Goal: Task Accomplishment & Management: Manage account settings

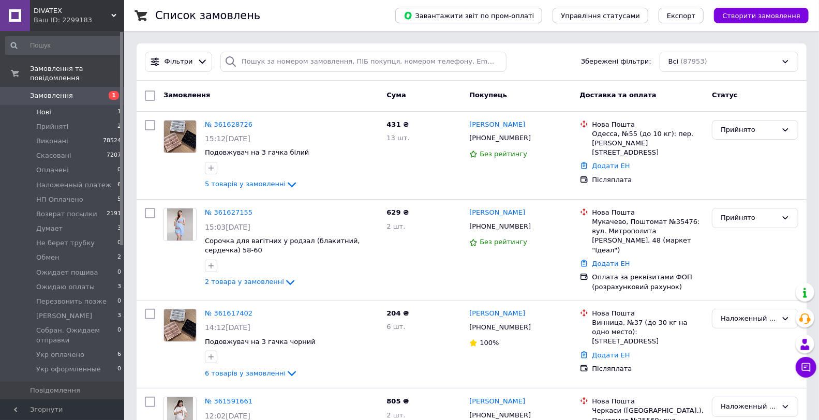
click at [76, 105] on li "Нові 1" at bounding box center [63, 112] width 127 height 14
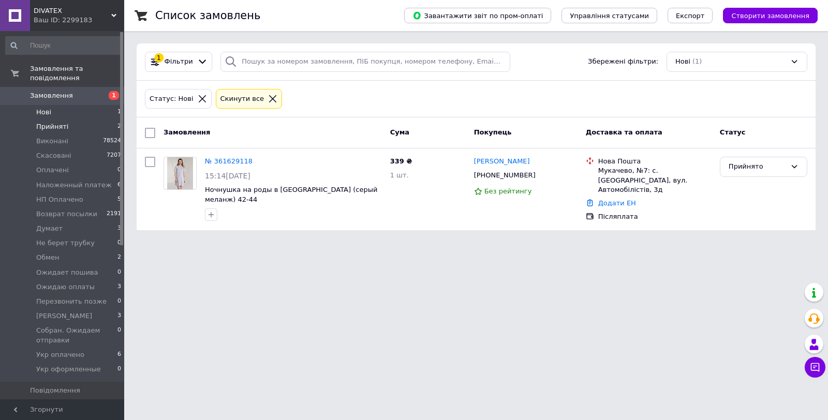
click at [78, 120] on li "Прийняті 2" at bounding box center [63, 127] width 127 height 14
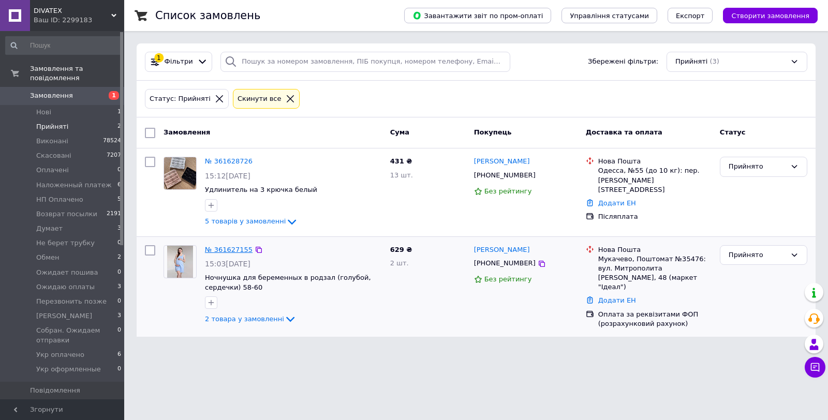
click at [231, 245] on div "№ 361627155" at bounding box center [229, 250] width 50 height 12
click at [211, 250] on link "№ 361627155" at bounding box center [229, 250] width 48 height 8
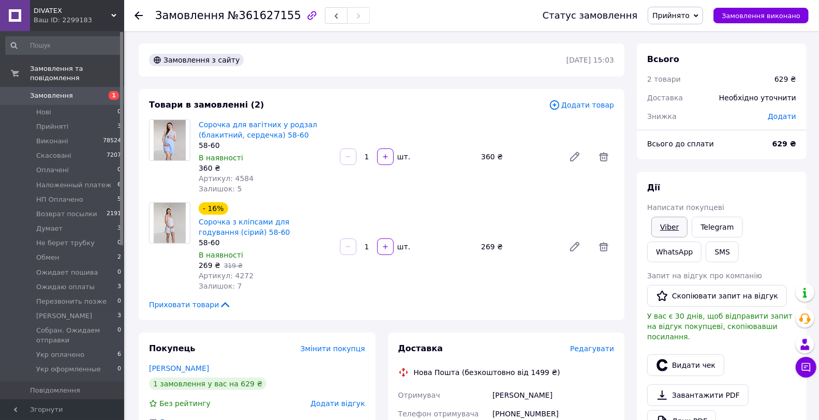
click at [671, 220] on link "Viber" at bounding box center [670, 227] width 36 height 21
click at [678, 229] on link "Viber" at bounding box center [670, 227] width 36 height 21
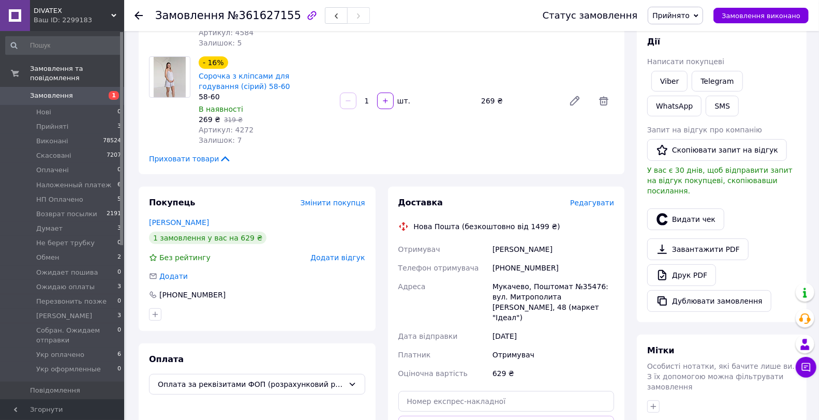
scroll to position [230, 0]
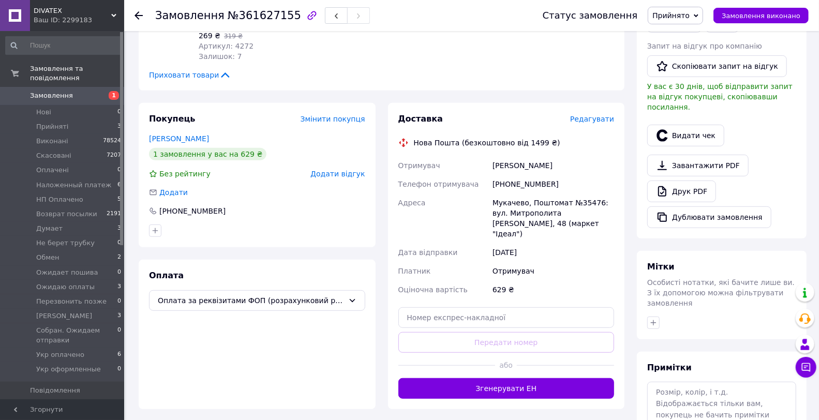
click at [271, 14] on span "№361627155" at bounding box center [264, 15] width 73 height 12
click at [270, 14] on span "№361627155" at bounding box center [264, 15] width 73 height 12
copy span "361627155"
click at [679, 182] on link "Друк PDF" at bounding box center [681, 192] width 69 height 22
click at [681, 11] on span "Прийнято" at bounding box center [671, 15] width 37 height 8
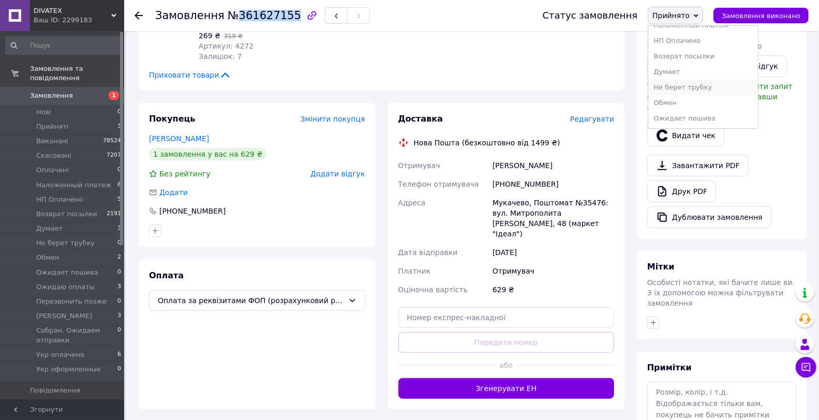
scroll to position [115, 0]
click at [696, 83] on li "Ожидаю оплаты" at bounding box center [703, 77] width 110 height 16
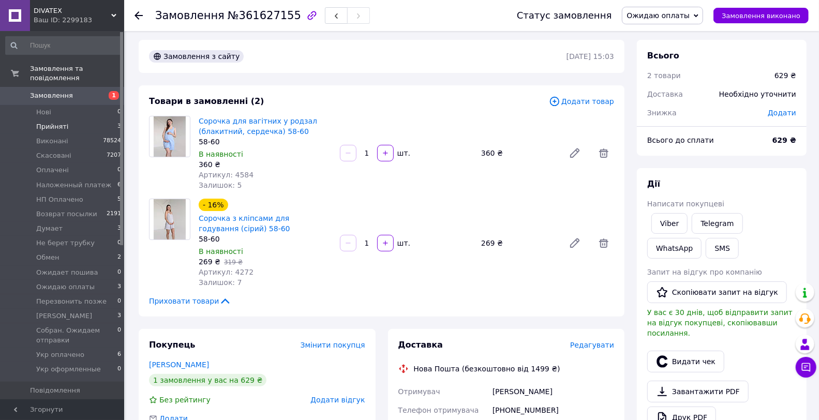
scroll to position [0, 0]
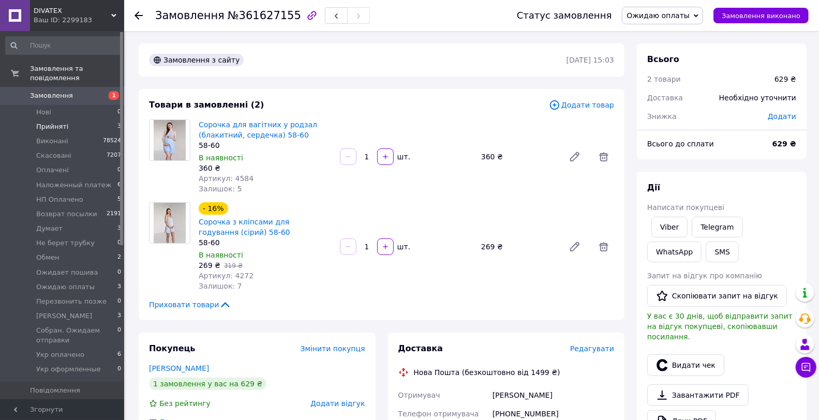
click at [95, 120] on li "Прийняті 3" at bounding box center [63, 127] width 127 height 14
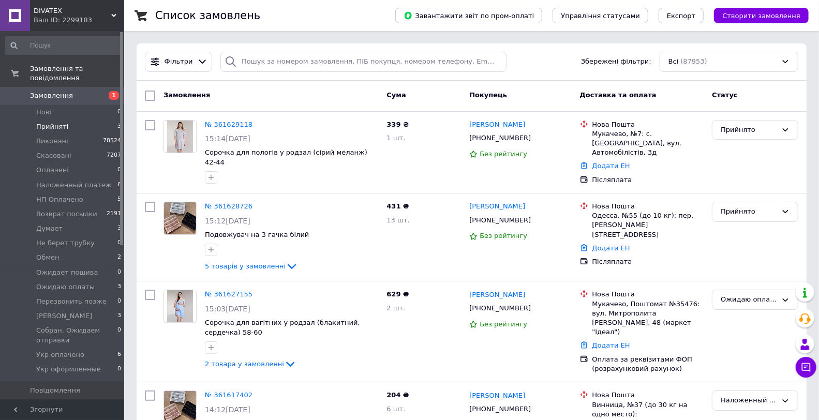
click at [86, 120] on li "Прийняті 3" at bounding box center [63, 127] width 127 height 14
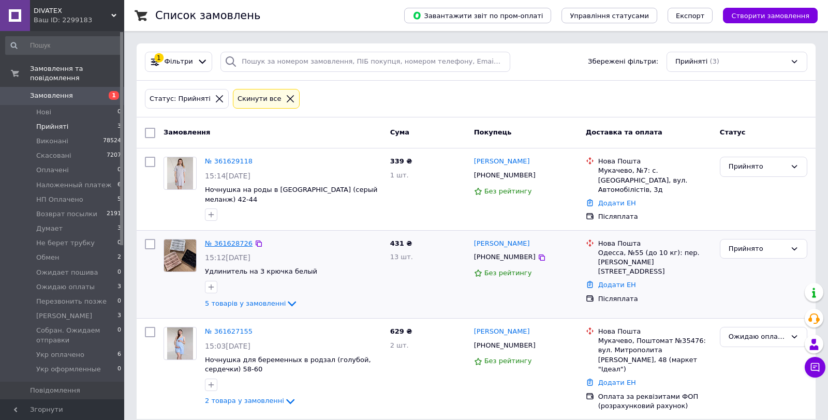
click at [231, 240] on link "№ 361628726" at bounding box center [229, 244] width 48 height 8
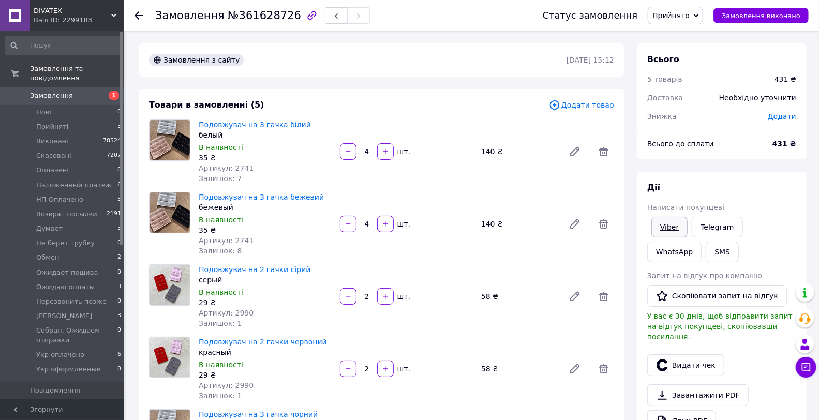
click at [674, 228] on link "Viber" at bounding box center [670, 227] width 36 height 21
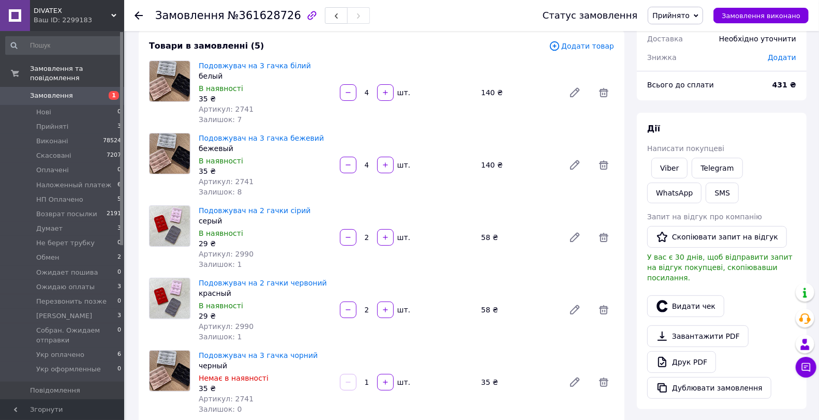
scroll to position [115, 0]
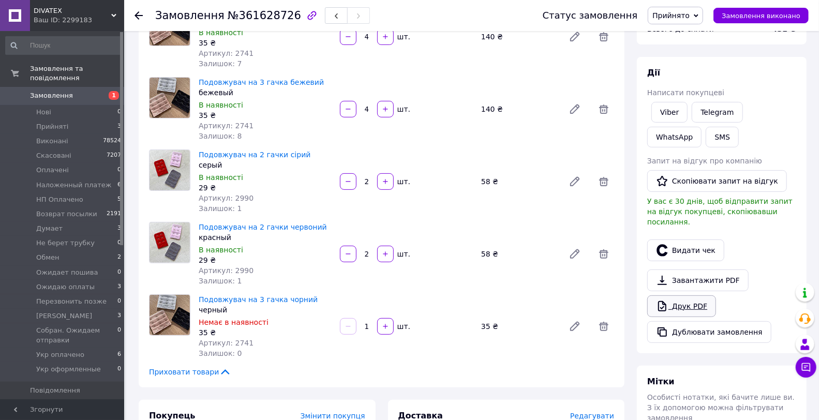
click at [688, 297] on link "Друк PDF" at bounding box center [681, 307] width 69 height 22
click at [674, 17] on span "Прийнято" at bounding box center [671, 15] width 37 height 8
click at [683, 68] on li "Думает" at bounding box center [703, 72] width 110 height 16
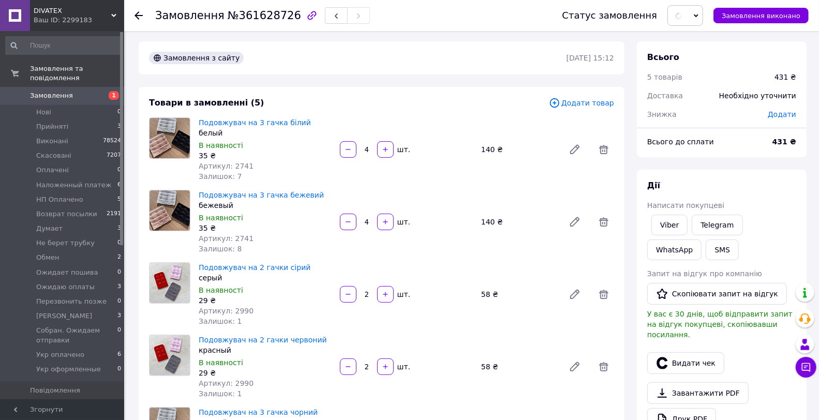
scroll to position [0, 0]
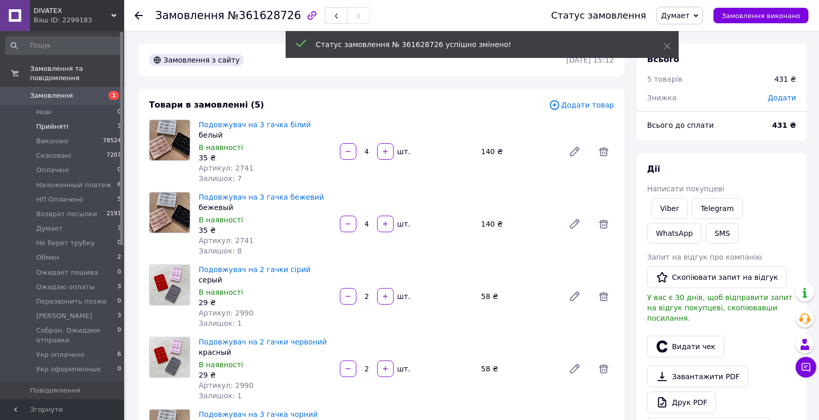
click at [83, 120] on li "Прийняті 3" at bounding box center [63, 127] width 127 height 14
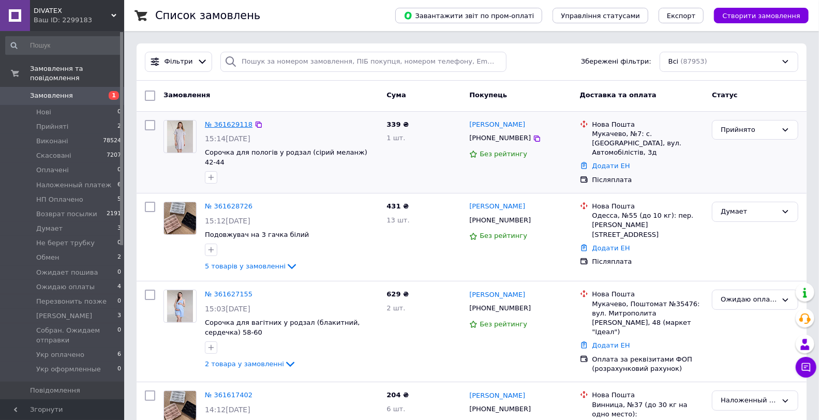
click at [220, 121] on link "№ 361629118" at bounding box center [229, 125] width 48 height 8
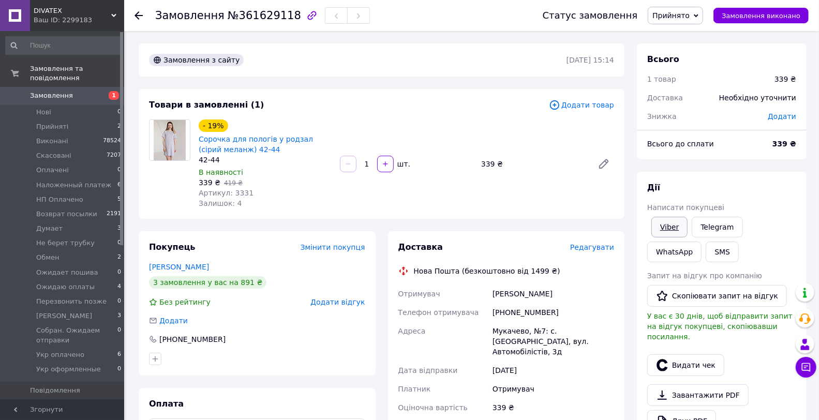
click at [671, 226] on link "Viber" at bounding box center [670, 227] width 36 height 21
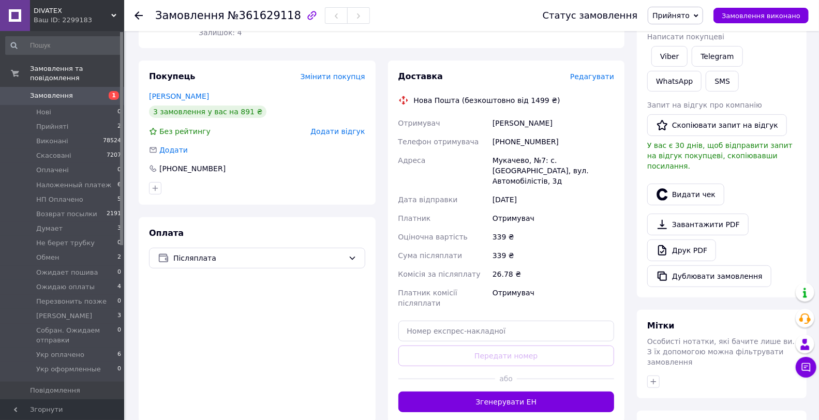
scroll to position [172, 0]
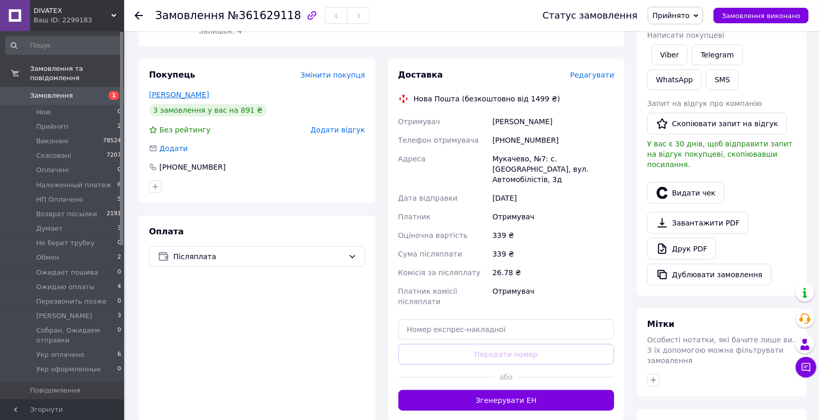
click at [176, 92] on link "Кешеля Сільвія" at bounding box center [179, 95] width 60 height 8
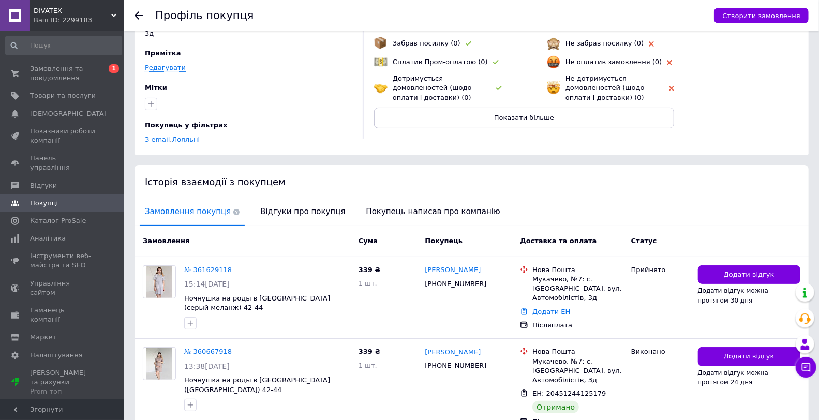
scroll to position [194, 0]
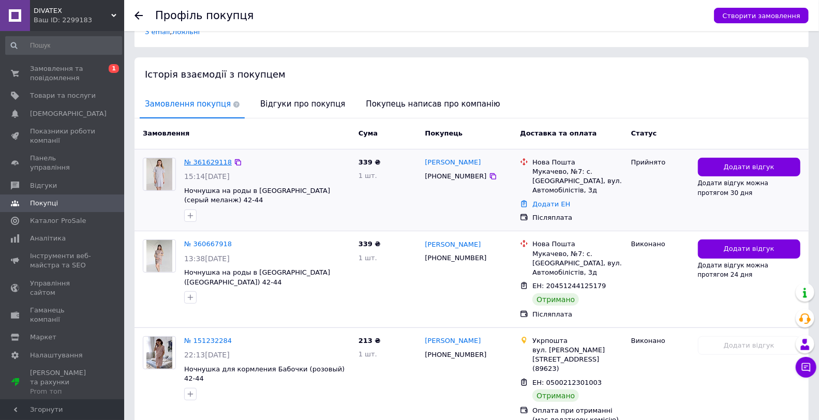
click at [208, 158] on link "№ 361629118" at bounding box center [208, 162] width 48 height 8
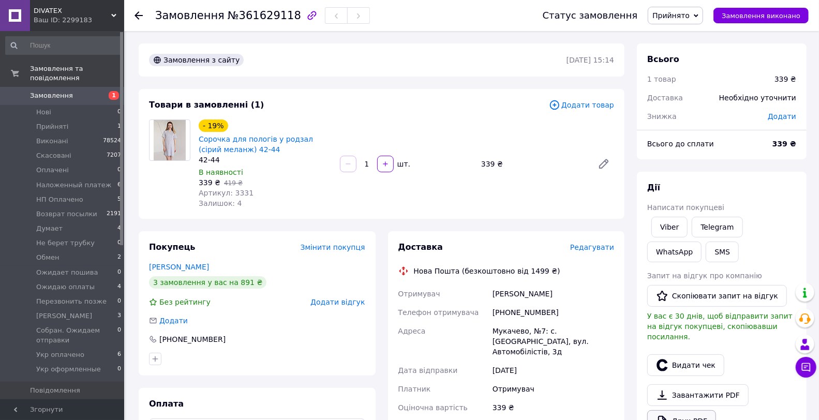
click at [698, 410] on link "Друк PDF" at bounding box center [681, 421] width 69 height 22
click at [689, 14] on span "Прийнято" at bounding box center [671, 15] width 37 height 8
click at [678, 71] on li "Думает" at bounding box center [703, 72] width 110 height 16
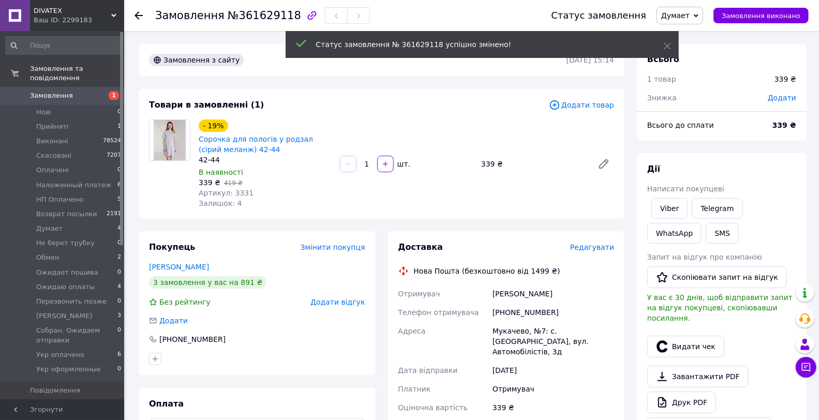
drag, startPoint x: 100, startPoint y: 90, endPoint x: 215, endPoint y: 1, distance: 145.7
click at [100, 91] on span "1" at bounding box center [110, 95] width 28 height 9
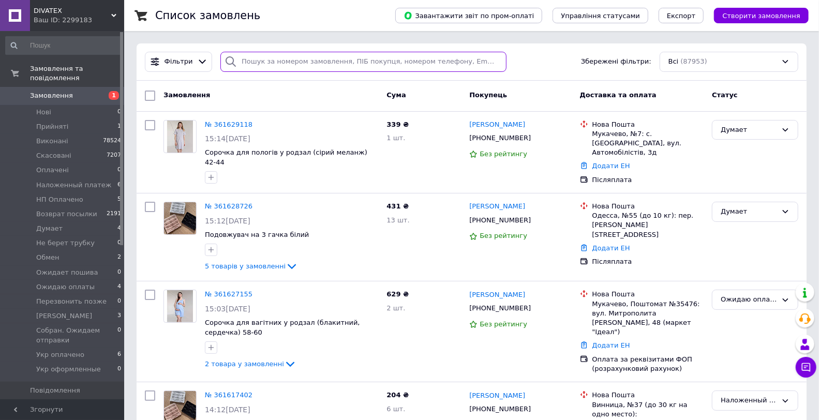
click at [324, 60] on input "search" at bounding box center [363, 62] width 286 height 20
paste input "+380977707420"
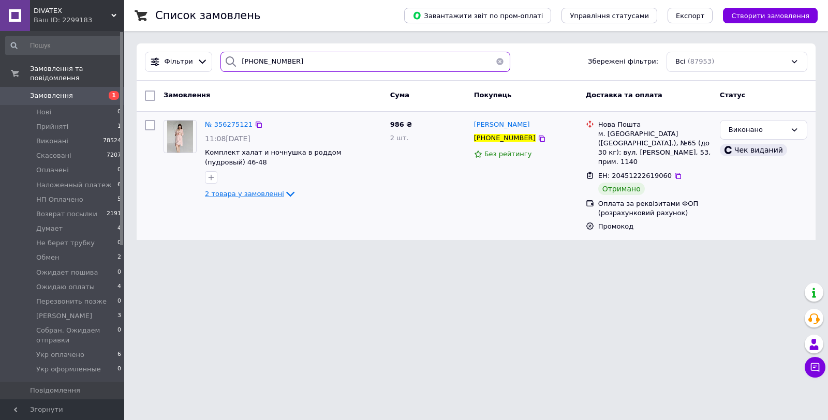
type input "+380977707420"
click at [256, 190] on span "2 товара у замовленні" at bounding box center [244, 194] width 79 height 8
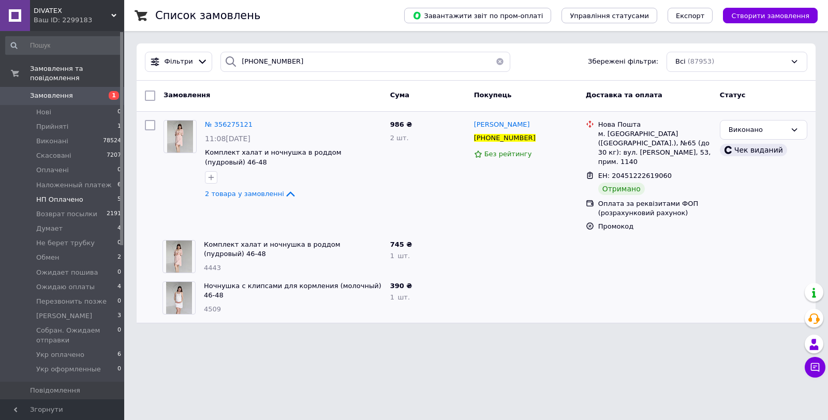
click at [90, 193] on li "HП Оплачено 5" at bounding box center [63, 200] width 127 height 14
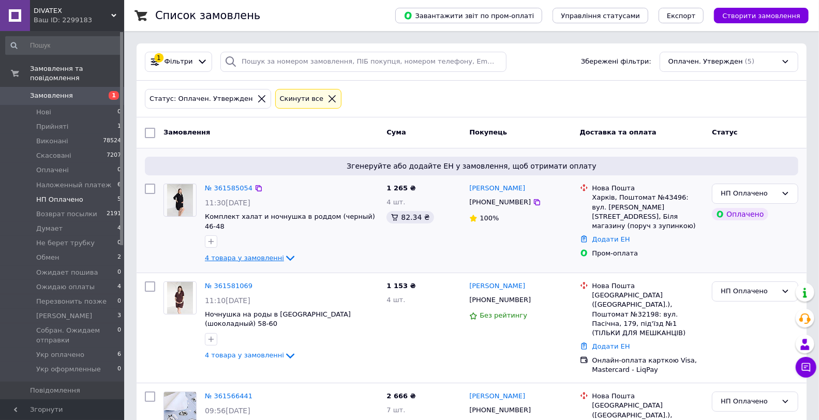
click at [262, 254] on span "4 товара у замовленні" at bounding box center [244, 258] width 79 height 8
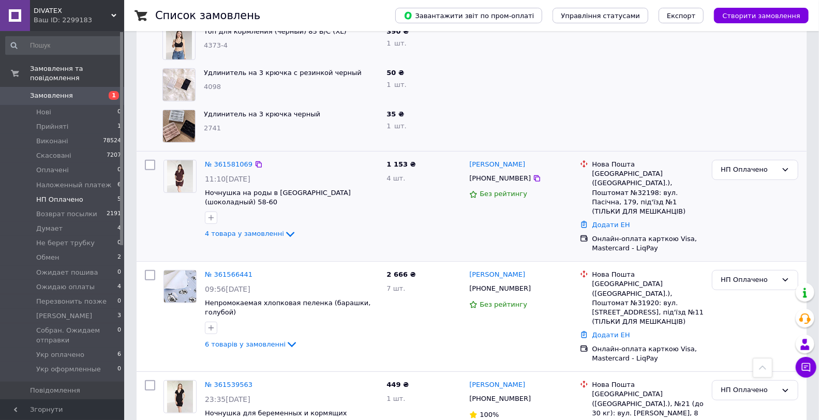
drag, startPoint x: 252, startPoint y: 214, endPoint x: 259, endPoint y: 222, distance: 11.0
click at [252, 230] on span "4 товара у замовленні" at bounding box center [244, 234] width 79 height 8
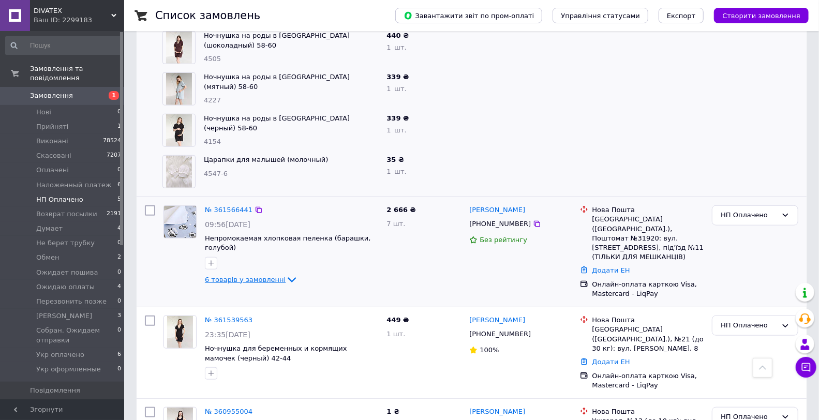
click at [254, 276] on span "6 товарів у замовленні" at bounding box center [245, 280] width 81 height 8
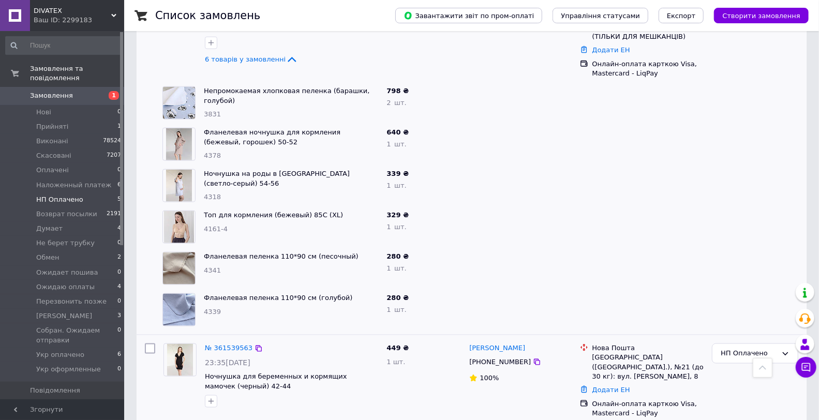
scroll to position [791, 0]
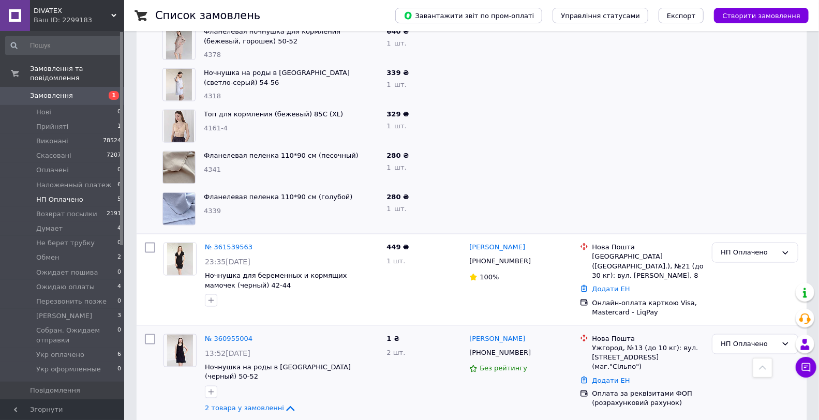
scroll to position [875, 0]
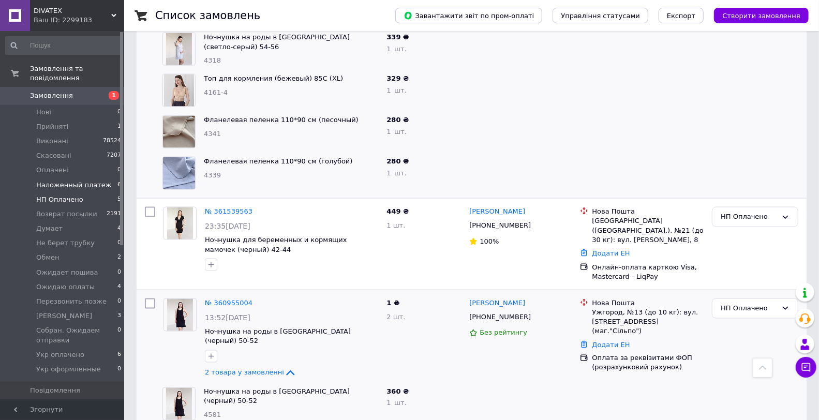
click at [108, 178] on li "Hаложенный платеж 6" at bounding box center [63, 185] width 127 height 14
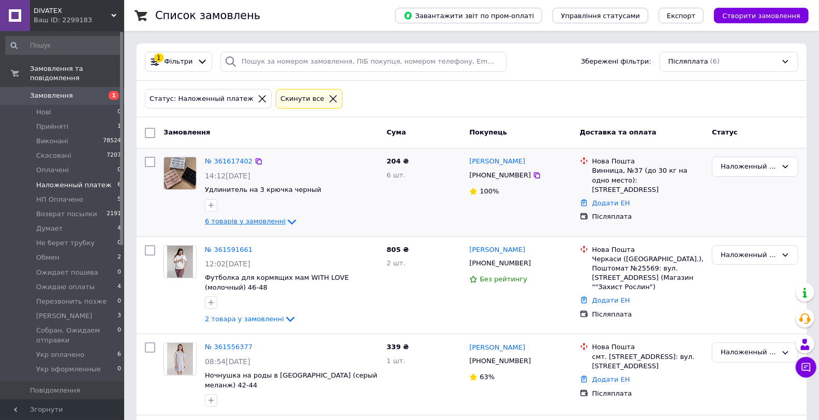
drag, startPoint x: 253, startPoint y: 217, endPoint x: 287, endPoint y: 230, distance: 36.8
click at [253, 217] on span "6 товарів у замовленні" at bounding box center [245, 221] width 81 height 8
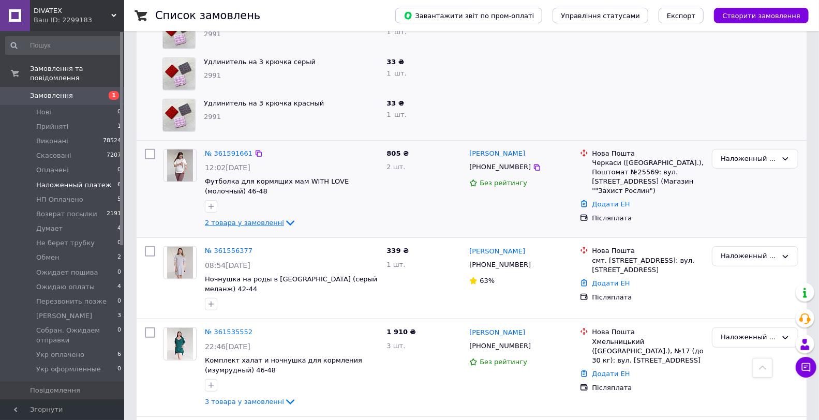
click at [260, 226] on span "2 товара у замовленні" at bounding box center [244, 223] width 79 height 8
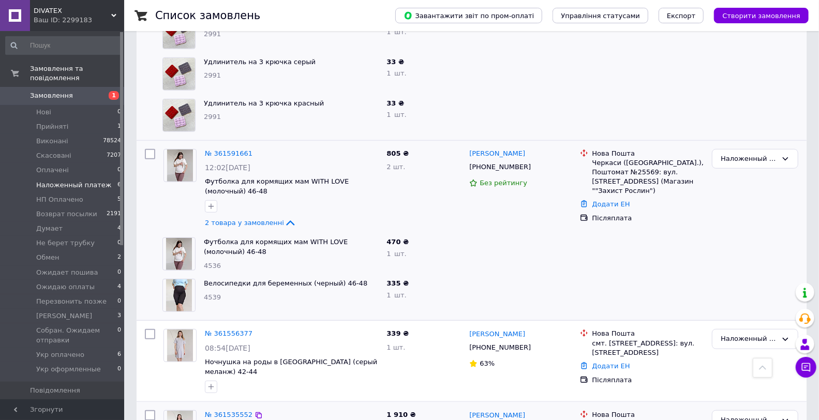
scroll to position [518, 0]
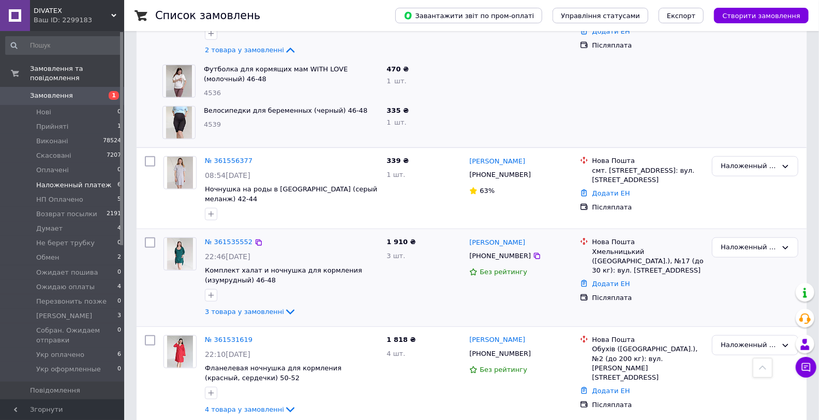
click at [264, 304] on div at bounding box center [292, 295] width 178 height 17
click at [272, 312] on span "3 товара у замовленні" at bounding box center [244, 312] width 79 height 8
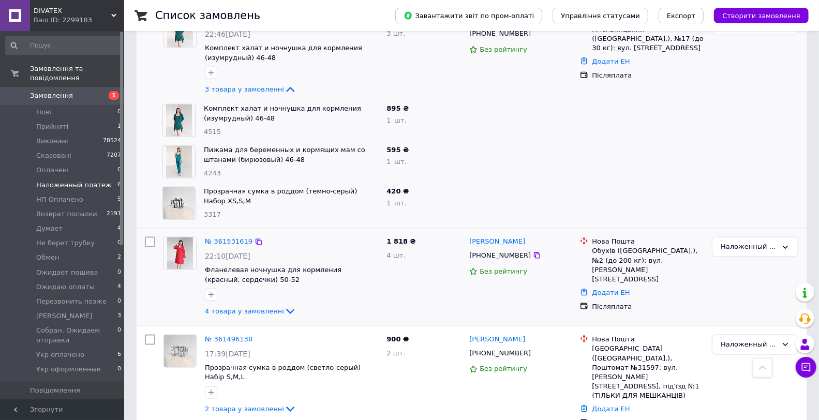
scroll to position [757, 0]
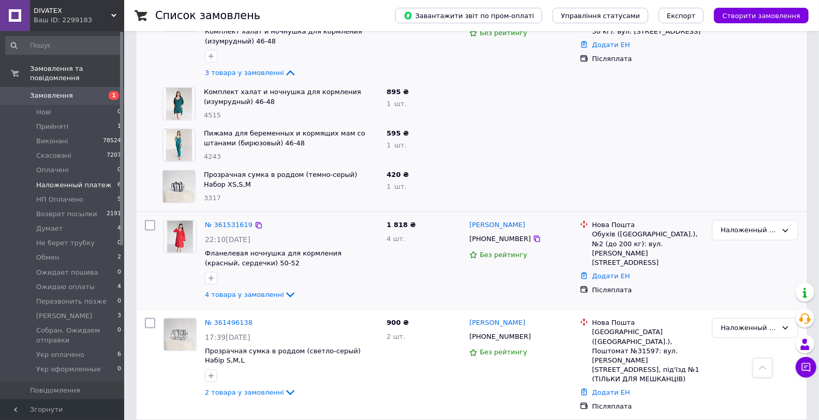
click at [267, 301] on div "4 товара у замовленні" at bounding box center [291, 295] width 173 height 12
click at [267, 297] on span "4 товара у замовленні" at bounding box center [244, 295] width 79 height 8
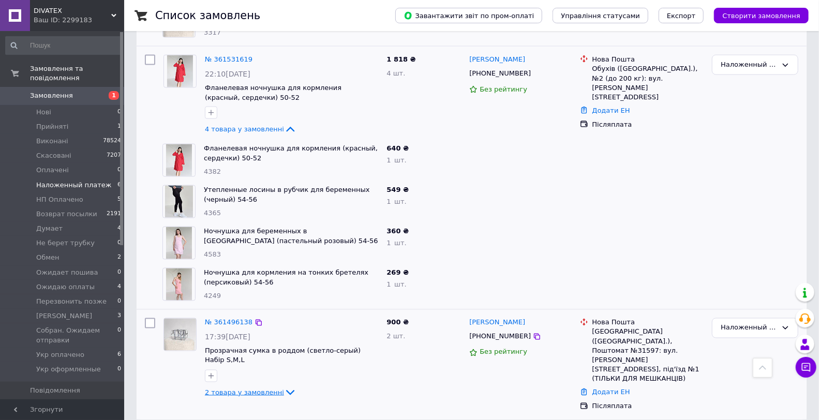
click at [269, 396] on span "2 товара у замовленні" at bounding box center [244, 393] width 79 height 8
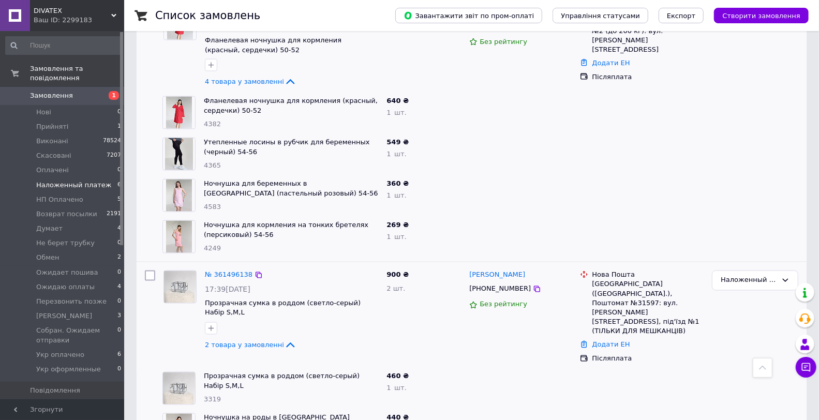
scroll to position [1006, 0]
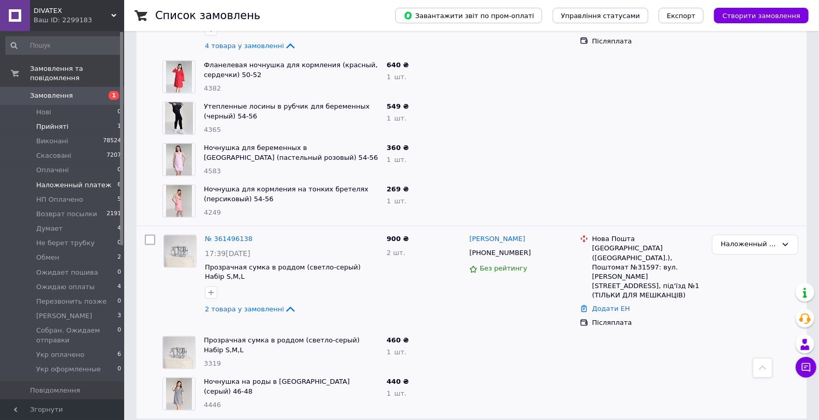
click at [98, 120] on li "Прийняті 1" at bounding box center [63, 127] width 127 height 14
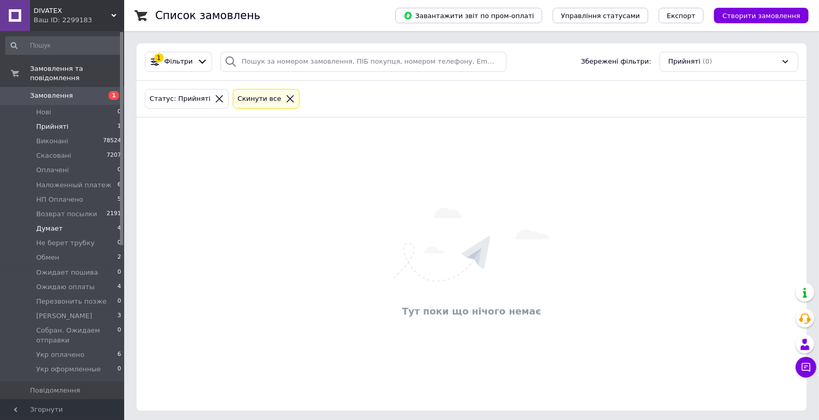
click at [93, 222] on li "Думает 4" at bounding box center [63, 229] width 127 height 14
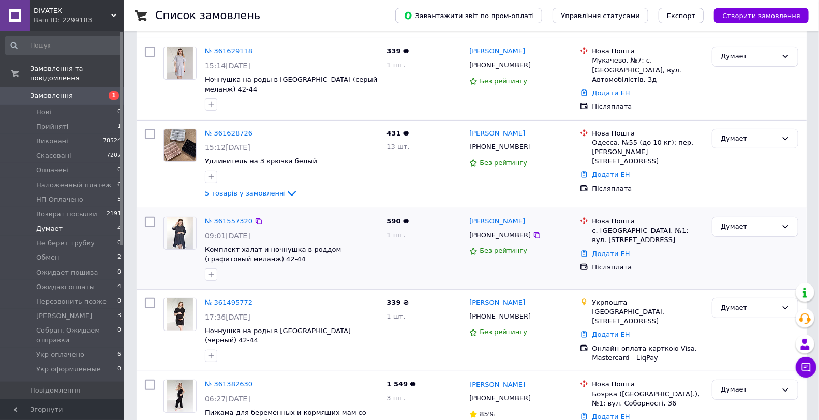
scroll to position [115, 0]
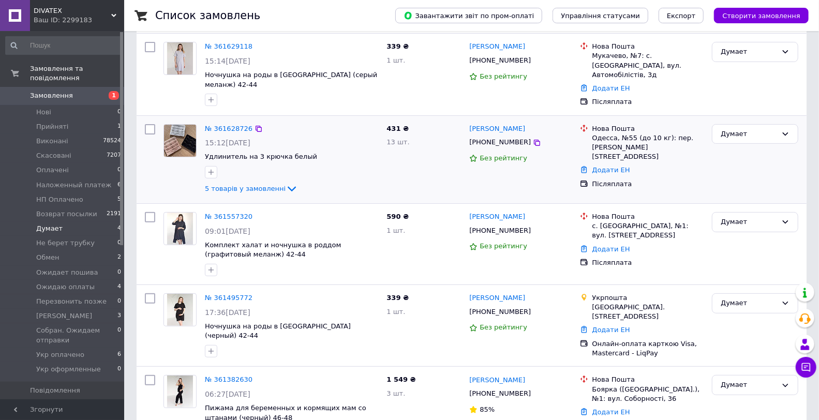
click at [264, 172] on div "№ 361628726 15:12, 12.09.2025 Удлинитель на 3 крючка белый 5 товарів у замовлен…" at bounding box center [292, 159] width 182 height 79
click at [264, 185] on span "5 товарів у замовленні" at bounding box center [245, 189] width 81 height 8
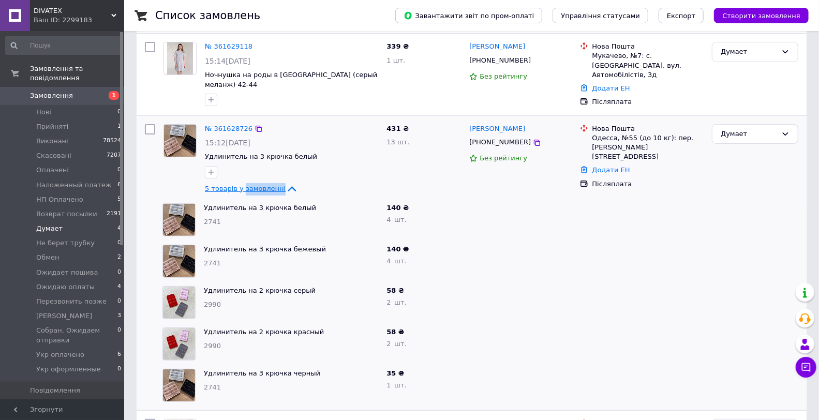
click at [264, 185] on span "5 товарів у замовленні" at bounding box center [245, 189] width 81 height 8
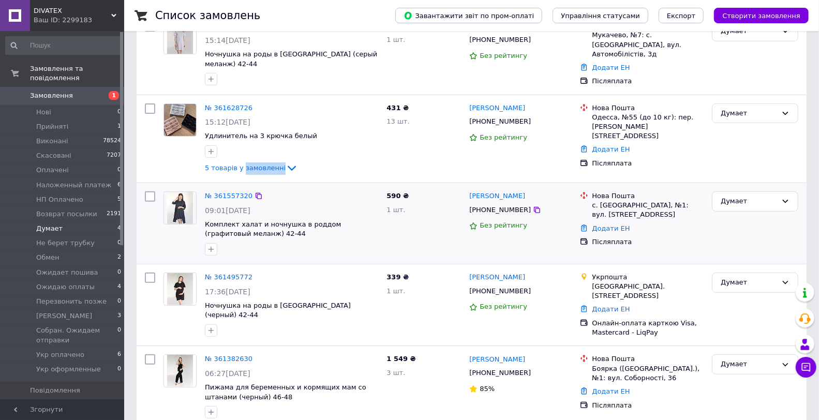
scroll to position [152, 0]
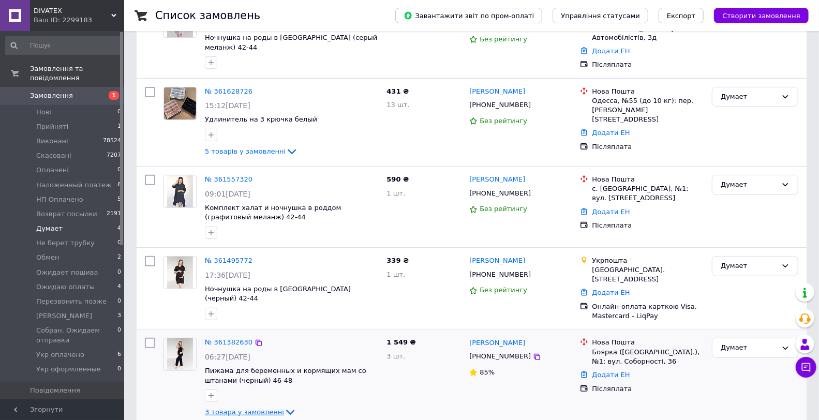
click at [268, 408] on span "3 товара у замовленні" at bounding box center [244, 412] width 79 height 8
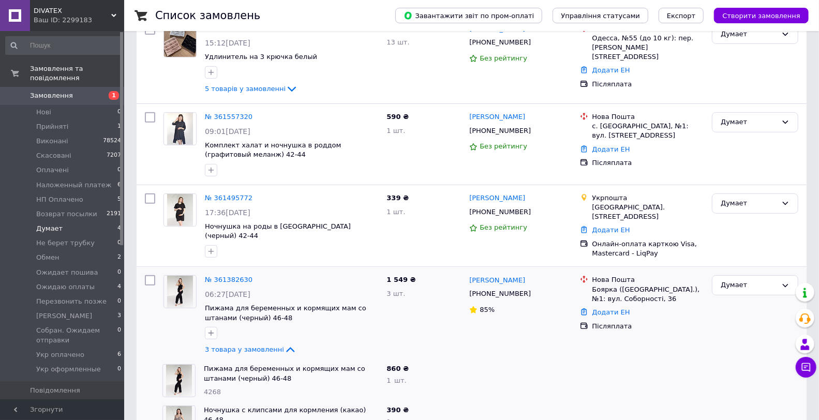
scroll to position [277, 0]
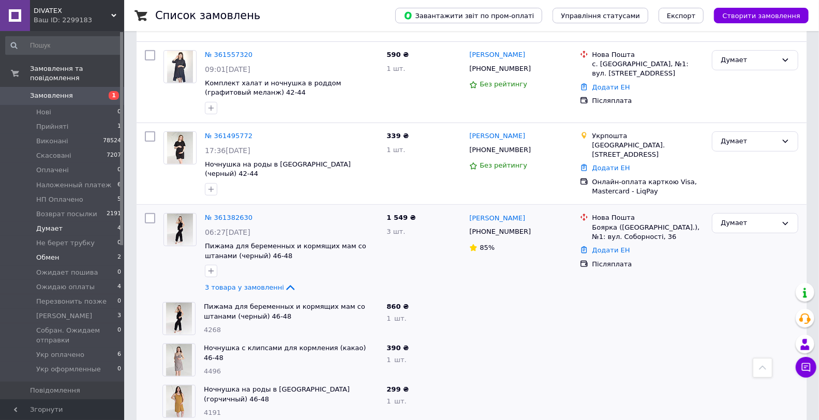
click at [97, 250] on li "Обмен 2" at bounding box center [63, 257] width 127 height 14
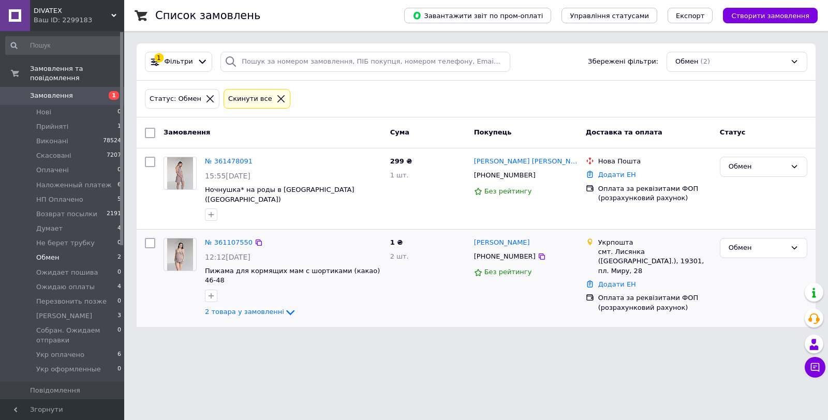
click at [253, 300] on div "№ 361107550 12:12, 09.09.2025 Пижама для кормящих мам с шортиками (какао) 46-48…" at bounding box center [293, 278] width 185 height 89
click at [100, 280] on li "Ожидаю оплаты 4" at bounding box center [63, 287] width 127 height 14
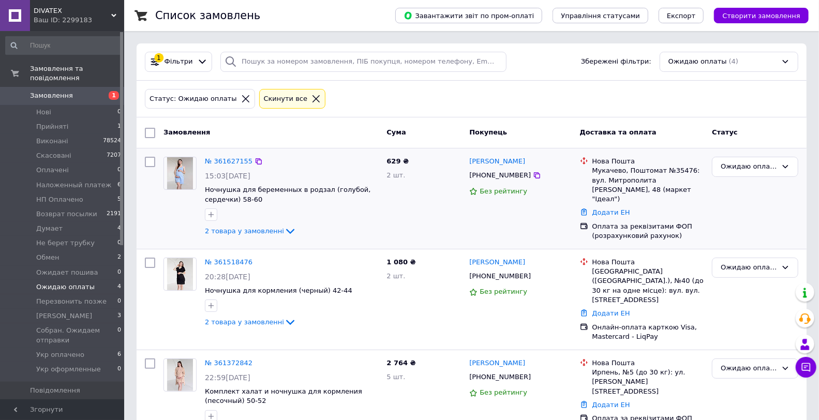
click at [254, 236] on div "2 товара у замовленні" at bounding box center [291, 231] width 173 height 12
click at [261, 232] on span "2 товара у замовленні" at bounding box center [244, 231] width 79 height 8
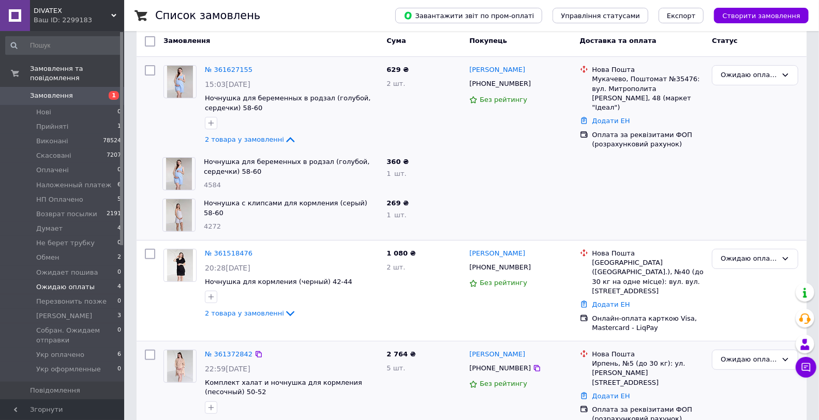
scroll to position [198, 0]
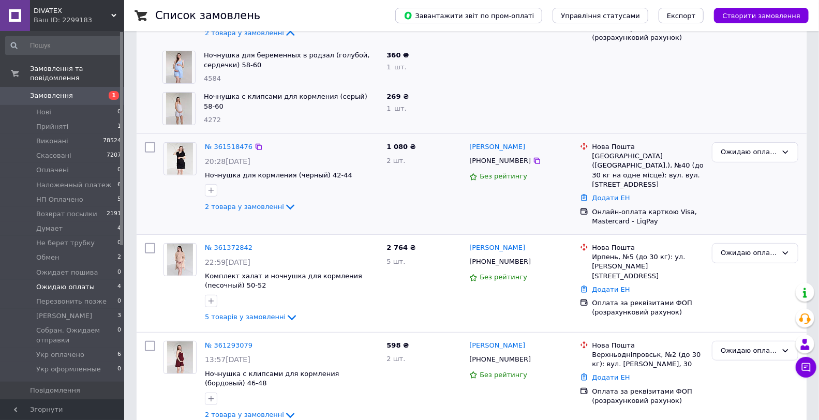
click at [272, 201] on div "2 товара у замовленні" at bounding box center [291, 207] width 173 height 12
click at [284, 205] on icon at bounding box center [290, 207] width 12 height 12
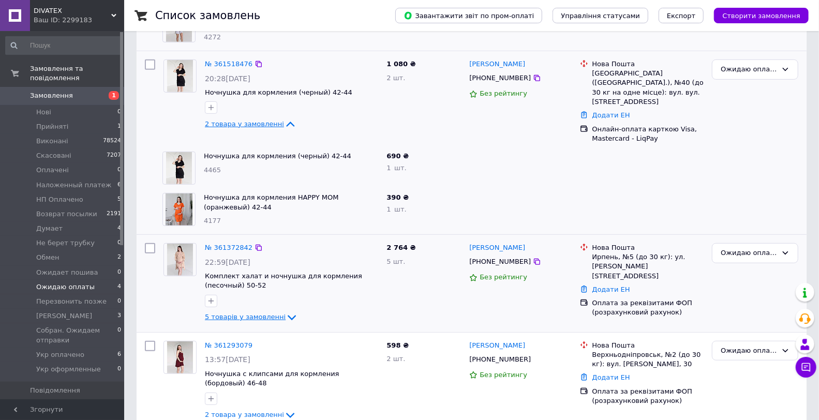
click at [265, 314] on span "5 товарів у замовленні" at bounding box center [245, 318] width 81 height 8
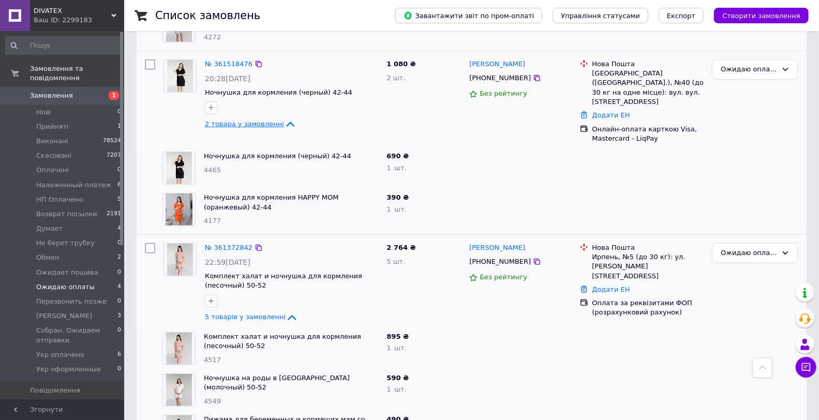
scroll to position [488, 0]
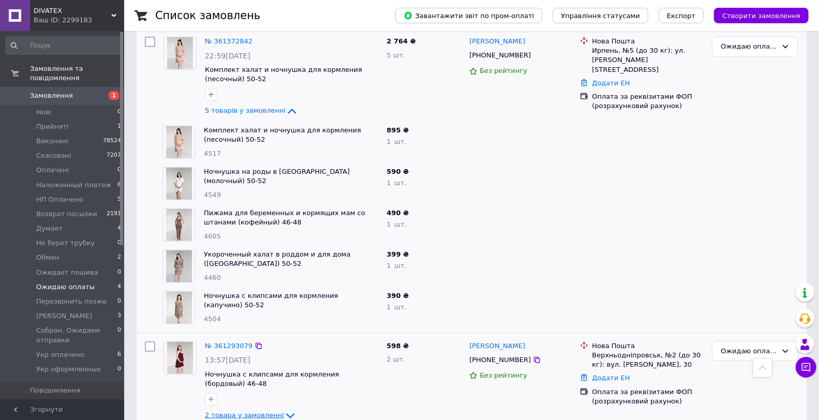
click at [264, 411] on span "2 товара у замовленні" at bounding box center [244, 415] width 79 height 8
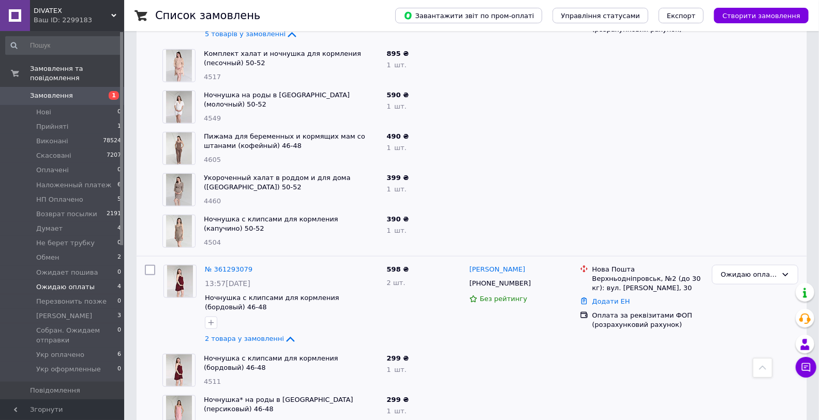
scroll to position [571, 0]
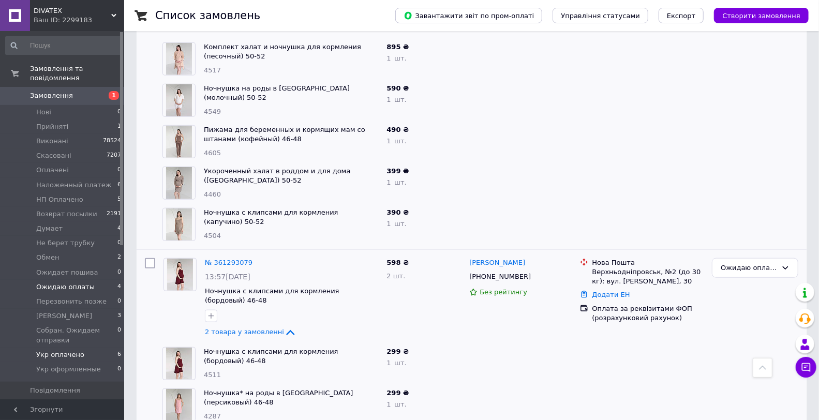
click at [87, 348] on li "Укр оплачено 6" at bounding box center [63, 355] width 127 height 14
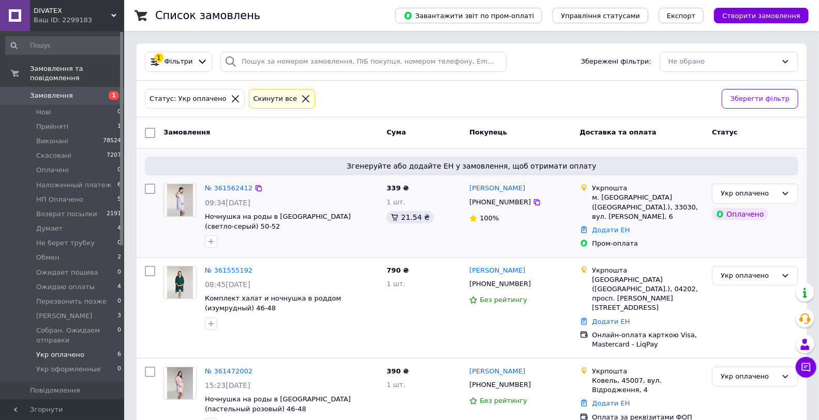
scroll to position [230, 0]
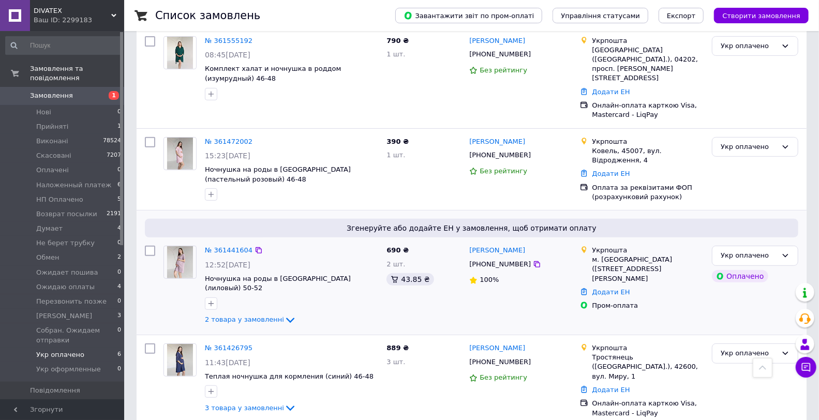
click at [256, 314] on div "2 товара у замовленні" at bounding box center [291, 320] width 173 height 12
click at [259, 316] on span "2 товара у замовленні" at bounding box center [244, 320] width 79 height 8
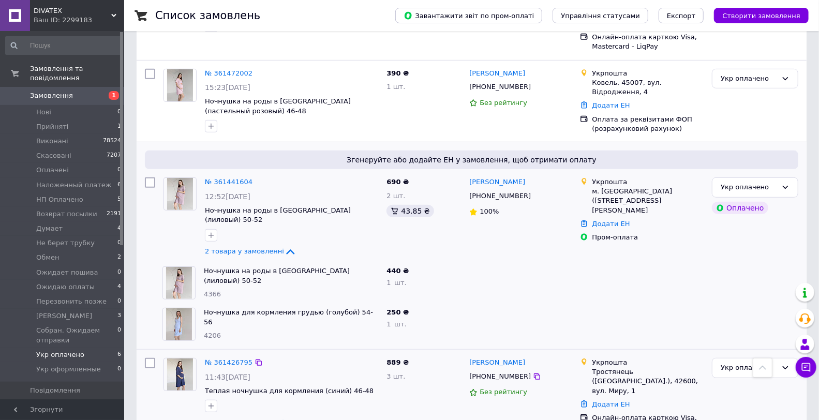
scroll to position [386, 0]
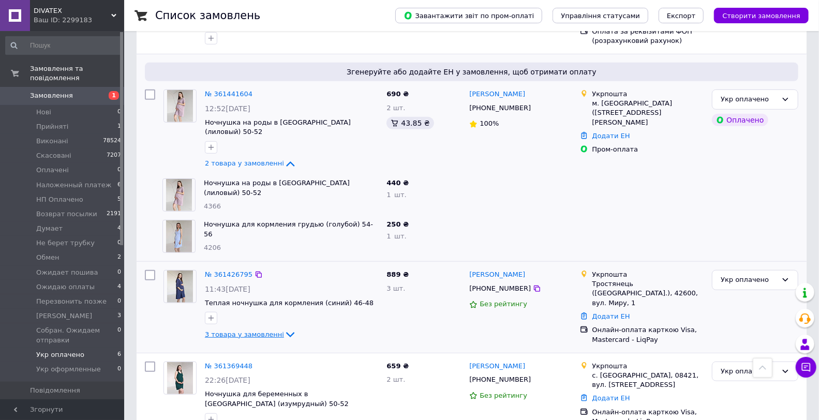
click at [261, 331] on span "3 товара у замовленні" at bounding box center [244, 335] width 79 height 8
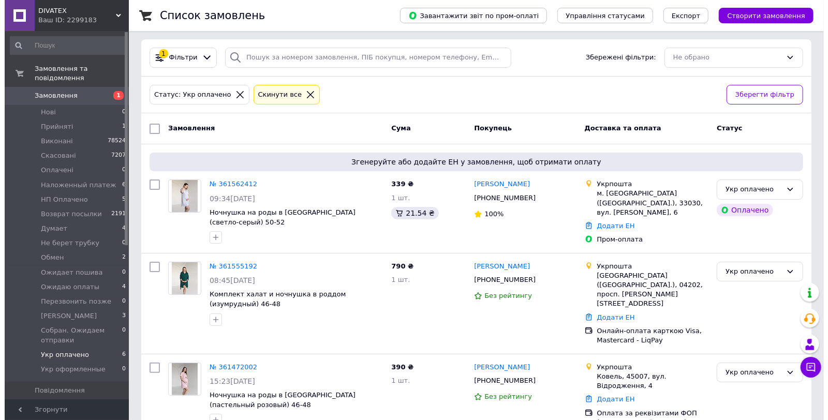
scroll to position [0, 0]
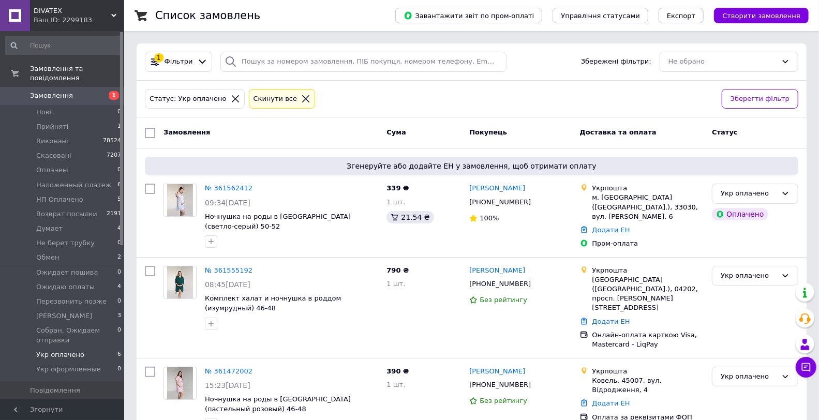
click at [104, 91] on span "1" at bounding box center [110, 95] width 28 height 9
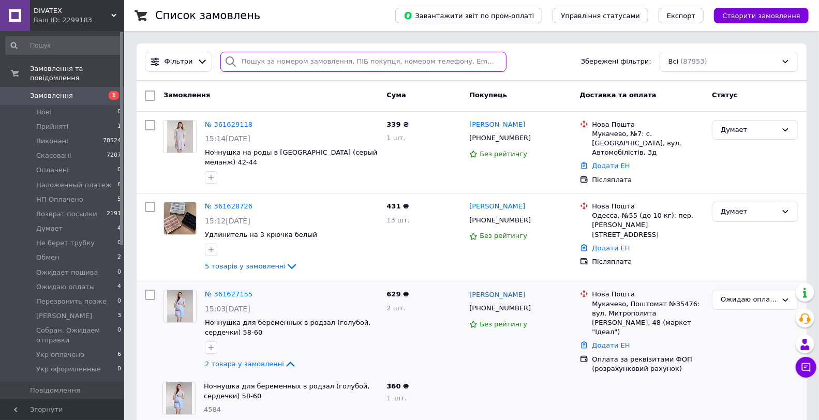
click at [264, 63] on input "search" at bounding box center [363, 62] width 286 height 20
paste input "[PHONE_NUMBER]"
type input "[PHONE_NUMBER]"
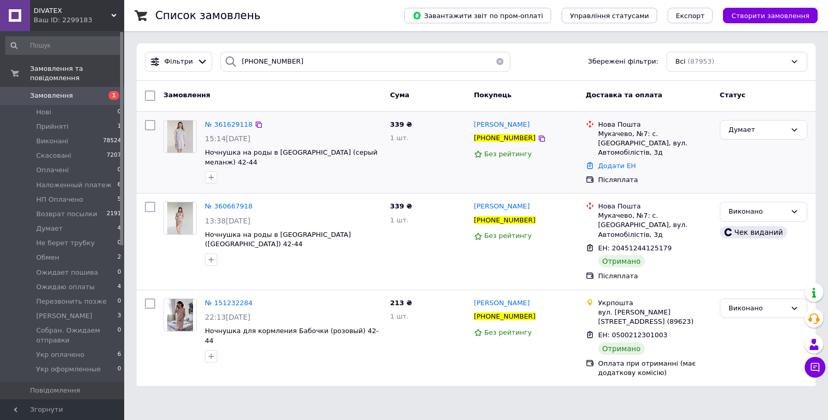
click at [427, 166] on div "339 ₴ 1 шт." at bounding box center [428, 152] width 84 height 73
click at [769, 131] on div "Думает" at bounding box center [757, 130] width 57 height 11
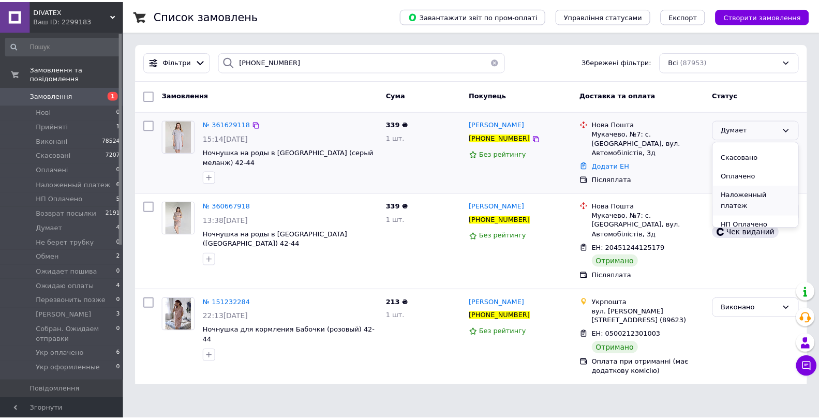
scroll to position [57, 0]
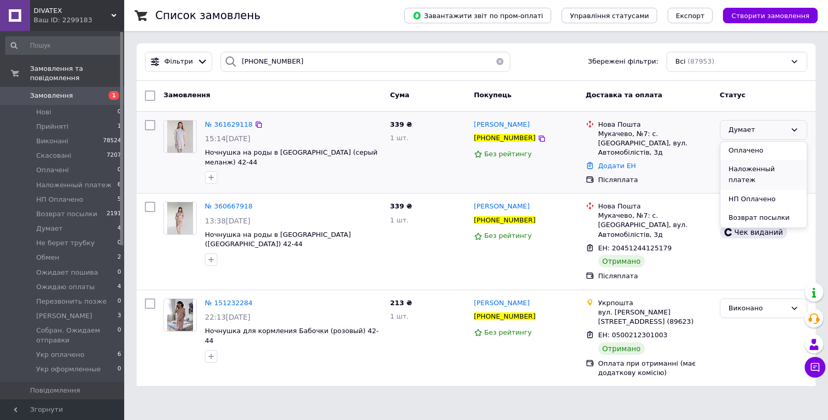
click at [776, 166] on li "Hаложенный платеж" at bounding box center [763, 174] width 86 height 29
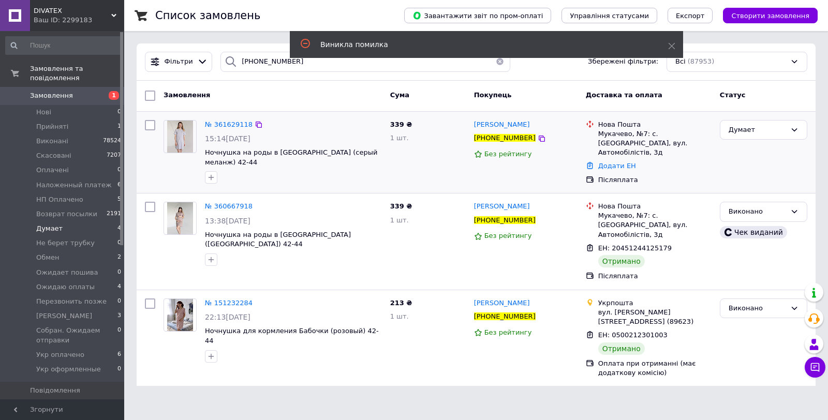
click at [71, 225] on li "Думает 4" at bounding box center [63, 229] width 127 height 14
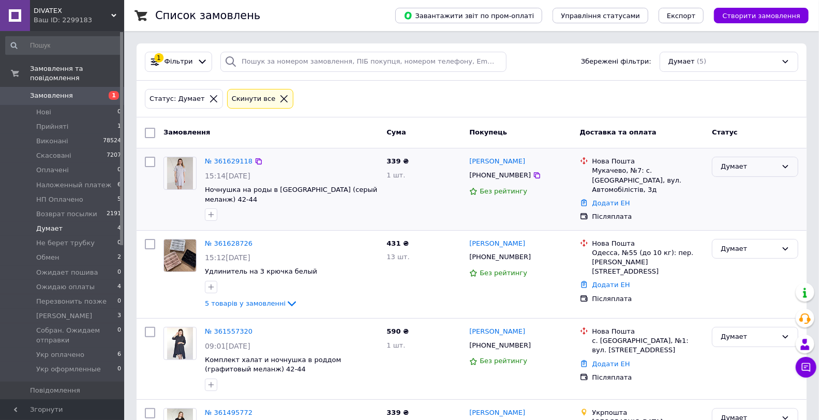
click at [749, 168] on div "Думает" at bounding box center [749, 166] width 56 height 11
click at [747, 256] on li "Hаложенный платеж" at bounding box center [755, 269] width 85 height 29
click at [744, 159] on div "Думает" at bounding box center [755, 167] width 86 height 20
click at [751, 202] on li "Hаложенный платеж" at bounding box center [755, 211] width 85 height 29
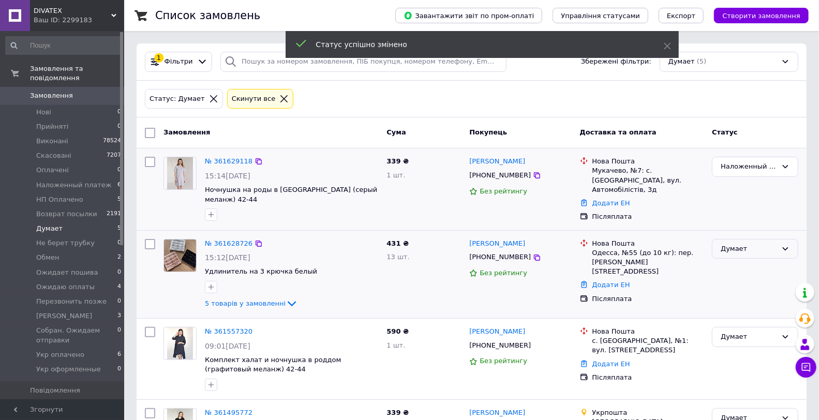
click at [744, 244] on div "Думает" at bounding box center [749, 249] width 56 height 11
click at [743, 279] on li "Hаложенный платеж" at bounding box center [755, 293] width 85 height 29
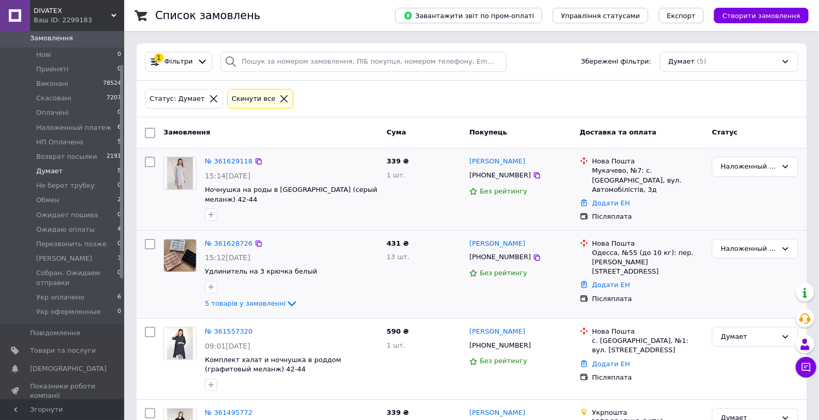
click at [75, 346] on span "Товари та послуги" at bounding box center [63, 350] width 66 height 9
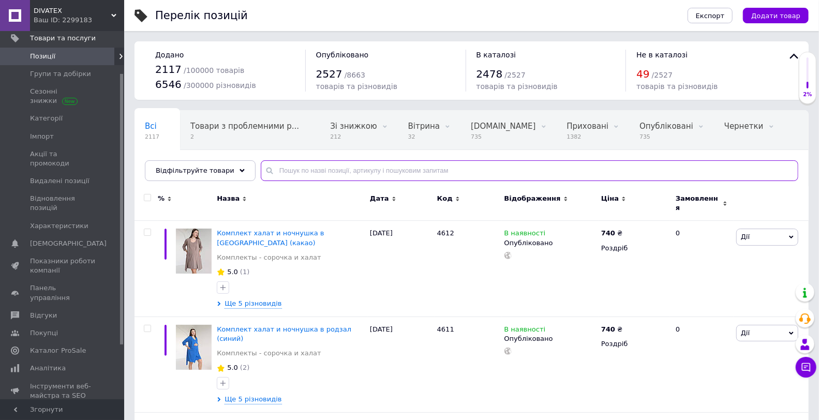
click at [314, 169] on input "text" at bounding box center [530, 170] width 538 height 21
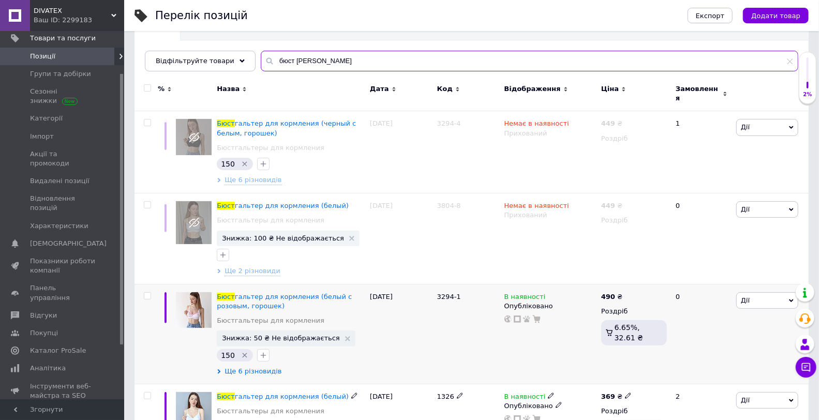
scroll to position [172, 0]
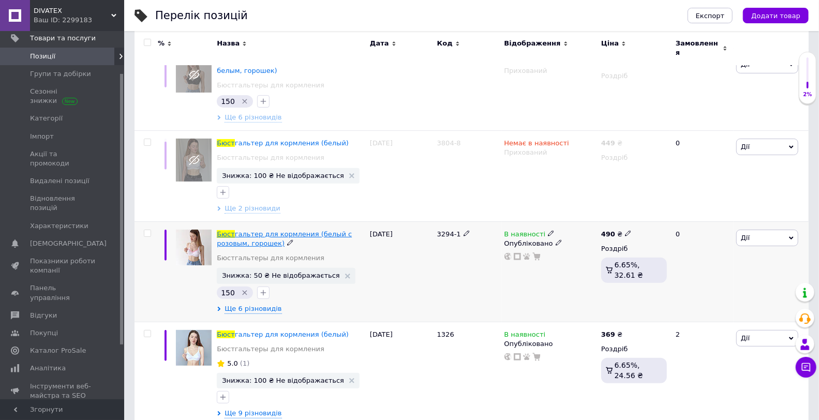
type input "бюст біл"
click at [227, 230] on span "Бюст" at bounding box center [226, 234] width 18 height 8
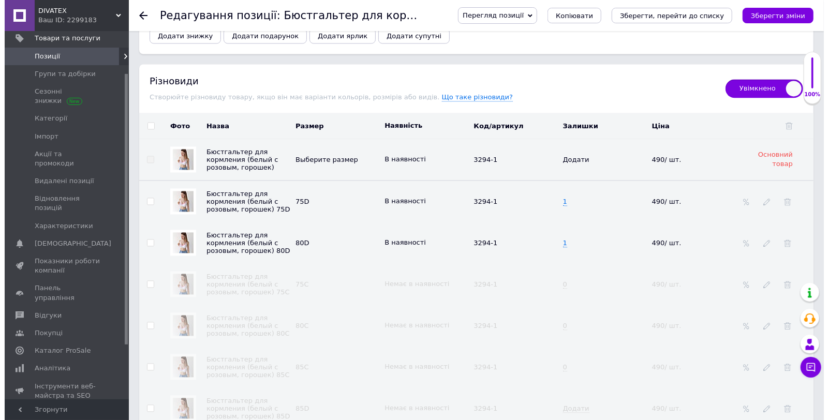
scroll to position [1316, 0]
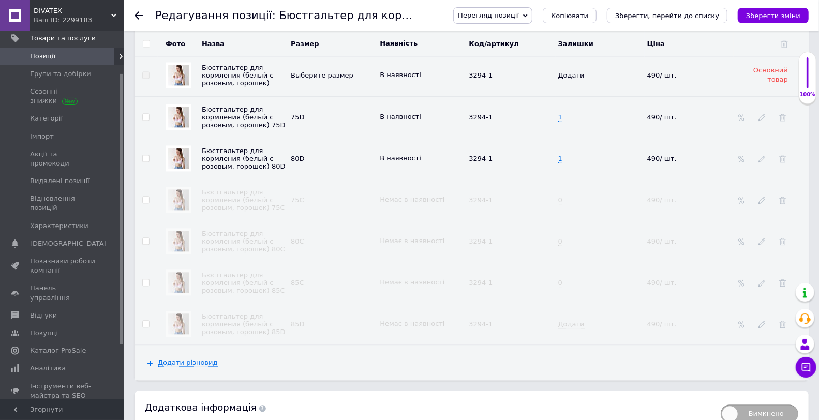
click at [144, 245] on input "checkbox" at bounding box center [145, 241] width 7 height 7
checkbox input "true"
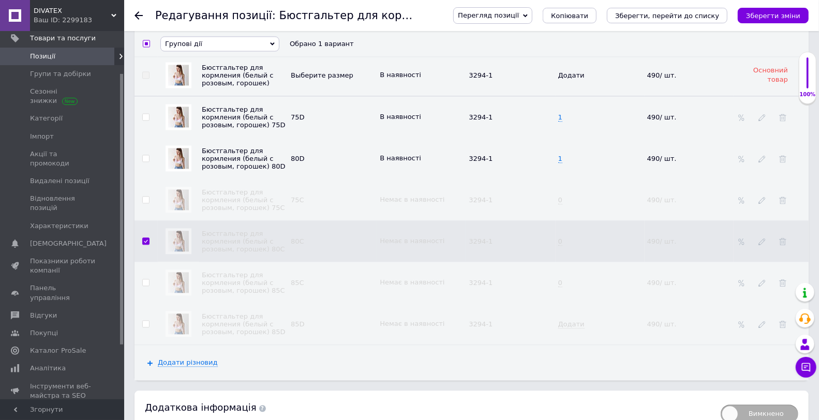
click at [195, 48] on span "Групові дії" at bounding box center [183, 44] width 37 height 8
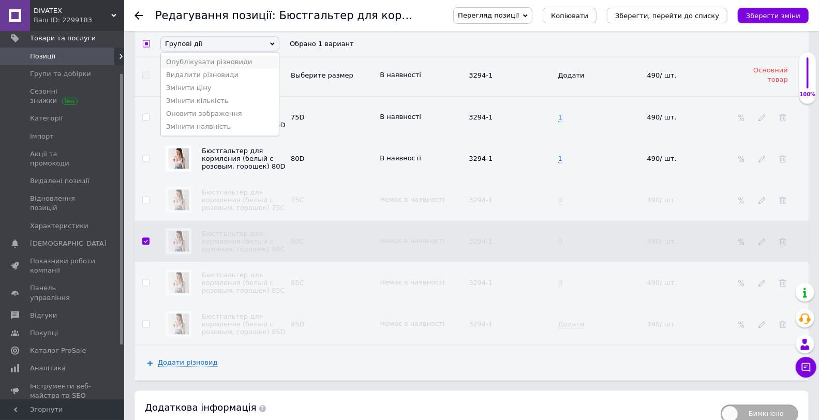
click at [191, 68] on li "Опублікувати різновиди" at bounding box center [220, 61] width 118 height 13
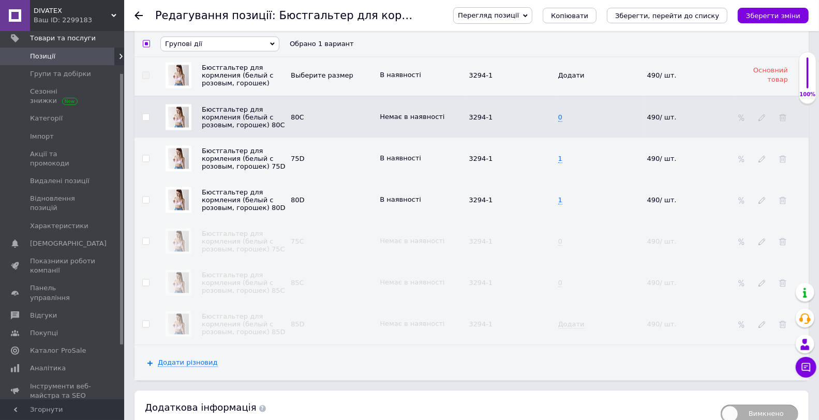
checkbox input "false"
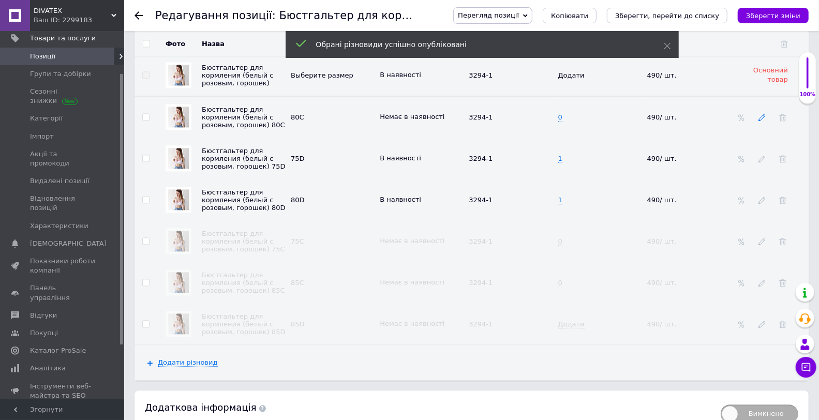
click at [761, 121] on icon at bounding box center [762, 117] width 7 height 7
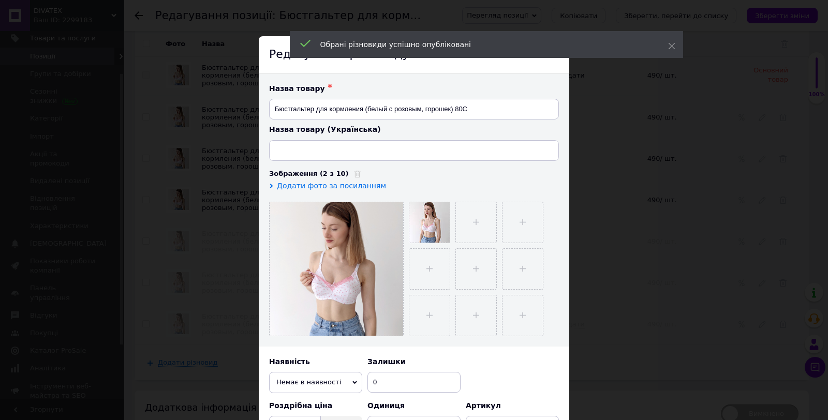
type input "Бюстгальтер для годування (білий з рожевим, горошок) 80C"
click at [290, 384] on span "Немає в наявності" at bounding box center [315, 382] width 93 height 21
click at [292, 404] on li "В наявності" at bounding box center [315, 403] width 93 height 16
click at [425, 385] on input "0" at bounding box center [413, 382] width 93 height 21
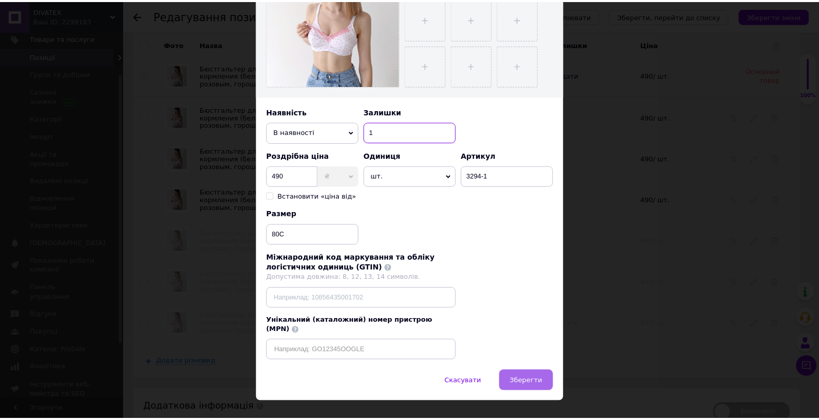
scroll to position [260, 0]
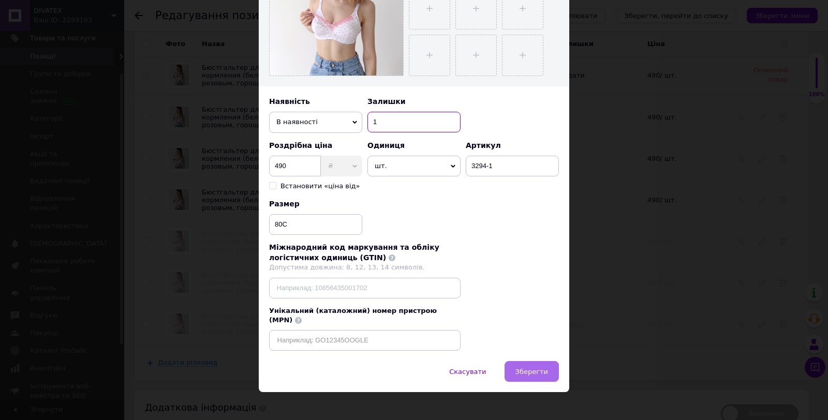
type input "1"
click at [538, 361] on button "Зберегти" at bounding box center [532, 371] width 54 height 21
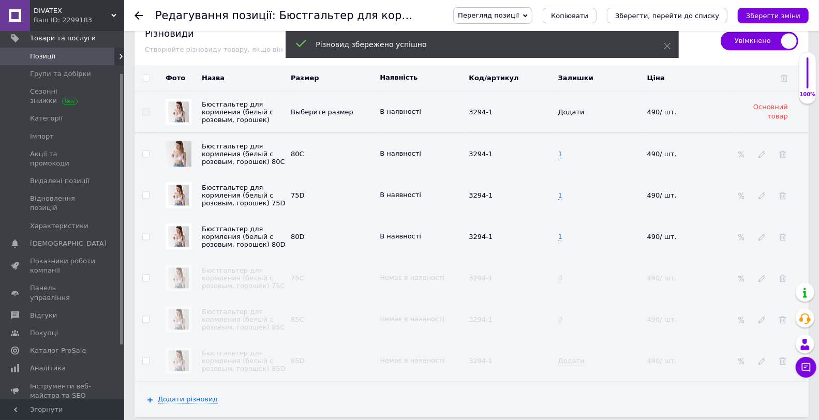
scroll to position [1259, 0]
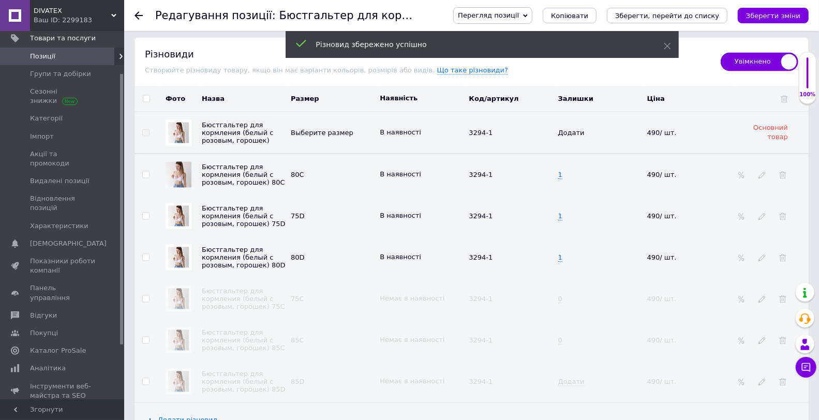
click at [519, 13] on span "Перегляд позиції" at bounding box center [488, 15] width 61 height 8
click at [548, 29] on li "Зберегти та переглянути на сайті" at bounding box center [535, 35] width 162 height 14
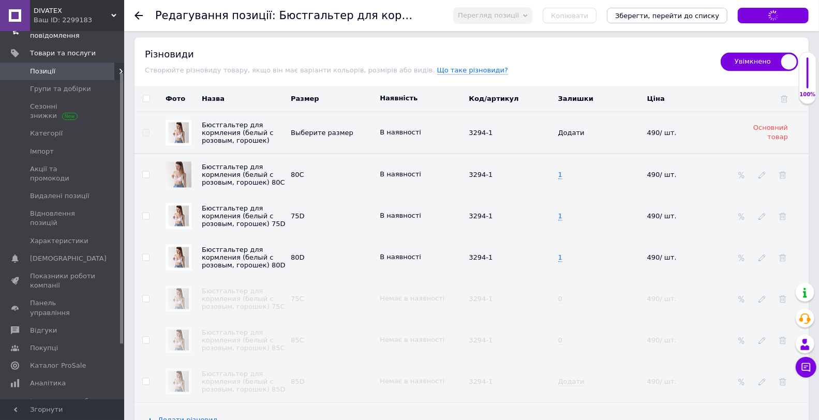
scroll to position [0, 0]
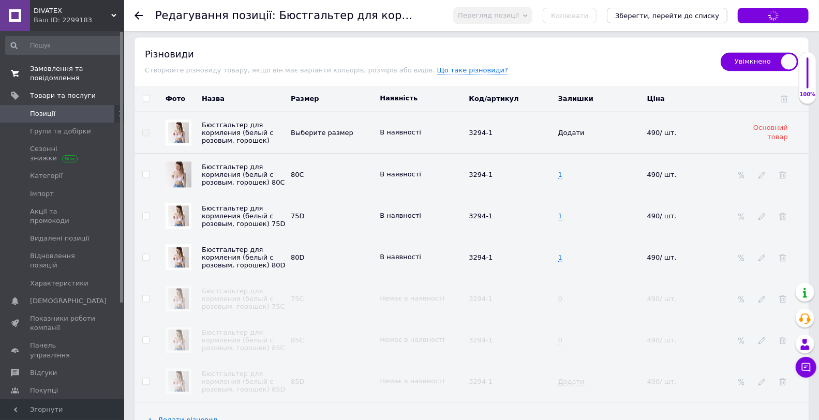
click at [78, 61] on link "Замовлення та повідомлення 0 0" at bounding box center [63, 73] width 127 height 27
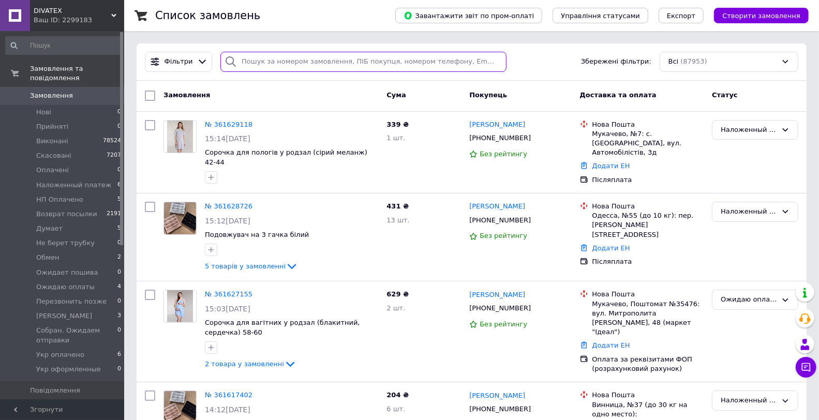
click at [270, 62] on input "search" at bounding box center [363, 62] width 286 height 20
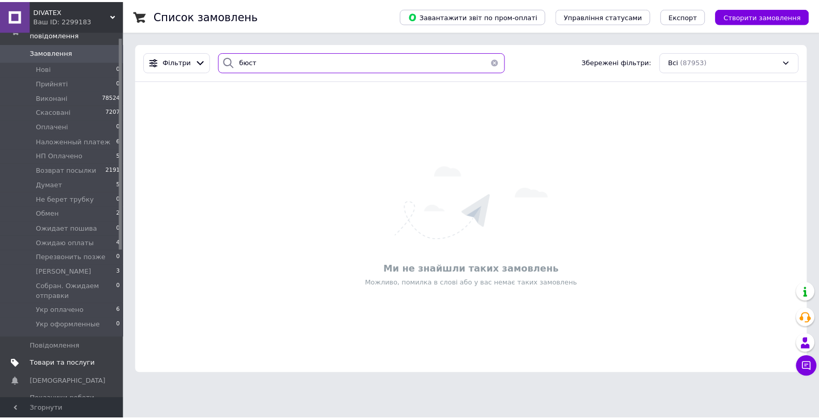
scroll to position [115, 0]
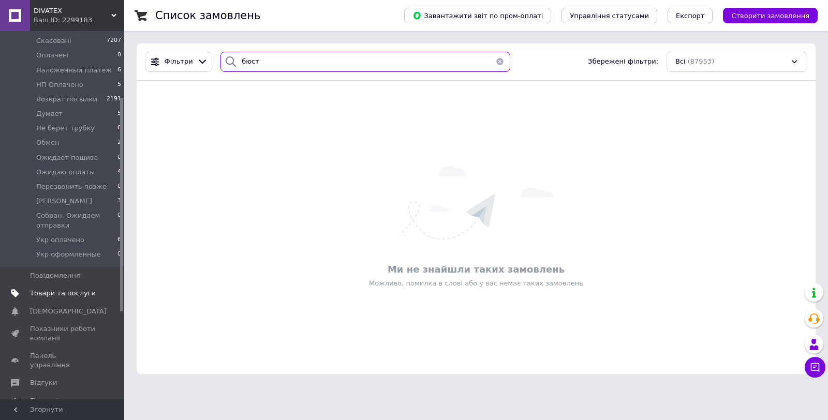
type input "бюст"
click at [87, 290] on link "Товари та послуги" at bounding box center [63, 294] width 127 height 18
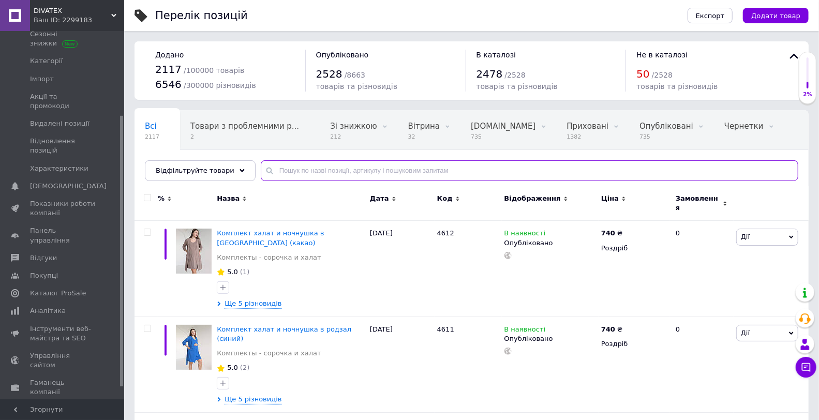
click at [301, 169] on input "text" at bounding box center [530, 170] width 538 height 21
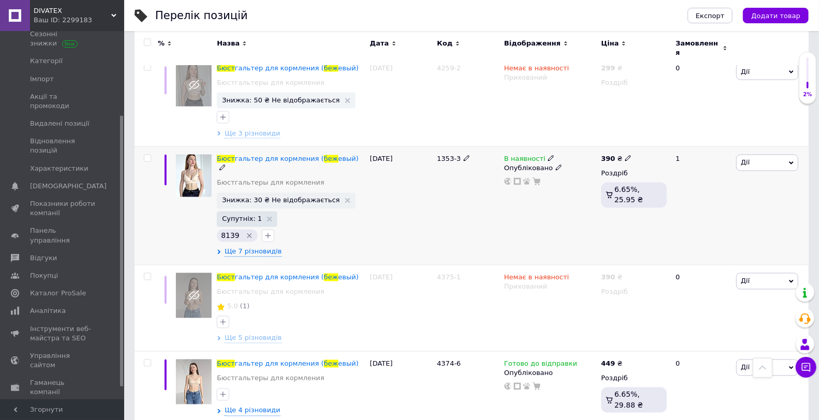
type input "бюст беж"
click at [251, 244] on div "Бюст гальтер для кормления ( беж евый) Бюстгальтеры для кормления Знижка: 30 ₴ …" at bounding box center [290, 205] width 153 height 119
click at [252, 248] on span "Ще 7 різновидів" at bounding box center [253, 252] width 57 height 9
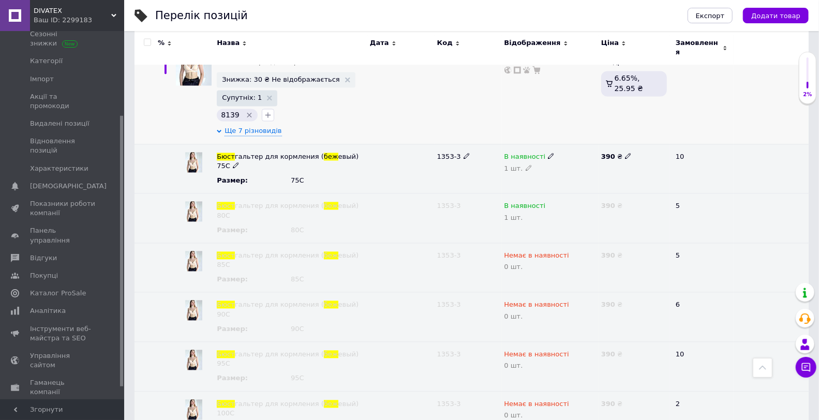
scroll to position [1075, 0]
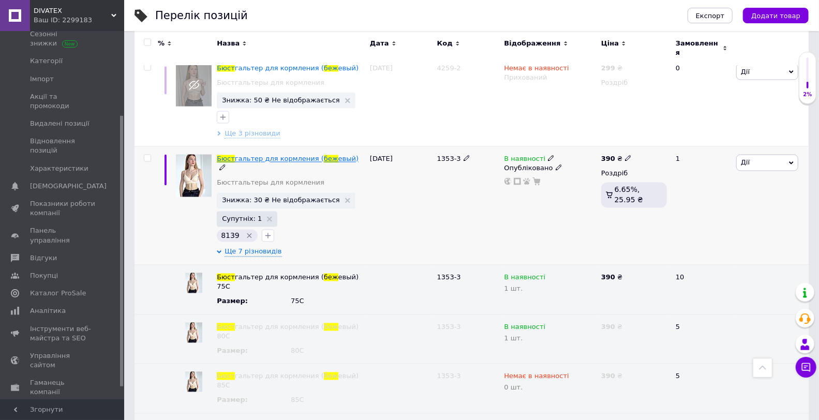
click at [244, 156] on span "гальтер для кормления (" at bounding box center [279, 159] width 89 height 8
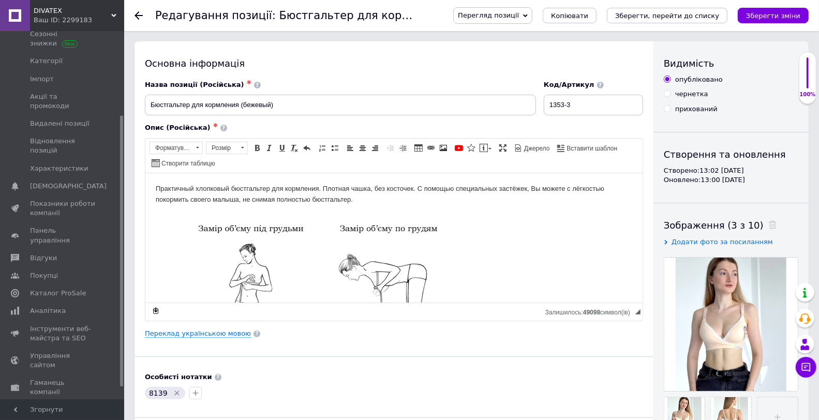
scroll to position [1400, 0]
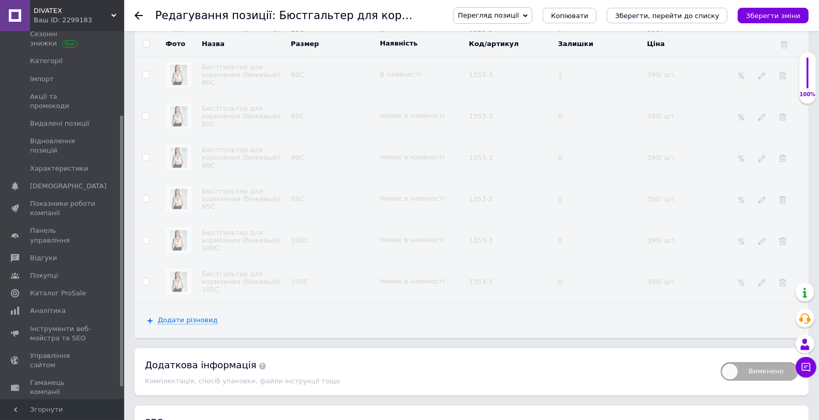
click at [147, 78] on input "checkbox" at bounding box center [145, 74] width 7 height 7
checkbox input "true"
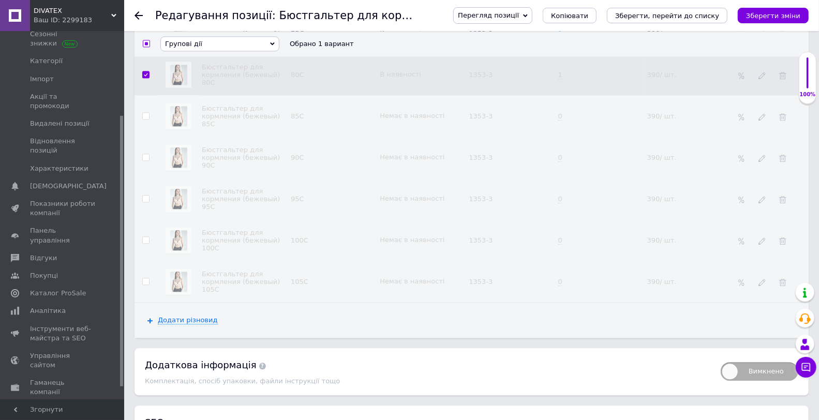
click at [188, 48] on span "Групові дії" at bounding box center [183, 44] width 37 height 8
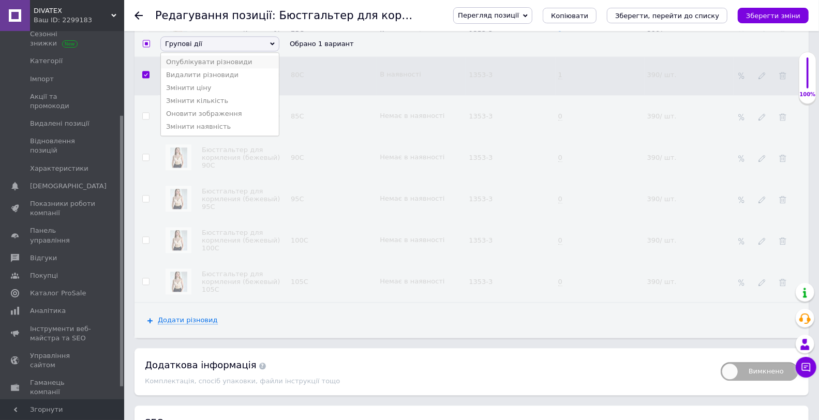
click at [187, 68] on li "Опублікувати різновиди" at bounding box center [220, 61] width 118 height 13
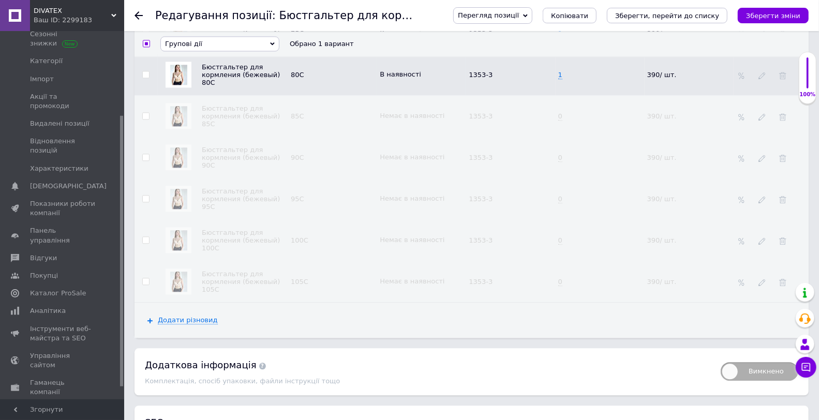
checkbox input "false"
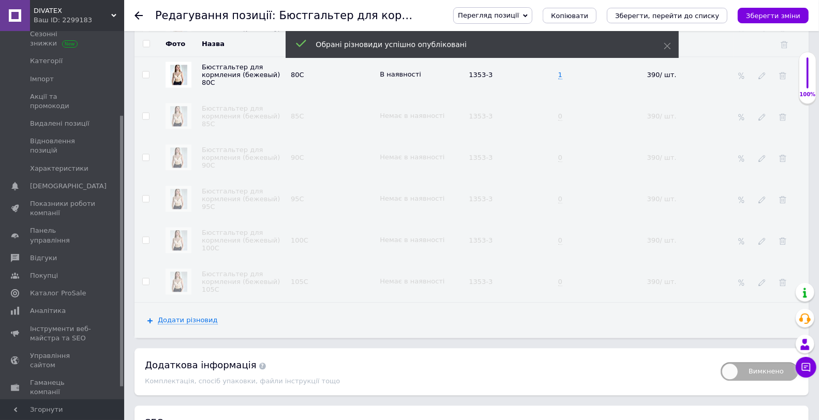
click at [519, 14] on span "Перегляд позиції" at bounding box center [488, 15] width 61 height 8
click at [534, 33] on div "Обрані різновиди успішно опубліковані" at bounding box center [482, 44] width 393 height 27
click at [533, 21] on span "Перегляд позиції" at bounding box center [492, 15] width 79 height 17
click at [543, 29] on li "Зберегти та переглянути на сайті" at bounding box center [535, 35] width 162 height 14
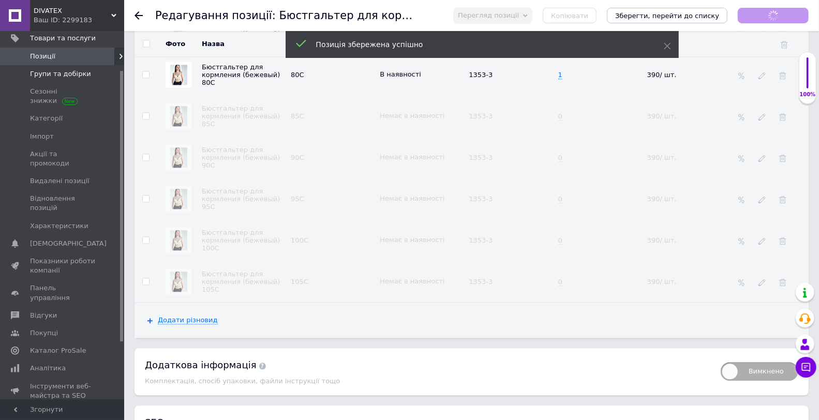
scroll to position [0, 0]
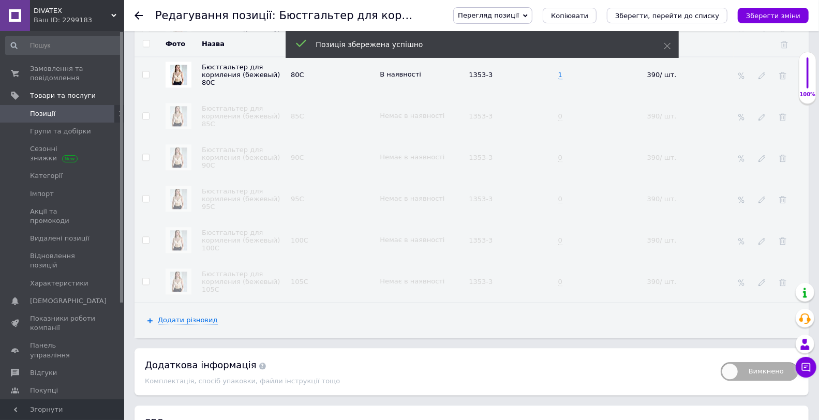
click at [86, 114] on span "Позиції" at bounding box center [63, 113] width 66 height 9
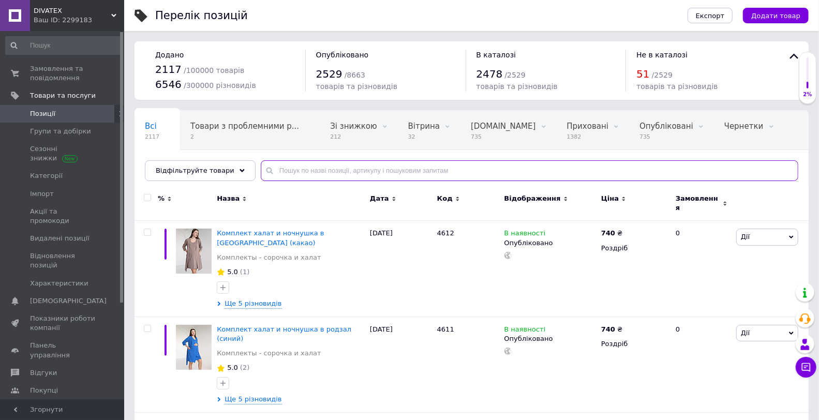
click at [296, 179] on input "text" at bounding box center [530, 170] width 538 height 21
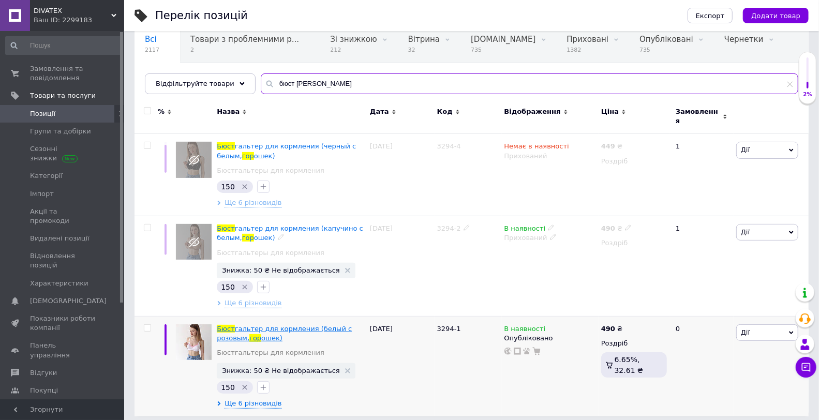
scroll to position [88, 0]
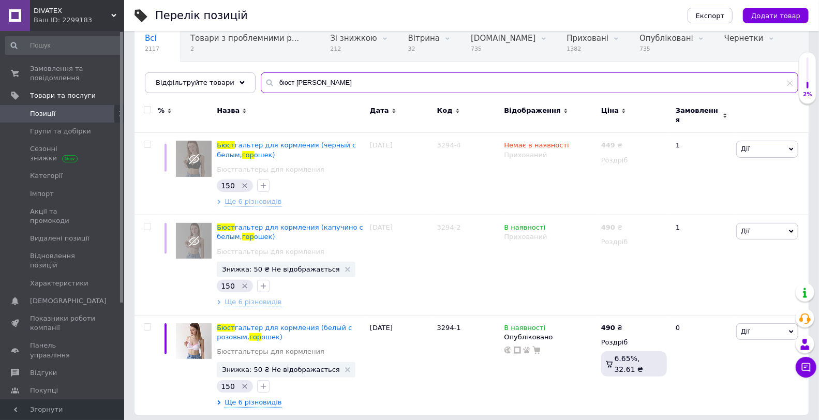
drag, startPoint x: 318, startPoint y: 73, endPoint x: 283, endPoint y: 78, distance: 35.4
click at [283, 78] on input "бюст біл гор" at bounding box center [530, 82] width 538 height 21
type input "бюст бежеви"
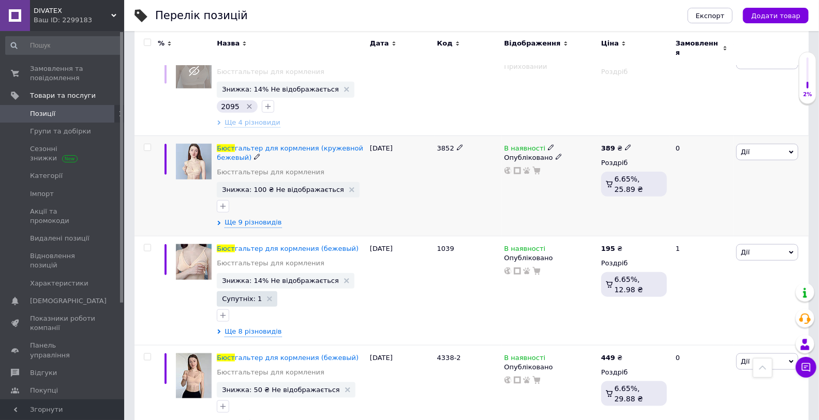
scroll to position [720, 0]
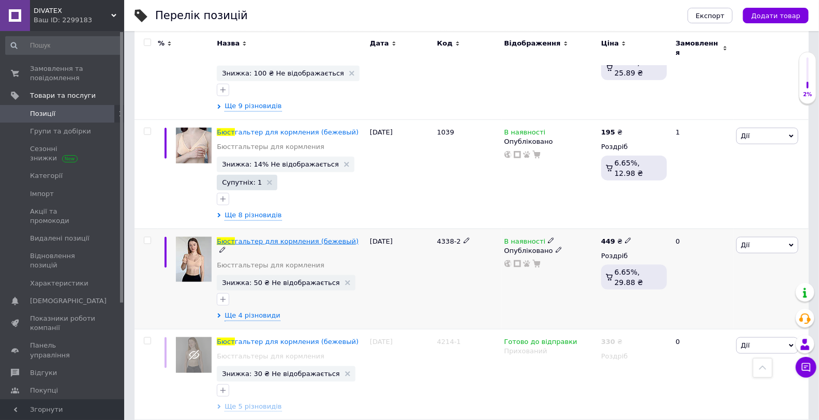
click at [293, 238] on span "гальтер для кормления (бежевый)" at bounding box center [297, 242] width 124 height 8
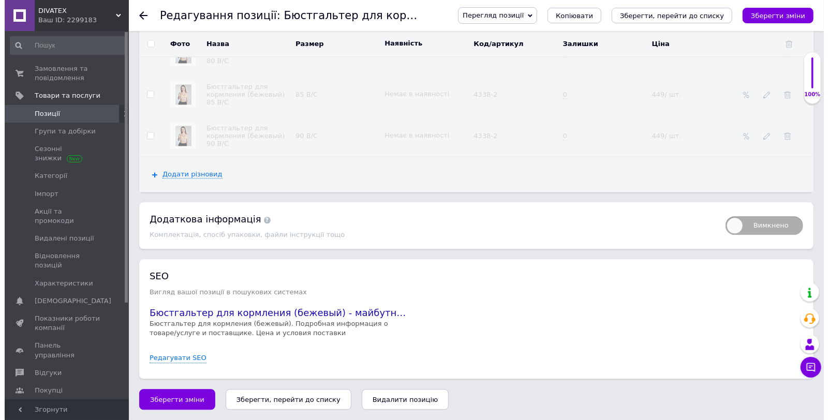
scroll to position [1360, 0]
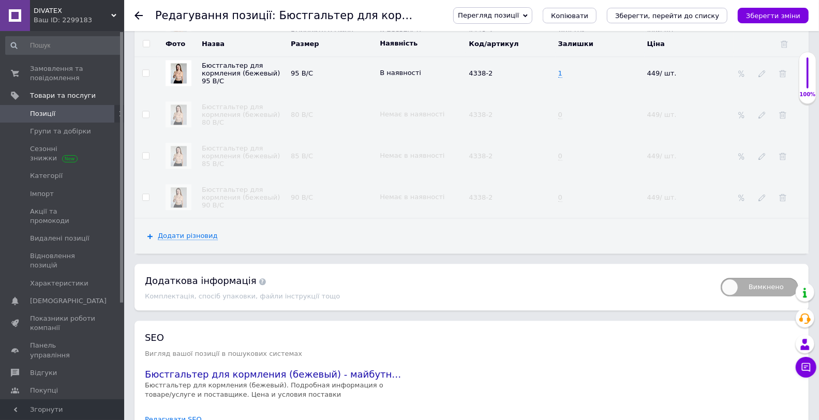
click at [151, 135] on td at bounding box center [146, 114] width 23 height 41
click at [145, 118] on input "checkbox" at bounding box center [145, 114] width 7 height 7
checkbox input "true"
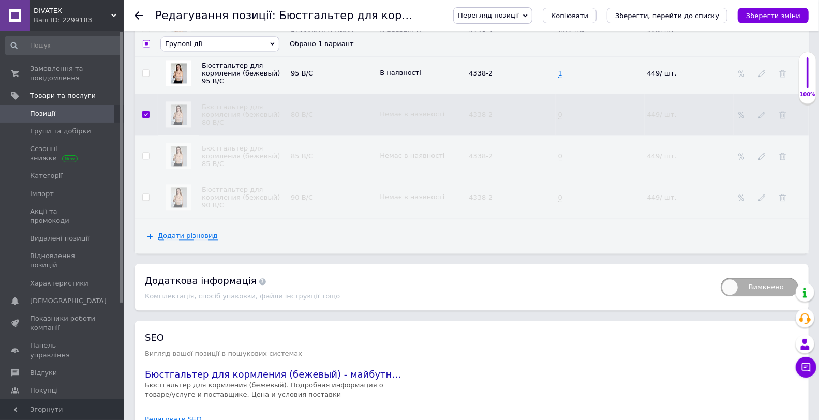
click at [204, 51] on span "Групові дії" at bounding box center [219, 43] width 119 height 15
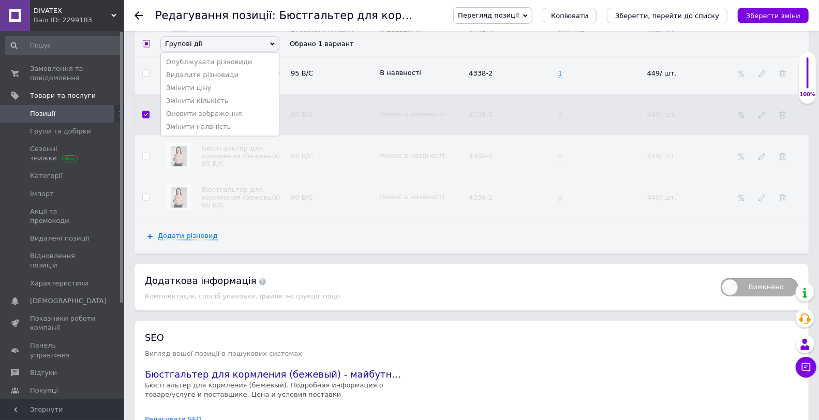
drag, startPoint x: 200, startPoint y: 114, endPoint x: 317, endPoint y: 147, distance: 121.6
click at [200, 68] on li "Опублікувати різновиди" at bounding box center [220, 61] width 118 height 13
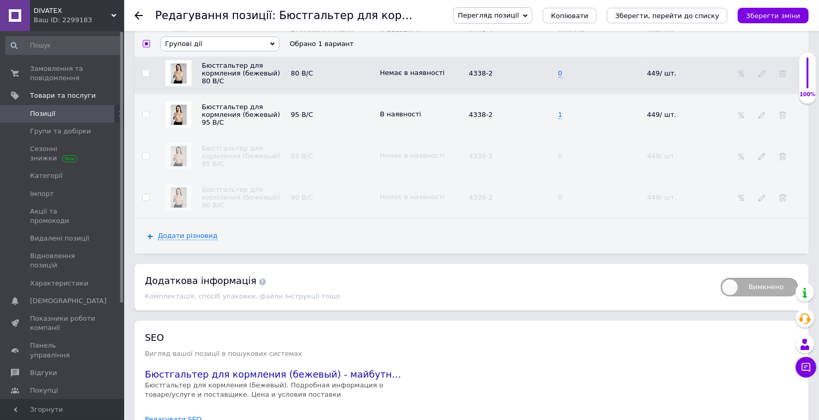
checkbox input "false"
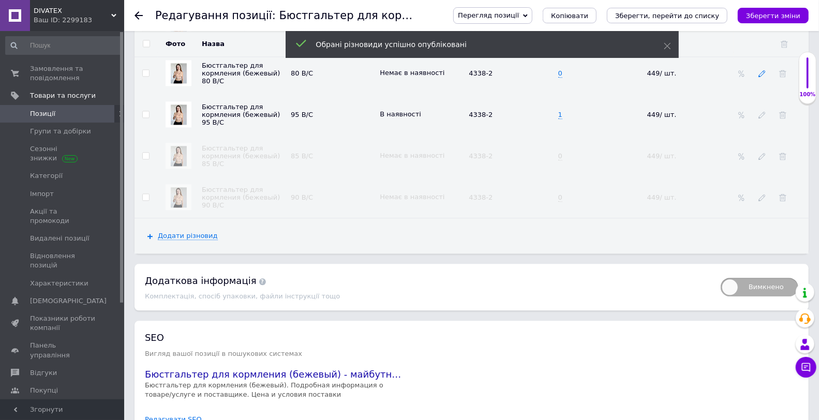
click at [760, 77] on use at bounding box center [762, 73] width 7 height 7
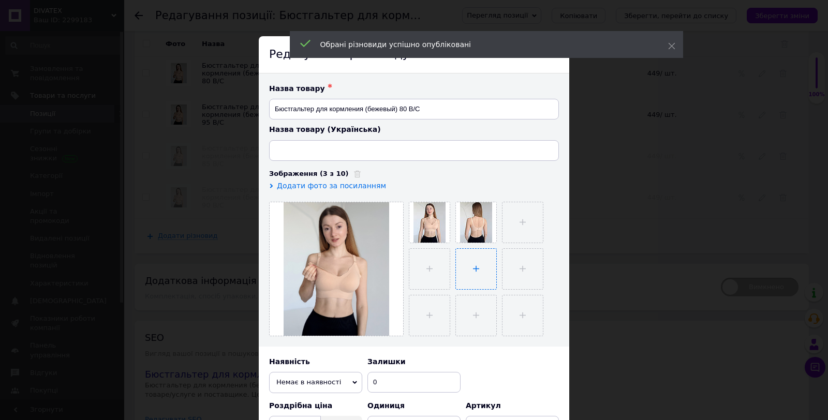
type input "Бюстгальтер для годування (бежевий) 80 B/C"
click at [319, 383] on span "Немає в наявності" at bounding box center [315, 382] width 93 height 21
click at [314, 401] on li "В наявності" at bounding box center [315, 403] width 93 height 16
click at [416, 376] on input "0" at bounding box center [413, 382] width 93 height 21
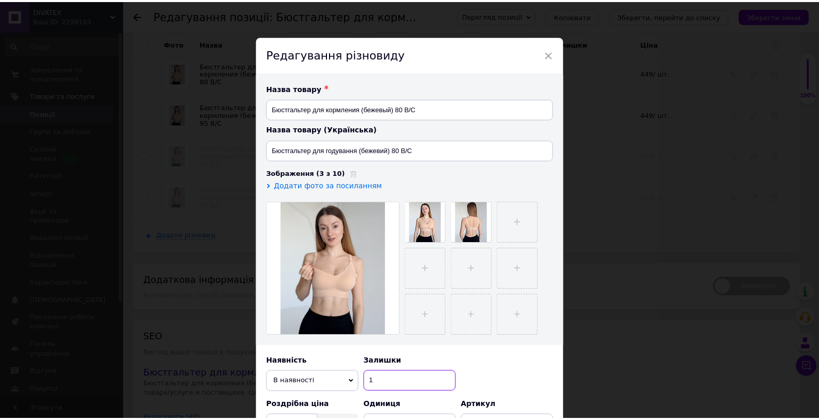
scroll to position [260, 0]
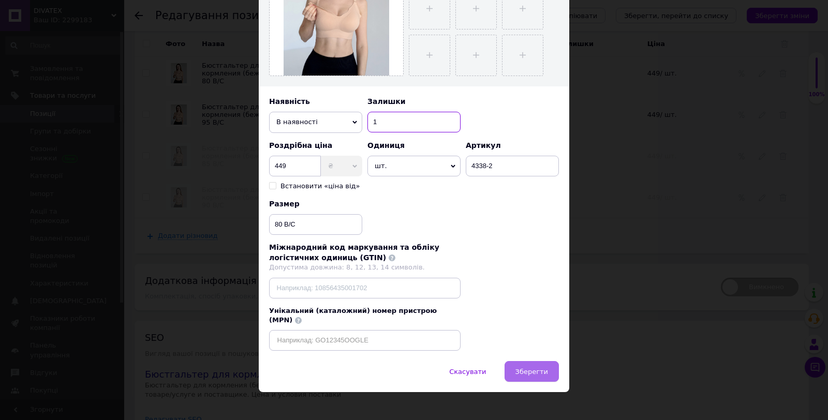
type input "1"
click at [551, 362] on button "Зберегти" at bounding box center [532, 371] width 54 height 21
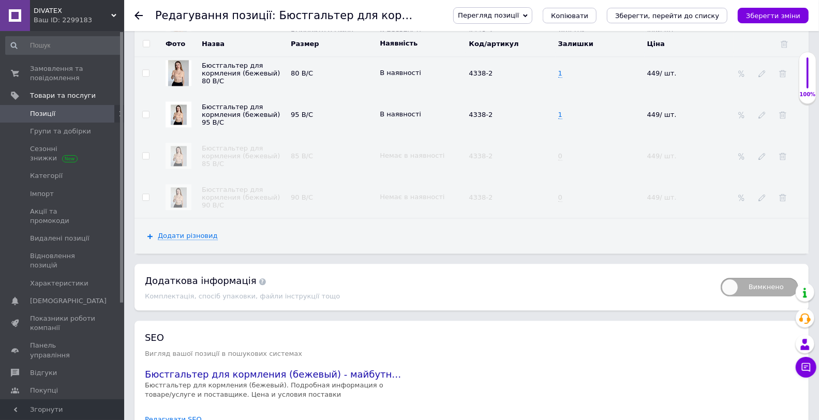
click at [519, 16] on span "Перегляд позиції" at bounding box center [488, 15] width 61 height 8
click at [528, 35] on li "Зберегти та переглянути на сайті" at bounding box center [535, 35] width 162 height 14
click at [78, 67] on span "Замовлення та повідомлення" at bounding box center [63, 73] width 66 height 19
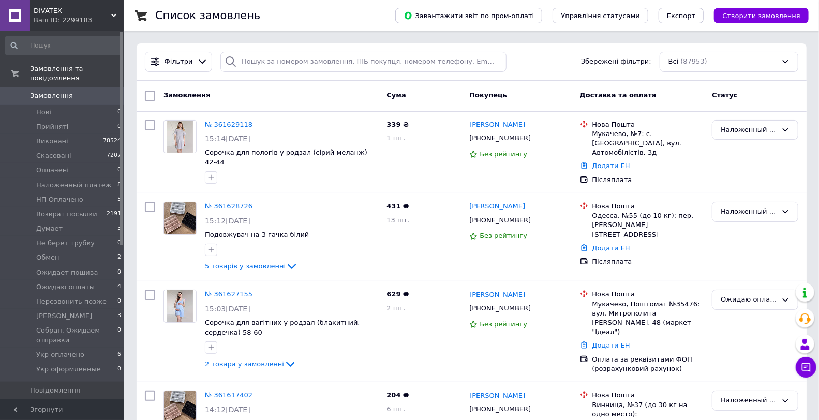
click at [76, 91] on span "Замовлення" at bounding box center [63, 95] width 66 height 9
click at [42, 250] on li "Обмен 2" at bounding box center [63, 257] width 127 height 14
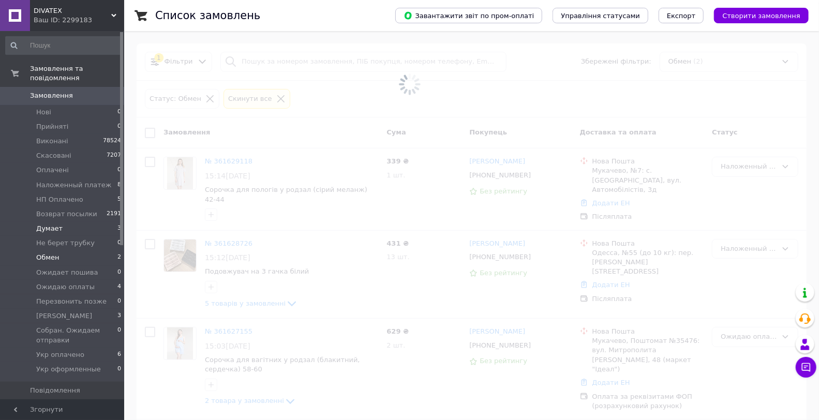
click at [64, 222] on li "Думает 3" at bounding box center [63, 229] width 127 height 14
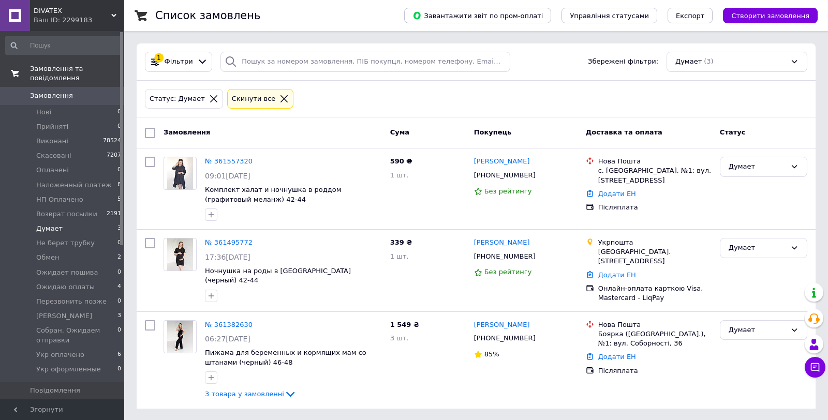
click at [90, 73] on span "Замовлення та повідомлення" at bounding box center [77, 73] width 94 height 19
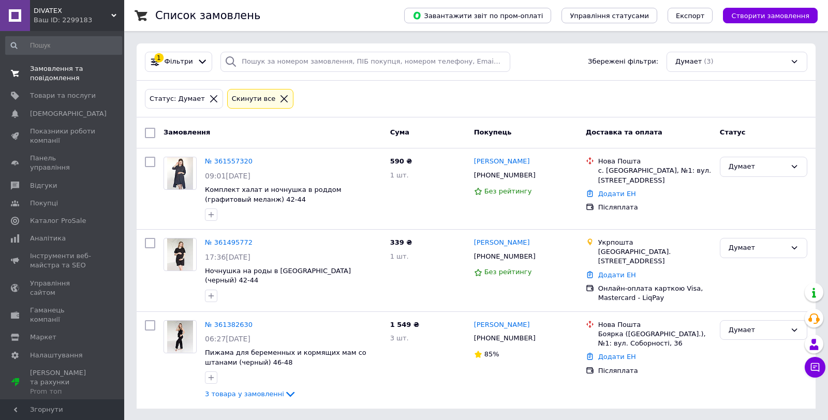
click at [92, 81] on span "Замовлення та повідомлення" at bounding box center [63, 73] width 66 height 19
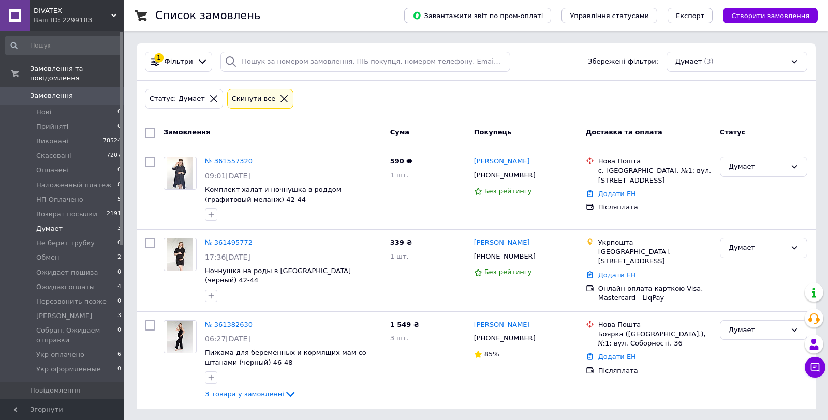
click at [89, 94] on link "Замовлення 0" at bounding box center [63, 96] width 127 height 18
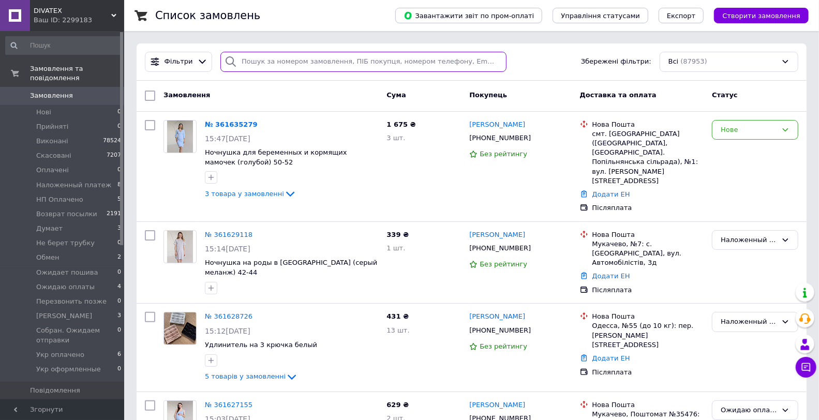
click at [265, 60] on input "search" at bounding box center [363, 62] width 286 height 20
click at [744, 131] on div "Нове" at bounding box center [749, 130] width 56 height 11
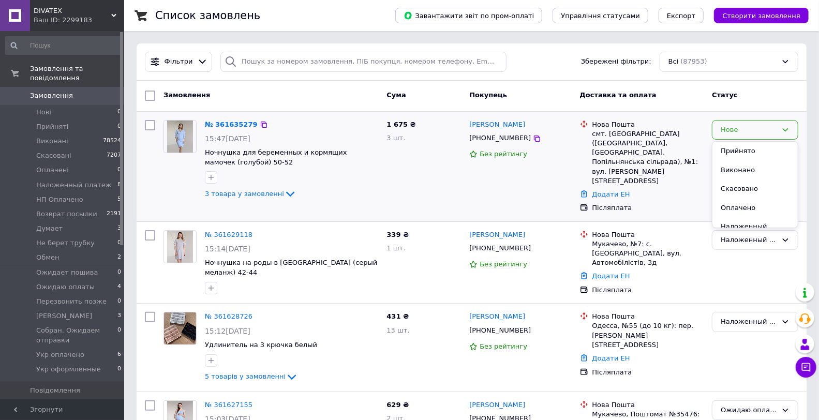
drag, startPoint x: 742, startPoint y: 151, endPoint x: 737, endPoint y: 152, distance: 5.3
click at [742, 151] on li "Прийнято" at bounding box center [755, 151] width 85 height 19
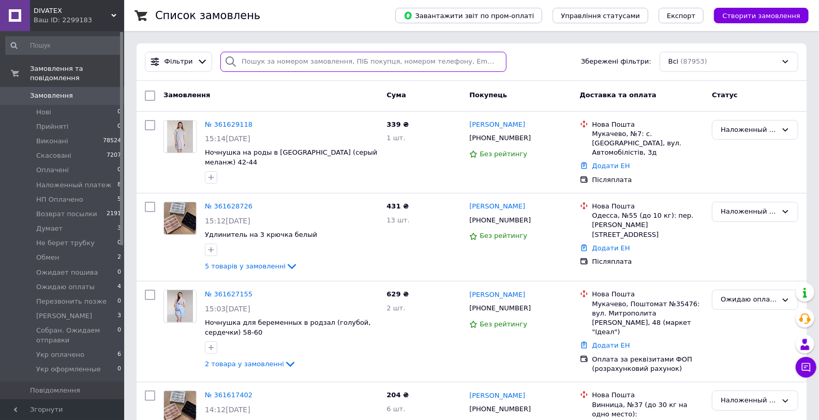
click at [286, 70] on input "search" at bounding box center [363, 62] width 286 height 20
paste input "[PHONE_NUMBER]"
type input "[PHONE_NUMBER]"
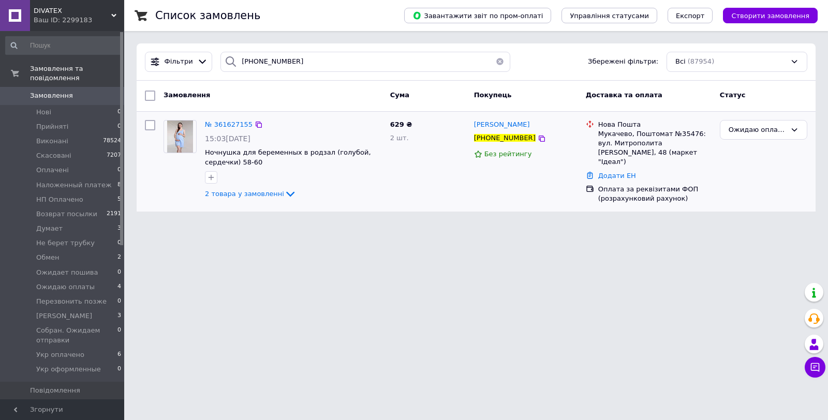
drag, startPoint x: 428, startPoint y: 161, endPoint x: 683, endPoint y: 157, distance: 255.2
click at [428, 161] on div "629 ₴ 2 шт." at bounding box center [428, 162] width 84 height 92
click at [755, 130] on div "Ожидаю оплаты" at bounding box center [757, 130] width 57 height 11
click at [329, 216] on div "Список замовлень Завантажити звіт по пром-оплаті Управління статусами Експорт С…" at bounding box center [476, 112] width 704 height 224
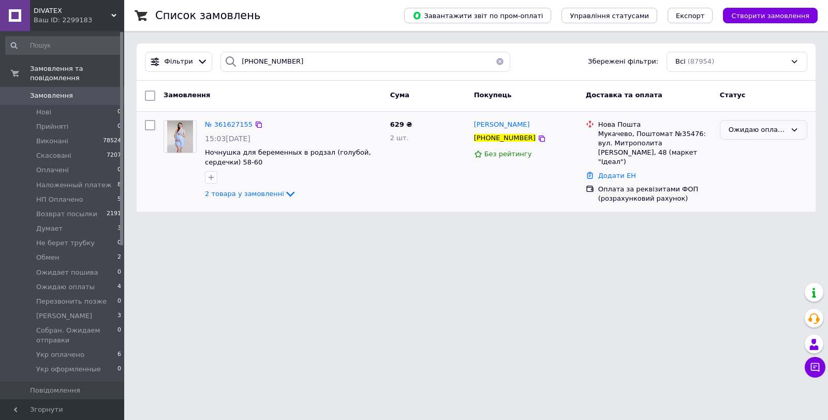
drag, startPoint x: 794, startPoint y: 126, endPoint x: 792, endPoint y: 131, distance: 5.6
click at [794, 126] on icon at bounding box center [794, 130] width 8 height 8
click at [767, 190] on li "HП Оплачено" at bounding box center [763, 199] width 86 height 19
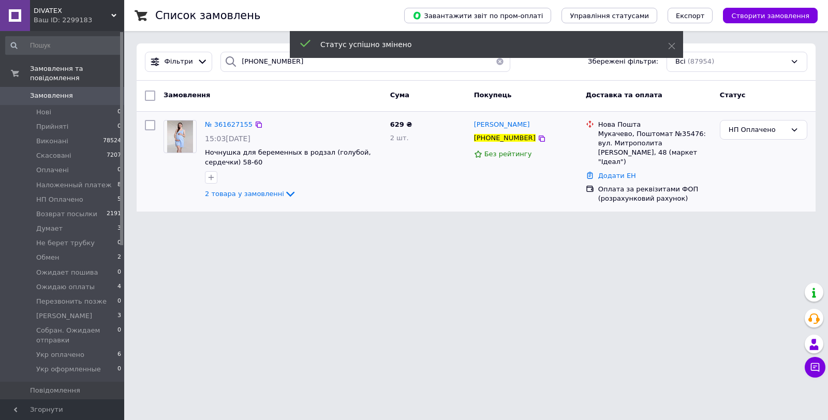
click at [104, 91] on span "0" at bounding box center [110, 95] width 28 height 9
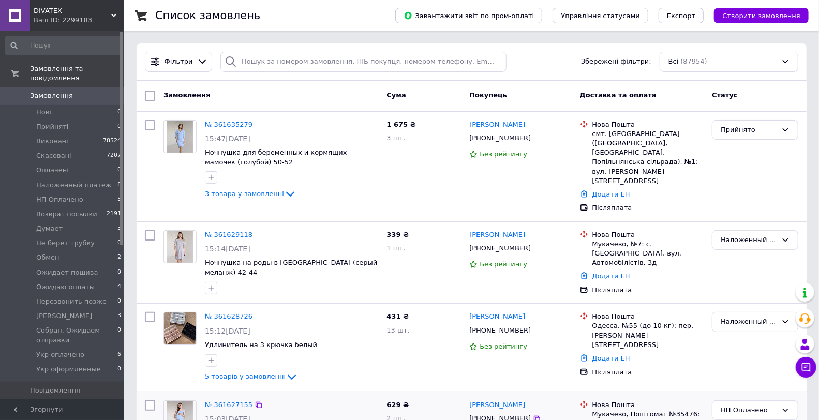
click at [99, 92] on link "Замовлення 0" at bounding box center [63, 96] width 127 height 18
drag, startPoint x: 88, startPoint y: 89, endPoint x: 109, endPoint y: 141, distance: 55.7
click at [88, 91] on span "Замовлення" at bounding box center [63, 95] width 66 height 9
click at [213, 121] on link "№ 361635279" at bounding box center [229, 125] width 48 height 8
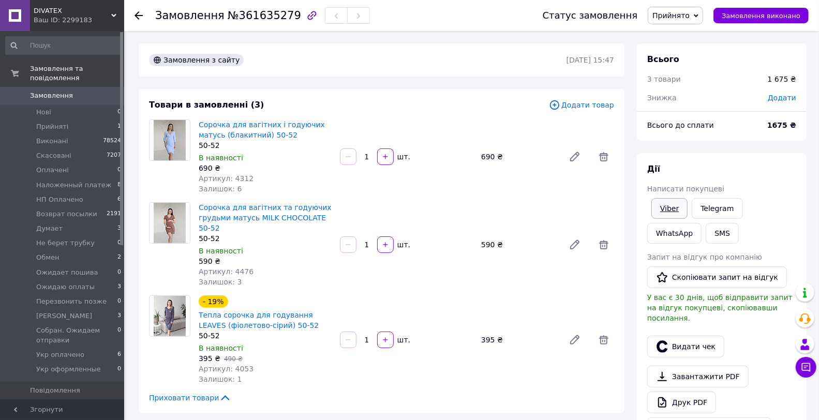
click at [662, 204] on link "Viber" at bounding box center [670, 208] width 36 height 21
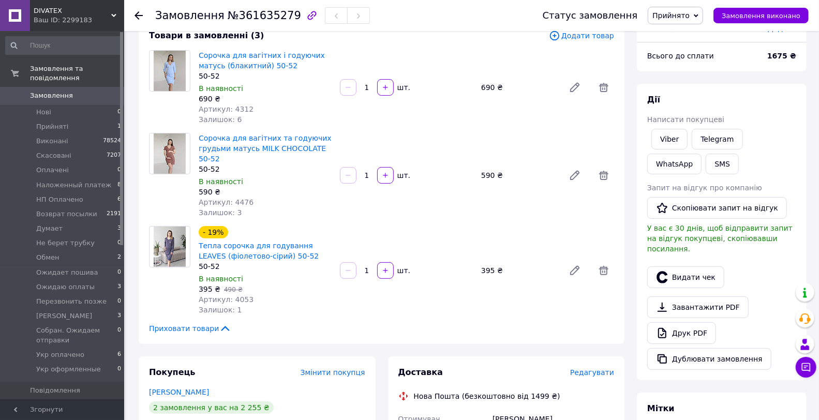
scroll to position [230, 0]
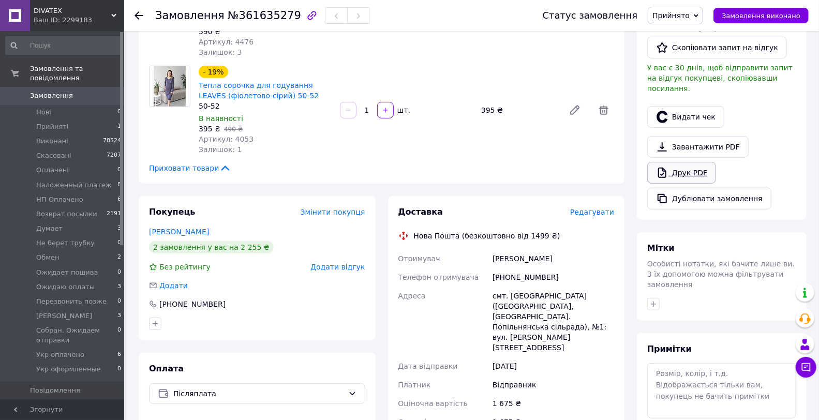
click at [702, 164] on link "Друк PDF" at bounding box center [681, 173] width 69 height 22
click at [684, 11] on span "Прийнято" at bounding box center [671, 15] width 37 height 8
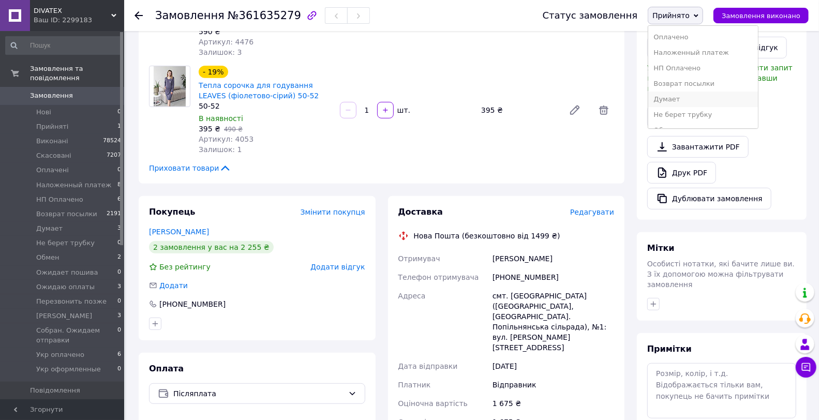
scroll to position [57, 0]
click at [689, 69] on li "Думает" at bounding box center [703, 72] width 110 height 16
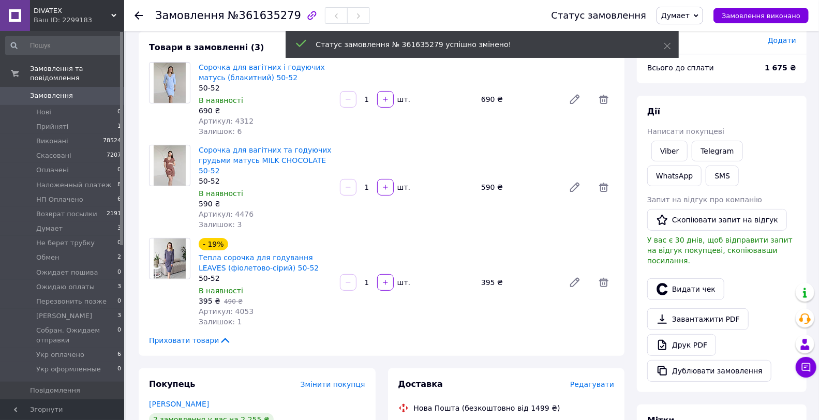
click at [87, 91] on span "Замовлення" at bounding box center [63, 95] width 66 height 9
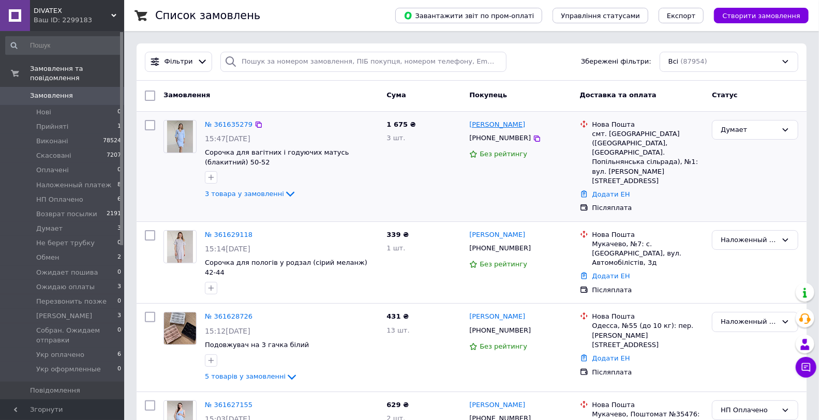
click at [525, 124] on link "[PERSON_NAME]" at bounding box center [497, 125] width 56 height 10
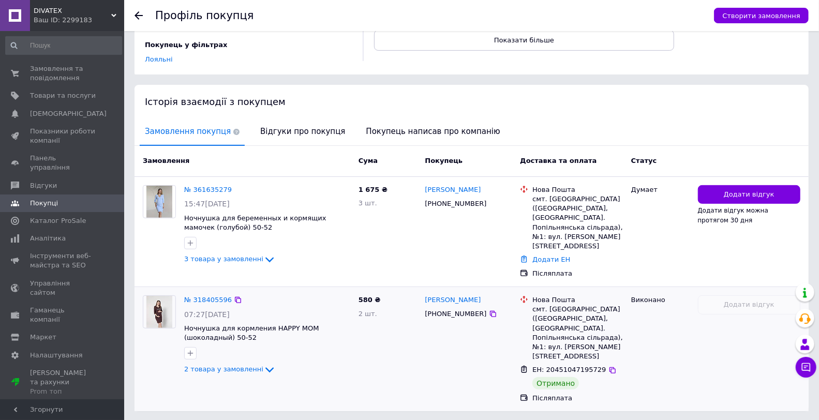
scroll to position [168, 0]
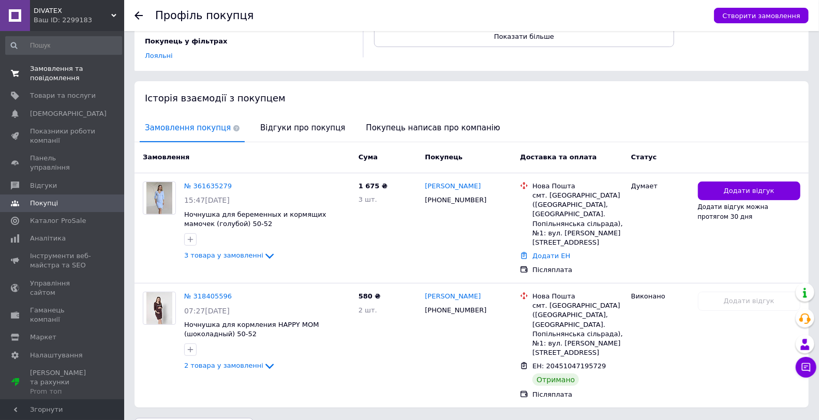
click at [64, 73] on span "Замовлення та повідомлення" at bounding box center [63, 73] width 66 height 19
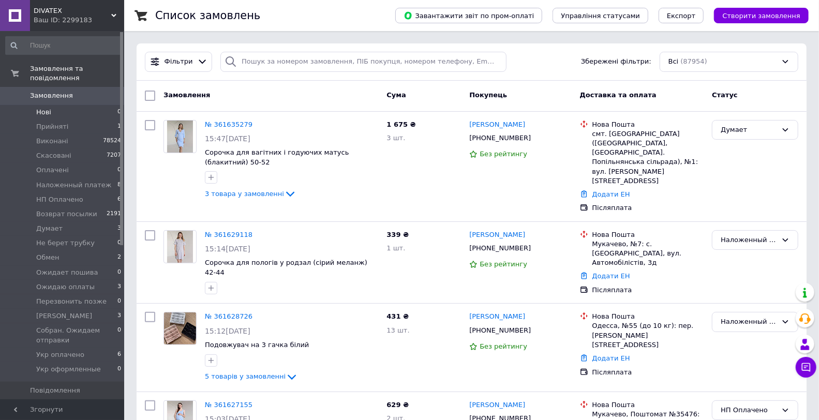
drag, startPoint x: 99, startPoint y: 86, endPoint x: 106, endPoint y: 107, distance: 21.6
click at [99, 91] on span "0" at bounding box center [110, 95] width 28 height 9
click at [87, 120] on li "Прийняті 1" at bounding box center [63, 127] width 127 height 14
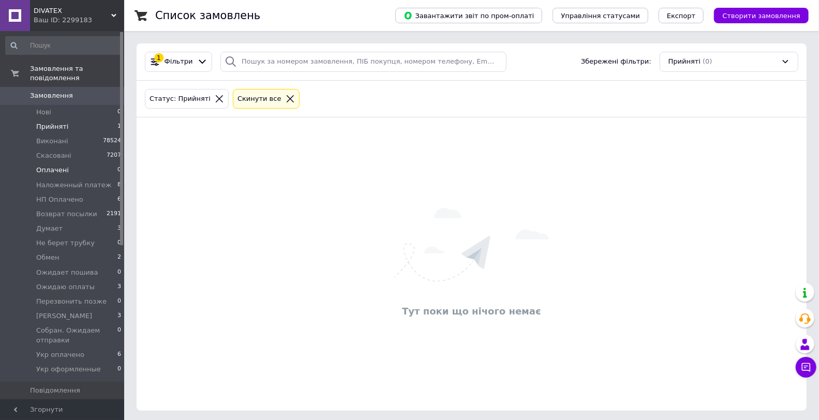
click at [101, 163] on li "Оплачені 0" at bounding box center [63, 170] width 127 height 14
drag, startPoint x: 83, startPoint y: 85, endPoint x: 86, endPoint y: 80, distance: 6.3
click at [83, 91] on span "Замовлення" at bounding box center [63, 95] width 66 height 9
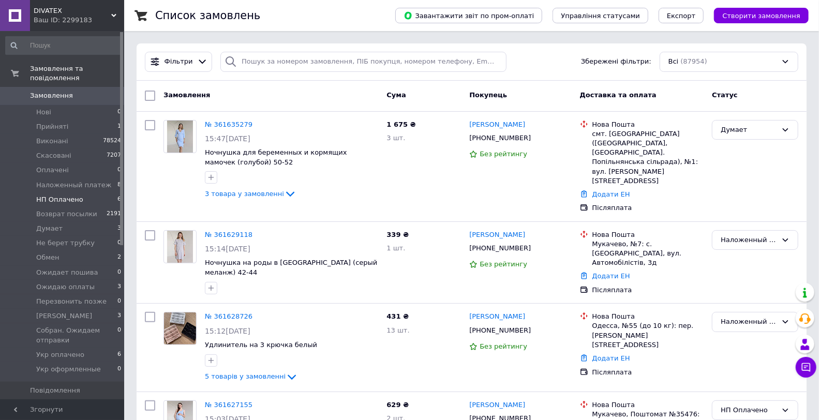
click at [106, 193] on li "HП Оплачено 6" at bounding box center [63, 200] width 127 height 14
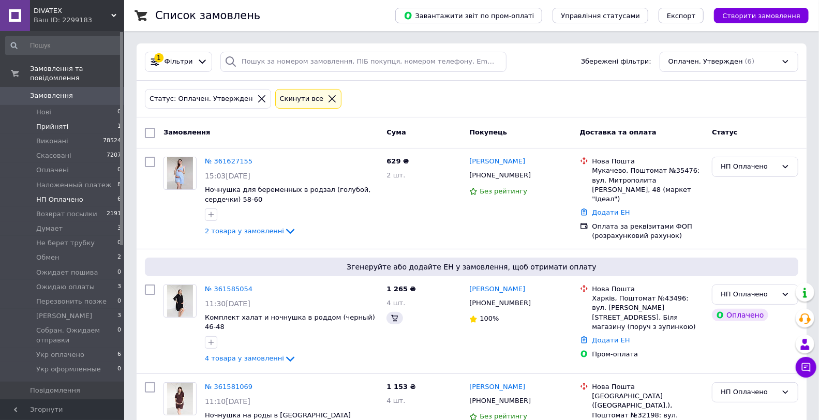
click at [96, 120] on li "Прийняті 1" at bounding box center [63, 127] width 127 height 14
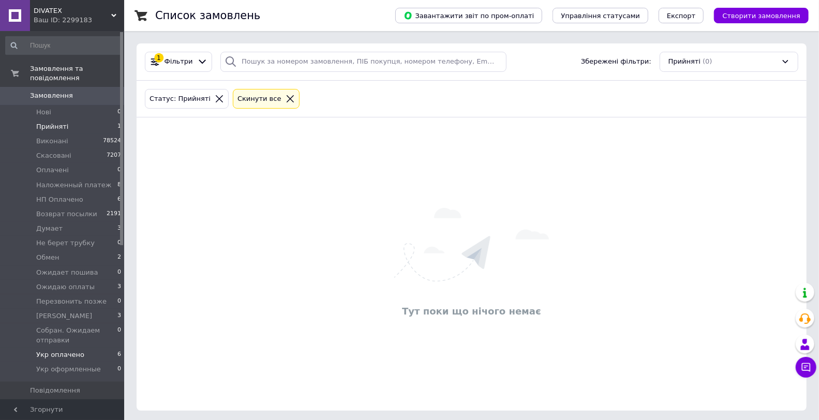
click at [101, 349] on li "Укр оплачено 6" at bounding box center [63, 355] width 127 height 14
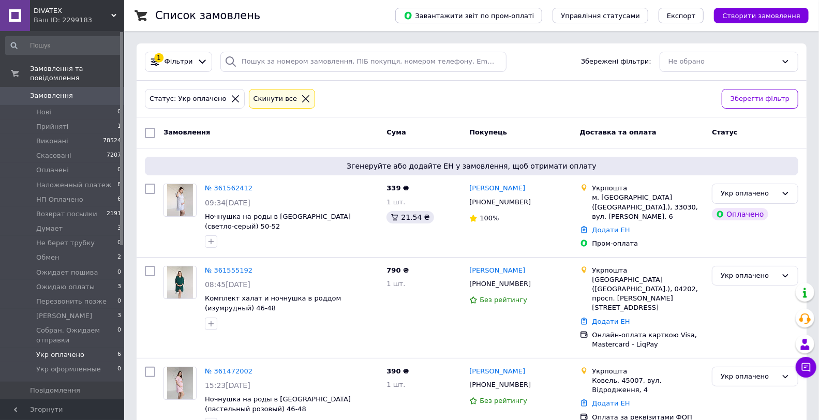
click at [80, 94] on link "Замовлення 0" at bounding box center [63, 96] width 127 height 18
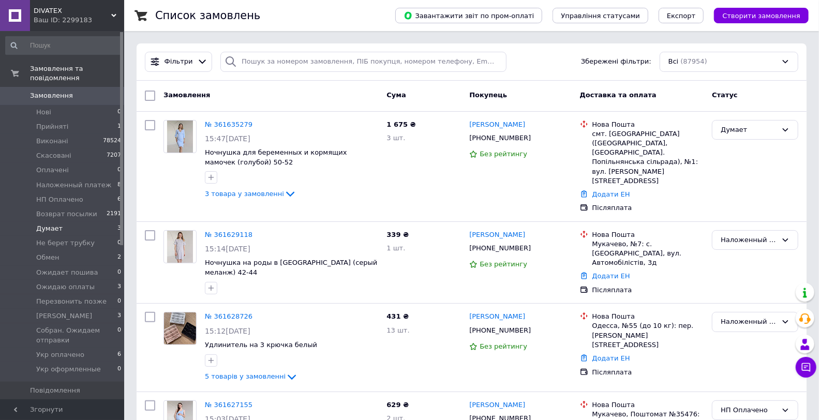
click at [71, 223] on li "Думает 3" at bounding box center [63, 229] width 127 height 14
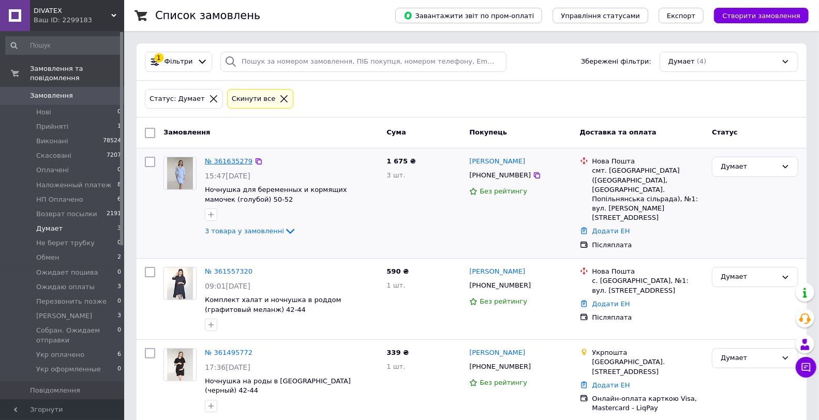
click at [236, 164] on link "№ 361635279" at bounding box center [229, 161] width 48 height 8
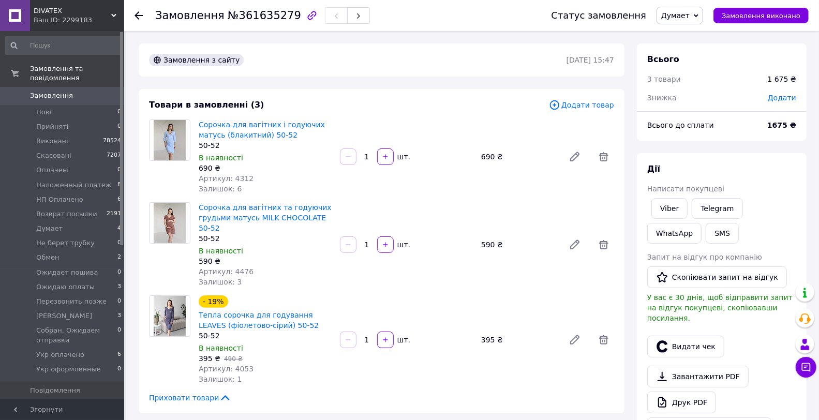
click at [74, 91] on span "Замовлення" at bounding box center [63, 95] width 66 height 9
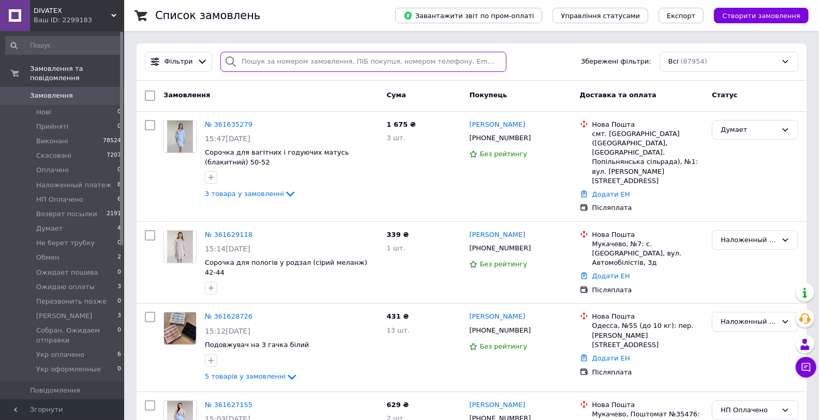
click at [244, 65] on input "search" at bounding box center [363, 62] width 286 height 20
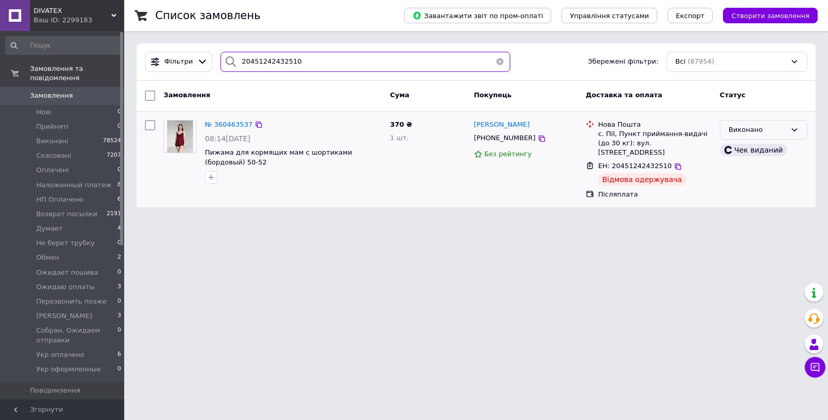
type input "20451242432510"
click at [753, 128] on div "Виконано" at bounding box center [757, 130] width 57 height 11
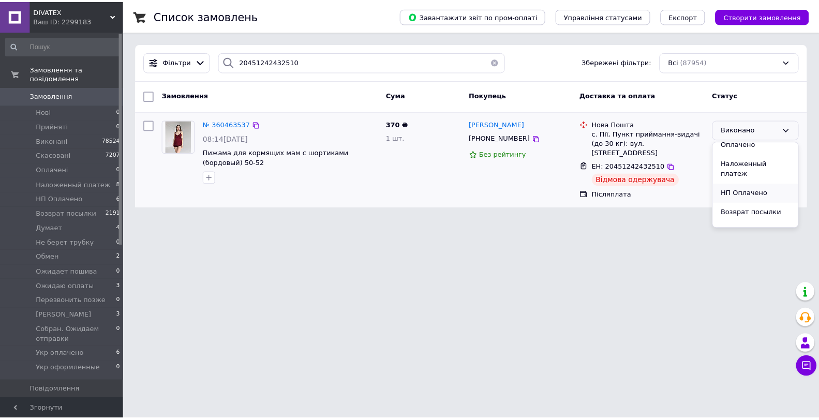
scroll to position [57, 0]
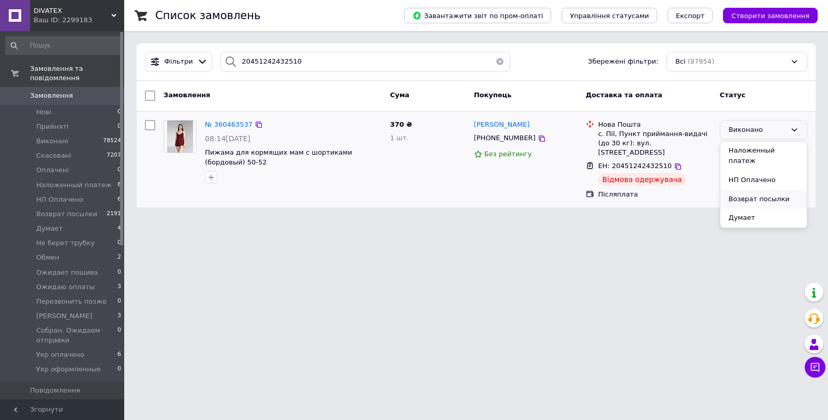
click at [748, 190] on li "Возврат посылки" at bounding box center [763, 199] width 86 height 19
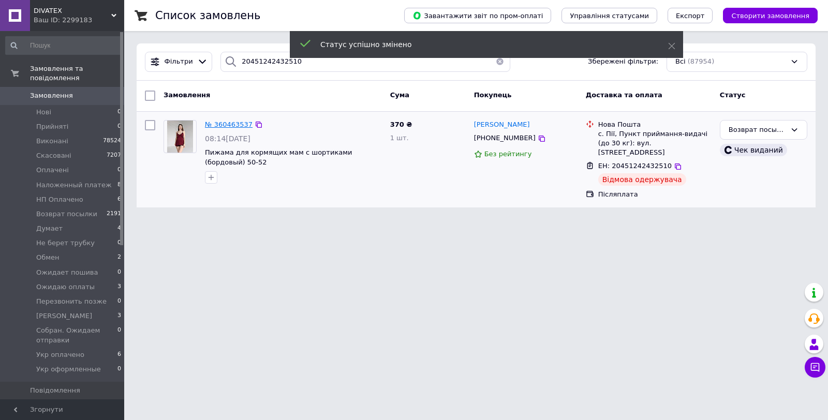
click at [226, 124] on span "№ 360463537" at bounding box center [229, 125] width 48 height 8
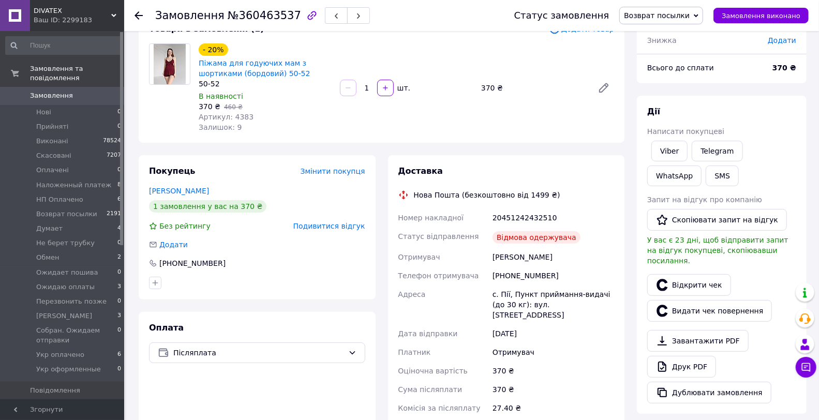
scroll to position [287, 0]
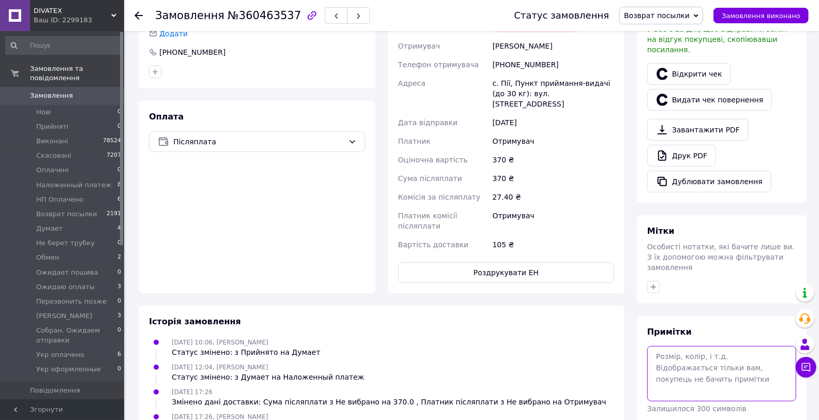
click at [731, 351] on textarea at bounding box center [721, 373] width 149 height 55
type textarea "после осмотра"
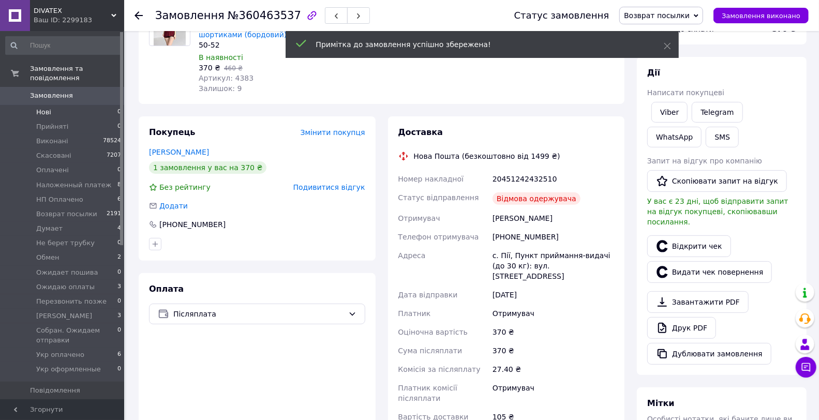
scroll to position [74, 0]
click at [96, 91] on span "0" at bounding box center [110, 95] width 28 height 9
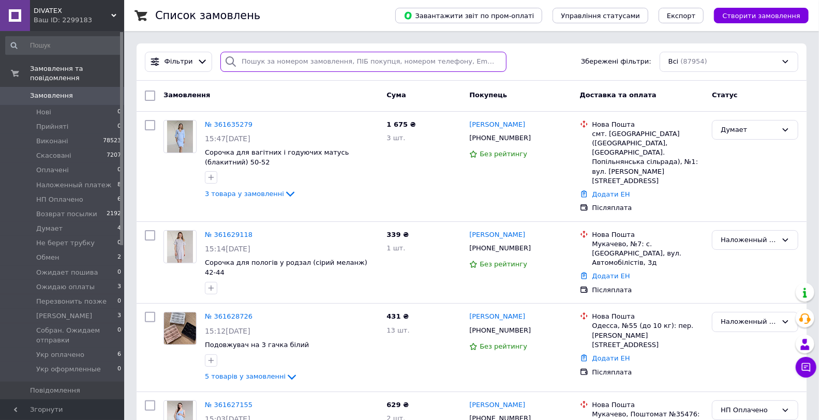
click at [319, 68] on input "search" at bounding box center [363, 62] width 286 height 20
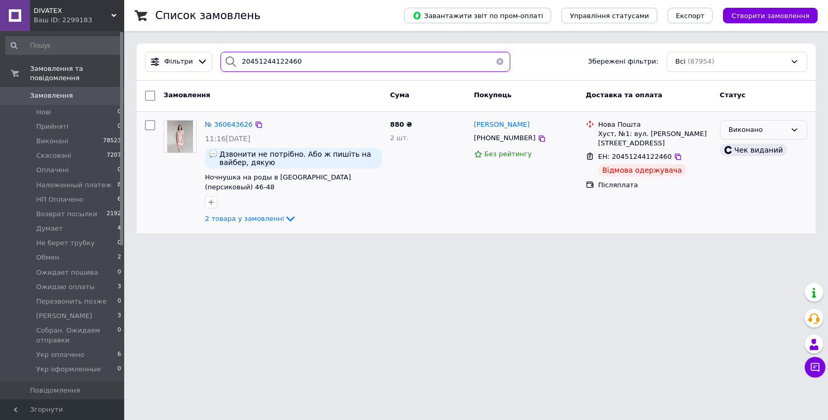
type input "20451244122460"
click at [773, 125] on div "Виконано" at bounding box center [757, 130] width 57 height 11
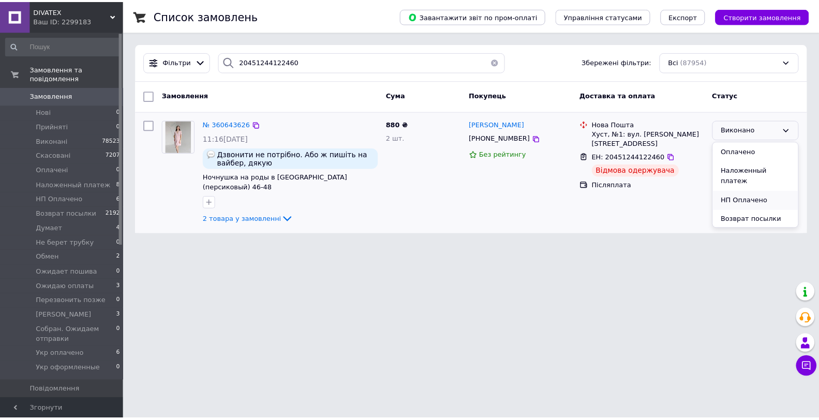
scroll to position [57, 0]
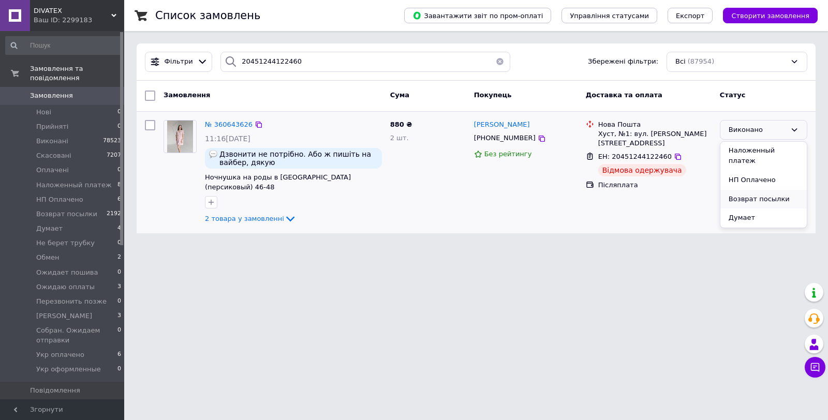
click at [762, 190] on li "Возврат посылки" at bounding box center [763, 199] width 86 height 19
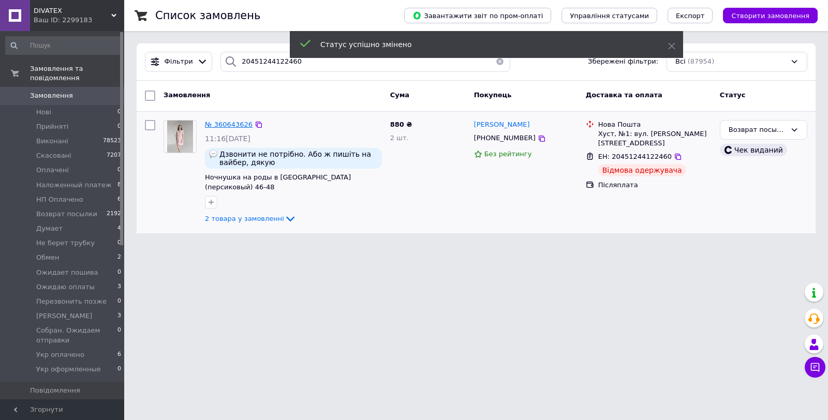
click at [226, 125] on span "№ 360643626" at bounding box center [229, 125] width 48 height 8
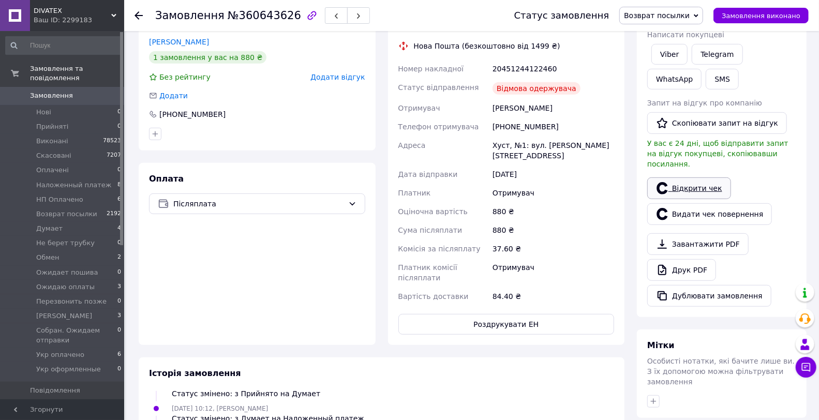
scroll to position [57, 0]
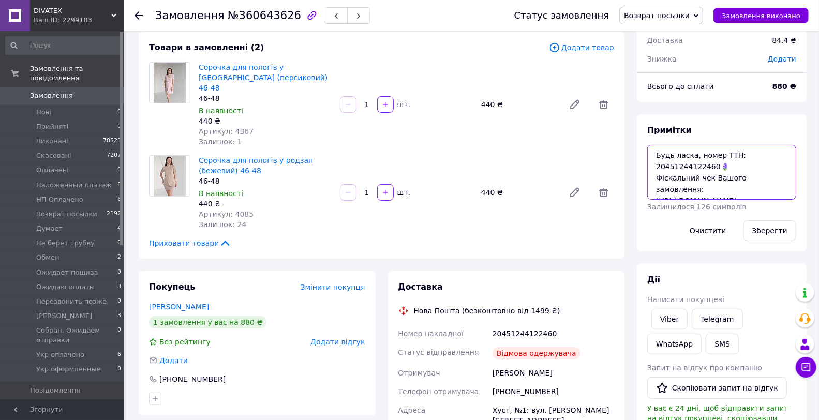
click at [700, 191] on textarea "Будь ласка, номер ТТН: 20451244122460🪻 Фіскальний чек Вашого замовлення: https:…" at bounding box center [721, 172] width 149 height 55
type textarea "типа после осмотра"
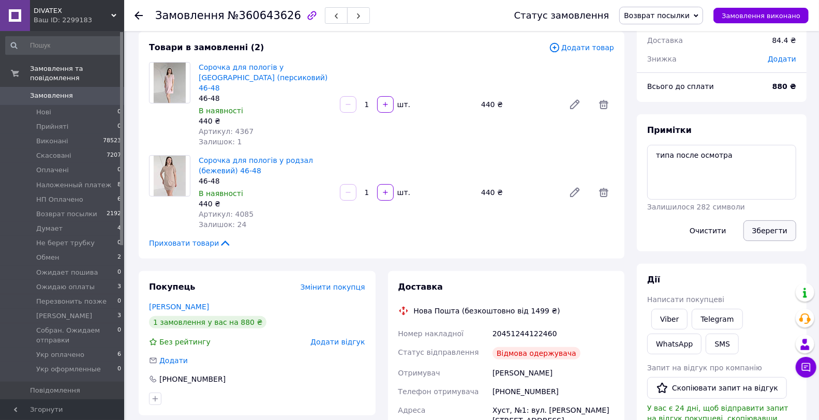
click at [753, 230] on button "Зберегти" at bounding box center [770, 230] width 53 height 21
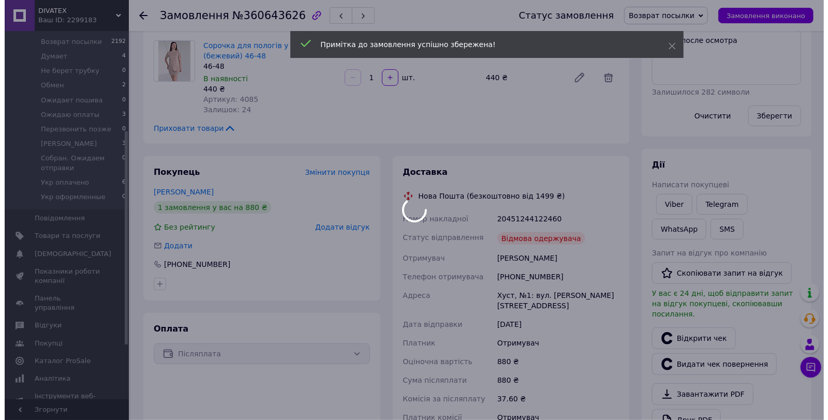
scroll to position [84, 0]
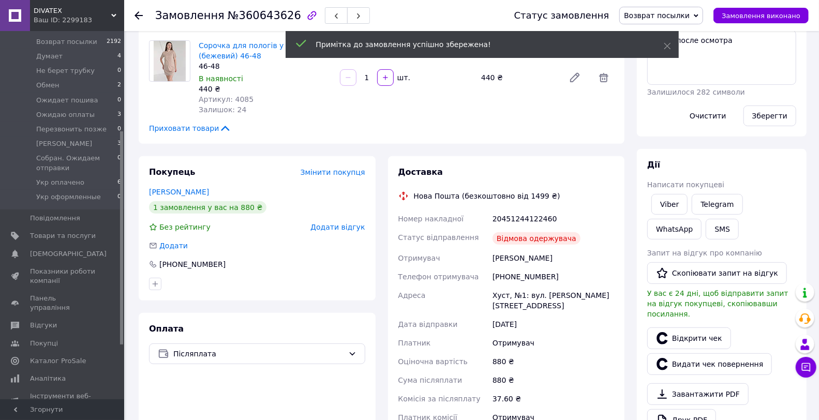
click at [357, 223] on span "Додати відгук" at bounding box center [338, 227] width 54 height 8
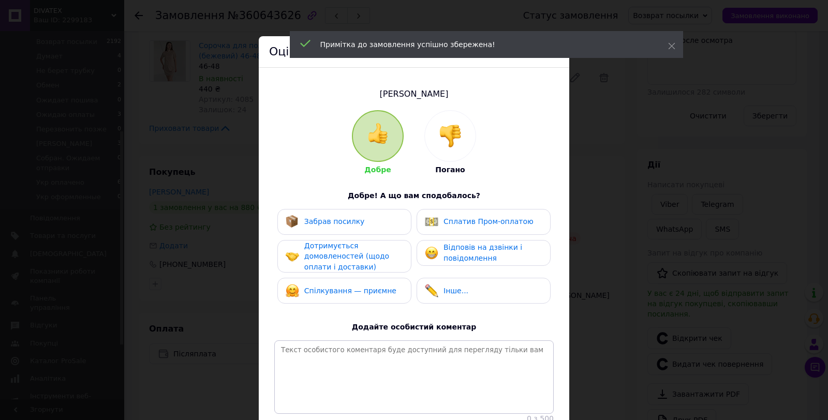
drag, startPoint x: 431, startPoint y: 136, endPoint x: 452, endPoint y: 194, distance: 61.5
click at [432, 137] on div at bounding box center [450, 136] width 51 height 51
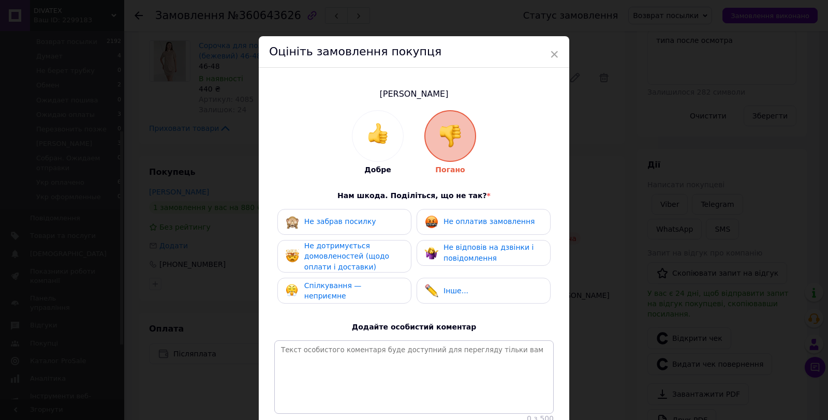
click at [452, 223] on span "Не оплатив замовлення" at bounding box center [489, 221] width 91 height 8
click at [361, 222] on span "Не забрав посилку" at bounding box center [340, 221] width 72 height 8
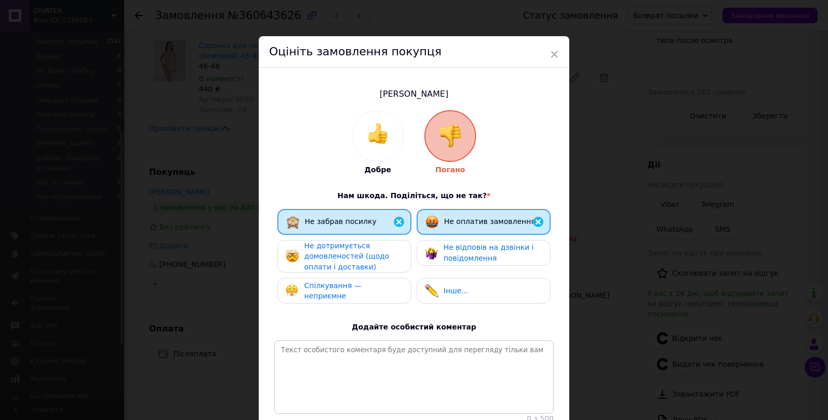
click at [355, 254] on span "Не дотримується домовленостей (щодо оплати і доставки)" at bounding box center [346, 256] width 85 height 29
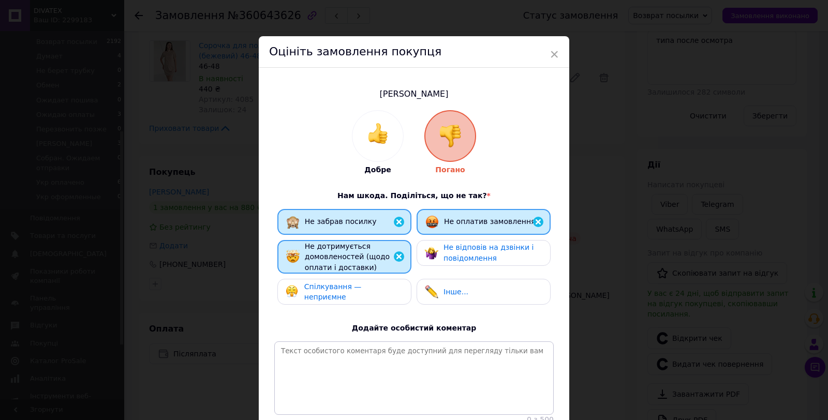
click at [354, 279] on div "Спілкування — неприємне" at bounding box center [344, 292] width 134 height 26
click at [450, 254] on span "Не відповів на дзвінки і повідомлення" at bounding box center [489, 252] width 90 height 19
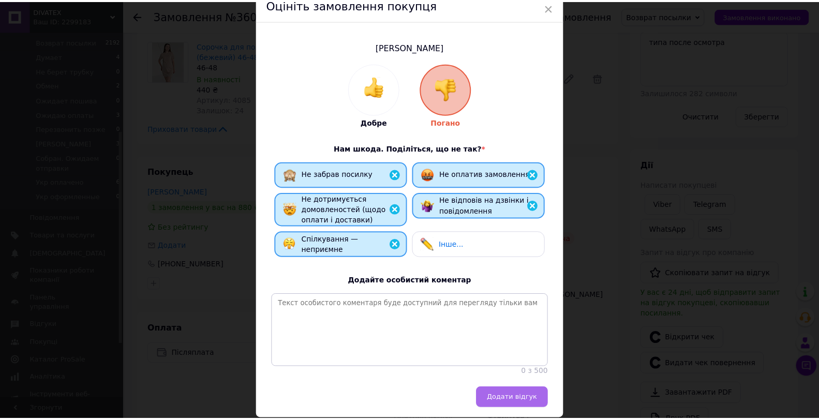
scroll to position [91, 0]
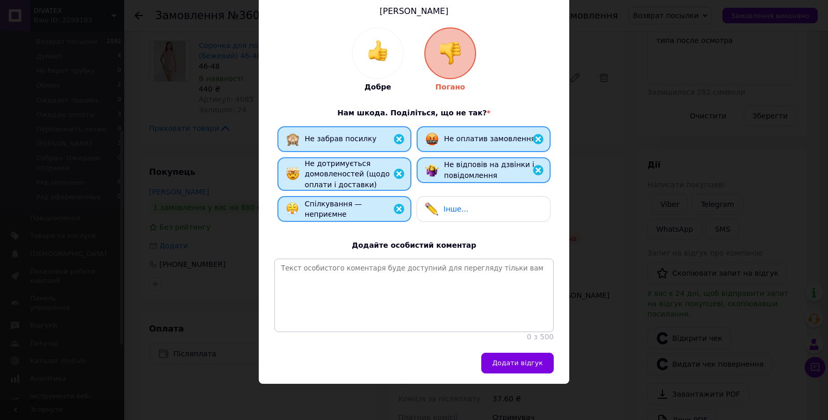
click at [523, 367] on span "Додати відгук" at bounding box center [517, 363] width 51 height 8
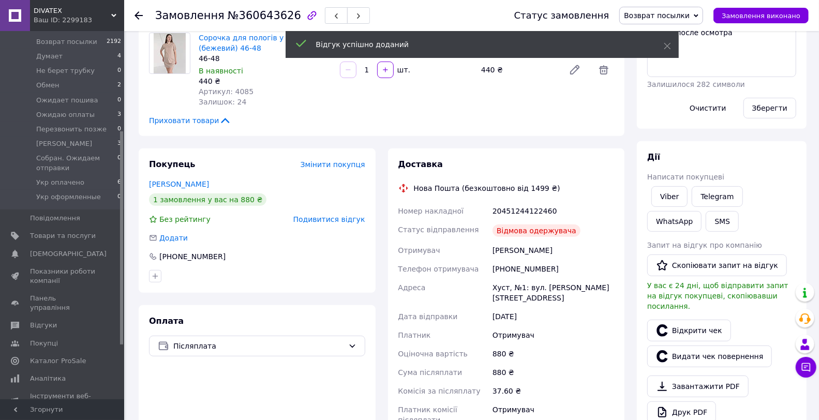
scroll to position [345, 0]
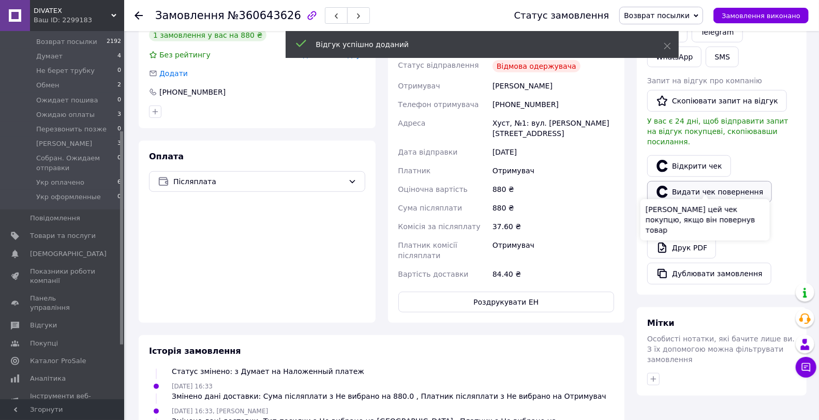
click at [744, 185] on button "Видати чек повернення" at bounding box center [709, 192] width 125 height 22
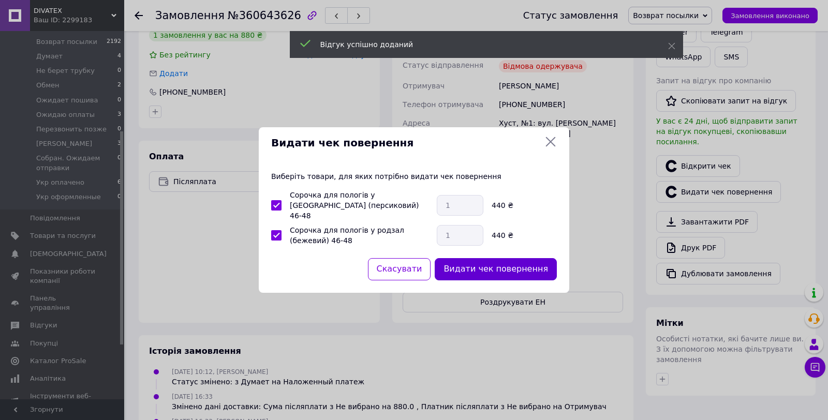
click at [510, 261] on button "Видати чек повернення" at bounding box center [496, 269] width 122 height 22
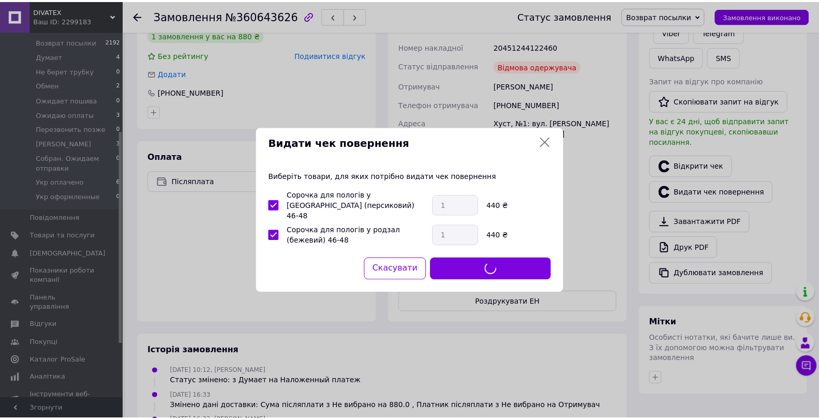
scroll to position [84, 0]
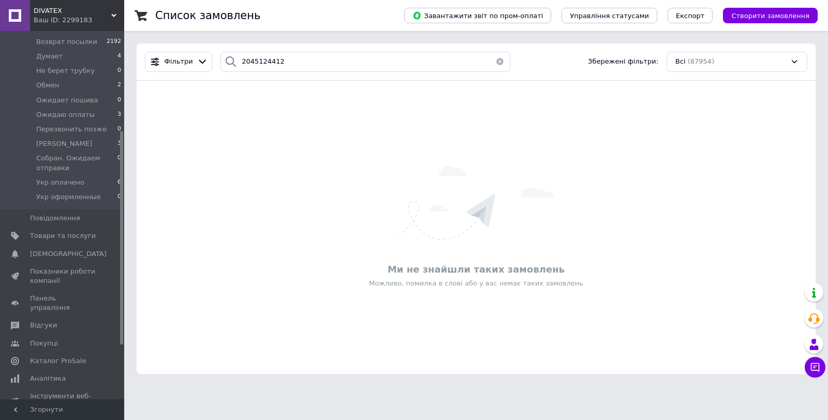
type input "204512"
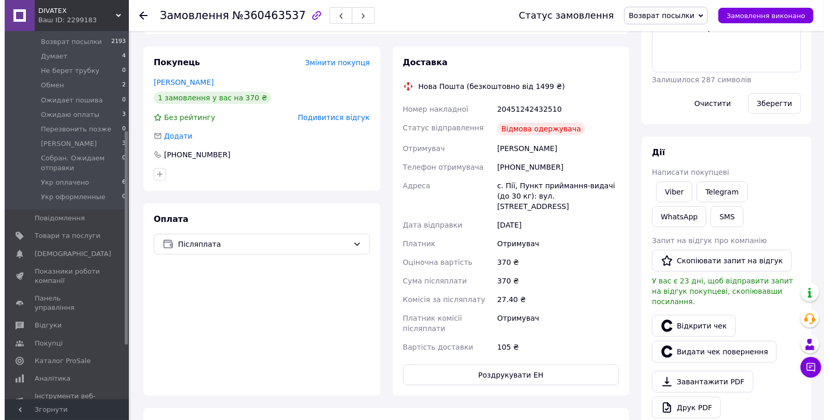
scroll to position [74, 0]
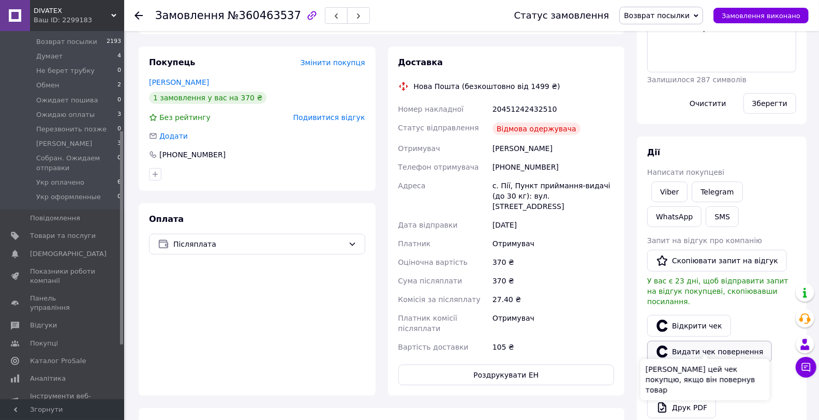
click at [743, 341] on button "Видати чек повернення" at bounding box center [709, 352] width 125 height 22
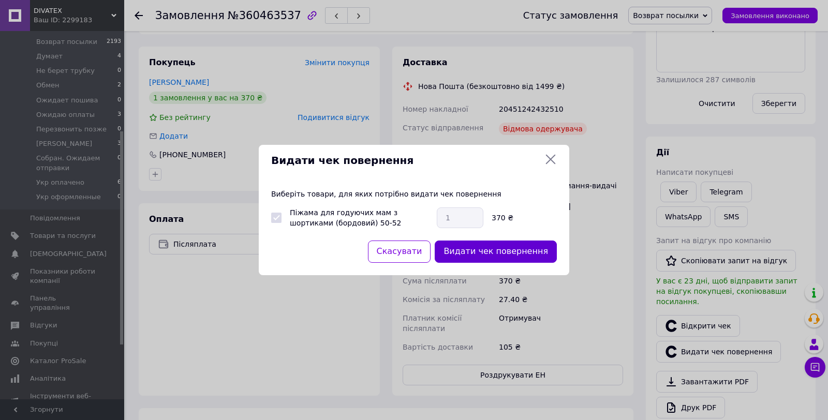
click at [515, 257] on button "Видати чек повернення" at bounding box center [496, 252] width 122 height 22
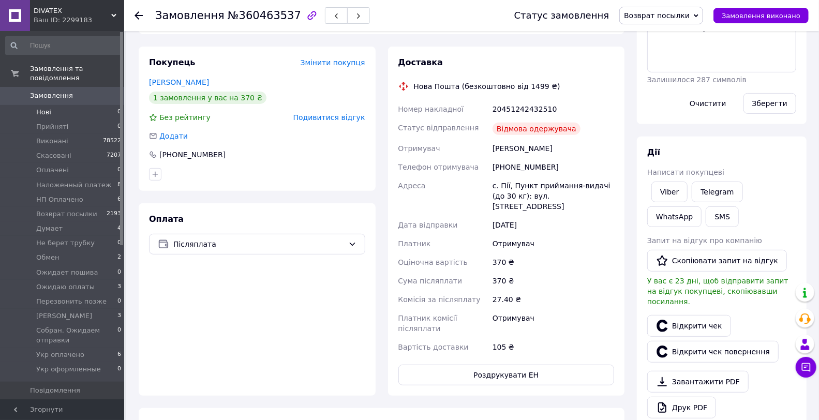
scroll to position [0, 0]
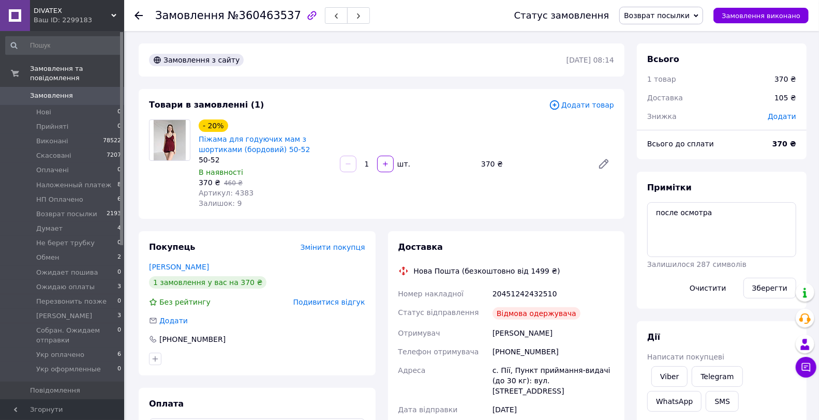
drag, startPoint x: 100, startPoint y: 84, endPoint x: 143, endPoint y: 65, distance: 47.2
click at [100, 91] on span "0" at bounding box center [110, 95] width 28 height 9
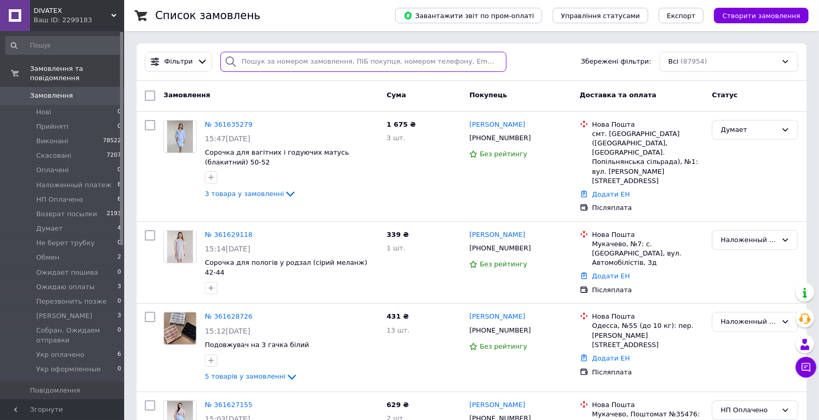
click at [298, 68] on input "search" at bounding box center [363, 62] width 286 height 20
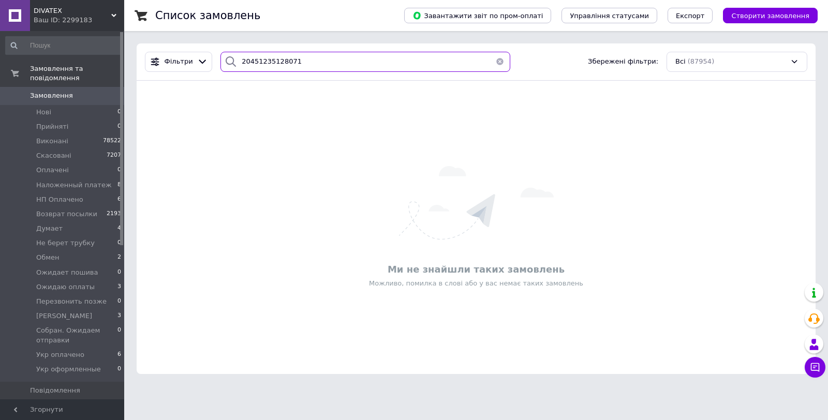
click at [256, 65] on input "20451235128071" at bounding box center [365, 62] width 290 height 20
drag, startPoint x: 259, startPoint y: 65, endPoint x: 263, endPoint y: 71, distance: 7.5
click at [259, 65] on input "20451235128071" at bounding box center [365, 62] width 290 height 20
click at [273, 65] on input "20451235128071" at bounding box center [365, 62] width 290 height 20
click at [314, 54] on input "20451235128071" at bounding box center [365, 62] width 290 height 20
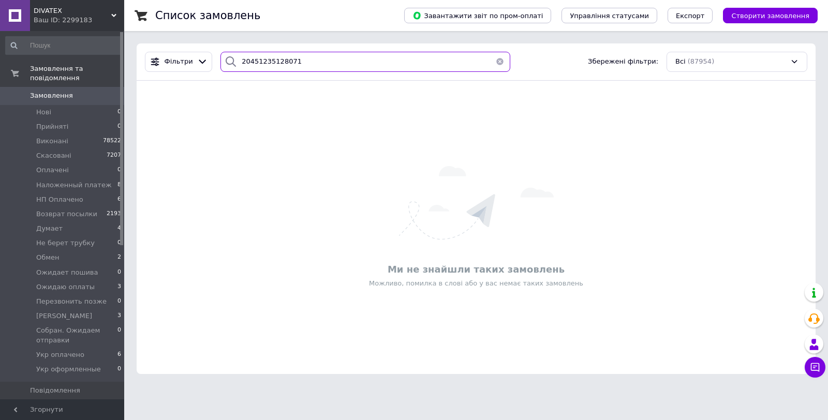
drag, startPoint x: 259, startPoint y: 65, endPoint x: 336, endPoint y: 64, distance: 77.6
click at [336, 64] on input "20451235128071" at bounding box center [365, 62] width 290 height 20
click at [327, 66] on input "20451235128071" at bounding box center [365, 62] width 290 height 20
click at [268, 58] on input "20451235128071" at bounding box center [365, 62] width 290 height 20
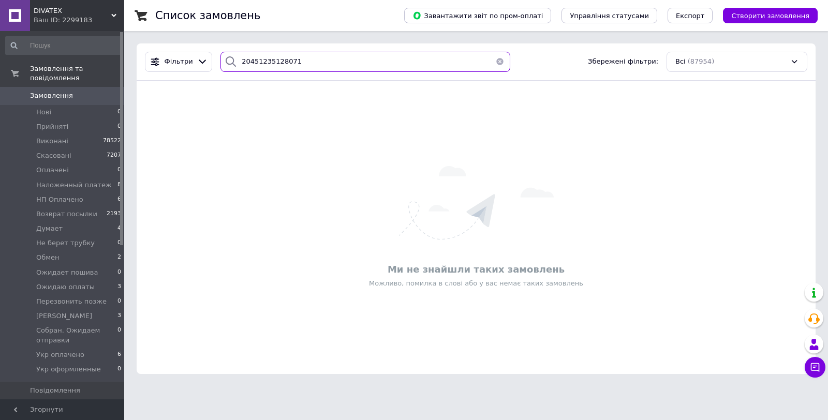
click at [282, 53] on input "20451235128071" at bounding box center [365, 62] width 290 height 20
paste input "Бузак"
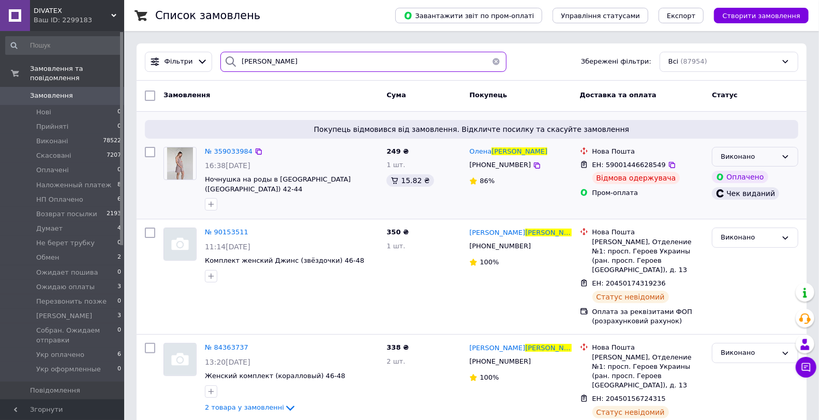
type input "Бузак"
click at [748, 158] on div "Виконано" at bounding box center [749, 157] width 56 height 11
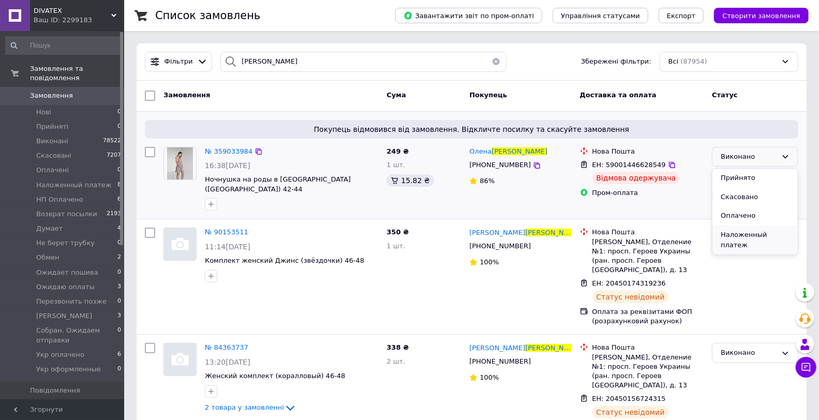
scroll to position [57, 0]
click at [757, 217] on li "Возврат посылки" at bounding box center [755, 226] width 85 height 19
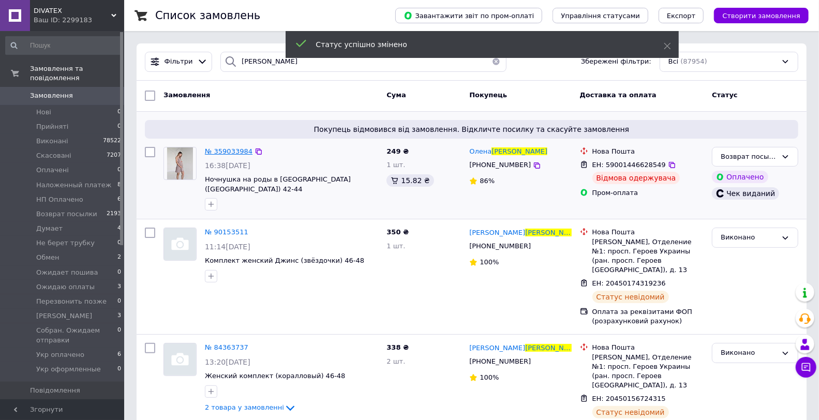
click at [225, 148] on span "№ 359033984" at bounding box center [229, 151] width 48 height 8
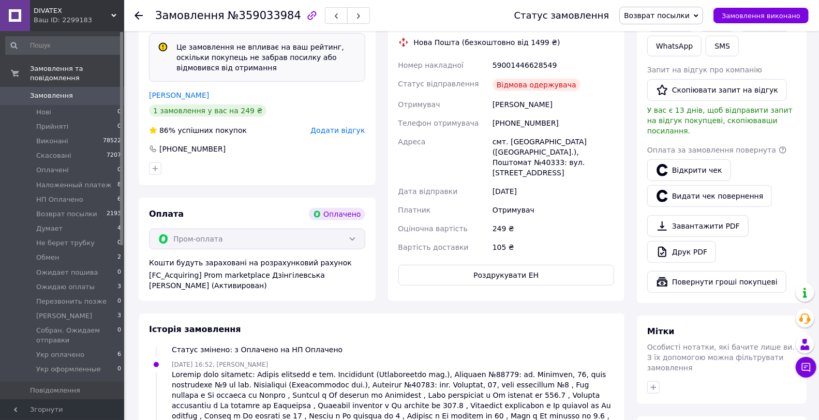
scroll to position [437, 0]
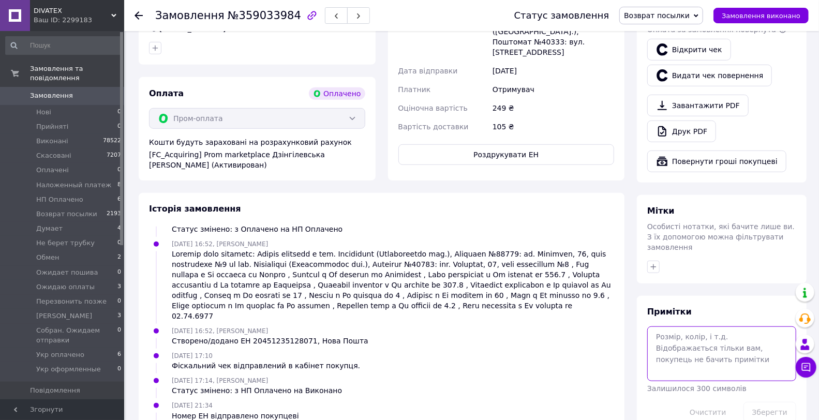
click at [704, 327] on textarea at bounding box center [721, 354] width 149 height 55
type textarea "авто"
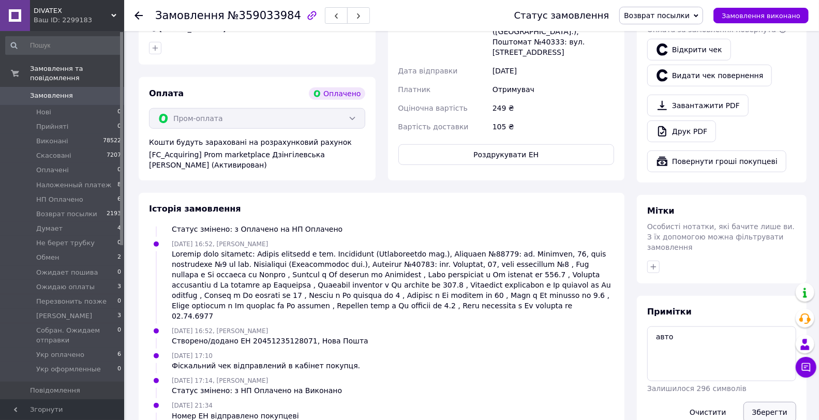
click at [767, 402] on button "Зберегти" at bounding box center [770, 412] width 53 height 21
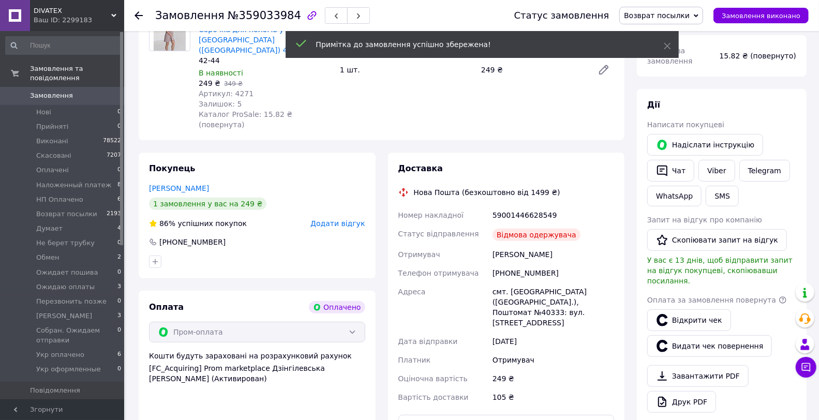
scroll to position [298, 0]
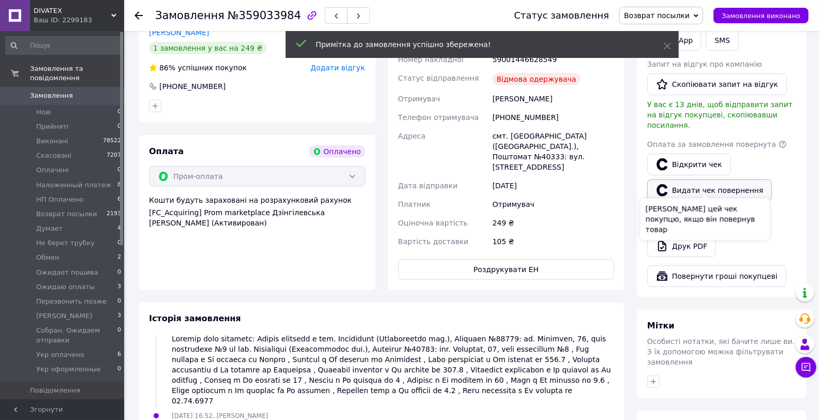
click at [727, 181] on button "Видати чек повернення" at bounding box center [709, 191] width 125 height 22
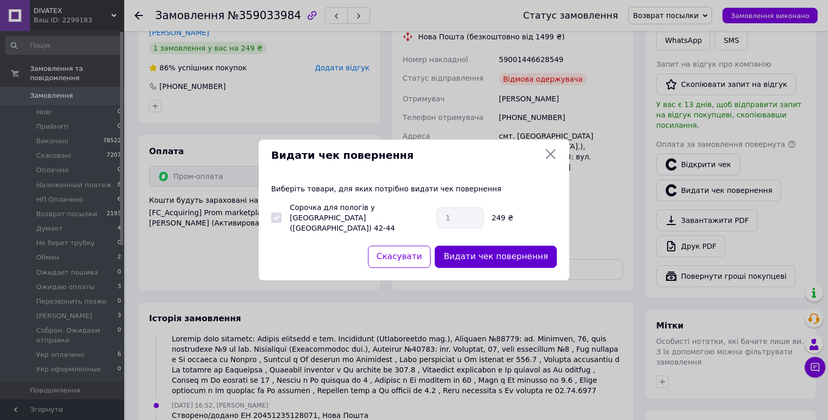
click at [520, 254] on button "Видати чек повернення" at bounding box center [496, 257] width 122 height 22
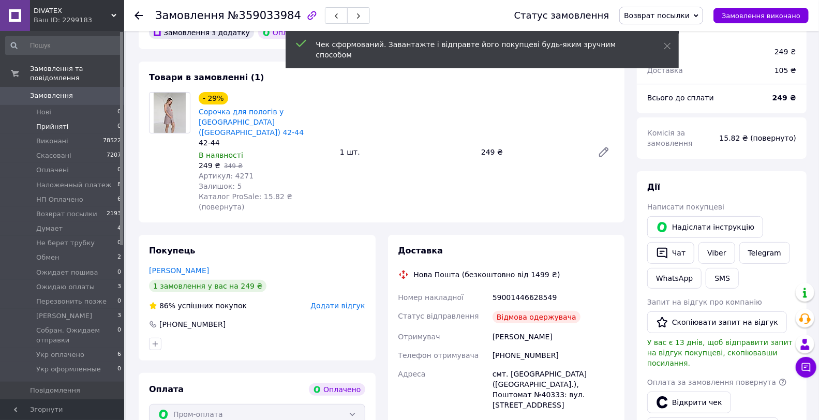
scroll to position [0, 0]
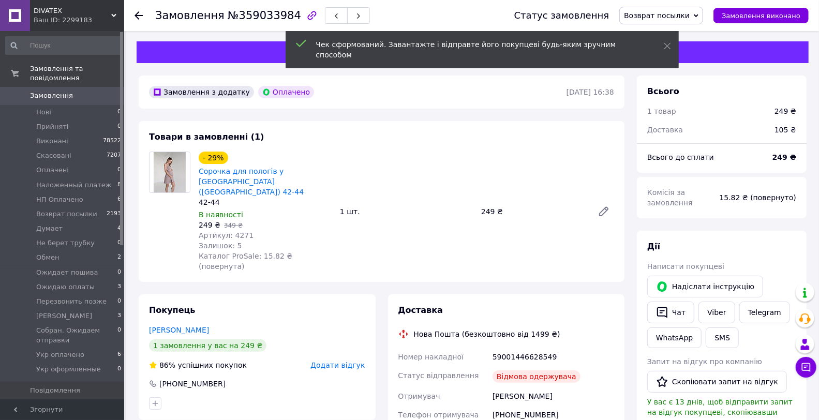
click at [77, 91] on span "Замовлення" at bounding box center [63, 95] width 66 height 9
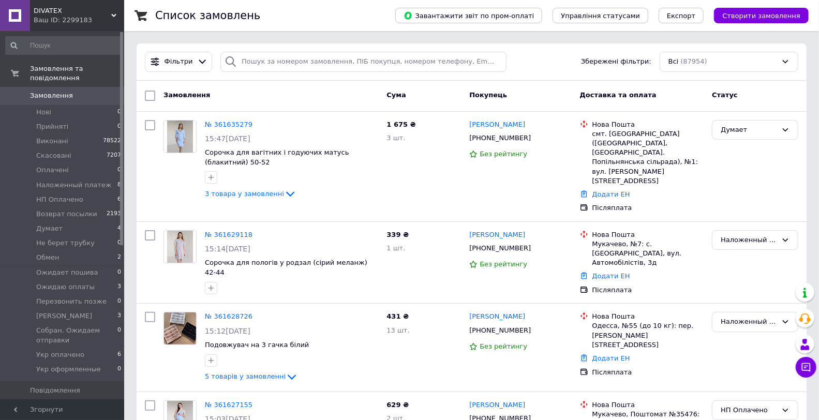
click at [96, 91] on span "0" at bounding box center [110, 95] width 28 height 9
click at [84, 348] on li "Укр оплачено 6" at bounding box center [63, 355] width 127 height 14
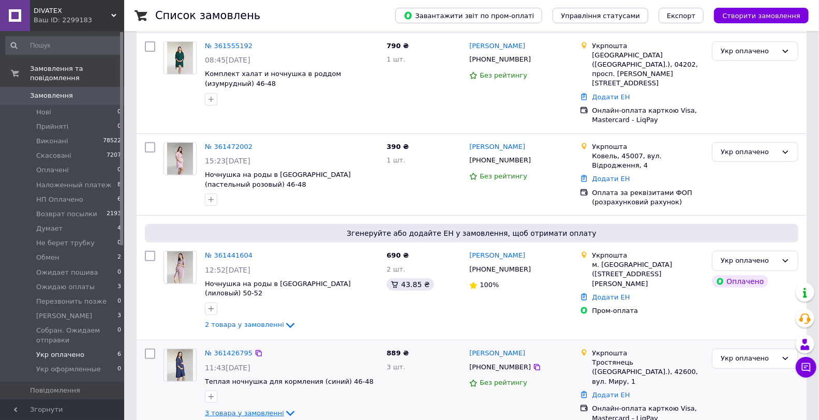
scroll to position [287, 0]
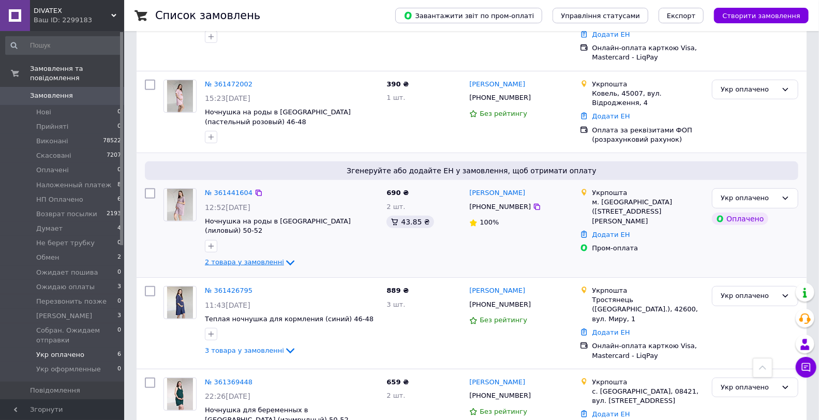
click at [253, 259] on span "2 товара у замовленні" at bounding box center [244, 263] width 79 height 8
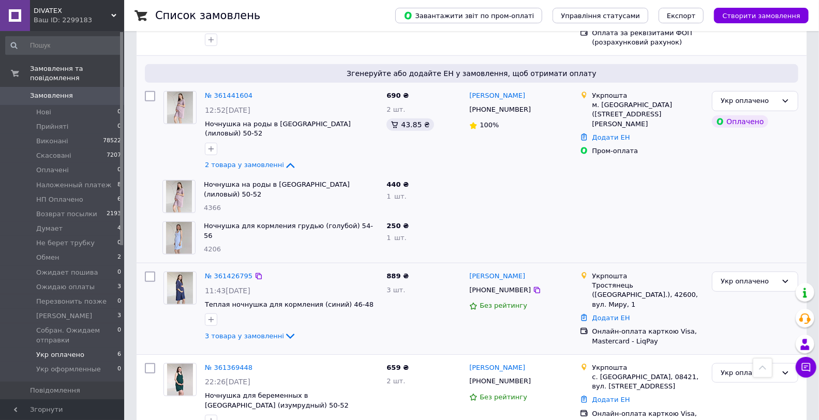
scroll to position [386, 0]
click at [265, 331] on span "3 товара у замовленні" at bounding box center [244, 335] width 79 height 8
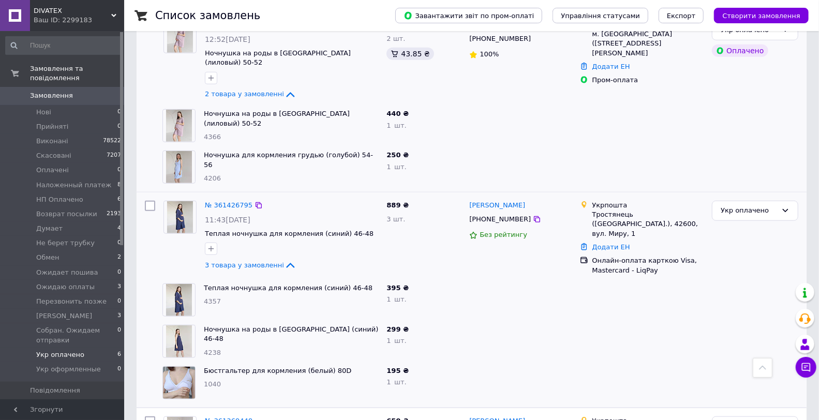
scroll to position [510, 0]
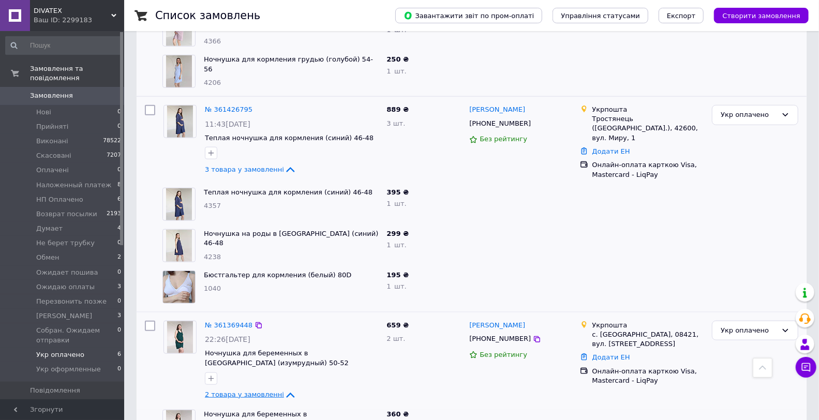
scroll to position [594, 0]
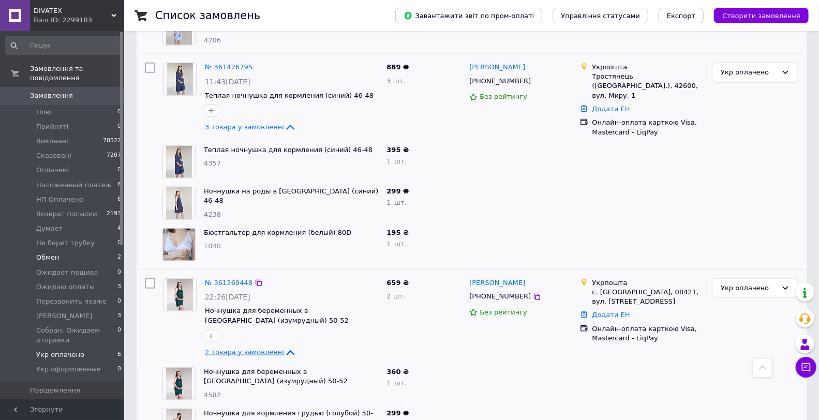
click at [70, 250] on li "Обмен 2" at bounding box center [63, 257] width 127 height 14
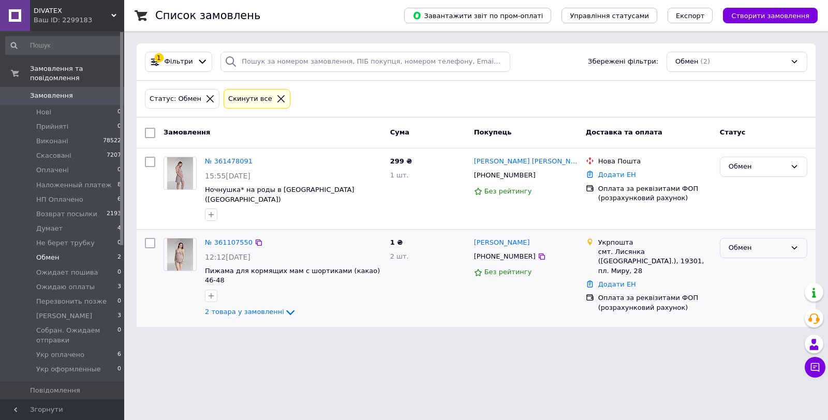
click at [764, 243] on div "Обмен" at bounding box center [757, 248] width 57 height 11
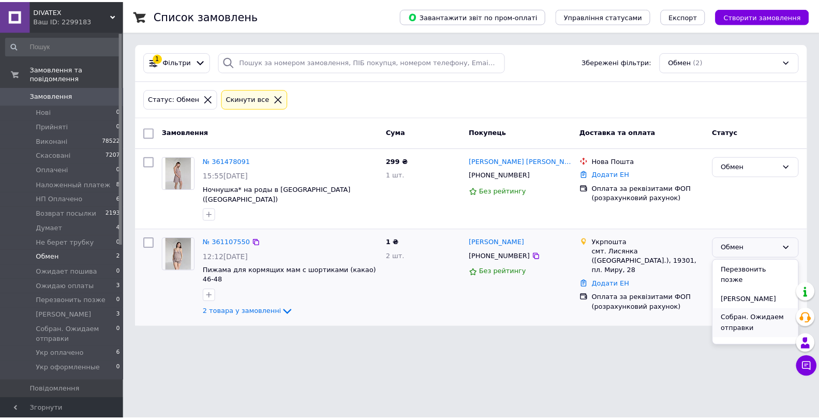
scroll to position [228, 0]
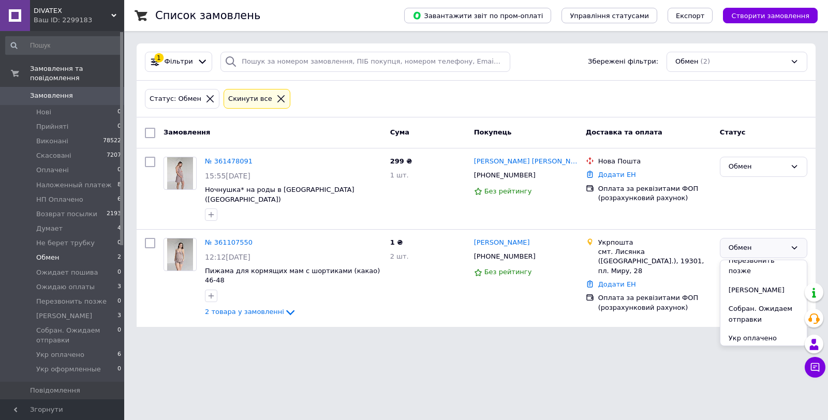
click at [761, 329] on li "Укр оплачено" at bounding box center [763, 338] width 86 height 19
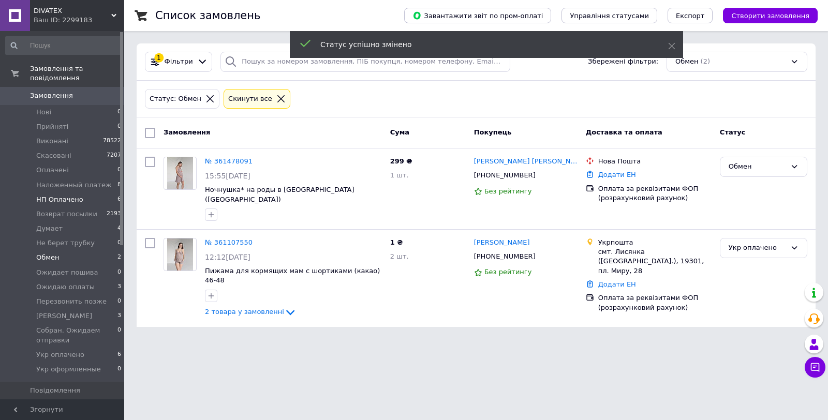
click at [106, 193] on li "HП Оплачено 6" at bounding box center [63, 200] width 127 height 14
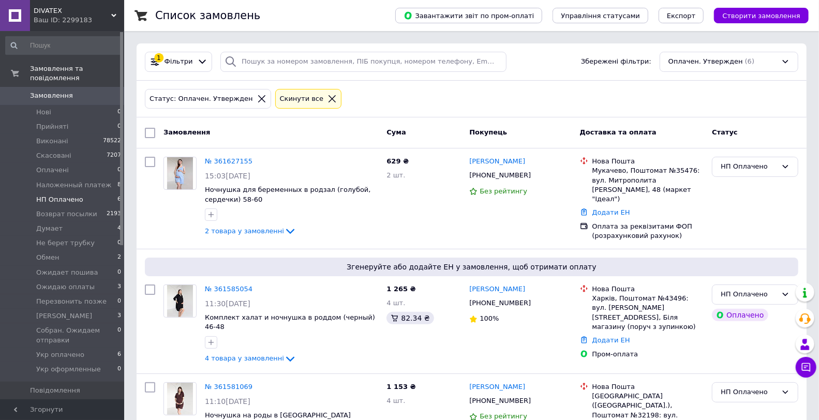
click at [94, 193] on li "HП Оплачено 6" at bounding box center [63, 200] width 127 height 14
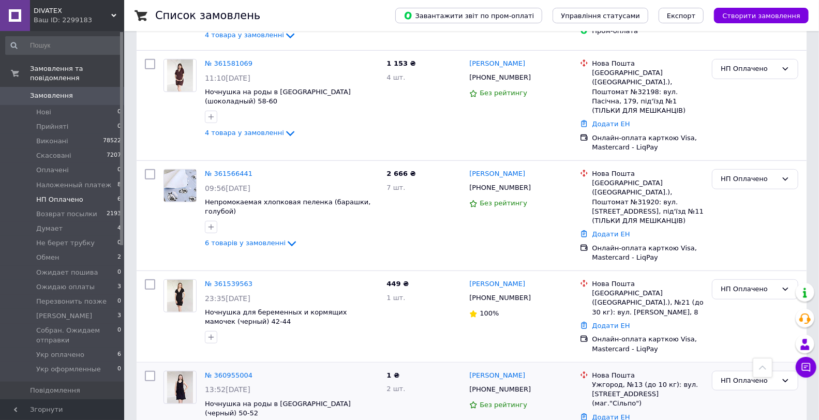
scroll to position [392, 0]
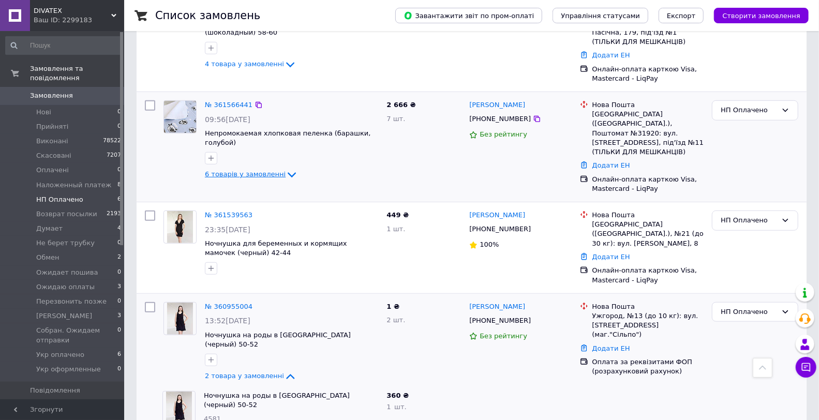
click at [256, 171] on span "6 товарів у замовленні" at bounding box center [245, 175] width 81 height 8
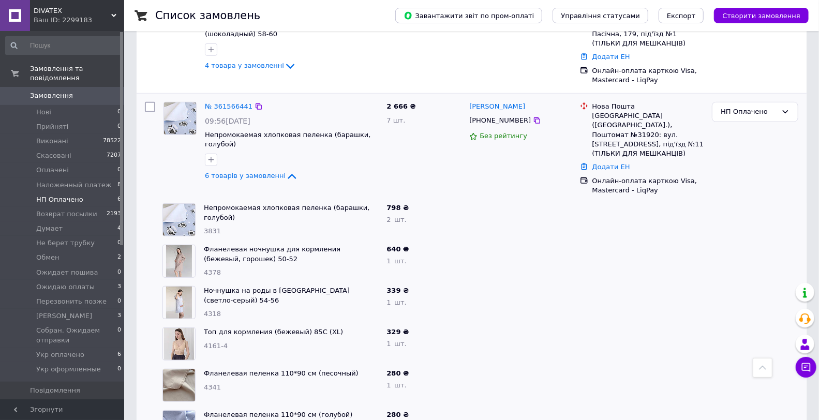
scroll to position [335, 0]
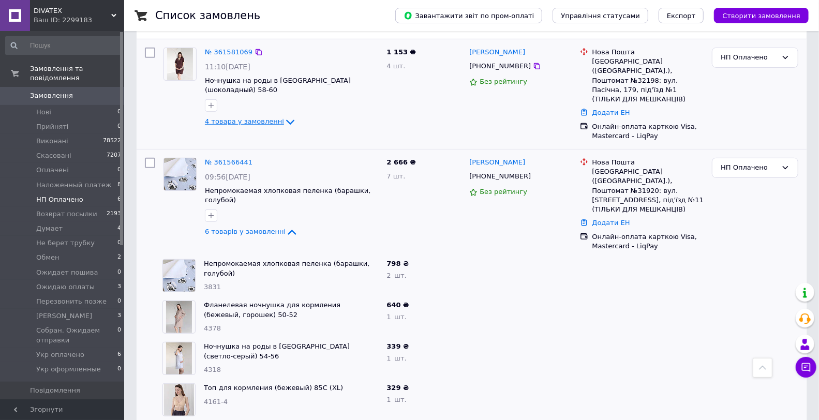
click at [254, 118] on span "4 товара у замовленні" at bounding box center [244, 122] width 79 height 8
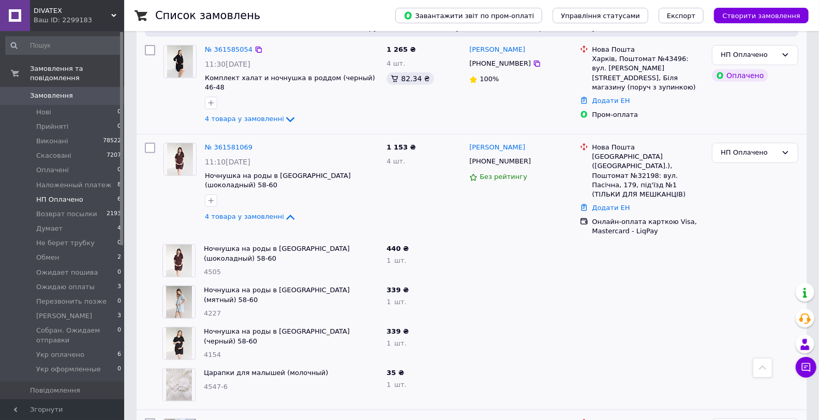
scroll to position [220, 0]
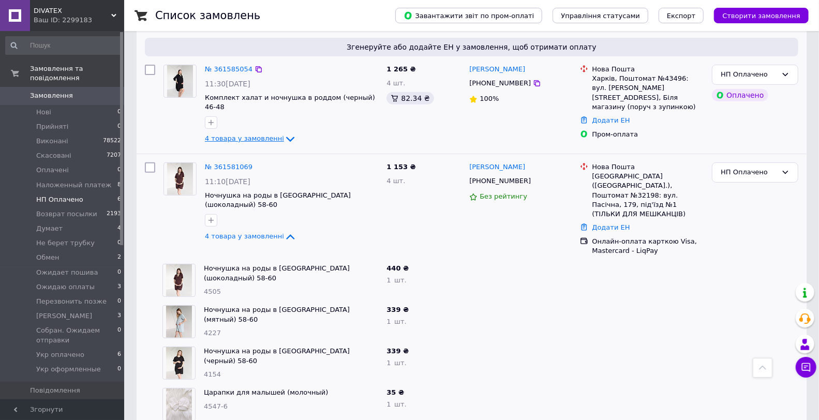
click at [263, 135] on span "4 товара у замовленні" at bounding box center [244, 139] width 79 height 8
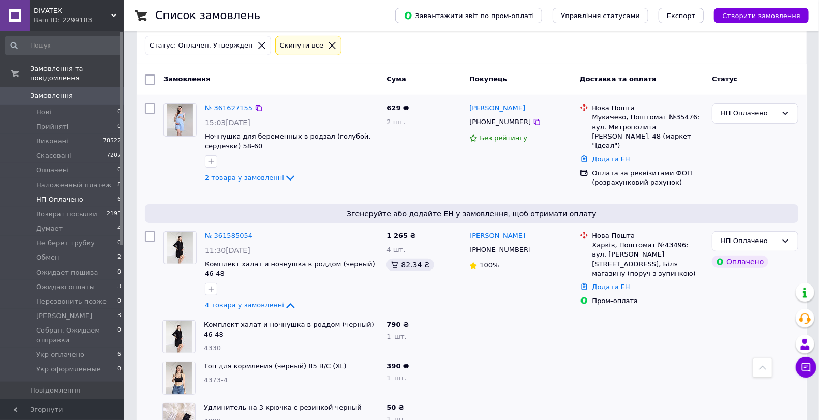
scroll to position [48, 0]
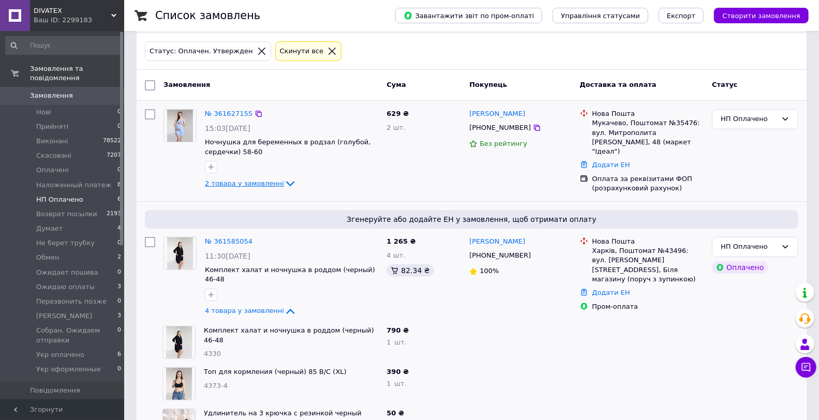
click at [263, 182] on span "2 товара у замовленні" at bounding box center [244, 184] width 79 height 8
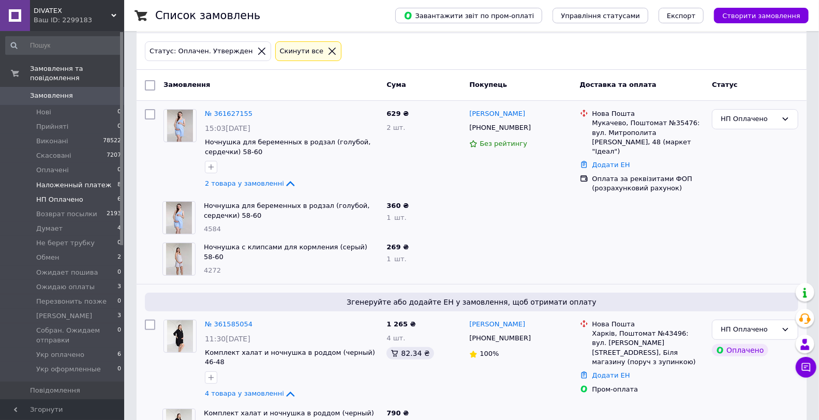
click at [99, 181] on span "Hаложенный платеж" at bounding box center [74, 185] width 76 height 9
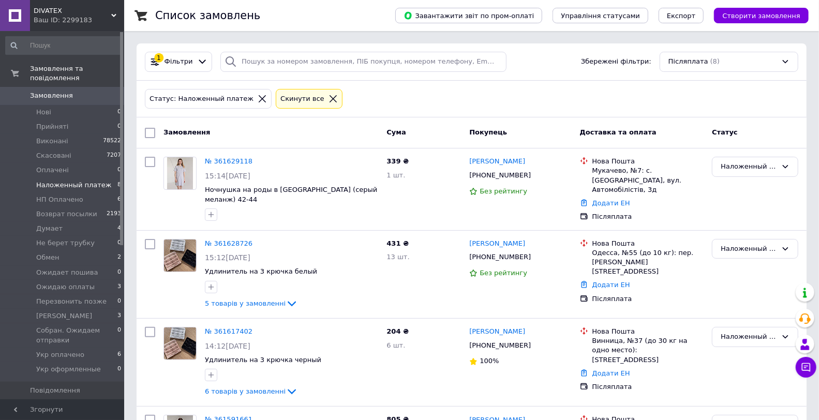
scroll to position [462, 0]
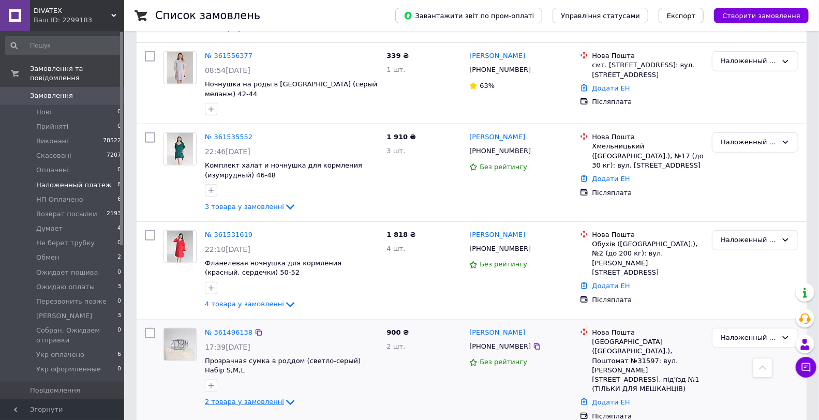
drag, startPoint x: 217, startPoint y: 396, endPoint x: 299, endPoint y: 373, distance: 84.7
click at [218, 398] on span "2 товара у замовленні" at bounding box center [244, 402] width 79 height 8
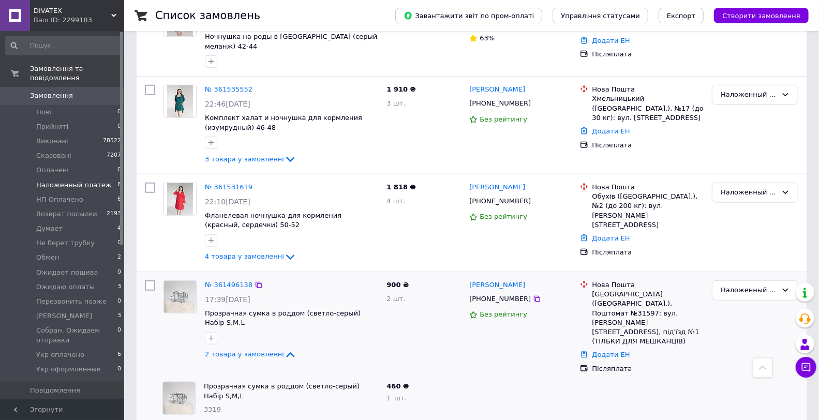
scroll to position [545, 0]
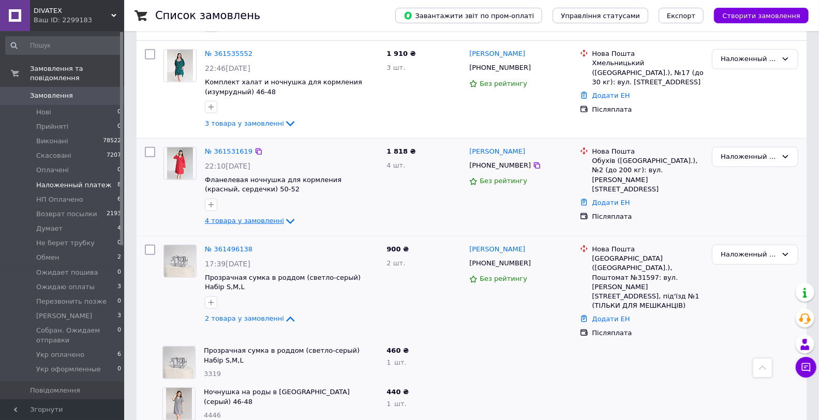
click at [265, 217] on span "4 товара у замовленні" at bounding box center [244, 221] width 79 height 8
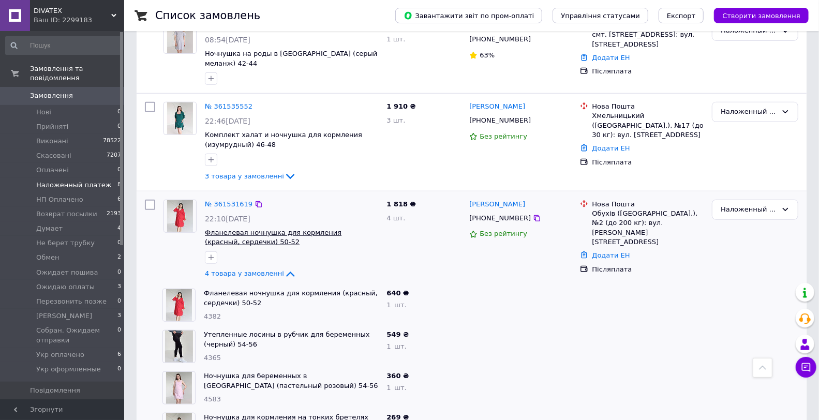
scroll to position [488, 0]
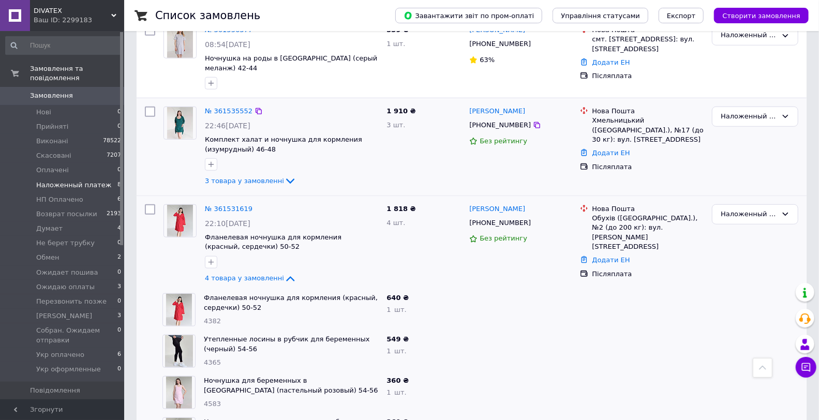
click at [249, 161] on div at bounding box center [292, 164] width 178 height 17
click at [259, 177] on span "3 товара у замовленні" at bounding box center [244, 181] width 79 height 8
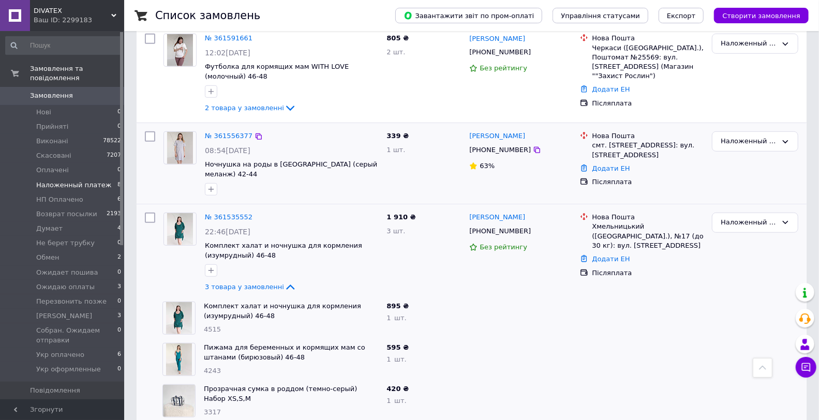
scroll to position [373, 0]
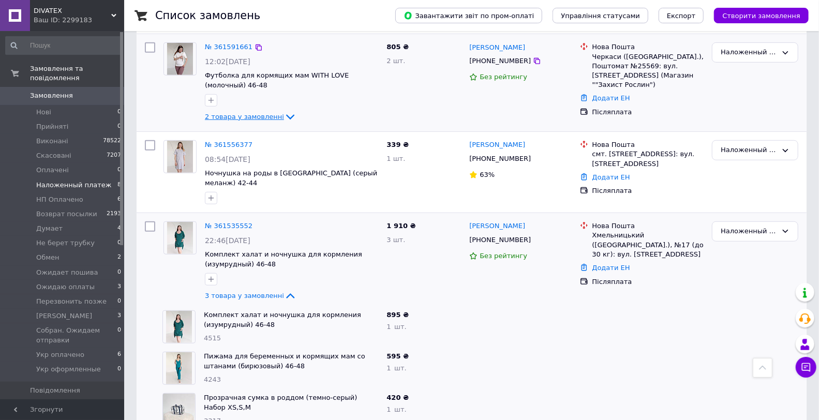
click at [252, 113] on span "2 товара у замовленні" at bounding box center [244, 117] width 79 height 8
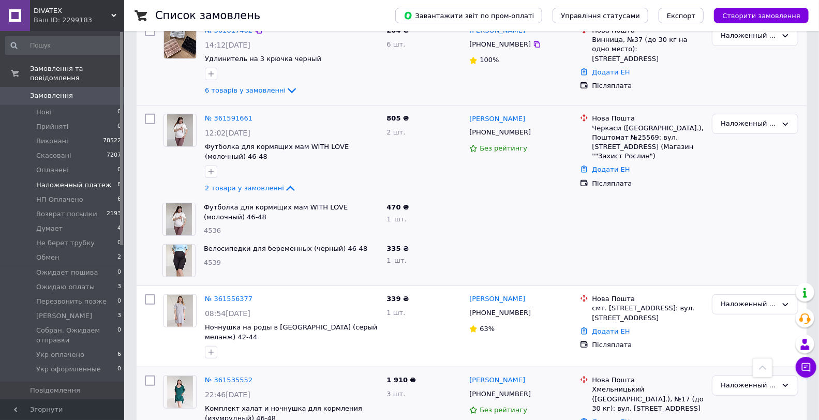
scroll to position [200, 0]
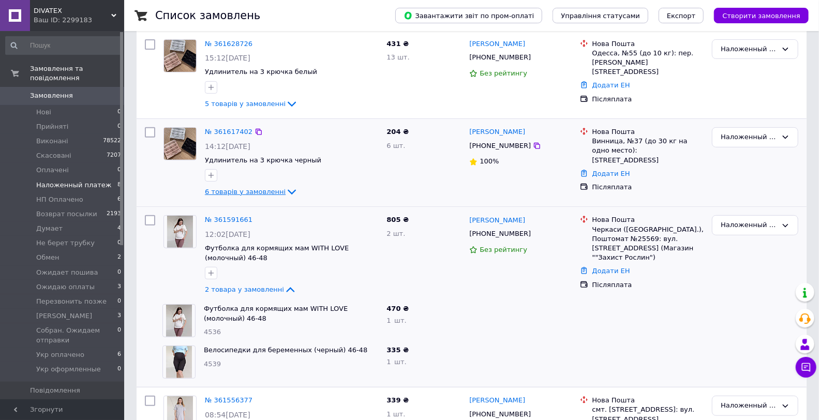
click at [254, 188] on span "6 товарів у замовленні" at bounding box center [245, 192] width 81 height 8
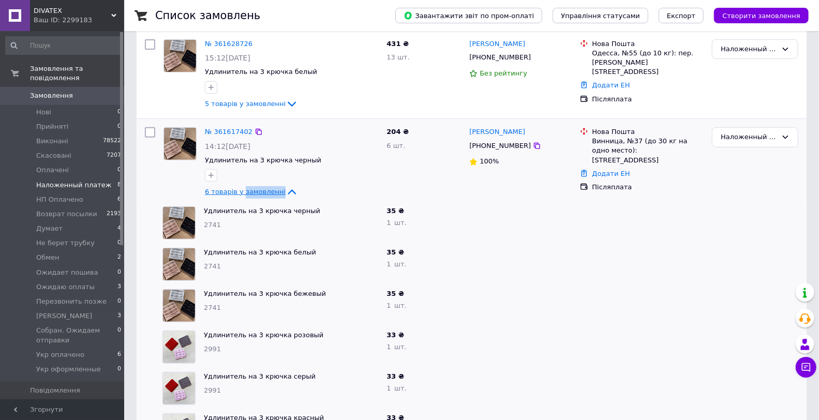
click at [254, 188] on span "6 товарів у замовленні" at bounding box center [245, 192] width 81 height 8
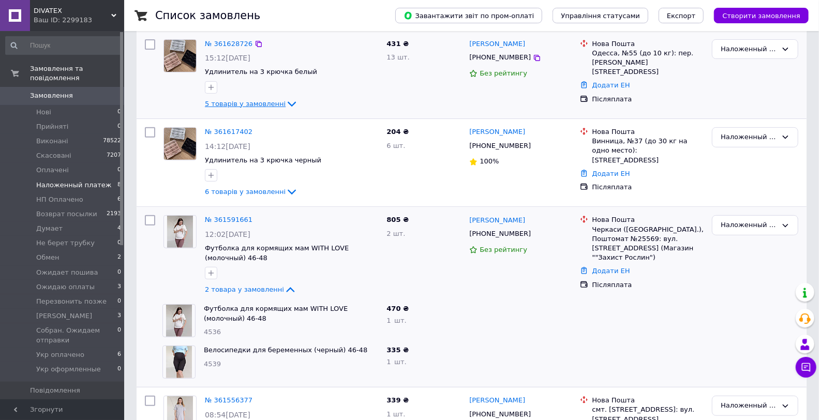
click at [255, 100] on span "5 товарів у замовленні" at bounding box center [245, 104] width 81 height 8
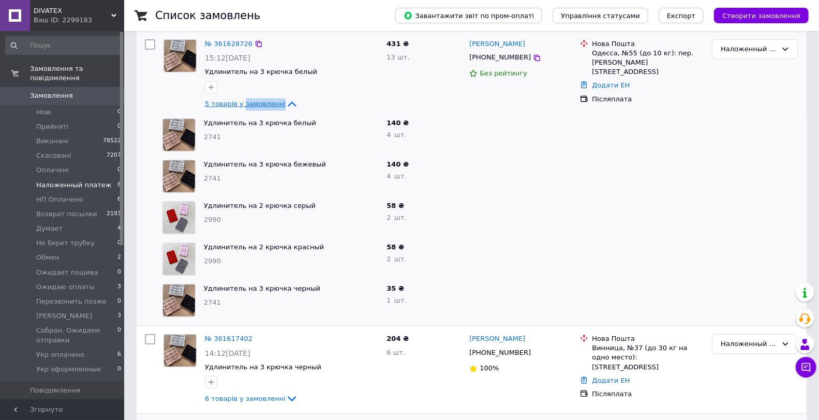
click at [255, 100] on span "5 товарів у замовленні" at bounding box center [245, 104] width 81 height 8
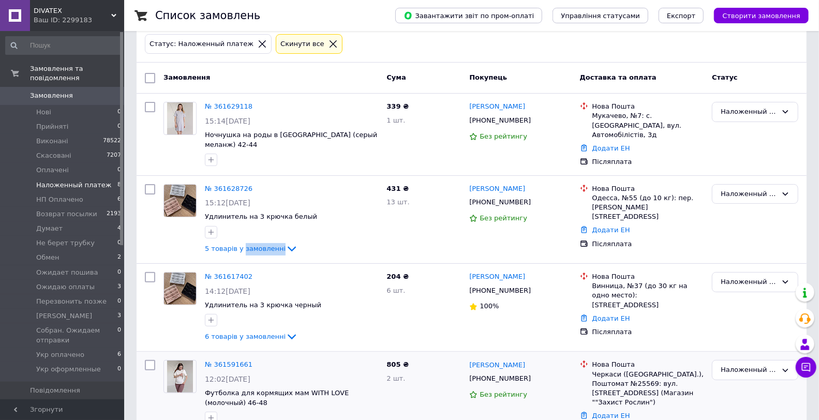
scroll to position [0, 0]
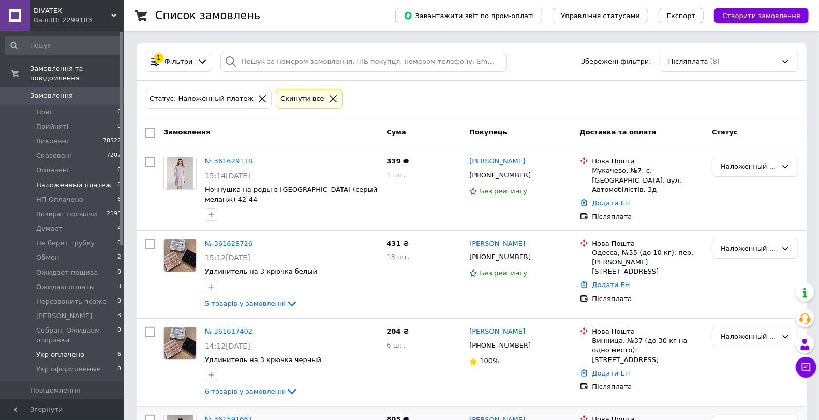
click at [90, 348] on li "Укр оплачено 6" at bounding box center [63, 355] width 127 height 14
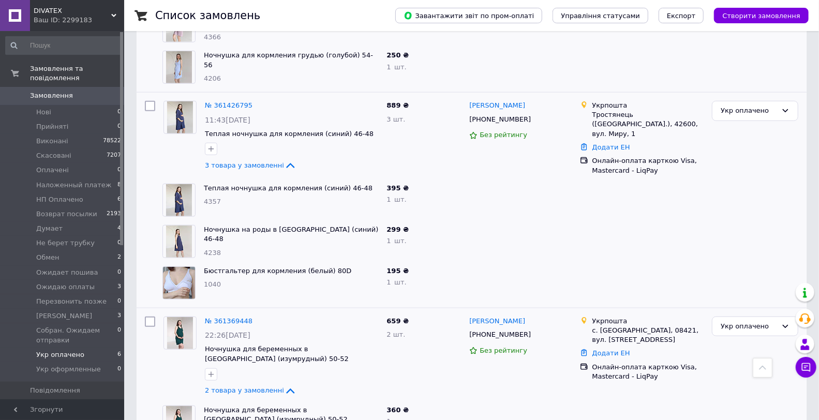
scroll to position [682, 0]
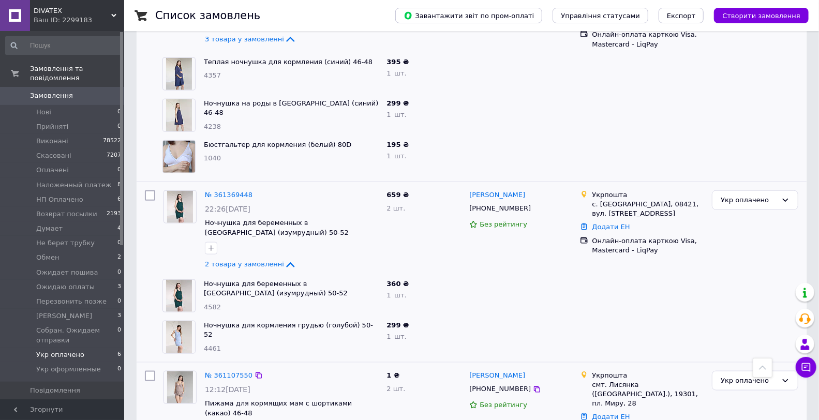
click at [224, 370] on div "№ 361107550" at bounding box center [229, 376] width 50 height 12
click at [225, 370] on div "№ 361107550" at bounding box center [229, 376] width 50 height 12
click at [233, 372] on link "№ 361107550" at bounding box center [229, 376] width 48 height 8
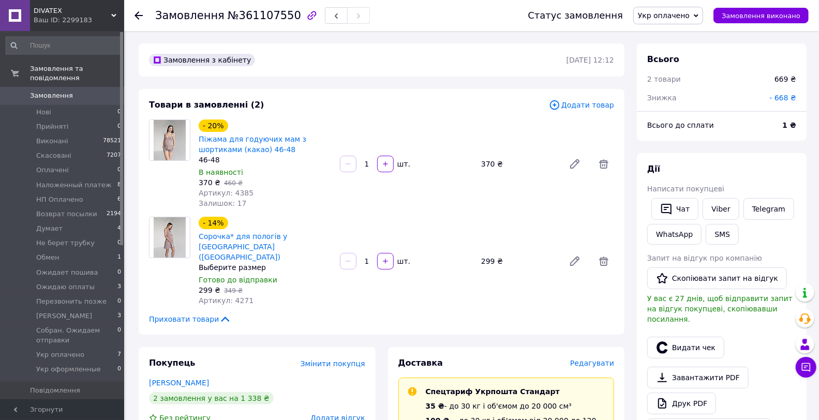
click at [587, 359] on span "Редагувати" at bounding box center [592, 363] width 44 height 8
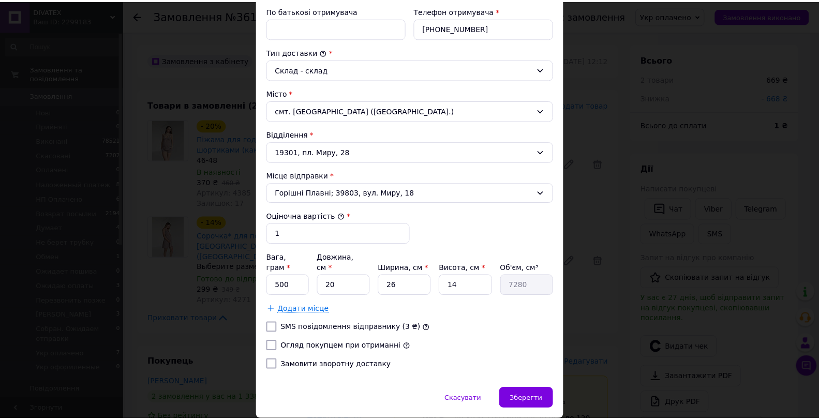
scroll to position [265, 0]
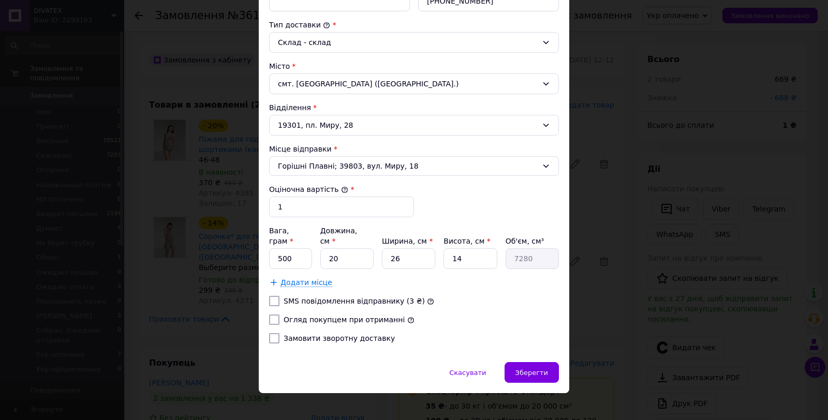
click at [292, 219] on div "Тариф * Стандарт Платник * Отримувач Прізвище отримувача * Аліна Ім'я отримувач…" at bounding box center [414, 103] width 290 height 498
click at [292, 211] on input "1" at bounding box center [341, 207] width 145 height 21
type input "669"
click at [299, 248] on input "500" at bounding box center [290, 258] width 43 height 21
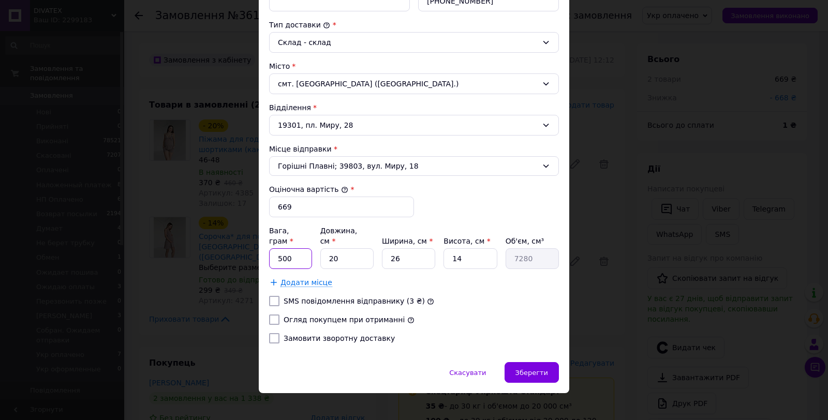
click at [299, 248] on input "500" at bounding box center [290, 258] width 43 height 21
type input "385"
type input "2"
type input "728"
type input "26"
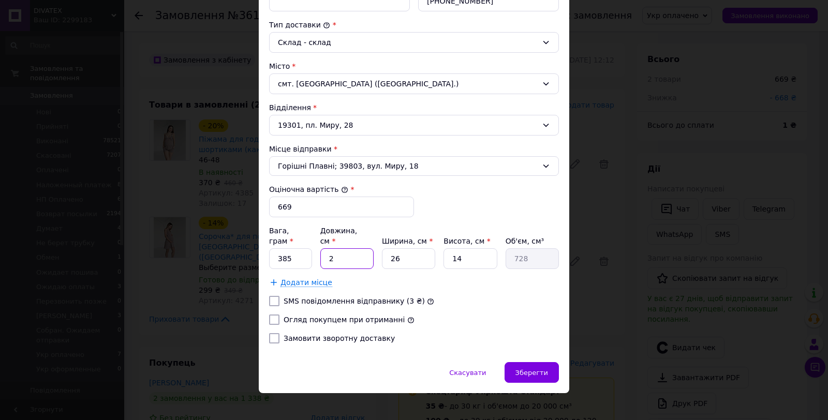
type input "9464"
type input "26"
type input "2"
type input "728"
type input "24"
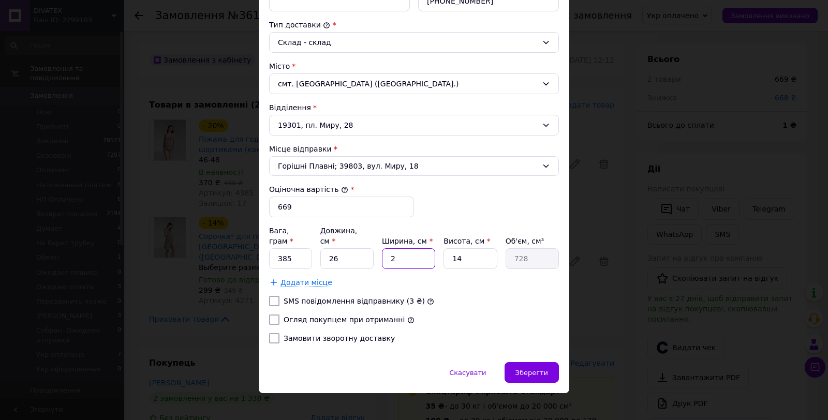
type input "8736"
type input "24"
type input "6"
type input "3744"
type input "6"
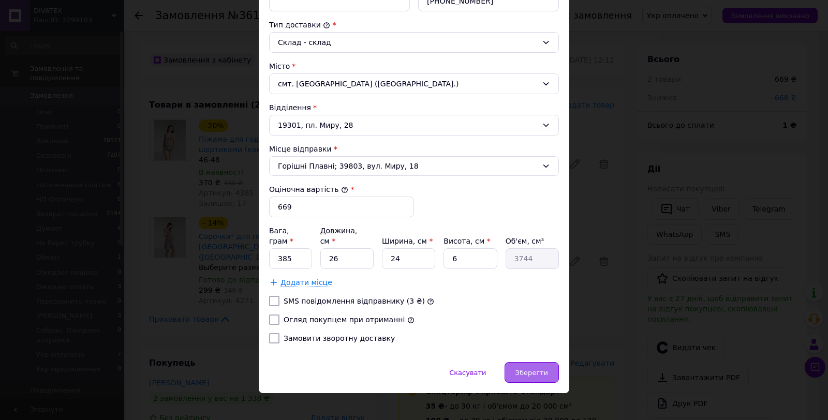
click at [521, 368] on div "Зберегти" at bounding box center [532, 372] width 54 height 21
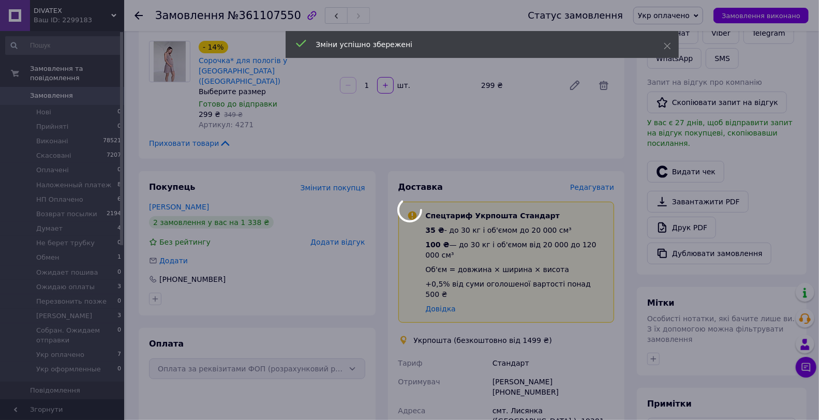
scroll to position [345, 0]
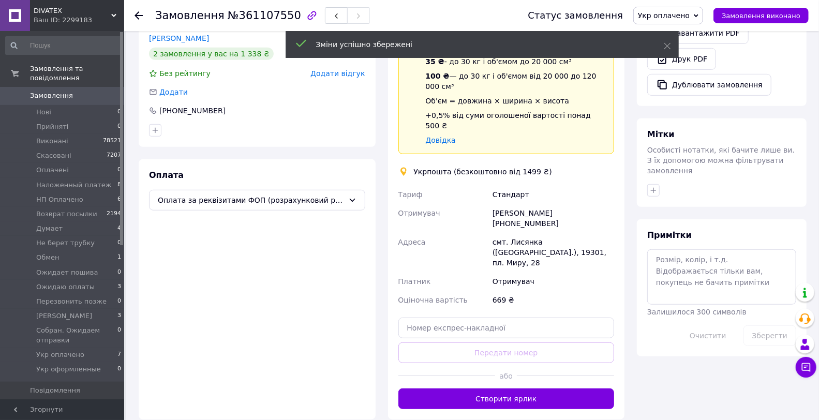
click at [543, 389] on button "Створити ярлик" at bounding box center [506, 399] width 216 height 21
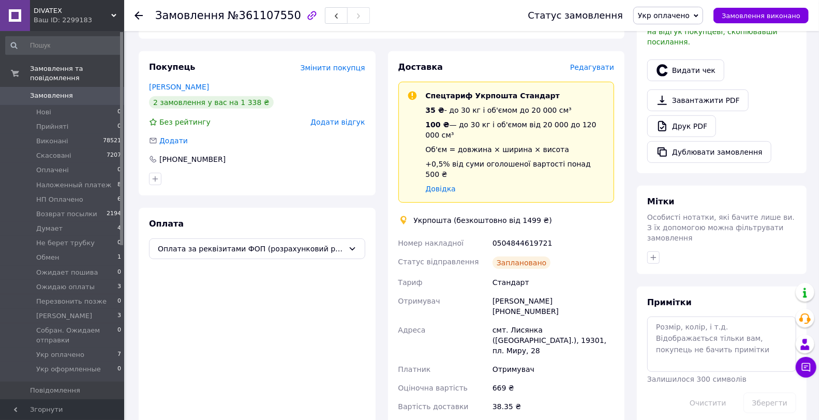
scroll to position [230, 0]
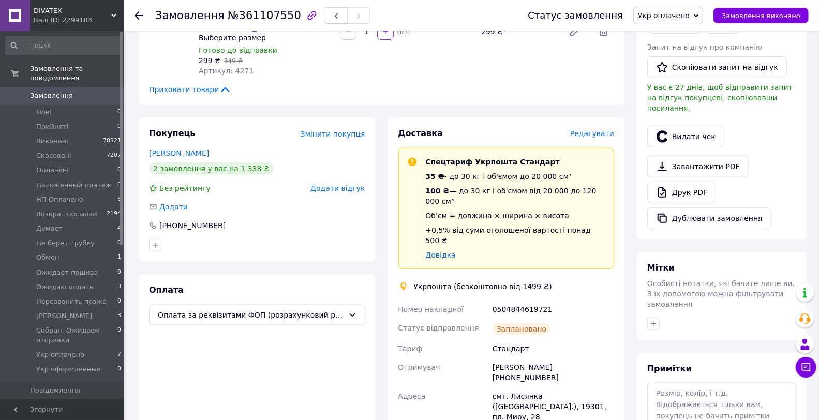
drag, startPoint x: 315, startPoint y: 17, endPoint x: 323, endPoint y: 14, distance: 8.8
click at [325, 17] on button "button" at bounding box center [336, 15] width 23 height 17
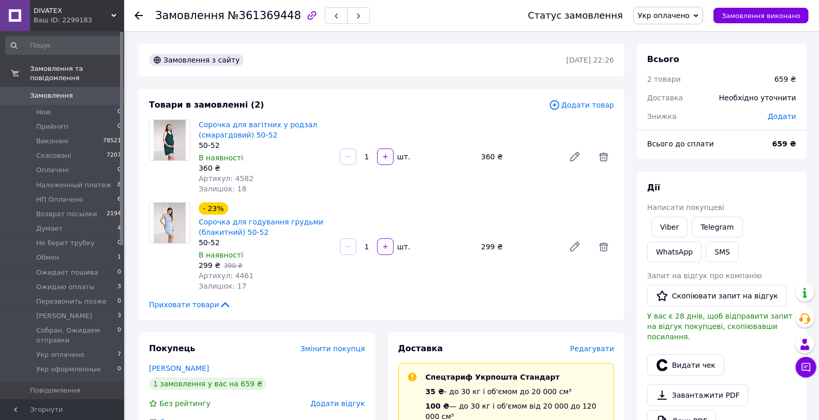
click at [590, 352] on span "Редагувати" at bounding box center [592, 349] width 44 height 8
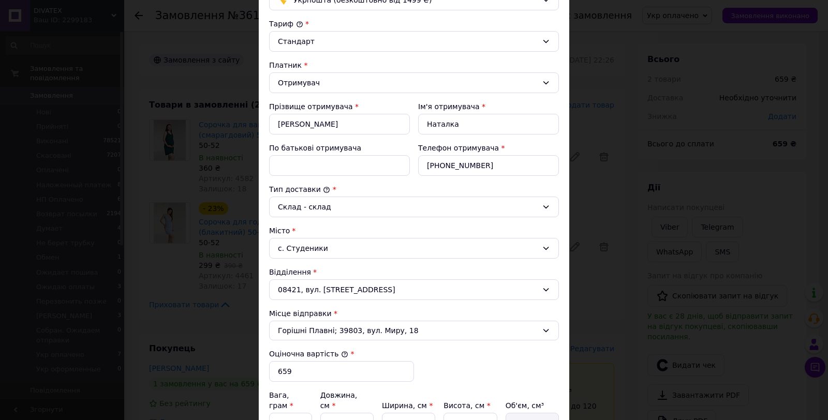
scroll to position [230, 0]
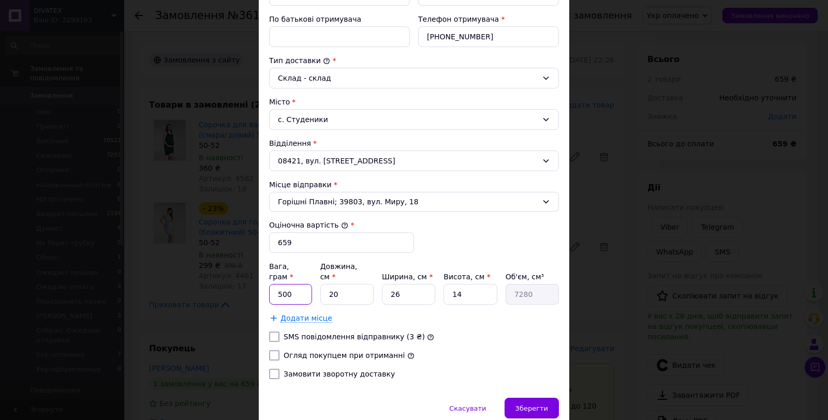
click at [292, 284] on input "500" at bounding box center [290, 294] width 43 height 21
type input "390"
type input "2"
type input "728"
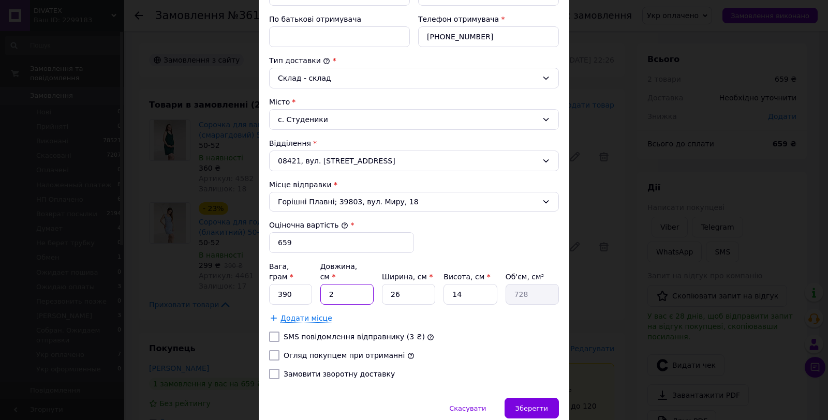
type input "25"
type input "9100"
type input "25"
type input "1"
type input "350"
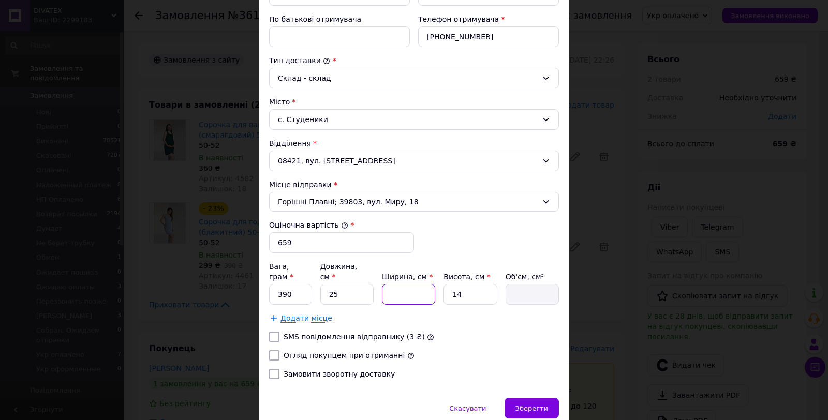
type input "2"
type input "700"
type input "24"
type input "8400"
type input "24"
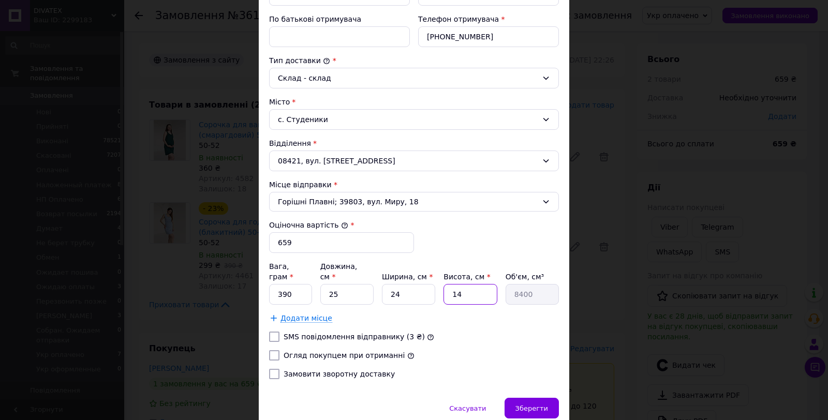
type input "6"
type input "3600"
type input "6"
click at [548, 398] on div "Зберегти" at bounding box center [532, 408] width 54 height 21
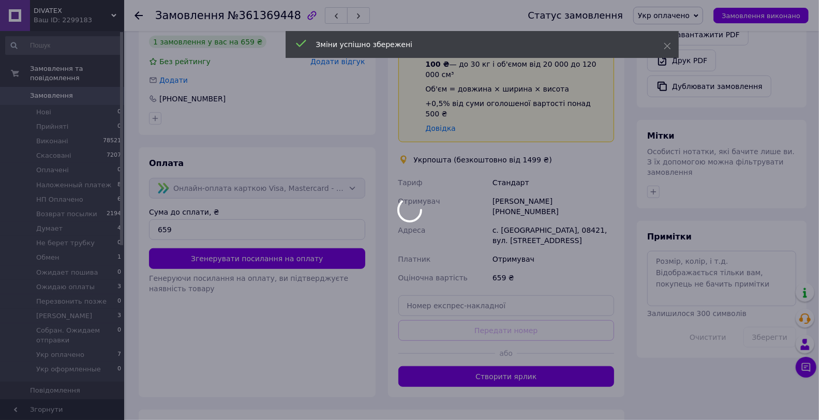
scroll to position [345, 0]
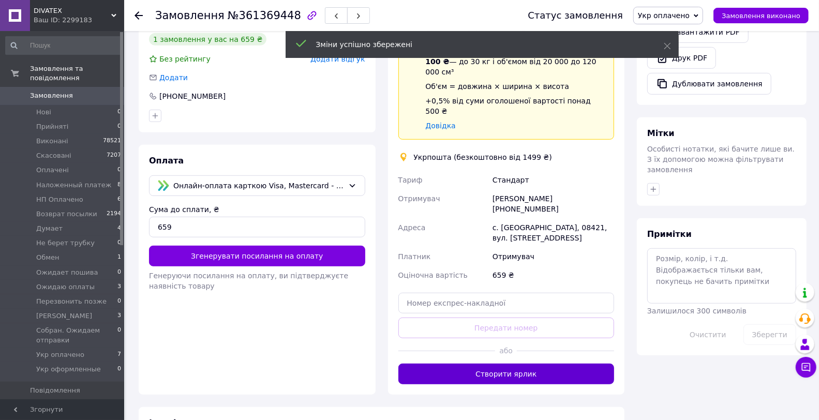
click at [529, 364] on button "Створити ярлик" at bounding box center [506, 374] width 216 height 21
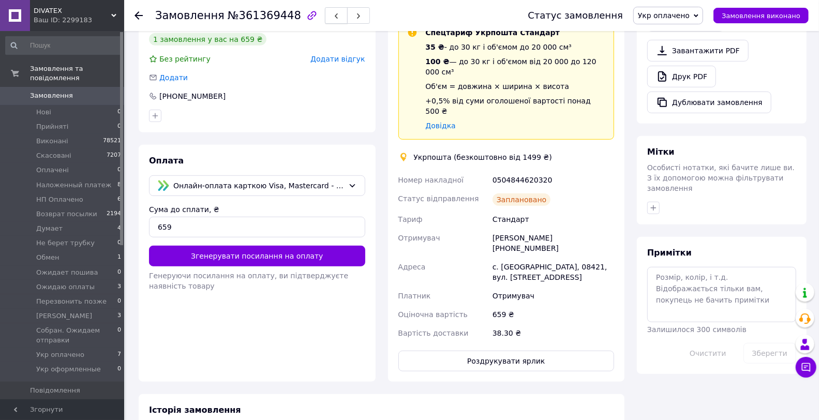
click at [333, 14] on icon "button" at bounding box center [336, 16] width 6 height 6
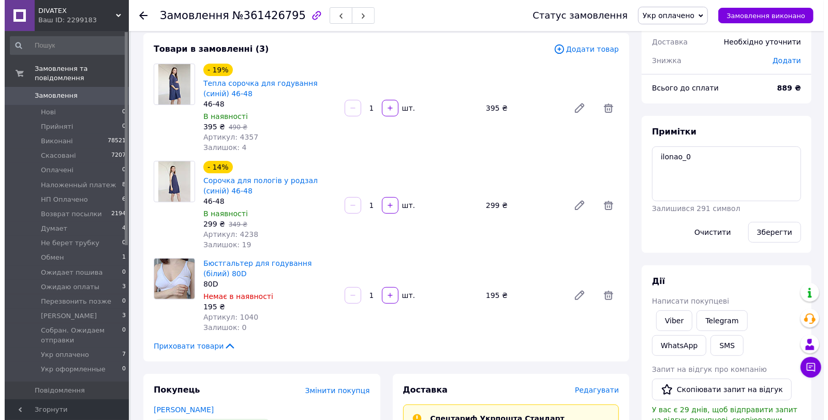
scroll to position [115, 0]
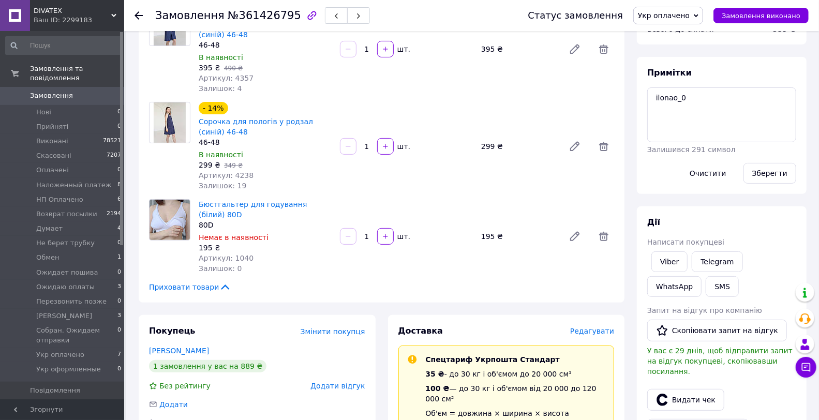
click at [585, 327] on span "Редагувати" at bounding box center [592, 331] width 44 height 8
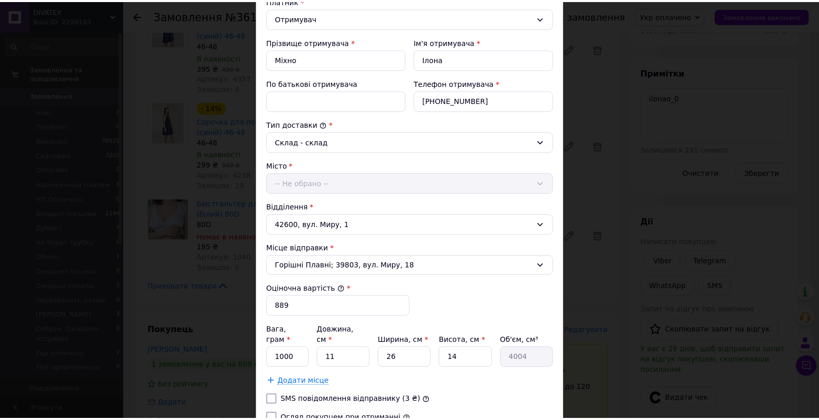
scroll to position [230, 0]
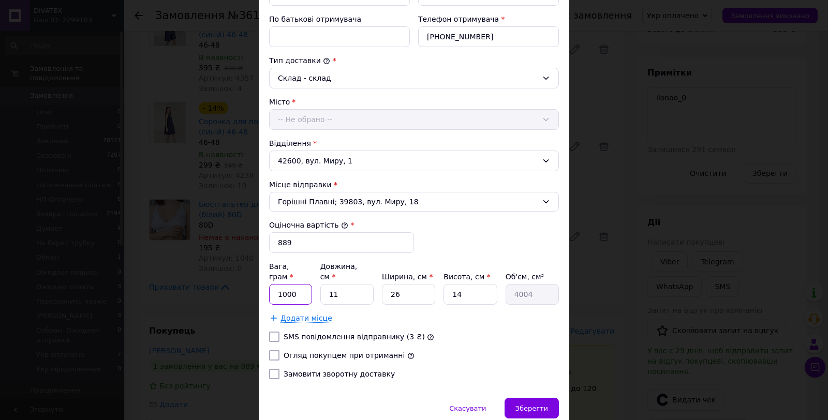
click at [286, 284] on input "1000" at bounding box center [290, 294] width 43 height 21
click at [285, 284] on input "1000" at bounding box center [290, 294] width 43 height 21
type input "545"
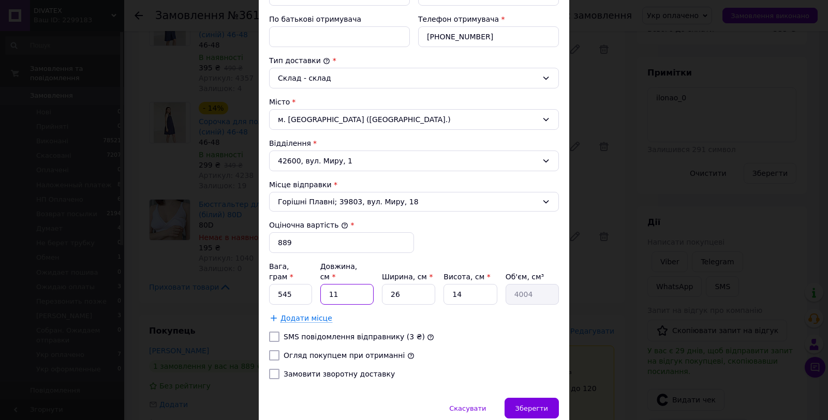
type input "2"
type input "728"
type input "26"
type input "9464"
type input "26"
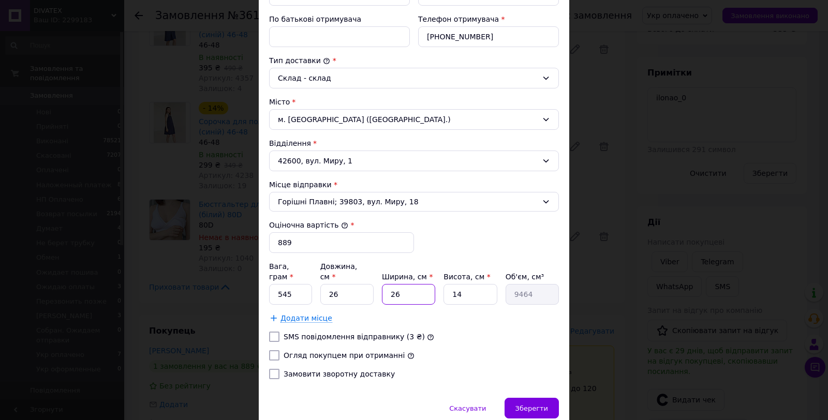
type input "2"
type input "728"
type input "22"
type input "8008"
type input "22"
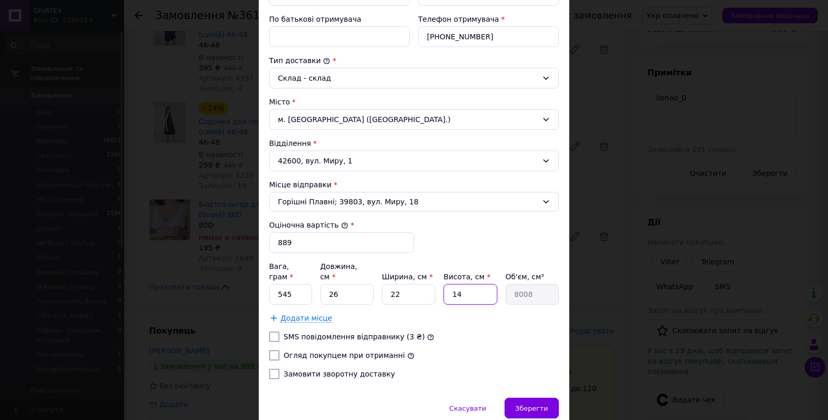
type input "8"
type input "4576"
type input "8"
click at [529, 405] on span "Зберегти" at bounding box center [531, 409] width 33 height 8
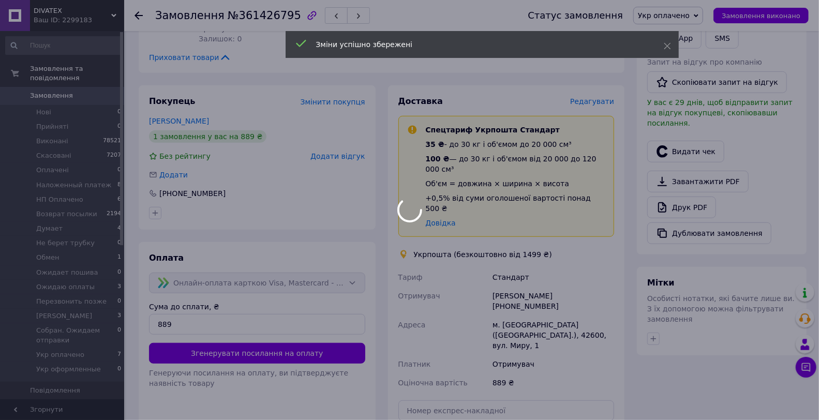
scroll to position [460, 0]
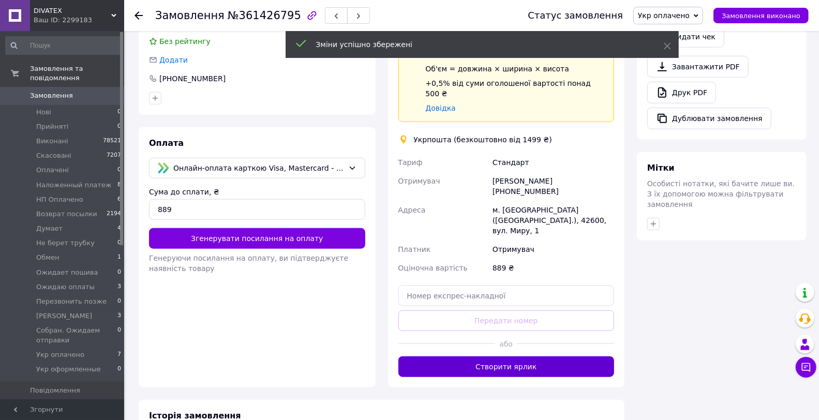
click at [533, 357] on button "Створити ярлик" at bounding box center [506, 367] width 216 height 21
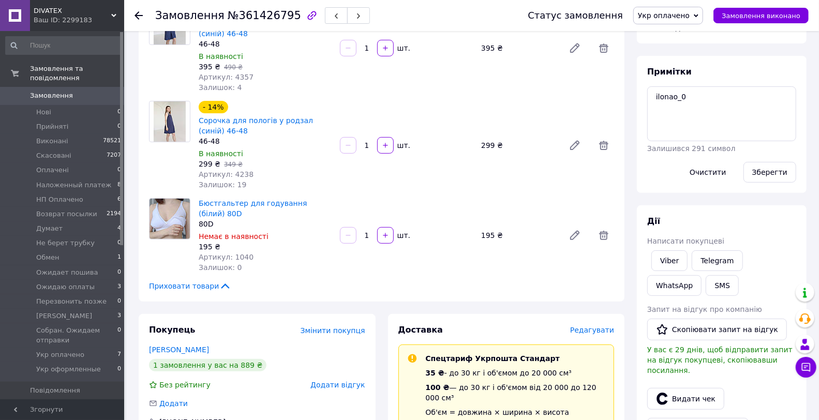
scroll to position [115, 0]
click at [325, 23] on button "button" at bounding box center [336, 15] width 23 height 17
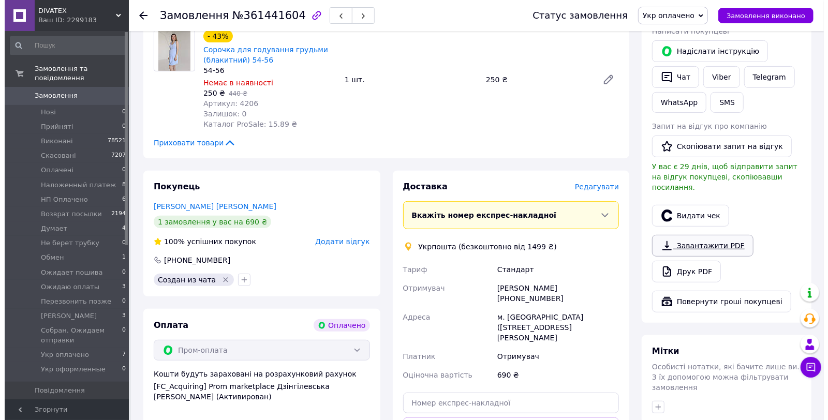
scroll to position [230, 0]
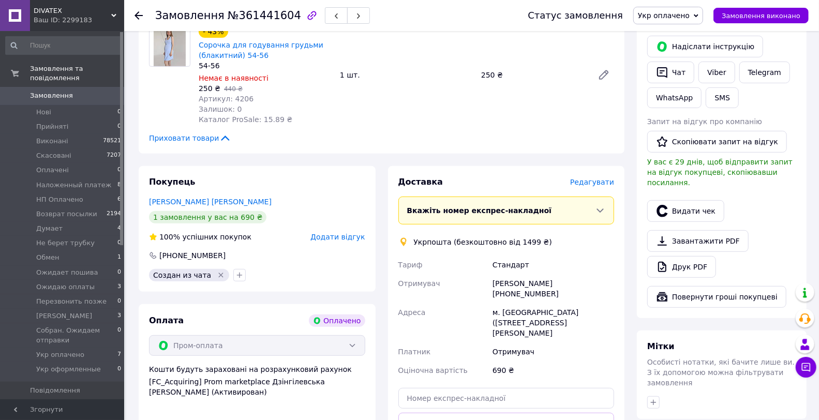
click at [599, 178] on span "Редагувати" at bounding box center [592, 182] width 44 height 8
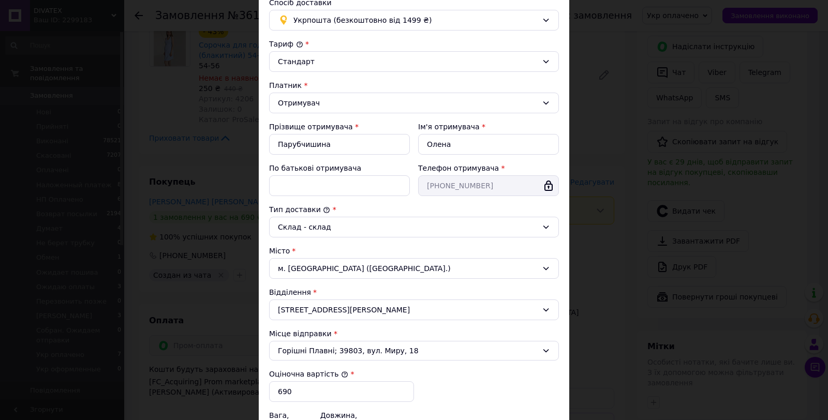
scroll to position [172, 0]
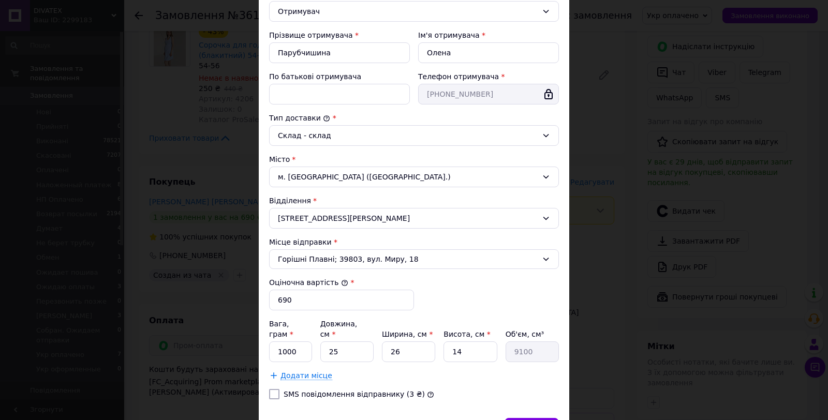
click at [292, 356] on div "Вага, грам * 1000 Довжина, см * 25 Ширина, см * 26 Висота, см * 14 Об'єм, см³ 9…" at bounding box center [414, 350] width 290 height 62
click at [293, 345] on input "1000" at bounding box center [290, 352] width 43 height 21
type input "440"
type input "2"
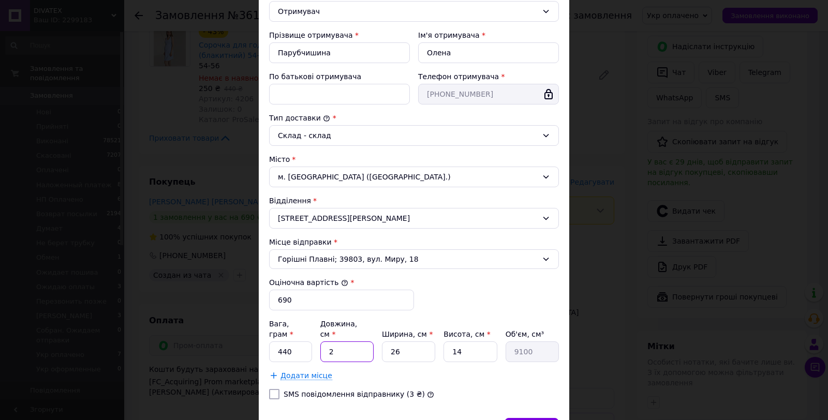
type input "728"
type input "26"
type input "9464"
type input "26"
type input "2"
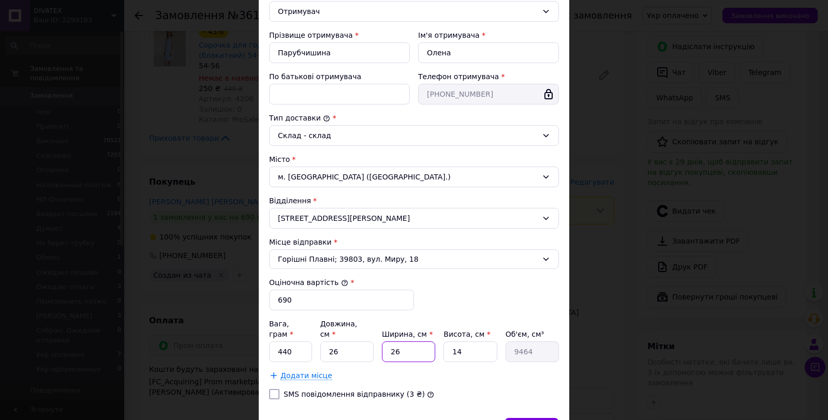
type input "728"
type input "24"
type input "8736"
type input "24"
type input "4"
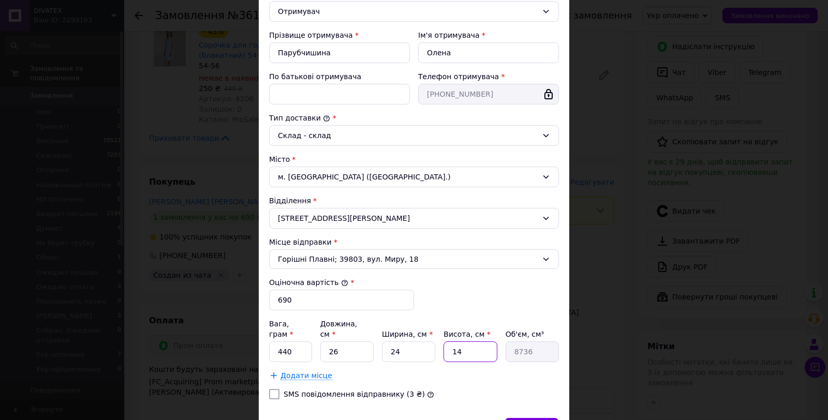
type input "2496"
type input "7"
type input "4368"
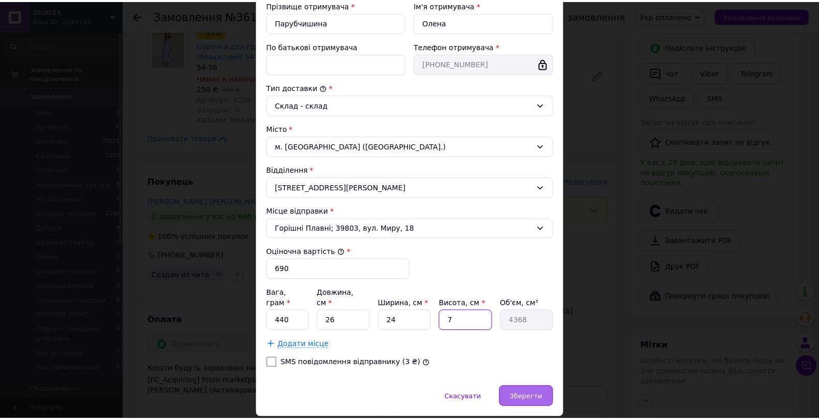
scroll to position [228, 0]
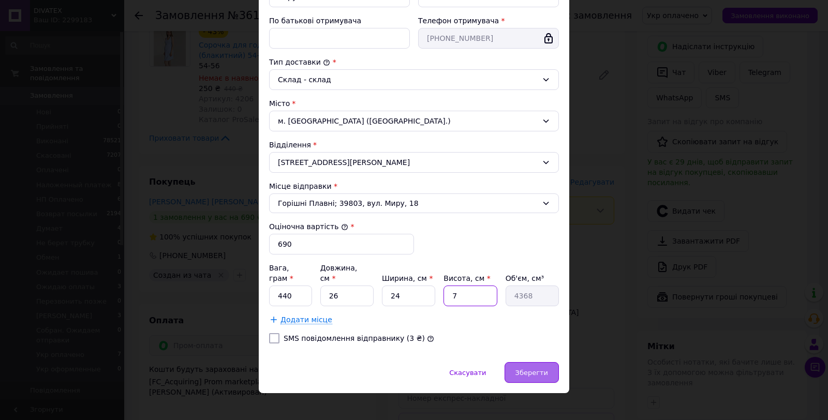
type input "7"
click at [548, 362] on div "Зберегти" at bounding box center [532, 372] width 54 height 21
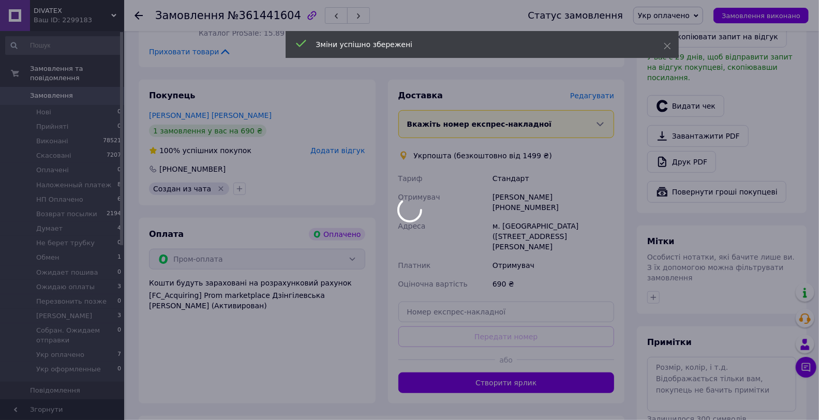
scroll to position [402, 0]
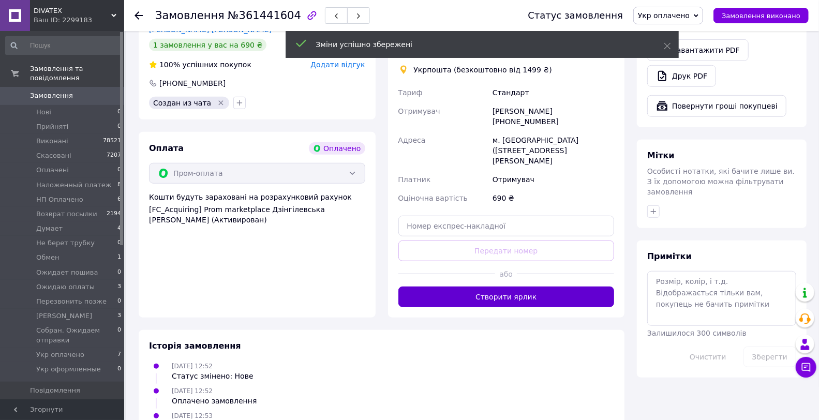
click at [546, 289] on button "Створити ярлик" at bounding box center [506, 297] width 216 height 21
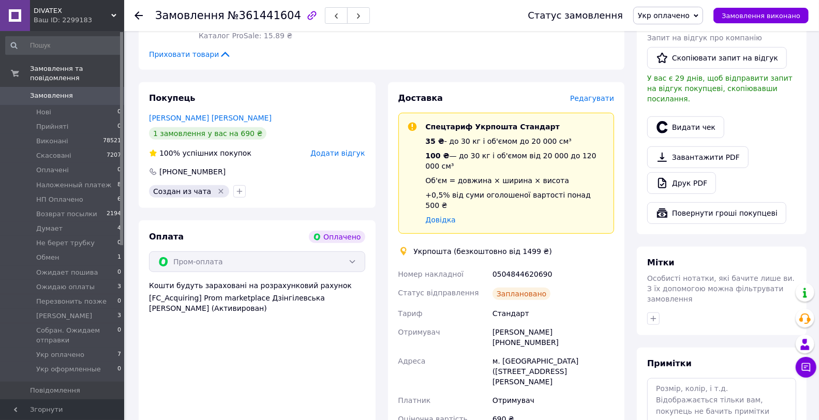
scroll to position [172, 0]
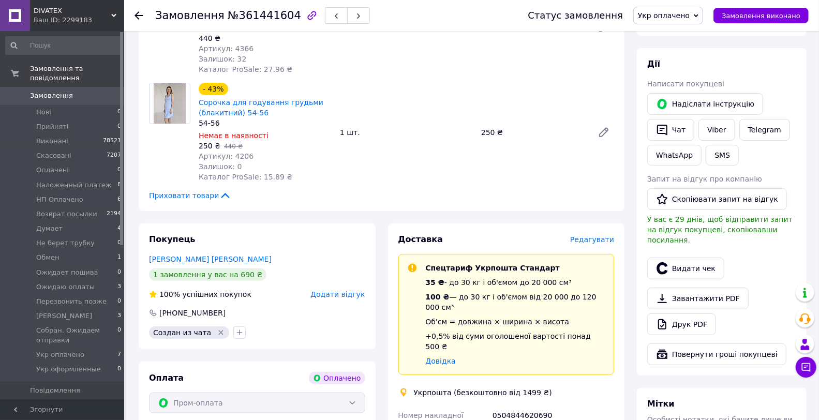
click at [325, 13] on button "button" at bounding box center [336, 15] width 23 height 17
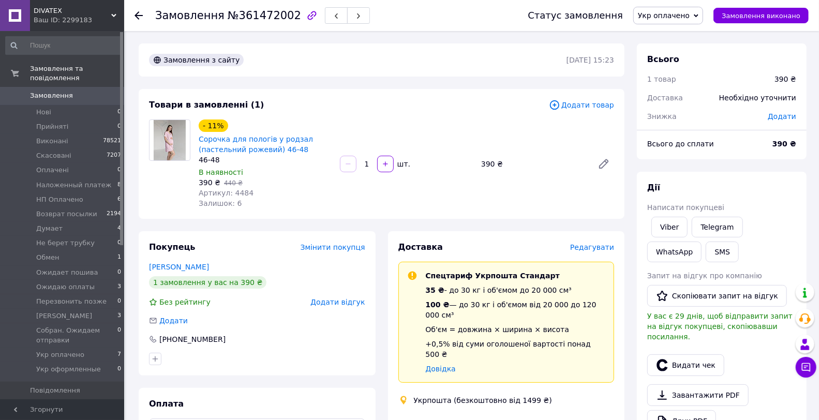
click at [594, 247] on span "Редагувати" at bounding box center [592, 247] width 44 height 8
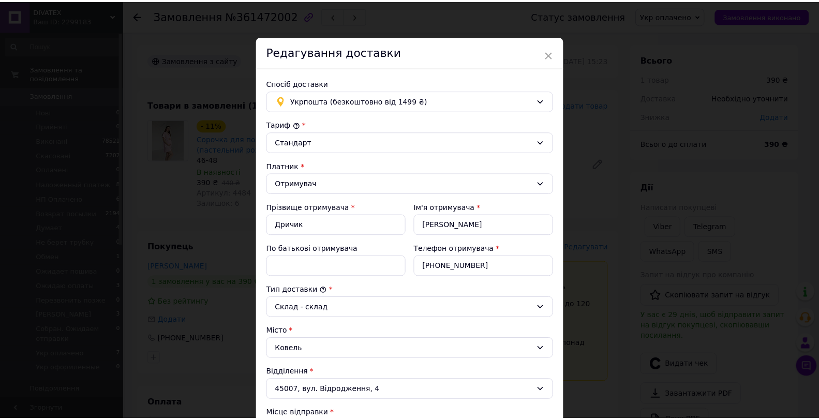
scroll to position [265, 0]
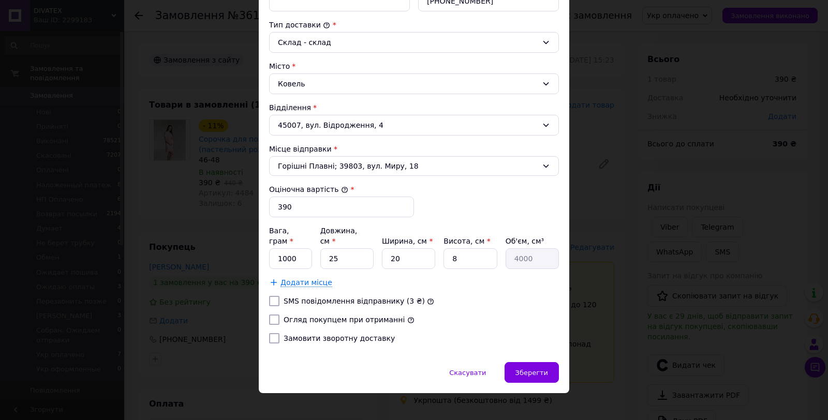
click at [311, 247] on div "Вага, грам * 1000 Довжина, см * 25 Ширина, см * 20 Висота, см * 8 Об'єм, см³ 40…" at bounding box center [414, 247] width 290 height 43
click at [299, 248] on input "1000" at bounding box center [290, 258] width 43 height 21
type input "210"
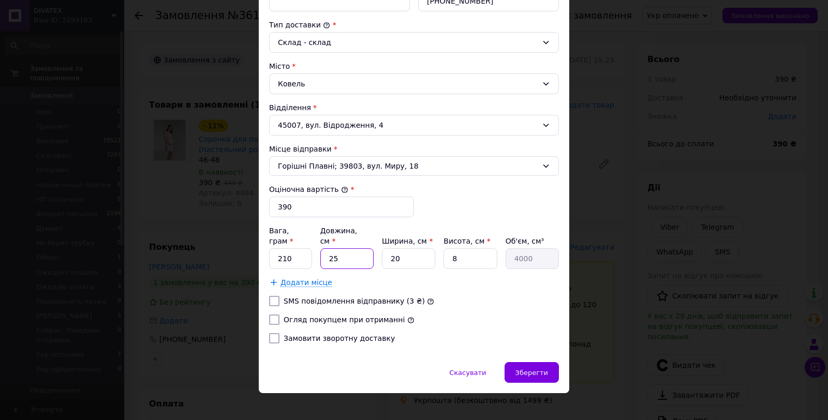
type input "2"
type input "320"
type input "23"
type input "3680"
type input "23"
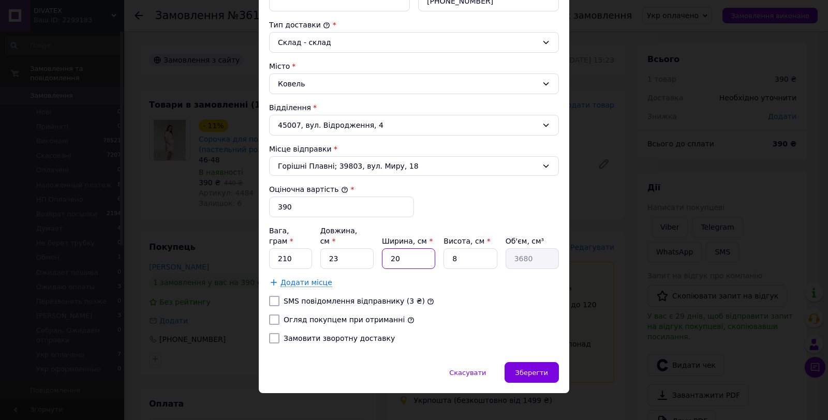
type input "1"
type input "184"
type input "18"
type input "3312"
type input "18"
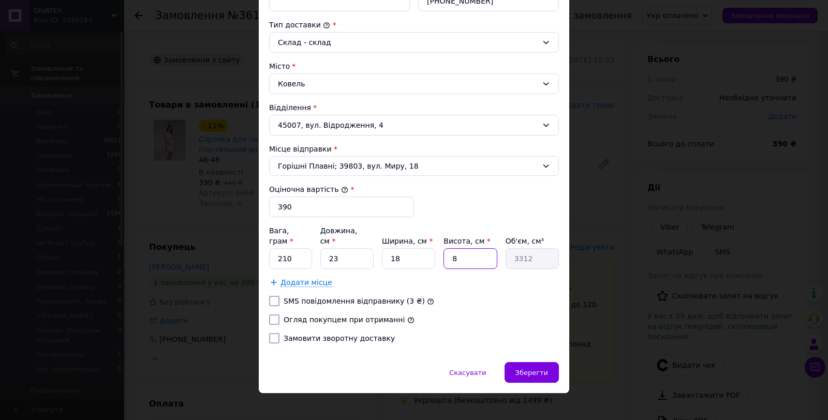
type input "3"
type input "1242"
type input "3"
click at [538, 369] on span "Зберегти" at bounding box center [531, 373] width 33 height 8
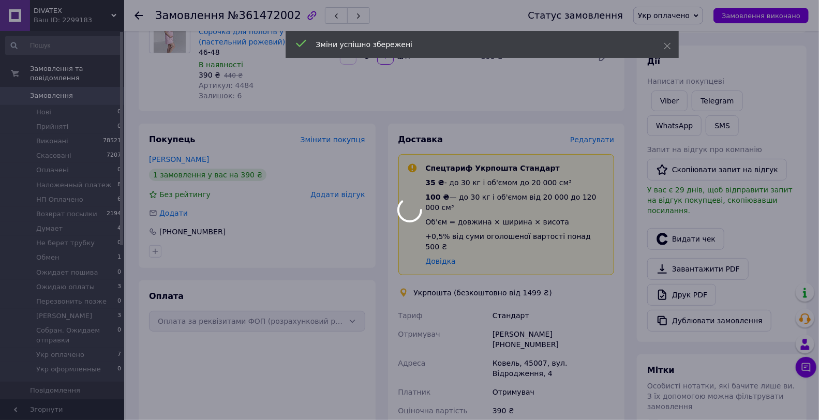
scroll to position [230, 0]
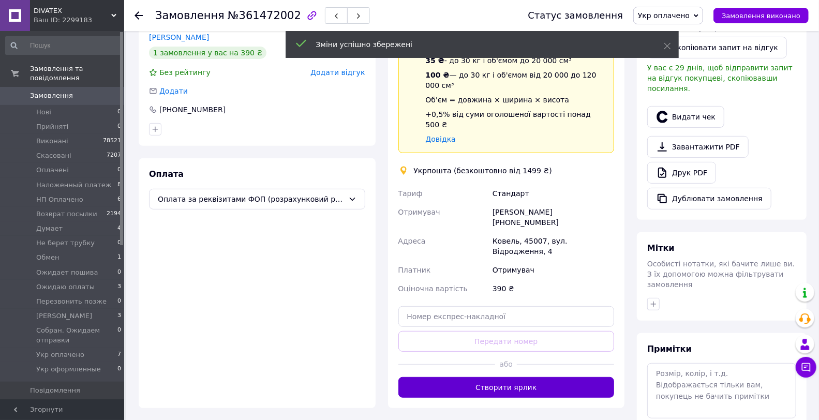
click at [543, 377] on button "Створити ярлик" at bounding box center [506, 387] width 216 height 21
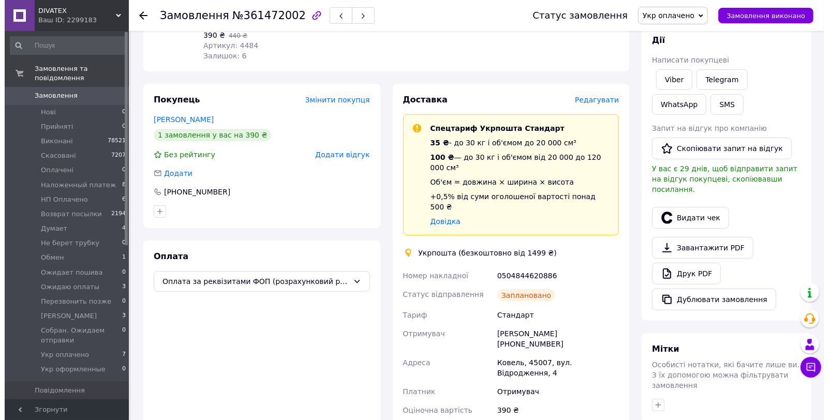
scroll to position [0, 0]
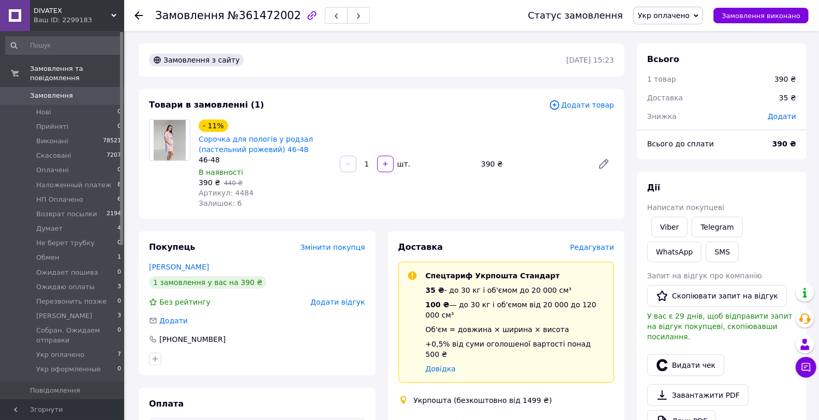
drag, startPoint x: 312, startPoint y: 20, endPoint x: 303, endPoint y: 63, distance: 44.5
click at [325, 19] on button "button" at bounding box center [336, 15] width 23 height 17
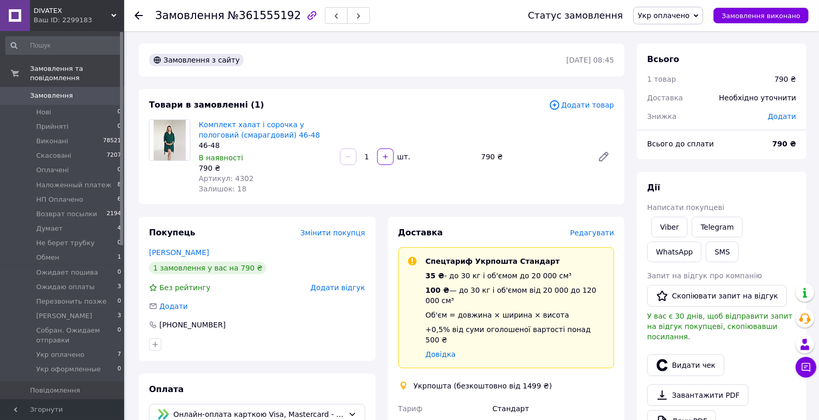
click at [602, 237] on span "Редагувати" at bounding box center [592, 233] width 44 height 8
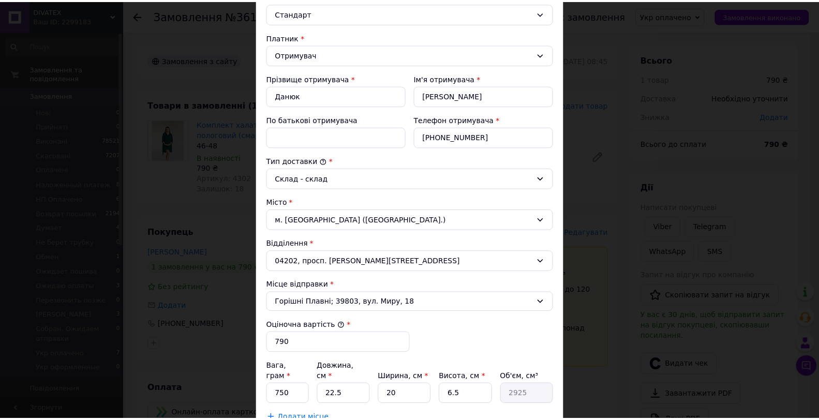
scroll to position [230, 0]
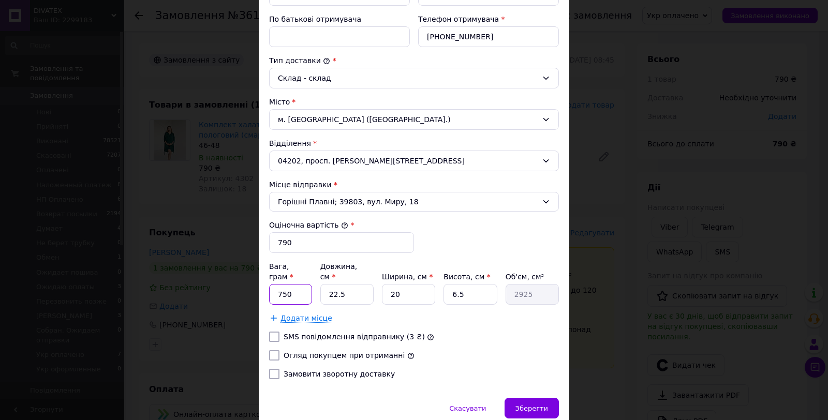
click at [288, 286] on input "750" at bounding box center [290, 294] width 43 height 21
type input "500"
type input "2"
type input "260"
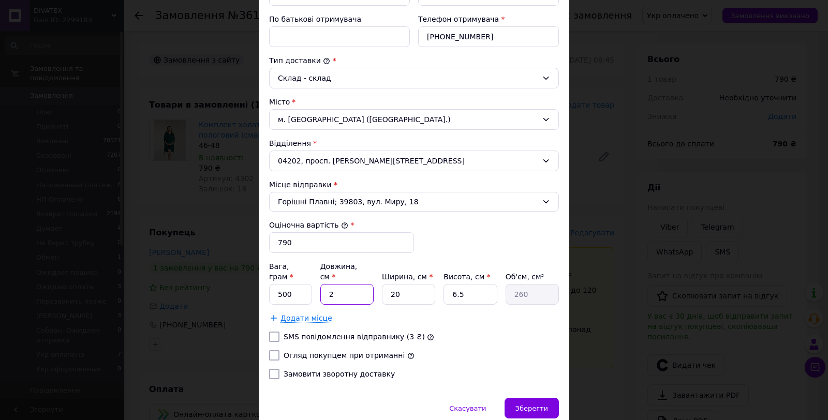
type input "28"
type input "3640"
type input "28"
type input "2"
type input "364"
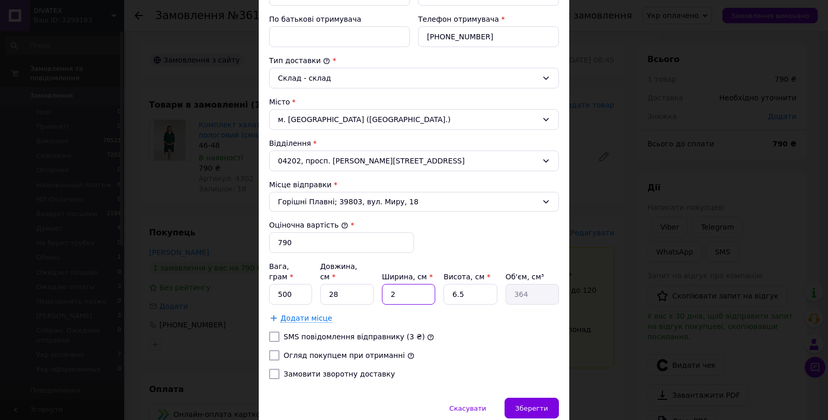
type input "24"
type input "4368"
type input "24"
type input "5"
type input "3360"
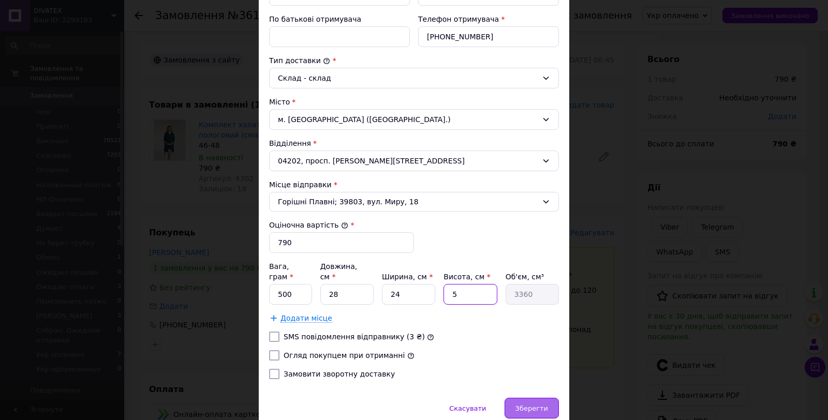
type input "5"
click at [539, 405] on span "Зберегти" at bounding box center [531, 409] width 33 height 8
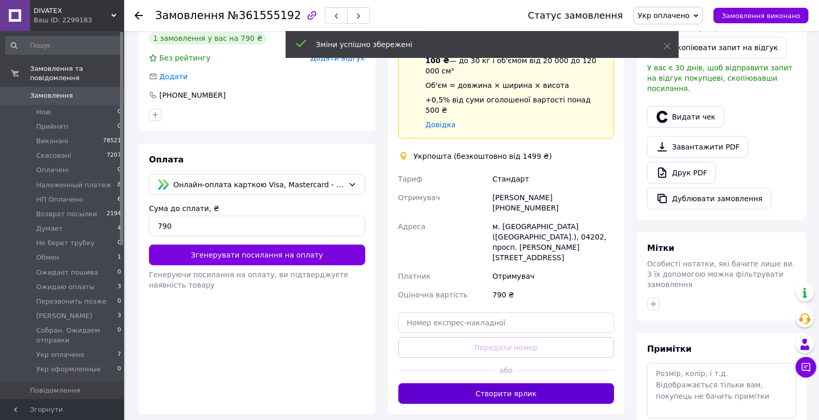
click at [558, 383] on button "Створити ярлик" at bounding box center [506, 393] width 216 height 21
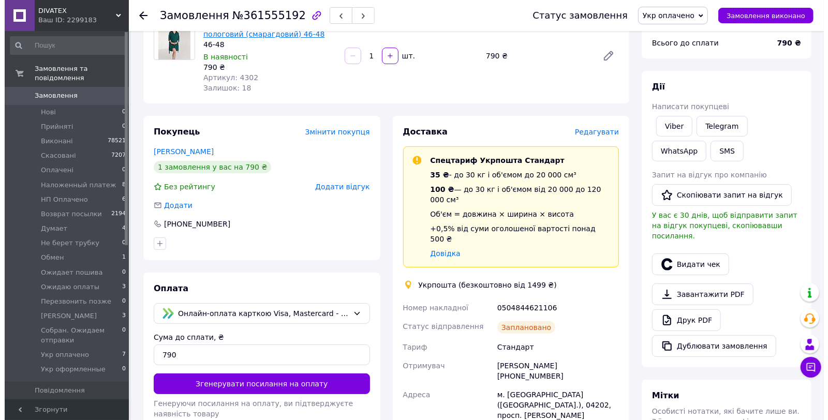
scroll to position [0, 0]
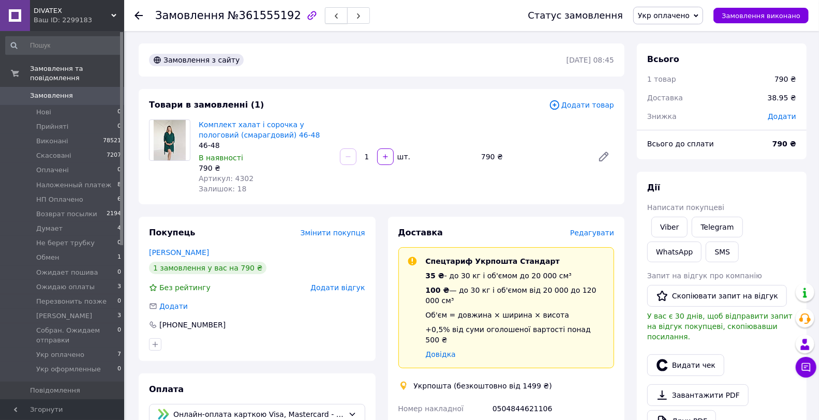
click at [333, 14] on icon "button" at bounding box center [336, 16] width 6 height 6
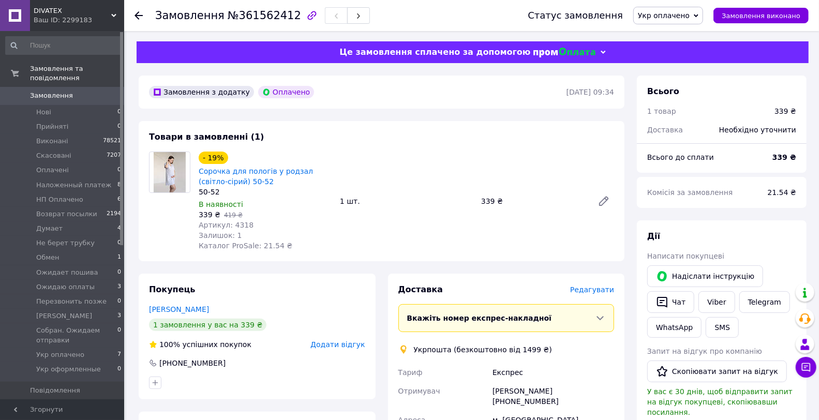
click at [599, 291] on span "Редагувати" at bounding box center [592, 290] width 44 height 8
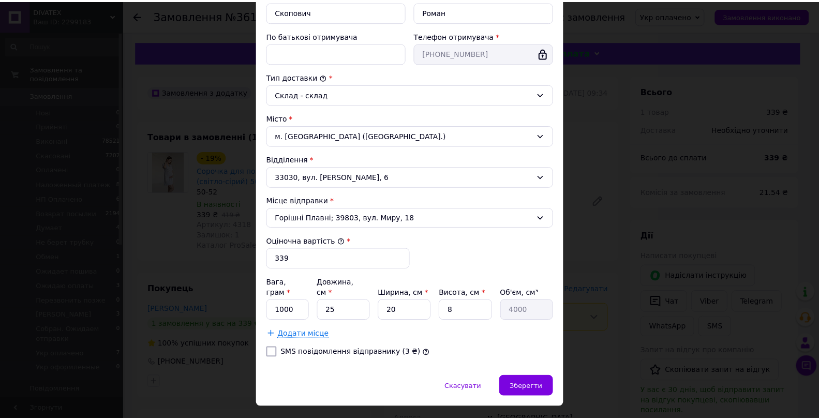
scroll to position [228, 0]
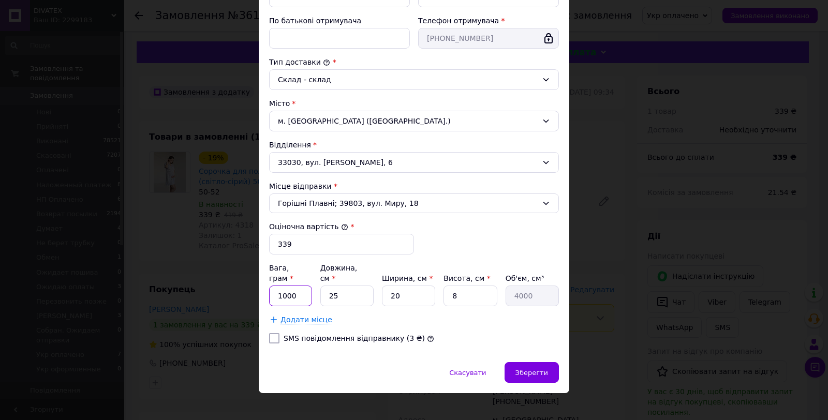
click at [280, 286] on input "1000" at bounding box center [290, 296] width 43 height 21
type input "215"
type input "2"
type input "320"
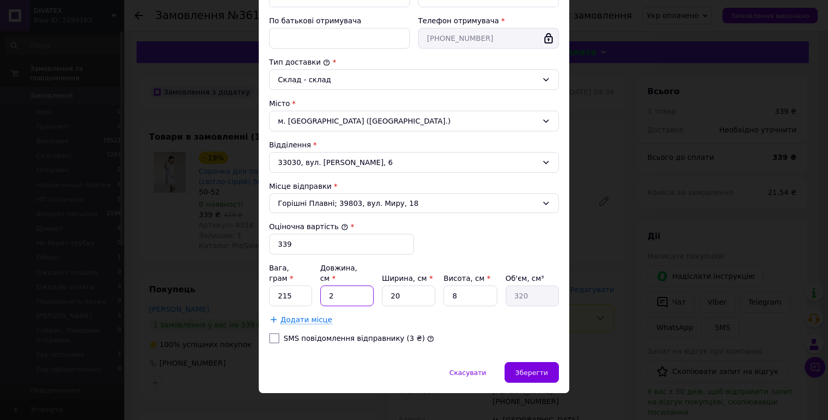
type input "26"
type input "4160"
type input "26"
type input "2"
type input "416"
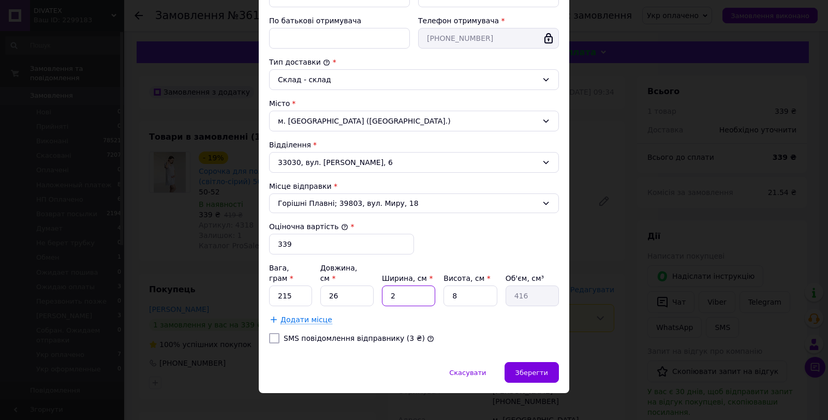
type input "24"
type input "4992"
type input "24"
type input "4"
type input "2496"
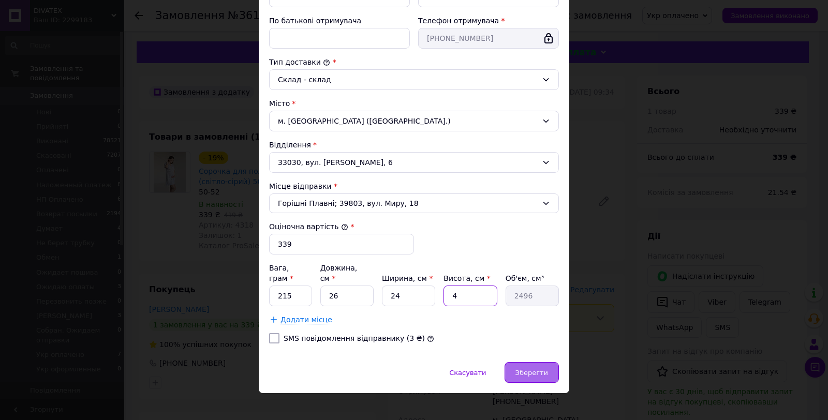
type input "4"
click at [530, 362] on div "Зберегти" at bounding box center [532, 372] width 54 height 21
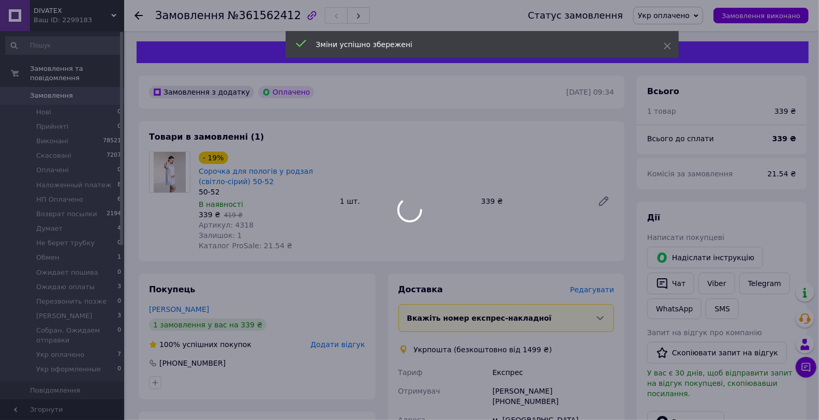
scroll to position [230, 0]
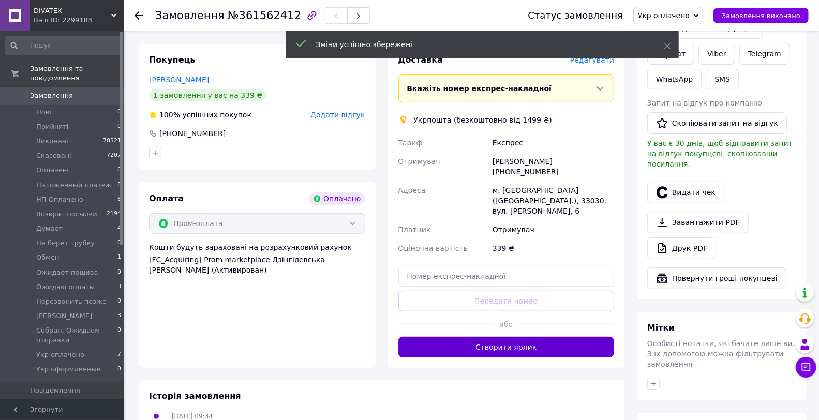
click at [541, 337] on button "Створити ярлик" at bounding box center [506, 347] width 216 height 21
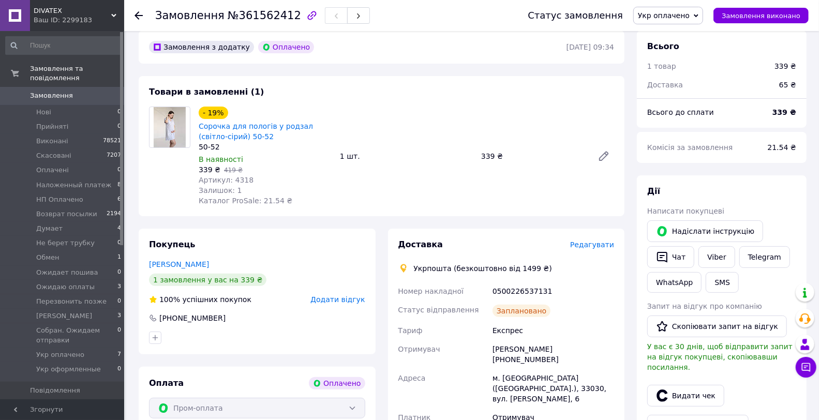
scroll to position [0, 0]
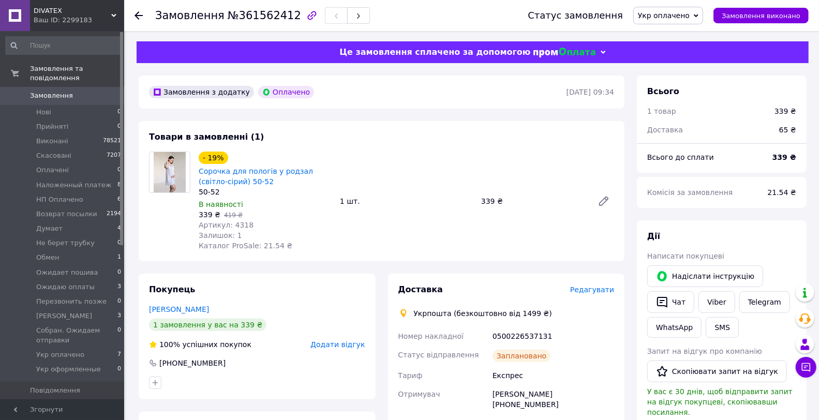
click at [94, 91] on span "Замовлення" at bounding box center [63, 95] width 66 height 9
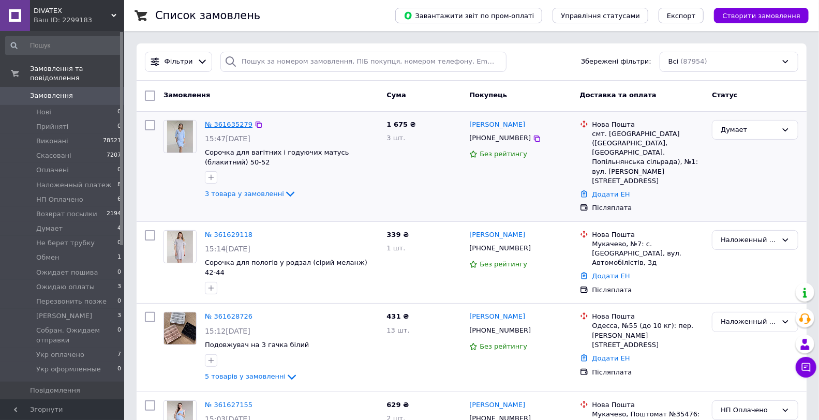
click at [221, 121] on link "№ 361635279" at bounding box center [229, 125] width 48 height 8
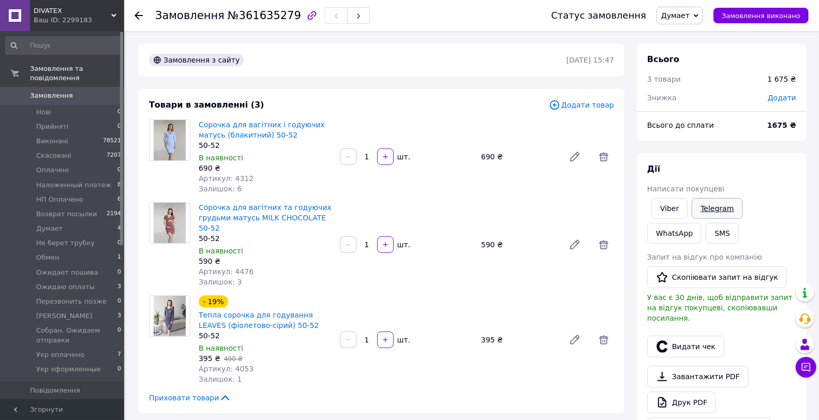
click at [712, 203] on link "Telegram" at bounding box center [717, 208] width 51 height 21
drag, startPoint x: 689, startPoint y: 11, endPoint x: 703, endPoint y: 39, distance: 31.0
click at [689, 11] on span "Думает" at bounding box center [675, 15] width 28 height 8
click at [711, 99] on li "Hаложенный платеж" at bounding box center [712, 99] width 110 height 16
drag, startPoint x: 95, startPoint y: 91, endPoint x: 116, endPoint y: 135, distance: 49.5
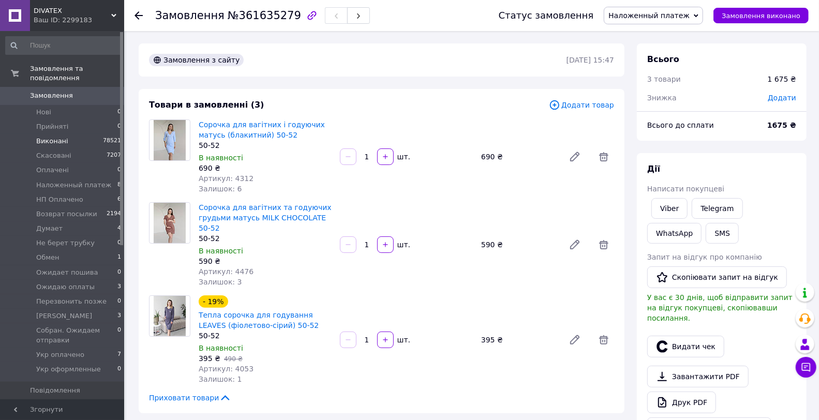
click at [94, 91] on span "Замовлення" at bounding box center [63, 95] width 66 height 9
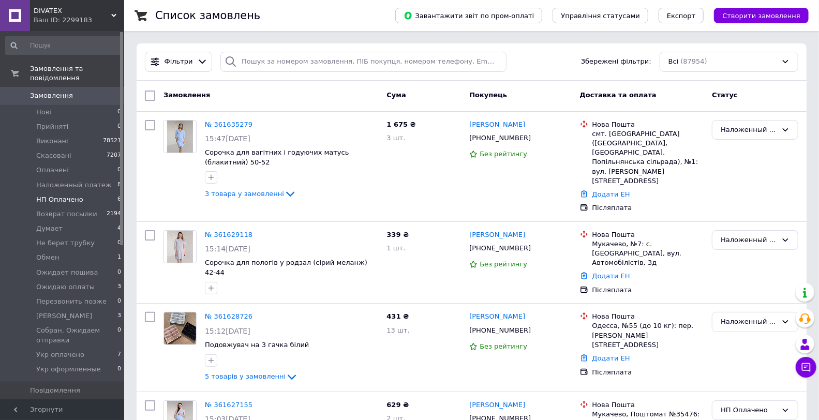
click at [79, 193] on li "HП Оплачено 6" at bounding box center [63, 200] width 127 height 14
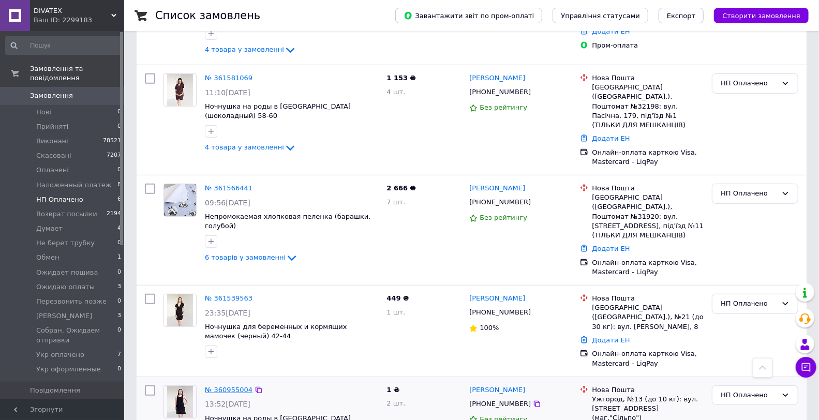
click at [231, 386] on link "№ 360955004" at bounding box center [229, 390] width 48 height 8
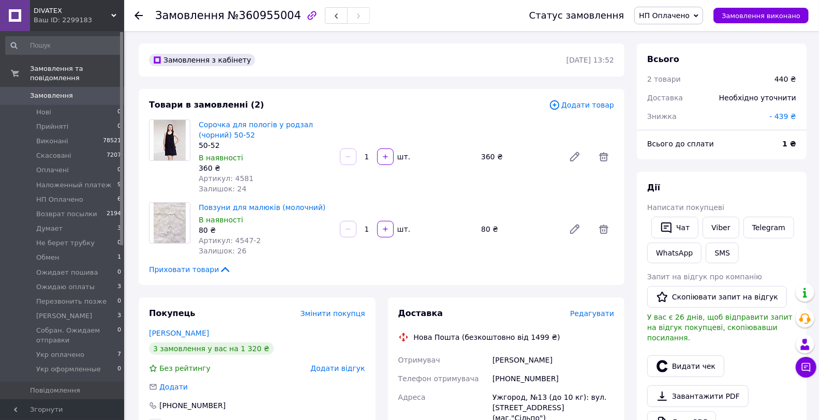
click at [596, 311] on span "Редагувати" at bounding box center [592, 313] width 44 height 8
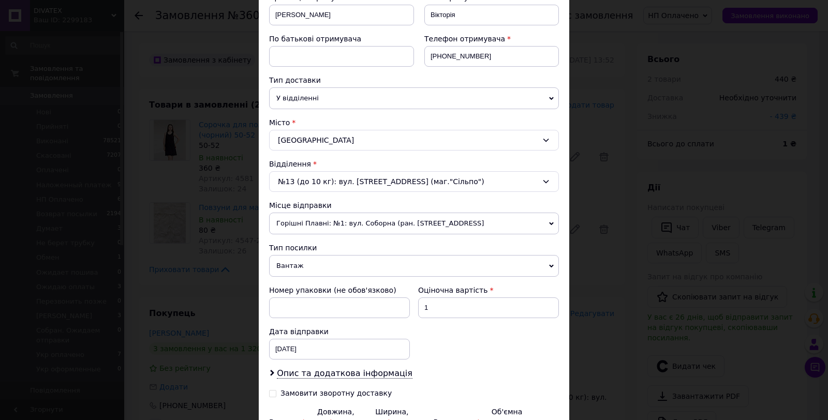
scroll to position [287, 0]
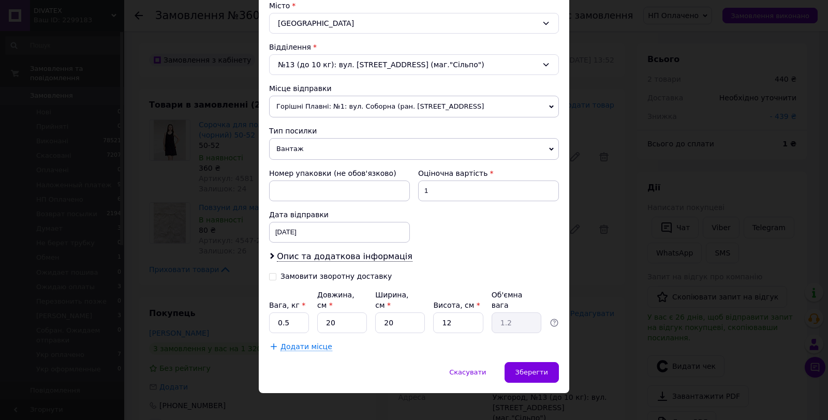
drag, startPoint x: 338, startPoint y: 250, endPoint x: 350, endPoint y: 273, distance: 25.2
click at [338, 250] on div "Платник Отримувач Відправник Прізвище отримувача Коленко Ім'я отримувача Віктор…" at bounding box center [414, 92] width 290 height 519
click at [344, 259] on span "Опис та додаткова інформація" at bounding box center [345, 257] width 136 height 10
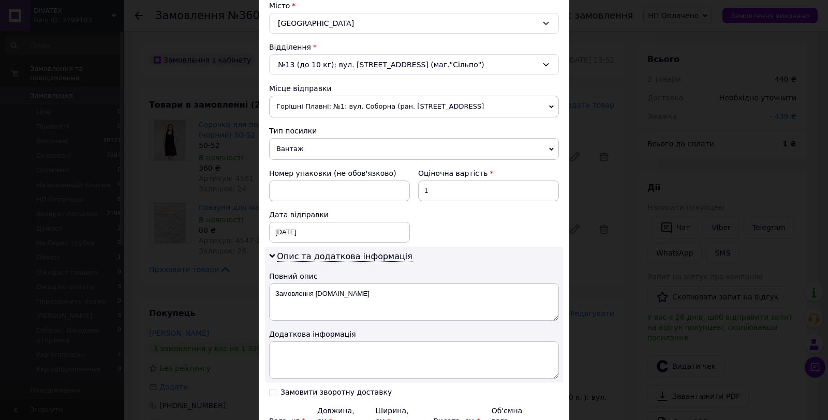
click at [356, 297] on textarea "Замовлення Prom.ua" at bounding box center [414, 302] width 290 height 37
type textarea "Трикотажні вироби 2 шт"
click at [431, 204] on div "Оціночна вартість 1" at bounding box center [488, 184] width 149 height 41
click at [430, 198] on input "1" at bounding box center [488, 191] width 141 height 21
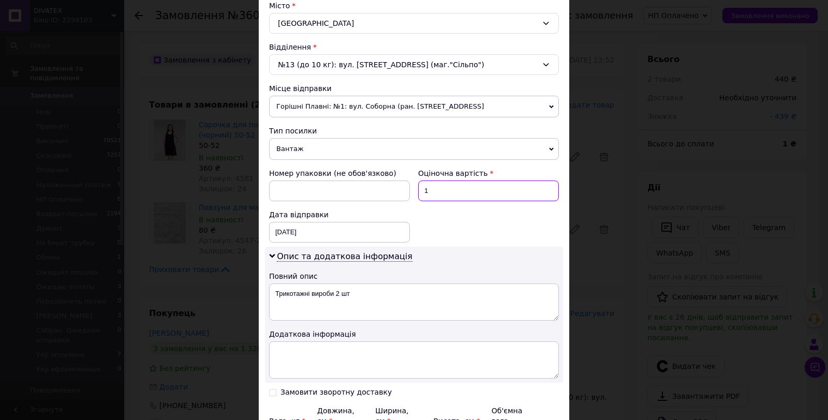
click at [430, 198] on input "1" at bounding box center [488, 191] width 141 height 21
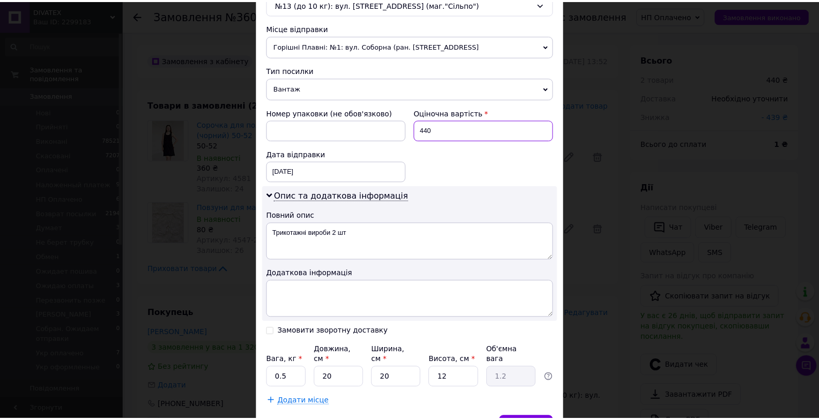
scroll to position [403, 0]
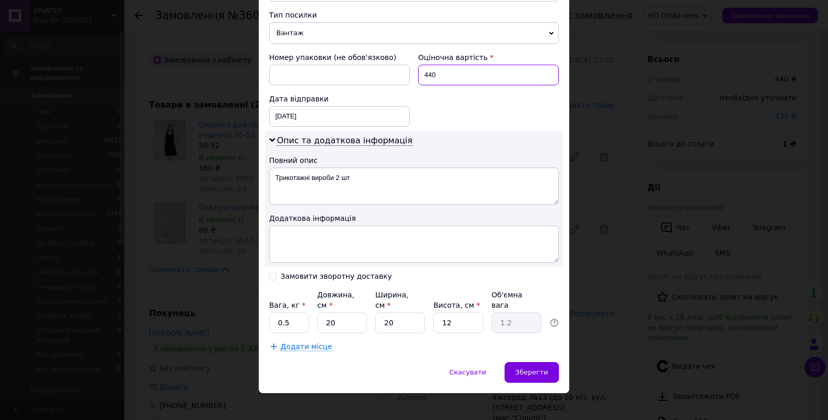
type input "440"
click at [288, 313] on input "0.5" at bounding box center [289, 323] width 40 height 21
type input "1"
type input "2"
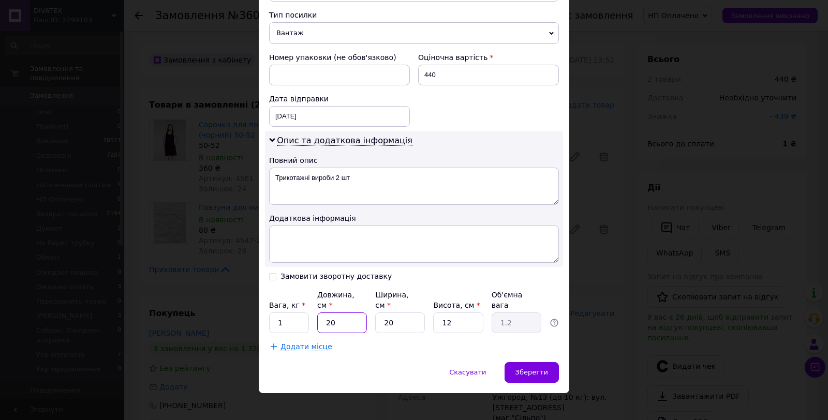
type input "0.12"
type input "25"
type input "1.5"
type input "25"
type input "8"
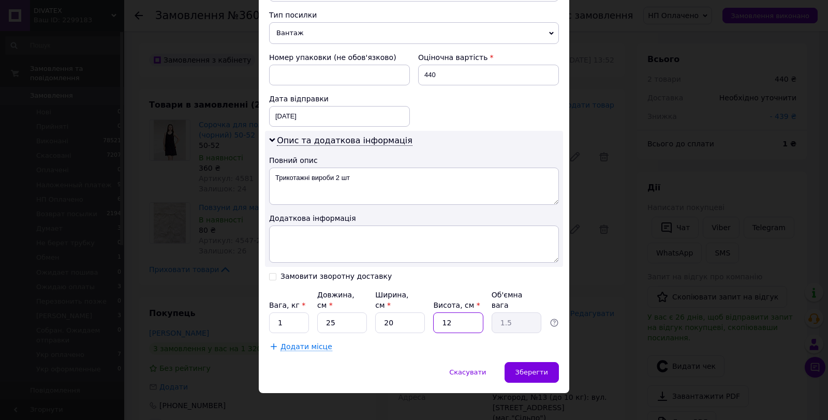
type input "1"
type input "8"
click at [526, 368] on span "Зберегти" at bounding box center [531, 372] width 33 height 8
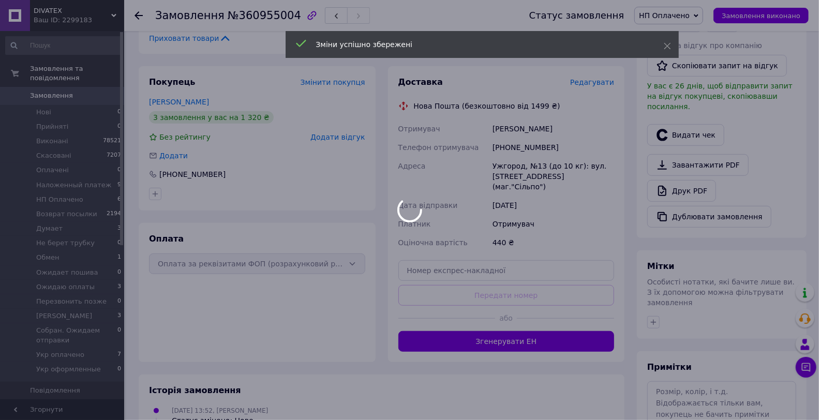
scroll to position [287, 0]
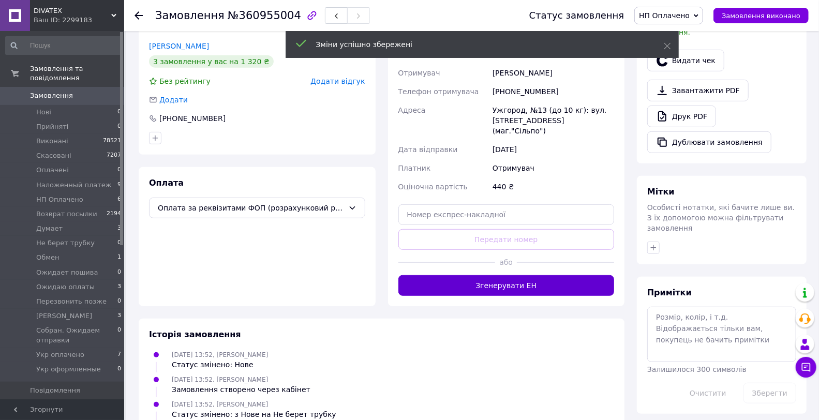
click at [546, 275] on button "Згенерувати ЕН" at bounding box center [506, 285] width 216 height 21
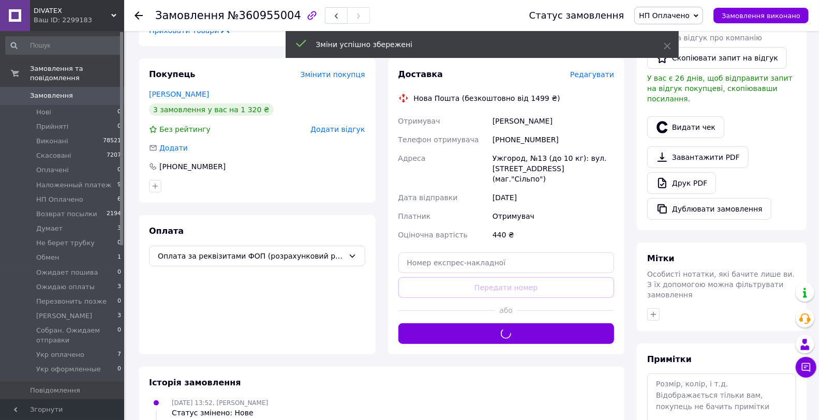
scroll to position [172, 0]
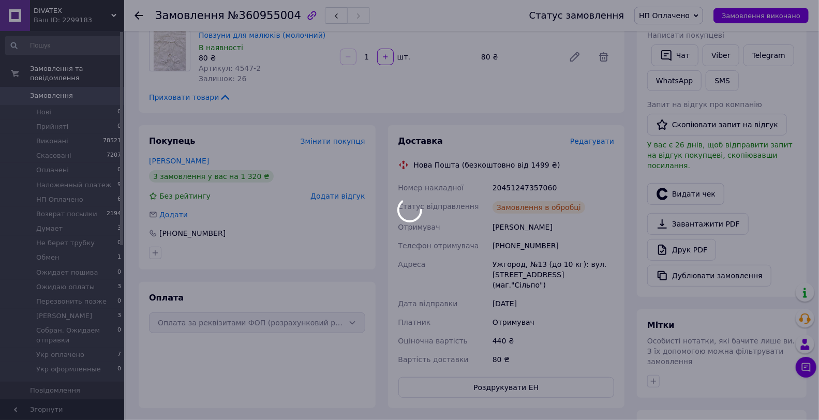
click at [526, 184] on div at bounding box center [409, 210] width 819 height 420
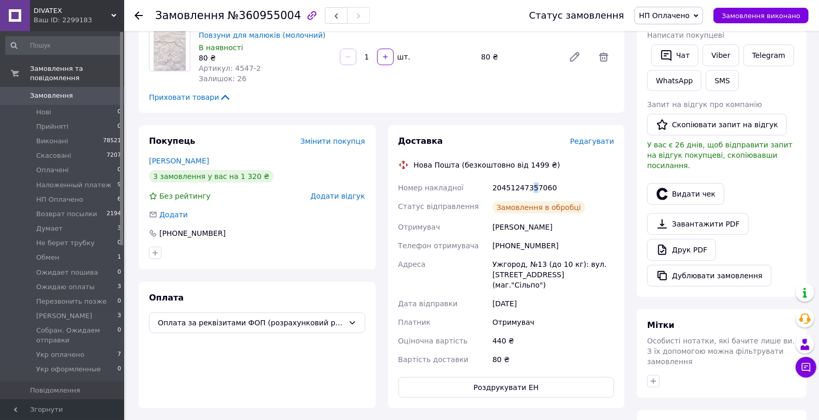
click at [530, 185] on div "20451247357060" at bounding box center [554, 188] width 126 height 19
copy div "20451247357060"
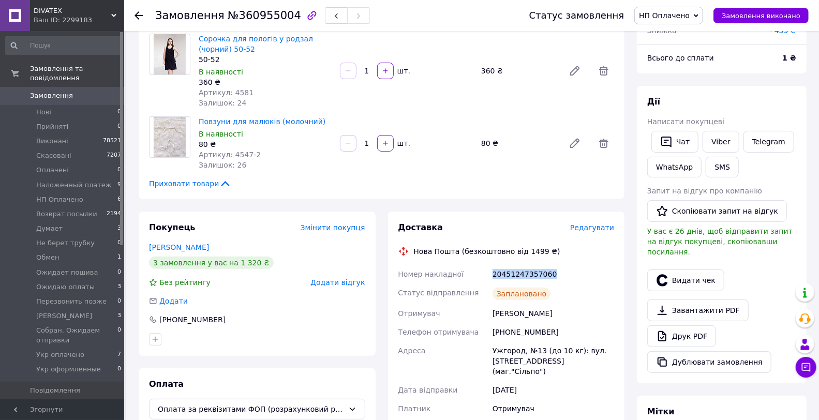
scroll to position [0, 0]
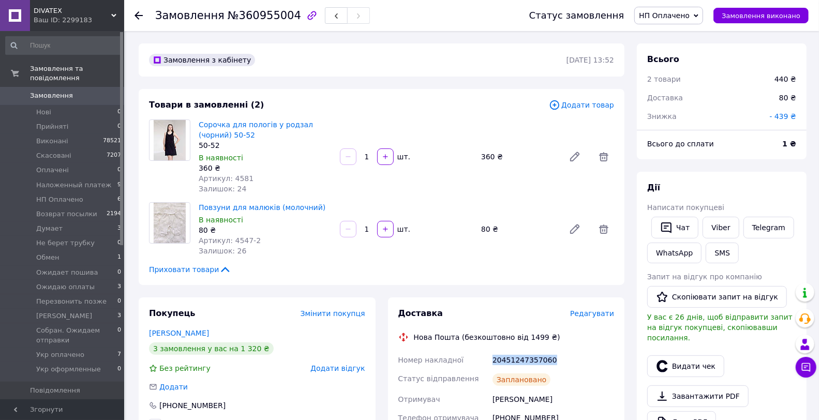
drag, startPoint x: 717, startPoint y: 225, endPoint x: 676, endPoint y: 239, distance: 42.7
click at [717, 225] on link "Viber" at bounding box center [721, 228] width 36 height 22
click at [774, 12] on span "Замовлення виконано" at bounding box center [761, 16] width 79 height 8
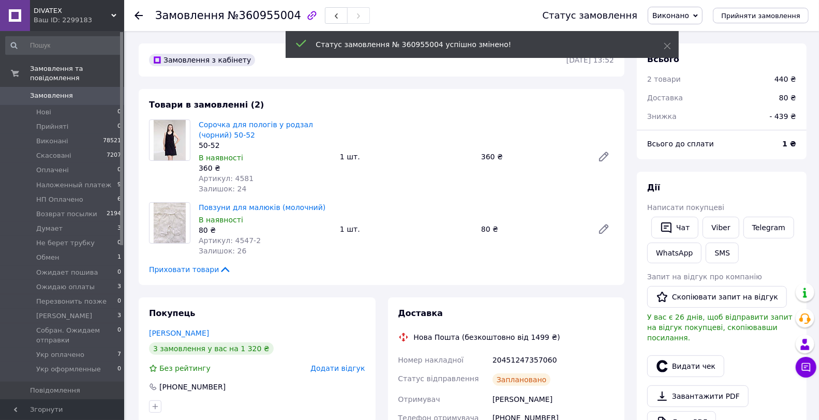
click at [100, 193] on li "HП Оплачено 6" at bounding box center [63, 200] width 127 height 14
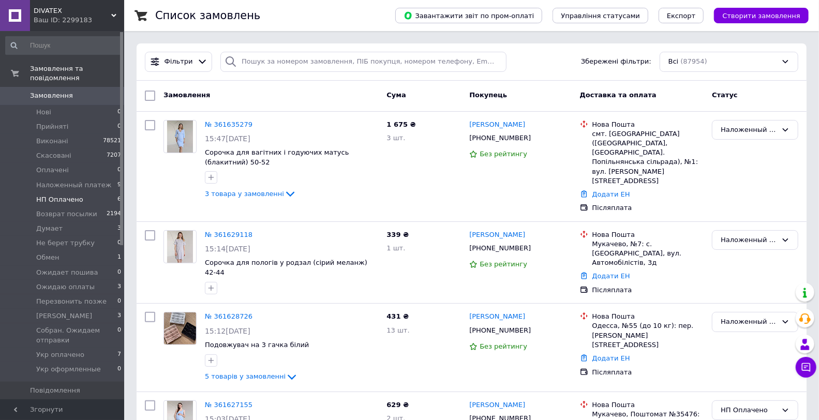
click at [85, 193] on li "HП Оплачено 6" at bounding box center [63, 200] width 127 height 14
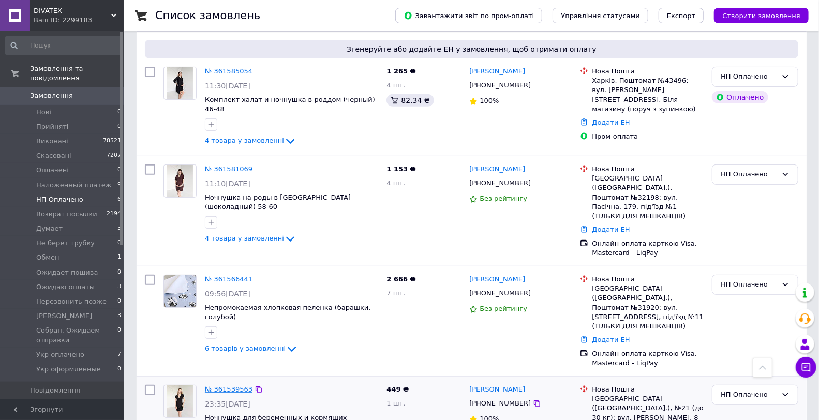
click at [205, 386] on link "№ 361539563" at bounding box center [229, 390] width 48 height 8
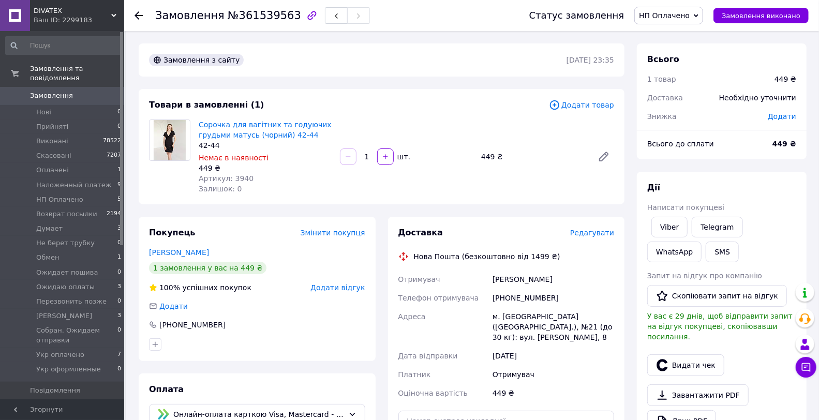
click at [610, 235] on span "Редагувати" at bounding box center [592, 233] width 44 height 8
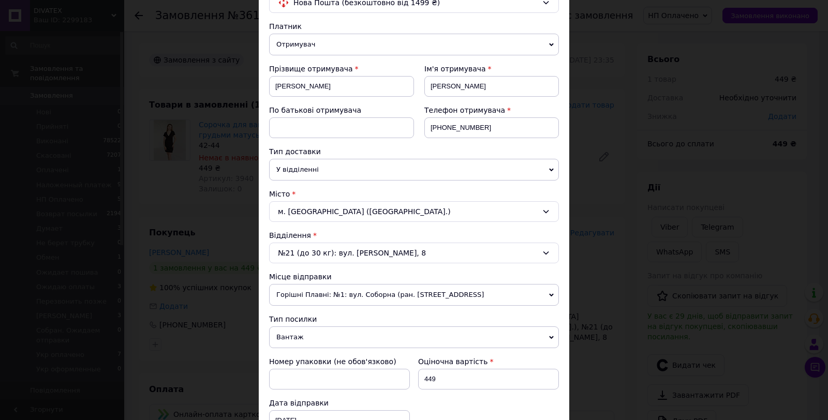
scroll to position [230, 0]
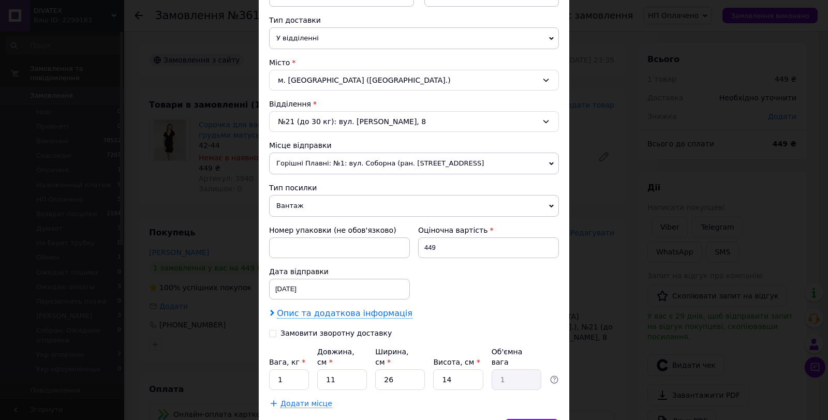
click at [350, 323] on div "Платник Отримувач Відправник Прізвище отримувача Падалка Ім'я отримувача Анаста…" at bounding box center [414, 149] width 290 height 519
click at [350, 317] on span "Опис та додаткова інформація" at bounding box center [345, 313] width 136 height 10
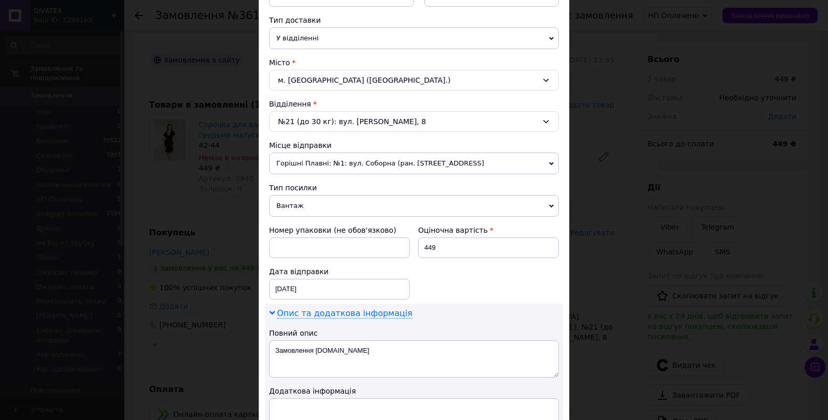
click at [353, 352] on textarea "Замовлення Prom.ua" at bounding box center [414, 359] width 290 height 37
click at [335, 353] on textarea "Трикотажні вироби 2 шт" at bounding box center [414, 359] width 290 height 37
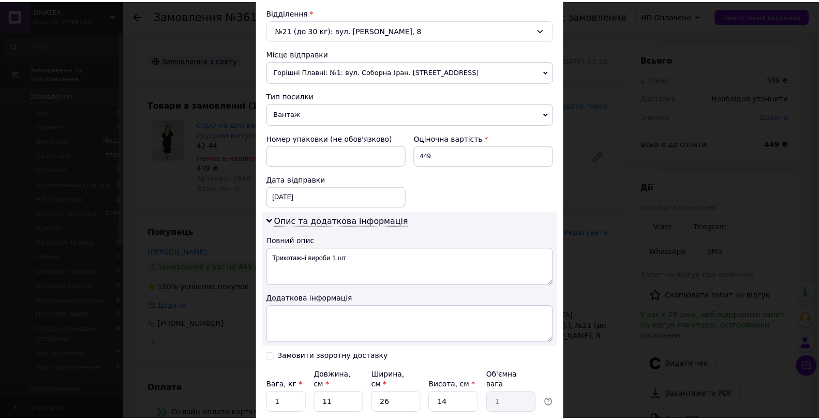
scroll to position [403, 0]
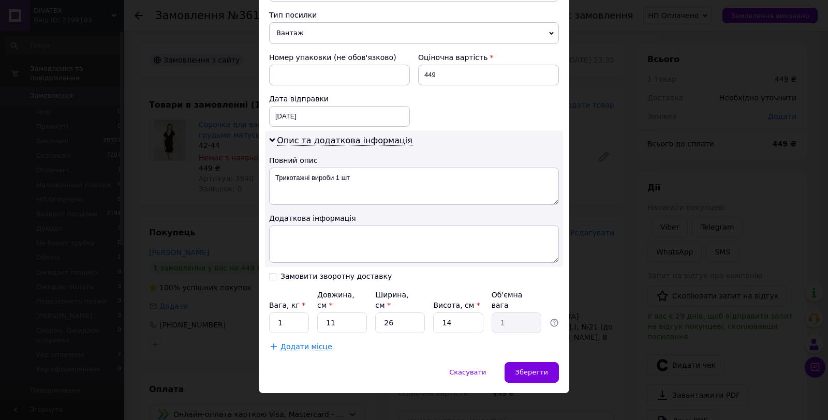
type textarea "Трикотажні вироби 1 шт"
click at [288, 321] on input "1" at bounding box center [289, 323] width 40 height 21
type input "0.5"
type input "2"
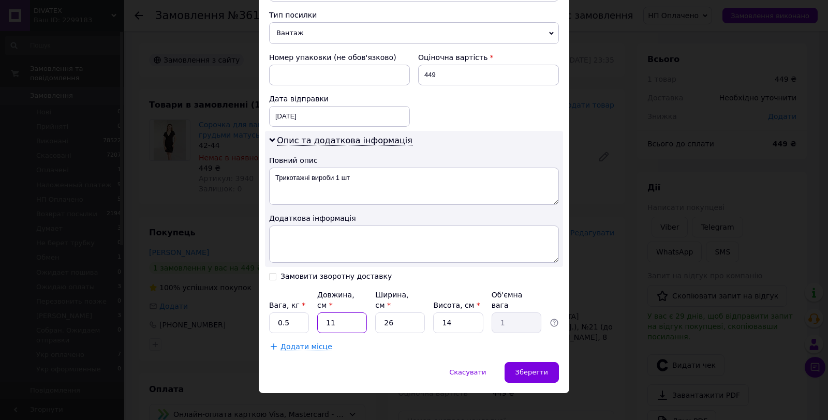
type input "0.18"
type input "20"
type input "1.82"
type input "20"
type input "2"
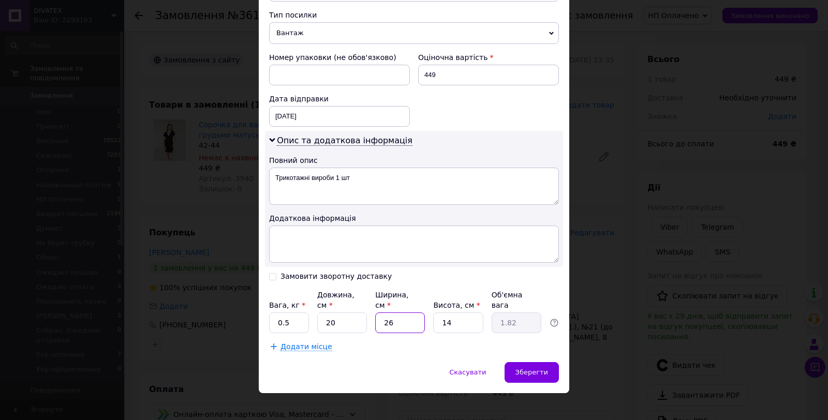
type input "0.14"
type input "20"
type input "1.4"
type input "20"
type input "5"
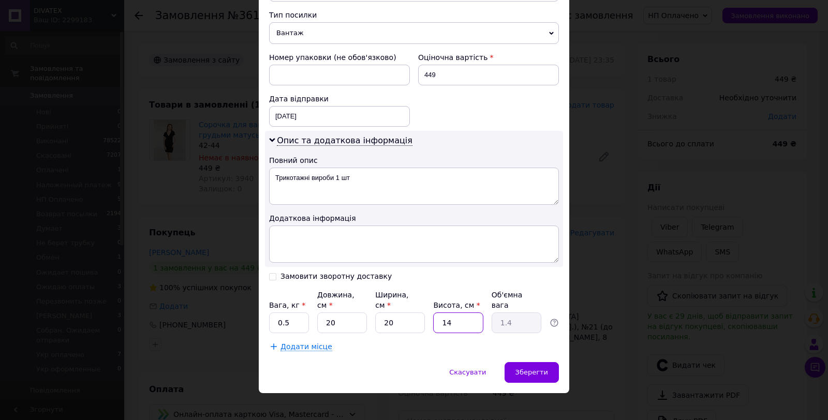
type input "0.5"
type input "5"
click at [537, 368] on span "Зберегти" at bounding box center [531, 372] width 33 height 8
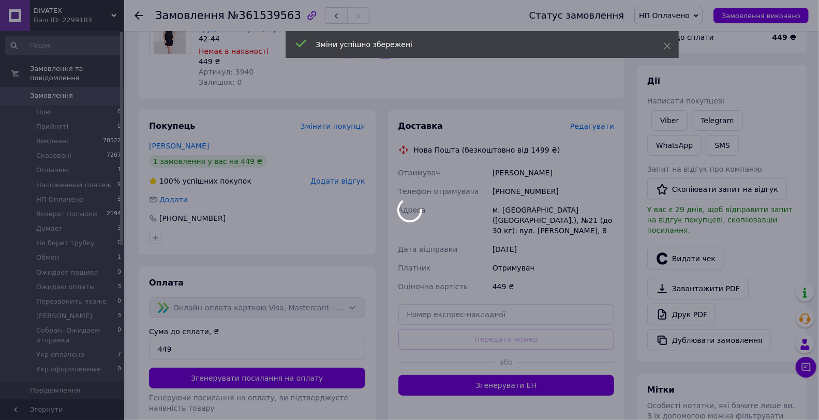
scroll to position [287, 0]
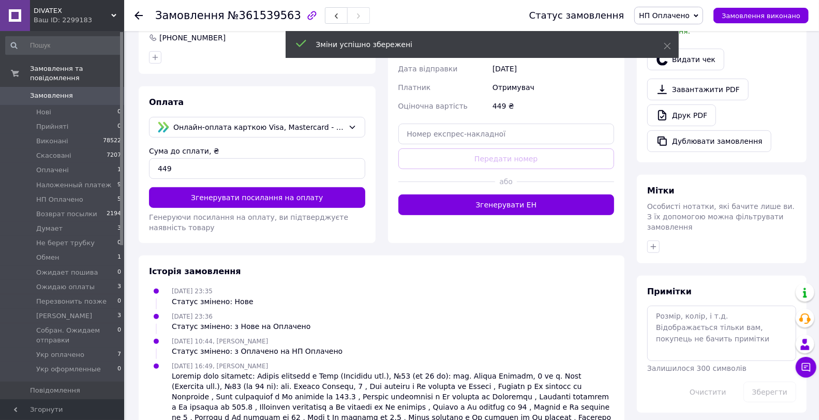
drag, startPoint x: 539, startPoint y: 197, endPoint x: 531, endPoint y: 191, distance: 9.8
click at [539, 197] on button "Згенерувати ЕН" at bounding box center [506, 205] width 216 height 21
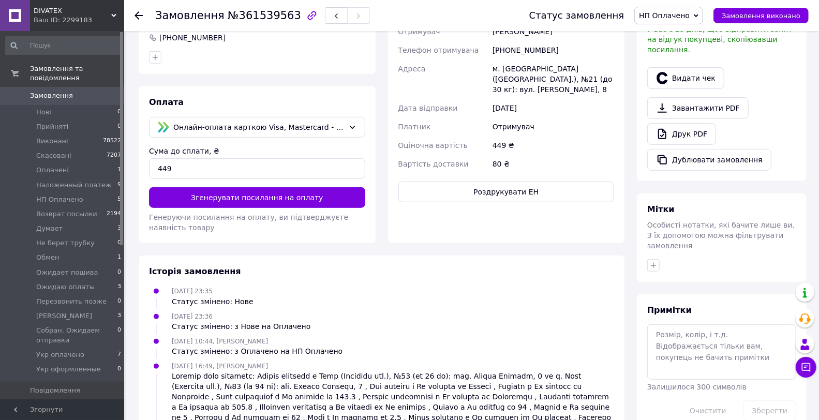
scroll to position [0, 0]
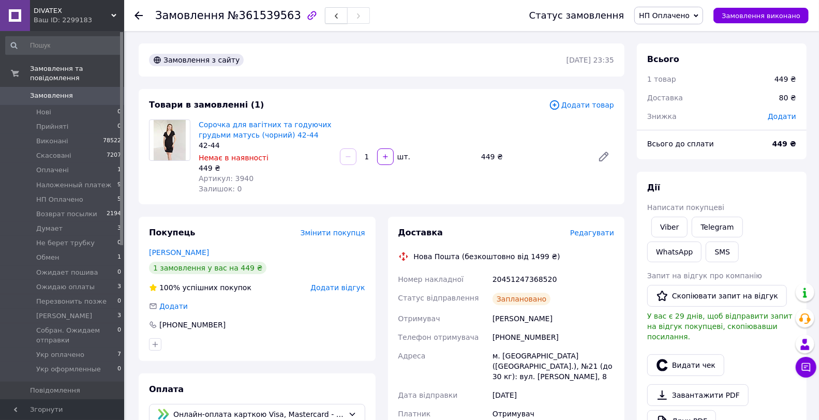
click at [333, 14] on icon "button" at bounding box center [336, 16] width 6 height 6
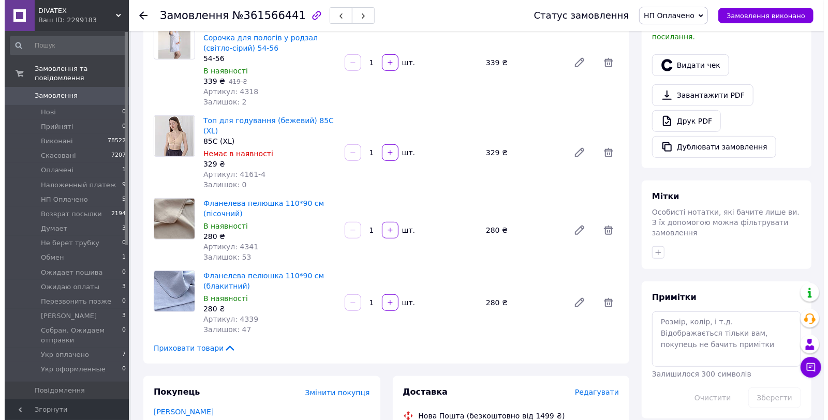
scroll to position [345, 0]
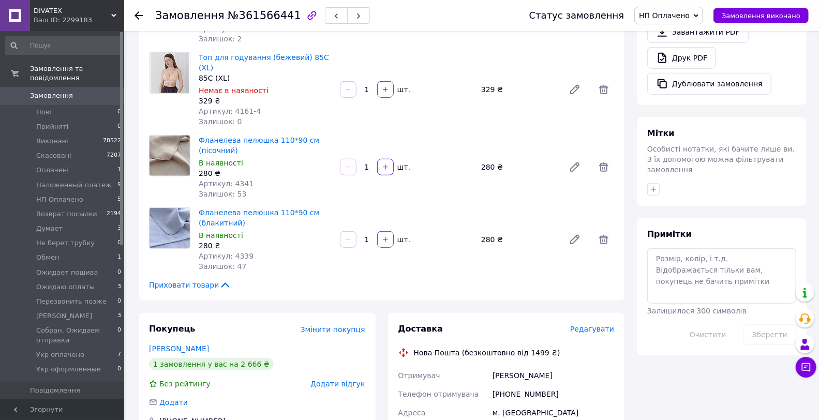
click at [599, 325] on span "Редагувати" at bounding box center [592, 329] width 44 height 8
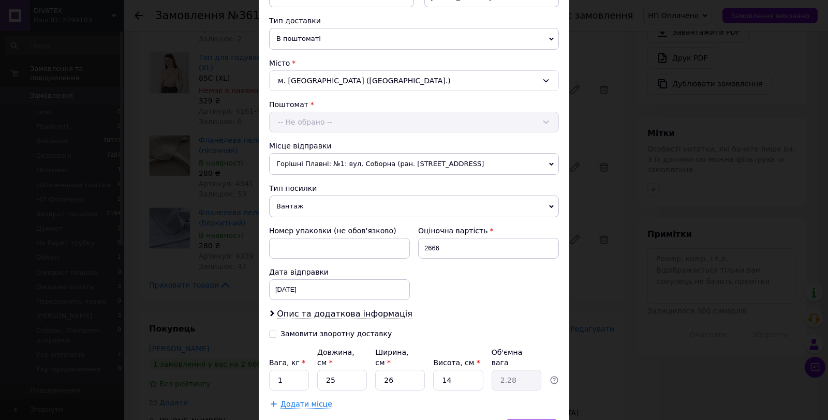
scroll to position [287, 0]
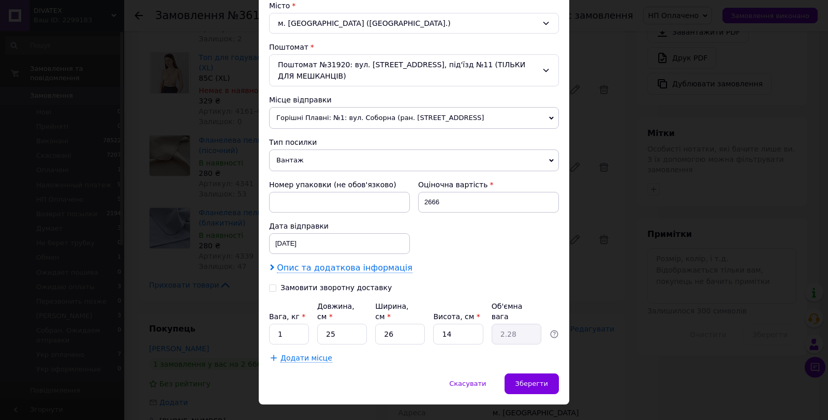
click at [340, 263] on span "Опис та додаткова інформація" at bounding box center [345, 268] width 136 height 10
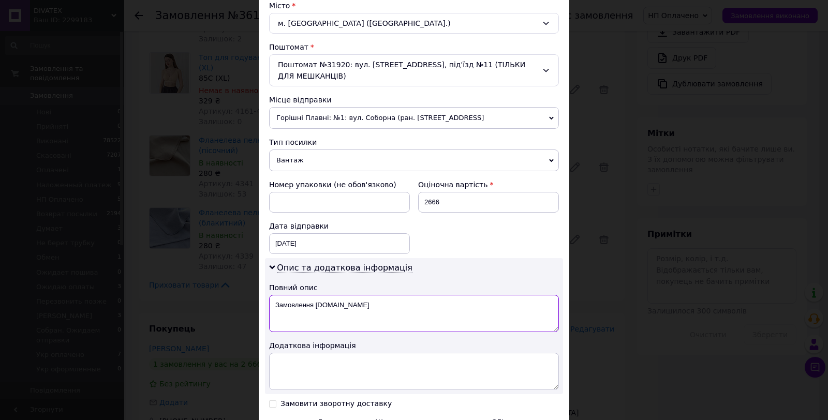
click at [356, 313] on textarea "Замовлення Prom.ua" at bounding box center [414, 313] width 290 height 37
paste textarea "рикотажні вироби 2 шт"
click at [338, 309] on textarea "Трикотажні вироби 2 шт" at bounding box center [414, 313] width 290 height 37
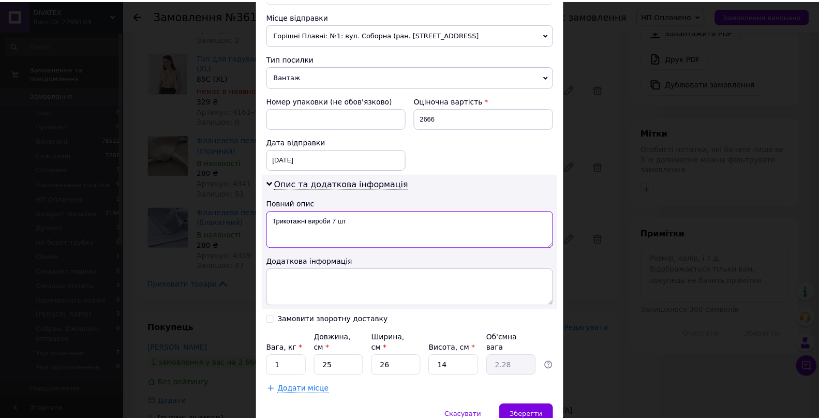
scroll to position [414, 0]
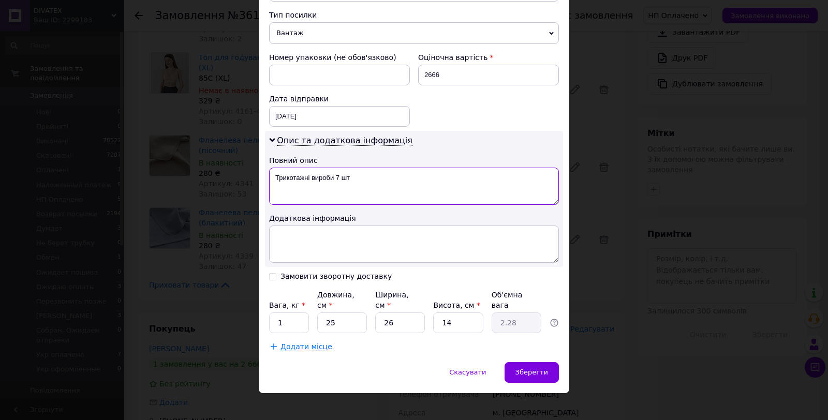
type textarea "Трикотажні вироби 7 шт"
click at [278, 324] on div "Платник Відправник Отримувач Прізвище отримувача Яцків Ім'я отримувача Олена По…" at bounding box center [414, 29] width 290 height 646
click at [279, 324] on div "Платник Відправник Отримувач Прізвище отримувача Яцків Ім'я отримувача Олена По…" at bounding box center [414, 29] width 290 height 646
click at [280, 313] on input "1" at bounding box center [289, 323] width 40 height 21
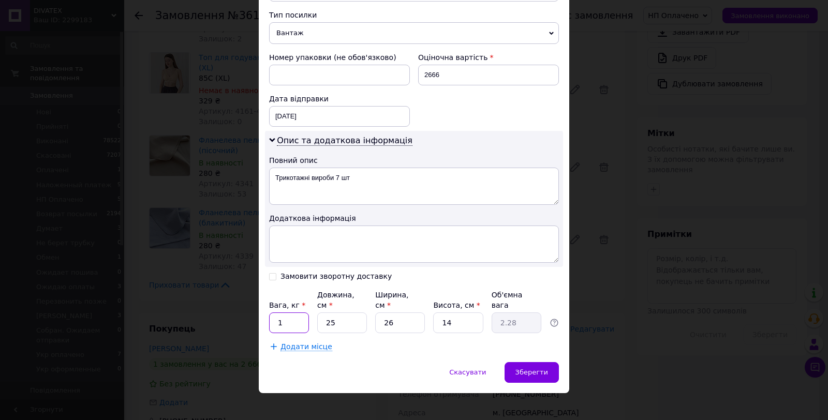
click at [280, 313] on input "1" at bounding box center [289, 323] width 40 height 21
type input "2"
type input "3"
type input "0.27"
type input "33"
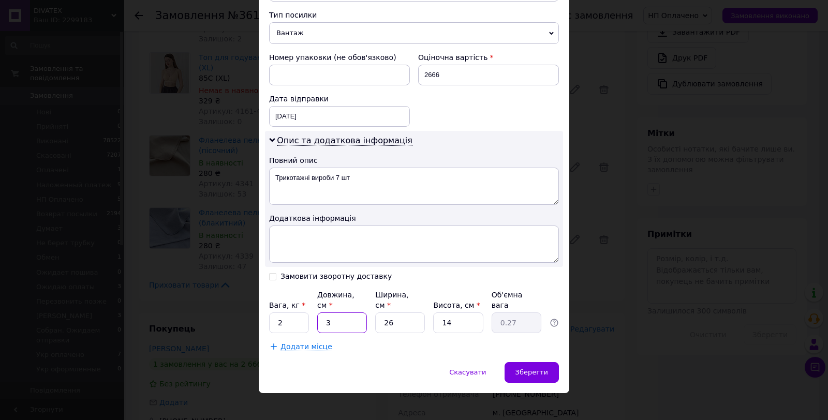
type input "3"
type input "33"
type input "2"
type input "0.23"
type input "24"
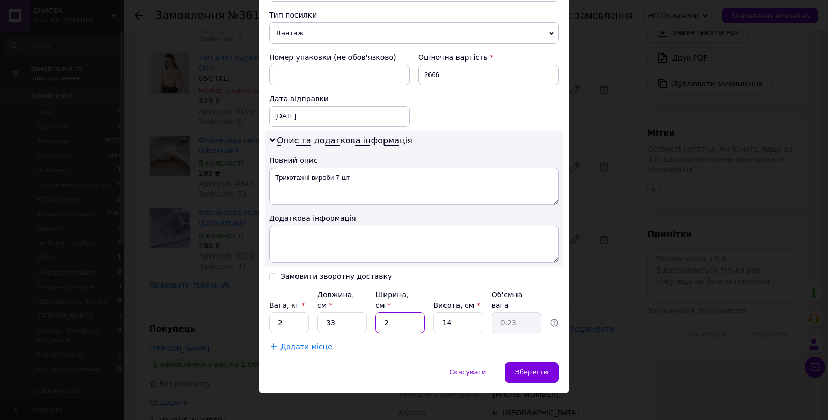
type input "2.77"
type input "24"
type input "1"
type input "0.2"
type input "10"
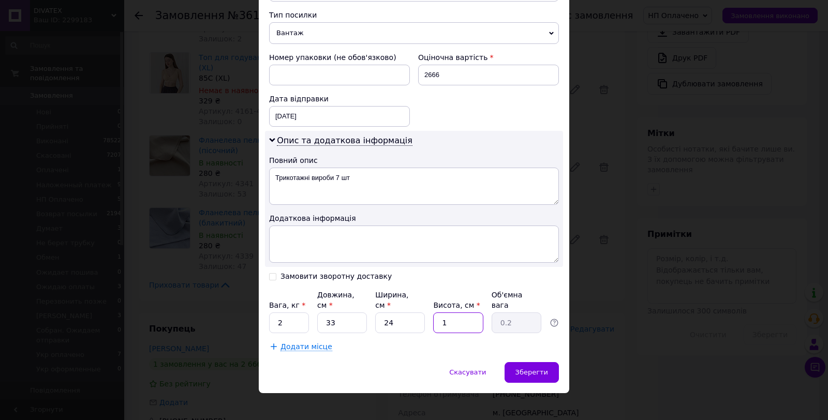
type input "1.98"
type input "10"
click at [530, 368] on span "Зберегти" at bounding box center [531, 372] width 33 height 8
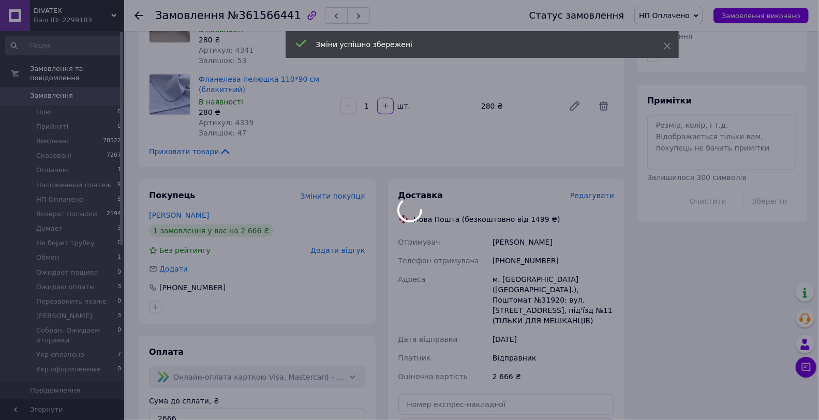
scroll to position [575, 0]
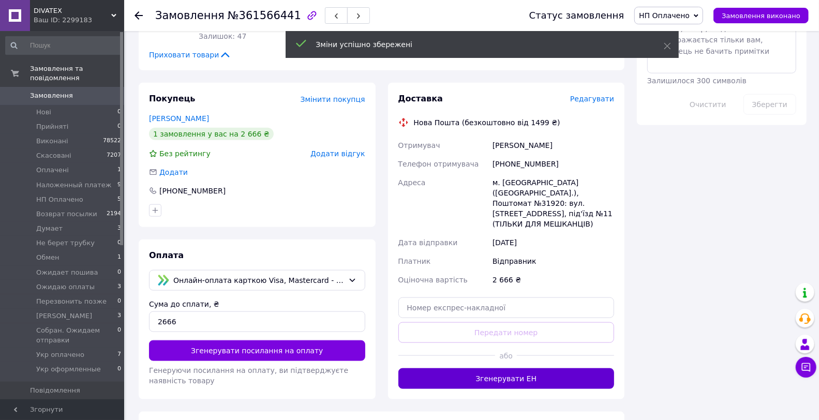
click at [548, 368] on button "Згенерувати ЕН" at bounding box center [506, 378] width 216 height 21
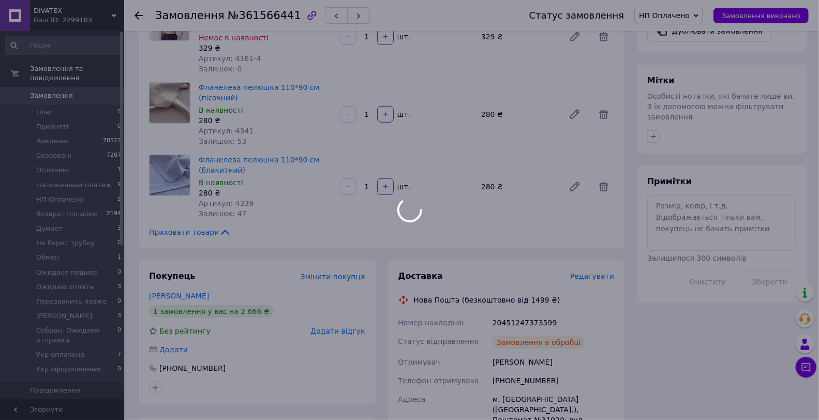
scroll to position [287, 0]
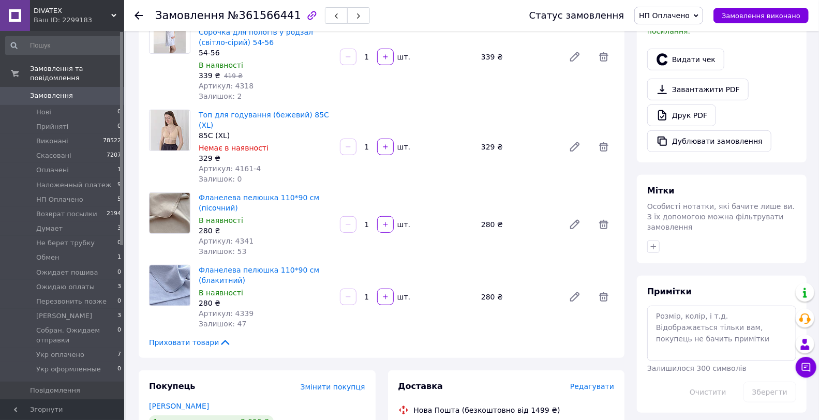
click at [325, 18] on button "button" at bounding box center [336, 15] width 23 height 17
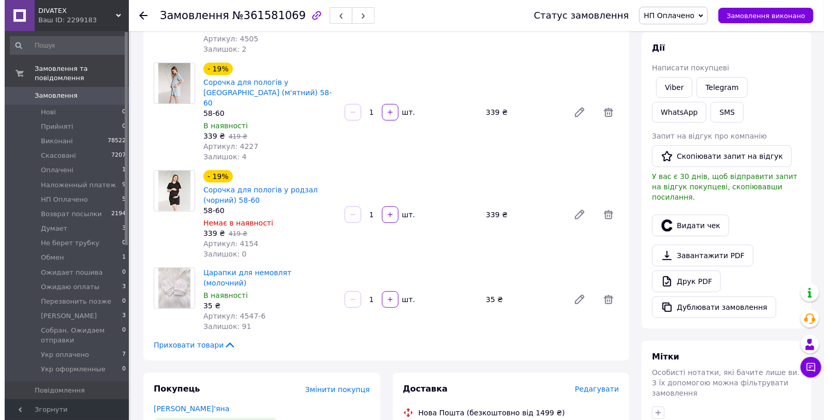
scroll to position [287, 0]
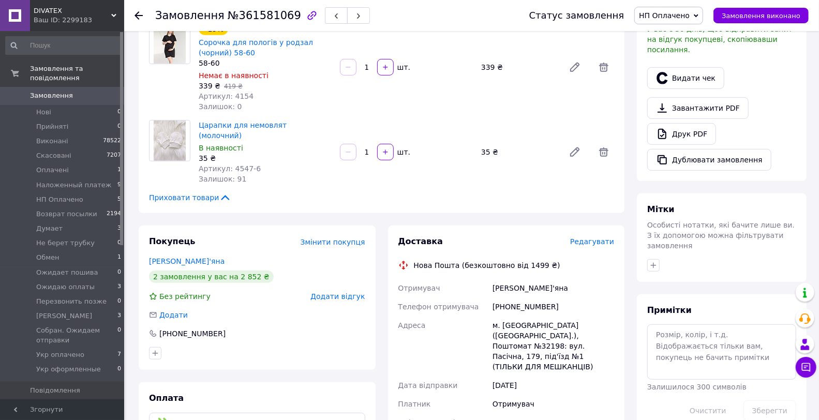
click at [599, 238] on span "Редагувати" at bounding box center [592, 242] width 44 height 8
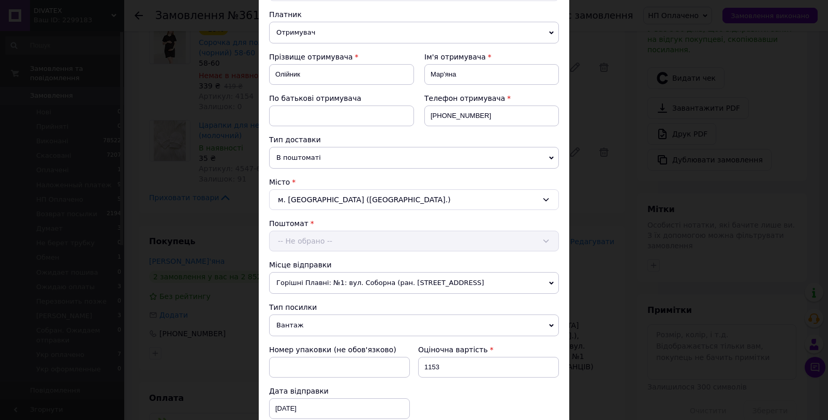
scroll to position [287, 0]
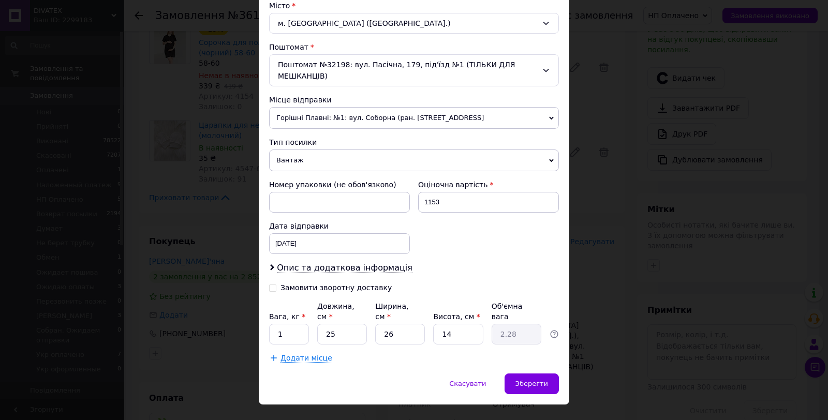
click at [313, 245] on div "Дата відправки 12.09.2025 < 2025 > < Сентябрь > Пн Вт Ср Чт Пт Сб Вс 1 2 3 4 5 …" at bounding box center [339, 237] width 149 height 41
click at [349, 263] on span "Опис та додаткова інформація" at bounding box center [345, 268] width 136 height 10
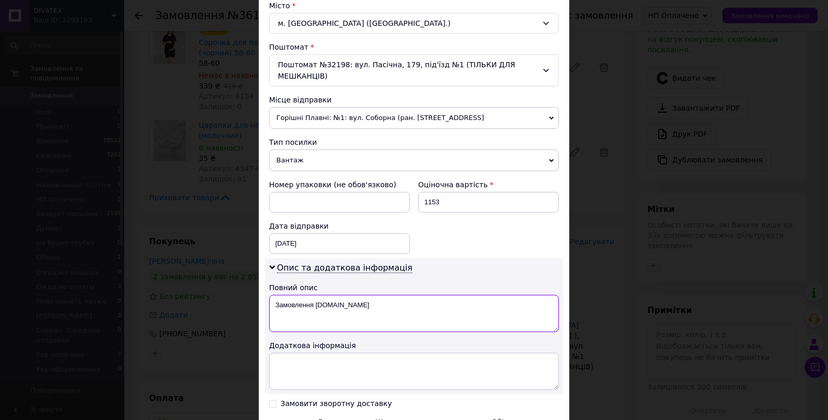
click at [344, 302] on textarea "Замовлення Prom.ua" at bounding box center [414, 313] width 290 height 37
paste textarea "рикотажні вироби 2 шт"
click at [337, 303] on textarea "Трикотажні вироби 2 шт" at bounding box center [414, 313] width 290 height 37
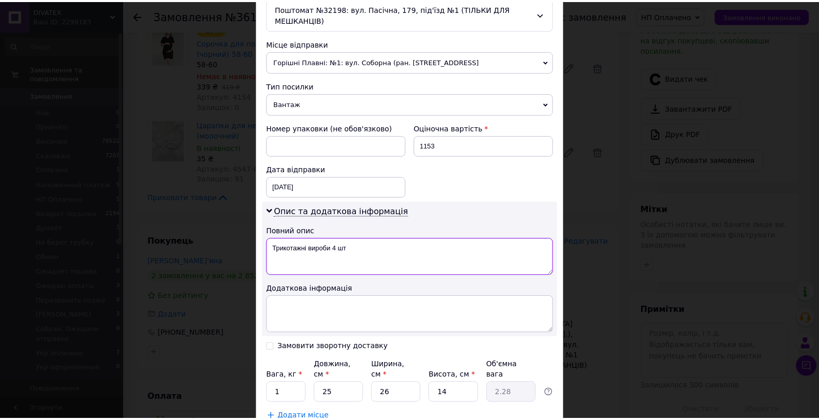
scroll to position [403, 0]
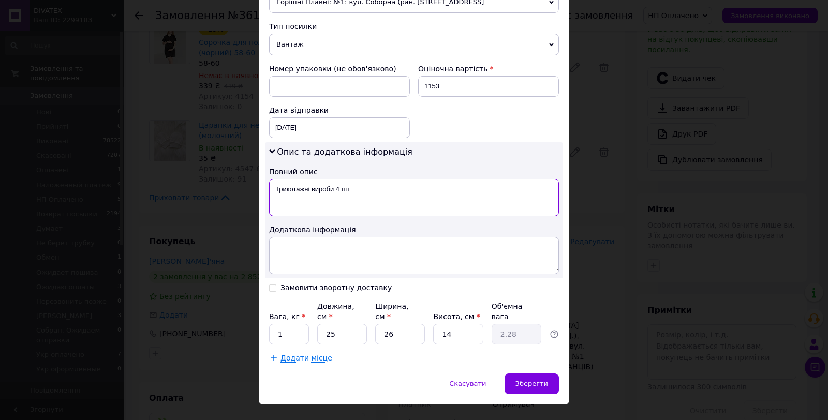
type textarea "Трикотажні вироби 4 шт"
click at [301, 324] on input "1" at bounding box center [289, 334] width 40 height 21
type input "2"
type input "3"
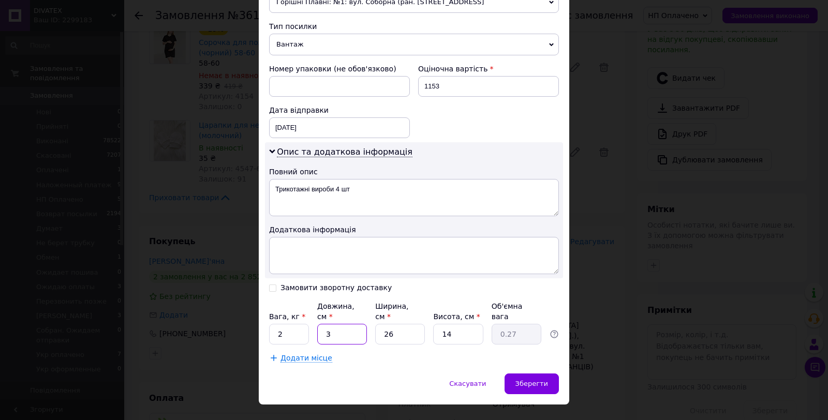
type input "0.27"
type input "33"
type input "3"
type input "33"
type input "2"
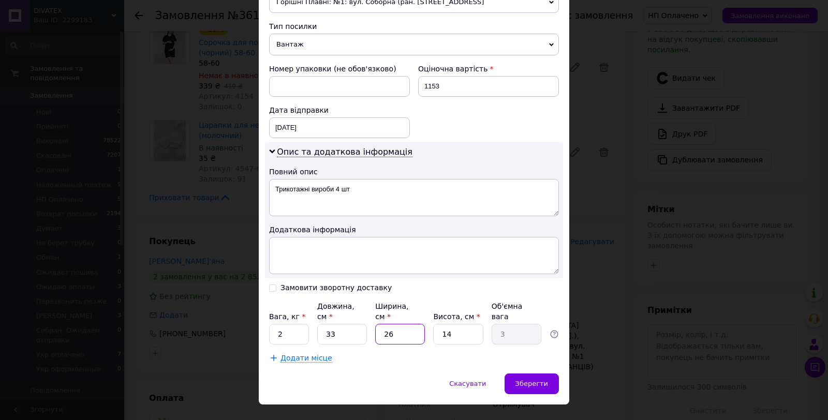
type input "0.23"
type input "24"
type input "2.77"
type input "24"
type input "1"
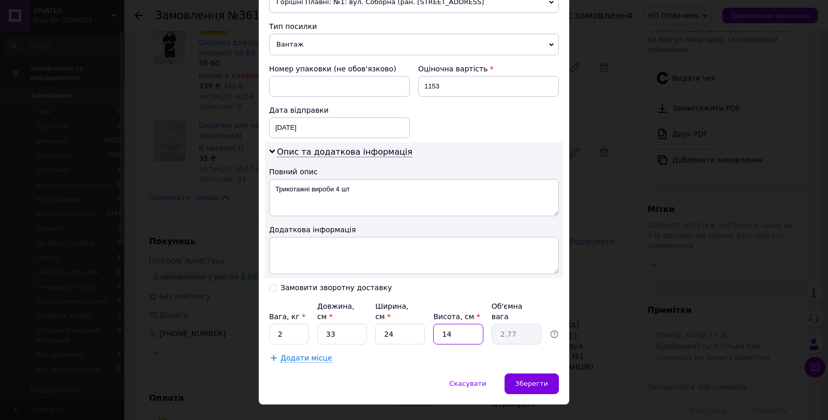
type input "0.2"
type input "10"
type input "1.98"
type input "10"
click at [516, 374] on div "Зберегти" at bounding box center [532, 384] width 54 height 21
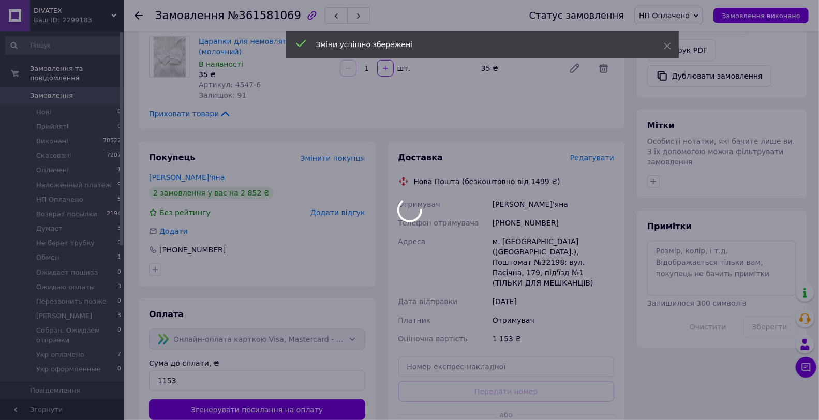
scroll to position [460, 0]
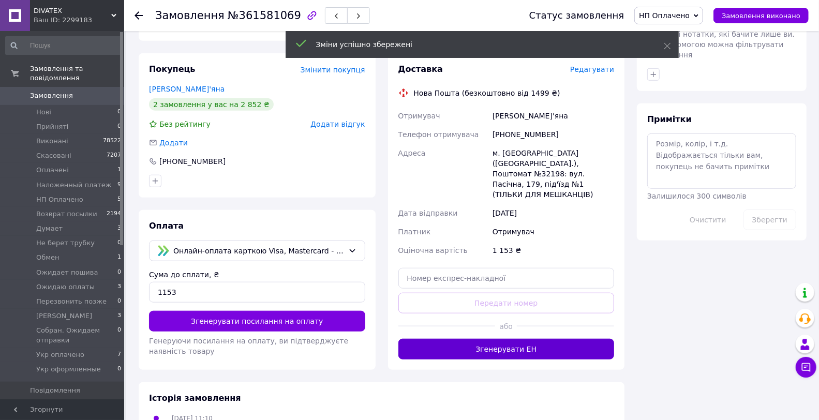
click at [519, 339] on button "Згенерувати ЕН" at bounding box center [506, 349] width 216 height 21
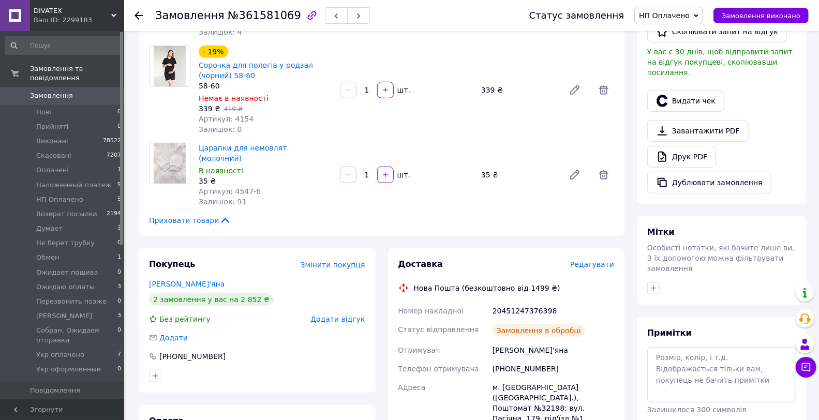
scroll to position [172, 0]
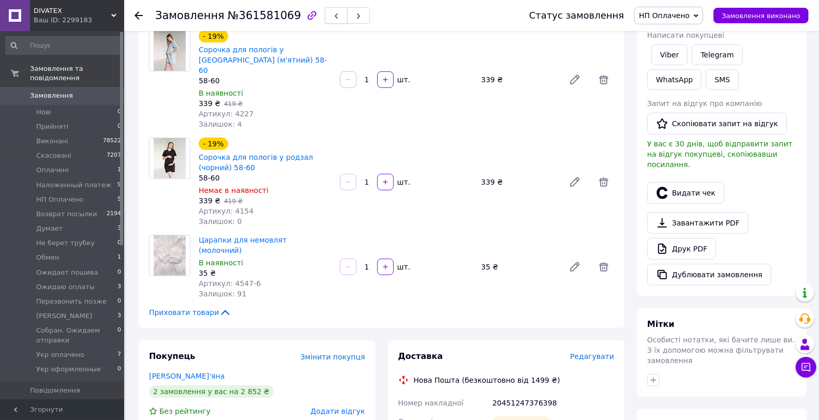
click at [325, 17] on button "button" at bounding box center [336, 15] width 23 height 17
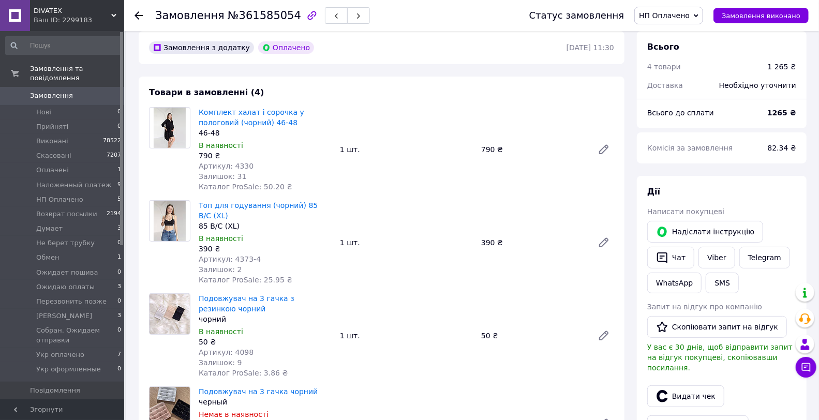
scroll to position [115, 0]
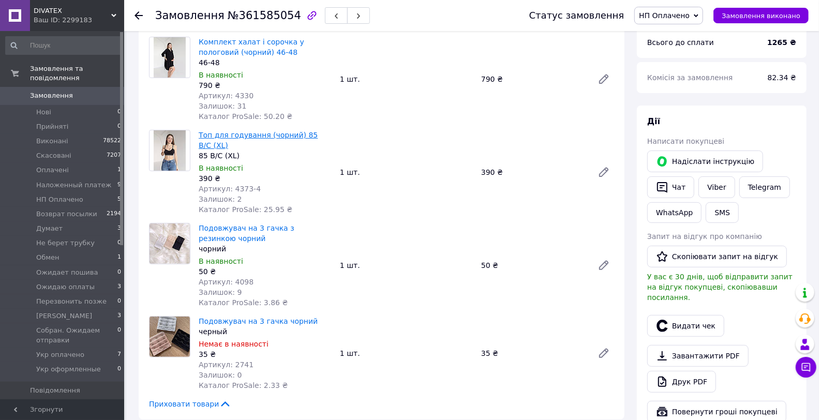
click at [246, 140] on link "Топ для годування (чорний) 85 B/C (XL)" at bounding box center [258, 140] width 119 height 19
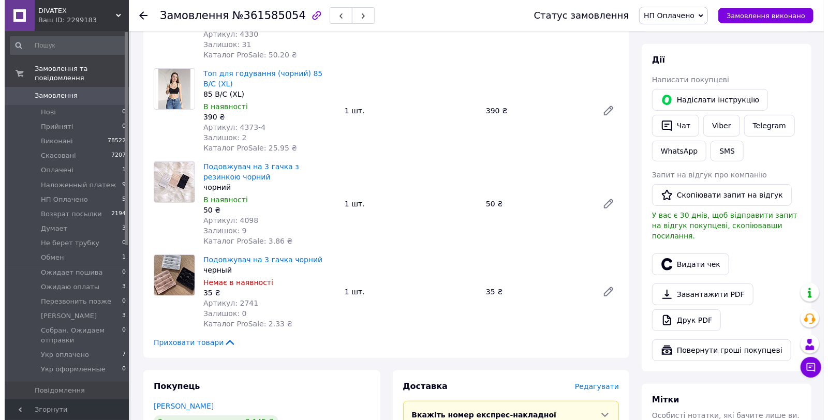
scroll to position [287, 0]
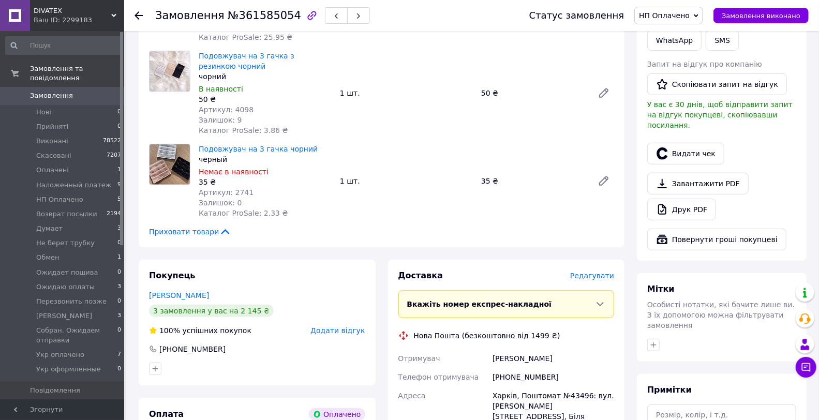
click at [606, 272] on span "Редагувати" at bounding box center [592, 276] width 44 height 8
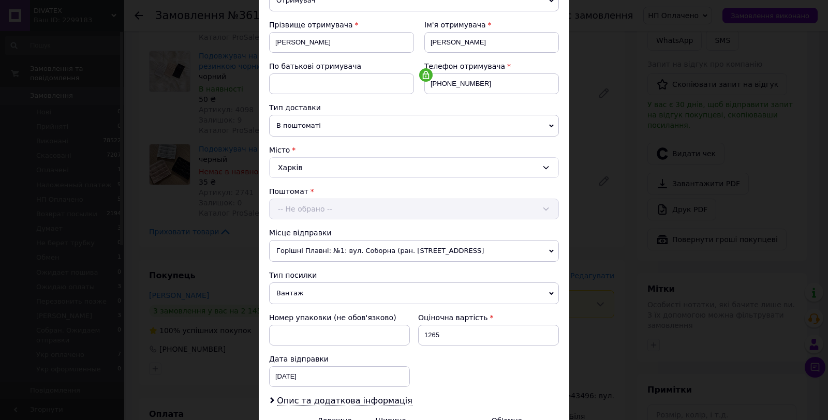
scroll to position [268, 0]
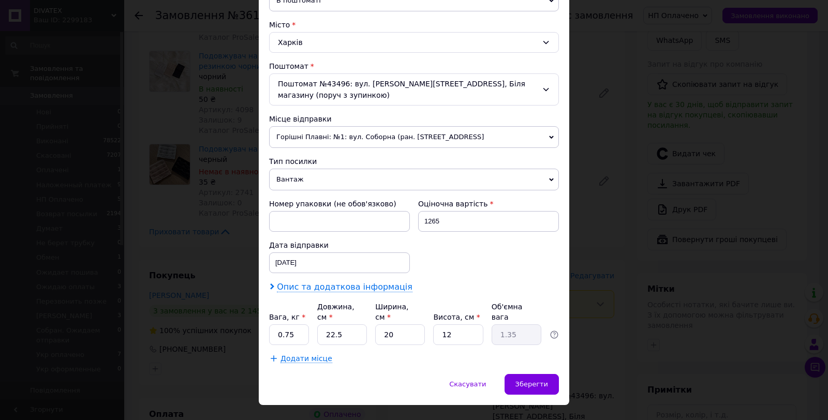
click at [311, 282] on span "Опис та додаткова інформація" at bounding box center [345, 287] width 136 height 10
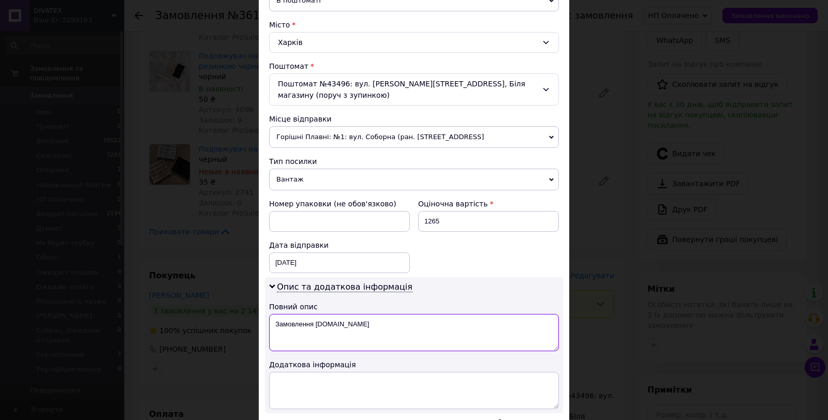
click at [335, 317] on textarea "Замовлення Prom.ua" at bounding box center [414, 332] width 290 height 37
paste textarea "рикотажні вироби 2 шт"
click at [339, 321] on textarea "Трикотажні вироби 2 шт" at bounding box center [414, 332] width 290 height 37
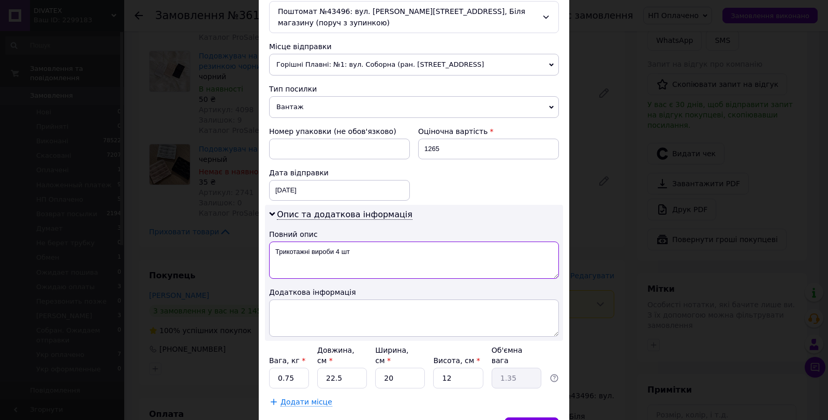
scroll to position [384, 0]
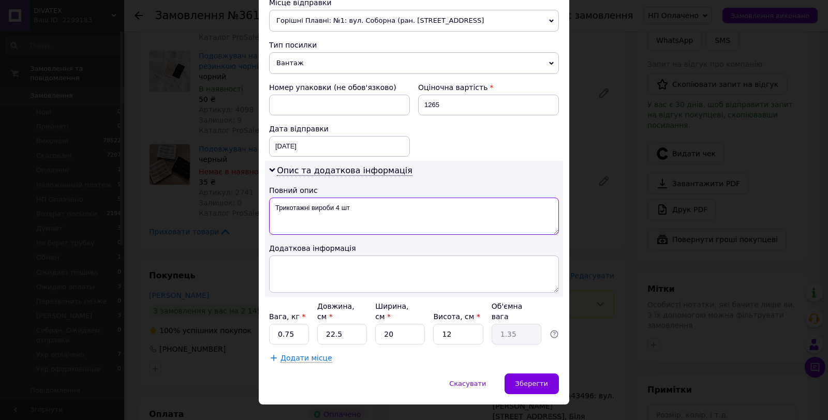
type textarea "Трикотажні вироби 4 шт"
click at [291, 324] on input "0.75" at bounding box center [289, 334] width 40 height 21
type input "2"
type input "3"
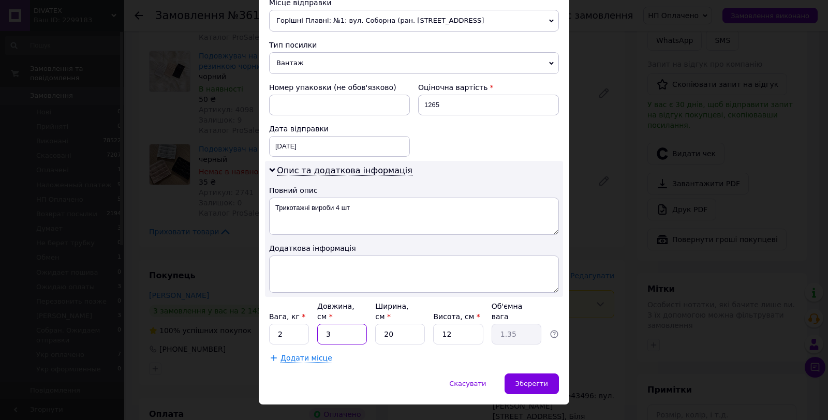
type input "0.18"
type input "33"
type input "1.98"
type input "33"
type input "2"
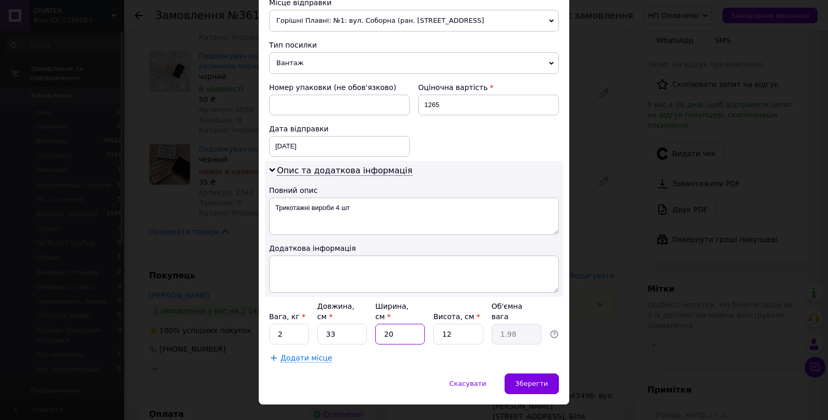
type input "0.2"
type input "24"
type input "2.38"
type input "24"
type input "1"
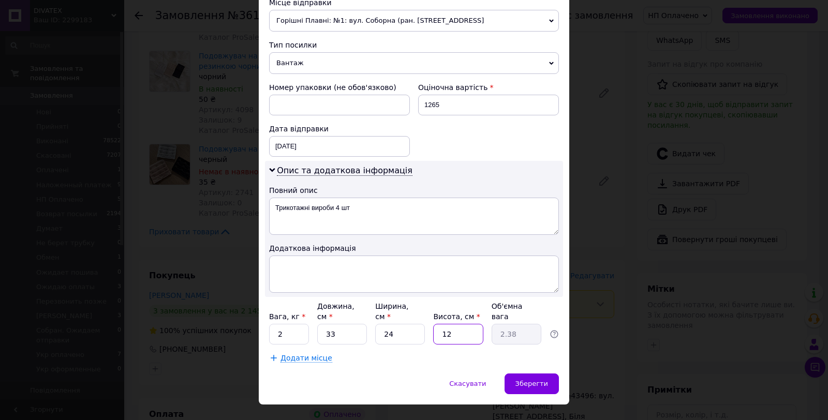
type input "0.2"
type input "10"
type input "1.98"
type input "10"
click at [536, 374] on div "Зберегти" at bounding box center [532, 384] width 54 height 21
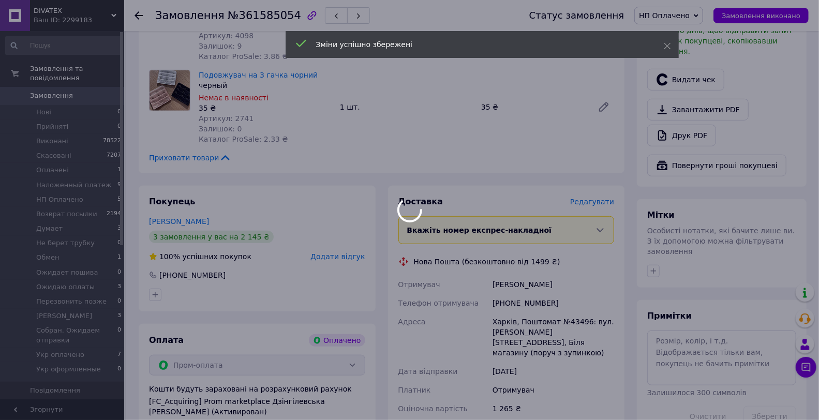
scroll to position [460, 0]
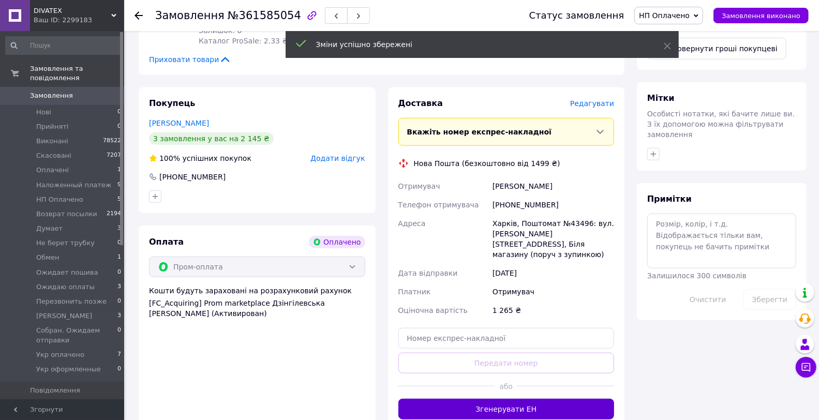
click at [539, 399] on button "Згенерувати ЕН" at bounding box center [506, 409] width 216 height 21
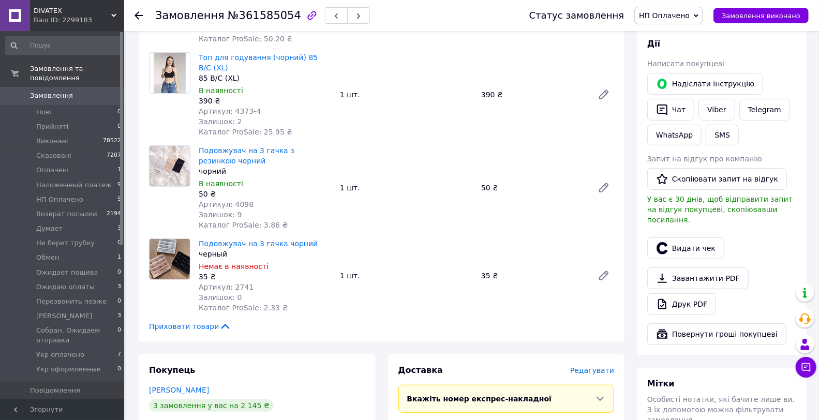
scroll to position [172, 0]
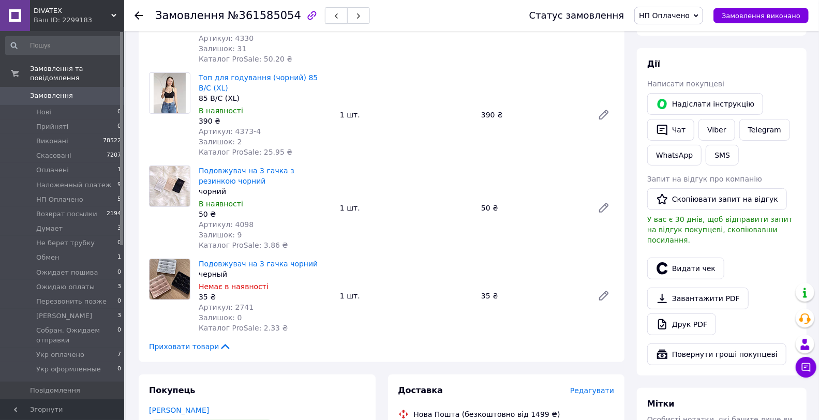
click at [325, 19] on button "button" at bounding box center [336, 15] width 23 height 17
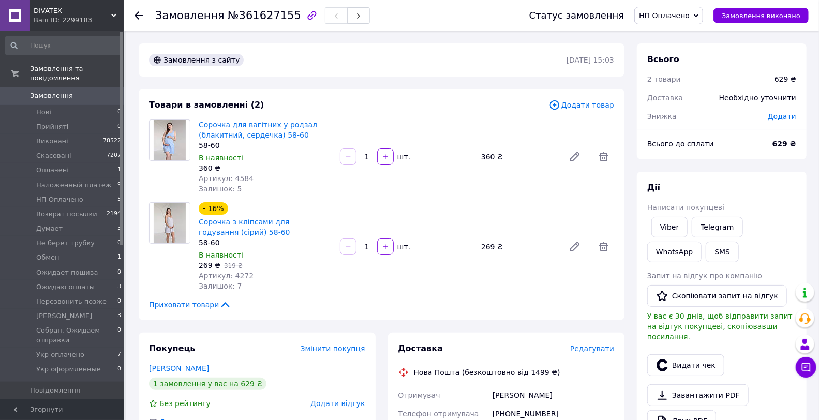
click at [601, 352] on span "Редагувати" at bounding box center [592, 349] width 44 height 8
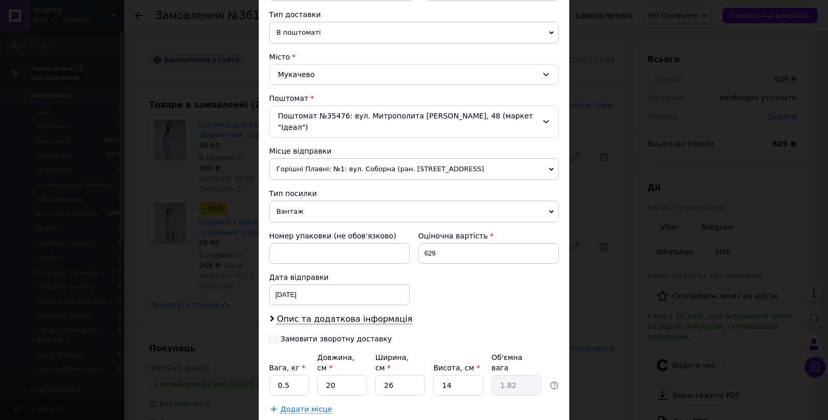
scroll to position [287, 0]
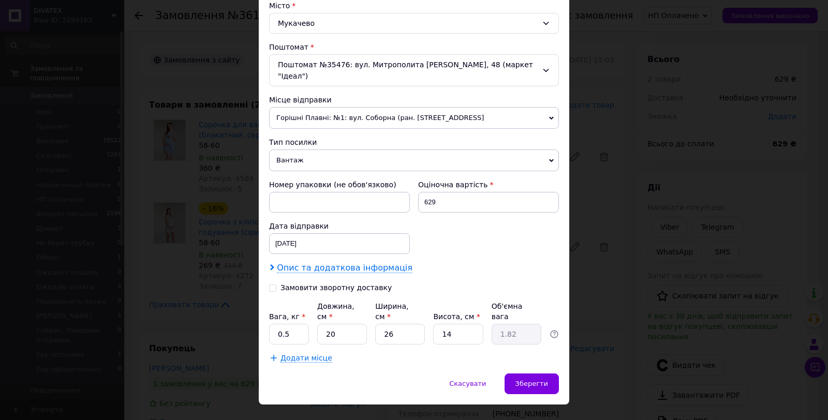
click at [347, 263] on span "Опис та додаткова інформація" at bounding box center [345, 268] width 136 height 10
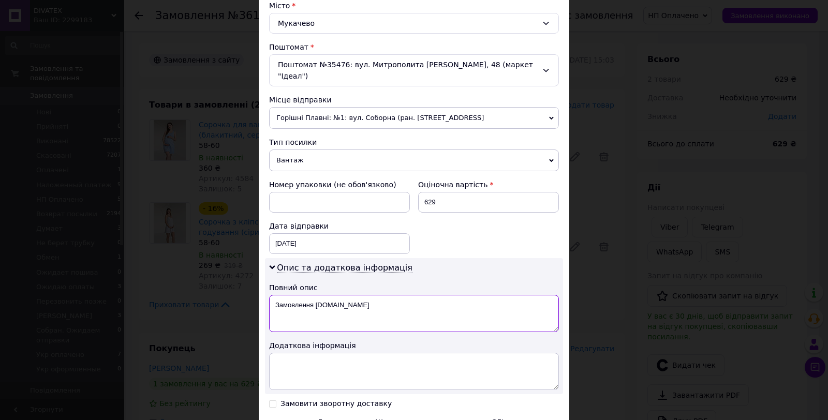
click at [340, 313] on textarea "Замовлення Prom.ua" at bounding box center [414, 313] width 290 height 37
paste textarea "рикотажні вироби 2 шт"
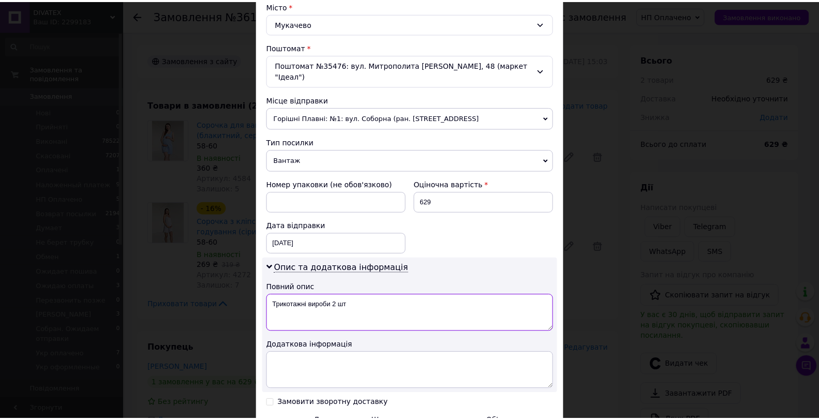
scroll to position [403, 0]
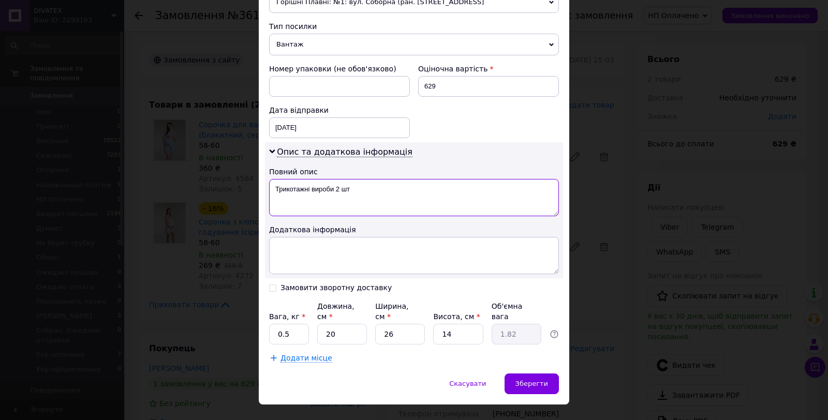
type textarea "Трикотажні вироби 2 шт"
click at [291, 324] on input "0.5" at bounding box center [289, 334] width 40 height 21
click at [290, 324] on input "0.5" at bounding box center [289, 334] width 40 height 21
type input "1"
type input "2"
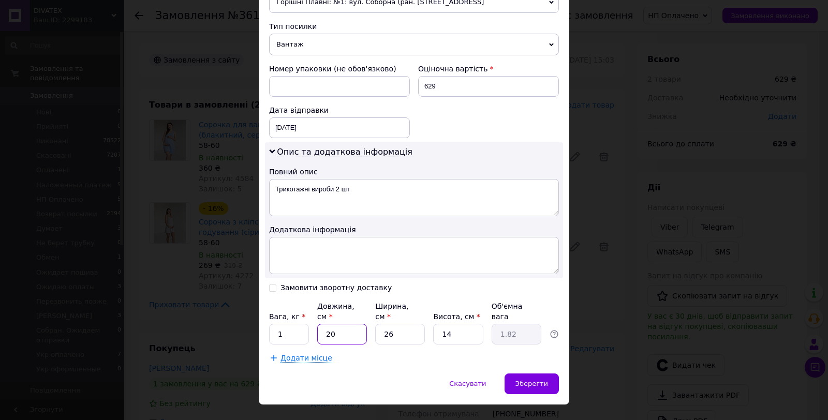
type input "0.18"
type input "25"
type input "2.28"
type input "25"
type input "2"
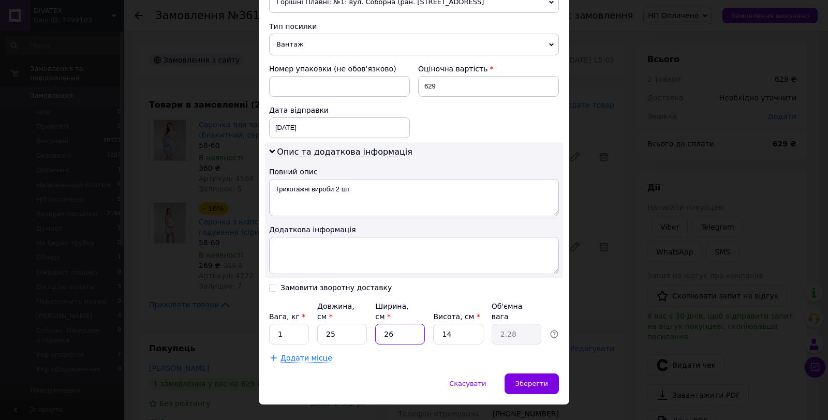
type input "0.18"
type input "20"
type input "1.75"
type input "20"
type input "8"
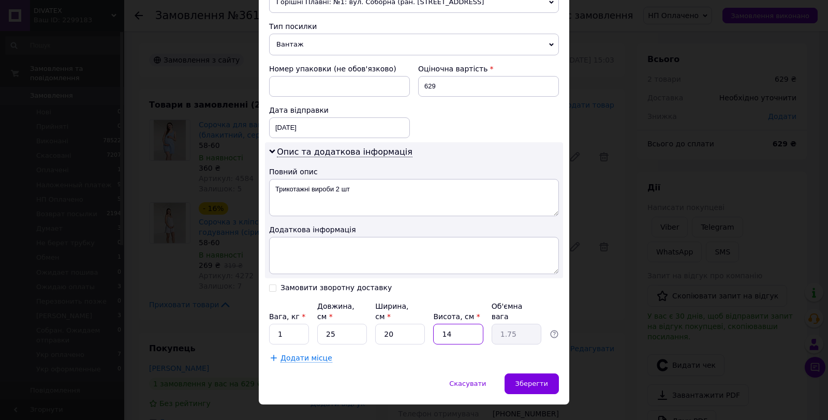
type input "1"
type input "8"
click at [545, 380] on span "Зберегти" at bounding box center [531, 384] width 33 height 8
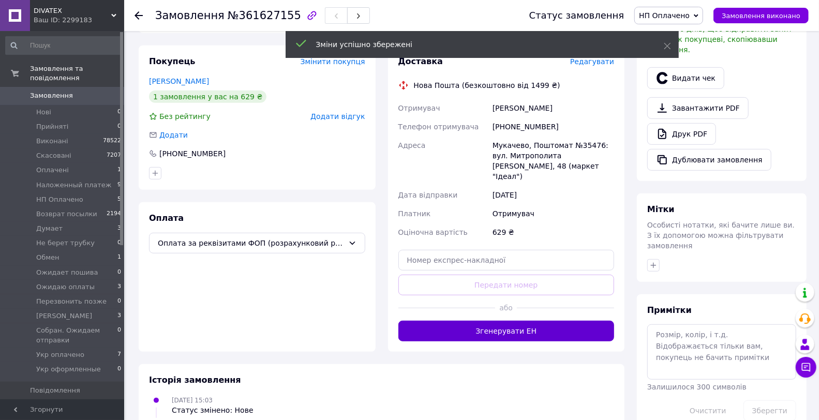
click at [516, 321] on button "Згенерувати ЕН" at bounding box center [506, 331] width 216 height 21
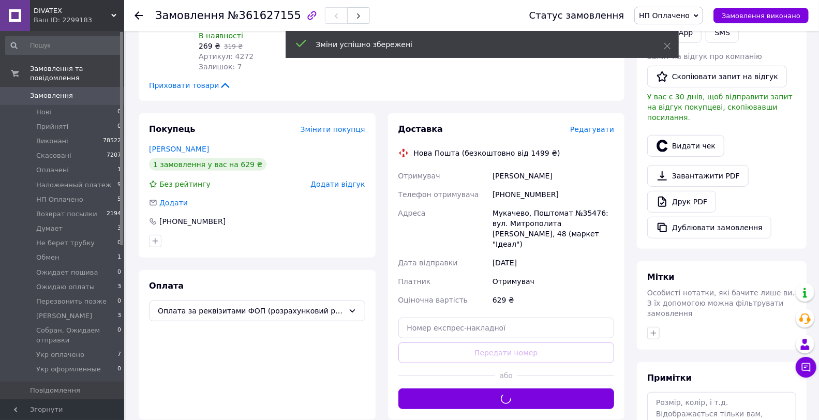
scroll to position [115, 0]
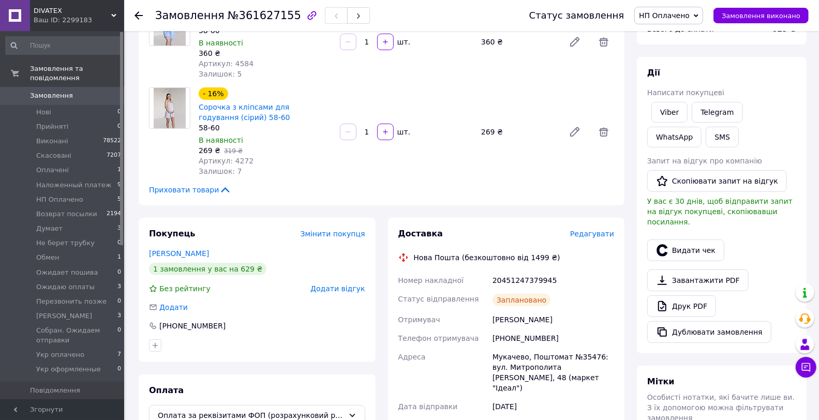
click at [69, 91] on span "Замовлення" at bounding box center [63, 95] width 66 height 9
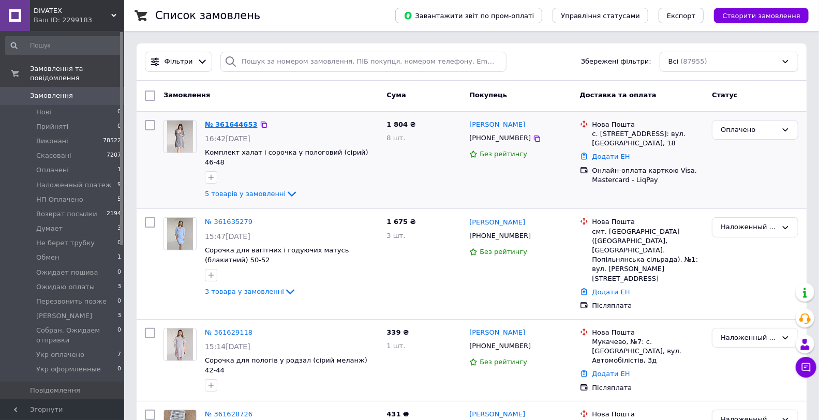
click at [241, 123] on link "№ 361644653" at bounding box center [231, 125] width 53 height 8
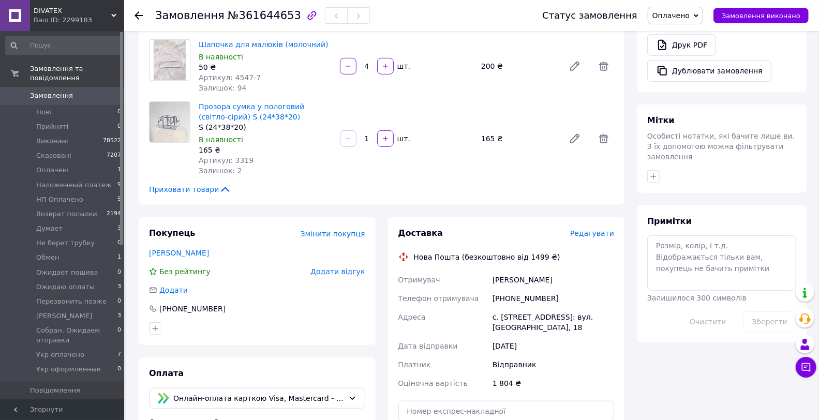
scroll to position [172, 0]
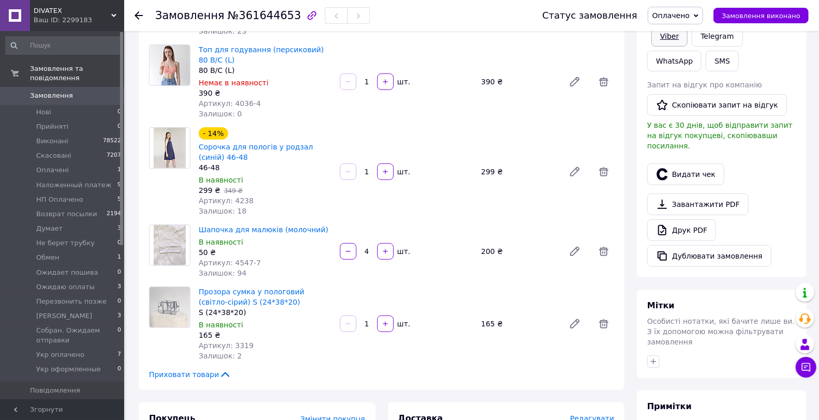
click at [669, 35] on link "Viber" at bounding box center [670, 36] width 36 height 21
click at [697, 221] on link "Друк PDF" at bounding box center [681, 230] width 69 height 22
click at [663, 11] on span "Оплачено" at bounding box center [675, 16] width 55 height 18
click at [687, 92] on li "HП Оплачено" at bounding box center [703, 99] width 110 height 16
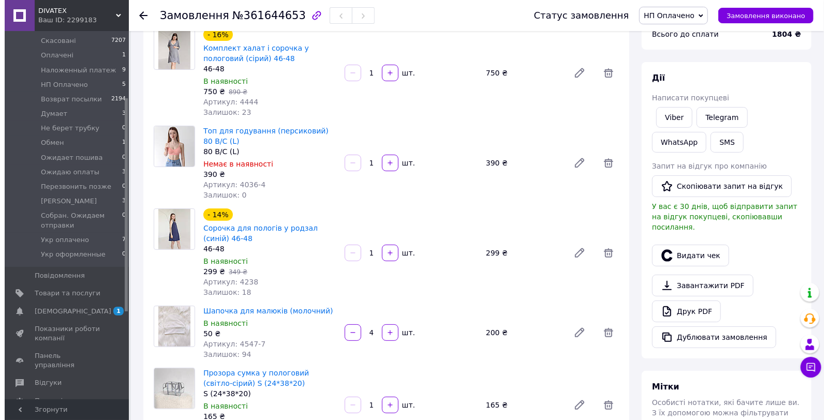
scroll to position [287, 0]
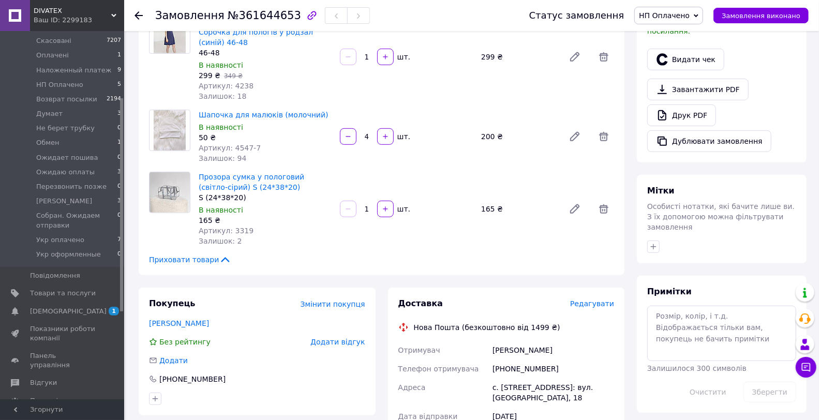
click at [583, 300] on span "Редагувати" at bounding box center [592, 304] width 44 height 8
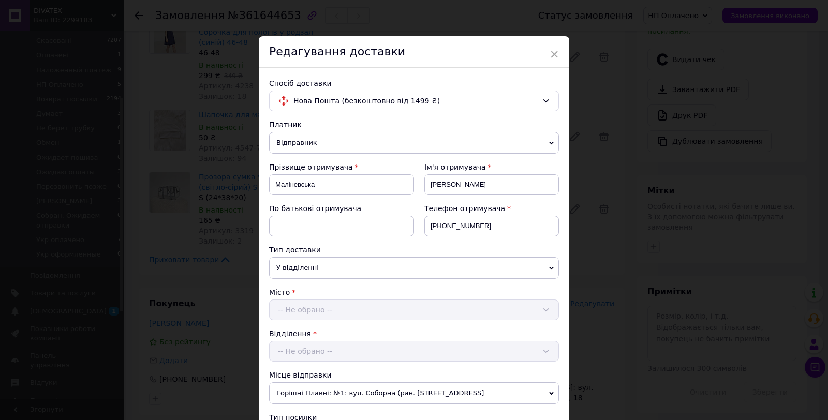
scroll to position [287, 0]
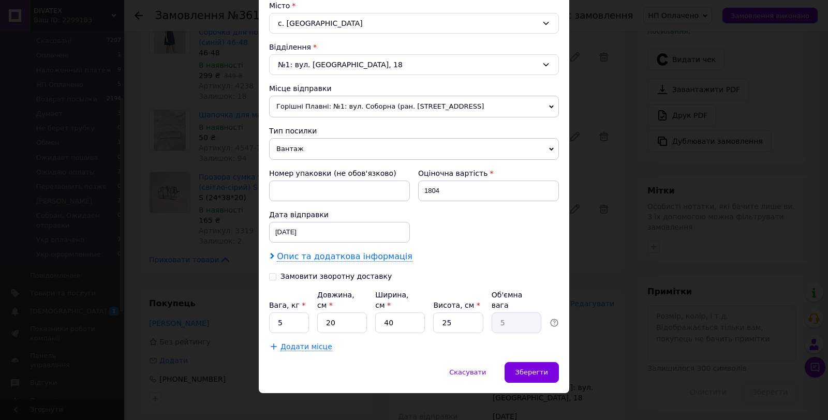
click at [378, 252] on span "Опис та додаткова інформація" at bounding box center [345, 257] width 136 height 10
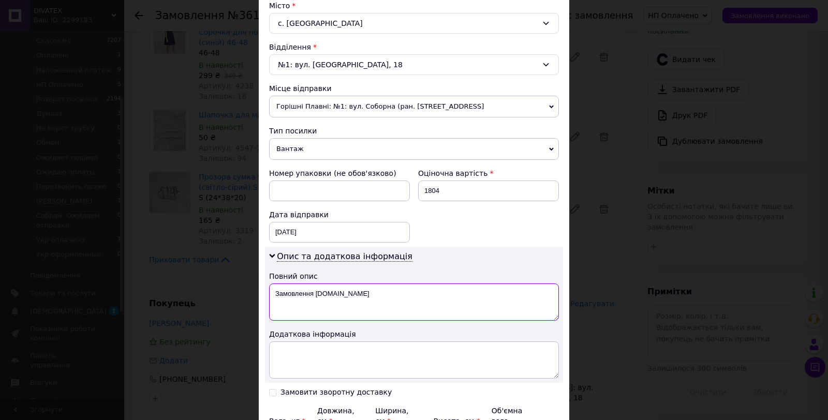
click at [348, 307] on textarea "Замовлення Prom.ua" at bounding box center [414, 302] width 290 height 37
paste textarea "DIVATEX (4 товари)"
click at [349, 297] on textarea "Замовлення DIVATEX (4 товари)" at bounding box center [414, 302] width 290 height 37
click at [372, 291] on textarea "Замовлення DIVATEX (8 товари)" at bounding box center [414, 302] width 290 height 37
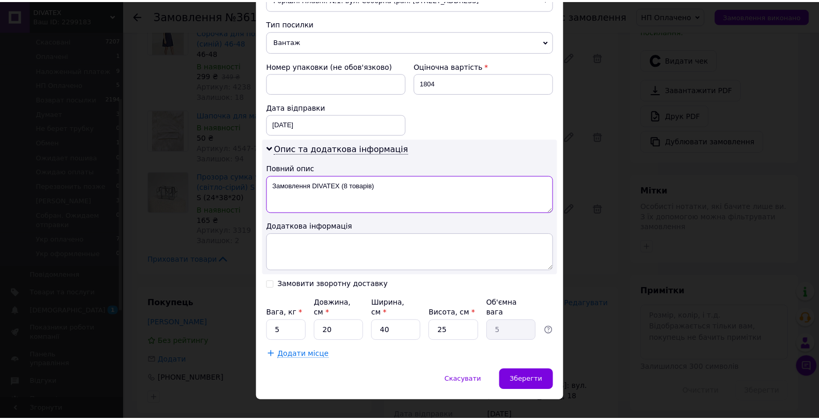
scroll to position [403, 0]
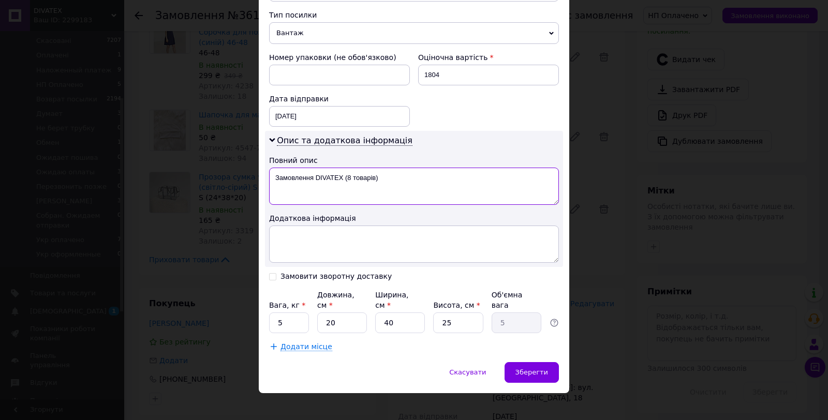
type textarea "Замовлення DIVATEX (8 товарів)"
click at [282, 321] on input "5" at bounding box center [289, 323] width 40 height 21
type input "2"
type input "3"
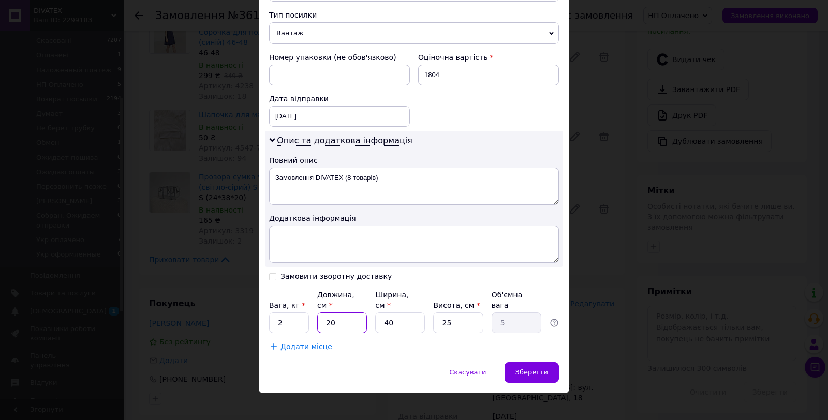
type input "0.75"
type input "33"
type input "8.25"
type input "33"
type input "2"
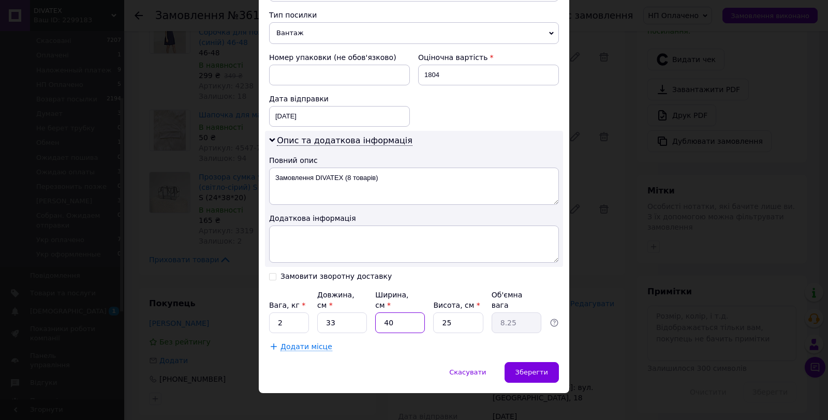
type input "0.41"
type input "24"
type input "4.95"
type input "24"
type input "1"
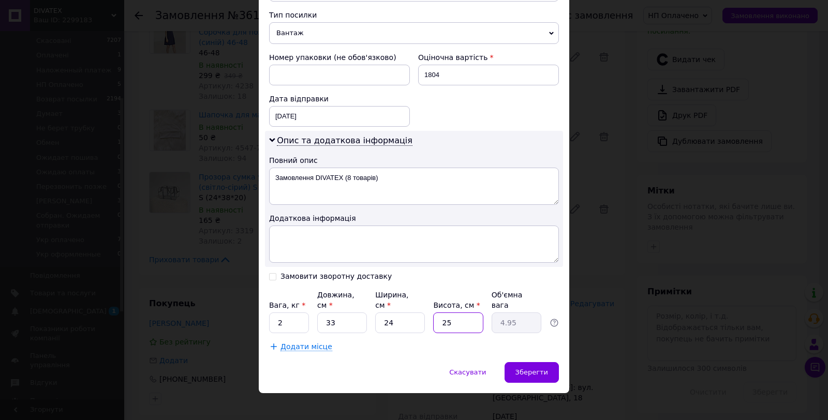
type input "0.2"
type input "10"
type input "1.98"
type input "10"
click at [528, 362] on div "Зберегти" at bounding box center [532, 372] width 54 height 21
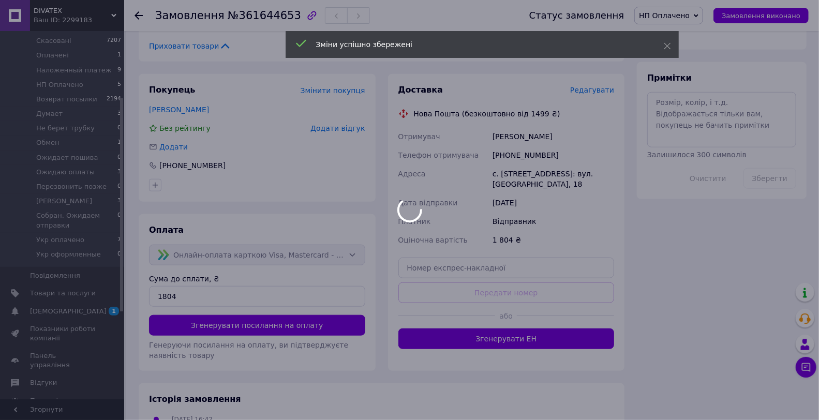
scroll to position [563, 0]
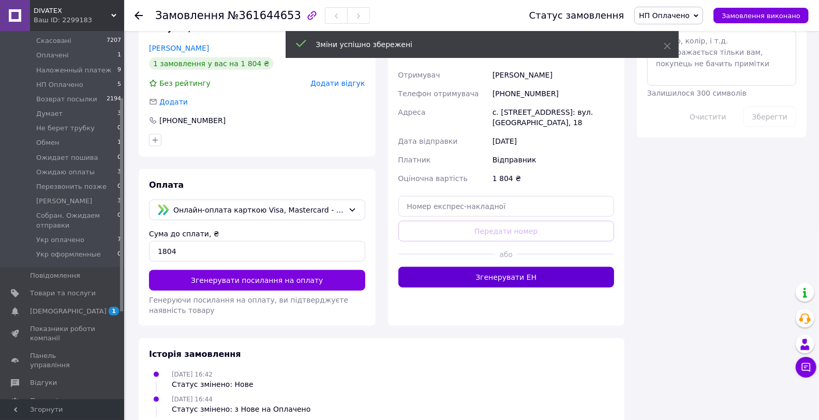
click at [532, 267] on button "Згенерувати ЕН" at bounding box center [506, 277] width 216 height 21
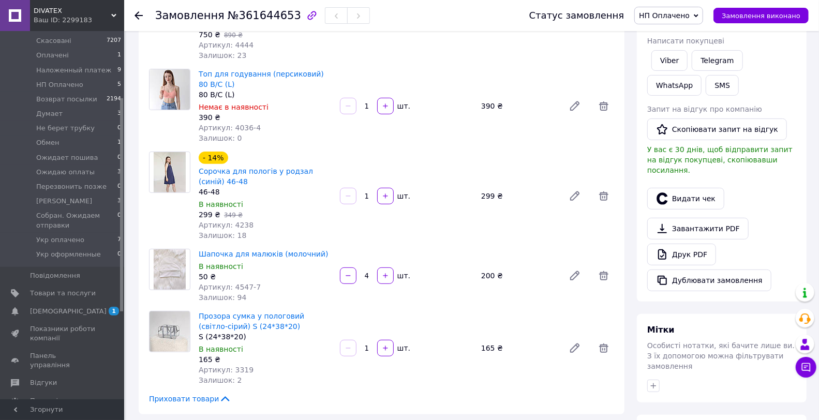
scroll to position [45, 0]
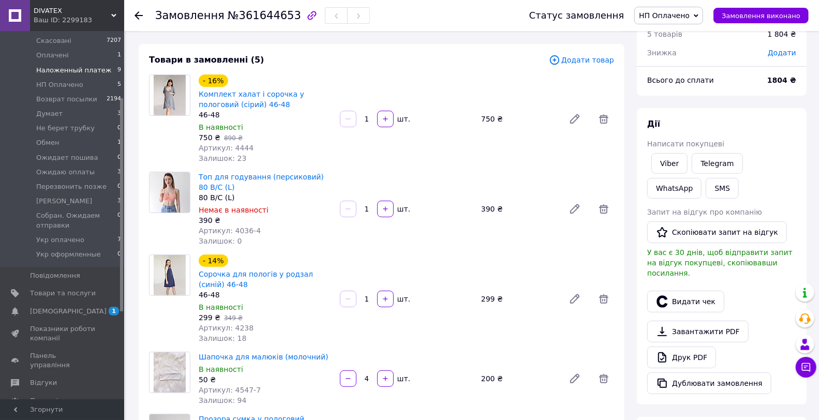
click at [100, 66] on span "Hаложенный платеж" at bounding box center [74, 70] width 76 height 9
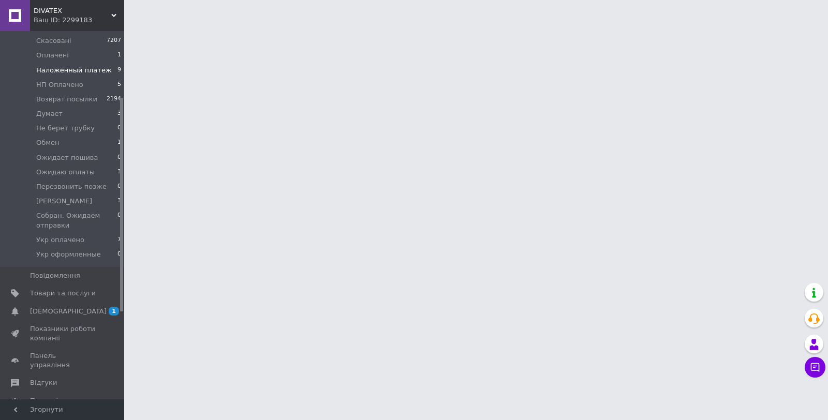
click at [117, 66] on span "9" at bounding box center [119, 70] width 4 height 9
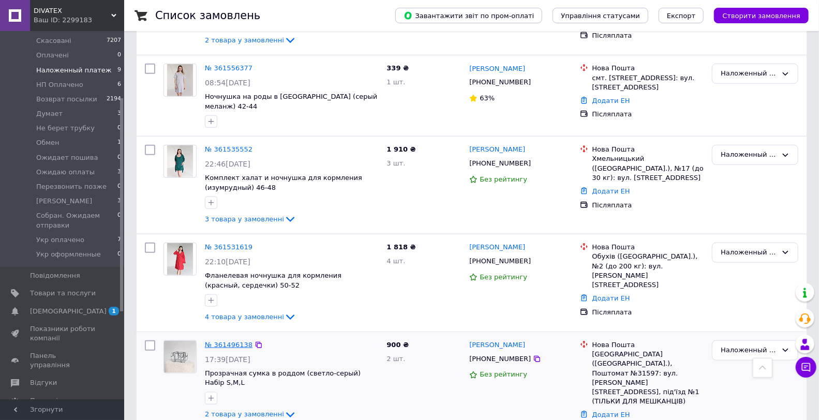
click at [224, 341] on link "№ 361496138" at bounding box center [229, 345] width 48 height 8
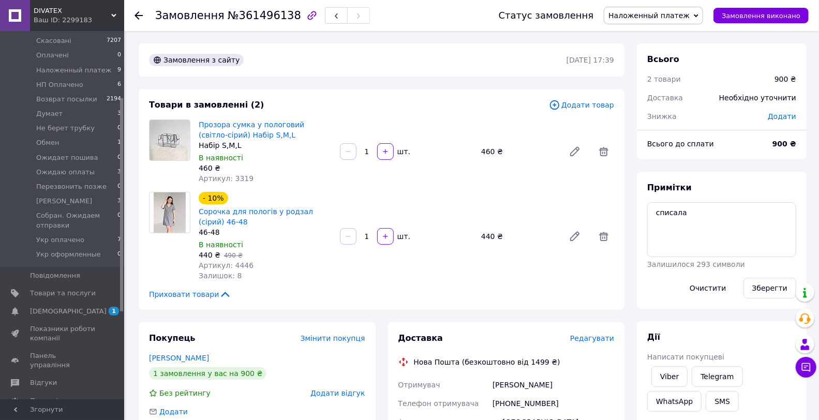
click at [590, 343] on span "Редагувати" at bounding box center [592, 338] width 44 height 8
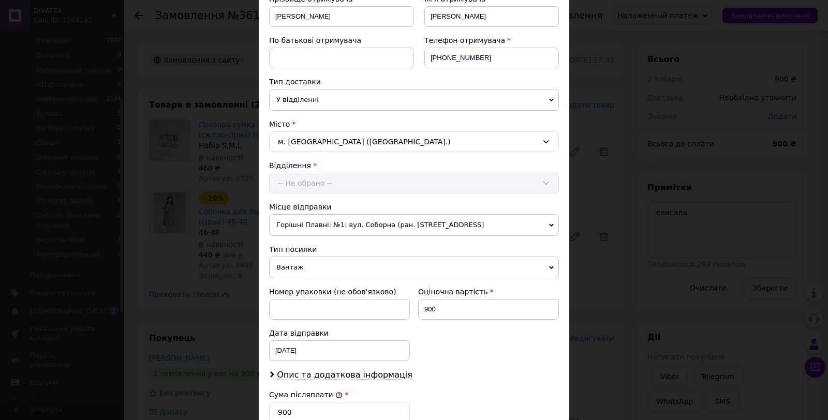
scroll to position [287, 0]
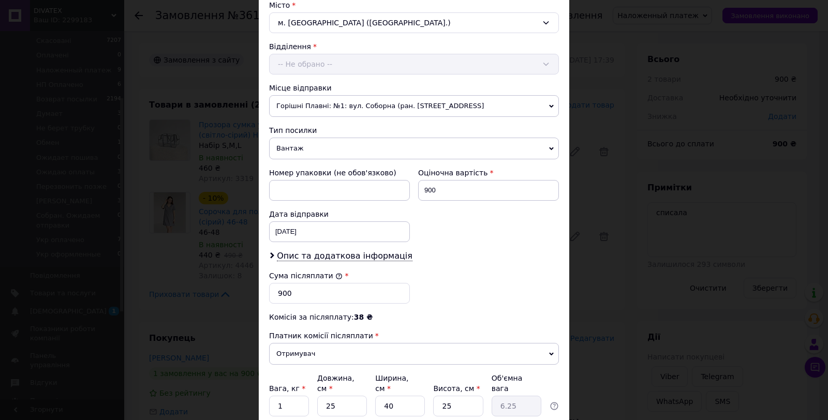
click at [367, 248] on div "Платник Отримувач Відправник Прізвище отримувача Хлонь Ім'я отримувача Інна По …" at bounding box center [414, 133] width 290 height 603
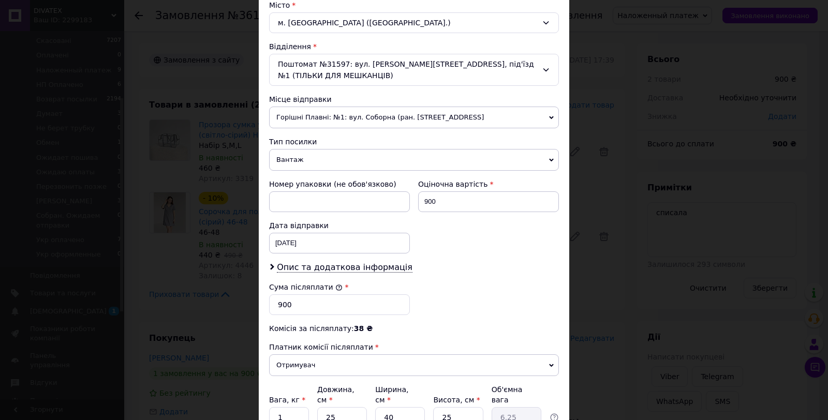
click at [363, 261] on div "Платник Отримувач Відправник Прізвище отримувача Хлонь Ім'я отримувача Інна По …" at bounding box center [414, 139] width 290 height 614
click at [357, 271] on span "Опис та додаткова інформація" at bounding box center [345, 267] width 136 height 10
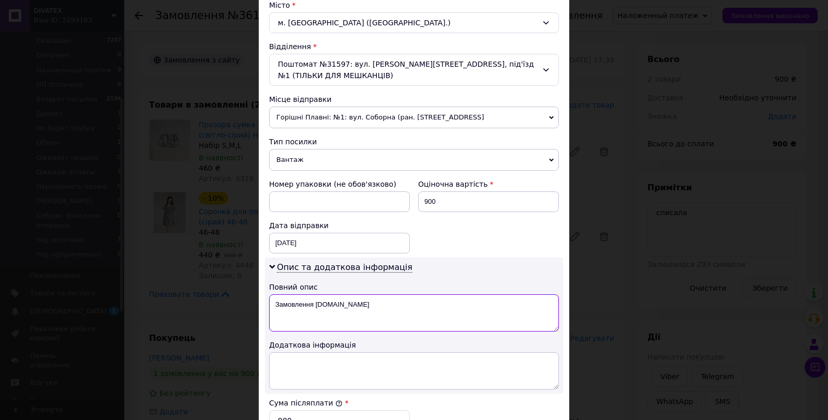
click at [352, 299] on textarea "Замовлення Prom.ua" at bounding box center [414, 312] width 290 height 37
paste textarea "DIVATEX (4 товари)"
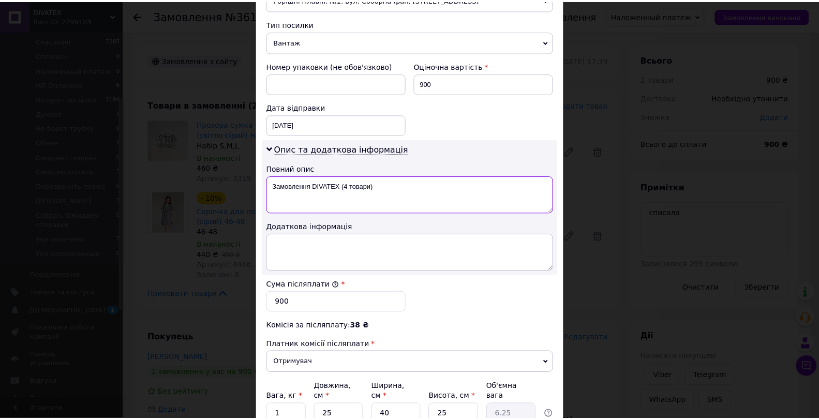
scroll to position [498, 0]
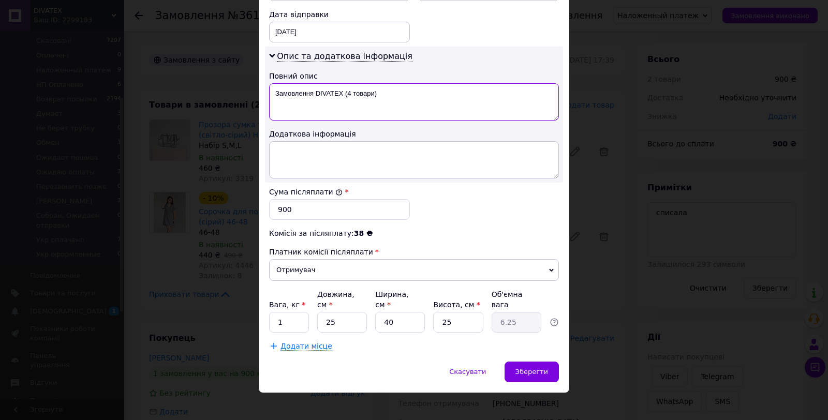
type textarea "Замовлення DIVATEX (4 товари)"
click at [301, 315] on input "1" at bounding box center [289, 322] width 40 height 21
type input "2"
type input "3"
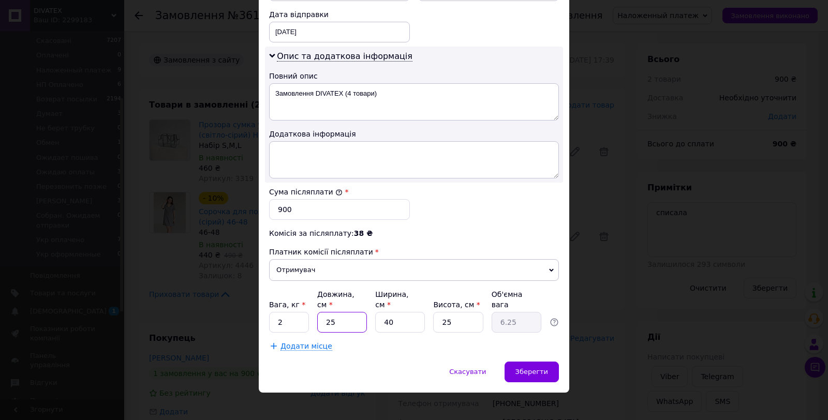
type input "0.75"
type input "33"
type input "8.25"
type input "33"
type input "2"
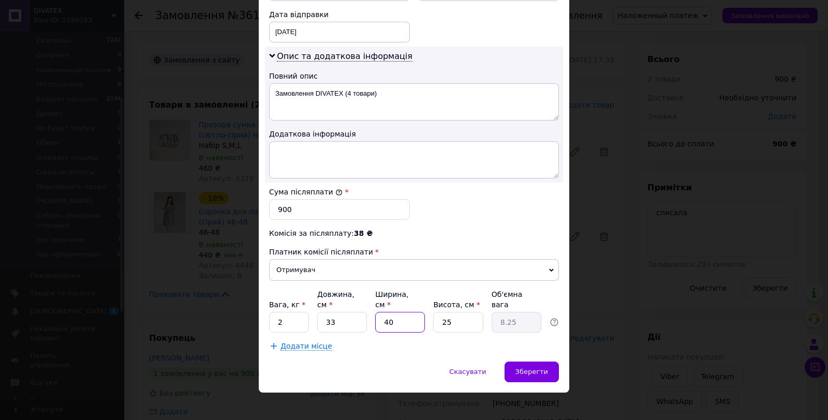
type input "0.41"
type input "24"
type input "4.95"
type input "24"
type input "1"
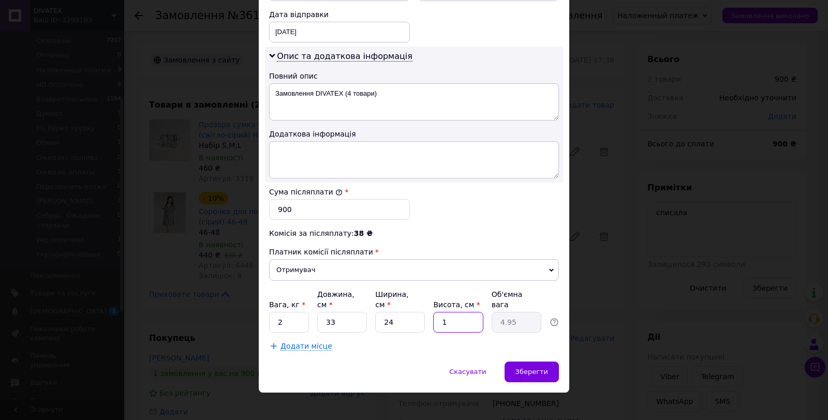
type input "0.2"
type input "10"
type input "1.98"
type input "10"
click at [540, 368] on span "Зберегти" at bounding box center [531, 372] width 33 height 8
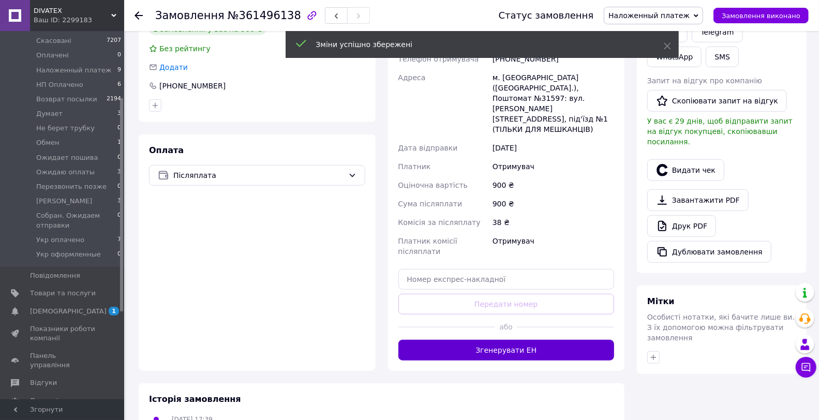
click at [515, 340] on button "Згенерувати ЕН" at bounding box center [506, 350] width 216 height 21
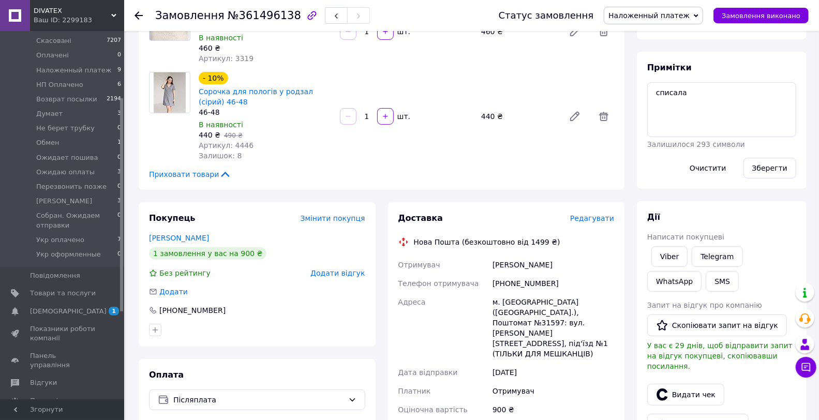
scroll to position [115, 0]
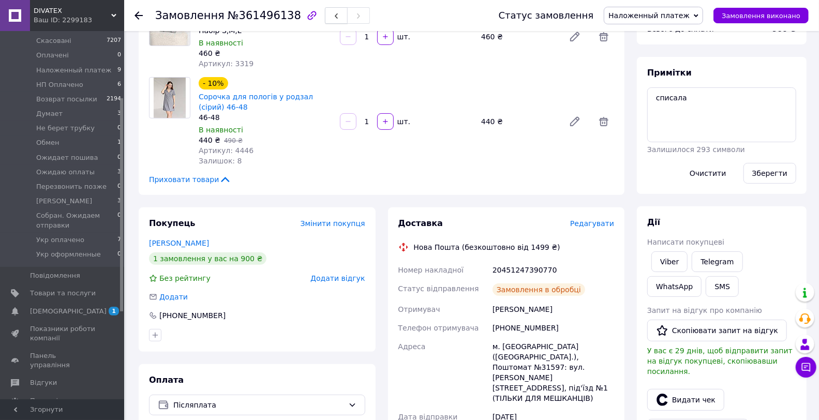
click at [333, 16] on icon "button" at bounding box center [336, 16] width 6 height 6
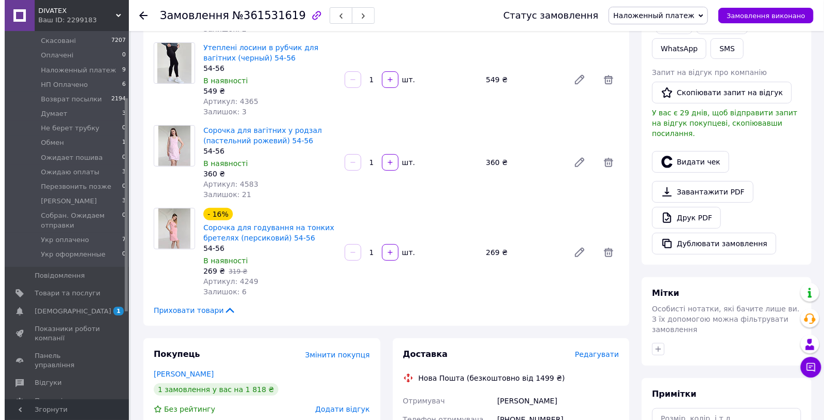
scroll to position [287, 0]
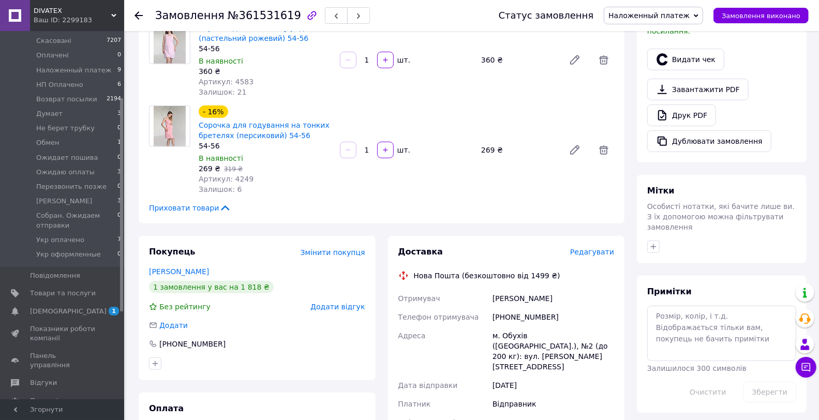
click at [599, 248] on span "Редагувати" at bounding box center [592, 252] width 44 height 8
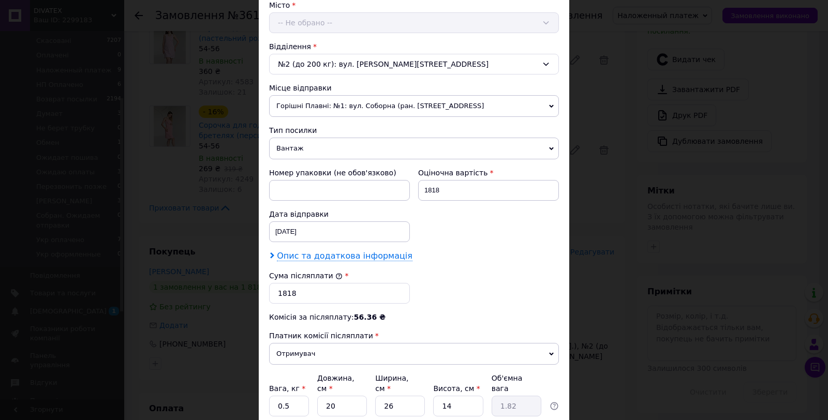
click at [353, 257] on span "Опис та додаткова інформація" at bounding box center [345, 256] width 136 height 10
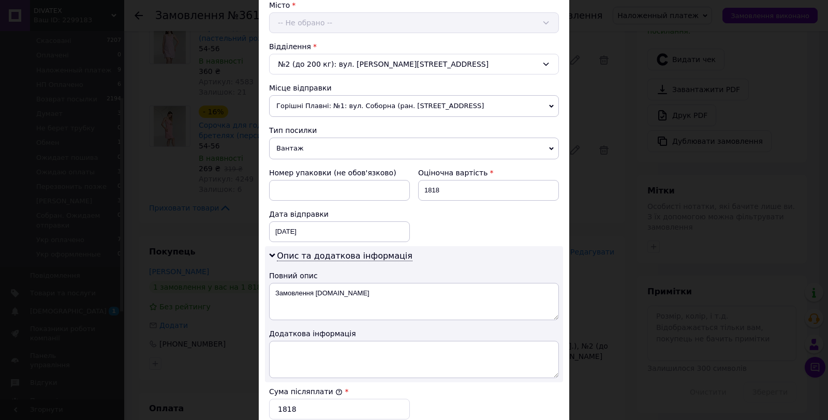
click at [345, 299] on textarea "Замовлення Prom.ua" at bounding box center [414, 301] width 290 height 37
click at [342, 298] on textarea "Замовлення DIVATEX (4 товари)" at bounding box center [414, 301] width 290 height 37
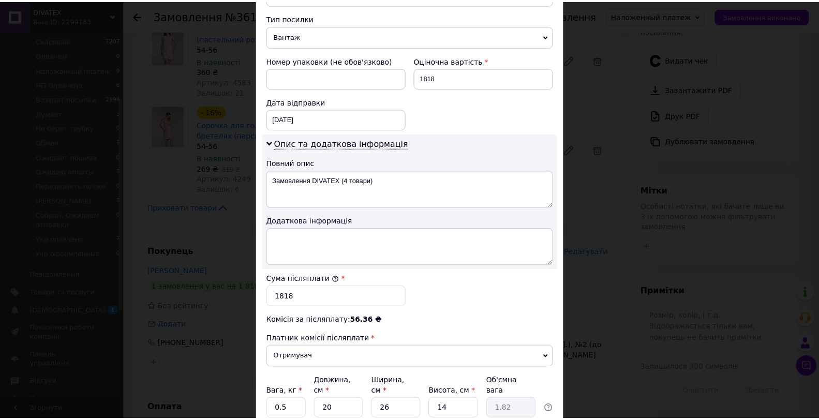
scroll to position [460, 0]
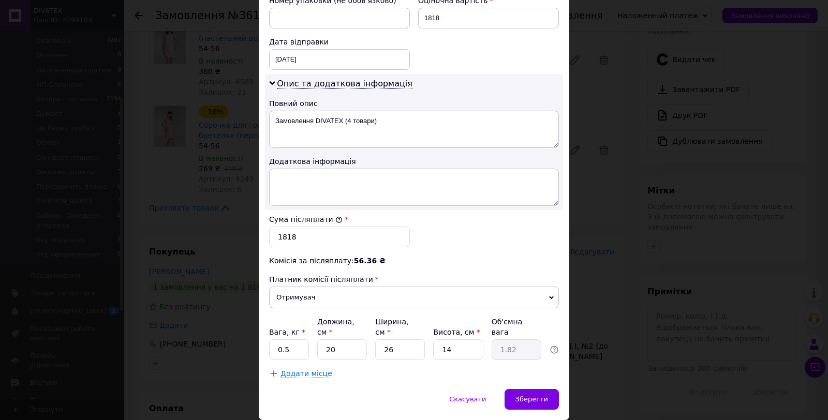
type textarea "Замовлення DIVATEX (4 товари)"
click at [283, 353] on div "Платник Відправник Отримувач Прізвище отримувача Пойда Ім'я отримувача Оксана П…" at bounding box center [414, 19] width 290 height 719
click at [283, 352] on div "Платник Відправник Отримувач Прізвище отримувача Пойда Ім'я отримувача Оксана П…" at bounding box center [414, 19] width 290 height 719
click at [283, 349] on input "0.5" at bounding box center [289, 349] width 40 height 21
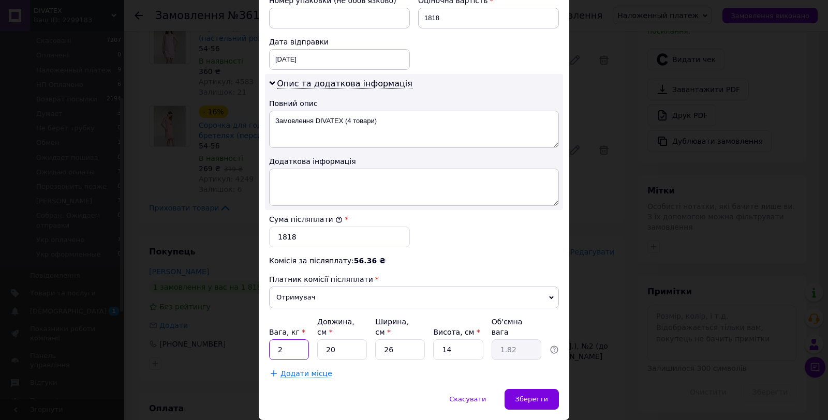
type input "2"
type input "3"
type input "0.27"
type input "33"
type input "3"
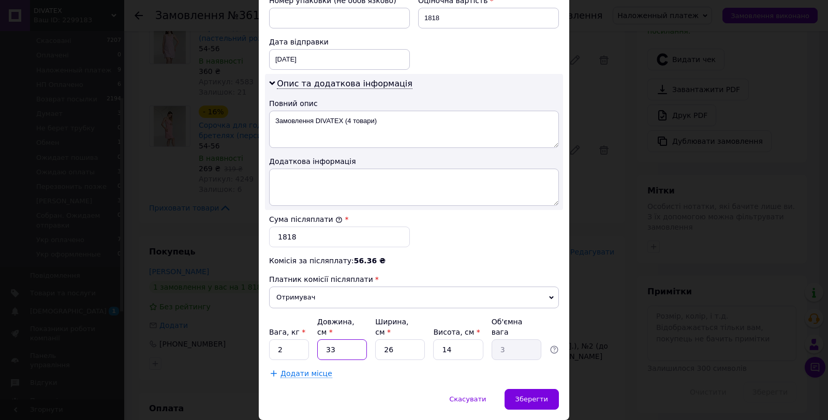
type input "33"
type input "2"
type input "0.23"
type input "24"
type input "2.77"
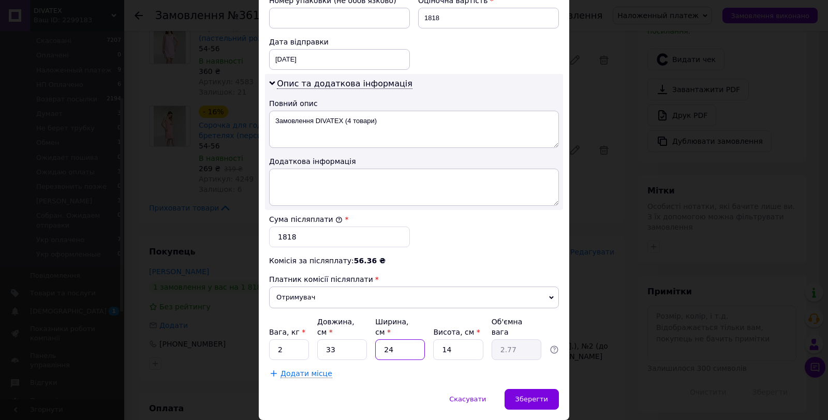
type input "241"
type input "27.84"
type input "24"
type input "2.77"
type input "241"
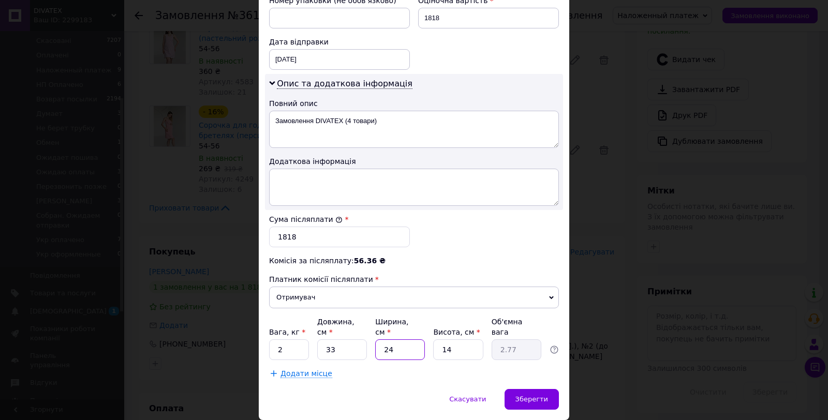
type input "27.84"
type input "24"
type input "2.77"
type input "24"
type input "1"
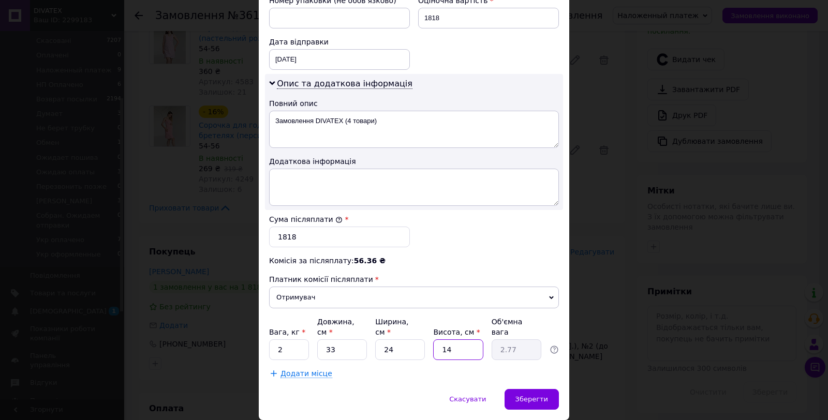
type input "0.2"
type input "10"
type input "1.98"
type input "10"
click at [533, 395] on span "Зберегти" at bounding box center [531, 399] width 33 height 8
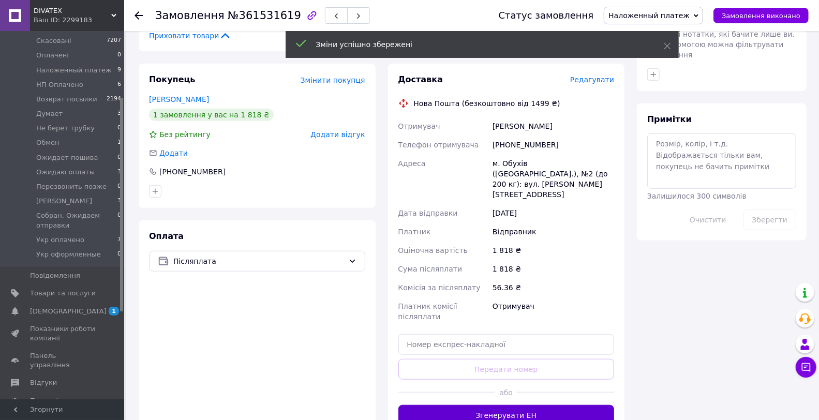
click at [534, 405] on button "Згенерувати ЕН" at bounding box center [506, 415] width 216 height 21
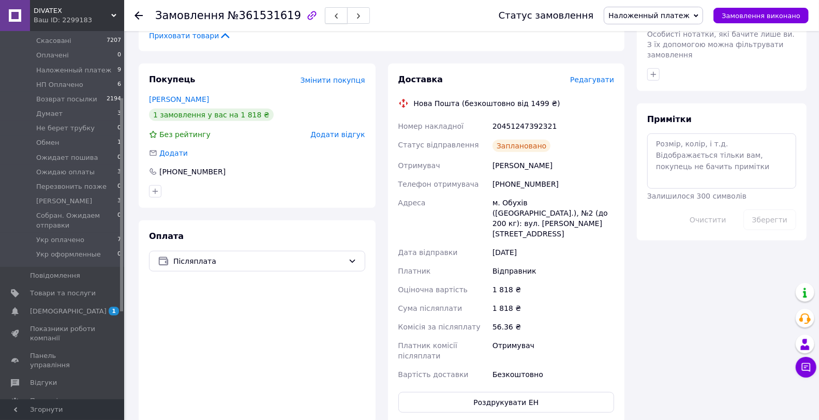
click at [335, 16] on use "button" at bounding box center [336, 16] width 3 height 6
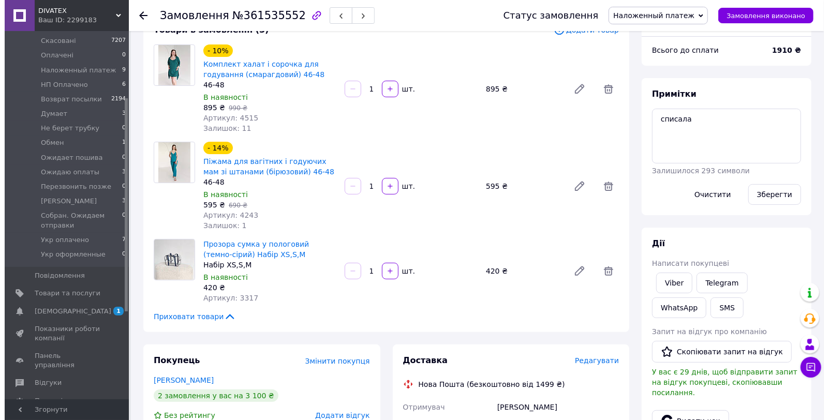
scroll to position [57, 0]
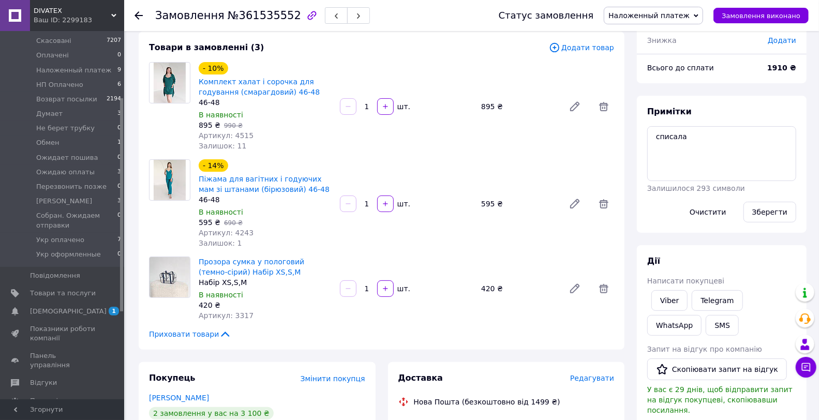
click at [606, 378] on span "Редагувати" at bounding box center [592, 378] width 44 height 8
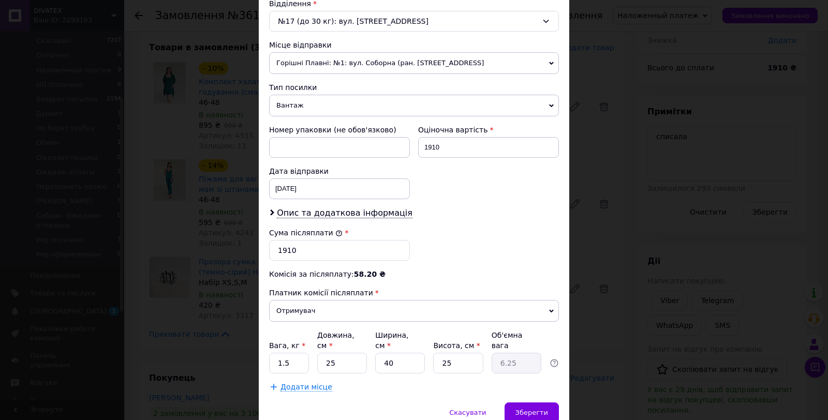
scroll to position [345, 0]
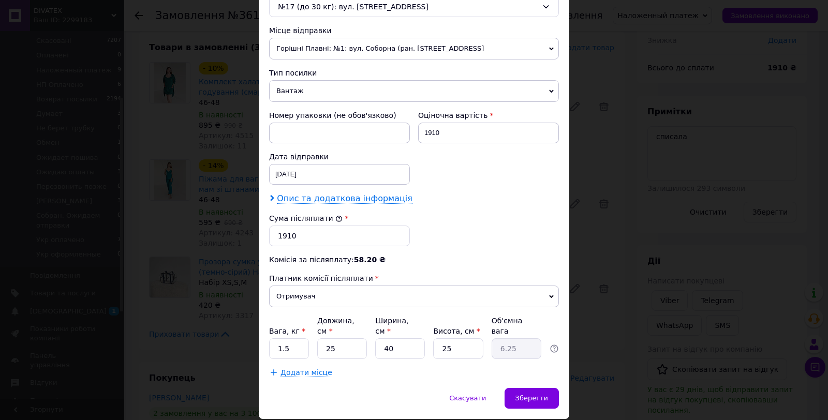
click at [342, 200] on span "Опис та додаткова інформація" at bounding box center [345, 199] width 136 height 10
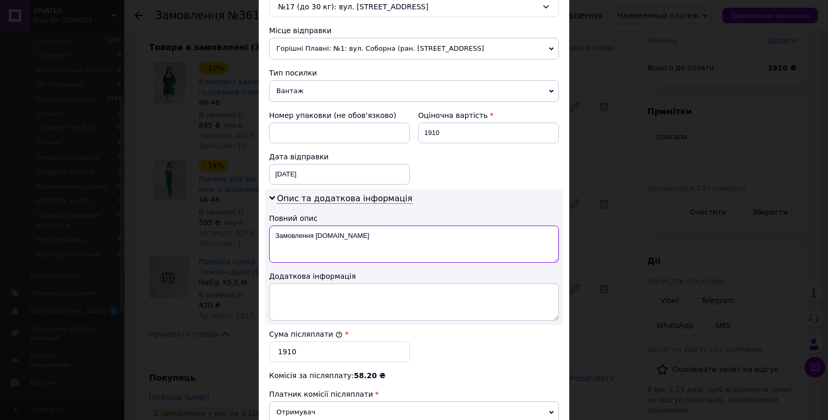
click at [356, 243] on textarea "Замовлення Prom.ua" at bounding box center [414, 244] width 290 height 37
paste textarea "DIVATEX (4 товари)"
click at [347, 241] on textarea "Замовлення DIVATEX (4 товари)" at bounding box center [414, 244] width 290 height 37
click at [372, 239] on textarea "Замовлення DIVATEX (5 товари)" at bounding box center [414, 244] width 290 height 37
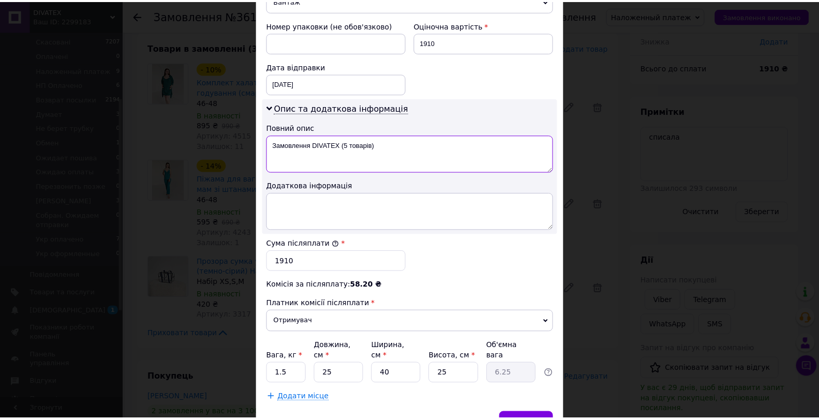
scroll to position [487, 0]
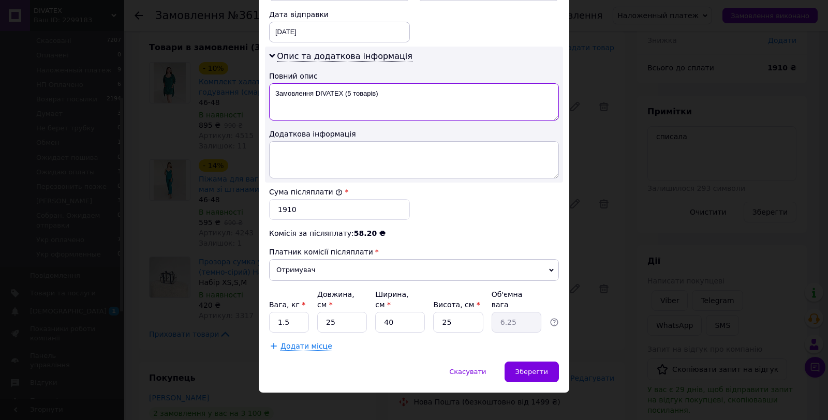
type textarea "Замовлення DIVATEX (5 товарів)"
click at [278, 312] on input "1.5" at bounding box center [289, 322] width 40 height 21
type input "2"
type input "3"
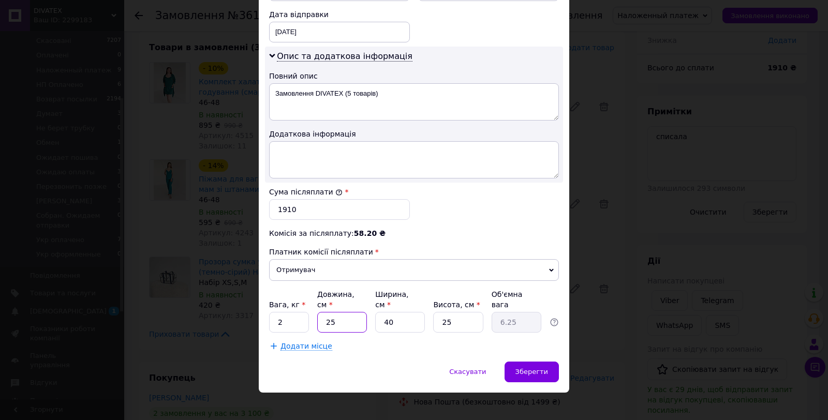
type input "0.75"
type input "33"
type input "8.25"
type input "33"
type input "2"
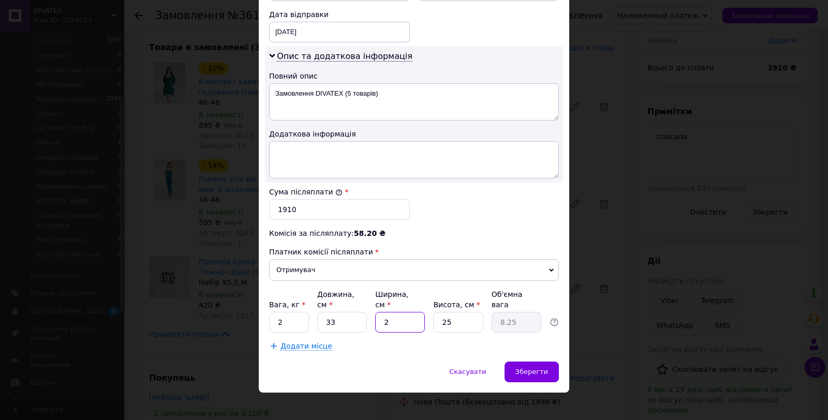
type input "0.41"
type input "24"
type input "4.95"
type input "24"
type input "1"
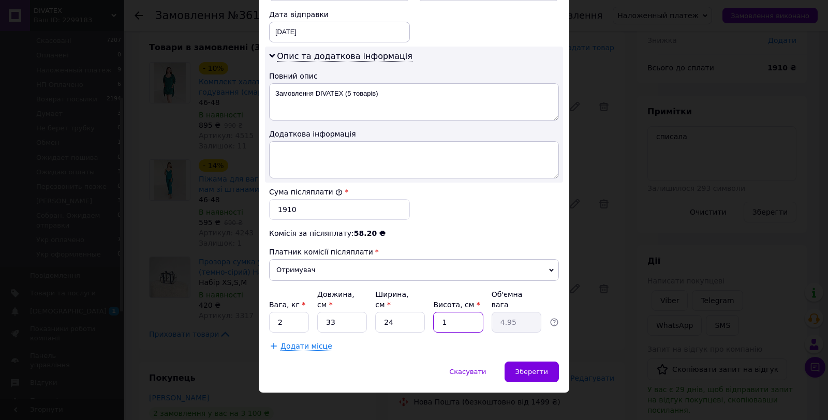
type input "0.2"
type input "10"
type input "1.98"
type input "10"
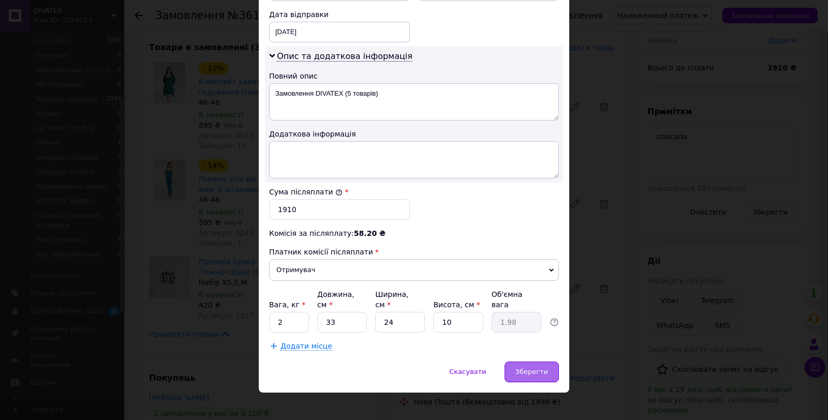
click at [530, 362] on div "Зберегти" at bounding box center [532, 372] width 54 height 21
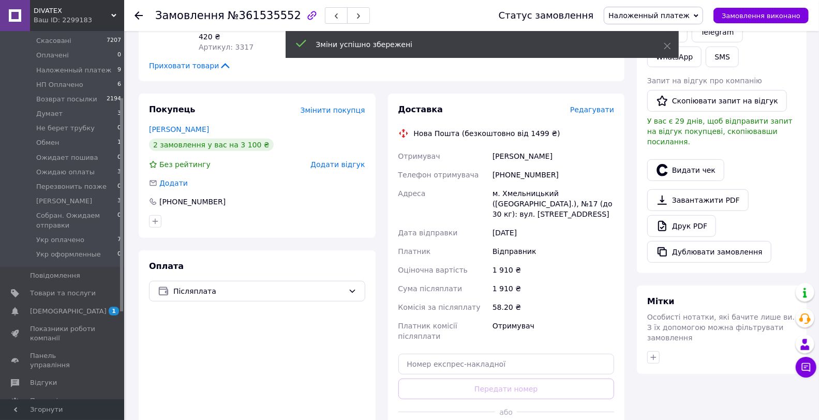
scroll to position [402, 0]
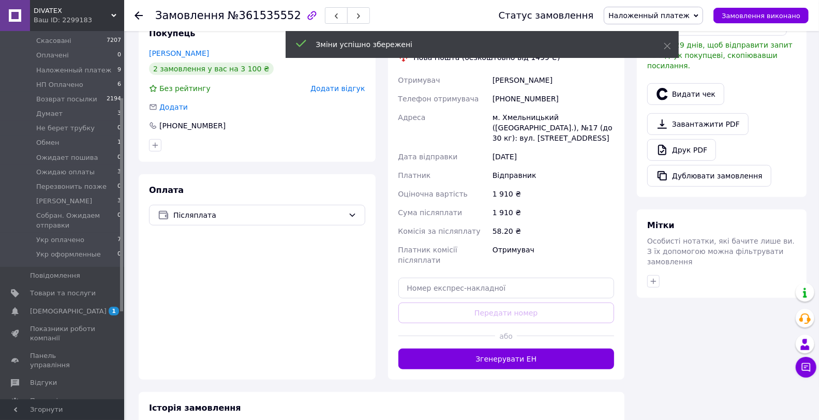
click at [520, 333] on div at bounding box center [565, 335] width 97 height 25
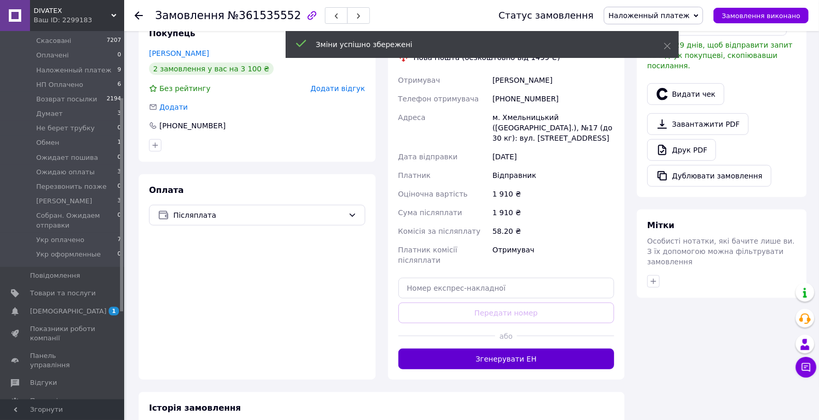
click at [537, 349] on button "Згенерувати ЕН" at bounding box center [506, 359] width 216 height 21
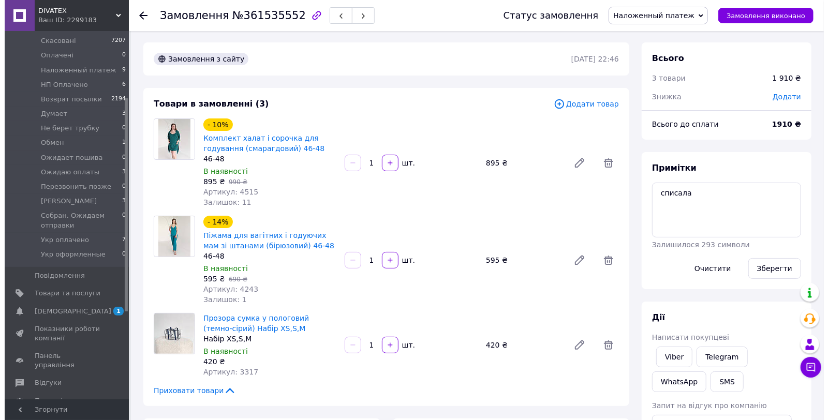
scroll to position [0, 0]
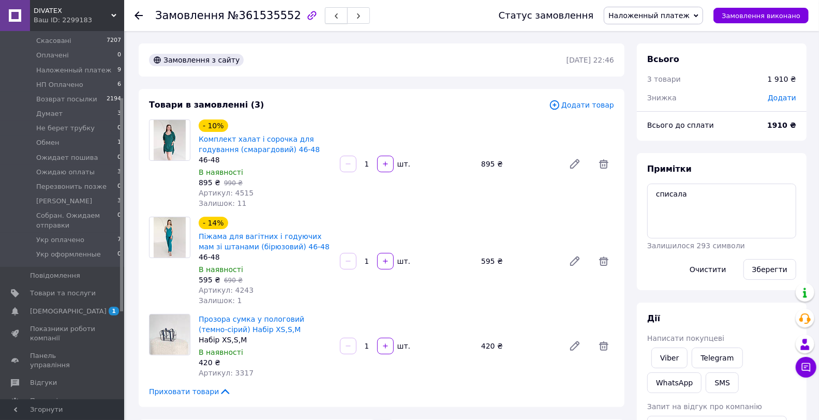
click at [325, 16] on button "button" at bounding box center [336, 15] width 23 height 17
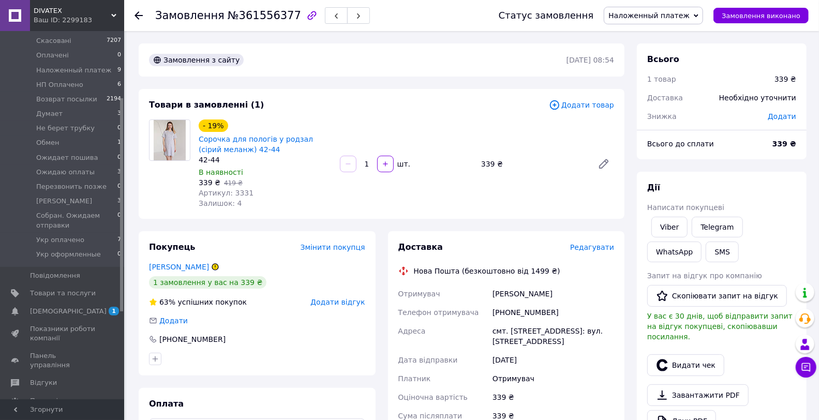
click at [583, 255] on div "Доставка Редагувати Нова Пошта (безкоштовно від 1499 ₴) Отримувач Мойсеєнко Оле…" at bounding box center [506, 407] width 216 height 331
click at [588, 247] on span "Редагувати" at bounding box center [592, 247] width 44 height 8
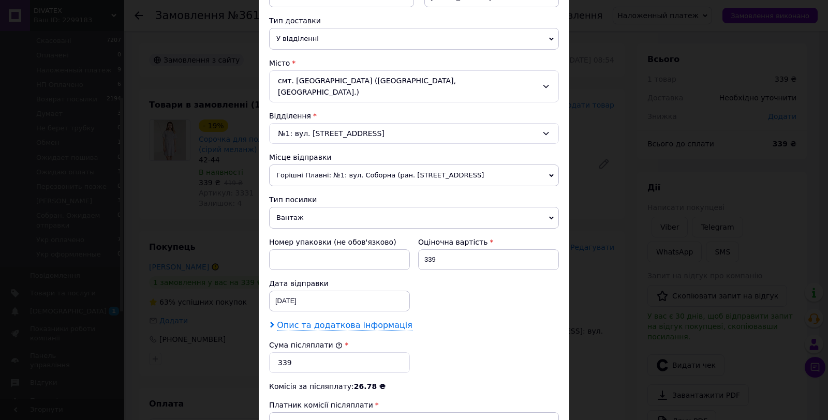
scroll to position [287, 0]
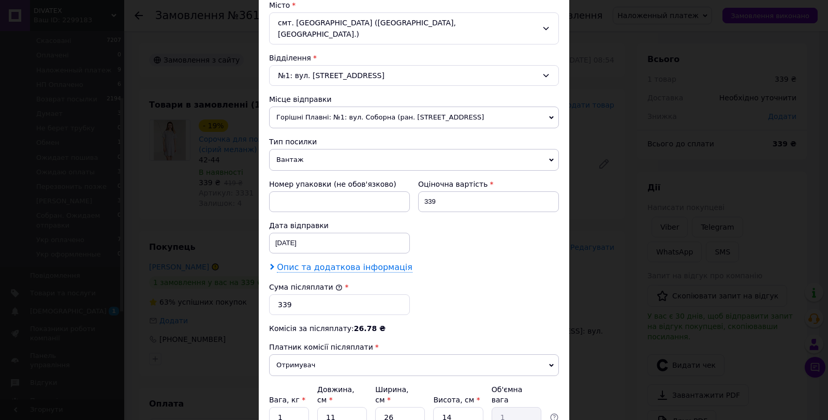
click at [309, 262] on span "Опис та додаткова інформація" at bounding box center [345, 267] width 136 height 10
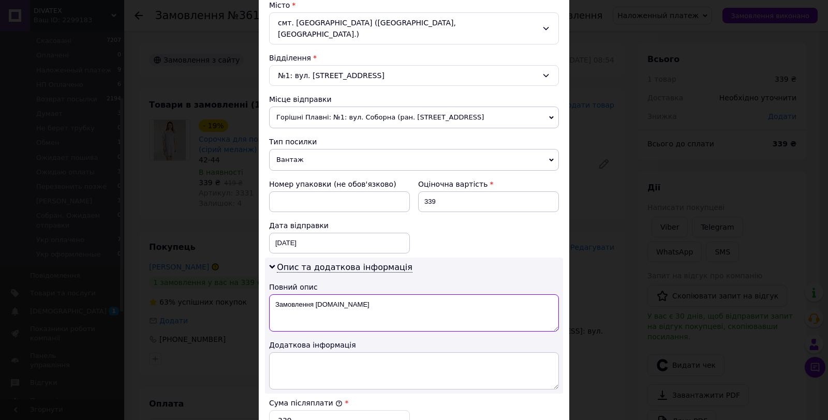
click at [327, 294] on textarea "Замовлення Prom.ua" at bounding box center [414, 312] width 290 height 37
paste textarea "DIVATEX (4 товари)"
click at [324, 294] on textarea "Замовлення DIVATEX (4 товари)" at bounding box center [414, 312] width 290 height 37
paste textarea "рикотажні вироби 2 шт"
click at [337, 296] on textarea "Трикотажні вироби 2 шт" at bounding box center [414, 312] width 290 height 37
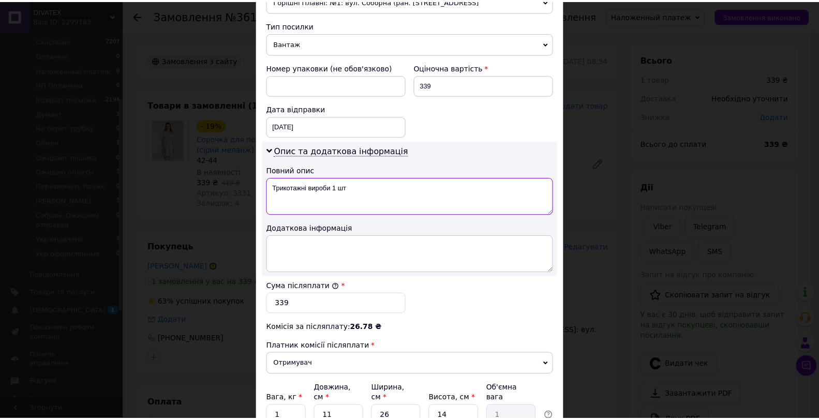
scroll to position [487, 0]
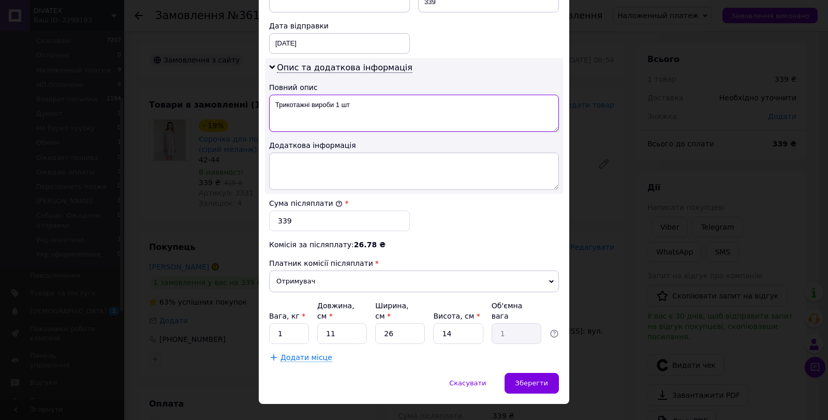
type textarea "Трикотажні вироби 1 шт"
click at [280, 323] on input "1" at bounding box center [289, 333] width 40 height 21
type input "0.5"
type input "2"
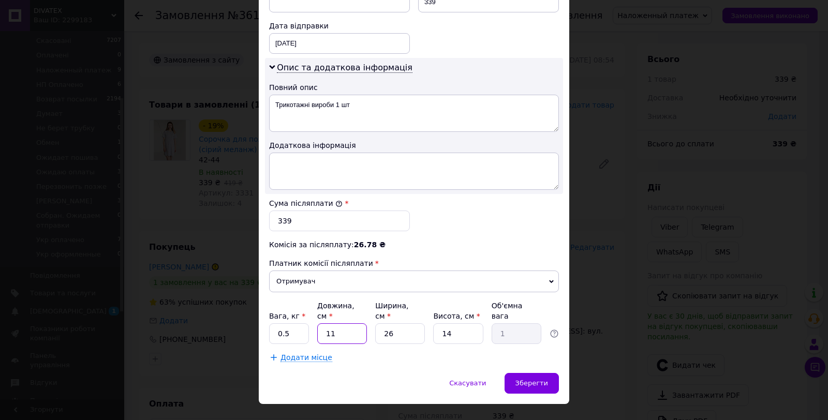
type input "0.18"
type input "20"
type input "1.82"
type input "20"
type input "2"
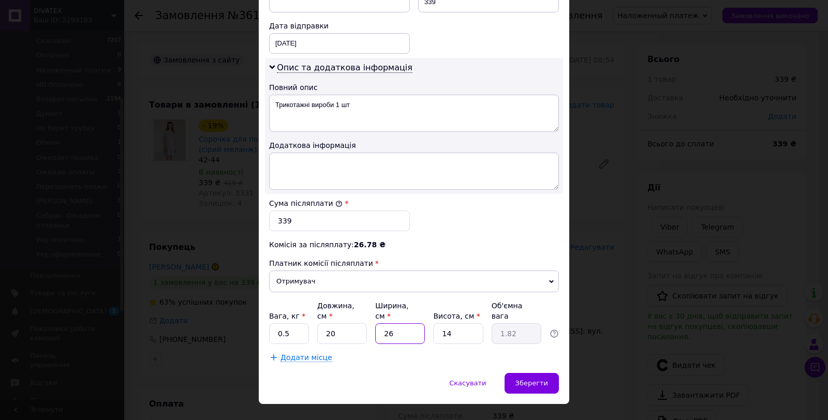
type input "0.14"
type input "20"
type input "1.4"
type input "20"
type input "5"
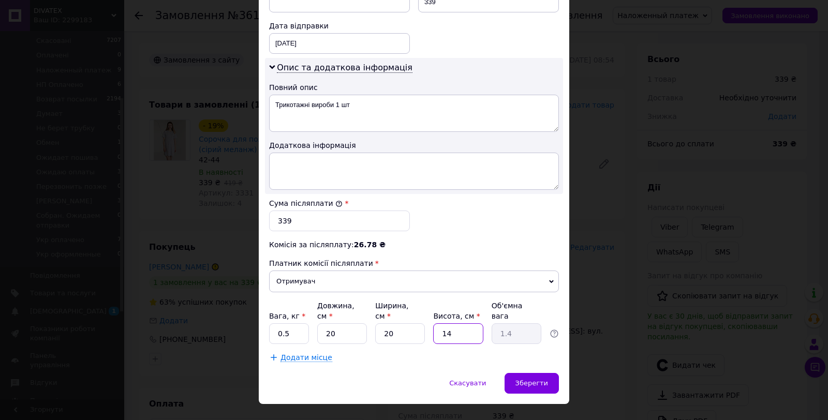
type input "0.5"
type input "5"
click at [554, 373] on div "Зберегти" at bounding box center [532, 383] width 54 height 21
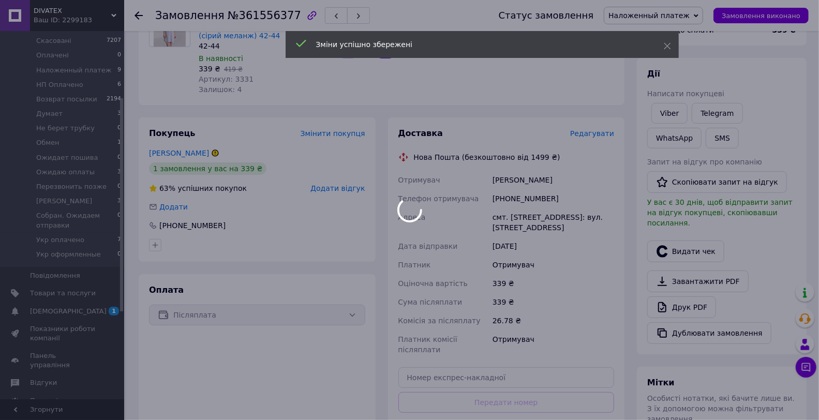
scroll to position [230, 0]
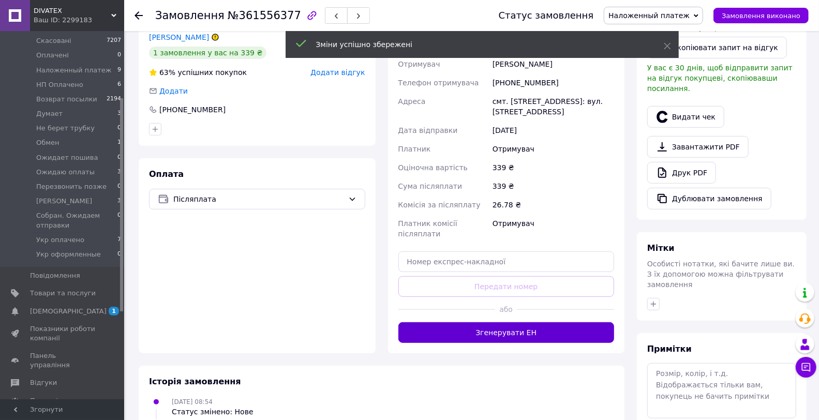
click at [544, 329] on button "Згенерувати ЕН" at bounding box center [506, 332] width 216 height 21
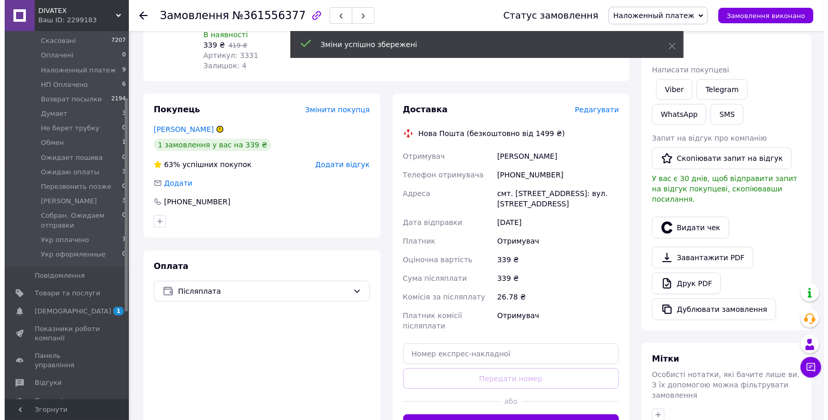
scroll to position [0, 0]
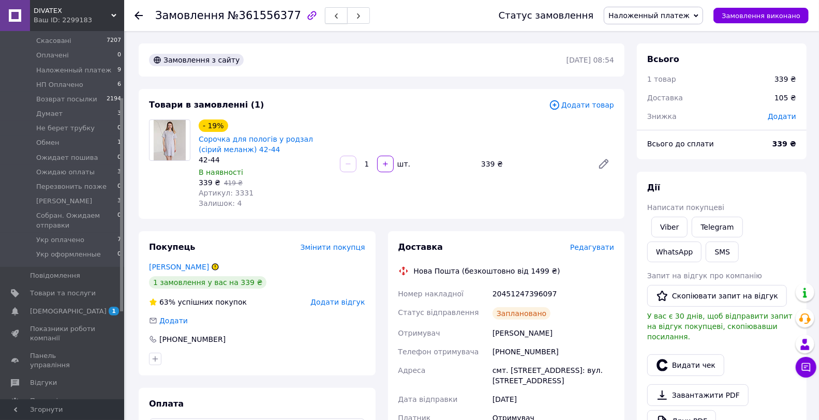
click at [333, 19] on icon "button" at bounding box center [336, 16] width 6 height 6
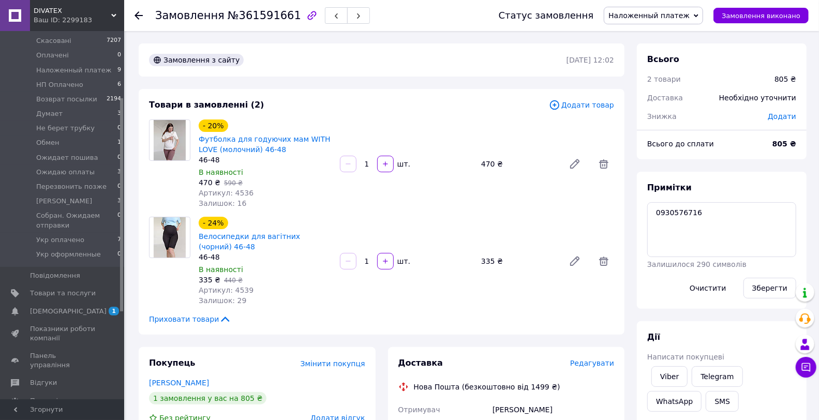
click at [612, 367] on span "Редагувати" at bounding box center [592, 363] width 44 height 8
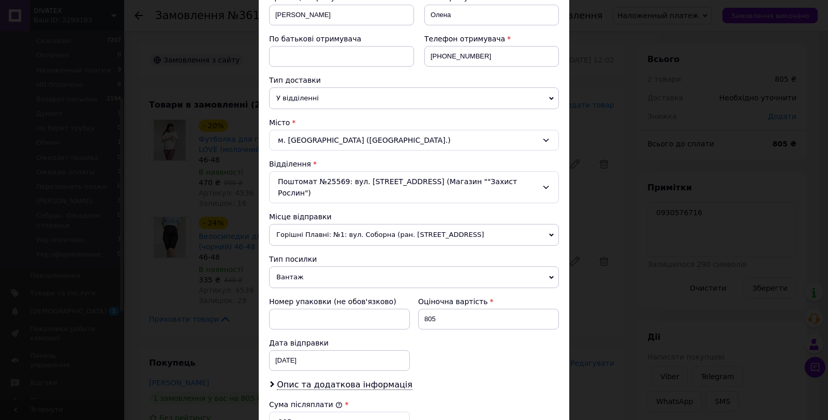
scroll to position [287, 0]
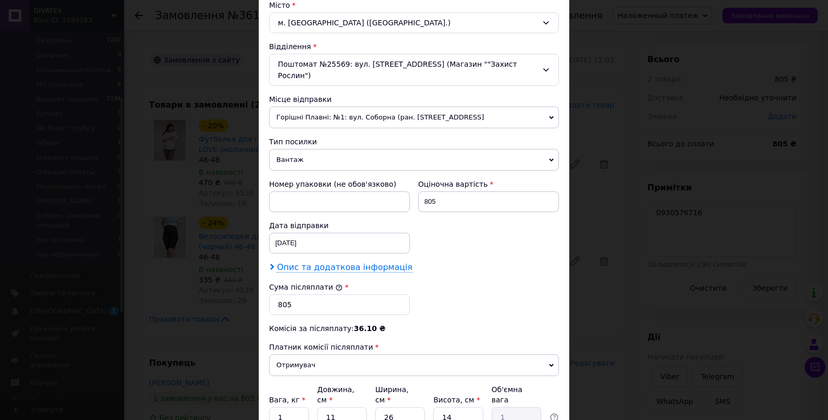
click at [322, 262] on span "Опис та додаткова інформація" at bounding box center [345, 267] width 136 height 10
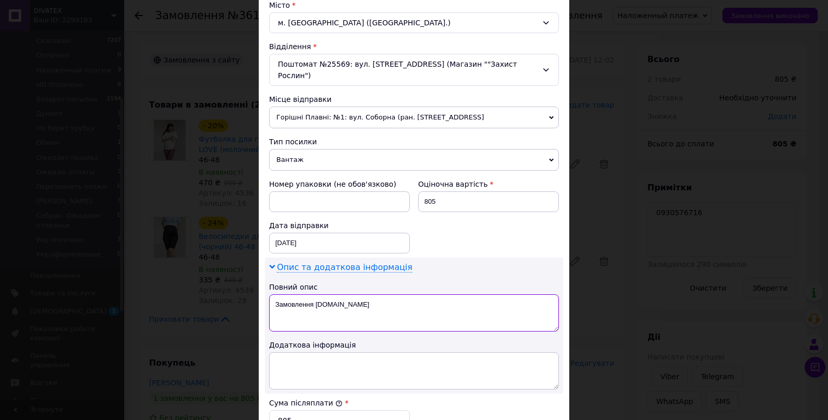
click at [319, 314] on textarea "Замовлення Prom.ua" at bounding box center [414, 312] width 290 height 37
paste textarea "рикотажні вироби 2 шт"
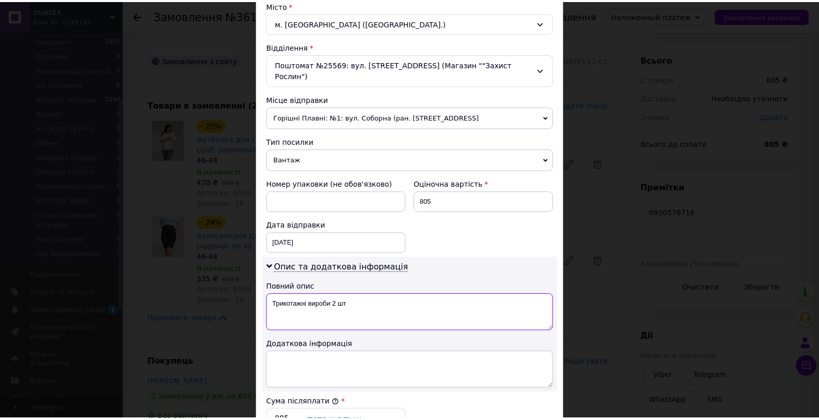
scroll to position [487, 0]
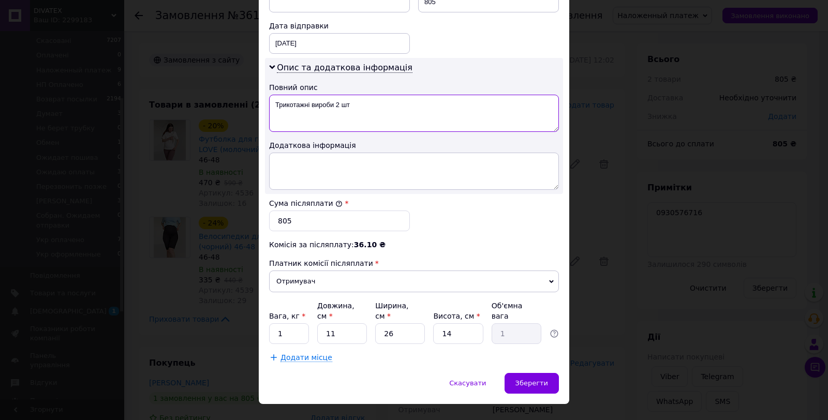
type textarea "Трикотажні вироби 2 шт"
click at [283, 323] on input "1" at bounding box center [289, 333] width 40 height 21
type input "2"
type input "0.18"
type input "25"
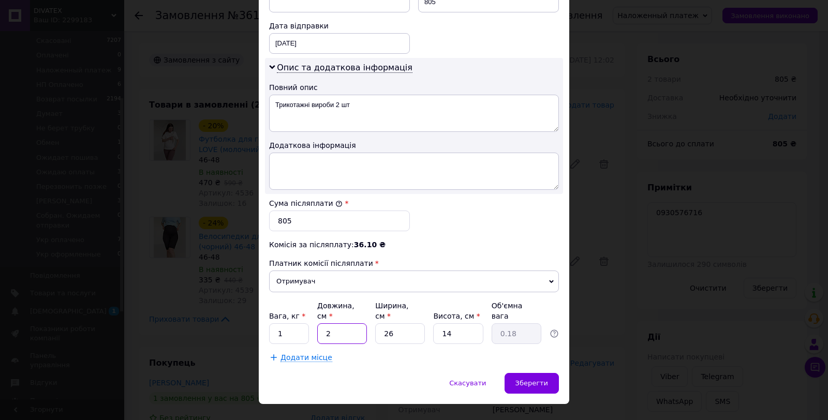
type input "2.28"
type input "25"
type input "2"
type input "0.18"
type input "20"
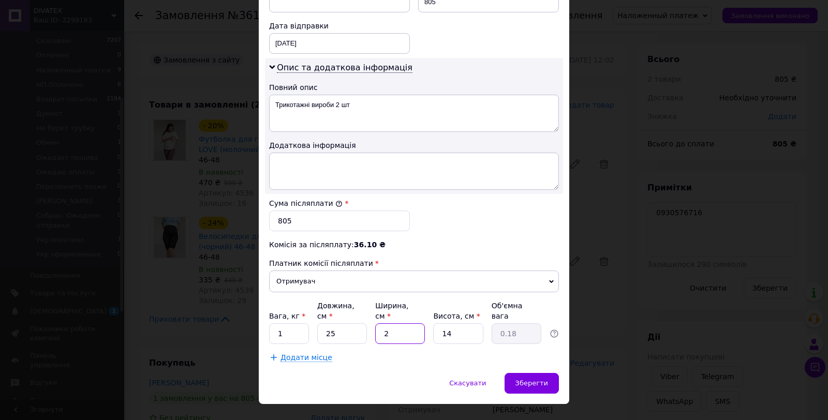
type input "1.75"
type input "20"
type input "8"
type input "1"
type input "8"
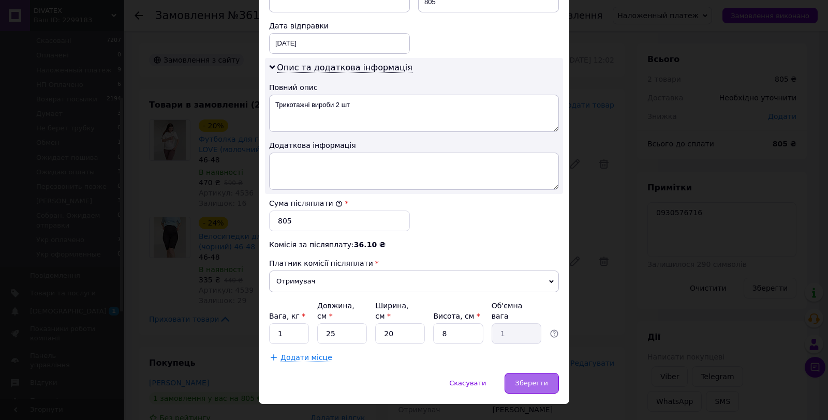
click at [542, 373] on div "Зберегти" at bounding box center [532, 383] width 54 height 21
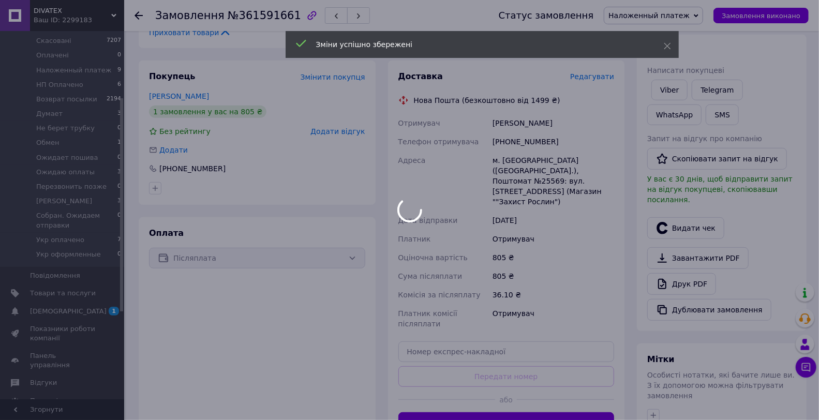
scroll to position [287, 0]
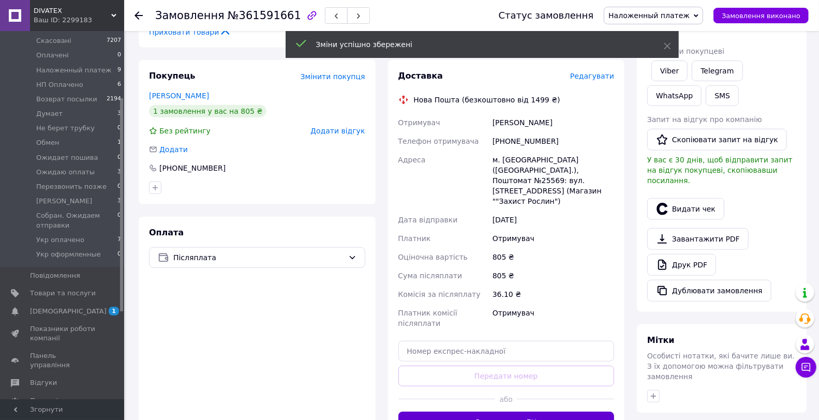
click at [537, 412] on button "Згенерувати ЕН" at bounding box center [506, 422] width 216 height 21
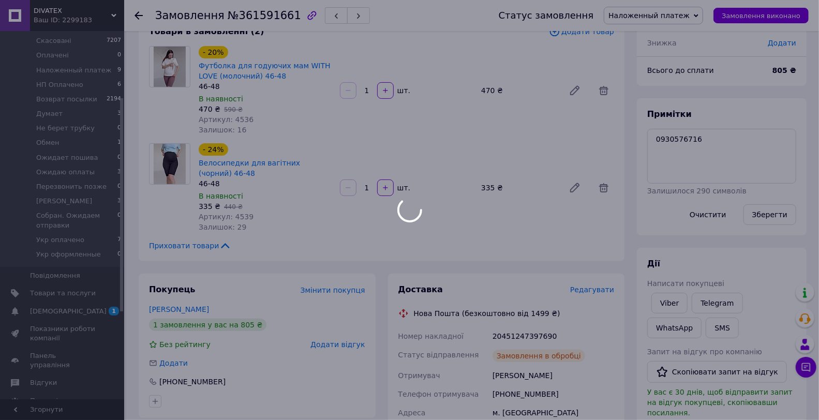
scroll to position [57, 0]
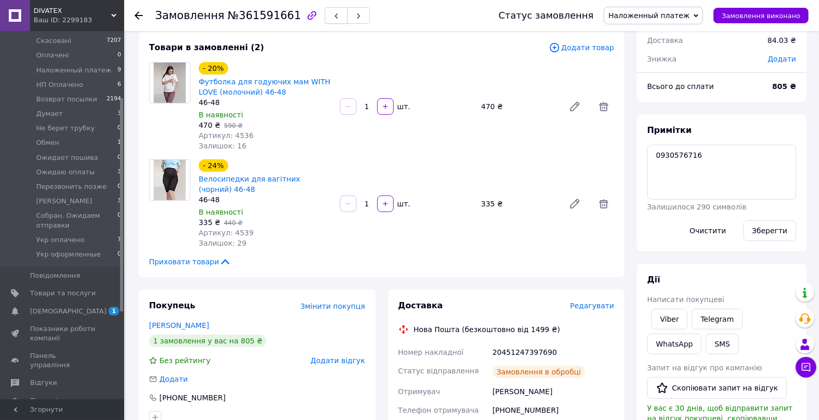
click at [333, 19] on icon "button" at bounding box center [336, 16] width 6 height 6
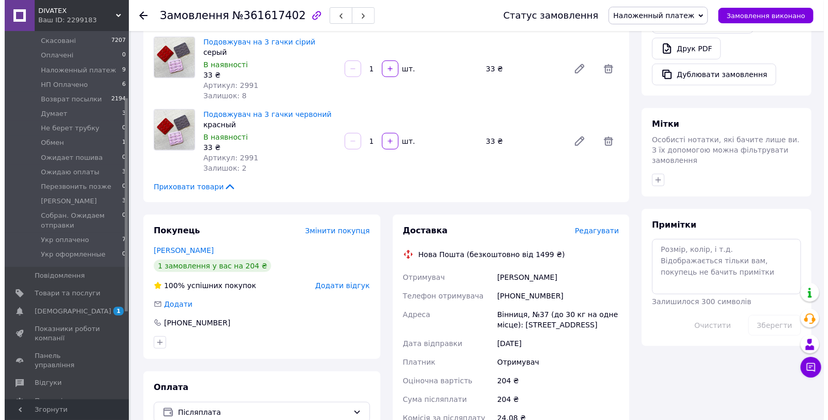
scroll to position [460, 0]
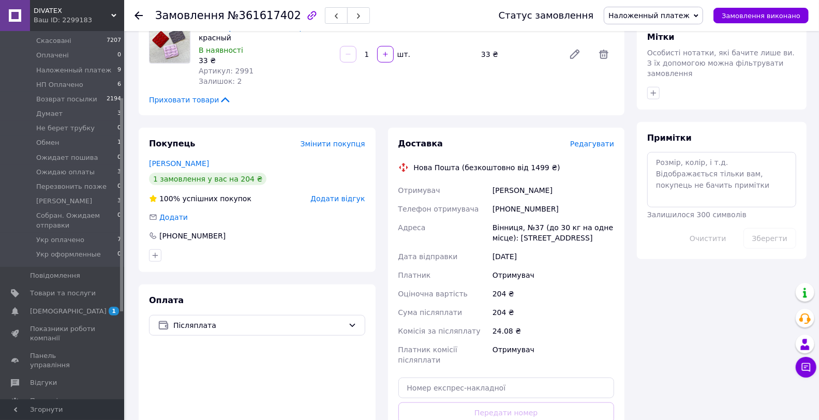
click at [593, 140] on span "Редагувати" at bounding box center [592, 144] width 44 height 8
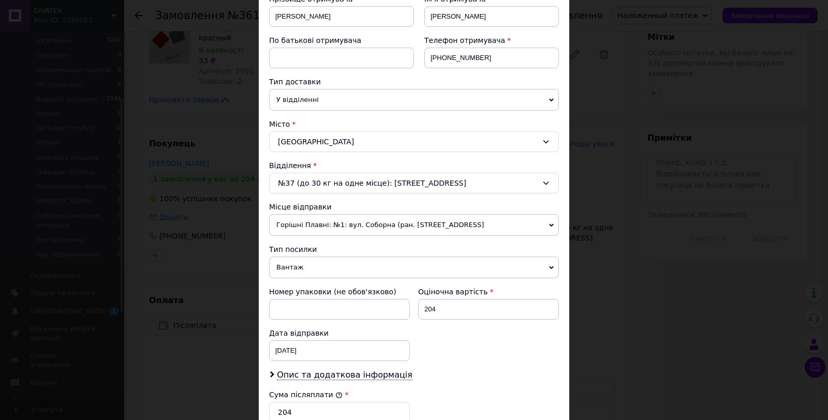
scroll to position [287, 0]
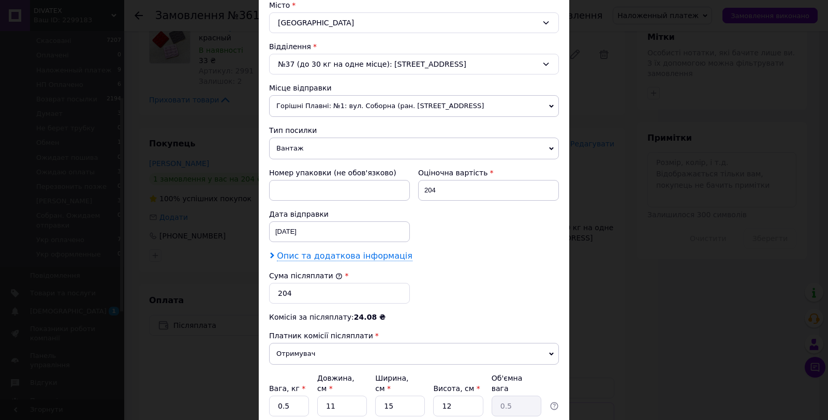
click at [365, 254] on span "Опис та додаткова інформація" at bounding box center [345, 256] width 136 height 10
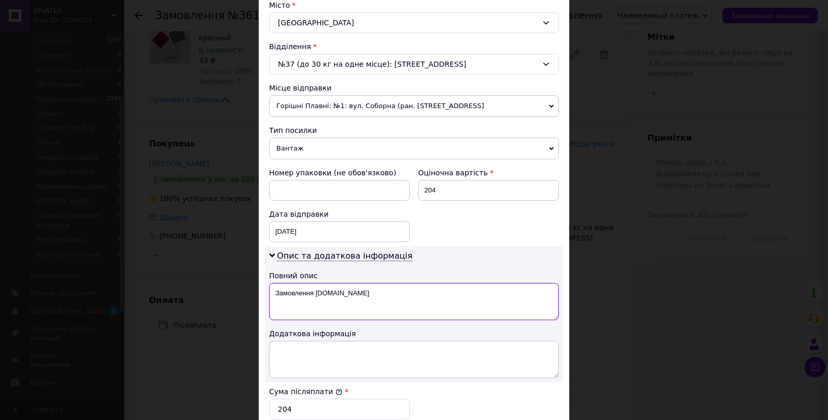
click at [371, 296] on textarea "Замовлення Prom.ua" at bounding box center [414, 301] width 290 height 37
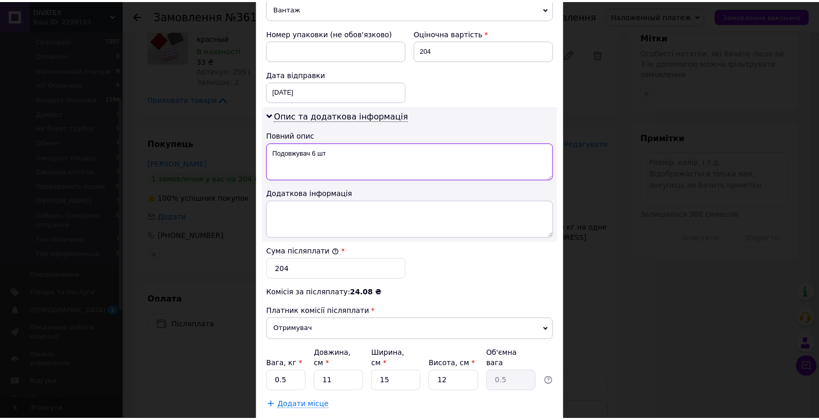
scroll to position [487, 0]
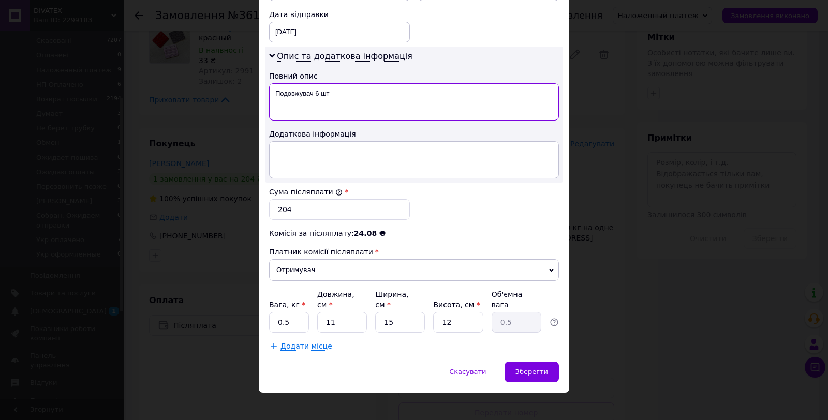
type textarea "Подовжувач 6 шт"
click at [300, 312] on input "0.5" at bounding box center [289, 322] width 40 height 21
type input "2"
type input "0.1"
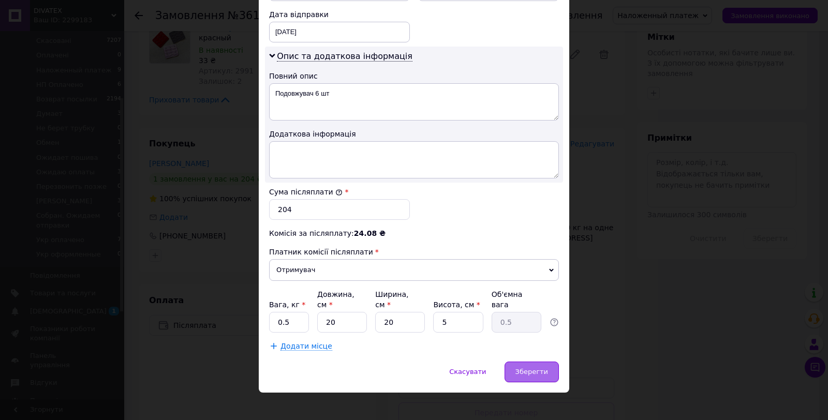
click at [530, 368] on span "Зберегти" at bounding box center [531, 372] width 33 height 8
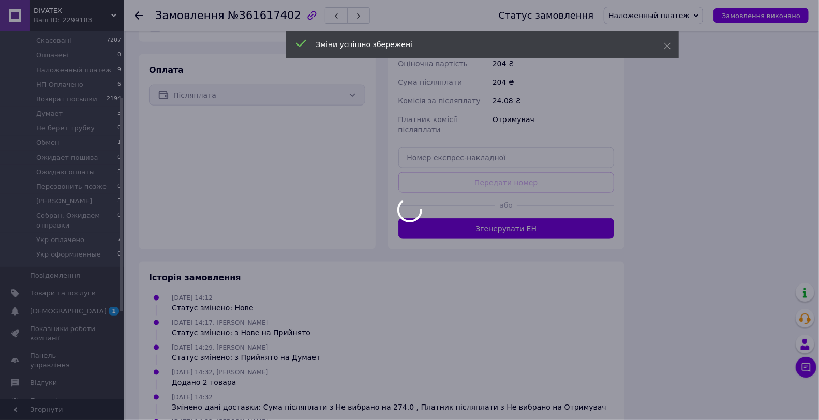
scroll to position [49, 0]
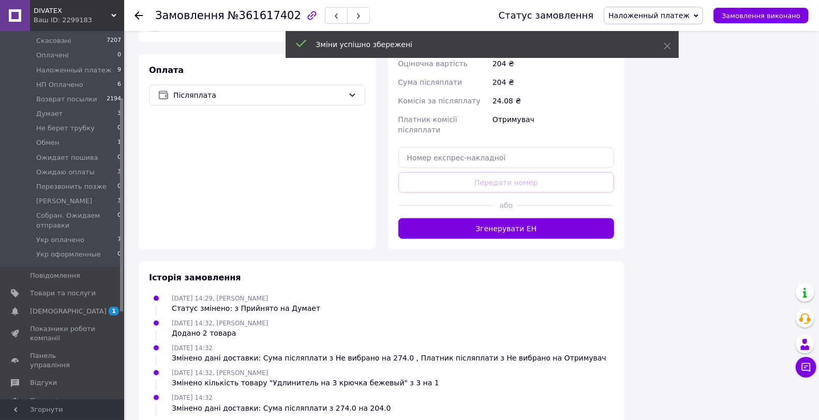
click at [527, 220] on button "Згенерувати ЕН" at bounding box center [506, 228] width 216 height 21
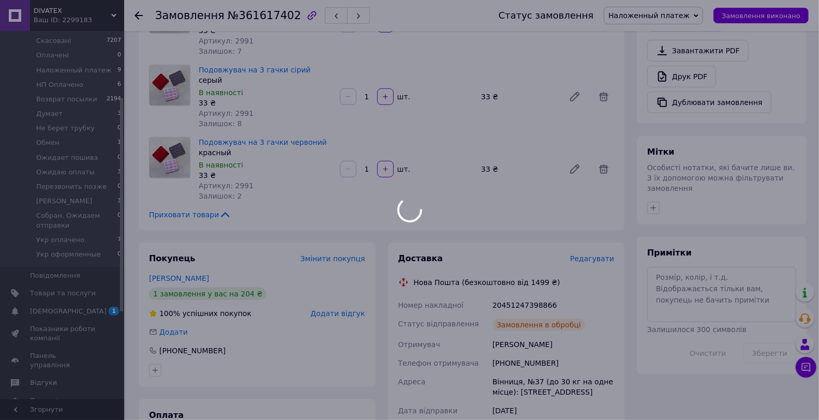
scroll to position [74, 0]
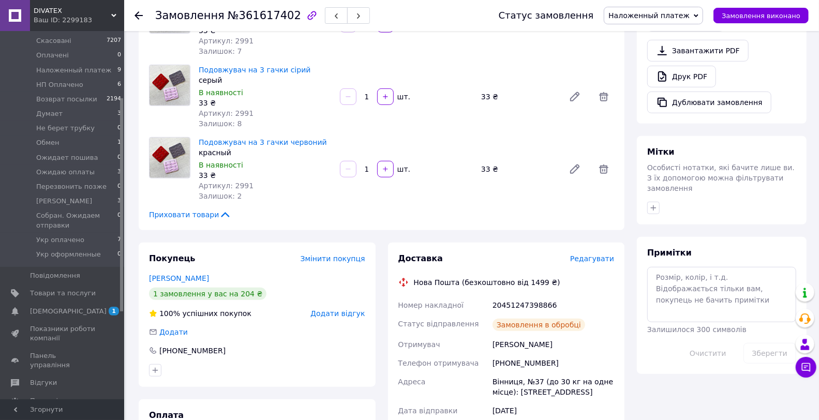
click at [333, 18] on icon "button" at bounding box center [336, 16] width 6 height 6
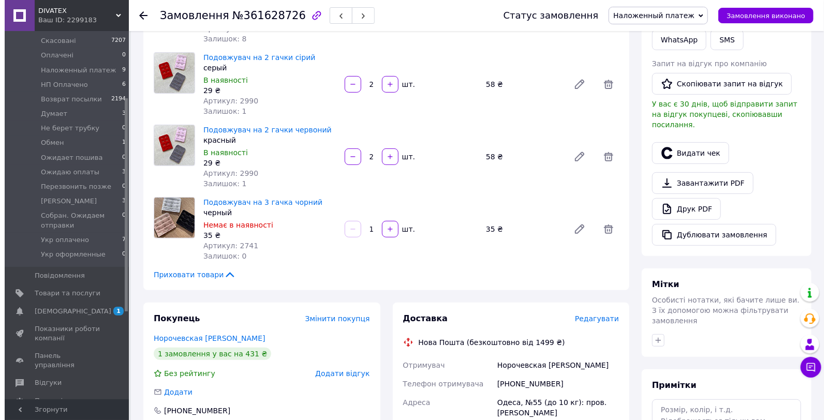
scroll to position [230, 0]
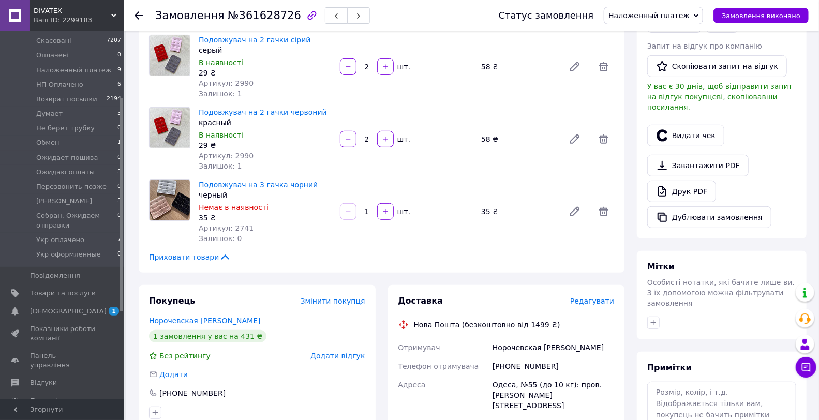
click at [607, 305] on span "Редагувати" at bounding box center [592, 301] width 44 height 8
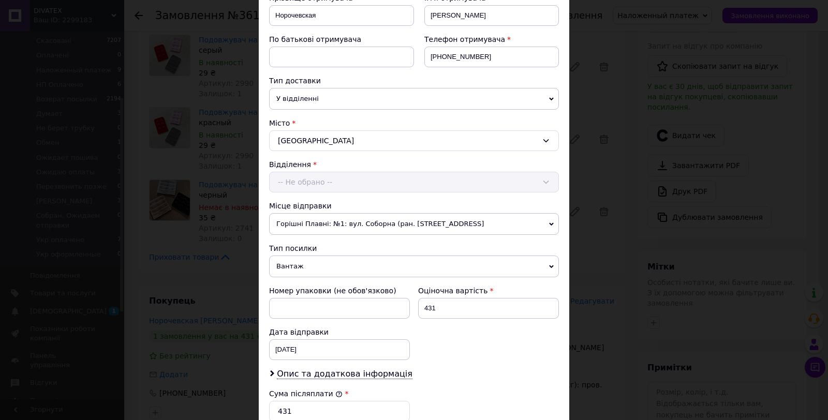
scroll to position [287, 0]
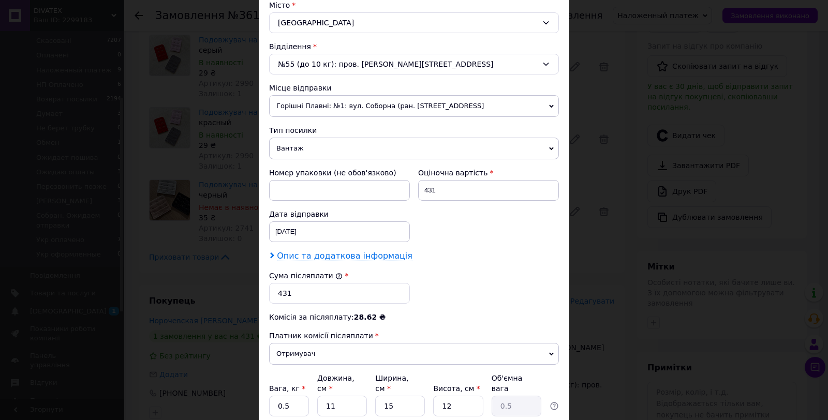
click at [319, 254] on span "Опис та додаткова інформація" at bounding box center [345, 256] width 136 height 10
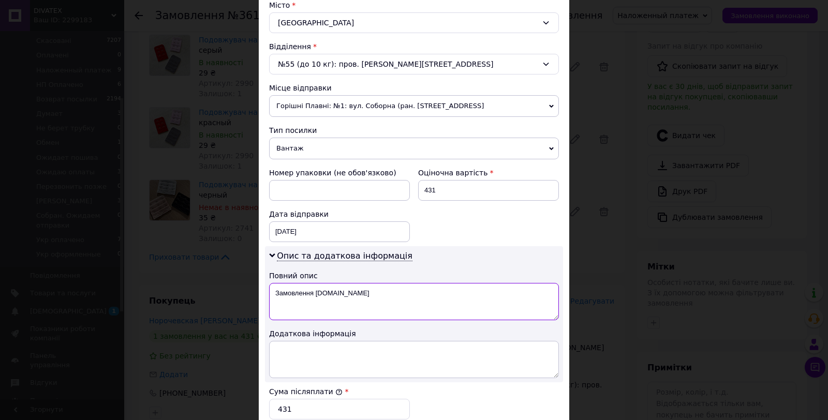
click at [347, 307] on textarea "Замовлення Prom.ua" at bounding box center [414, 301] width 290 height 37
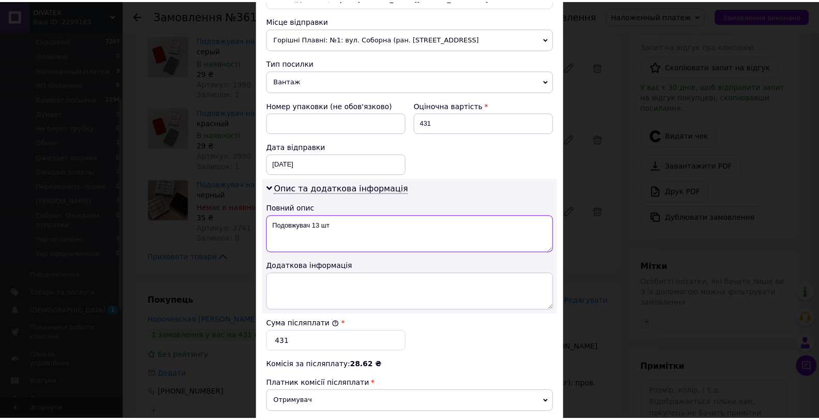
scroll to position [460, 0]
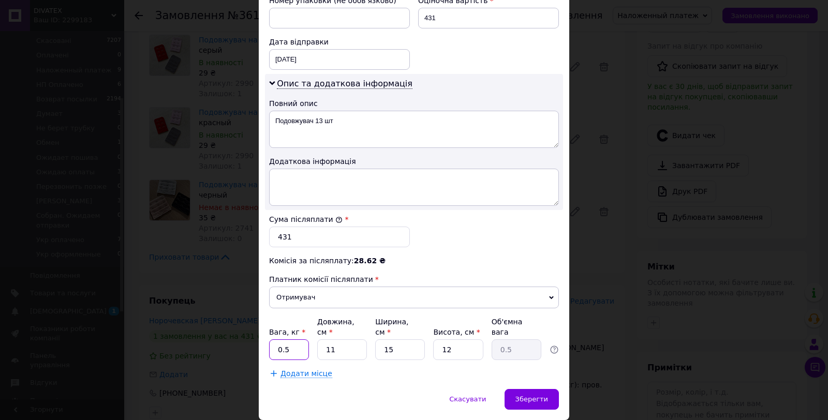
click at [298, 339] on input "0.5" at bounding box center [289, 349] width 40 height 21
click at [526, 395] on span "Зберегти" at bounding box center [531, 399] width 33 height 8
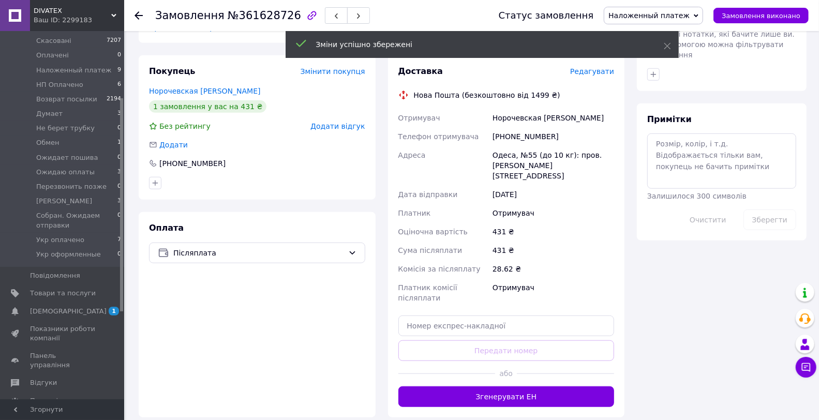
drag, startPoint x: 526, startPoint y: 377, endPoint x: 537, endPoint y: 395, distance: 20.9
click at [527, 387] on button "Згенерувати ЕН" at bounding box center [506, 397] width 216 height 21
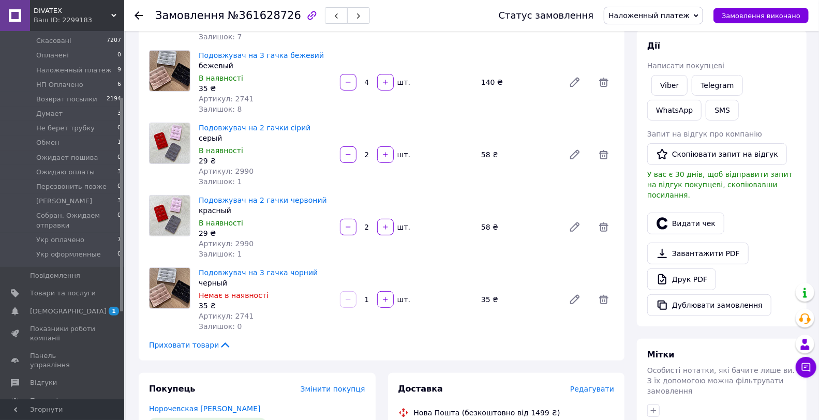
scroll to position [230, 0]
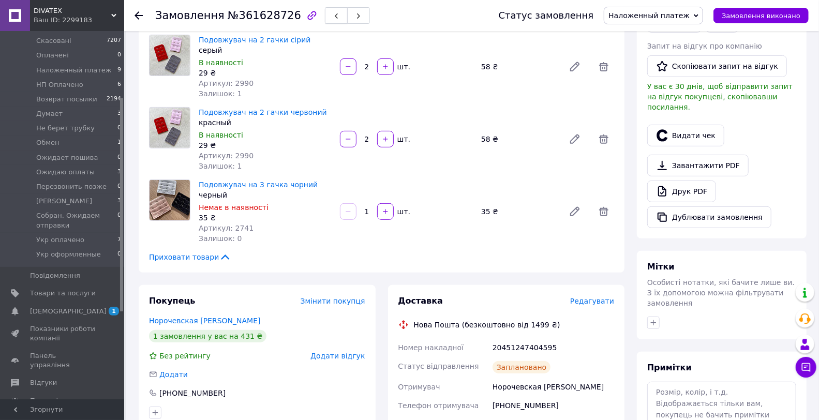
click at [321, 25] on div "Замовлення №361628726" at bounding box center [316, 15] width 323 height 31
click at [325, 21] on button "button" at bounding box center [336, 15] width 23 height 17
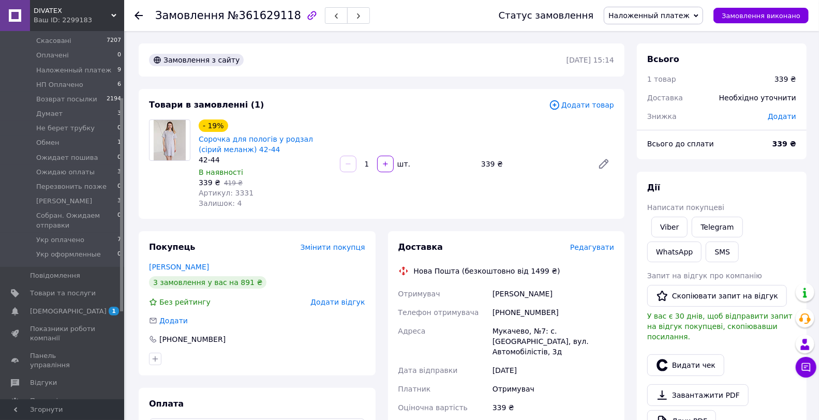
click at [593, 247] on span "Редагувати" at bounding box center [592, 247] width 44 height 8
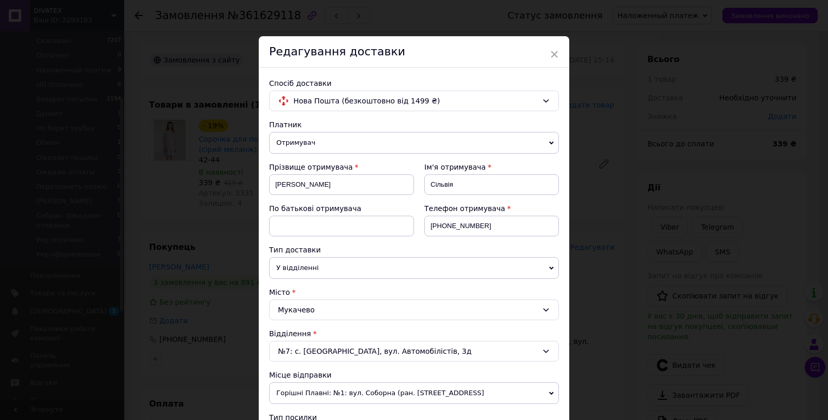
scroll to position [287, 0]
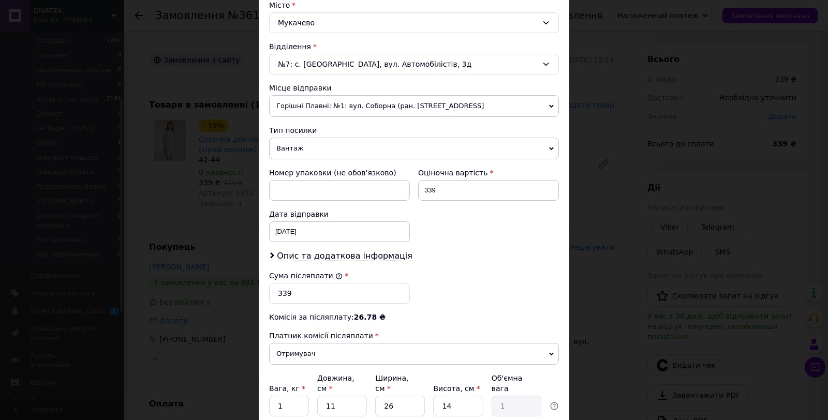
drag, startPoint x: 342, startPoint y: 248, endPoint x: 346, endPoint y: 266, distance: 18.0
click at [342, 249] on div "Платник Отримувач Відправник Прізвище отримувача Кешеля Ім'я отримувача Сільвія…" at bounding box center [414, 133] width 290 height 603
click at [351, 255] on span "Опис та додаткова інформація" at bounding box center [345, 256] width 136 height 10
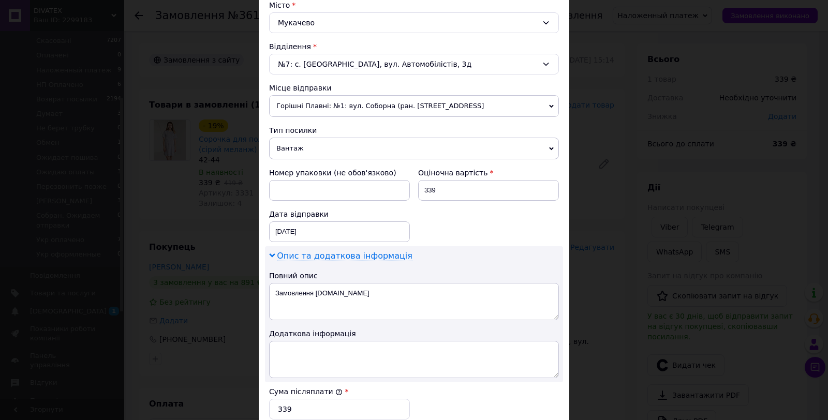
click at [344, 289] on textarea "Замовлення Prom.ua" at bounding box center [414, 301] width 290 height 37
click at [335, 296] on textarea "Трикотажні вироби 2 шт" at bounding box center [414, 301] width 290 height 37
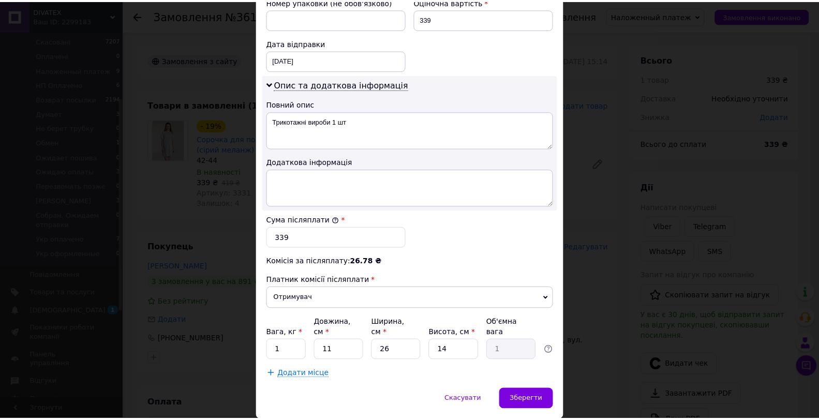
scroll to position [487, 0]
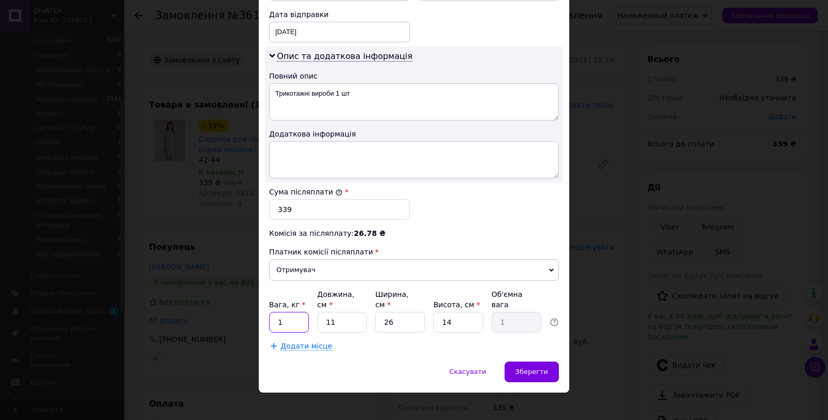
click at [293, 317] on input "1" at bounding box center [289, 322] width 40 height 21
click at [526, 368] on span "Зберегти" at bounding box center [531, 372] width 33 height 8
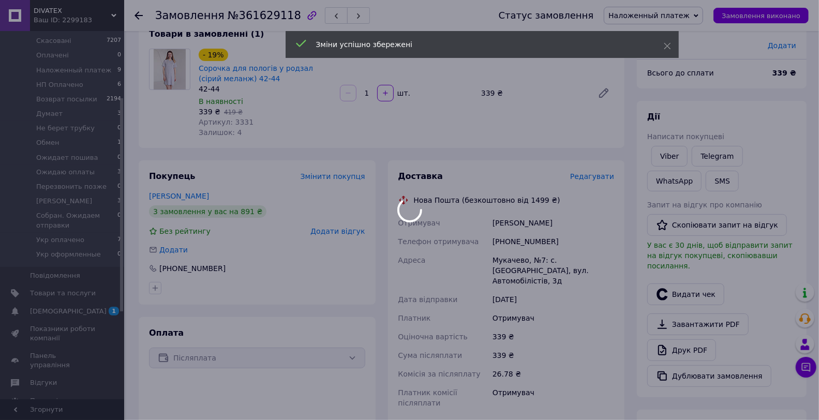
scroll to position [172, 0]
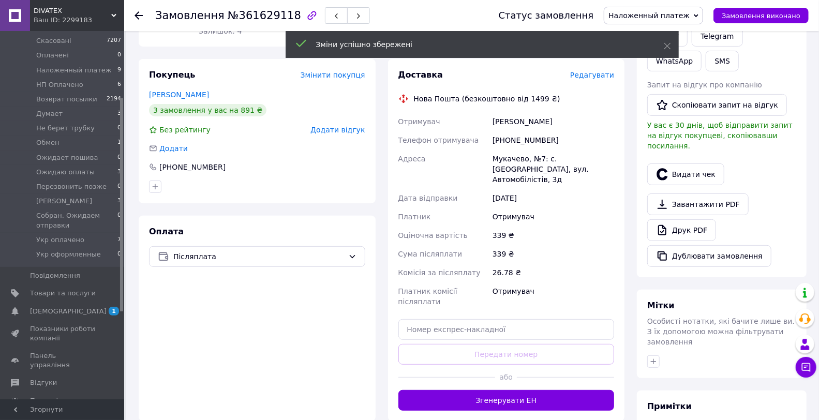
drag, startPoint x: 523, startPoint y: 377, endPoint x: 529, endPoint y: 396, distance: 20.3
click at [522, 390] on button "Згенерувати ЕН" at bounding box center [506, 400] width 216 height 21
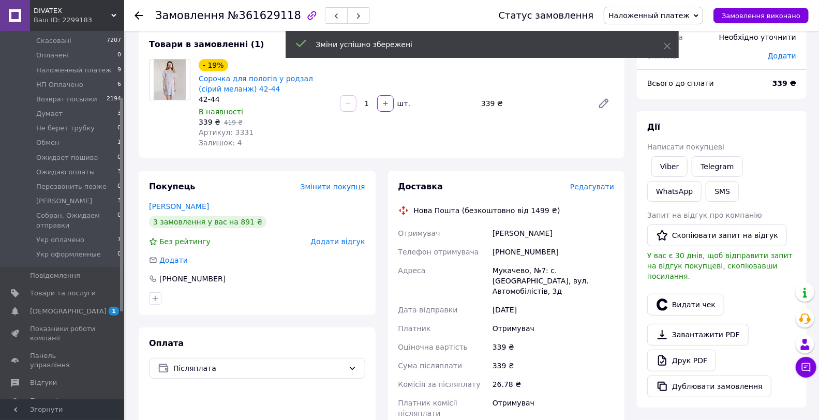
scroll to position [0, 0]
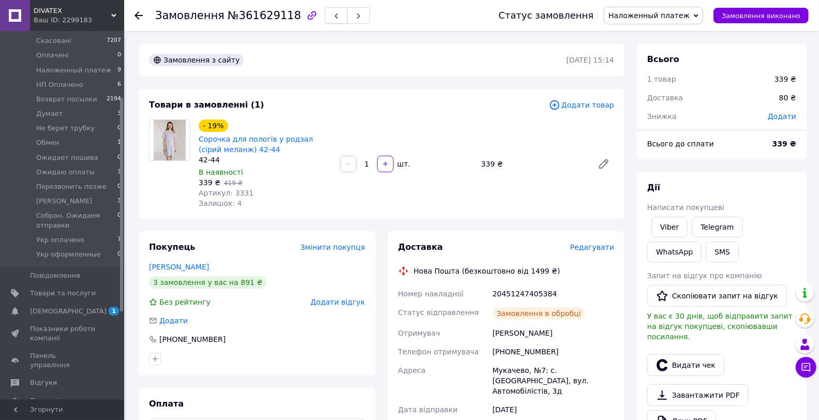
click at [335, 18] on use "button" at bounding box center [336, 16] width 3 height 6
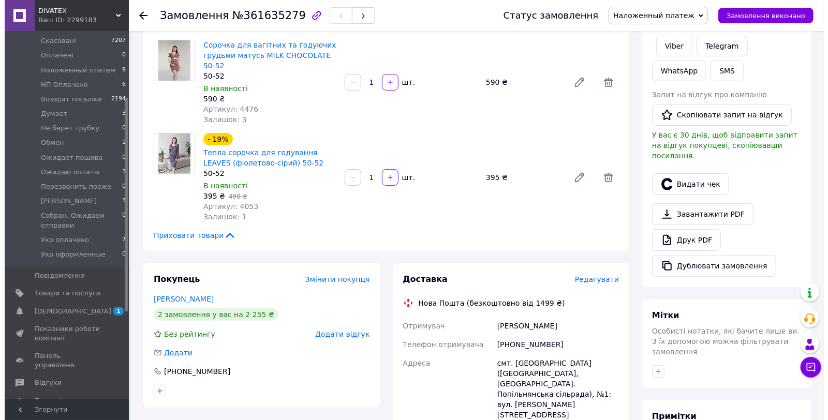
scroll to position [287, 0]
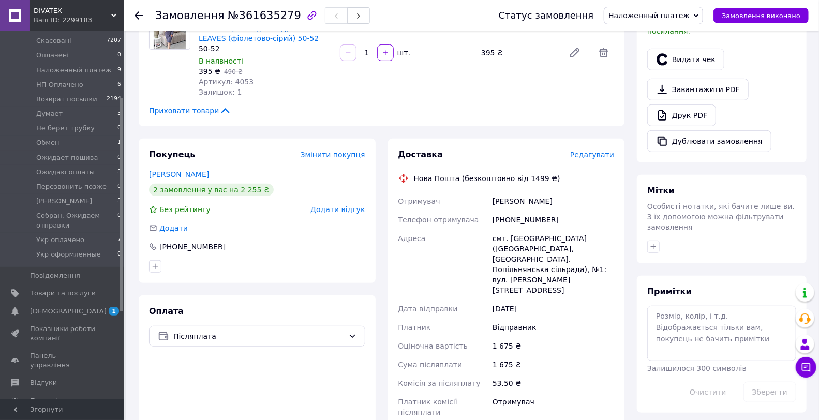
click at [613, 139] on div "Доставка Редагувати Нова Пошта (безкоштовно від 1499 ₴) Отримувач Березовська М…" at bounding box center [506, 335] width 237 height 393
click at [601, 151] on span "Редагувати" at bounding box center [592, 155] width 44 height 8
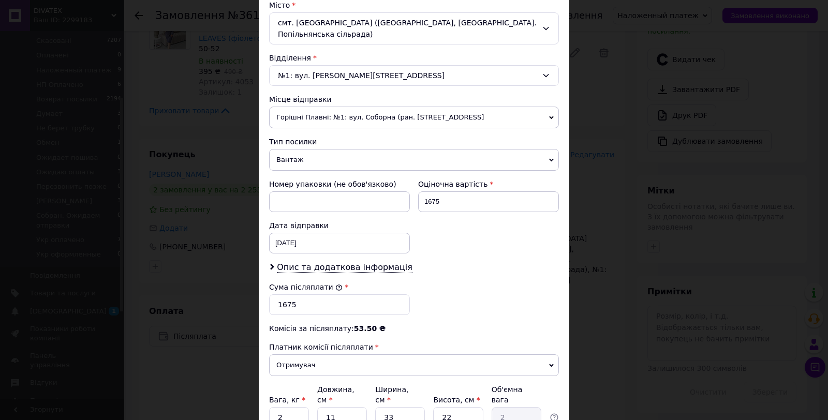
click at [358, 275] on div "Платник Відправник Отримувач Прізвище отримувача Березовська Ім'я отримувача Ма…" at bounding box center [414, 139] width 290 height 614
click at [344, 268] on span "Опис та додаткова інформація" at bounding box center [345, 267] width 136 height 10
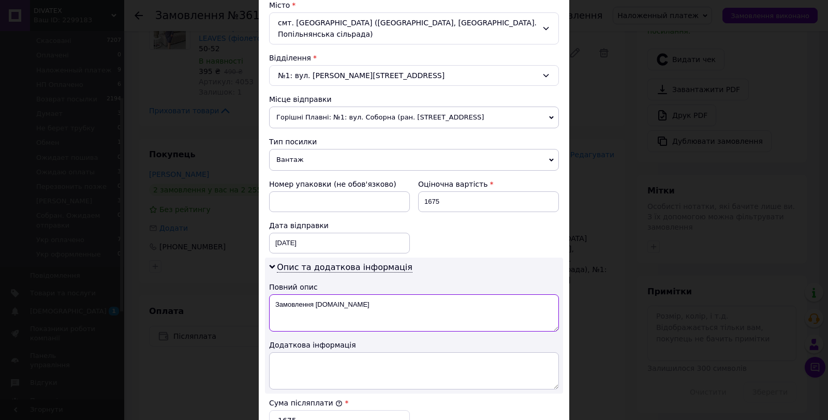
click at [370, 318] on textarea "Замовлення Prom.ua" at bounding box center [414, 312] width 290 height 37
paste textarea "рикотажні вироби 2 шт"
click at [338, 312] on textarea "Трикотажні вироби 2 шт" at bounding box center [414, 312] width 290 height 37
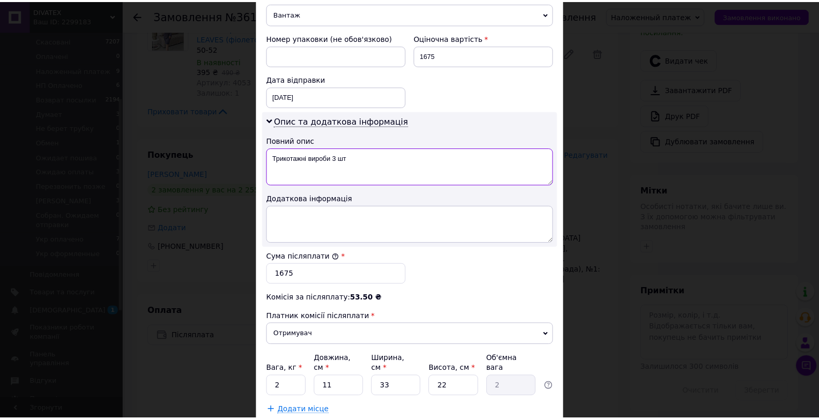
scroll to position [498, 0]
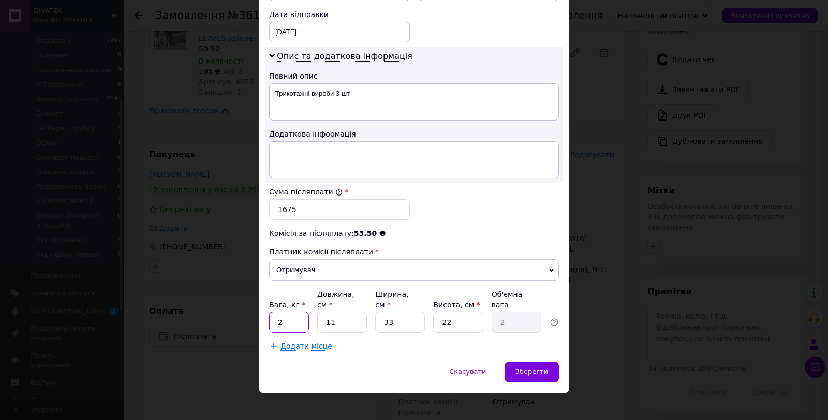
click at [286, 313] on input "2" at bounding box center [289, 322] width 40 height 21
click at [348, 316] on input "336" at bounding box center [342, 322] width 50 height 21
click at [552, 363] on div "Зберегти" at bounding box center [532, 372] width 54 height 21
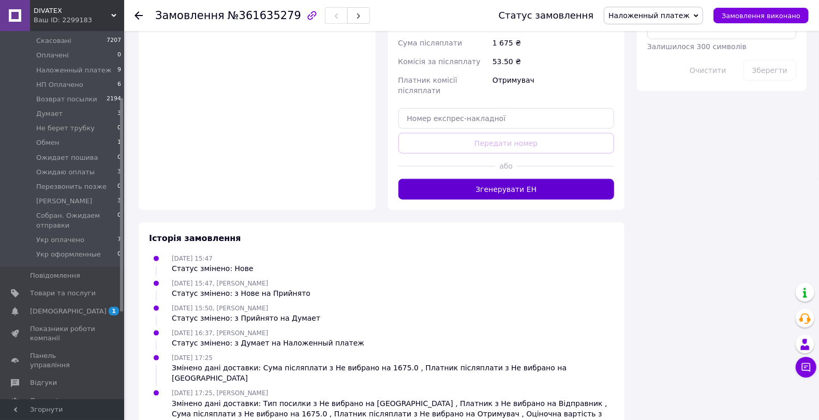
click at [537, 179] on button "Згенерувати ЕН" at bounding box center [506, 189] width 216 height 21
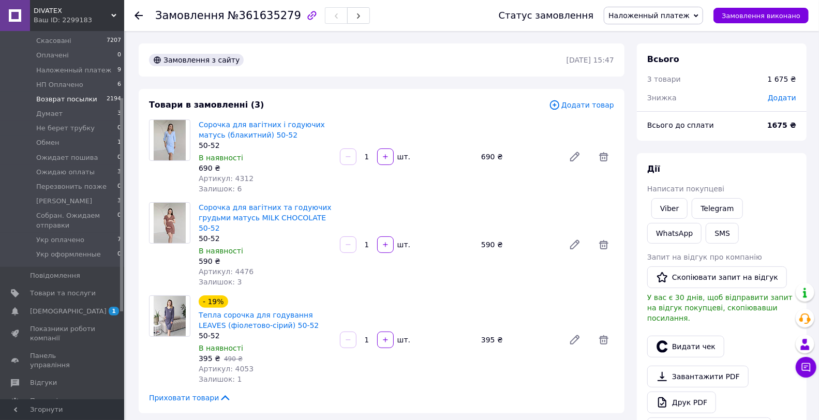
scroll to position [0, 0]
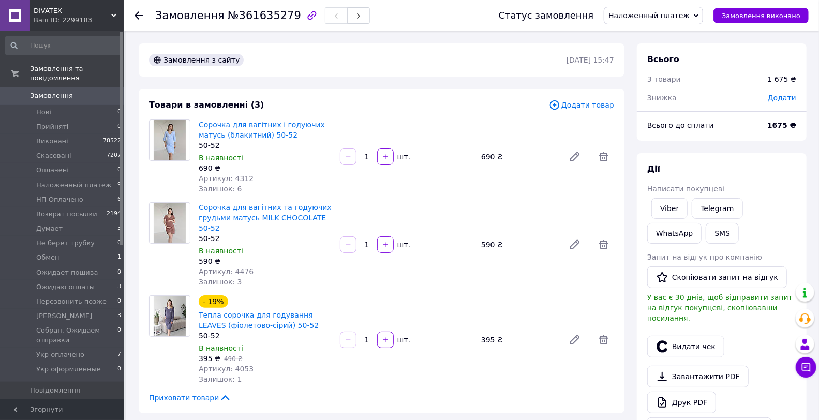
click at [90, 92] on link "Замовлення 0" at bounding box center [63, 96] width 127 height 18
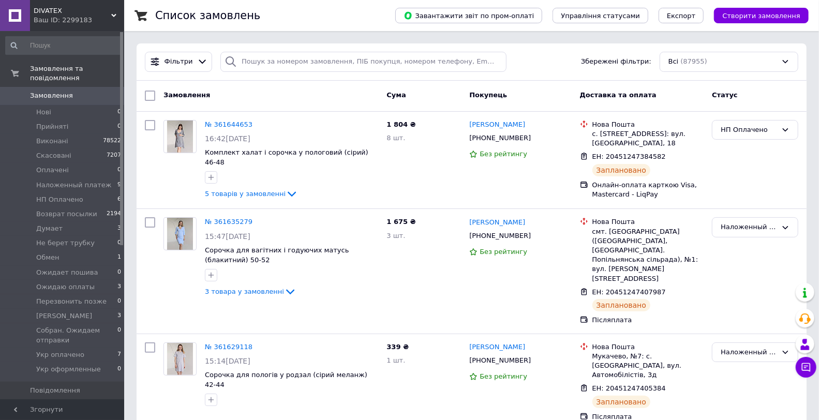
click at [114, 91] on span "0" at bounding box center [110, 95] width 28 height 9
click at [110, 194] on li "HП Оплачено 6" at bounding box center [63, 200] width 127 height 14
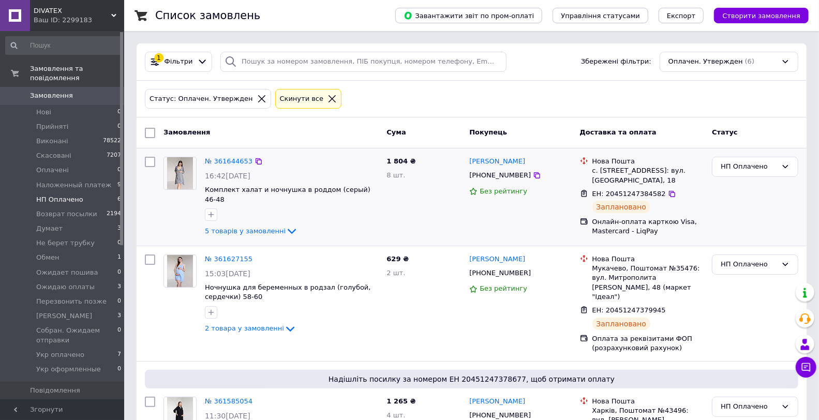
drag, startPoint x: 495, startPoint y: 236, endPoint x: 551, endPoint y: 227, distance: 57.2
click at [497, 236] on div "Євгенія Маліневська +380500117925 Без рейтингу" at bounding box center [520, 197] width 110 height 89
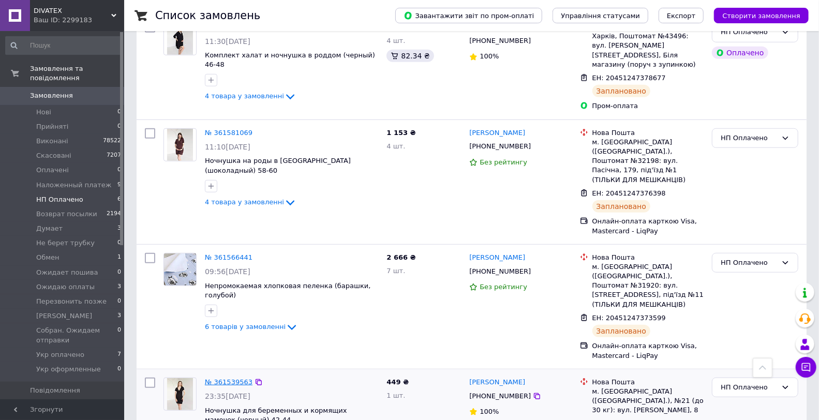
click at [225, 378] on link "№ 361539563" at bounding box center [229, 382] width 48 height 8
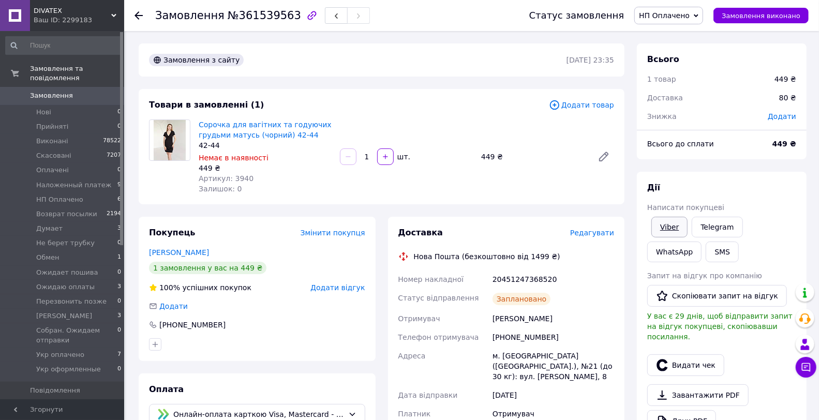
click at [678, 224] on link "Viber" at bounding box center [670, 227] width 36 height 21
click at [513, 280] on div "20451247368520" at bounding box center [554, 279] width 126 height 19
copy div "20451247368520"
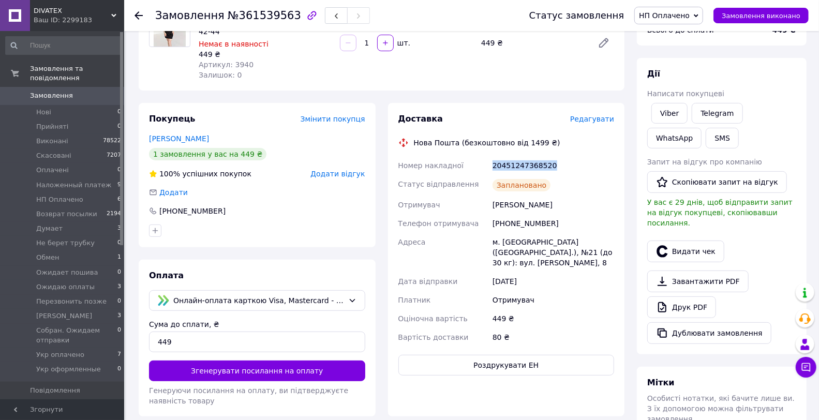
scroll to position [115, 0]
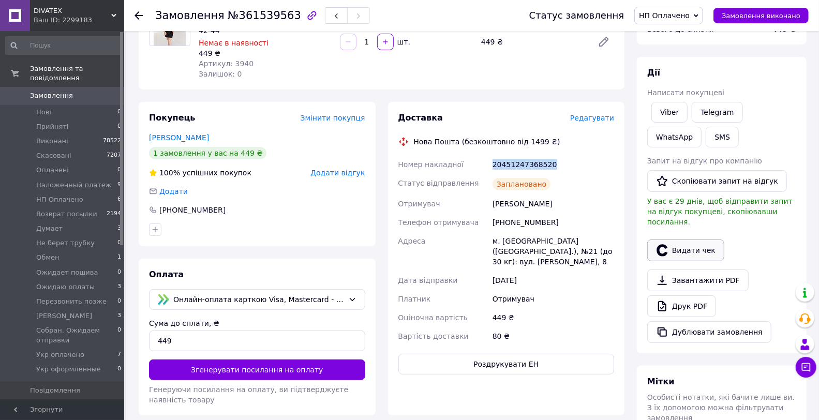
click at [690, 240] on button "Видати чек" at bounding box center [685, 251] width 77 height 22
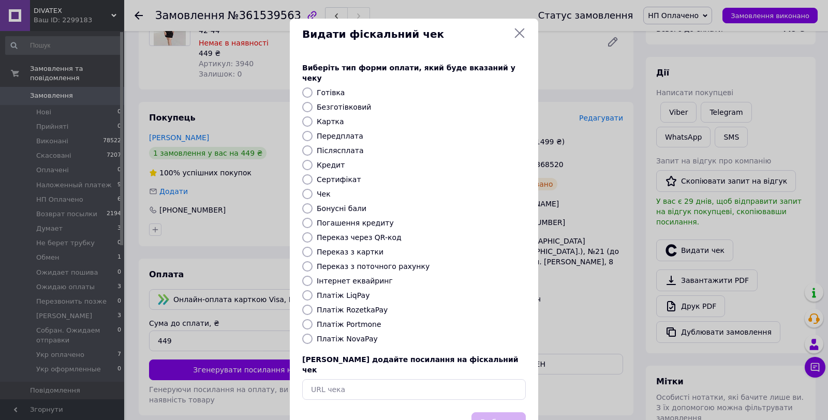
click at [349, 291] on label "Платіж LiqPay" at bounding box center [343, 295] width 53 height 8
click at [313, 290] on input "Платіж LiqPay" at bounding box center [307, 295] width 10 height 10
click at [494, 412] on button "Вибрати" at bounding box center [498, 423] width 54 height 22
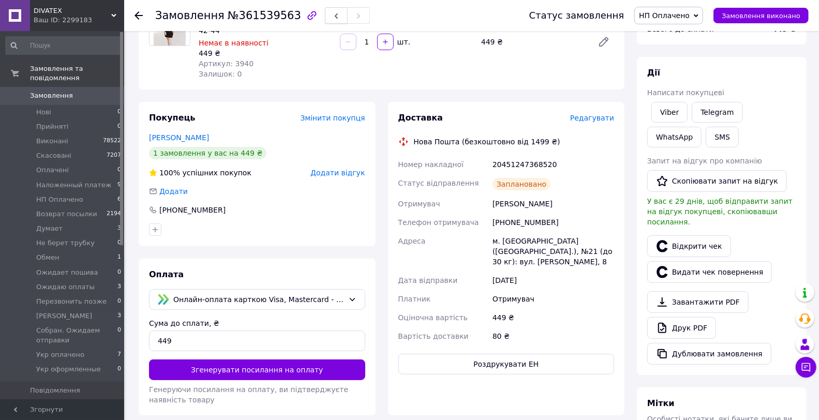
click at [325, 12] on button "button" at bounding box center [336, 15] width 23 height 17
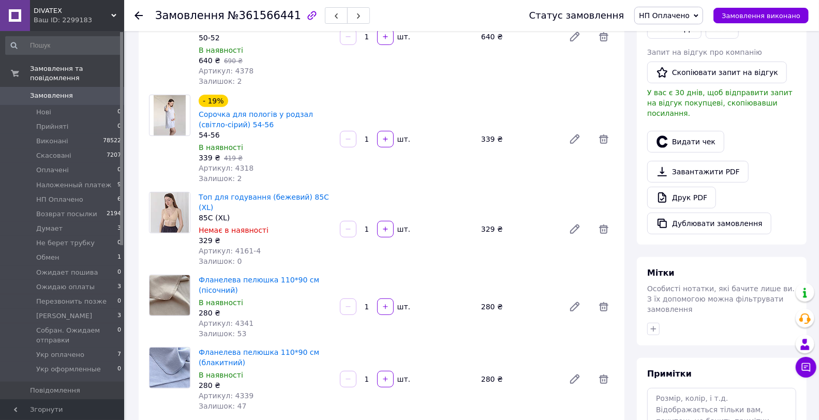
scroll to position [287, 0]
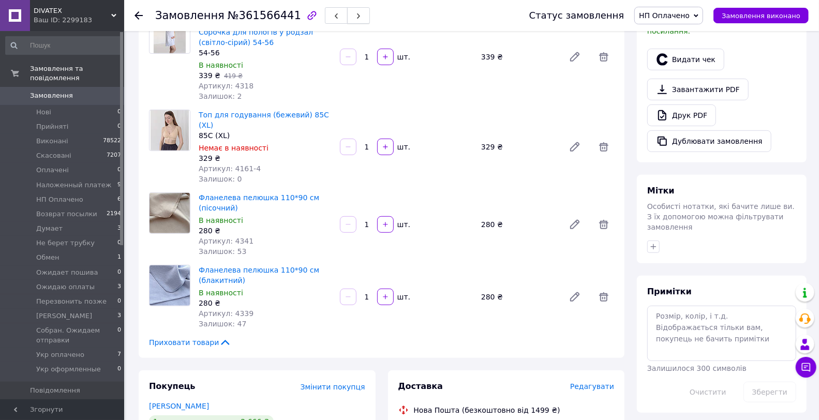
click at [347, 16] on button "button" at bounding box center [358, 15] width 23 height 17
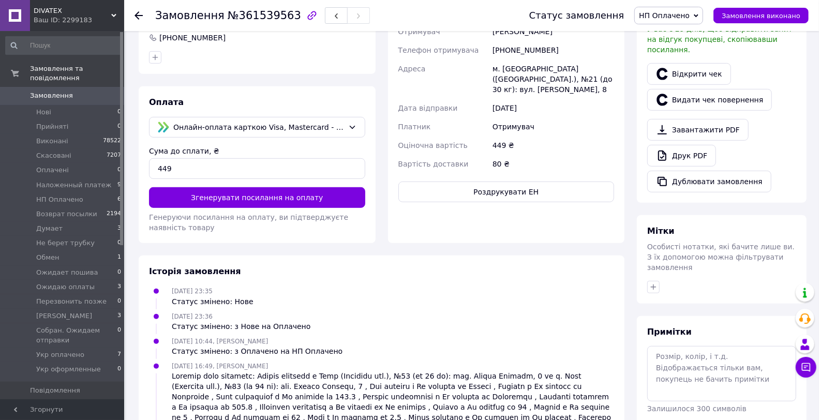
scroll to position [115, 0]
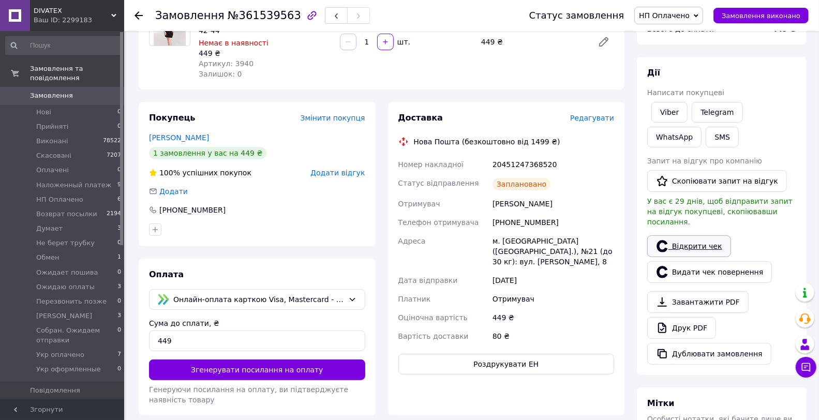
click at [710, 235] on link "Відкрити чек" at bounding box center [689, 246] width 84 height 22
click at [333, 12] on span "button" at bounding box center [336, 16] width 6 height 8
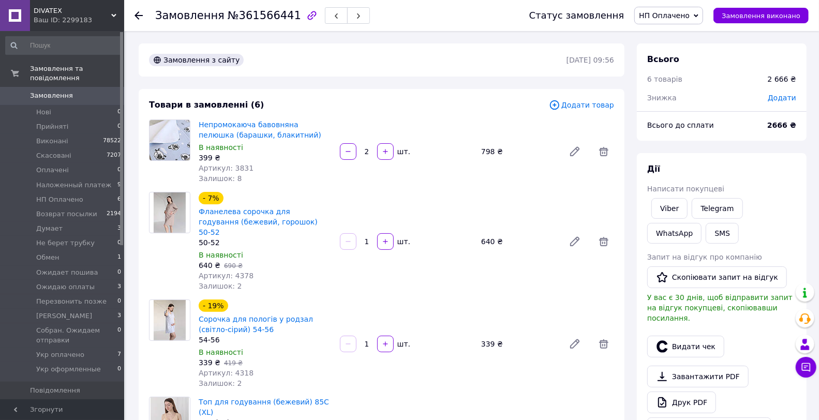
click at [419, 96] on div "Товари в замовленні (6) Додати товар Непромокаюча бавовняна пелюшка (барашки, б…" at bounding box center [382, 367] width 486 height 556
click at [656, 208] on link "Viber" at bounding box center [670, 208] width 36 height 21
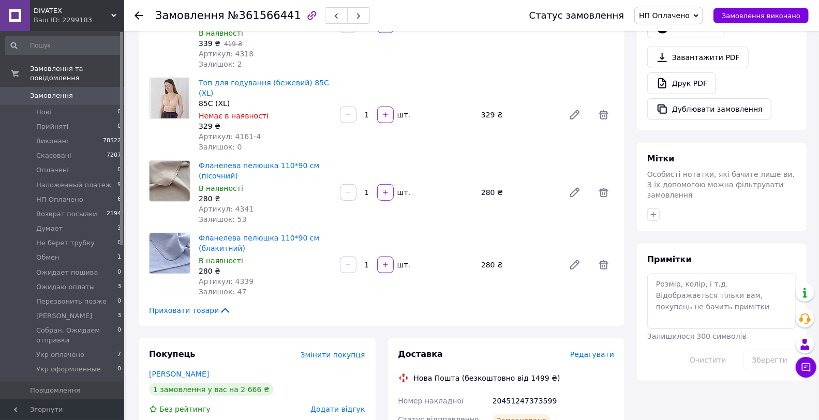
scroll to position [402, 0]
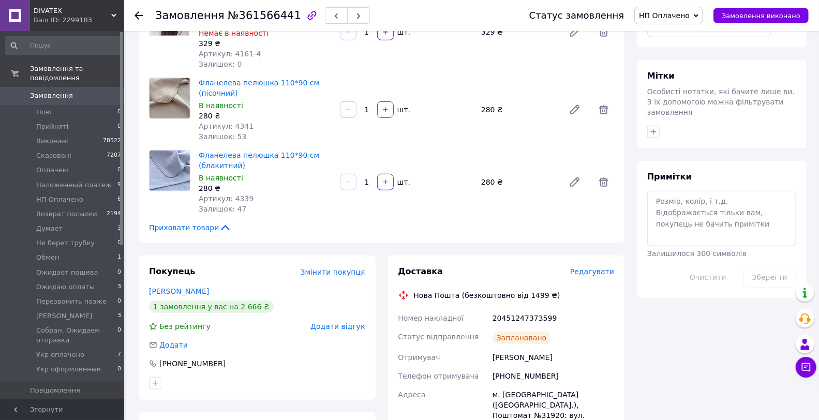
click at [526, 309] on div "20451247373599" at bounding box center [554, 318] width 126 height 19
copy div "20451247373599"
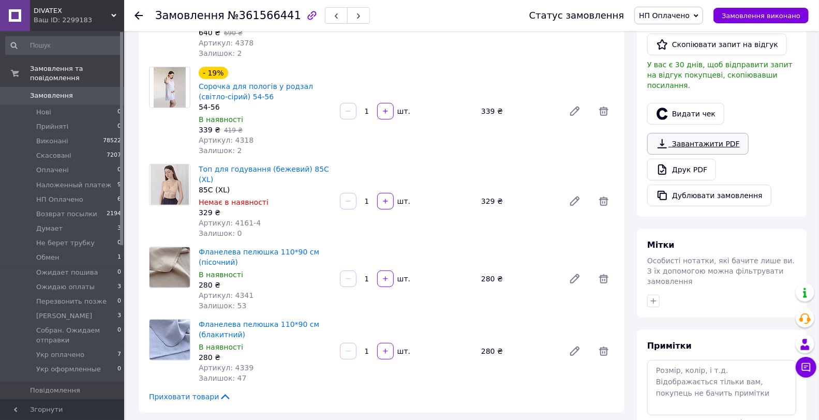
scroll to position [172, 0]
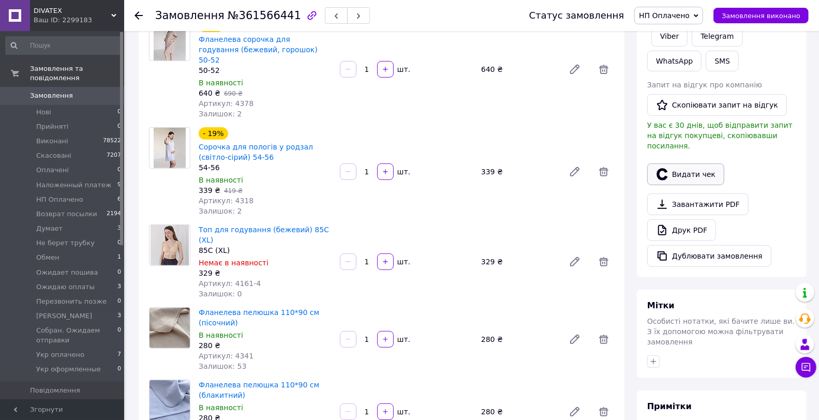
click at [692, 164] on button "Видати чек" at bounding box center [685, 175] width 77 height 22
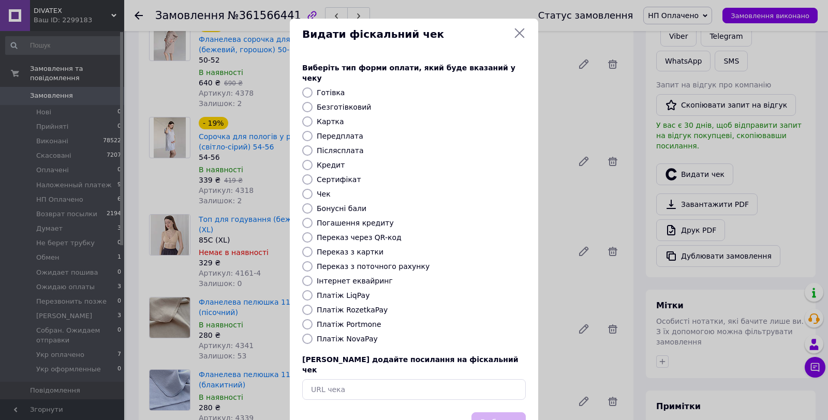
click at [343, 291] on label "Платіж LiqPay" at bounding box center [343, 295] width 53 height 8
click at [313, 290] on input "Платіж LiqPay" at bounding box center [307, 295] width 10 height 10
click at [503, 412] on button "Вибрати" at bounding box center [498, 423] width 54 height 22
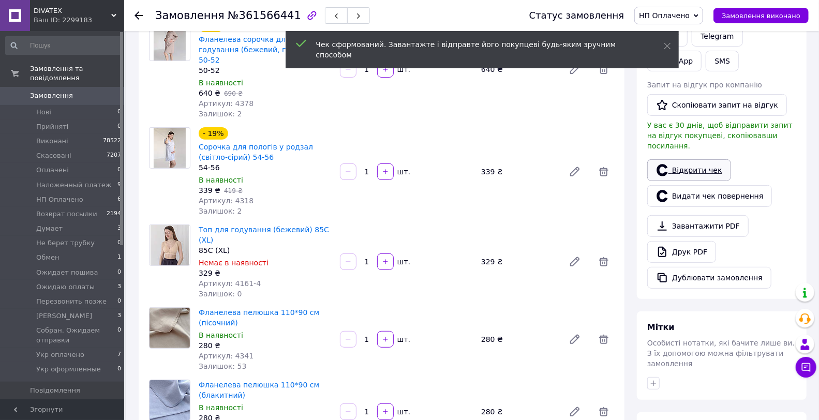
click at [689, 159] on link "Відкрити чек" at bounding box center [689, 170] width 84 height 22
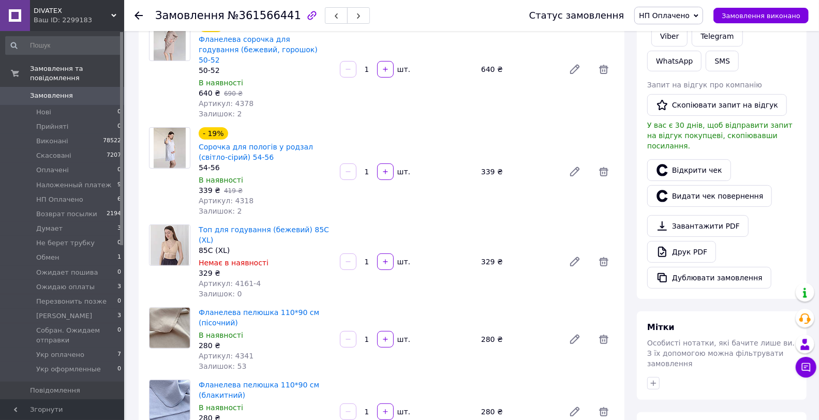
drag, startPoint x: 314, startPoint y: 17, endPoint x: 327, endPoint y: 77, distance: 61.0
click at [325, 17] on button "button" at bounding box center [336, 15] width 23 height 17
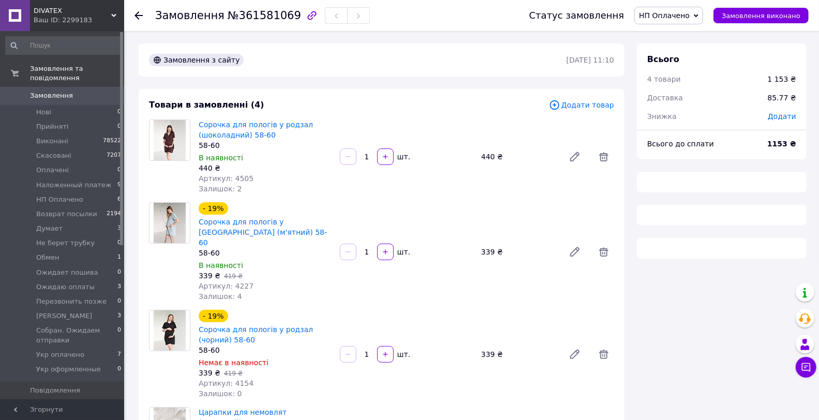
click at [374, 106] on div "Товари в замовленні (4)" at bounding box center [349, 105] width 400 height 12
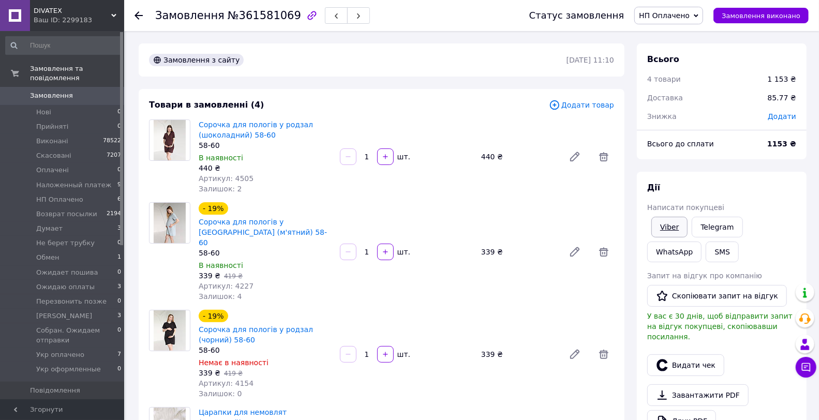
click at [664, 231] on link "Viber" at bounding box center [670, 227] width 36 height 21
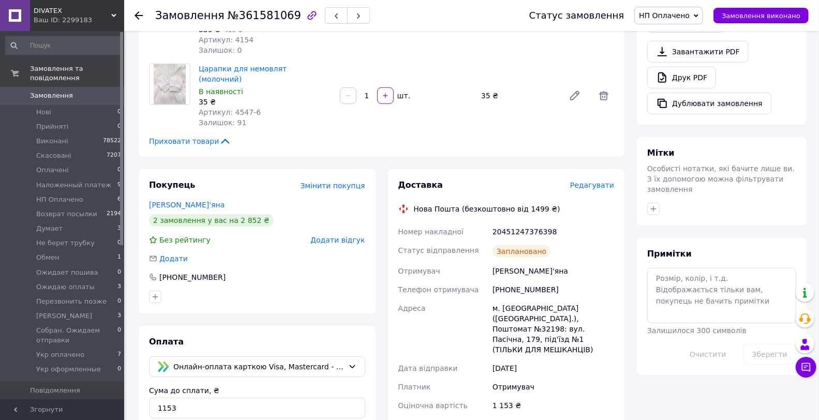
scroll to position [460, 0]
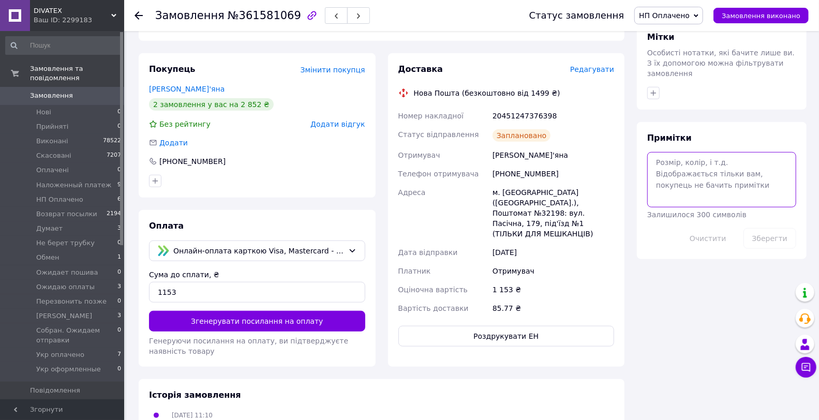
click at [691, 152] on textarea at bounding box center [721, 179] width 149 height 55
paste textarea "Будь ласка, номер ТТН: 🪻 Фіскальний чек Вашого замовлення:"
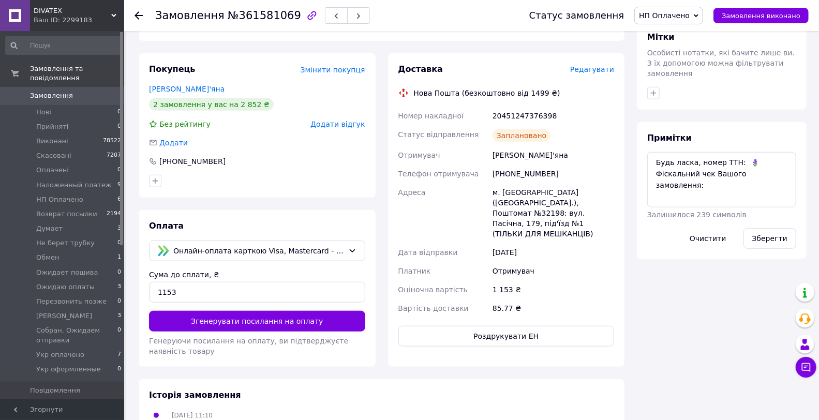
click at [529, 107] on div "20451247376398" at bounding box center [554, 116] width 126 height 19
click at [532, 107] on div "20451247376398" at bounding box center [554, 116] width 126 height 19
copy div "20451247376398"
click at [738, 152] on textarea "Будь ласка, номер ТТН: 🪻 Фіскальний чек Вашого замовлення:" at bounding box center [721, 179] width 149 height 55
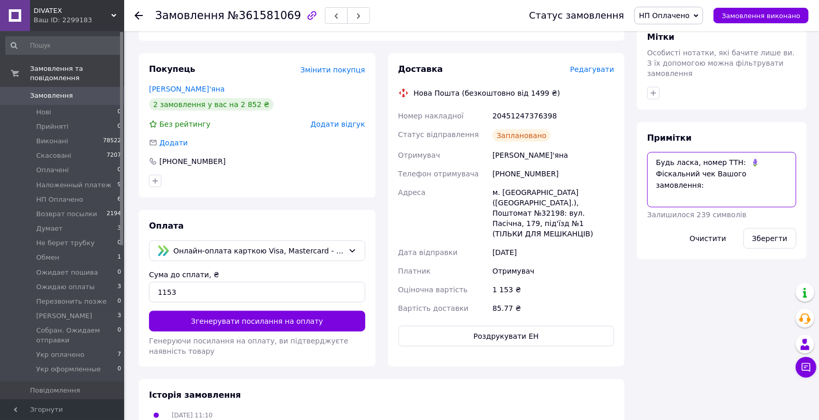
paste textarea "20451247376398"
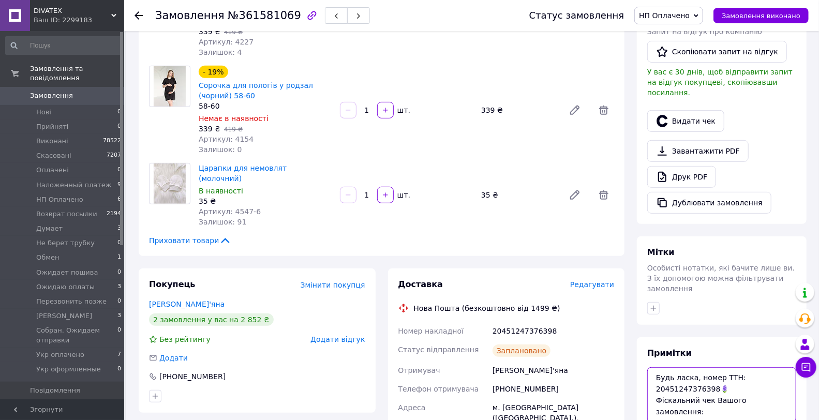
scroll to position [230, 0]
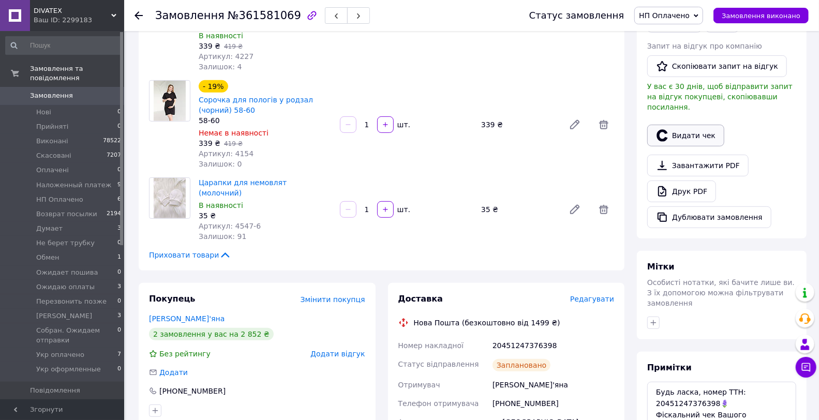
click at [700, 125] on button "Видати чек" at bounding box center [685, 136] width 77 height 22
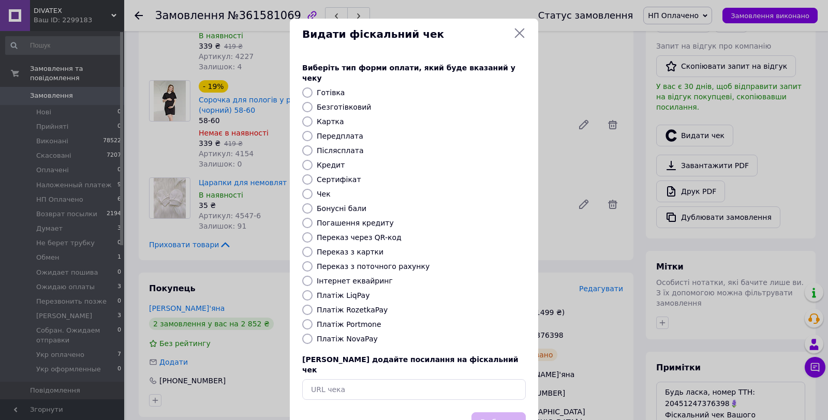
click at [348, 291] on label "Платіж LiqPay" at bounding box center [343, 295] width 53 height 8
click at [313, 290] on input "Платіж LiqPay" at bounding box center [307, 295] width 10 height 10
click at [495, 412] on button "Вибрати" at bounding box center [498, 423] width 54 height 22
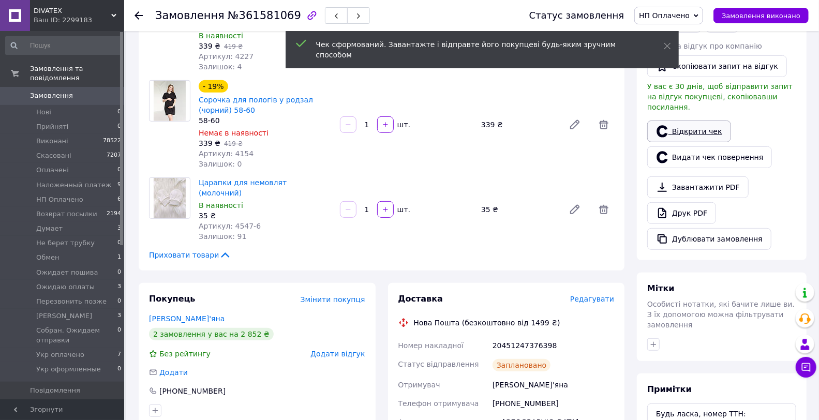
click at [697, 121] on link "Відкрити чек" at bounding box center [689, 132] width 84 height 22
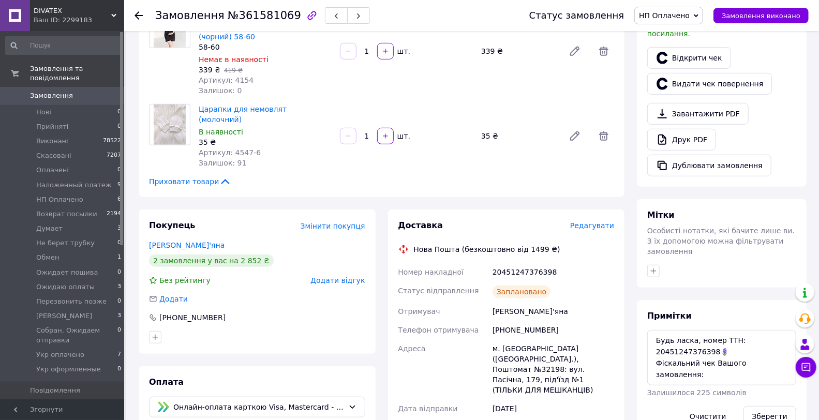
scroll to position [460, 0]
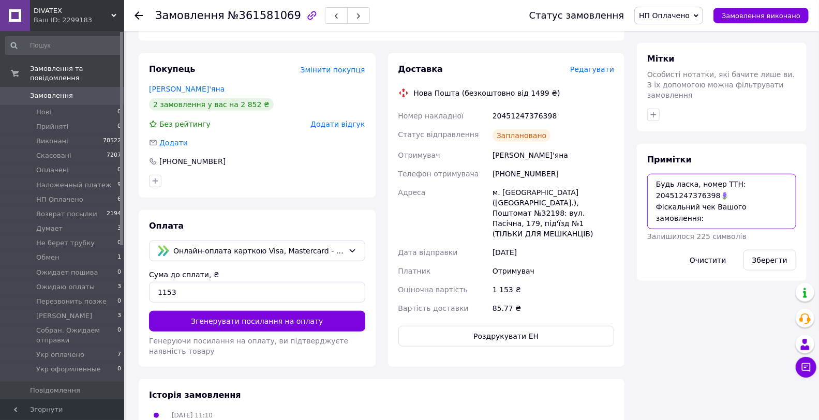
click at [660, 204] on textarea "Будь ласка, номер ТТН: 20451247376398🪻 Фіскальний чек Вашого замовлення:" at bounding box center [721, 201] width 149 height 55
paste textarea "https://api.checkbox.ua/api/v1/receipts/33450b28-6e01-405b-bbad-2662fb694ca8/ht…"
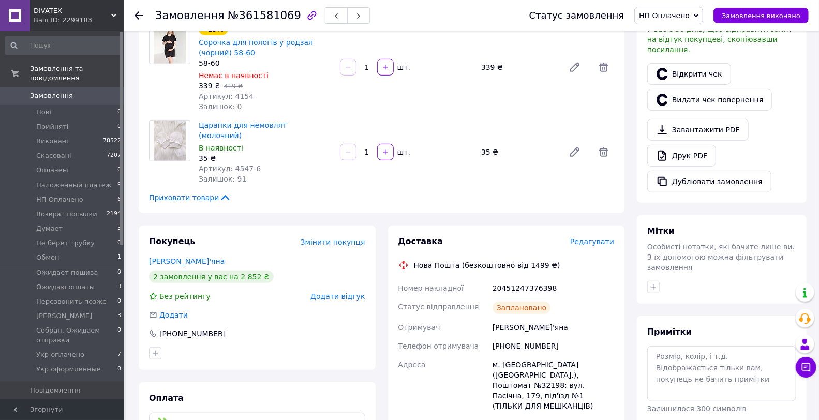
click at [333, 17] on icon "button" at bounding box center [336, 16] width 6 height 6
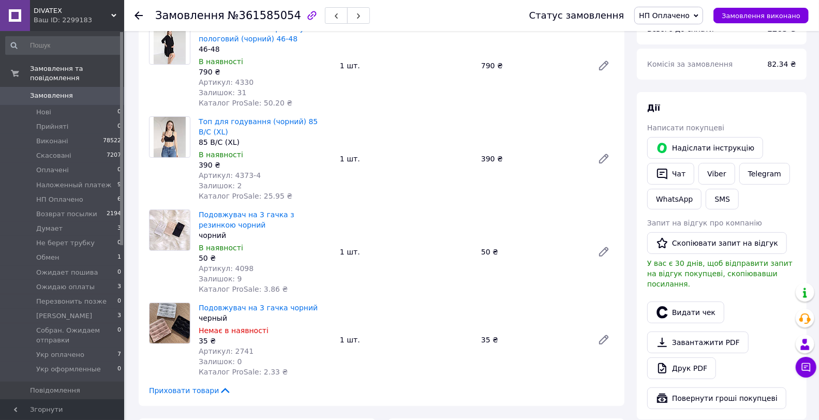
scroll to position [115, 0]
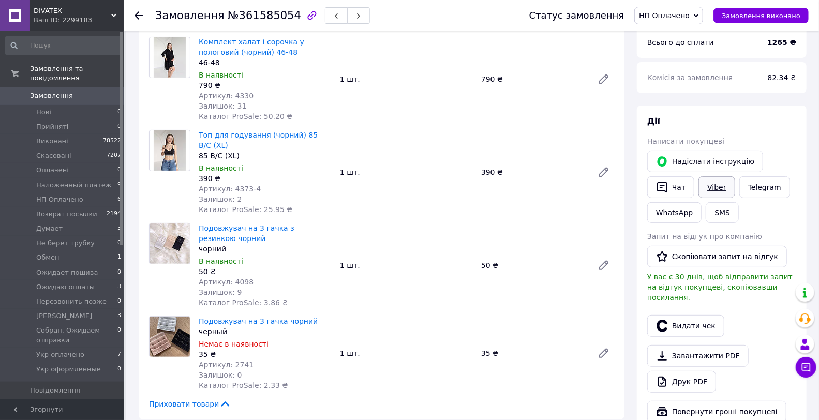
click at [720, 190] on link "Viber" at bounding box center [717, 187] width 36 height 22
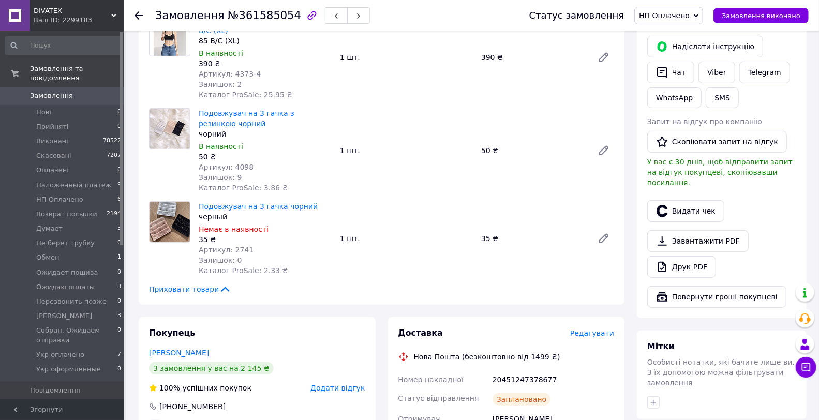
scroll to position [345, 0]
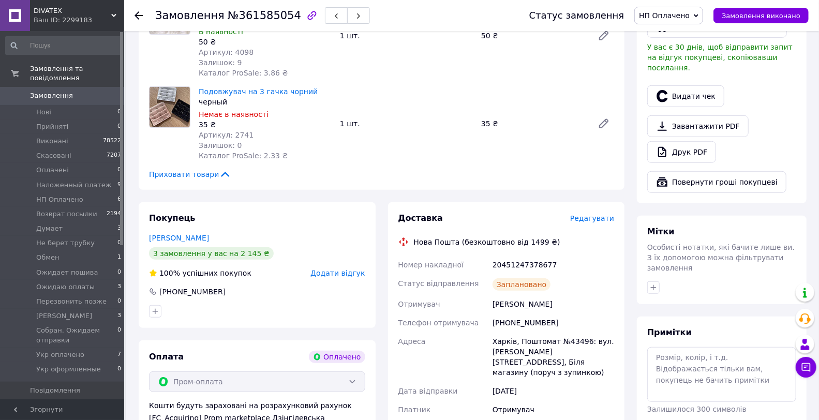
click at [518, 256] on div "20451247378677" at bounding box center [554, 265] width 126 height 19
copy div "20451247378677"
click at [688, 87] on button "Видати чек" at bounding box center [685, 96] width 77 height 22
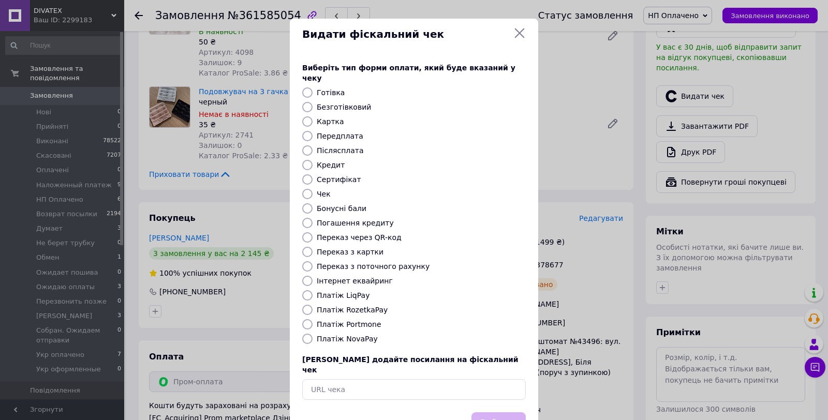
click at [350, 306] on label "Платіж RozetkaPay" at bounding box center [352, 310] width 71 height 8
click at [313, 305] on input "Платіж RozetkaPay" at bounding box center [307, 310] width 10 height 10
click at [499, 412] on button "Вибрати" at bounding box center [498, 423] width 54 height 22
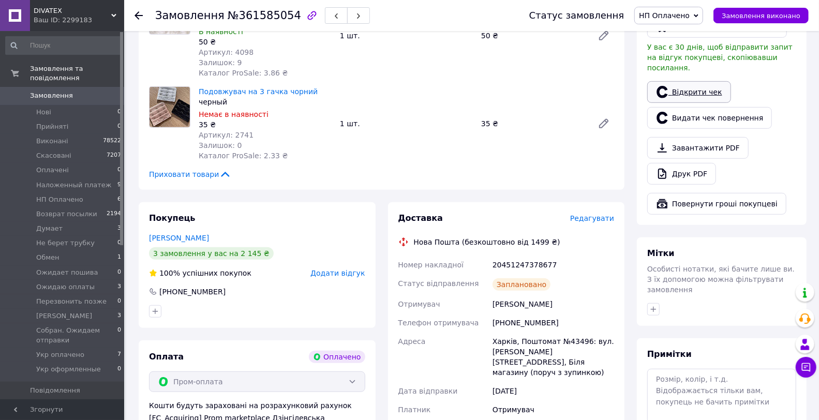
click at [708, 81] on link "Відкрити чек" at bounding box center [689, 92] width 84 height 22
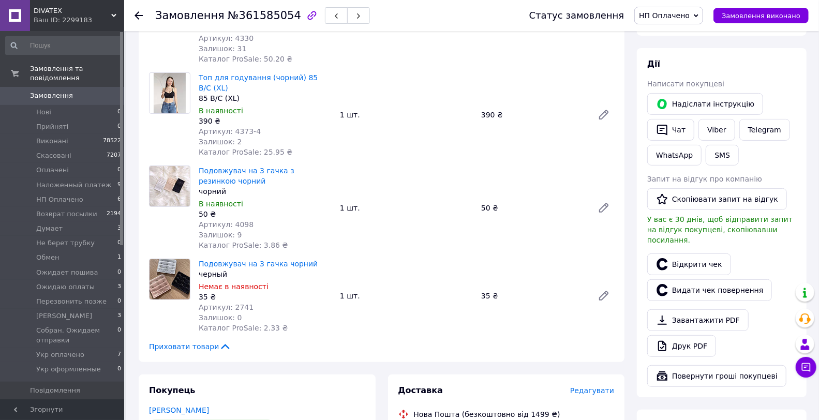
click at [318, 3] on div "Замовлення №361585054" at bounding box center [331, 15] width 353 height 31
click at [333, 12] on span "button" at bounding box center [336, 16] width 6 height 8
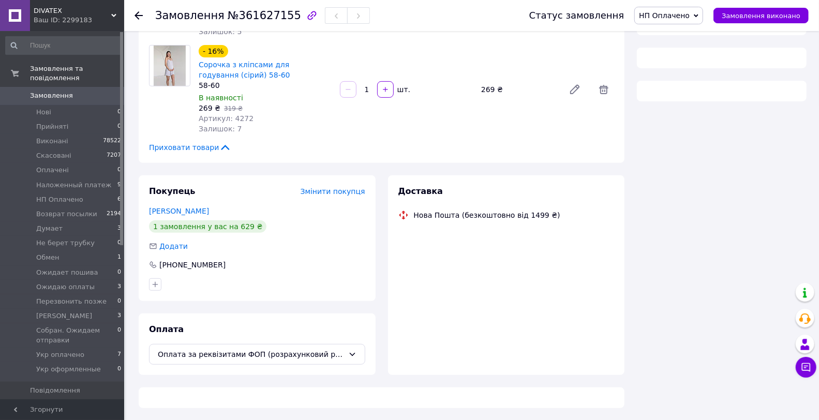
scroll to position [172, 0]
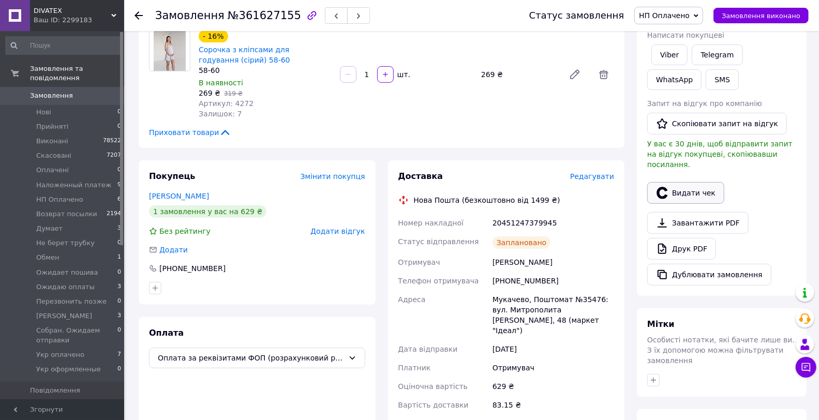
click at [686, 182] on button "Видати чек" at bounding box center [685, 193] width 77 height 22
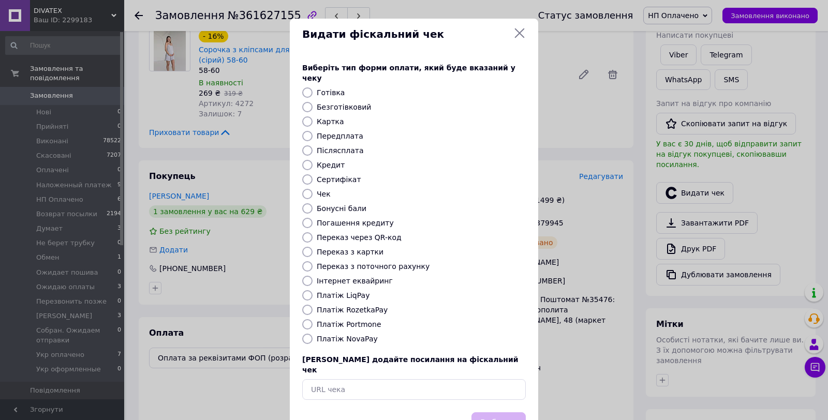
click at [342, 103] on label "Безготівковий" at bounding box center [344, 107] width 54 height 8
click at [313, 102] on input "Безготівковий" at bounding box center [307, 107] width 10 height 10
click at [509, 412] on button "Вибрати" at bounding box center [498, 423] width 54 height 22
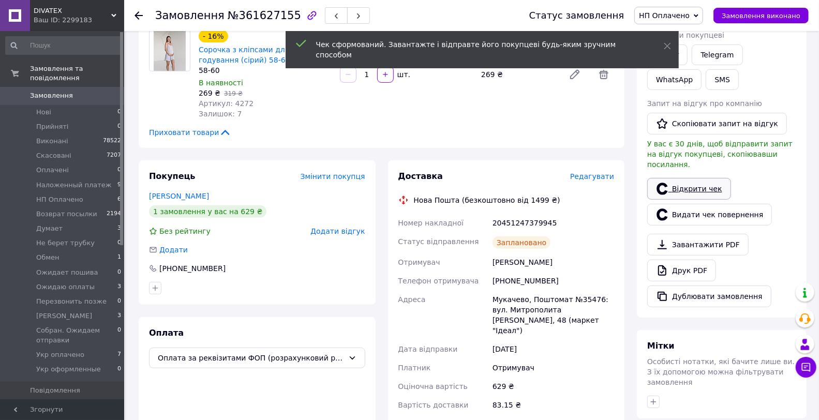
click at [680, 178] on link "Відкрити чек" at bounding box center [689, 189] width 84 height 22
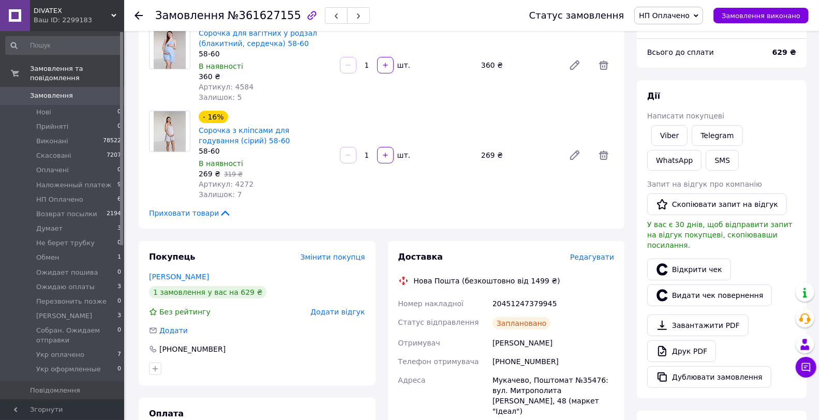
scroll to position [0, 0]
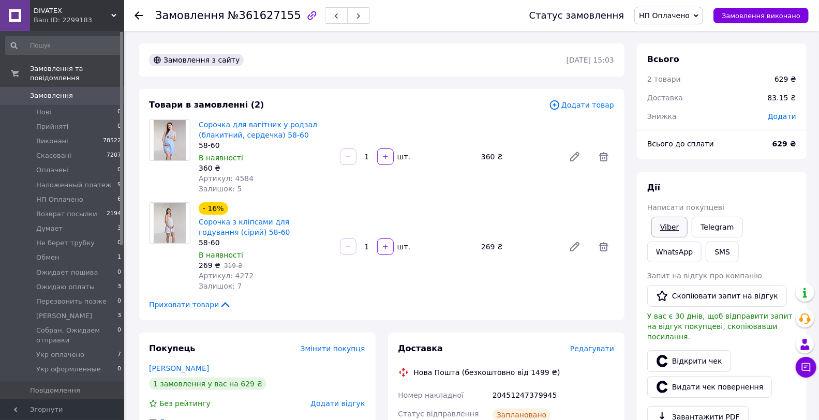
click at [671, 225] on link "Viber" at bounding box center [670, 227] width 36 height 21
click at [522, 396] on div "20451247379945" at bounding box center [554, 395] width 126 height 19
click at [521, 396] on div "20451247379945" at bounding box center [554, 395] width 126 height 19
copy div "20451247379945"
click at [698, 350] on link "Відкрити чек" at bounding box center [689, 361] width 84 height 22
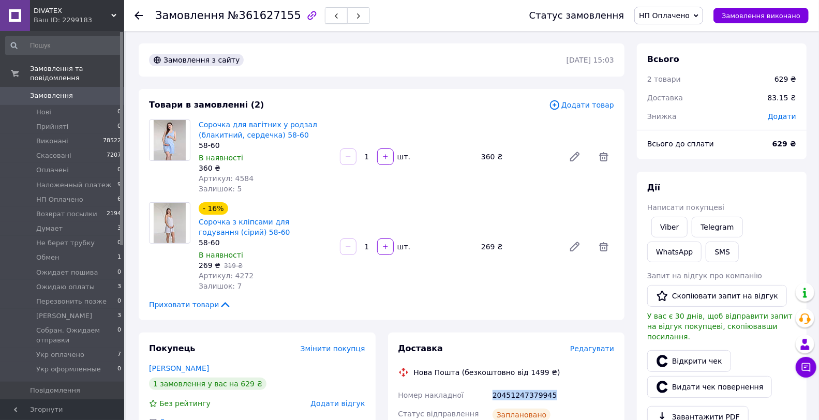
click at [333, 12] on span "button" at bounding box center [336, 16] width 6 height 8
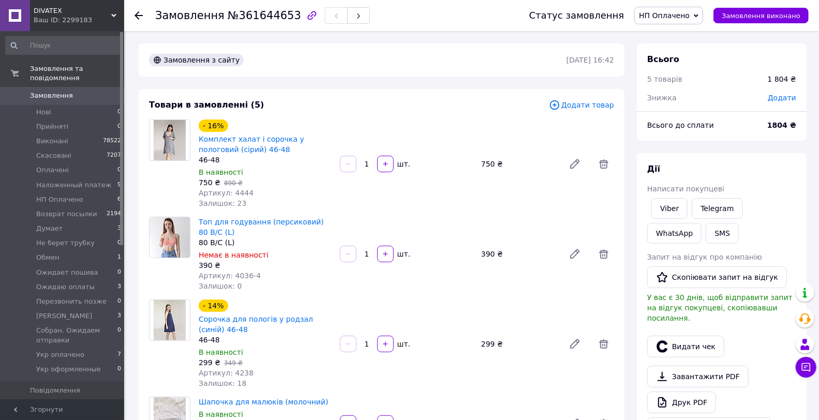
click at [323, 109] on div "Товари в замовленні (5)" at bounding box center [349, 105] width 400 height 12
click at [661, 208] on link "Viber" at bounding box center [670, 208] width 36 height 21
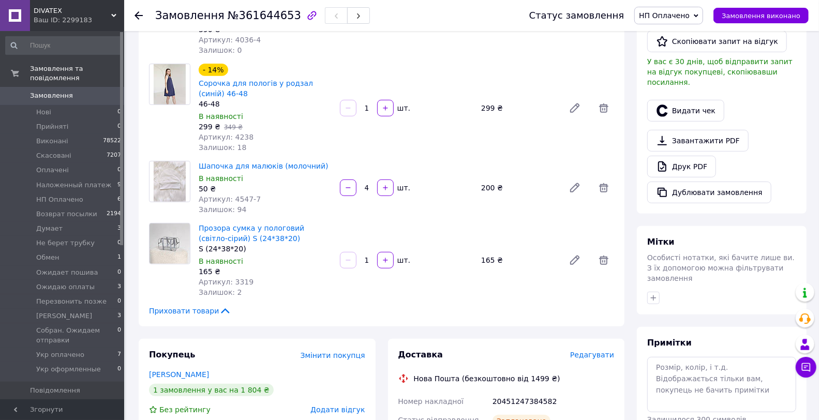
scroll to position [345, 0]
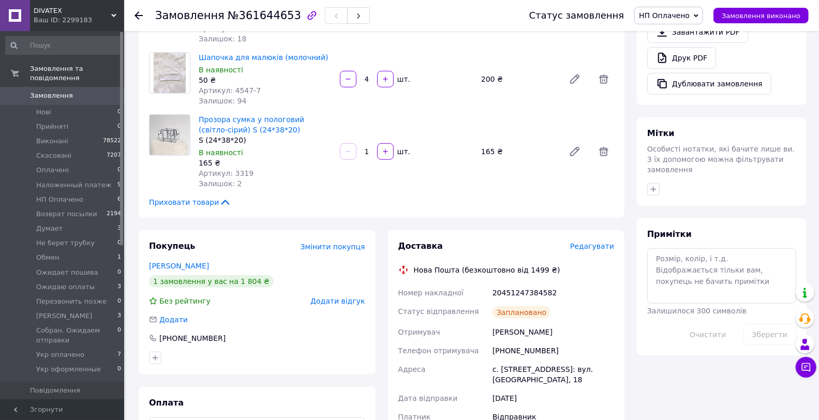
click at [522, 294] on div "20451247384582" at bounding box center [554, 293] width 126 height 19
copy div "20451247384582"
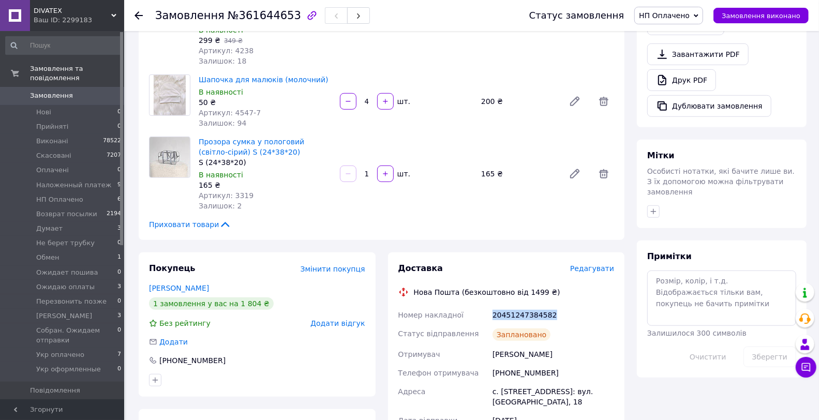
scroll to position [287, 0]
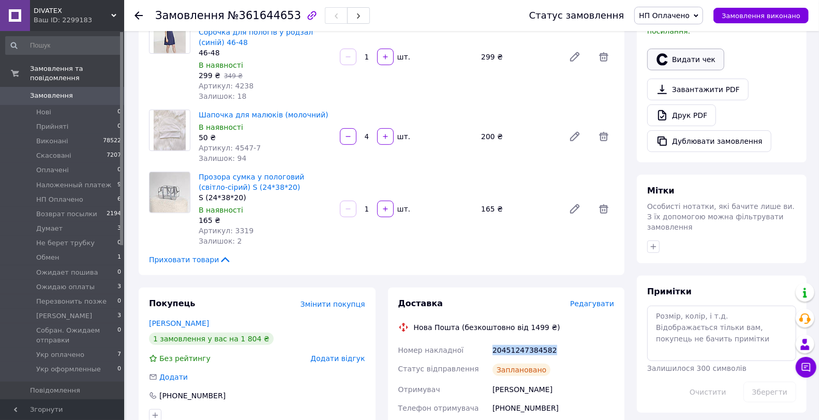
click at [675, 49] on button "Видати чек" at bounding box center [685, 60] width 77 height 22
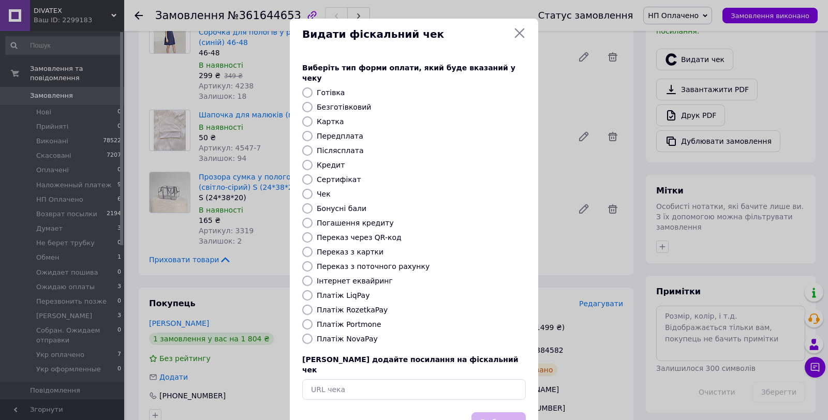
click at [345, 291] on label "Платіж LiqPay" at bounding box center [343, 295] width 53 height 8
click at [313, 290] on input "Платіж LiqPay" at bounding box center [307, 295] width 10 height 10
click at [492, 412] on button "Вибрати" at bounding box center [498, 423] width 54 height 22
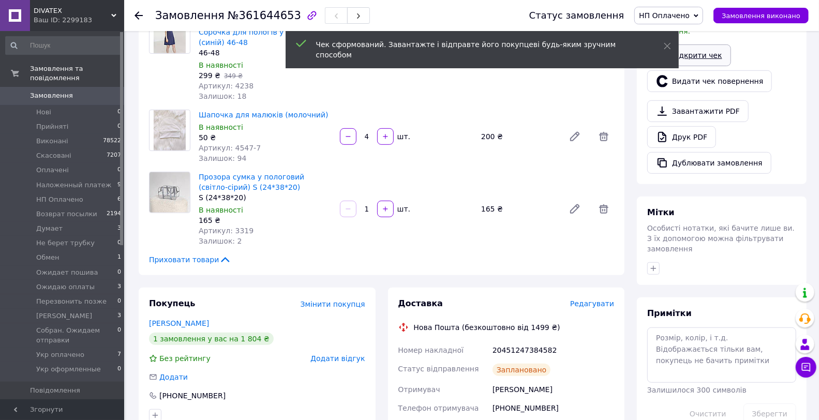
click at [710, 47] on link "Відкрити чек" at bounding box center [689, 56] width 84 height 22
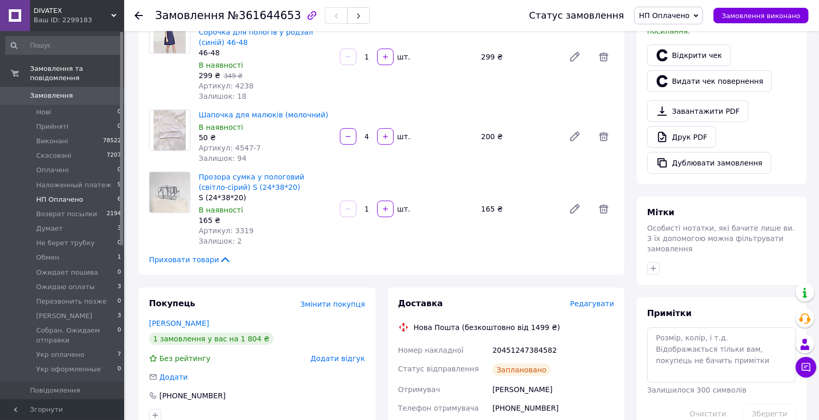
click at [85, 193] on li "HП Оплачено 6" at bounding box center [63, 200] width 127 height 14
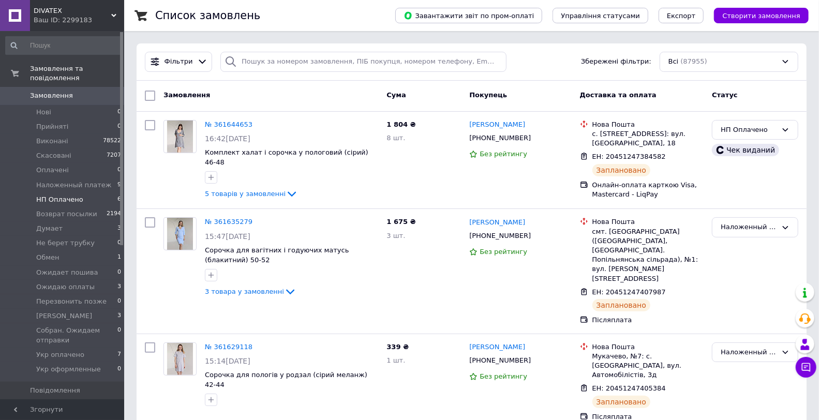
click at [69, 195] on span "HП Оплачено" at bounding box center [59, 199] width 47 height 9
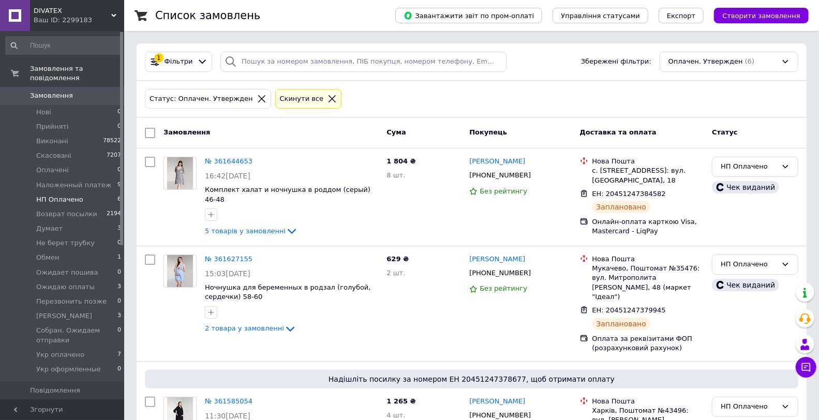
click at [151, 135] on input "checkbox" at bounding box center [150, 133] width 10 height 10
click at [228, 132] on div "Дії для 6 замовлень" at bounding box center [198, 133] width 109 height 17
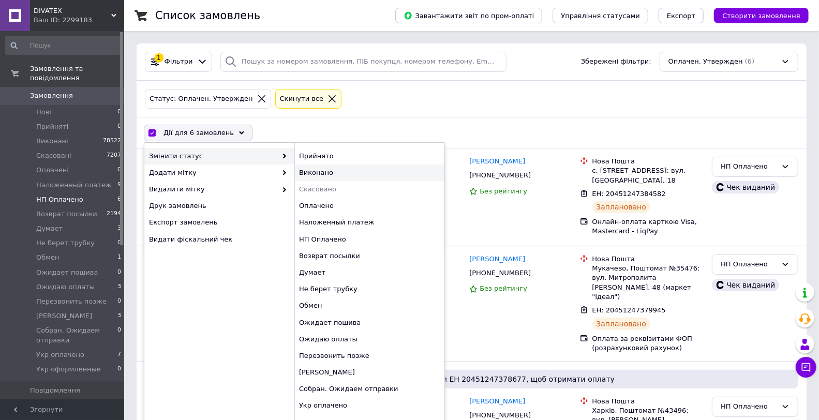
click at [311, 171] on div "Виконано" at bounding box center [369, 173] width 150 height 17
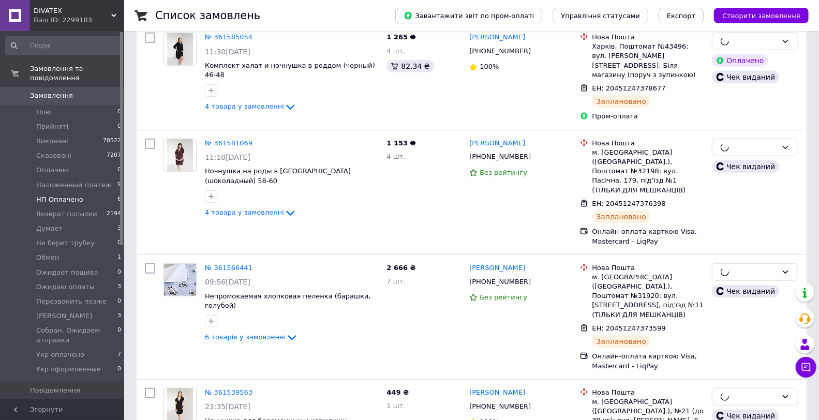
scroll to position [375, 0]
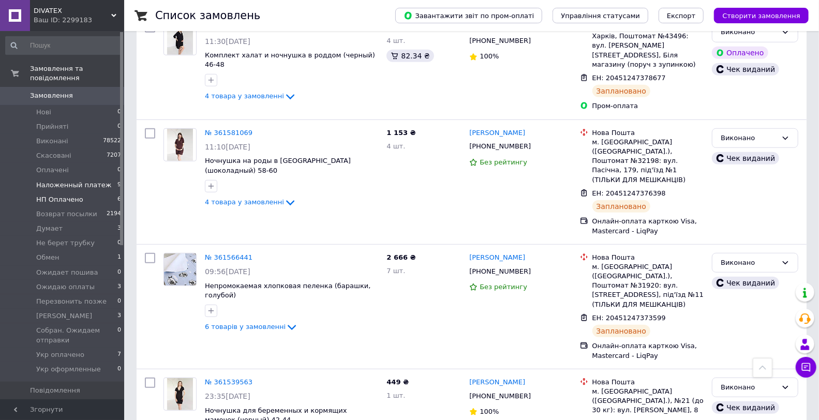
click at [86, 181] on span "Hаложенный платеж" at bounding box center [74, 185] width 76 height 9
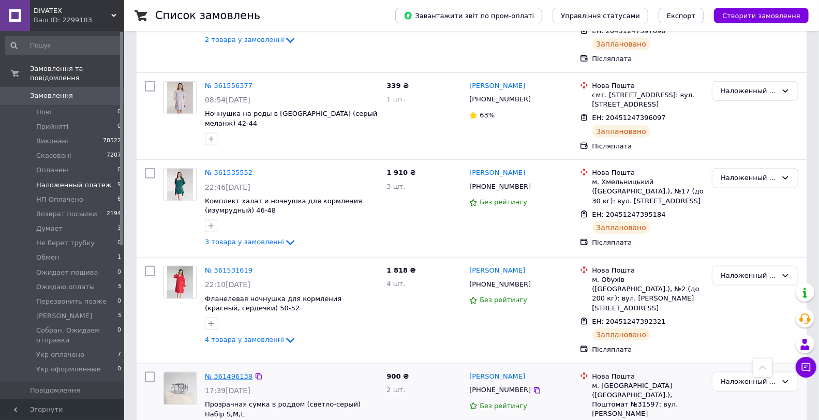
click at [226, 373] on link "№ 361496138" at bounding box center [229, 377] width 48 height 8
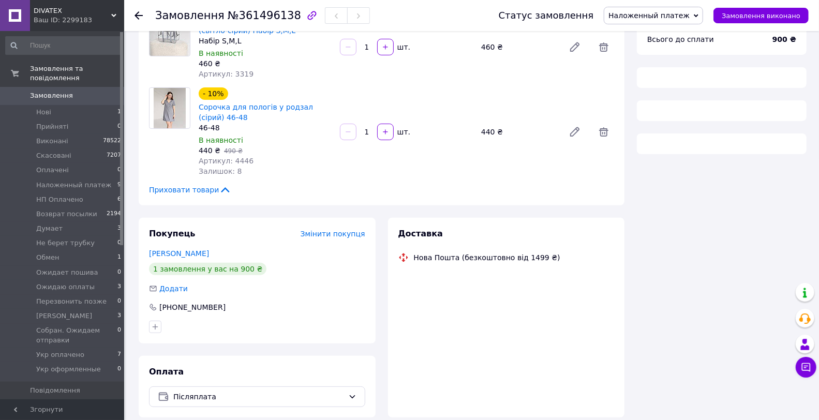
scroll to position [32, 0]
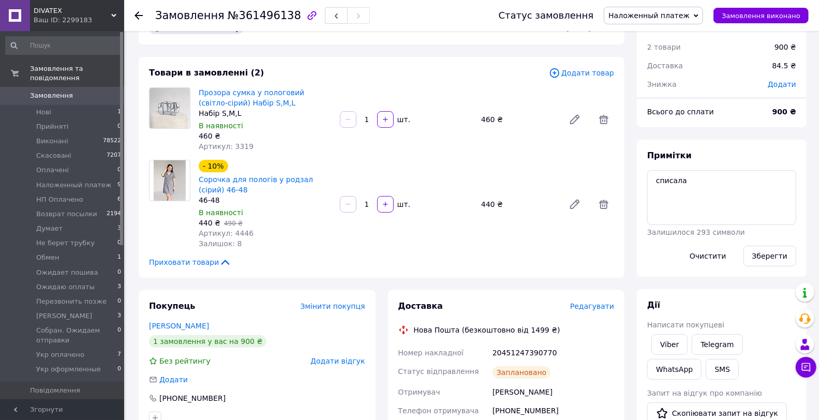
drag, startPoint x: 676, startPoint y: 344, endPoint x: 669, endPoint y: 345, distance: 6.8
click at [675, 344] on link "Viber" at bounding box center [670, 344] width 36 height 21
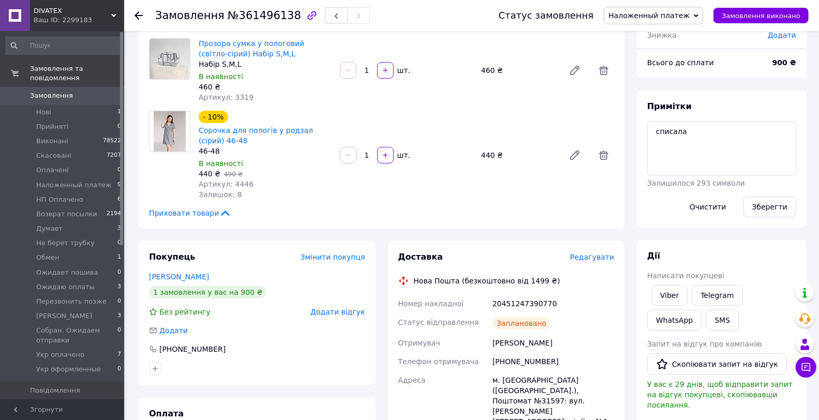
scroll to position [147, 0]
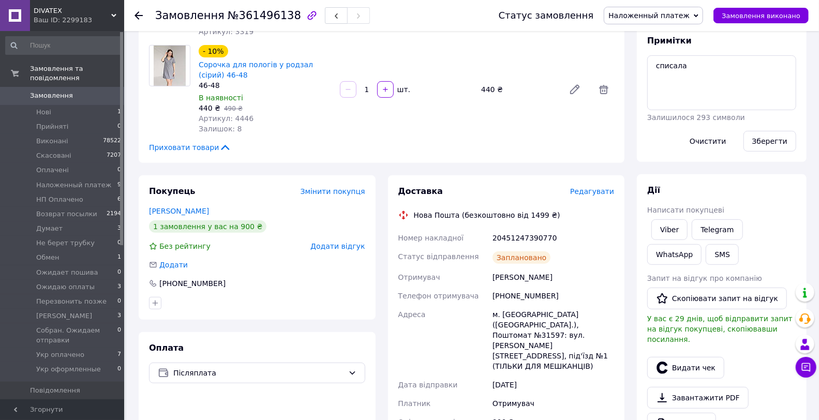
click at [532, 244] on div "20451247390770" at bounding box center [554, 238] width 126 height 19
copy div "20451247390770"
click at [678, 358] on button "Видати чек" at bounding box center [685, 368] width 77 height 22
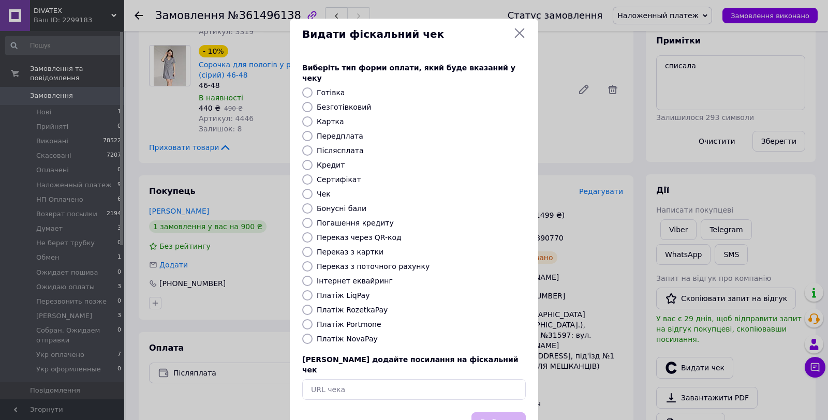
click at [337, 335] on label "Платіж NovaPay" at bounding box center [347, 339] width 61 height 8
click at [313, 334] on input "Платіж NovaPay" at bounding box center [307, 339] width 10 height 10
click at [494, 412] on button "Вибрати" at bounding box center [498, 423] width 54 height 22
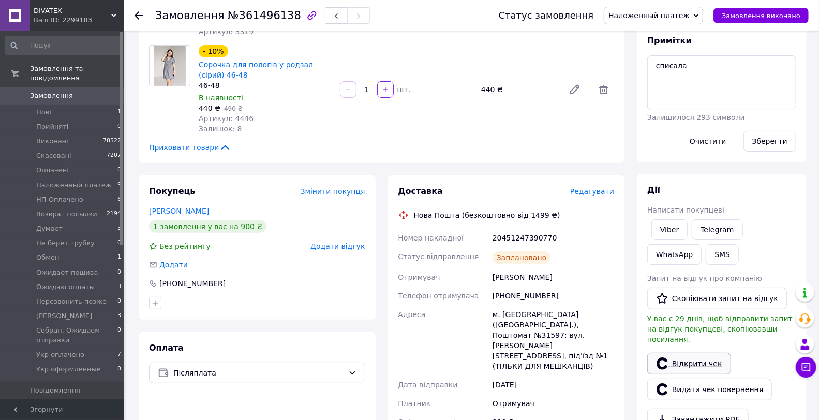
click at [689, 355] on link "Відкрити чек" at bounding box center [689, 364] width 84 height 22
click at [325, 20] on button "button" at bounding box center [336, 15] width 23 height 17
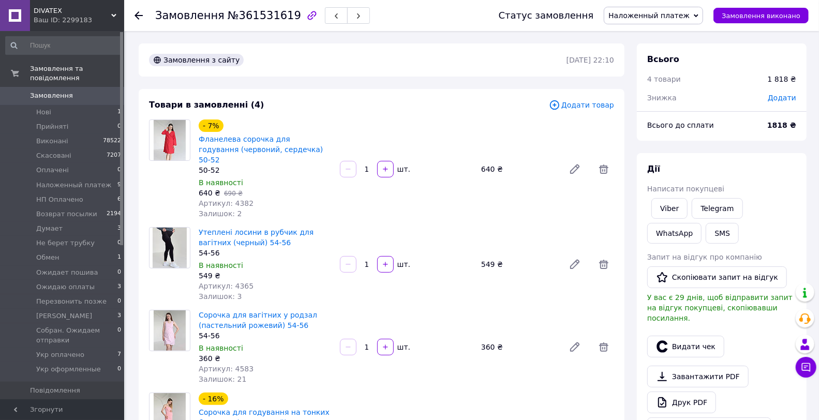
drag, startPoint x: 435, startPoint y: 121, endPoint x: 449, endPoint y: 127, distance: 15.3
click at [435, 121] on div "- 7% Фланелева сорочка для годування (червоний, сердечка) 50-52 50-52 В наявнос…" at bounding box center [407, 169] width 424 height 104
click at [664, 202] on link "Viber" at bounding box center [670, 208] width 36 height 21
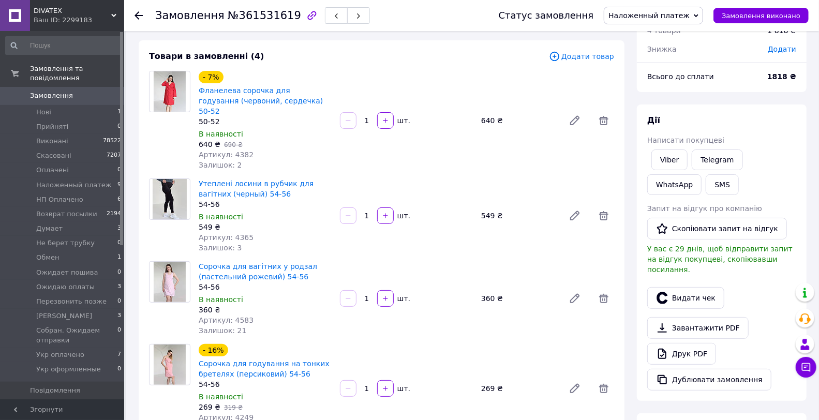
scroll to position [230, 0]
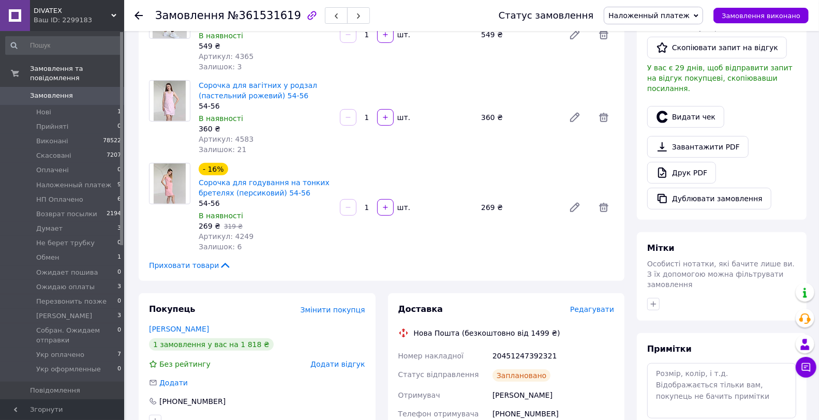
click at [518, 347] on div "20451247392321" at bounding box center [554, 356] width 126 height 19
copy div "20451247392321"
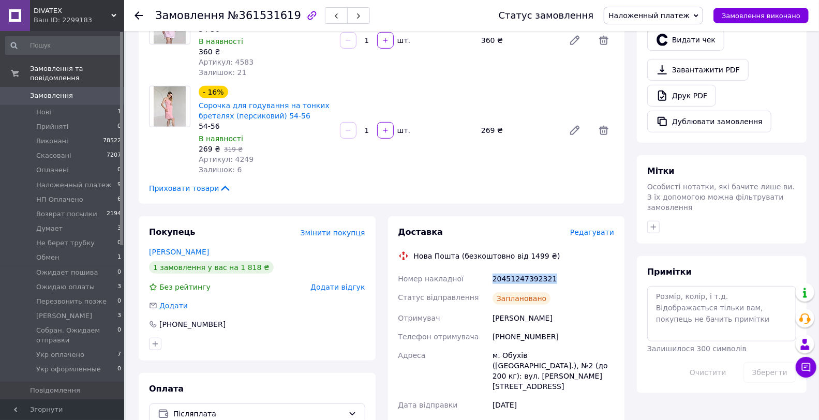
scroll to position [172, 0]
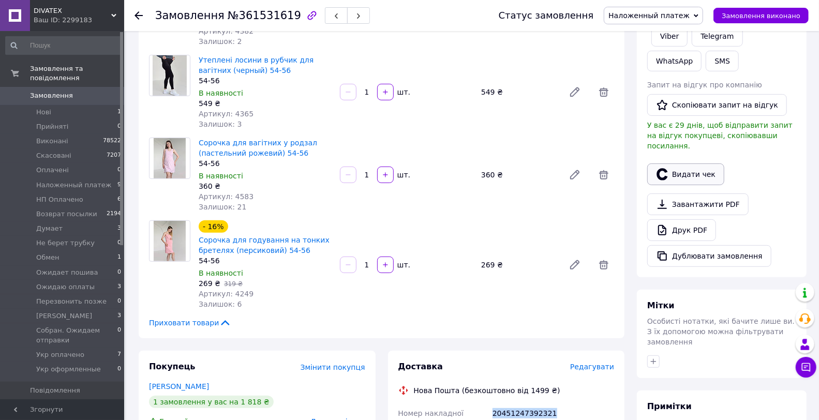
click at [710, 164] on button "Видати чек" at bounding box center [685, 175] width 77 height 22
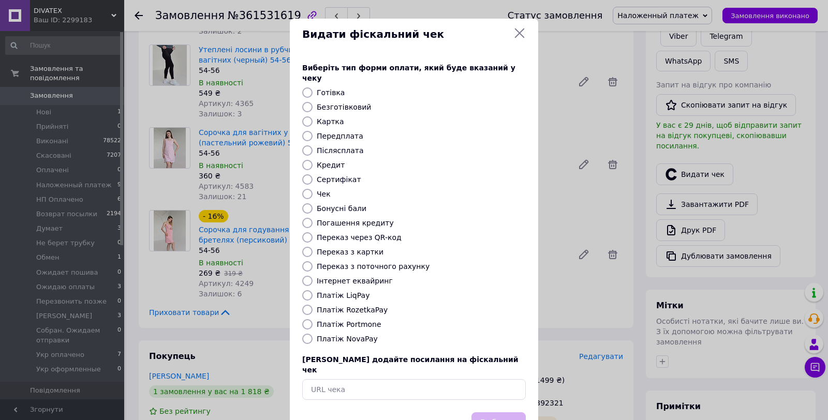
click at [358, 320] on label "Платіж Portmone" at bounding box center [349, 324] width 65 height 8
click at [313, 319] on input "Платіж Portmone" at bounding box center [307, 324] width 10 height 10
click at [348, 335] on label "Платіж NovaPay" at bounding box center [347, 339] width 61 height 8
click at [313, 334] on input "Платіж NovaPay" at bounding box center [307, 339] width 10 height 10
click at [488, 412] on button "Вибрати" at bounding box center [498, 423] width 54 height 22
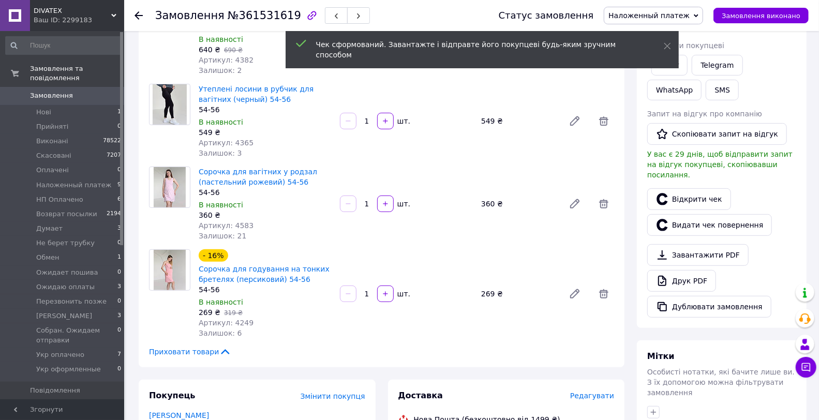
scroll to position [115, 0]
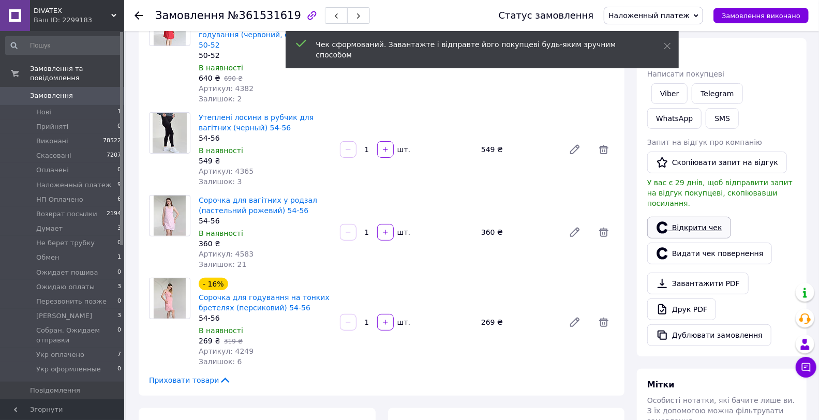
click at [678, 217] on link "Відкрити чек" at bounding box center [689, 228] width 84 height 22
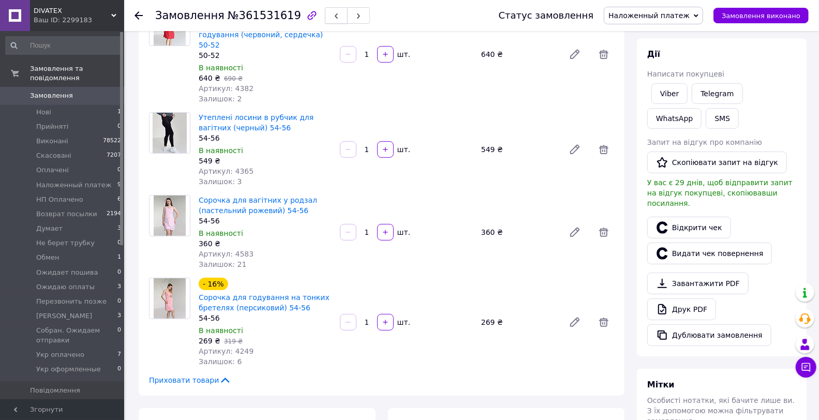
click at [325, 18] on button "button" at bounding box center [336, 15] width 23 height 17
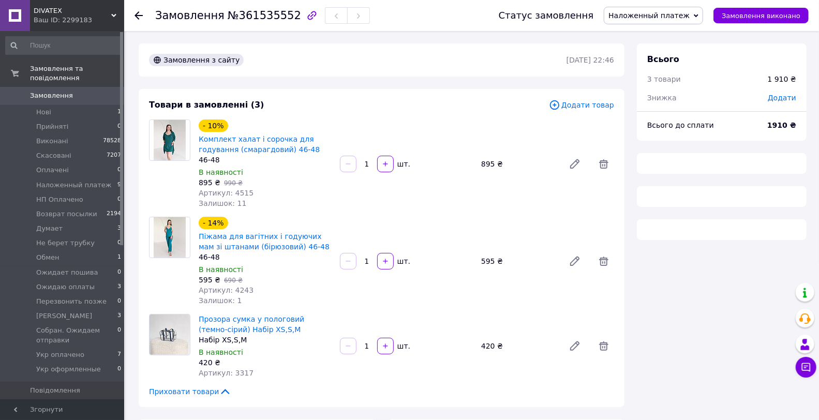
click at [427, 75] on div "Замовлення з сайту 11.09.2025 | 22:46" at bounding box center [382, 59] width 486 height 33
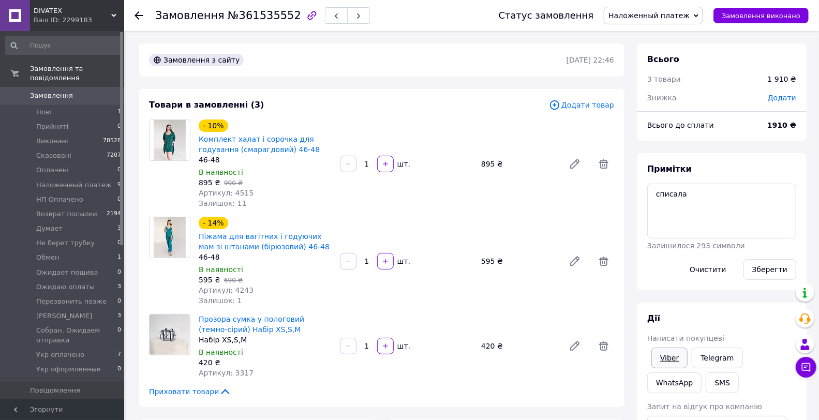
click at [670, 366] on link "Viber" at bounding box center [670, 358] width 36 height 21
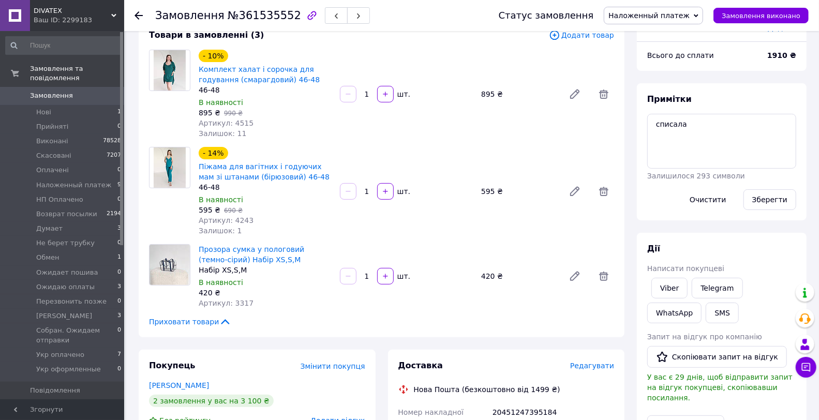
scroll to position [172, 0]
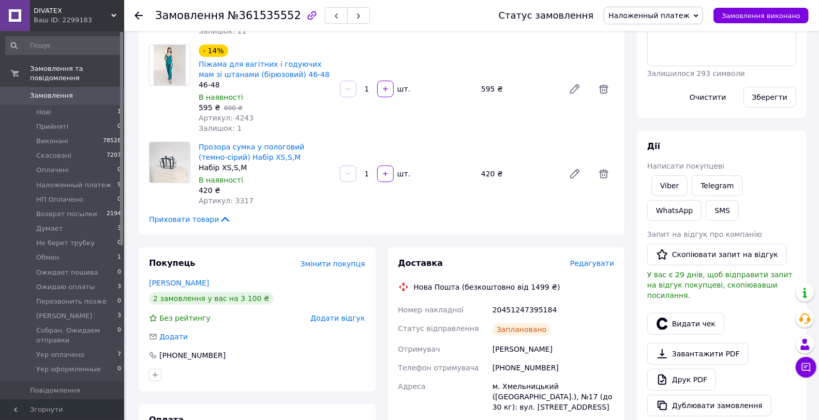
click at [528, 312] on div "20451247395184" at bounding box center [554, 310] width 126 height 19
copy div "20451247395184"
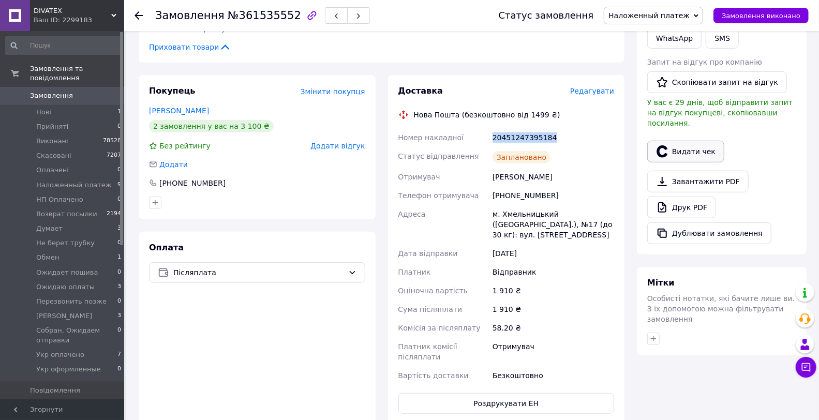
click at [691, 142] on button "Видати чек" at bounding box center [685, 152] width 77 height 22
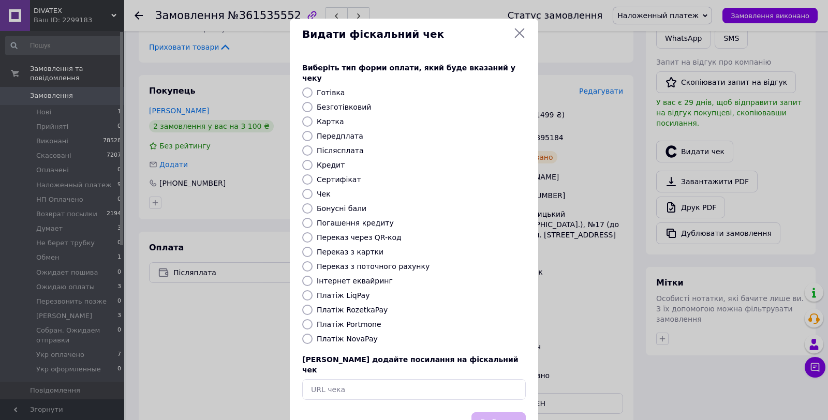
click at [334, 335] on label "Платіж NovaPay" at bounding box center [347, 339] width 61 height 8
click at [313, 334] on input "Платіж NovaPay" at bounding box center [307, 339] width 10 height 10
click at [513, 412] on button "Вибрати" at bounding box center [498, 423] width 54 height 22
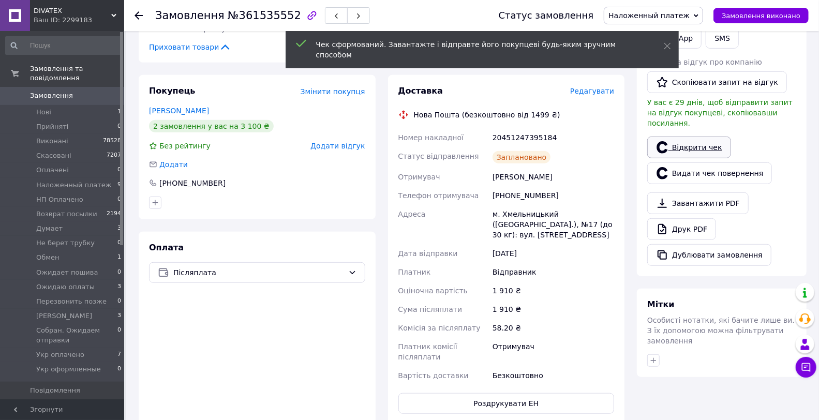
click at [702, 137] on link "Відкрити чек" at bounding box center [689, 148] width 84 height 22
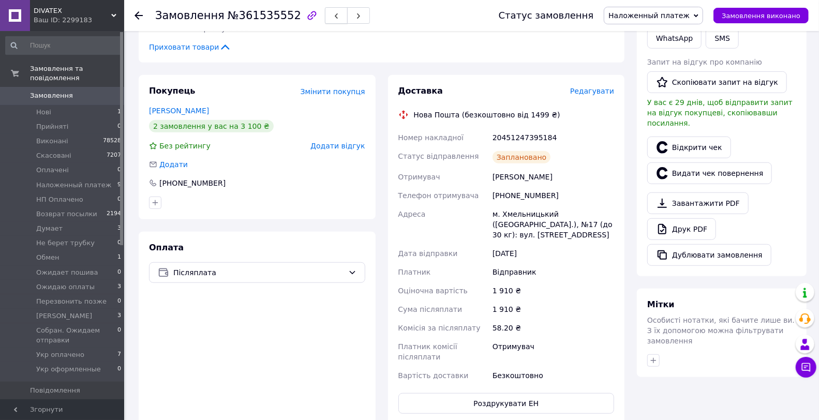
click at [325, 16] on button "button" at bounding box center [336, 15] width 23 height 17
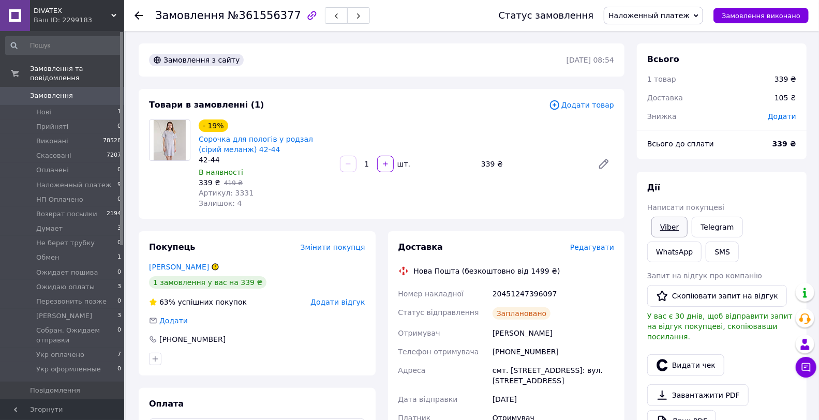
drag, startPoint x: 677, startPoint y: 230, endPoint x: 683, endPoint y: 258, distance: 28.1
click at [676, 230] on link "Viber" at bounding box center [670, 227] width 36 height 21
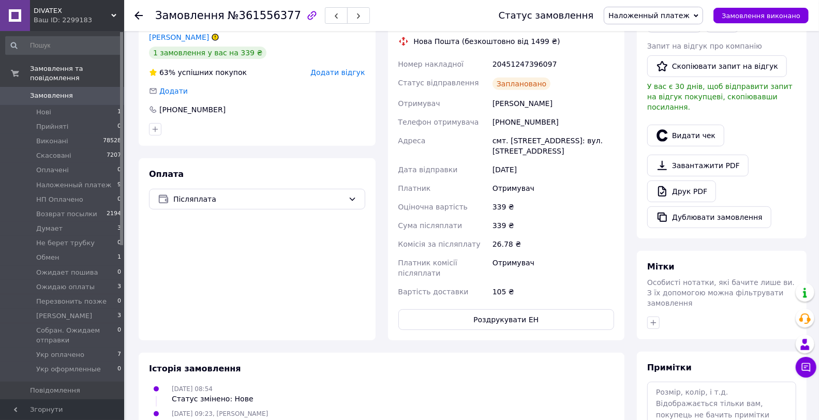
click at [518, 64] on div "20451247396097" at bounding box center [554, 64] width 126 height 19
click at [701, 125] on button "Видати чек" at bounding box center [685, 136] width 77 height 22
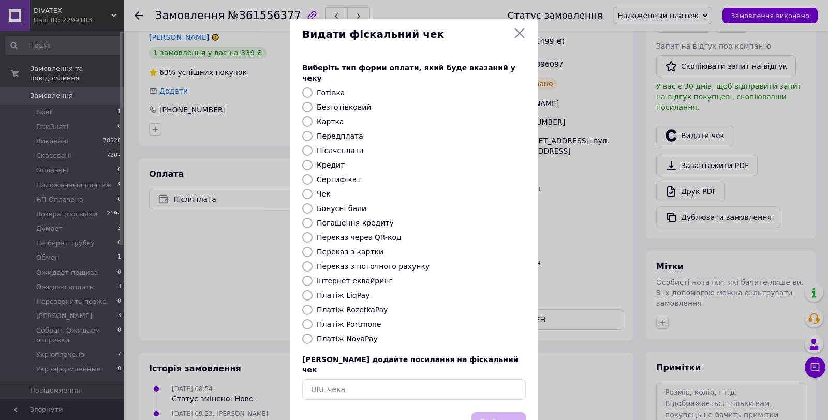
click at [347, 335] on label "Платіж NovaPay" at bounding box center [347, 339] width 61 height 8
click at [313, 334] on input "Платіж NovaPay" at bounding box center [307, 339] width 10 height 10
drag, startPoint x: 478, startPoint y: 396, endPoint x: 489, endPoint y: 404, distance: 13.8
click at [478, 412] on button "Вибрати" at bounding box center [498, 423] width 54 height 22
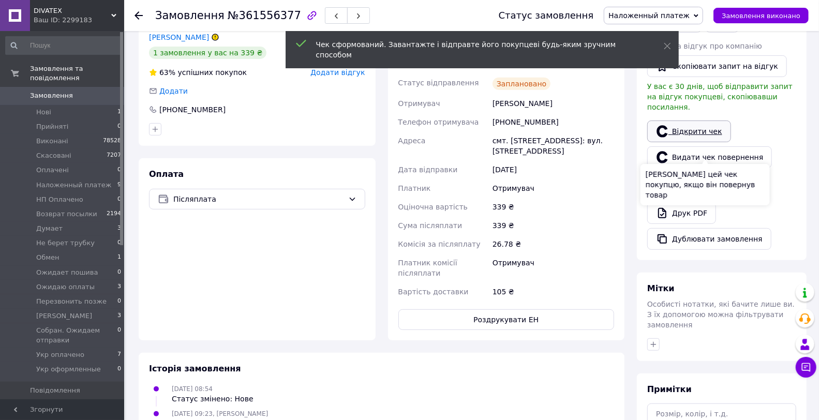
click at [670, 121] on link "Відкрити чек" at bounding box center [689, 132] width 84 height 22
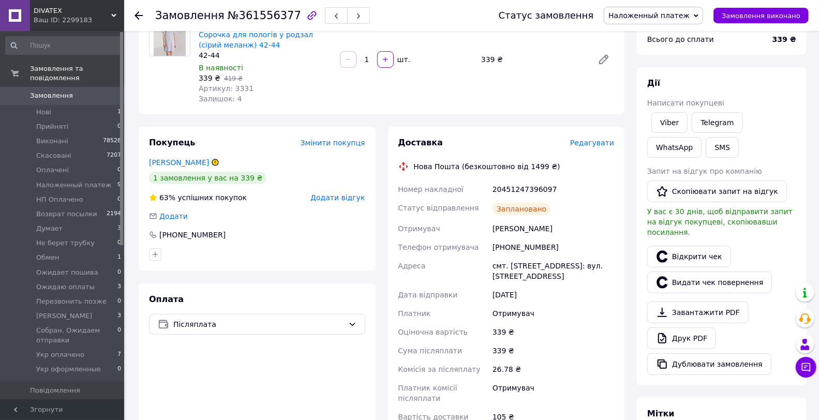
scroll to position [0, 0]
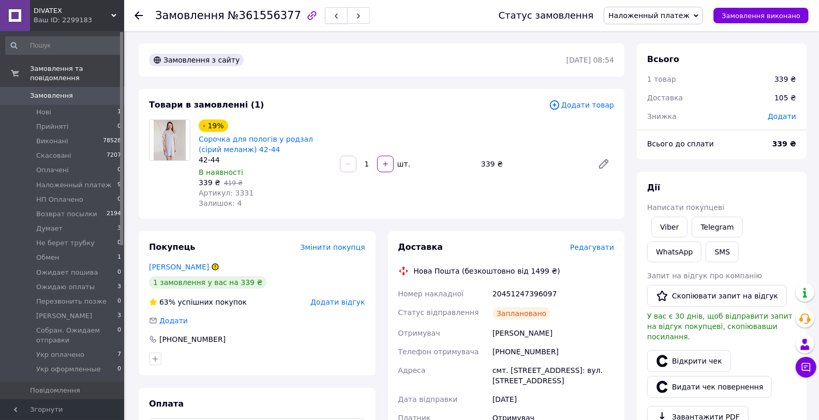
click at [325, 21] on button "button" at bounding box center [336, 15] width 23 height 17
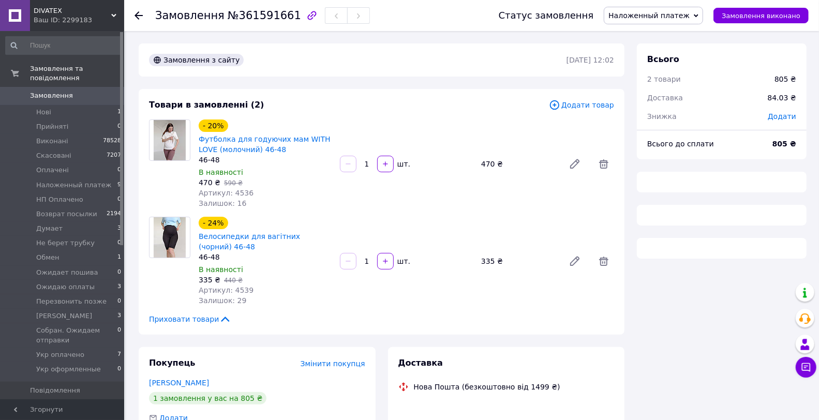
click at [343, 85] on div "Замовлення з сайту 12.09.2025 | 12:02 Товари в замовленні (2) Додати товар - 20…" at bounding box center [381, 311] width 498 height 537
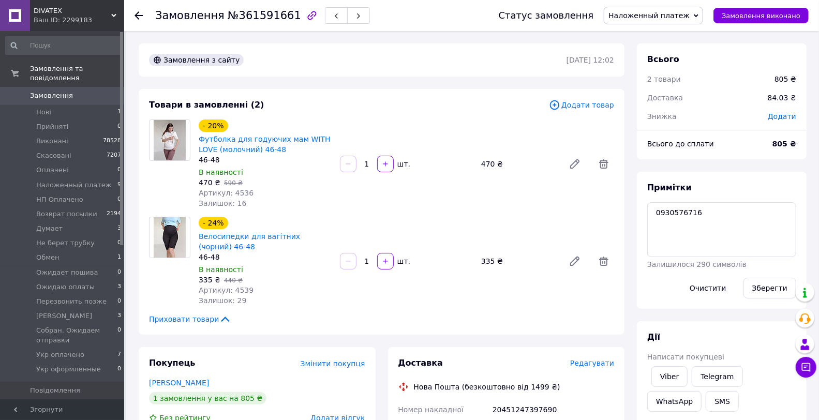
scroll to position [57, 0]
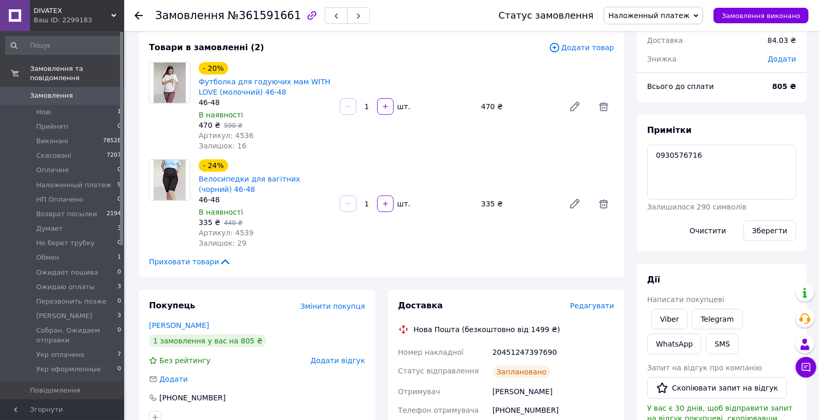
click at [524, 353] on div "20451247397690" at bounding box center [554, 352] width 126 height 19
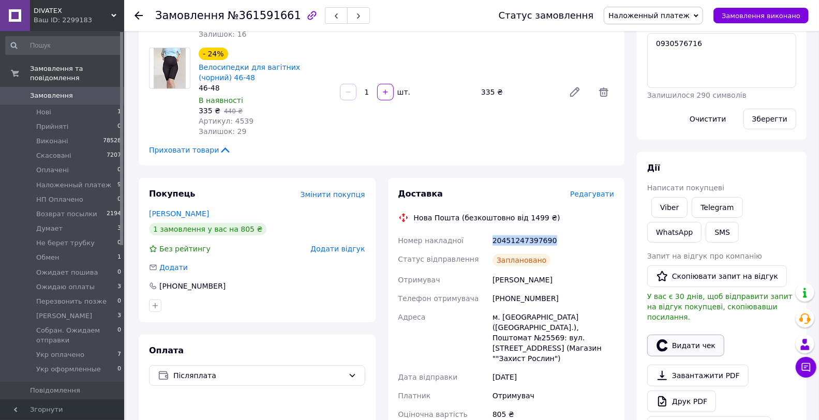
scroll to position [172, 0]
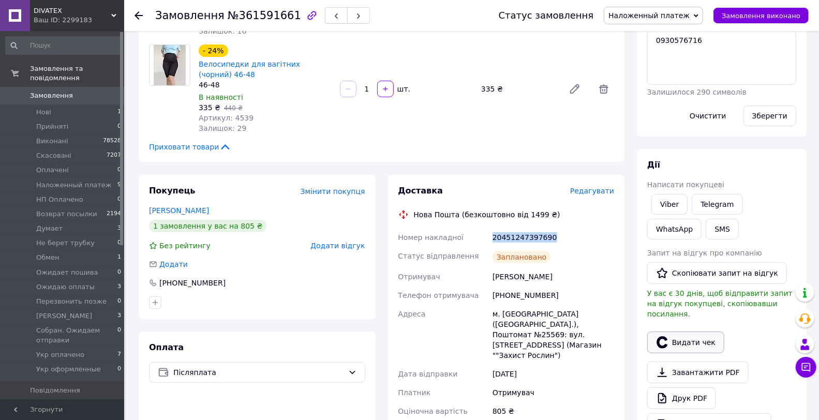
click at [695, 332] on button "Видати чек" at bounding box center [685, 343] width 77 height 22
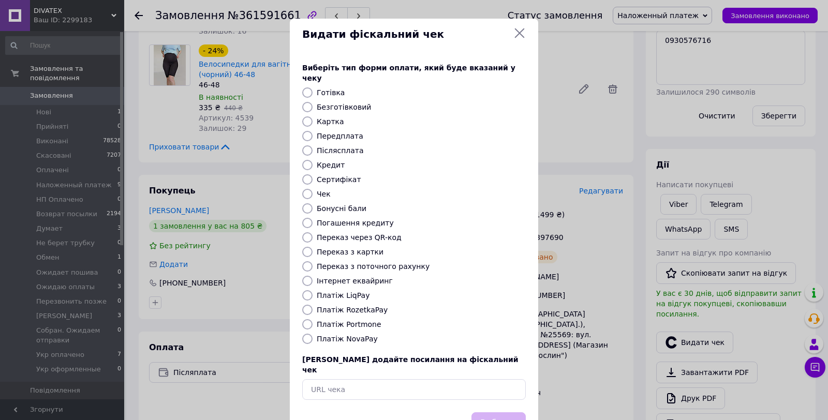
click at [356, 335] on label "Платіж NovaPay" at bounding box center [347, 339] width 61 height 8
click at [313, 334] on input "Платіж NovaPay" at bounding box center [307, 339] width 10 height 10
click at [503, 412] on button "Вибрати" at bounding box center [498, 423] width 54 height 22
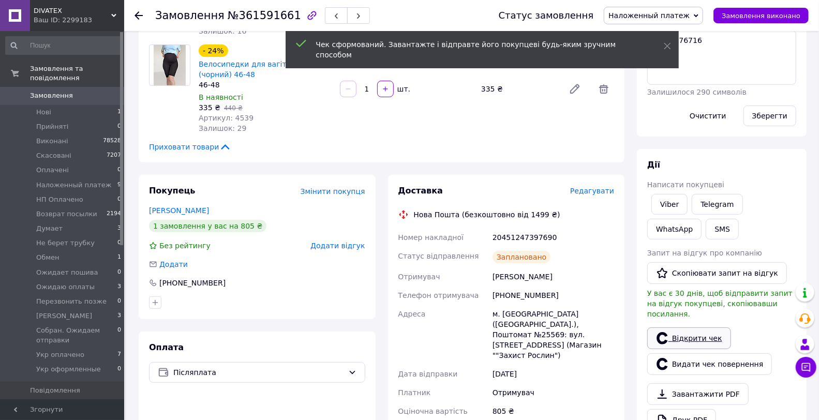
click at [706, 330] on link "Відкрити чек" at bounding box center [689, 339] width 84 height 22
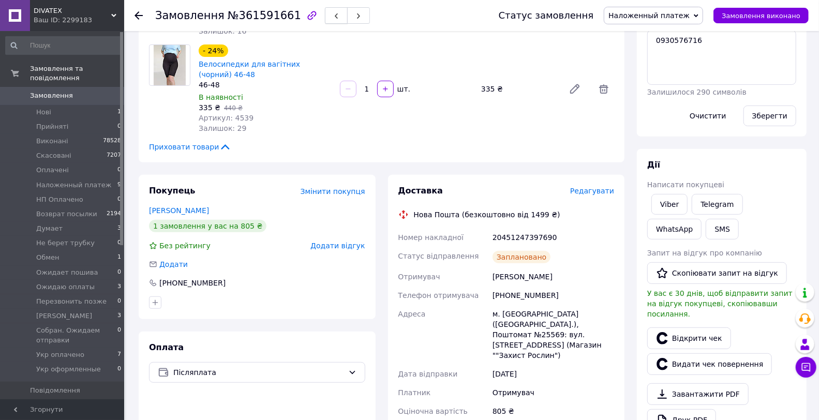
click at [325, 12] on button "button" at bounding box center [336, 15] width 23 height 17
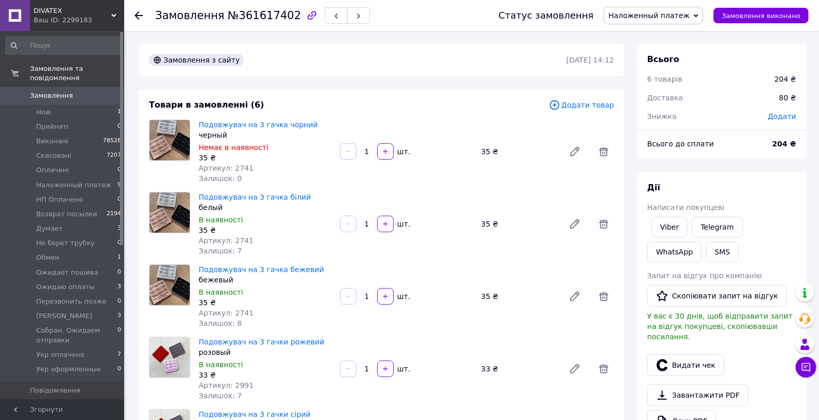
scroll to position [74, 0]
drag, startPoint x: 411, startPoint y: 55, endPoint x: 629, endPoint y: 185, distance: 253.0
click at [411, 55] on div "Замовлення з сайту" at bounding box center [357, 60] width 420 height 17
click at [663, 231] on link "Viber" at bounding box center [670, 227] width 36 height 21
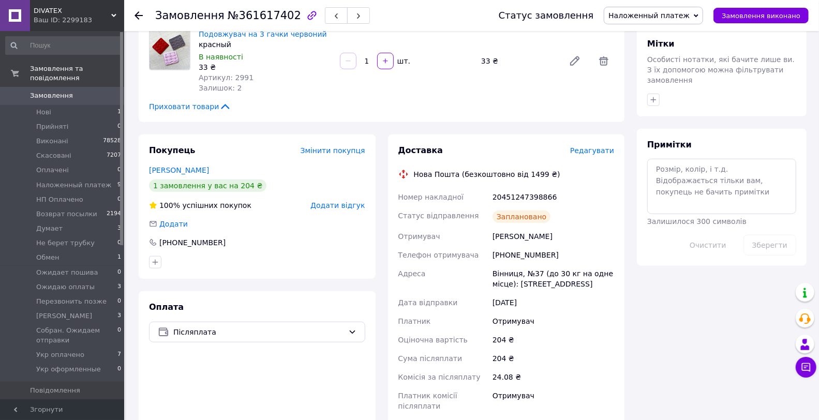
scroll to position [460, 0]
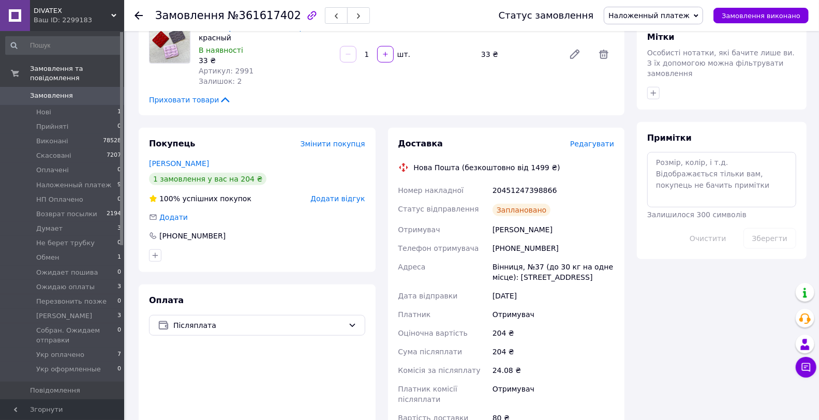
click at [525, 191] on div "20451247398866" at bounding box center [554, 190] width 126 height 19
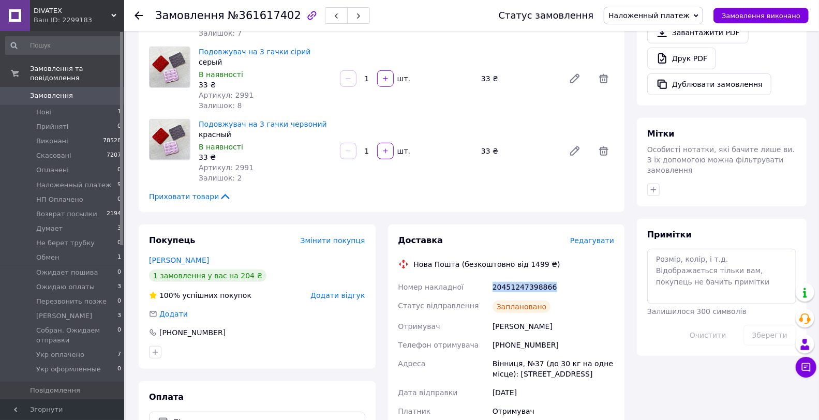
scroll to position [287, 0]
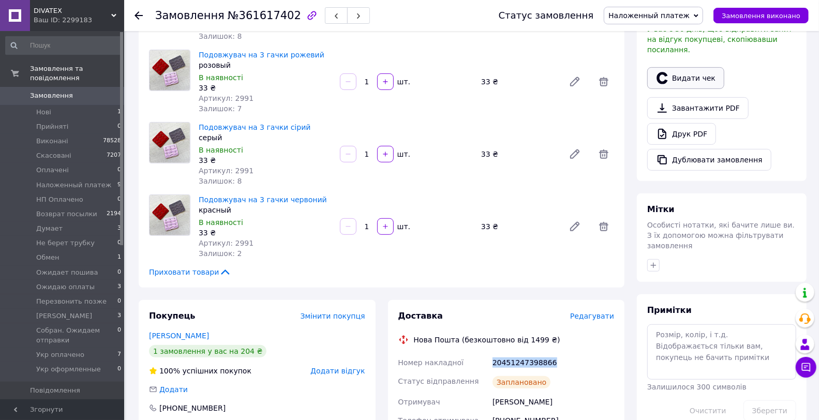
click at [684, 67] on button "Видати чек" at bounding box center [685, 78] width 77 height 22
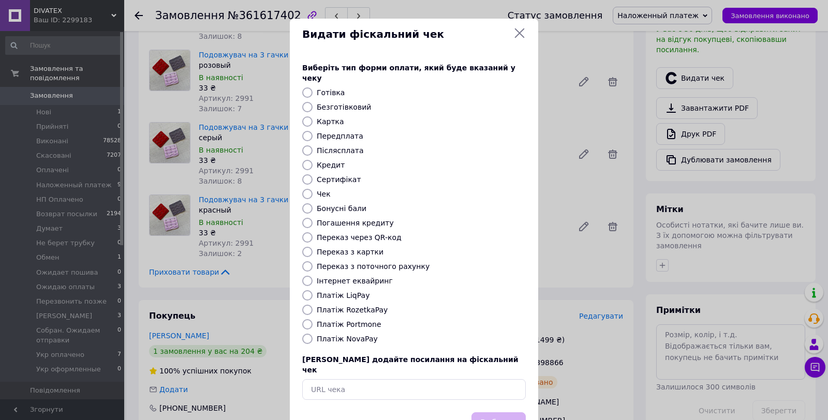
click at [352, 334] on div "Виберіть тип форми оплати, який буде вказаний у чеку Готівка Безготівковий Карт…" at bounding box center [414, 231] width 248 height 362
drag, startPoint x: 349, startPoint y: 329, endPoint x: 463, endPoint y: 386, distance: 127.3
click at [349, 335] on label "Платіж NovaPay" at bounding box center [347, 339] width 61 height 8
click at [313, 334] on input "Платіж NovaPay" at bounding box center [307, 339] width 10 height 10
click at [504, 413] on button "Вибрати" at bounding box center [498, 423] width 54 height 22
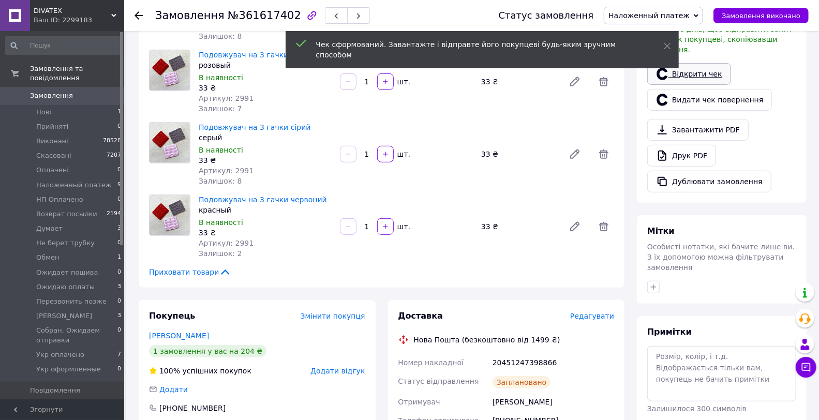
click at [697, 63] on link "Відкрити чек" at bounding box center [689, 74] width 84 height 22
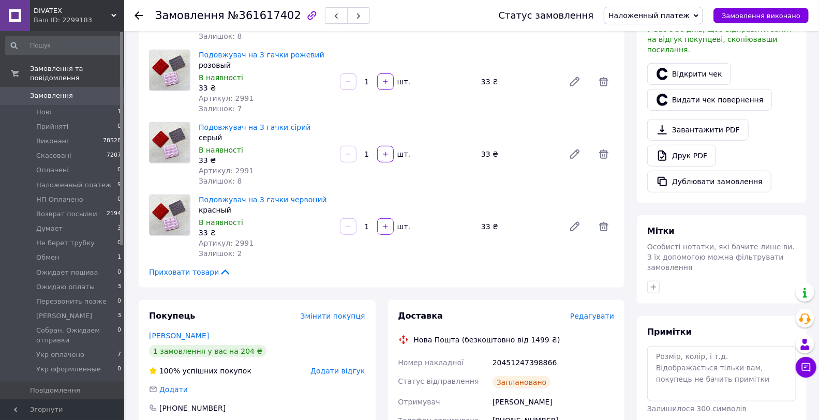
click at [333, 14] on icon "button" at bounding box center [336, 16] width 6 height 6
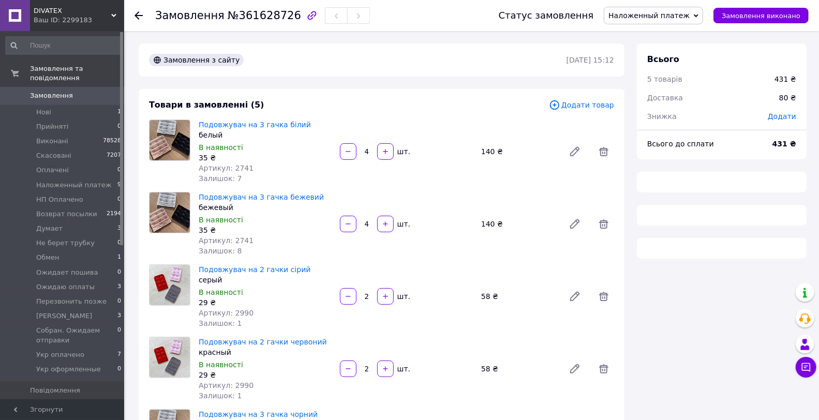
drag, startPoint x: 370, startPoint y: 102, endPoint x: 509, endPoint y: 176, distance: 157.9
click at [370, 102] on div "Товари в замовленні (5)" at bounding box center [349, 105] width 400 height 12
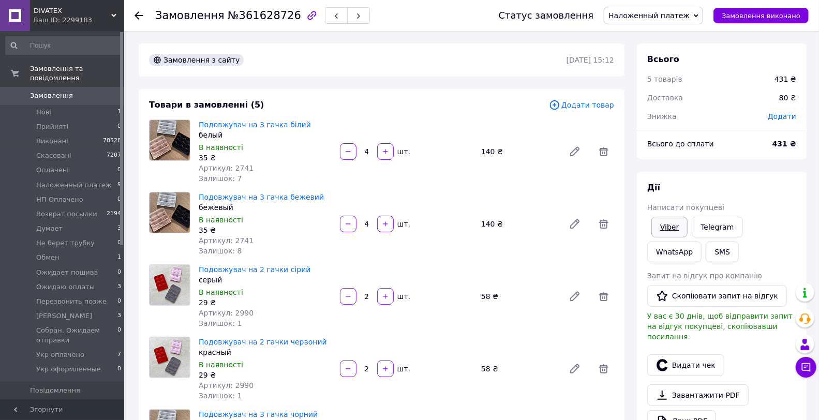
click at [668, 226] on link "Viber" at bounding box center [670, 227] width 36 height 21
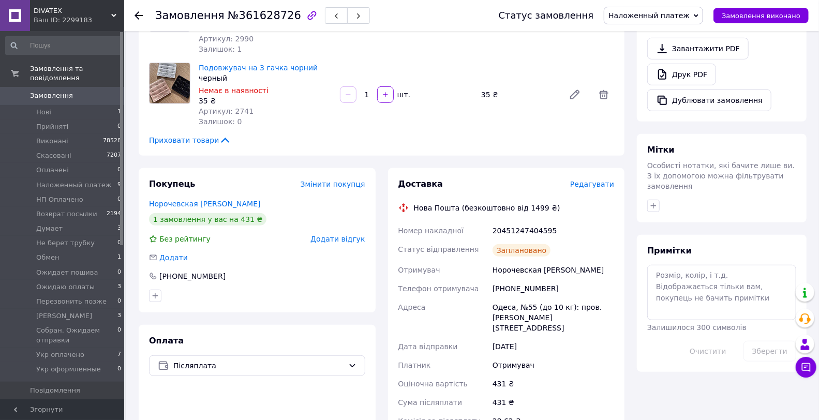
scroll to position [460, 0]
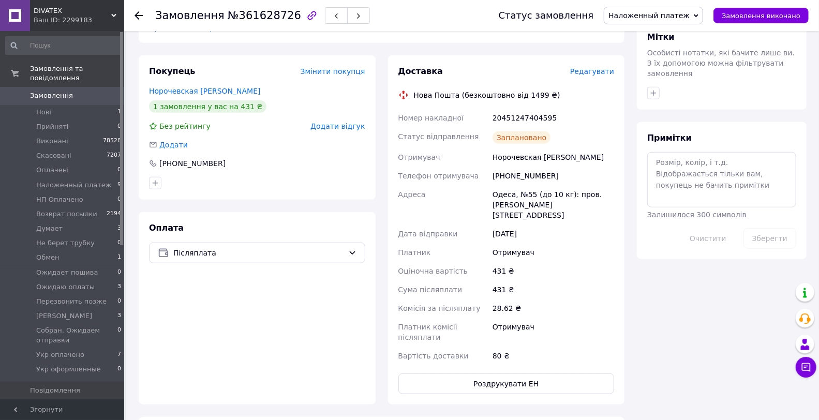
click at [542, 109] on div "20451247404595" at bounding box center [554, 118] width 126 height 19
click at [535, 114] on div "20451247404595" at bounding box center [554, 118] width 126 height 19
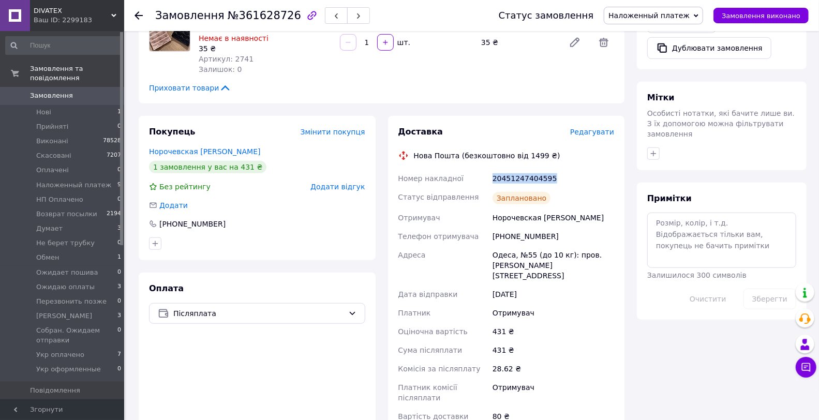
scroll to position [287, 0]
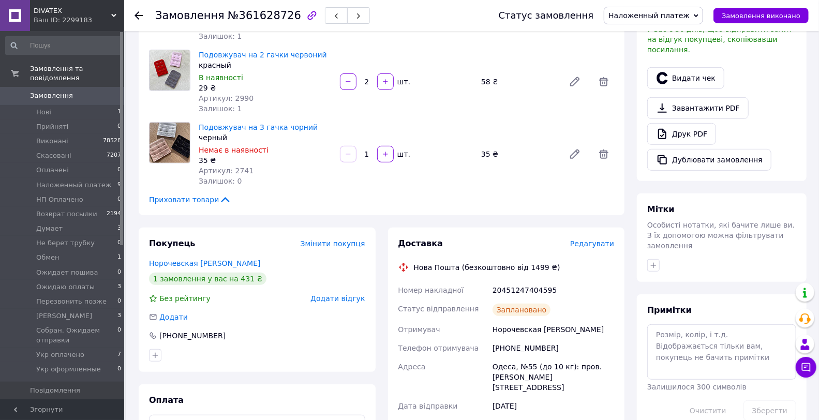
click at [201, 197] on span "Приховати товари" at bounding box center [190, 200] width 82 height 10
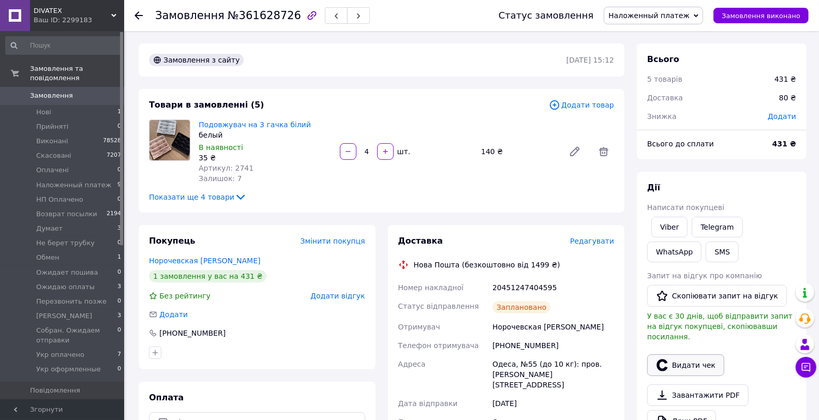
click at [674, 355] on button "Видати чек" at bounding box center [685, 366] width 77 height 22
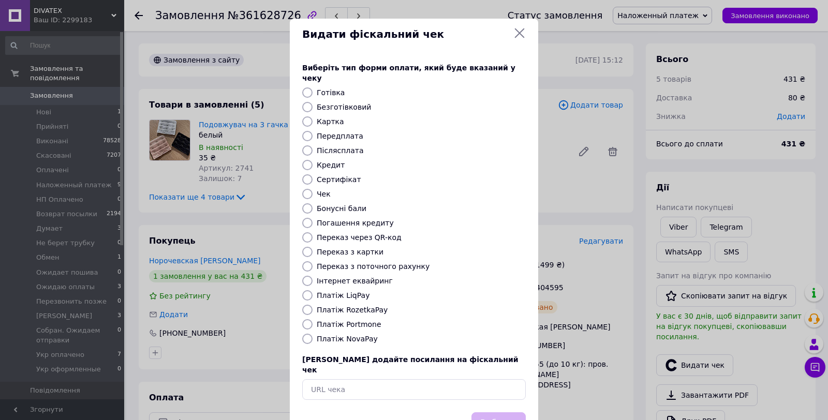
click at [346, 335] on label "Платіж NovaPay" at bounding box center [347, 339] width 61 height 8
click at [313, 334] on input "Платіж NovaPay" at bounding box center [307, 339] width 10 height 10
click at [495, 412] on button "Вибрати" at bounding box center [498, 423] width 54 height 22
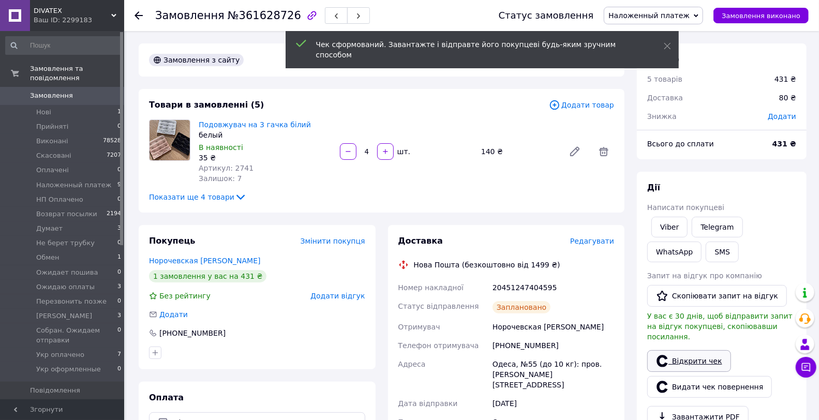
click at [717, 350] on link "Відкрити чек" at bounding box center [689, 361] width 84 height 22
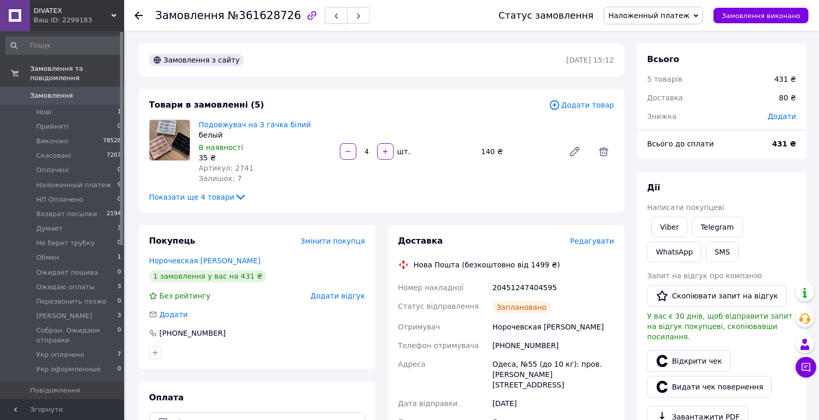
click at [333, 14] on icon "button" at bounding box center [336, 16] width 6 height 6
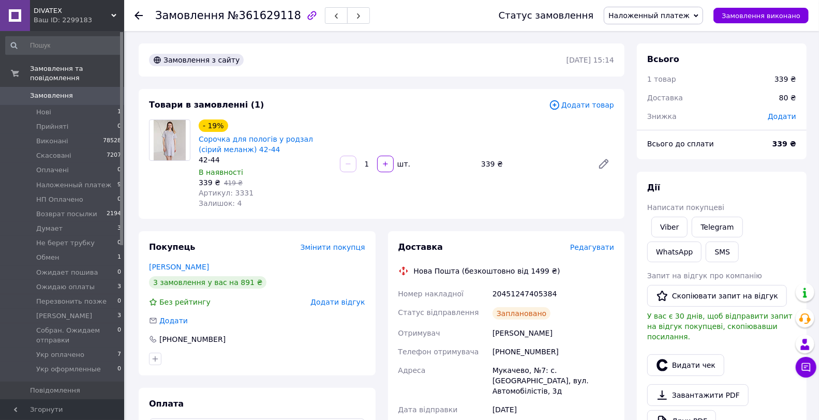
drag, startPoint x: 365, startPoint y: 92, endPoint x: 453, endPoint y: 125, distance: 94.0
click at [365, 92] on div "Товари в замовленні (1) Додати товар - 19% Сорочка для пологів у родзал (сірий …" at bounding box center [382, 154] width 486 height 130
click at [667, 228] on link "Viber" at bounding box center [670, 227] width 36 height 21
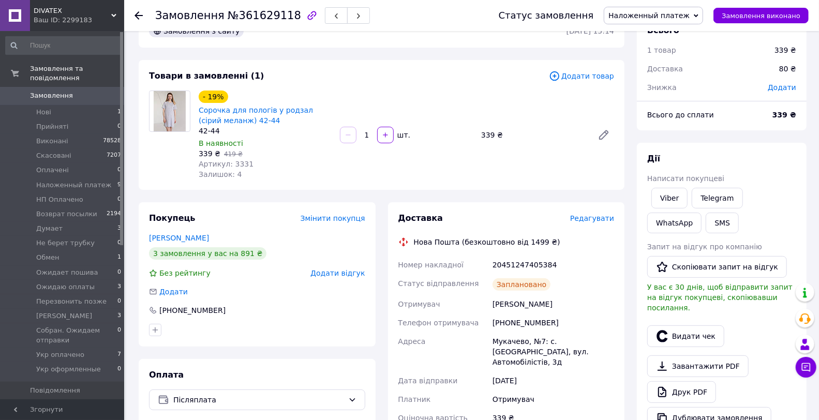
scroll to position [57, 0]
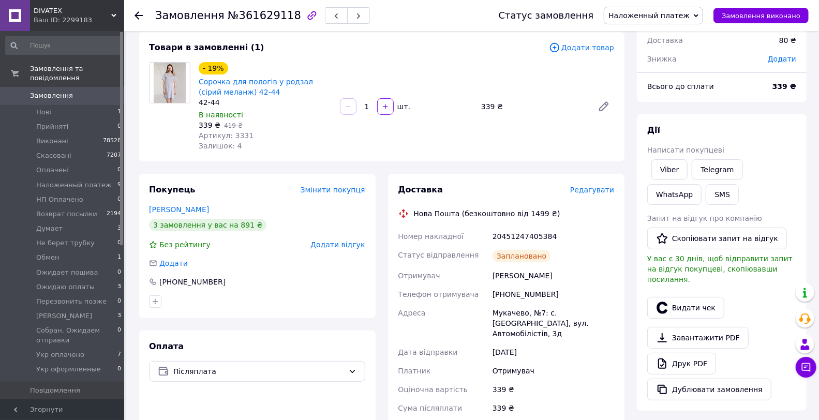
click at [540, 239] on div "20451247405384" at bounding box center [554, 236] width 126 height 19
click at [691, 297] on button "Видати чек" at bounding box center [685, 308] width 77 height 22
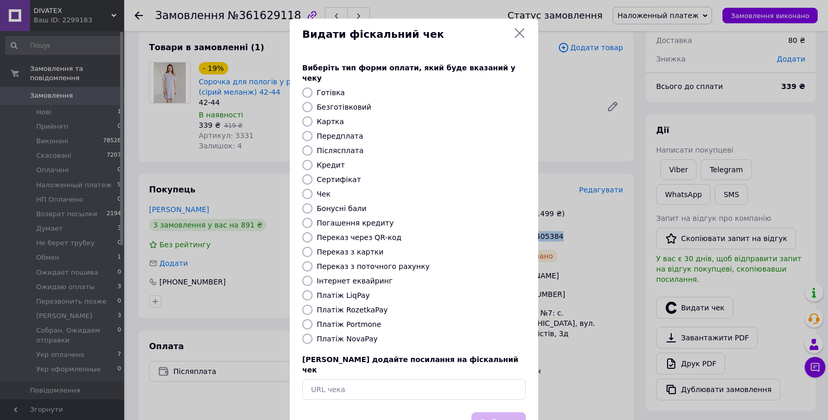
click at [337, 335] on label "Платіж NovaPay" at bounding box center [347, 339] width 61 height 8
click at [313, 334] on input "Платіж NovaPay" at bounding box center [307, 339] width 10 height 10
click at [494, 412] on button "Вибрати" at bounding box center [498, 423] width 54 height 22
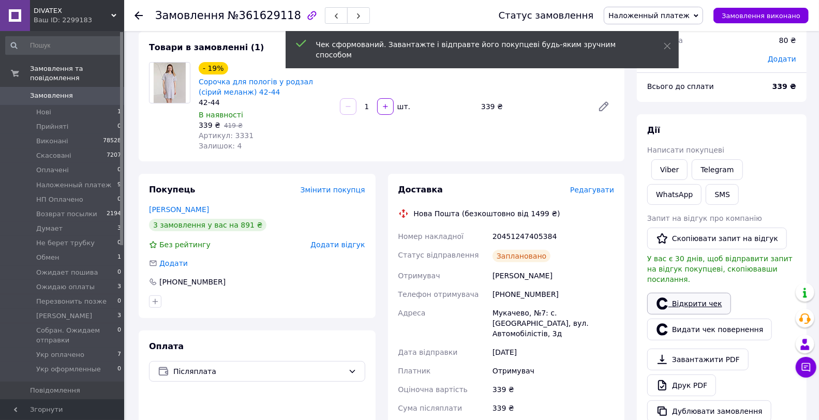
click at [683, 293] on link "Відкрити чек" at bounding box center [689, 304] width 84 height 22
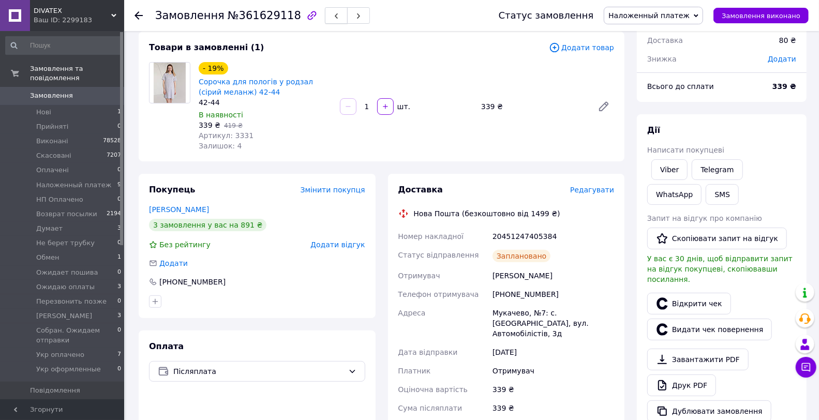
click at [325, 21] on button "button" at bounding box center [336, 15] width 23 height 17
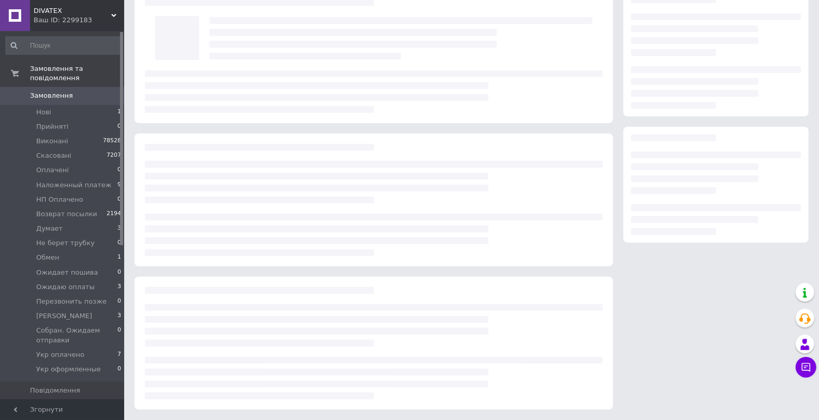
scroll to position [57, 0]
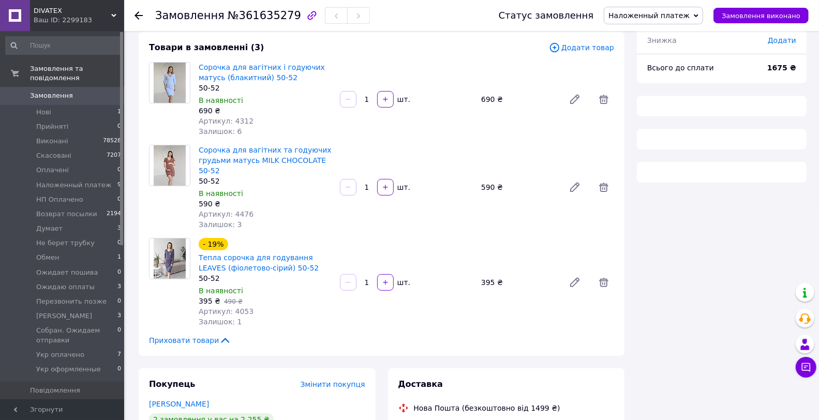
drag, startPoint x: 371, startPoint y: 47, endPoint x: 393, endPoint y: 61, distance: 27.0
click at [371, 47] on div "Товари в замовленні (3)" at bounding box center [349, 48] width 400 height 12
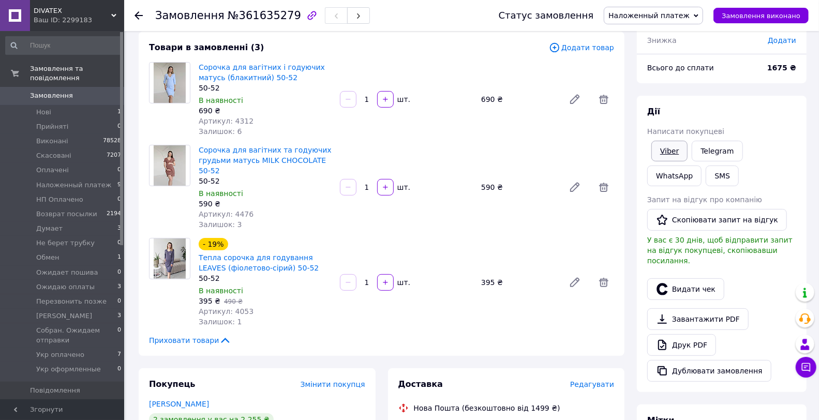
click at [670, 146] on link "Viber" at bounding box center [670, 151] width 36 height 21
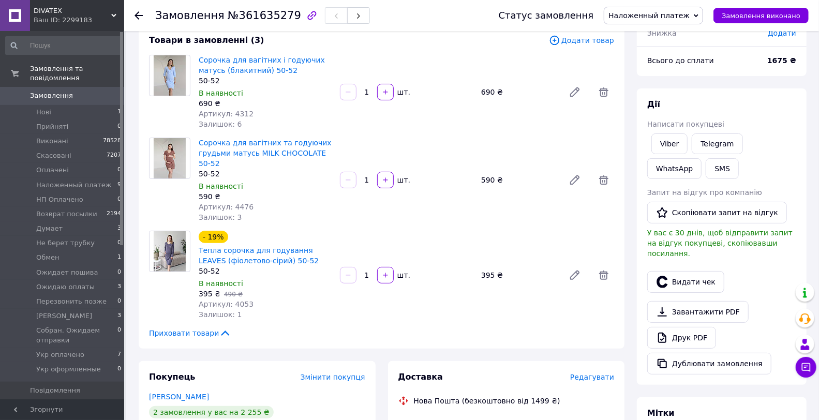
scroll to position [172, 0]
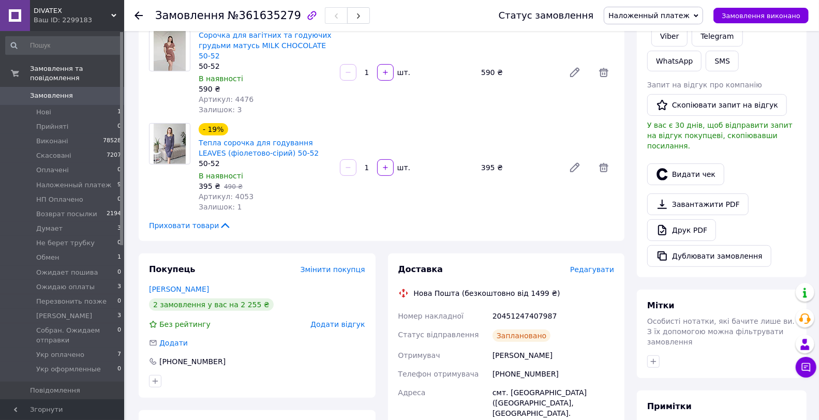
click at [521, 309] on div "20451247407987" at bounding box center [554, 316] width 126 height 19
click at [702, 168] on button "Видати чек" at bounding box center [685, 175] width 77 height 22
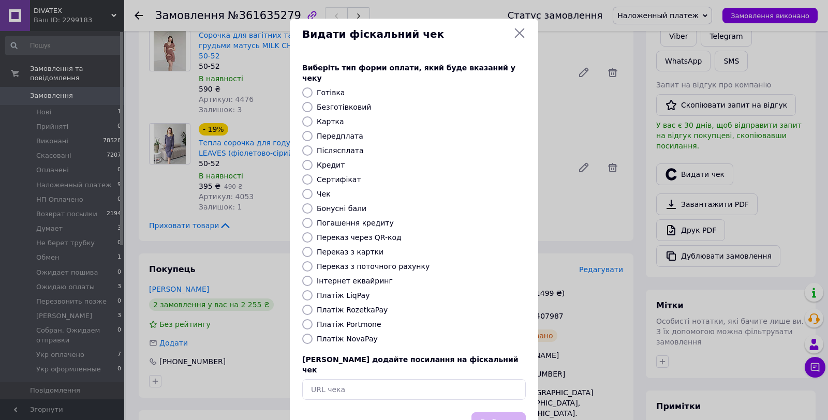
drag, startPoint x: 349, startPoint y: 326, endPoint x: 435, endPoint y: 355, distance: 90.2
click at [349, 335] on label "Платіж NovaPay" at bounding box center [347, 339] width 61 height 8
click at [313, 334] on input "Платіж NovaPay" at bounding box center [307, 339] width 10 height 10
click at [495, 412] on button "Вибрати" at bounding box center [498, 423] width 54 height 22
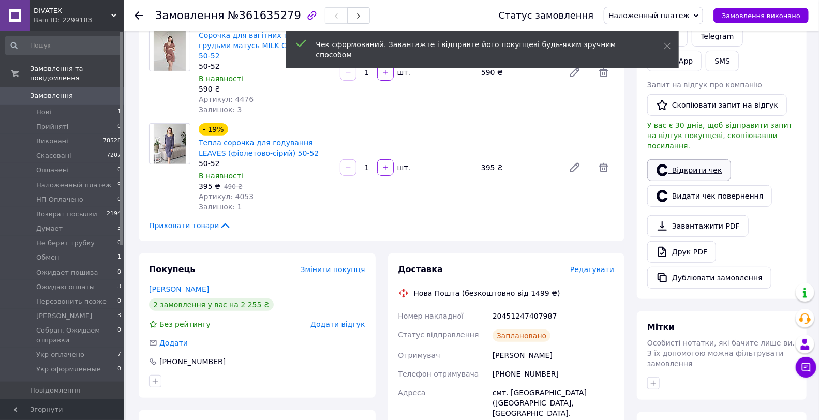
click at [710, 164] on link "Відкрити чек" at bounding box center [689, 170] width 84 height 22
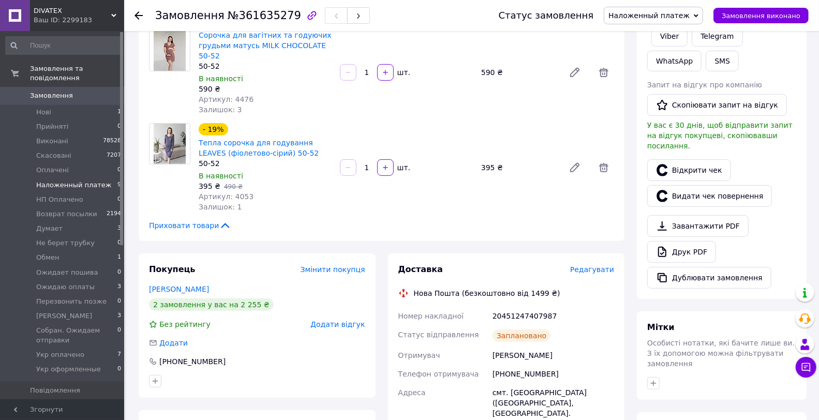
click at [89, 178] on li "Hаложенный платеж 9" at bounding box center [63, 185] width 127 height 14
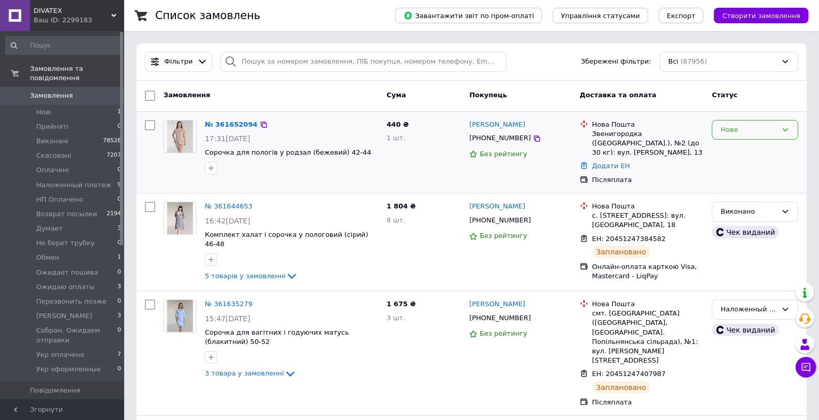
click at [735, 130] on div "Нове" at bounding box center [749, 130] width 56 height 11
click at [737, 157] on li "Прийнято" at bounding box center [755, 151] width 85 height 19
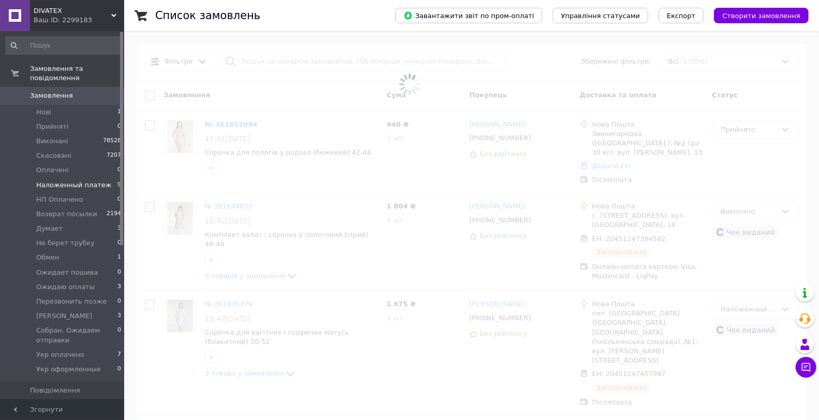
click at [88, 181] on span "Hаложенный платеж" at bounding box center [74, 185] width 76 height 9
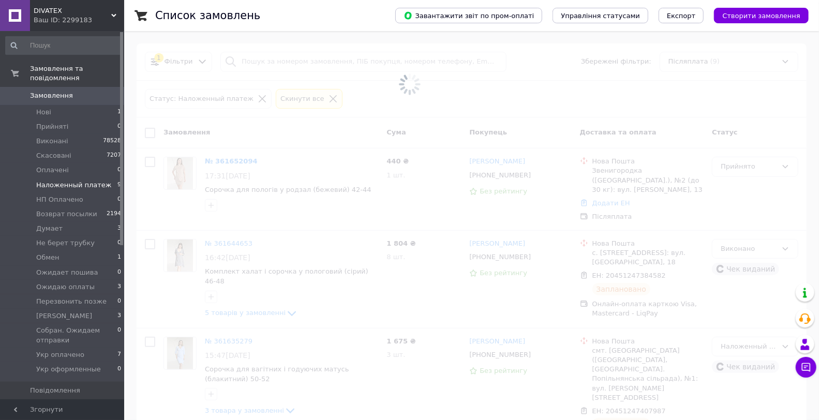
click at [147, 134] on input "checkbox" at bounding box center [150, 133] width 10 height 10
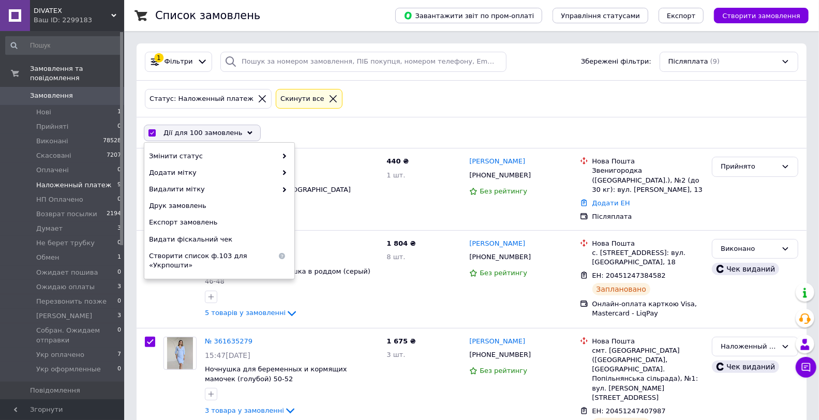
click at [474, 133] on div "Дії для 100 замовлень Вибрати все 87956 замовлень Вибрані всі 87956 замовлень С…" at bounding box center [472, 133] width 666 height 27
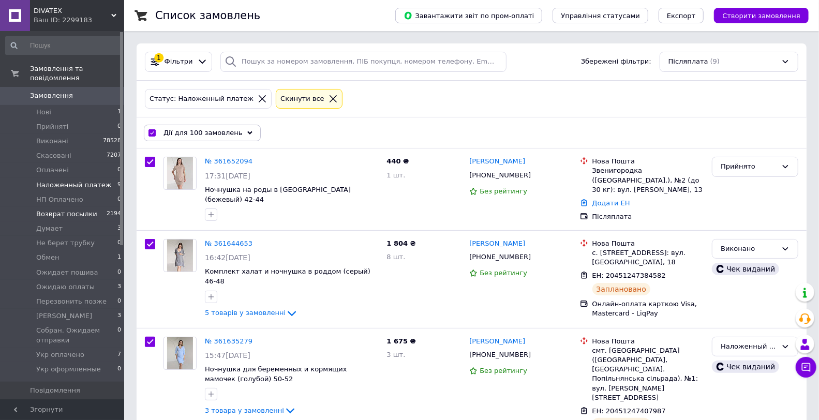
click at [83, 210] on span "Возврат посылки" at bounding box center [66, 214] width 61 height 9
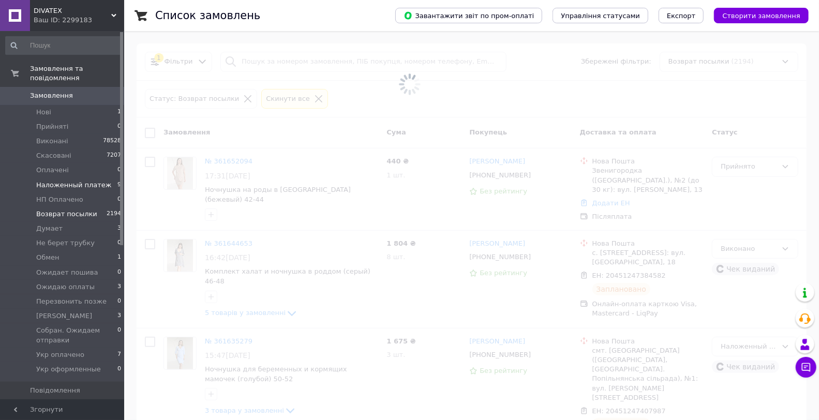
click at [90, 180] on li "Hаложенный платеж 9" at bounding box center [63, 185] width 127 height 14
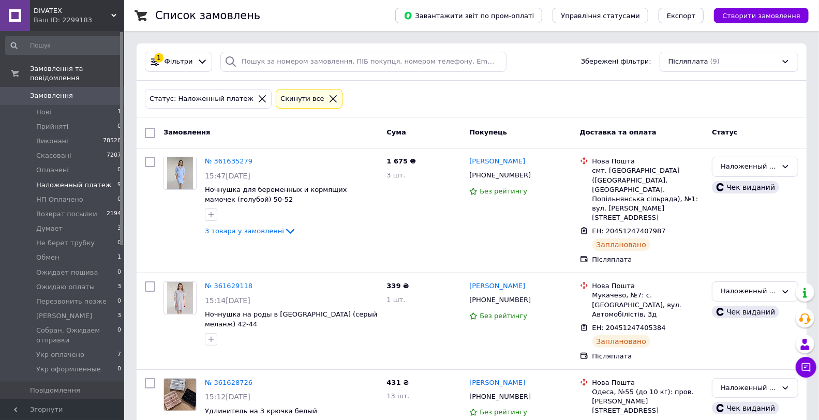
click at [149, 132] on input "checkbox" at bounding box center [150, 133] width 10 height 10
click at [211, 138] on div "Дії для 9 замовлень" at bounding box center [198, 133] width 109 height 17
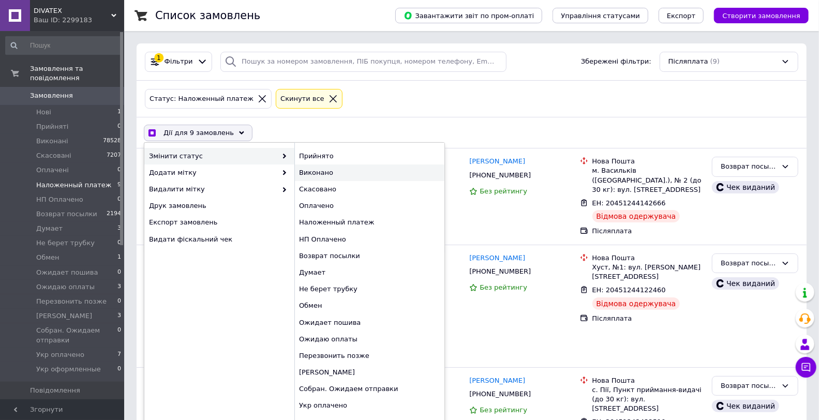
click at [321, 168] on div "Виконано" at bounding box center [369, 173] width 150 height 17
click at [370, 116] on div "Статус: Наложенный платеж Cкинути все" at bounding box center [472, 99] width 670 height 37
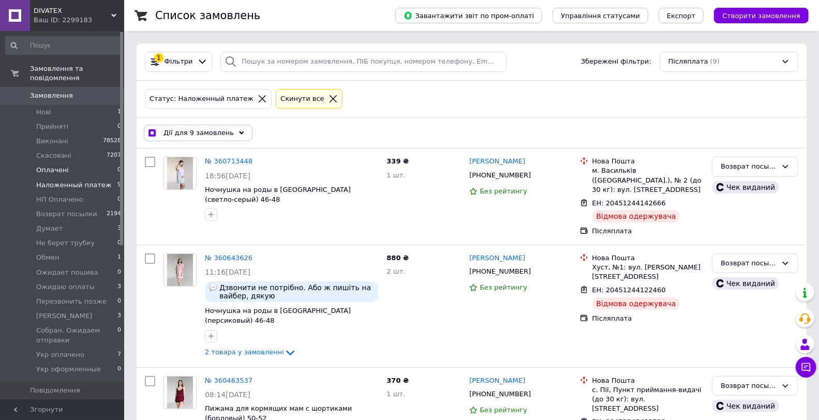
click at [92, 164] on li "Оплачені 0" at bounding box center [63, 170] width 127 height 14
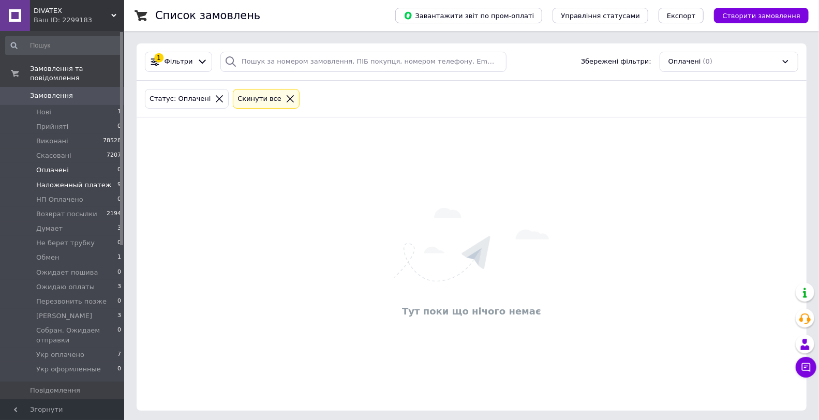
click at [91, 181] on span "Hаложенный платеж" at bounding box center [74, 185] width 76 height 9
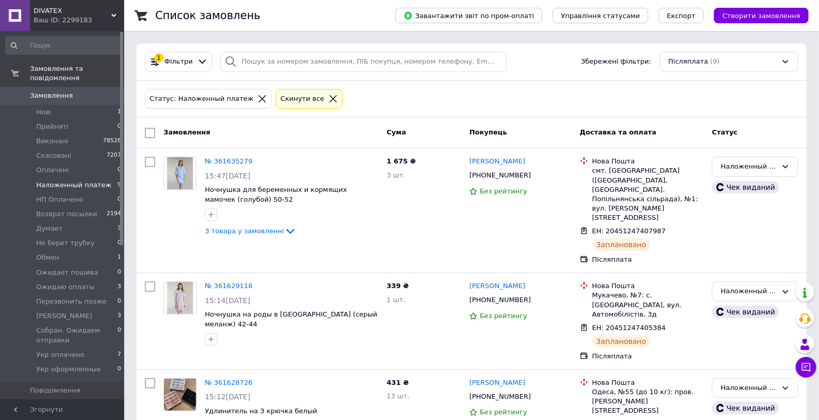
click at [152, 129] on input "checkbox" at bounding box center [150, 133] width 10 height 10
click at [203, 131] on span "Дії для 9 замовлень" at bounding box center [199, 132] width 70 height 9
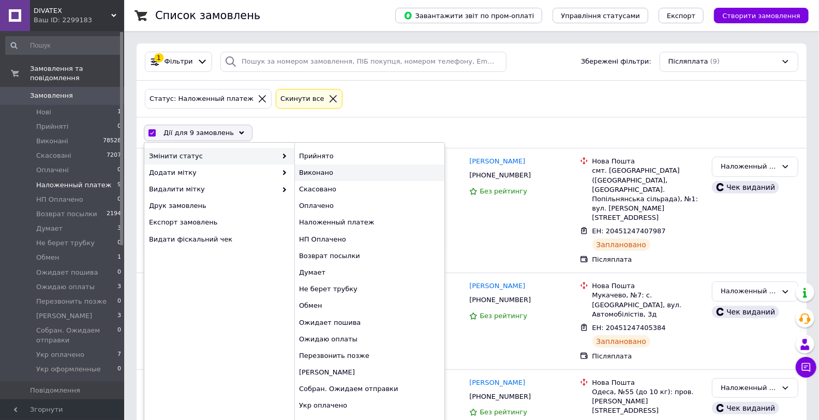
click at [309, 169] on div "Виконано" at bounding box center [369, 173] width 150 height 17
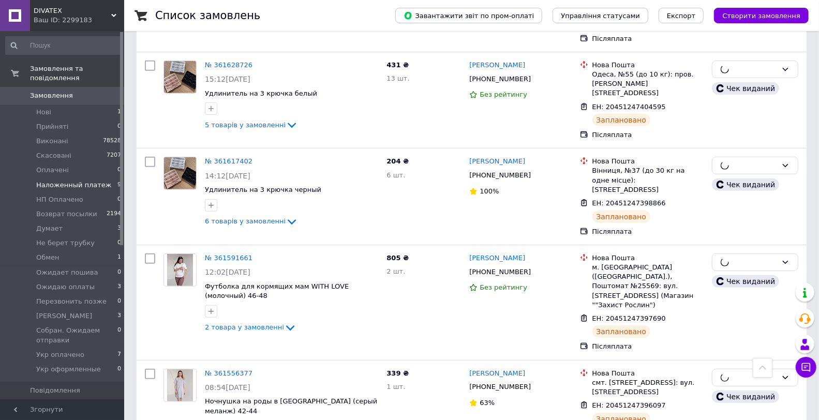
scroll to position [145, 0]
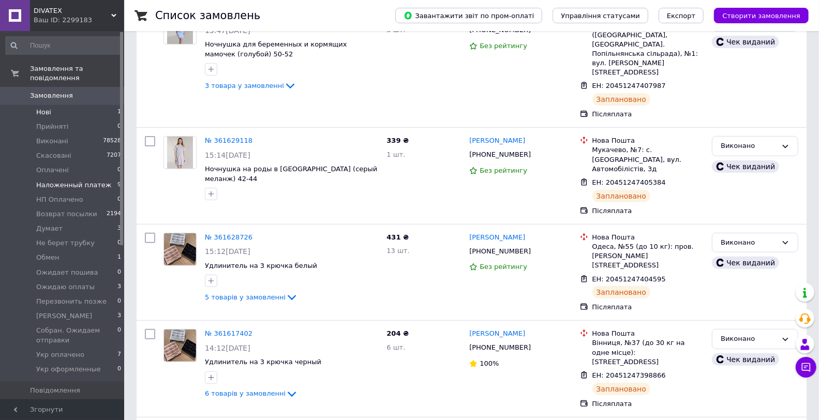
click at [107, 105] on li "Нові 1" at bounding box center [63, 112] width 127 height 14
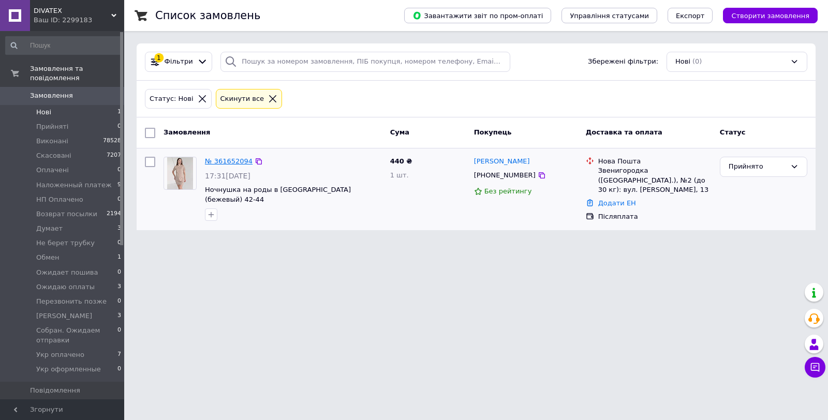
click at [231, 158] on link "№ 361652094" at bounding box center [229, 161] width 48 height 8
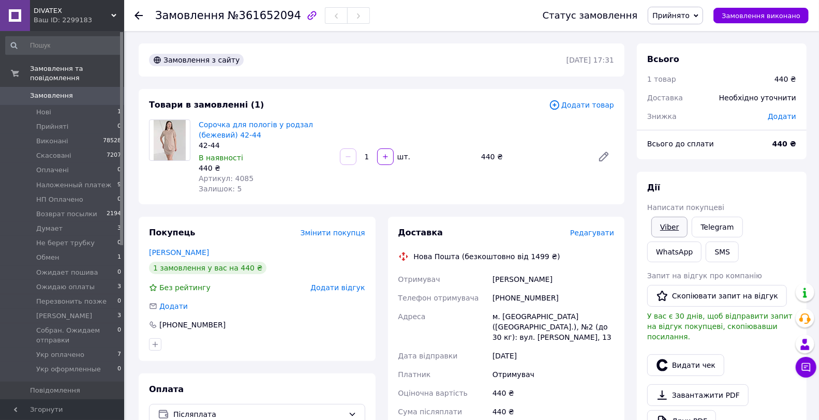
click at [659, 220] on link "Viber" at bounding box center [670, 227] width 36 height 21
click at [695, 413] on link "Друк PDF" at bounding box center [681, 421] width 69 height 22
click at [668, 16] on span "Прийнято" at bounding box center [671, 15] width 37 height 8
click at [685, 75] on li "Думает" at bounding box center [703, 72] width 110 height 16
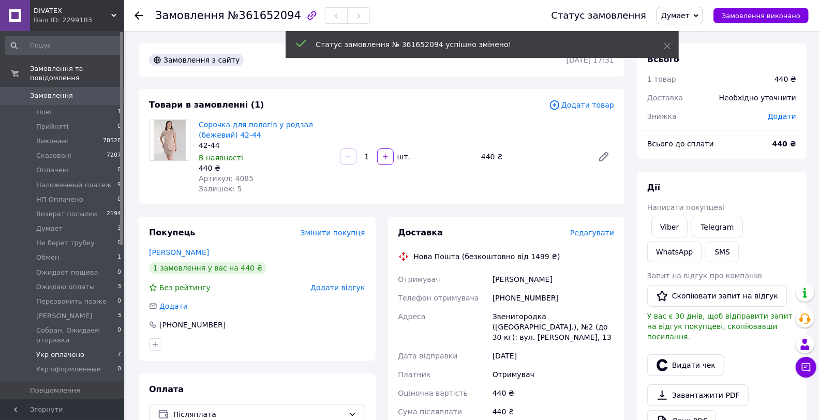
click at [104, 348] on li "Укр оплачено 7" at bounding box center [63, 355] width 127 height 14
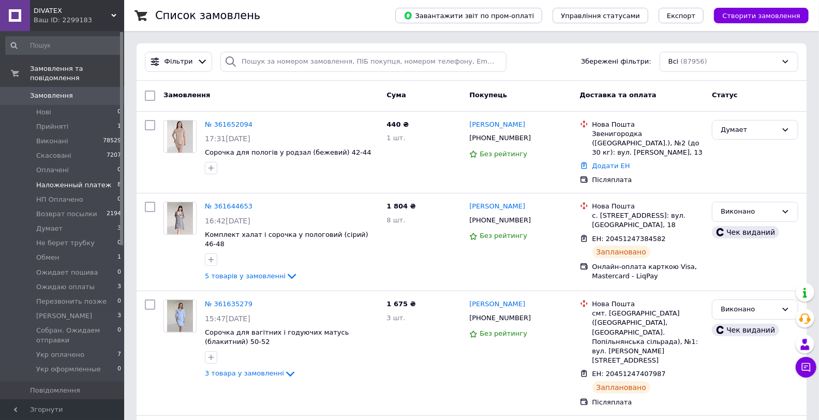
click at [91, 181] on span "Hаложенный платеж" at bounding box center [74, 185] width 76 height 9
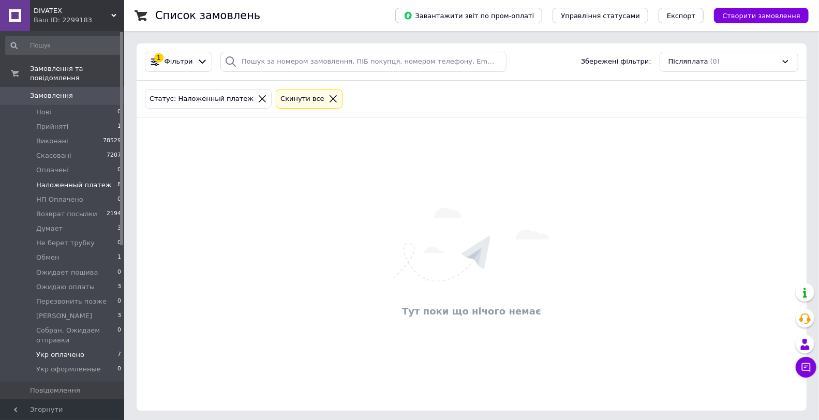
click at [95, 348] on li "Укр оплачено 7" at bounding box center [63, 355] width 127 height 14
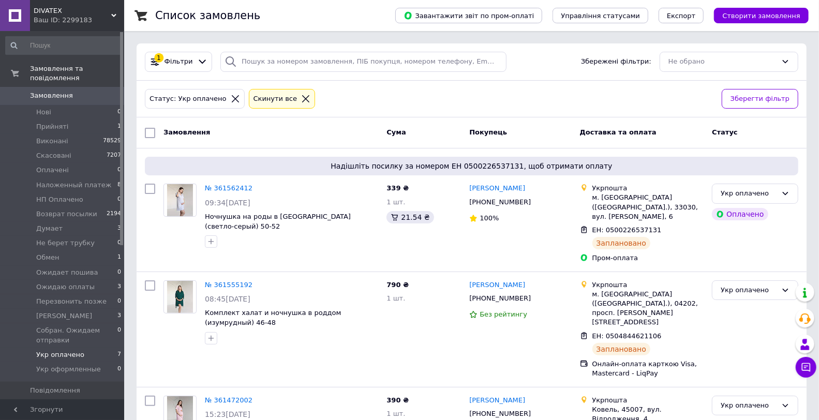
scroll to position [452, 0]
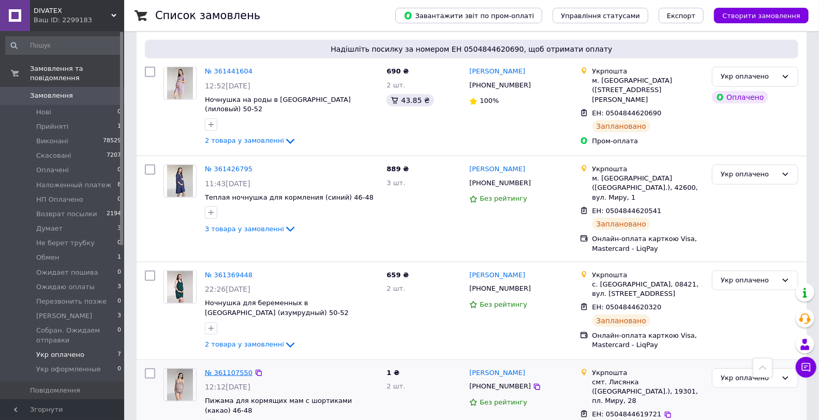
click at [230, 369] on link "№ 361107550" at bounding box center [229, 373] width 48 height 8
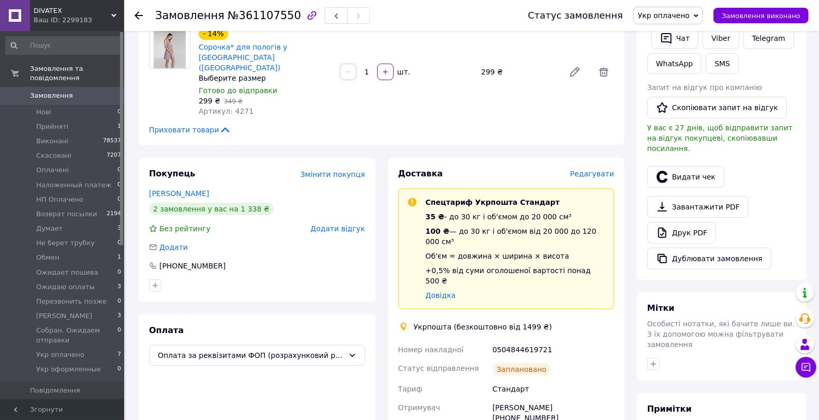
scroll to position [287, 0]
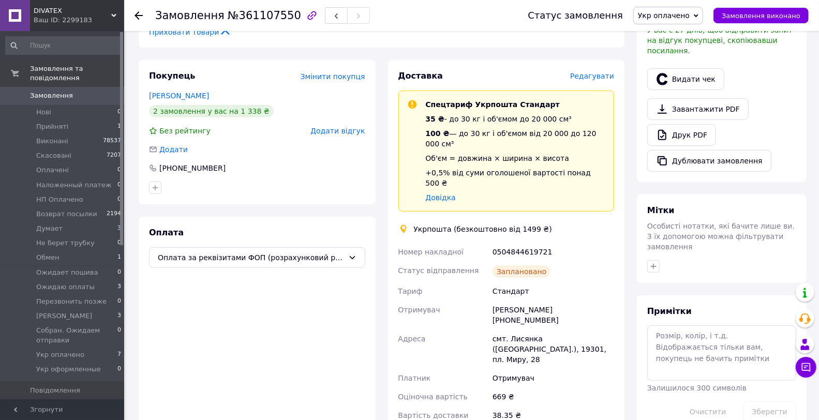
click at [519, 243] on div "0504844619721" at bounding box center [554, 252] width 126 height 19
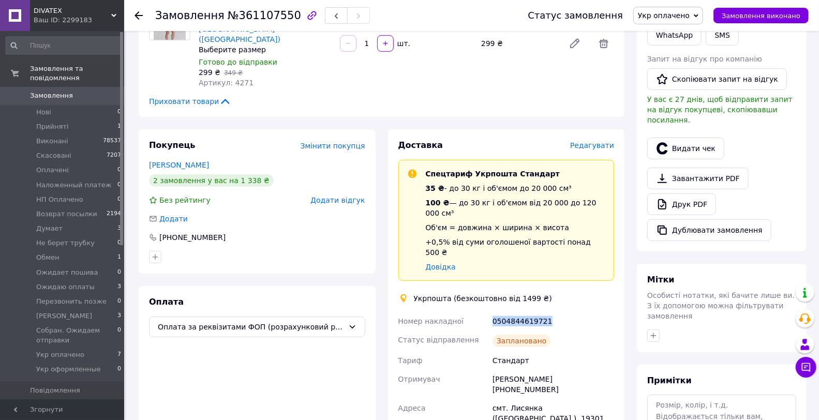
scroll to position [115, 0]
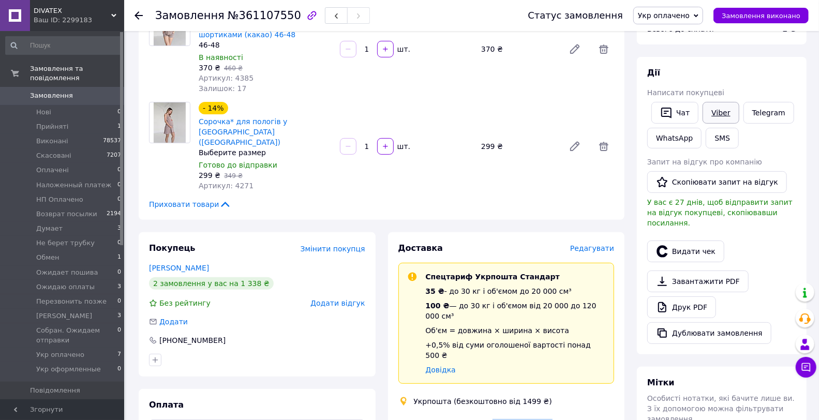
click at [719, 111] on link "Viber" at bounding box center [721, 113] width 36 height 22
click at [658, 11] on span "Укр оплачено" at bounding box center [664, 15] width 52 height 8
click at [685, 98] on li "Собран. Ожидаем отправки" at bounding box center [689, 103] width 110 height 16
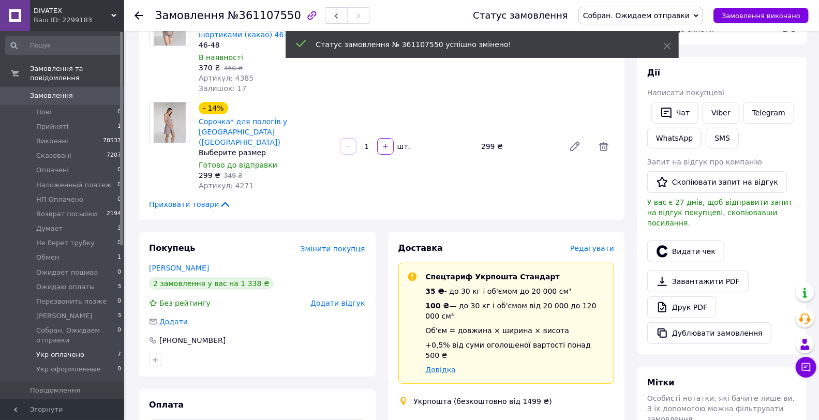
click at [87, 348] on li "Укр оплачено 7" at bounding box center [63, 355] width 127 height 14
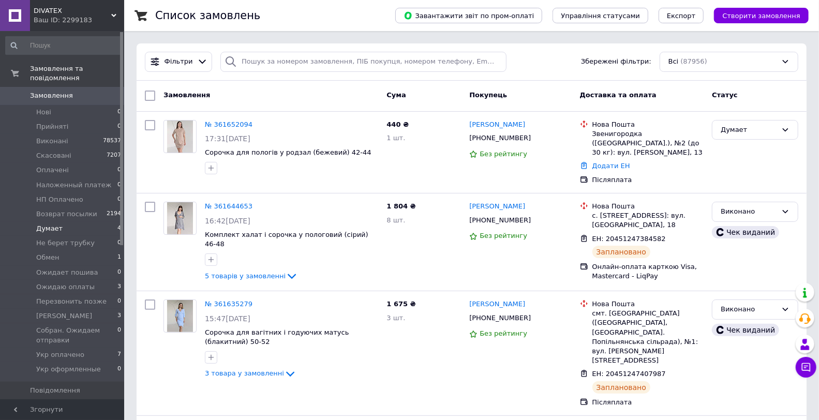
click at [81, 222] on li "Думает 4" at bounding box center [63, 229] width 127 height 14
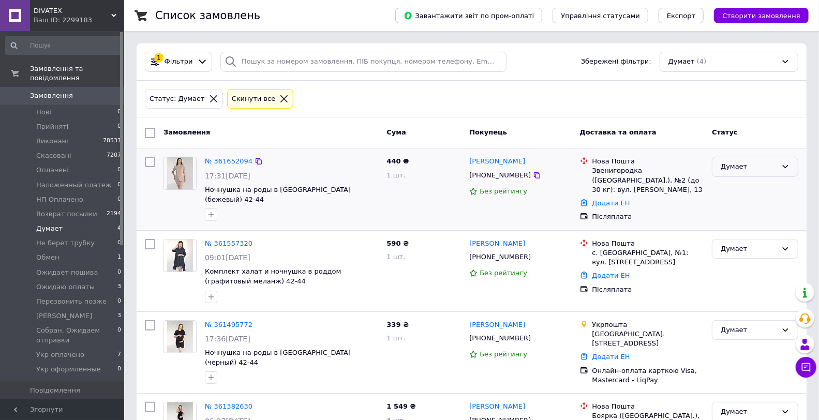
click at [774, 164] on div "Думает" at bounding box center [749, 166] width 56 height 11
click at [756, 204] on li "Hаложенный платеж" at bounding box center [755, 211] width 85 height 29
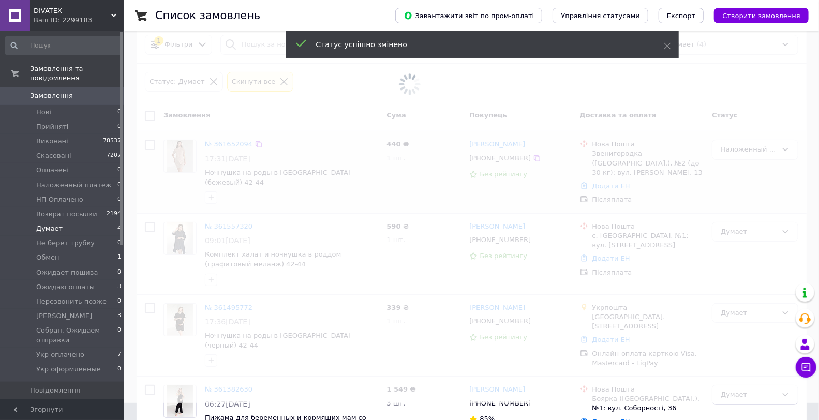
scroll to position [17, 0]
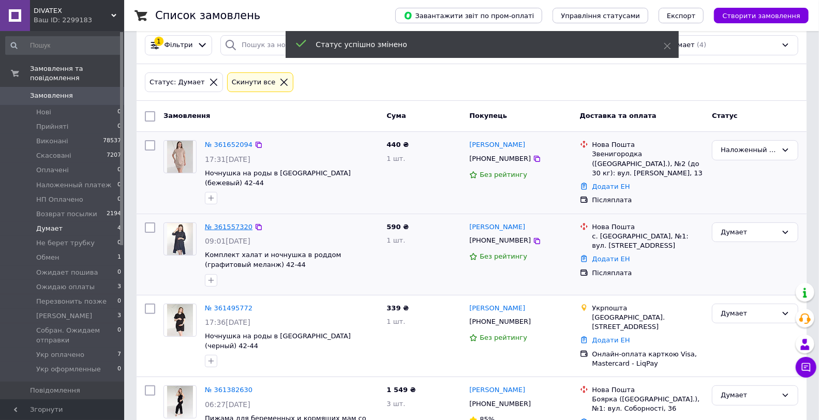
click at [220, 229] on link "№ 361557320" at bounding box center [229, 227] width 48 height 8
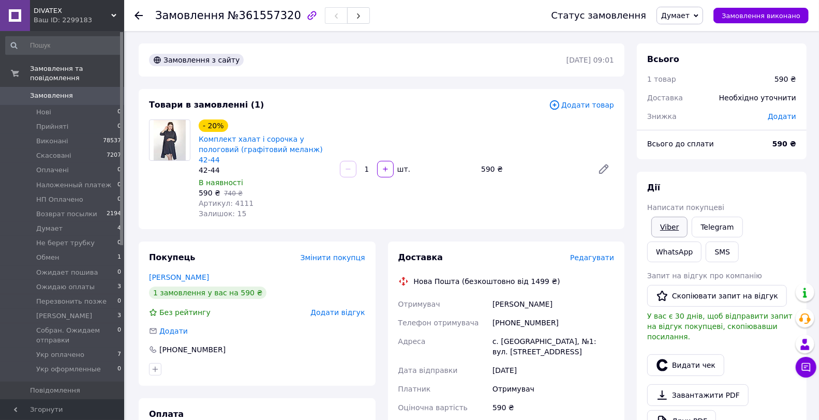
click at [665, 224] on link "Viber" at bounding box center [670, 227] width 36 height 21
click at [102, 348] on li "Укр оплачено 7" at bounding box center [63, 355] width 127 height 14
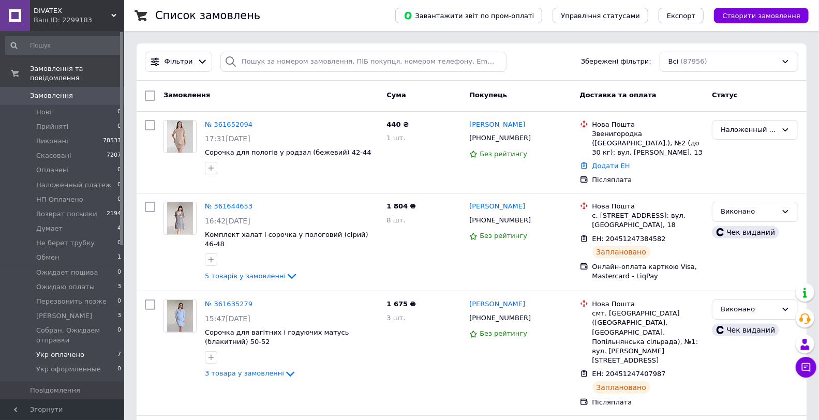
click at [99, 348] on li "Укр оплачено 7" at bounding box center [63, 355] width 127 height 14
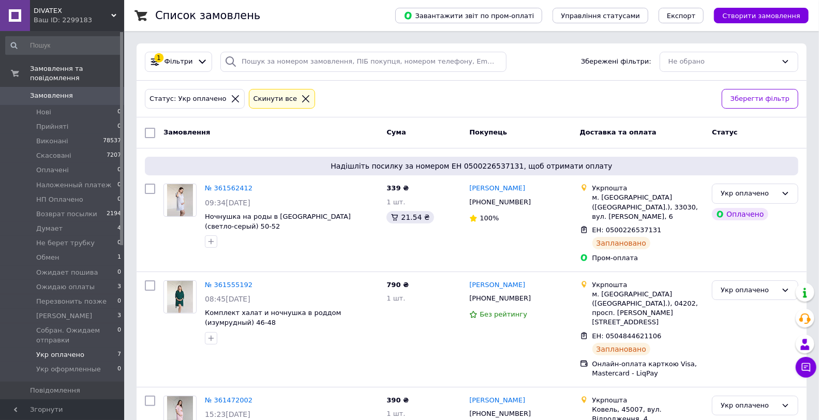
click at [422, 85] on div "Статус: Укр оплачено Cкинути все Зберегти фільтр" at bounding box center [472, 99] width 670 height 37
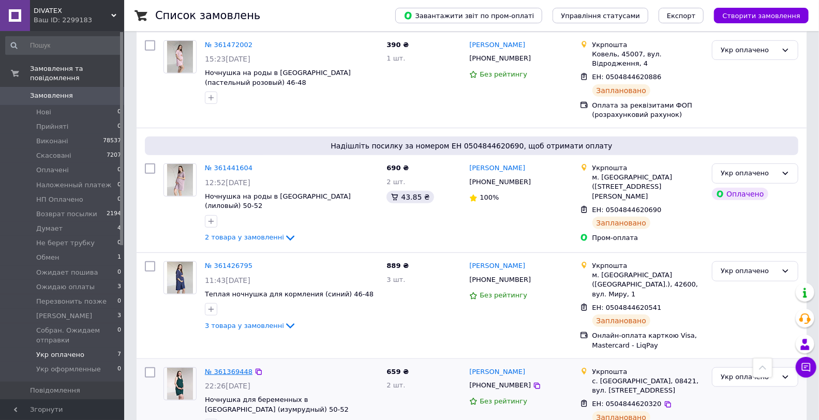
click at [223, 368] on link "№ 361369448" at bounding box center [229, 372] width 48 height 8
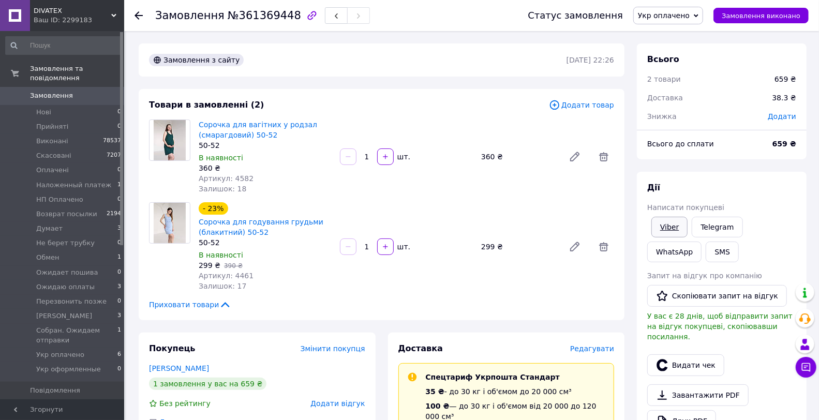
click at [678, 228] on link "Viber" at bounding box center [670, 227] width 36 height 21
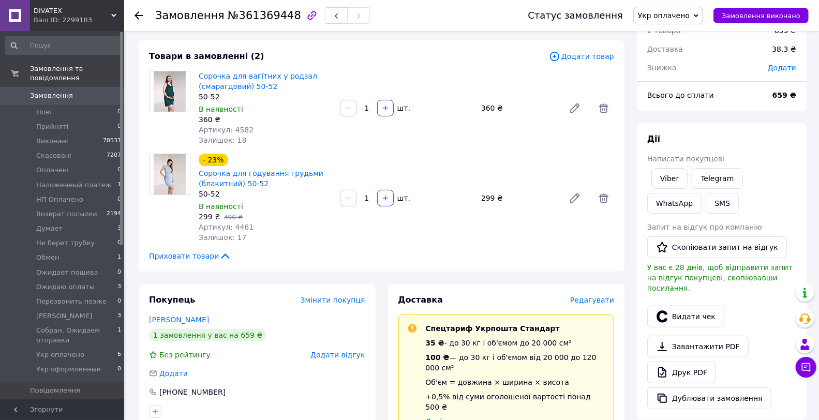
scroll to position [115, 0]
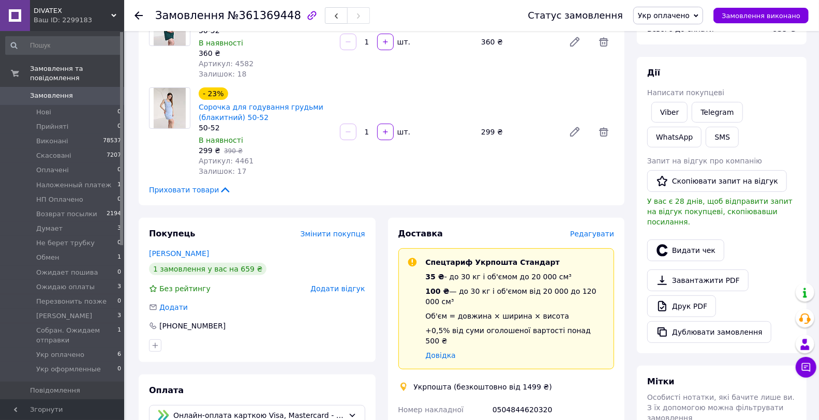
click at [523, 382] on div "Укрпошта (безкоштовно від 1499 ₴)" at bounding box center [482, 387] width 143 height 10
click at [526, 401] on div "0504844620320" at bounding box center [554, 410] width 126 height 19
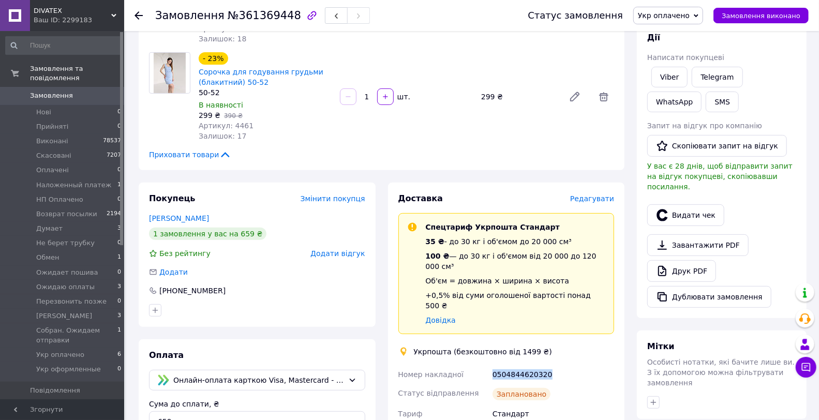
scroll to position [287, 0]
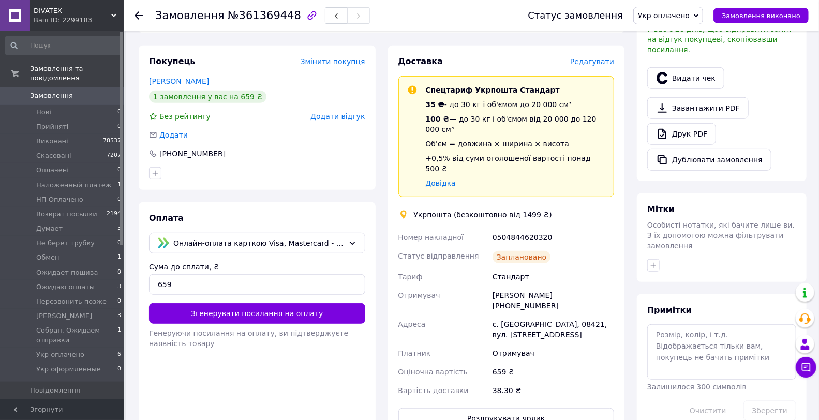
click at [690, 65] on div "Видати чек" at bounding box center [721, 78] width 153 height 26
click at [691, 67] on button "Видати чек" at bounding box center [685, 78] width 77 height 22
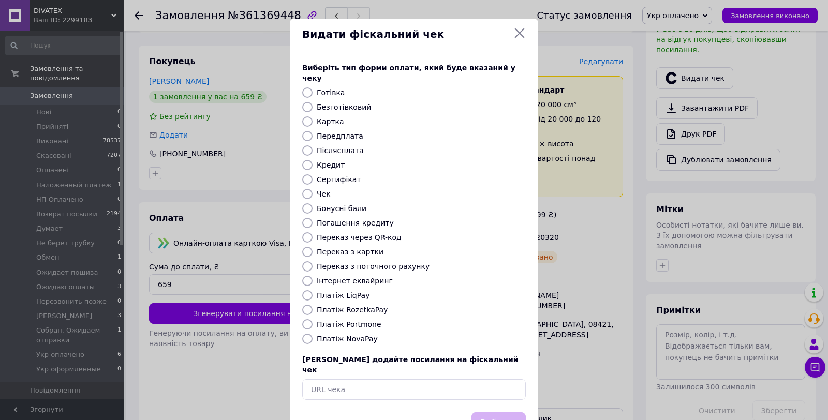
click at [335, 291] on label "Платіж LiqPay" at bounding box center [343, 295] width 53 height 8
click at [313, 290] on input "Платіж LiqPay" at bounding box center [307, 295] width 10 height 10
click at [506, 412] on button "Вибрати" at bounding box center [498, 423] width 54 height 22
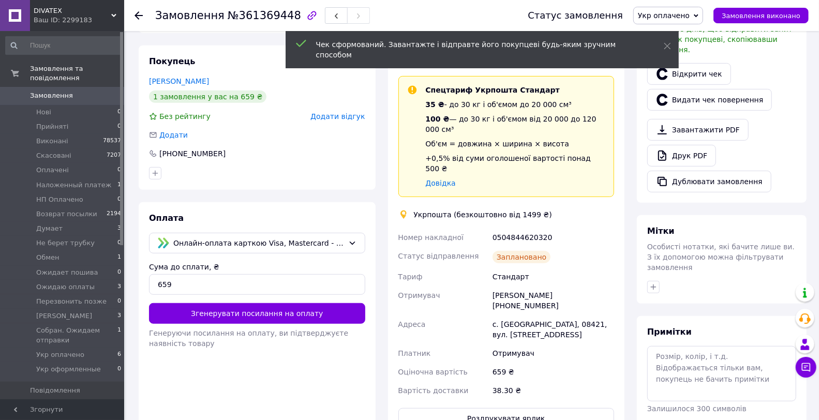
click at [699, 49] on div "Дії Написати покупцеві Viber Telegram WhatsApp SMS Запит на відгук про компанію…" at bounding box center [721, 44] width 149 height 298
click at [704, 63] on link "Відкрити чек" at bounding box center [689, 74] width 84 height 22
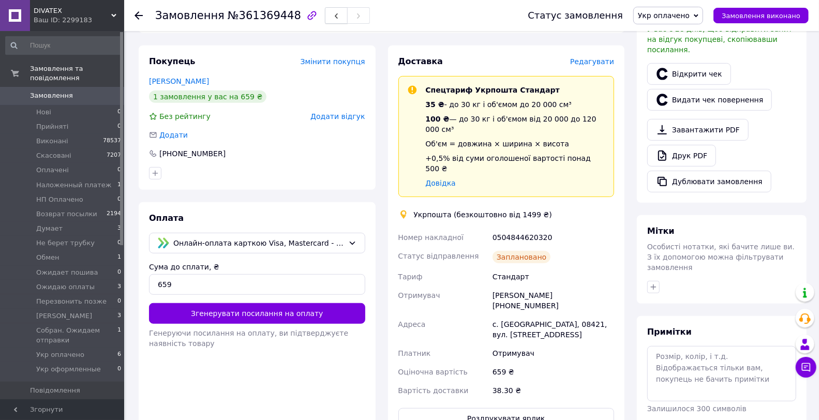
click at [333, 17] on icon "button" at bounding box center [336, 16] width 6 height 6
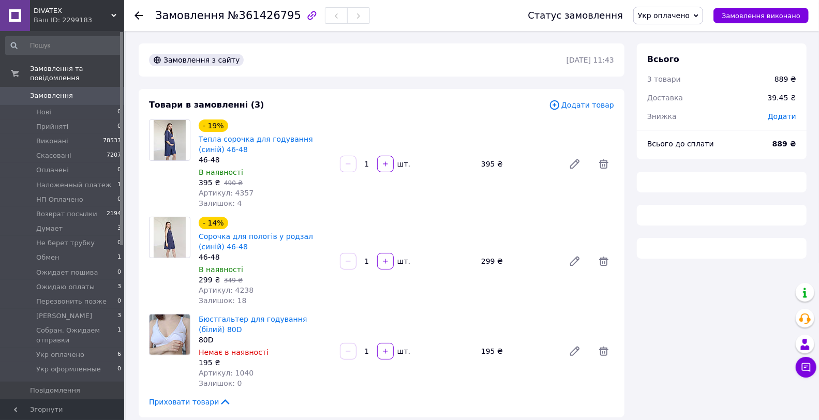
click at [378, 111] on div "Товари в замовленні (3)" at bounding box center [349, 105] width 400 height 12
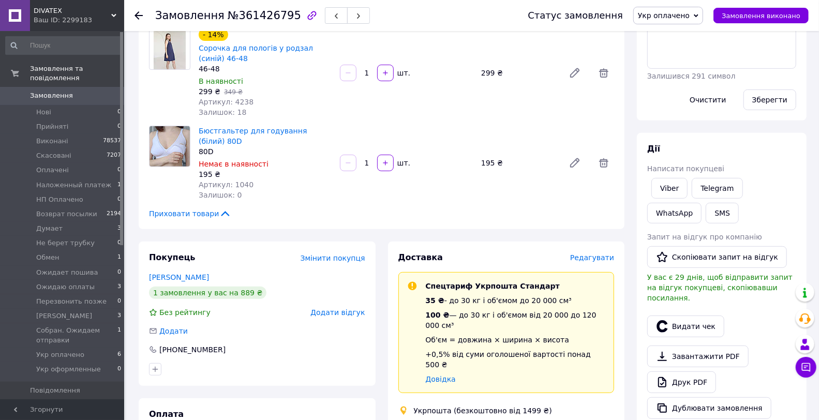
scroll to position [287, 0]
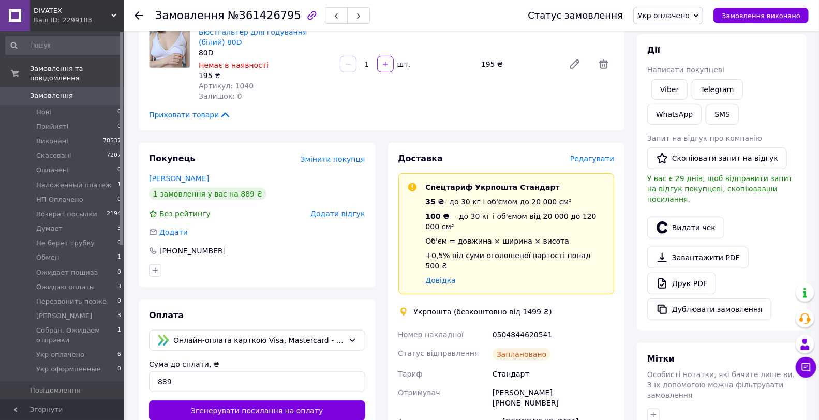
click at [532, 326] on div "0504844620541" at bounding box center [554, 335] width 126 height 19
click at [684, 218] on button "Видати чек" at bounding box center [685, 228] width 77 height 22
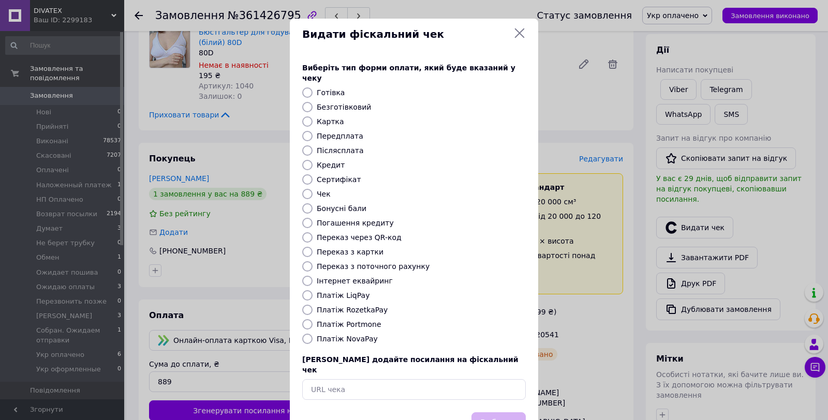
click at [338, 291] on label "Платіж LiqPay" at bounding box center [343, 295] width 53 height 8
click at [313, 290] on input "Платіж LiqPay" at bounding box center [307, 295] width 10 height 10
click at [503, 412] on button "Вибрати" at bounding box center [498, 423] width 54 height 22
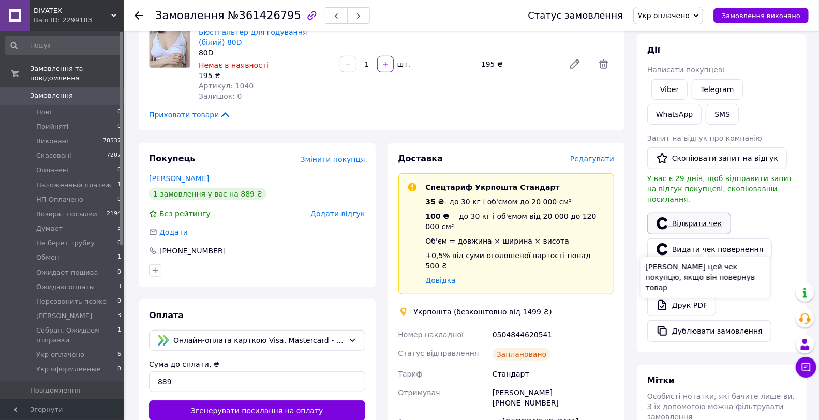
click at [696, 215] on link "Відкрити чек" at bounding box center [689, 224] width 84 height 22
click at [325, 14] on button "button" at bounding box center [336, 15] width 23 height 17
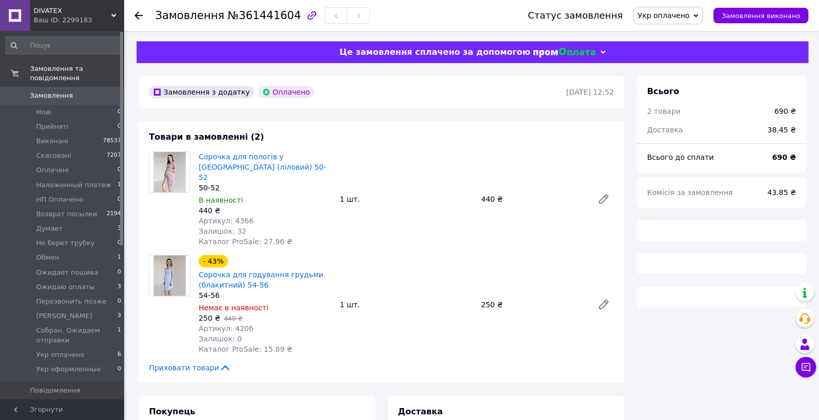
click at [335, 101] on div "Замовлення з додатку Оплачено 11.09.2025 | 12:52" at bounding box center [382, 92] width 486 height 33
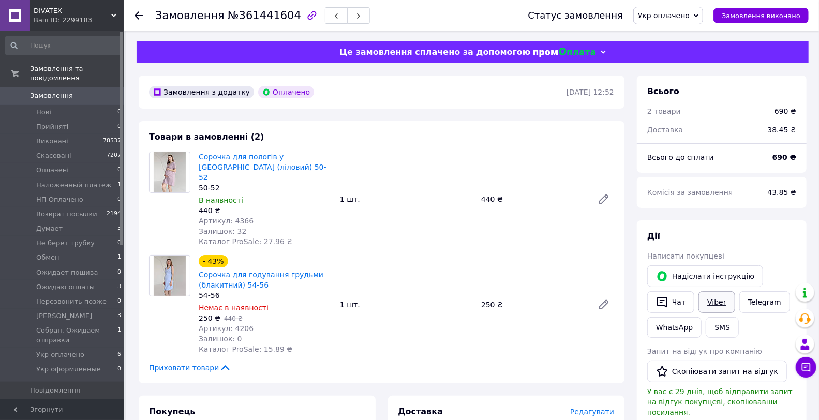
click at [721, 302] on link "Viber" at bounding box center [717, 302] width 36 height 22
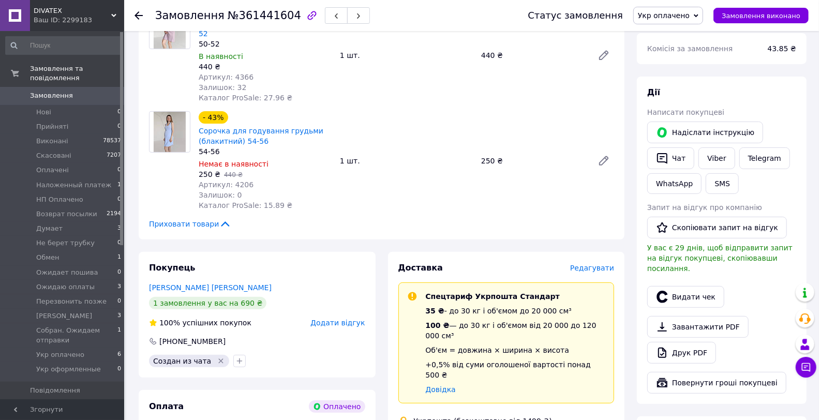
scroll to position [230, 0]
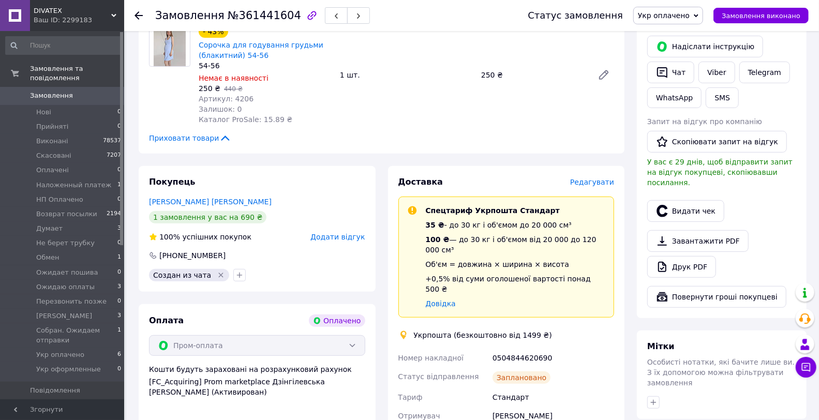
click at [519, 349] on div "0504844620690" at bounding box center [554, 358] width 126 height 19
drag, startPoint x: 519, startPoint y: 329, endPoint x: 293, endPoint y: 418, distance: 242.6
click at [516, 349] on div "0504844620690" at bounding box center [554, 358] width 126 height 19
click at [685, 204] on button "Видати чек" at bounding box center [685, 211] width 77 height 22
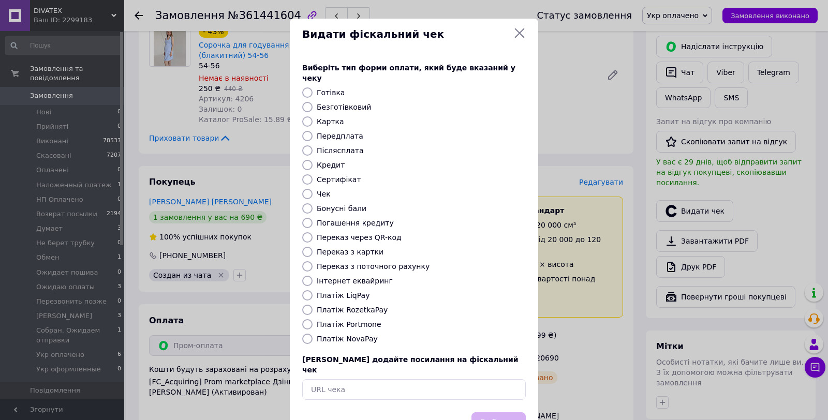
click at [354, 306] on label "Платіж RozetkaPay" at bounding box center [352, 310] width 71 height 8
click at [313, 305] on input "Платіж RozetkaPay" at bounding box center [307, 310] width 10 height 10
click at [491, 412] on button "Вибрати" at bounding box center [498, 423] width 54 height 22
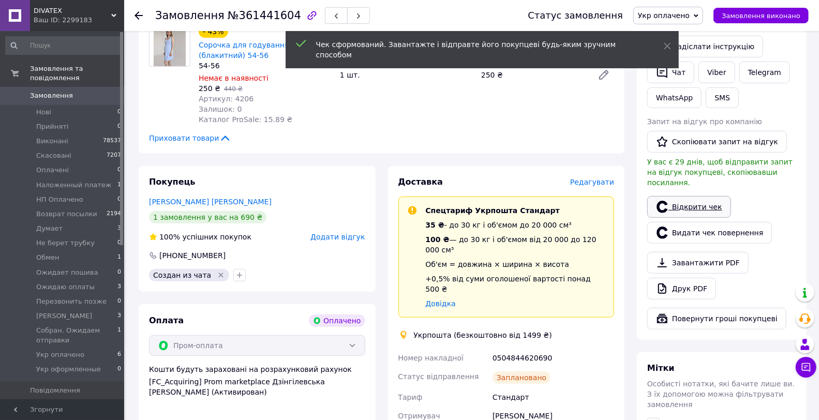
click at [670, 196] on link "Відкрити чек" at bounding box center [689, 207] width 84 height 22
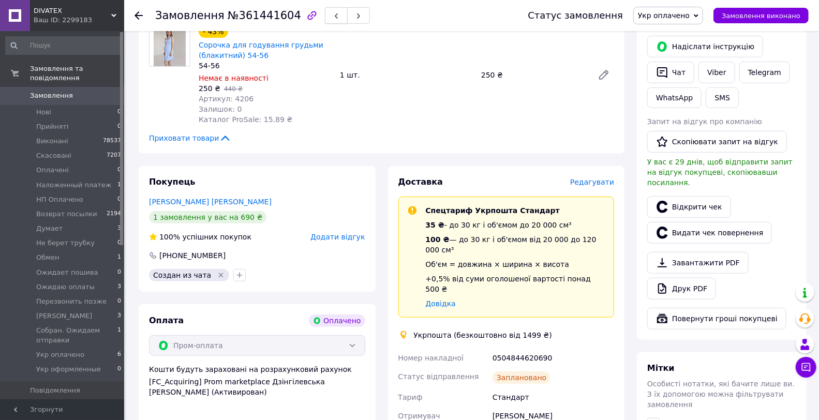
click at [333, 14] on icon "button" at bounding box center [336, 16] width 6 height 6
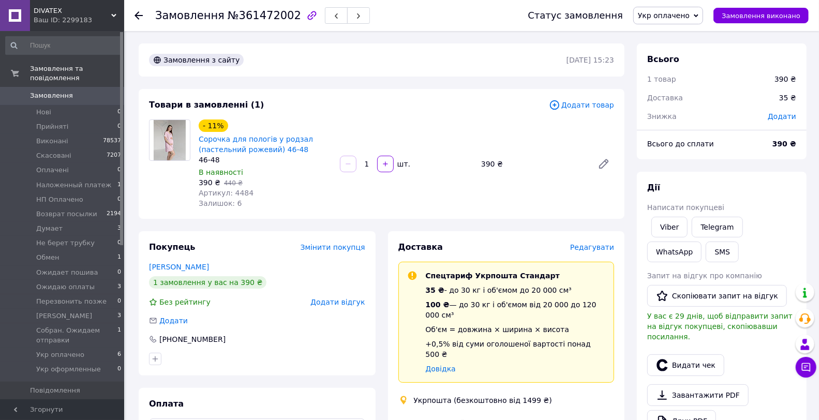
click at [395, 111] on div "Товари в замовленні (1)" at bounding box center [349, 105] width 400 height 12
click at [660, 220] on link "Viber" at bounding box center [670, 227] width 36 height 21
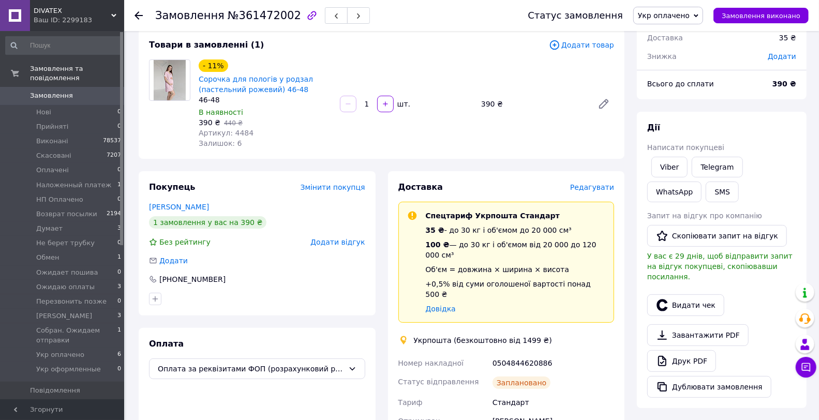
scroll to position [115, 0]
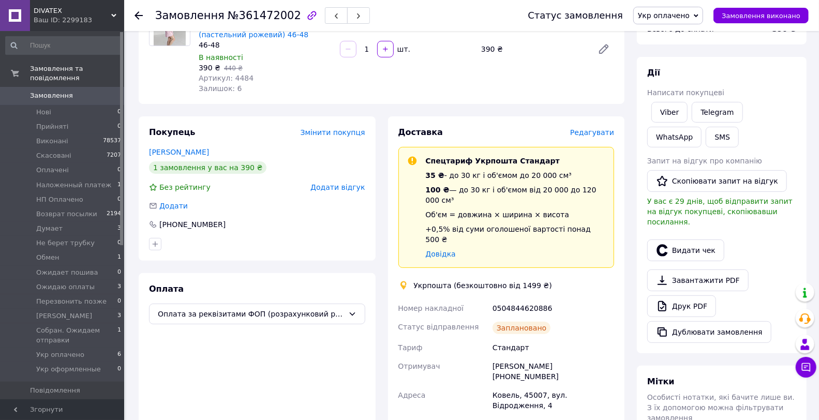
click at [529, 299] on div "0504844620886" at bounding box center [554, 308] width 126 height 19
click at [528, 299] on div "0504844620886" at bounding box center [554, 308] width 126 height 19
click at [681, 240] on button "Видати чек" at bounding box center [685, 251] width 77 height 22
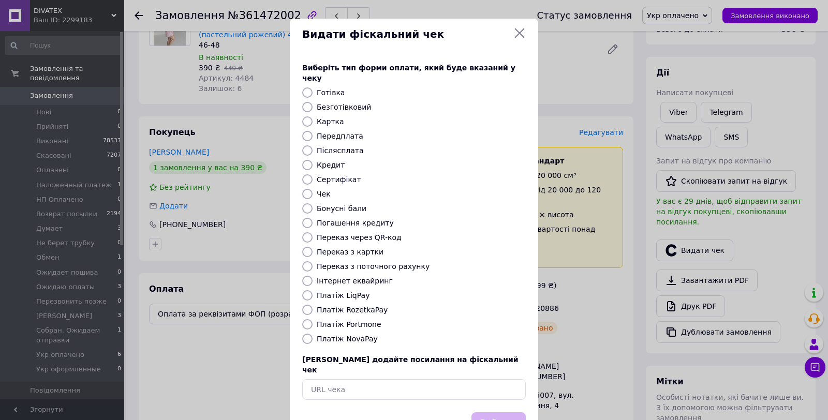
click at [348, 103] on label "Безготівковий" at bounding box center [344, 107] width 54 height 8
click at [313, 102] on input "Безготівковий" at bounding box center [307, 107] width 10 height 10
click at [502, 412] on button "Вибрати" at bounding box center [498, 423] width 54 height 22
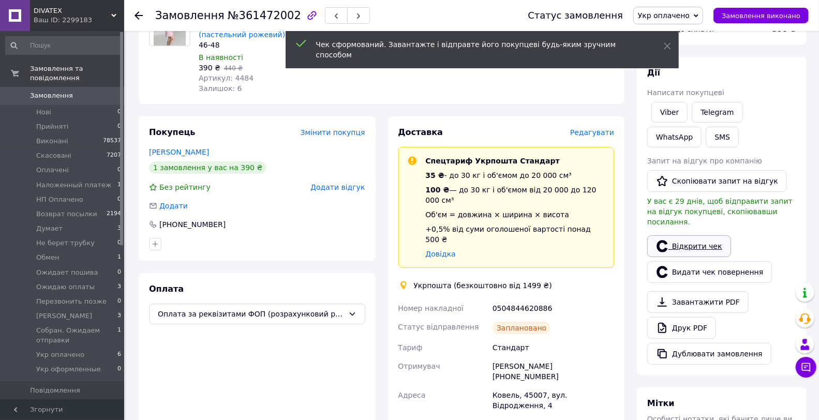
click at [696, 235] on link "Відкрити чек" at bounding box center [689, 246] width 84 height 22
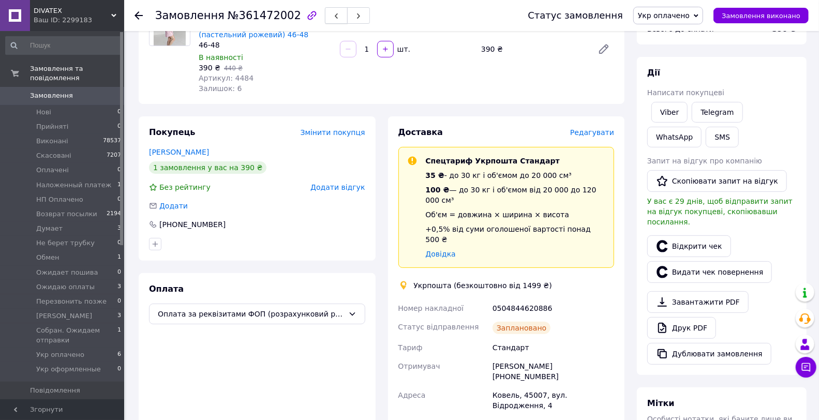
click at [333, 18] on icon "button" at bounding box center [336, 16] width 6 height 6
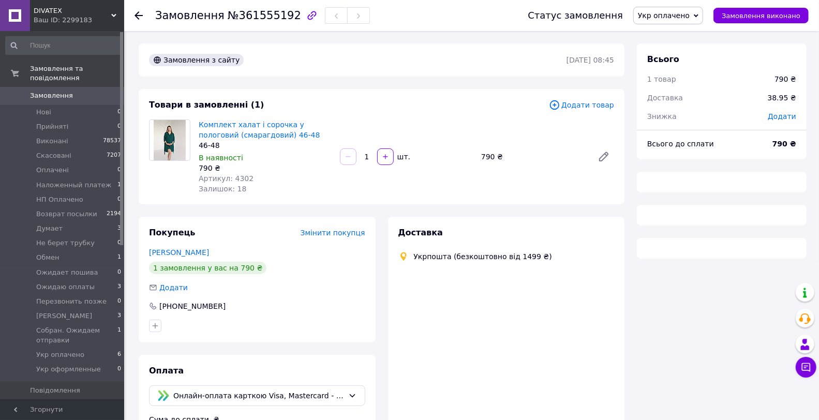
click at [344, 114] on div "Товари в замовленні (1) Додати товар Комплект халат і сорочка у пологовий (смар…" at bounding box center [382, 146] width 486 height 115
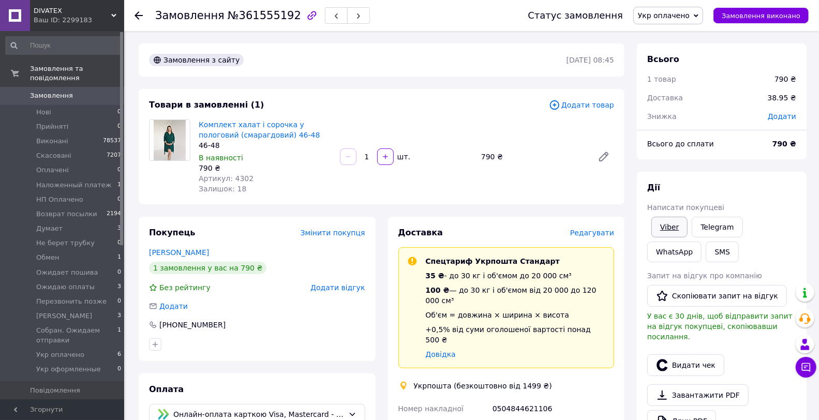
click at [681, 221] on link "Viber" at bounding box center [670, 227] width 36 height 21
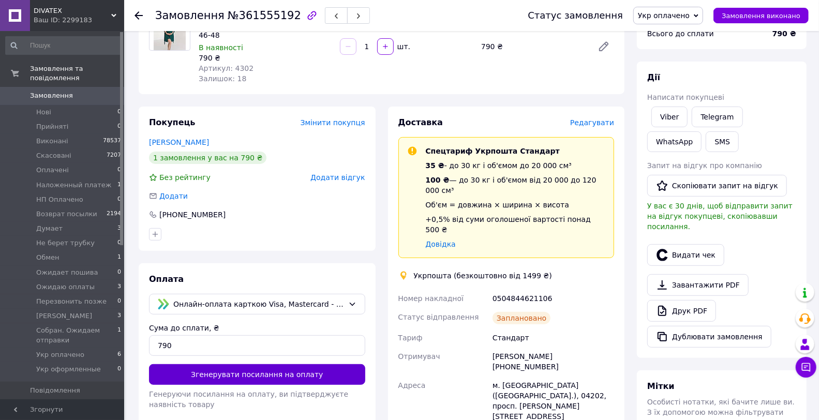
scroll to position [172, 0]
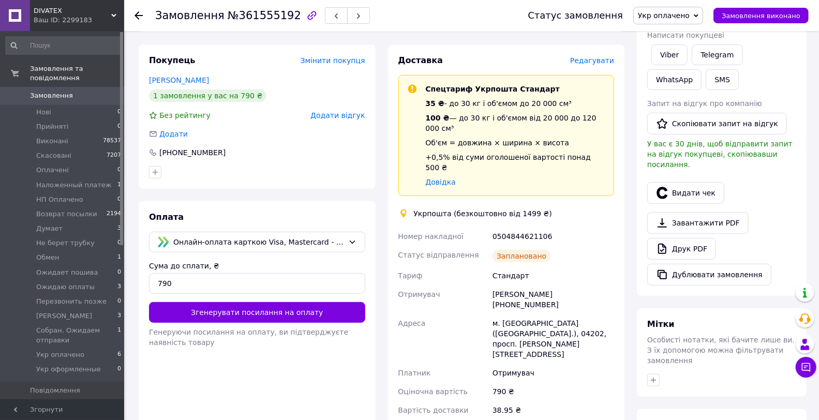
click at [512, 227] on div "0504844621106" at bounding box center [554, 236] width 126 height 19
click at [518, 227] on div "0504844621106" at bounding box center [554, 236] width 126 height 19
click at [695, 182] on button "Видати чек" at bounding box center [685, 193] width 77 height 22
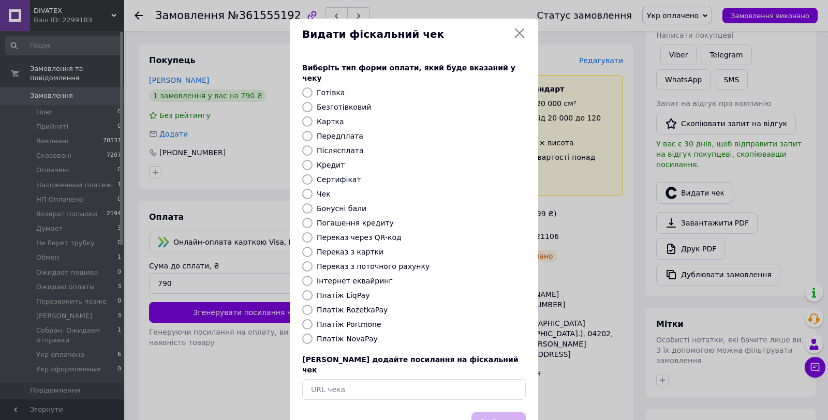
click at [341, 291] on label "Платіж LiqPay" at bounding box center [343, 295] width 53 height 8
click at [313, 290] on input "Платіж LiqPay" at bounding box center [307, 295] width 10 height 10
click at [506, 412] on button "Вибрати" at bounding box center [498, 423] width 54 height 22
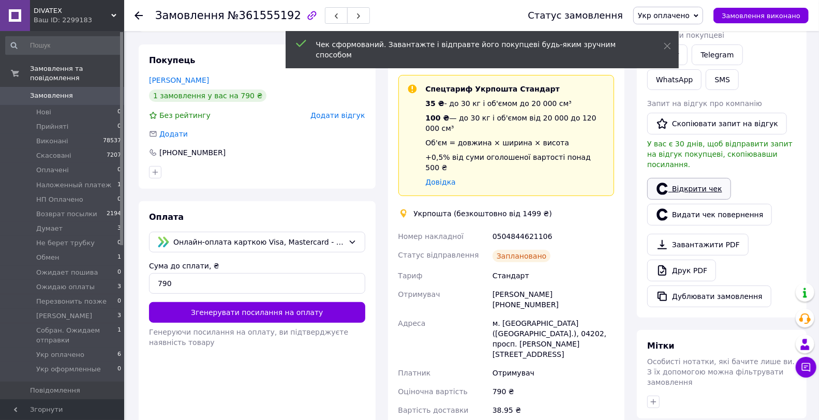
click at [697, 183] on link "Відкрити чек" at bounding box center [689, 189] width 84 height 22
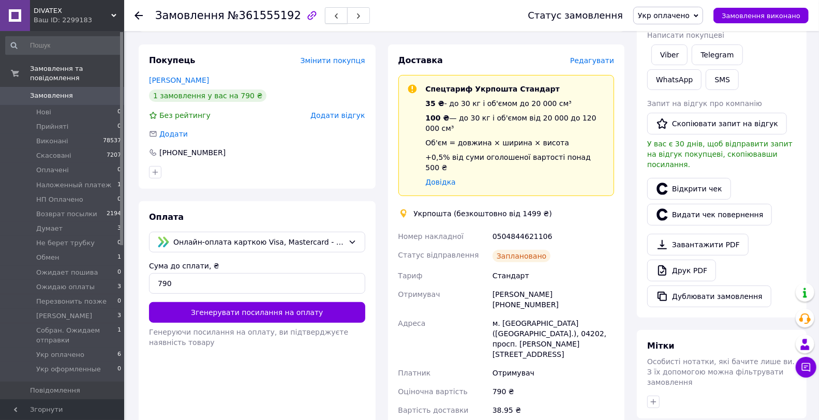
click at [325, 21] on button "button" at bounding box center [336, 15] width 23 height 17
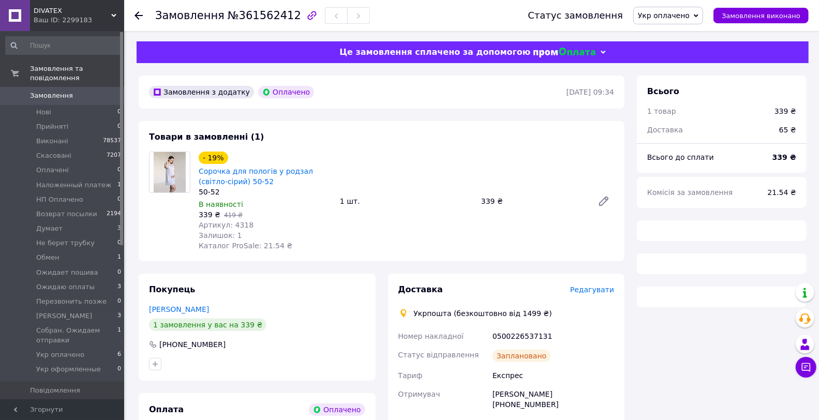
click at [373, 84] on div "Замовлення з додатку Оплачено" at bounding box center [357, 92] width 420 height 17
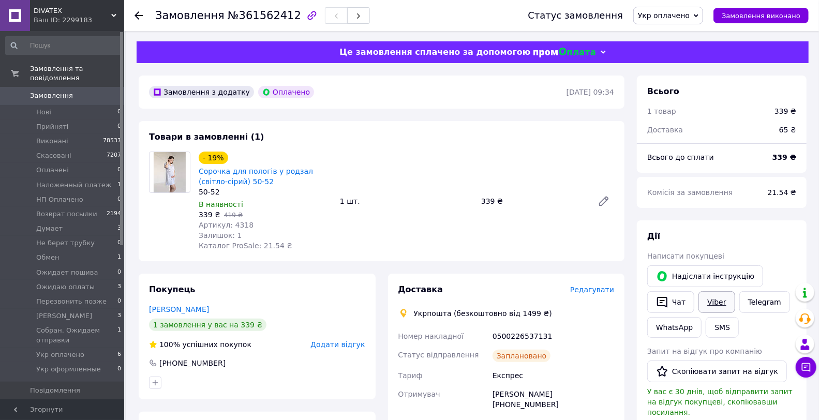
click at [708, 304] on link "Viber" at bounding box center [717, 302] width 36 height 22
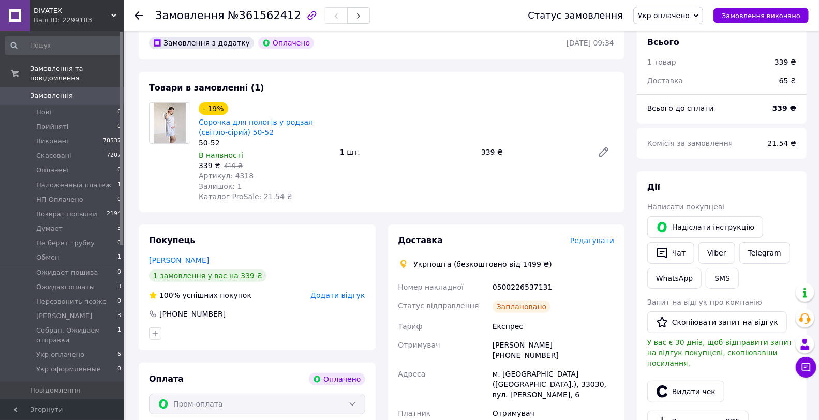
scroll to position [115, 0]
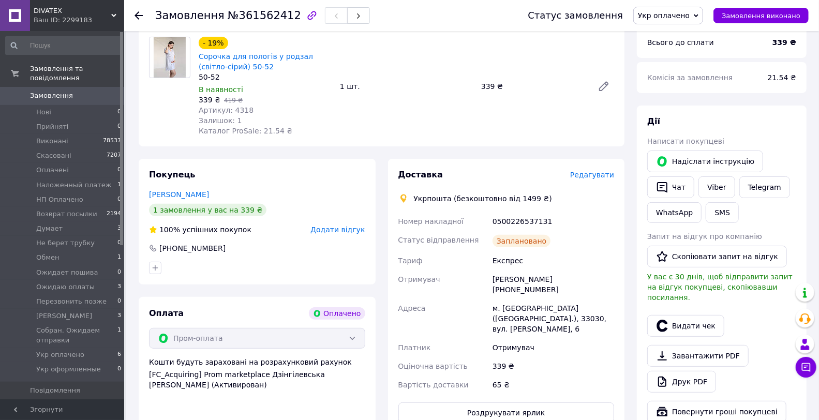
click at [521, 218] on div "0500226537131" at bounding box center [554, 221] width 126 height 19
click at [694, 323] on button "Видати чек" at bounding box center [685, 326] width 77 height 22
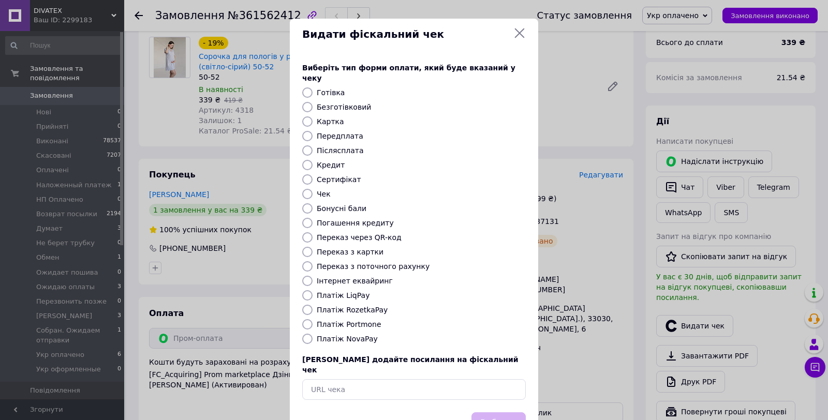
click at [334, 291] on label "Платіж LiqPay" at bounding box center [343, 295] width 53 height 8
click at [313, 290] on input "Платіж LiqPay" at bounding box center [307, 295] width 10 height 10
click at [353, 306] on label "Платіж RozetkaPay" at bounding box center [352, 310] width 71 height 8
click at [313, 305] on input "Платіж RozetkaPay" at bounding box center [307, 310] width 10 height 10
click at [495, 412] on button "Вибрати" at bounding box center [498, 423] width 54 height 22
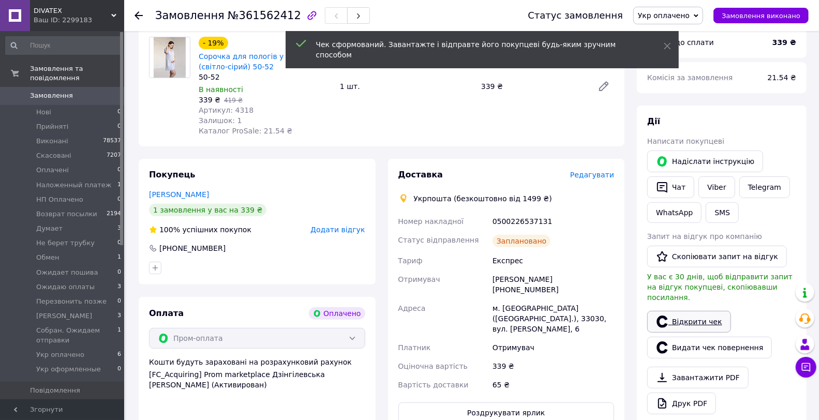
click at [707, 311] on link "Відкрити чек" at bounding box center [689, 322] width 84 height 22
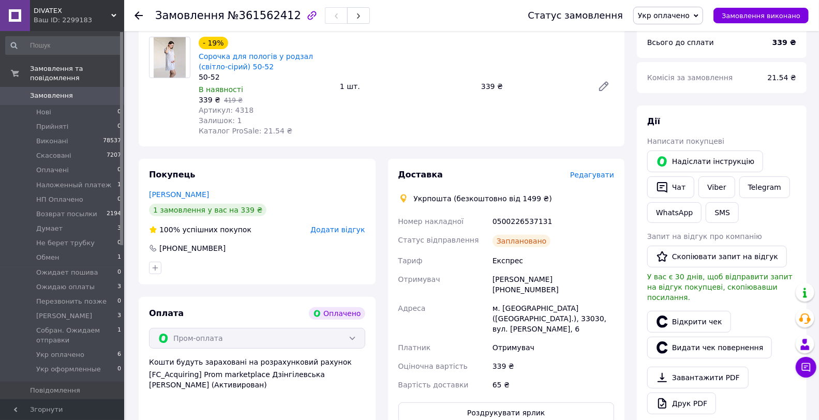
click at [686, 11] on span "Укр оплачено" at bounding box center [664, 15] width 52 height 8
click at [700, 108] on li "Перезвонить позже" at bounding box center [689, 108] width 110 height 16
click at [95, 348] on li "Укр оплачено 6" at bounding box center [63, 355] width 127 height 14
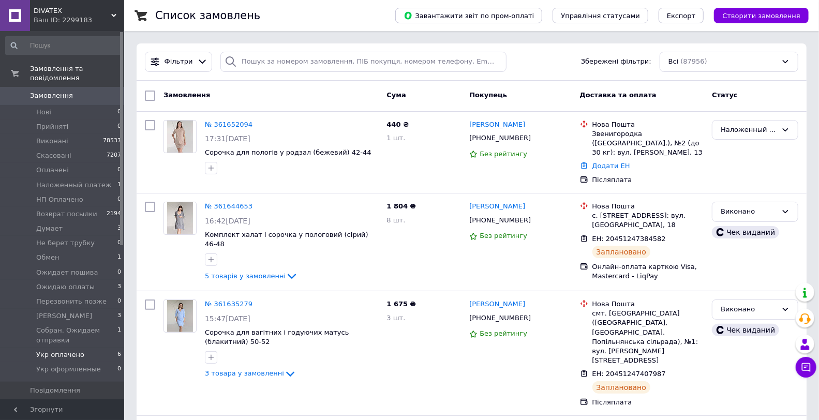
click at [111, 348] on li "Укр оплачено 6" at bounding box center [63, 355] width 127 height 14
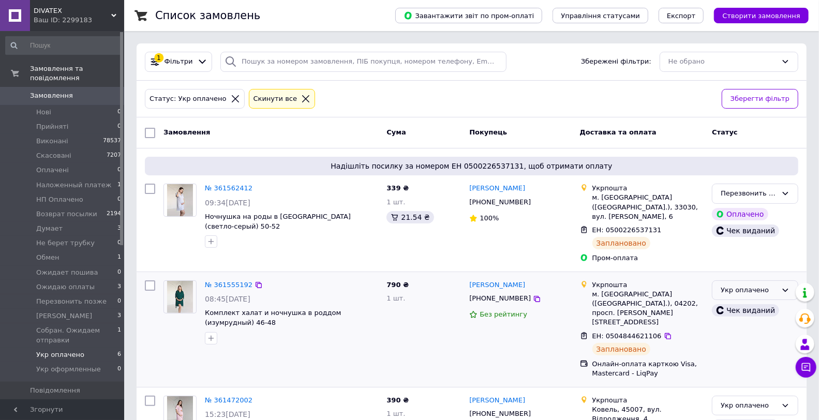
click at [761, 285] on div "Укр оплачено" at bounding box center [749, 290] width 56 height 11
click at [747, 361] on li "Собран. Ожидаем отправки" at bounding box center [755, 375] width 85 height 29
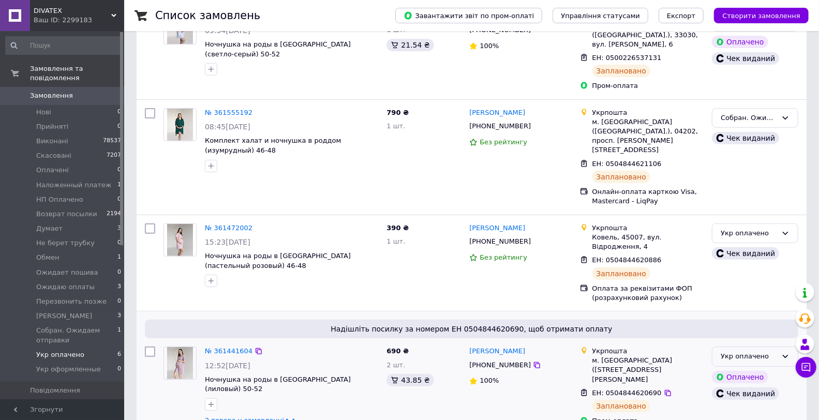
click at [755, 351] on div "Укр оплачено" at bounding box center [749, 356] width 56 height 11
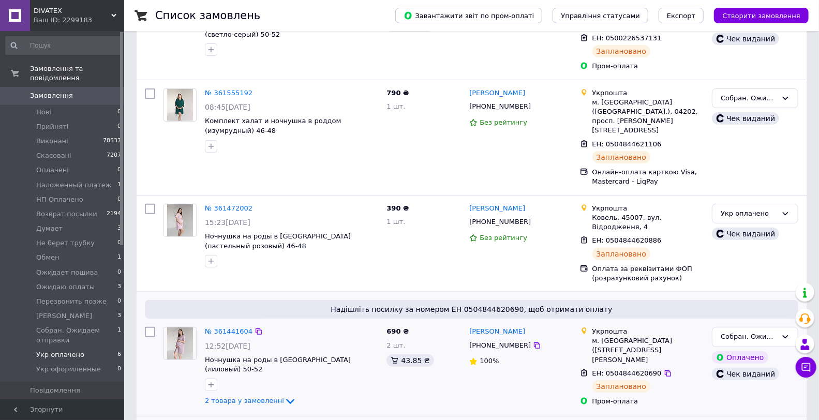
scroll to position [287, 0]
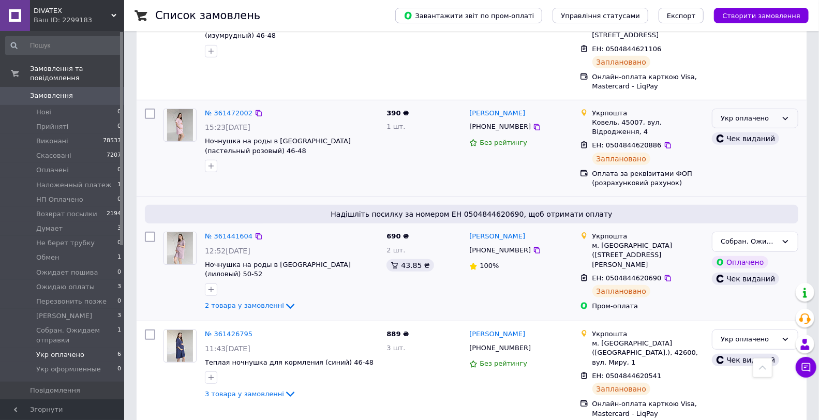
click at [752, 113] on div "Укр оплачено" at bounding box center [749, 118] width 56 height 11
click at [750, 189] on li "Собран. Ожидаем отправки" at bounding box center [755, 203] width 85 height 29
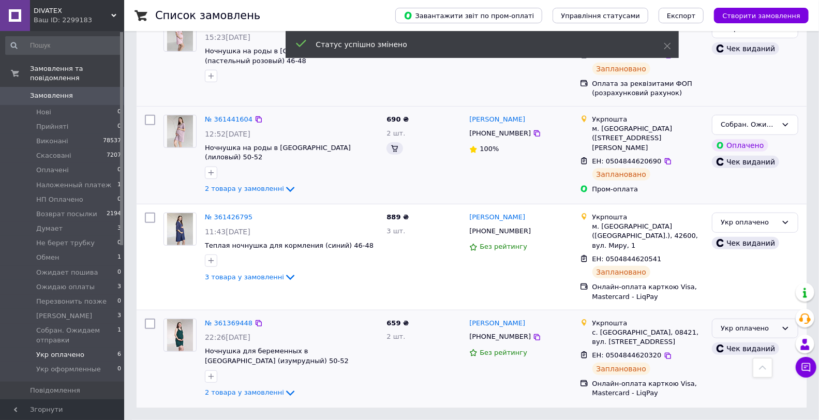
scroll to position [356, 0]
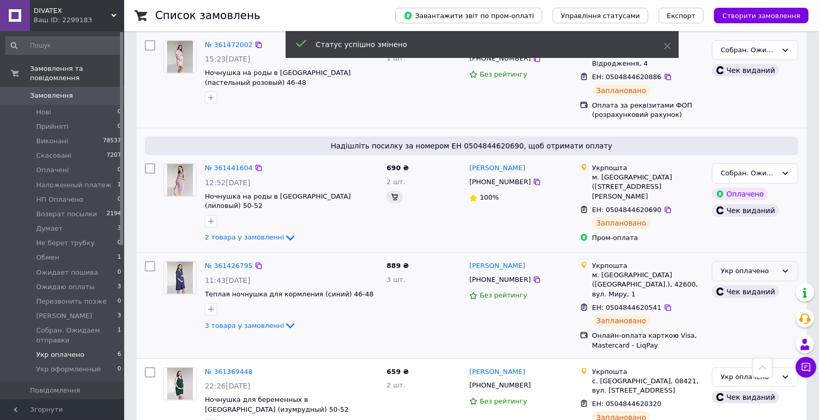
click at [751, 266] on div "Укр оплачено" at bounding box center [749, 271] width 56 height 11
click at [752, 342] on li "Собран. Ожидаем отправки" at bounding box center [755, 356] width 85 height 29
click at [748, 372] on div "Укр оплачено" at bounding box center [749, 377] width 56 height 11
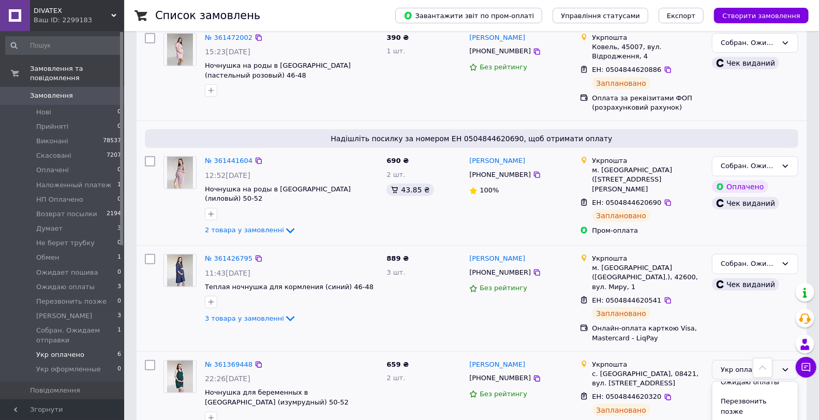
drag, startPoint x: 751, startPoint y: 379, endPoint x: 703, endPoint y: 382, distance: 48.2
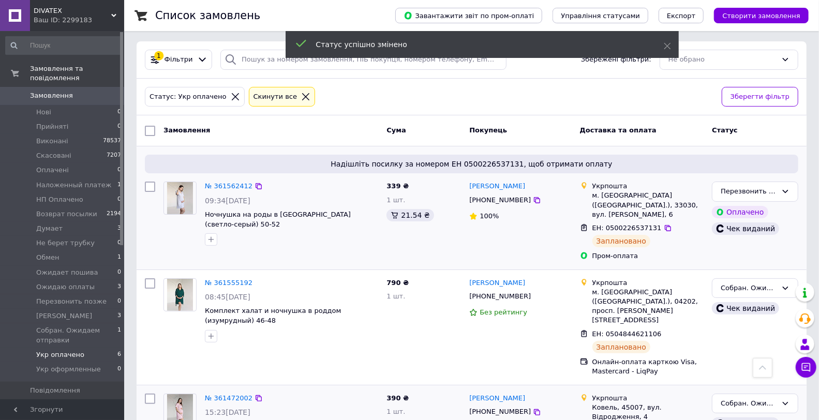
scroll to position [0, 0]
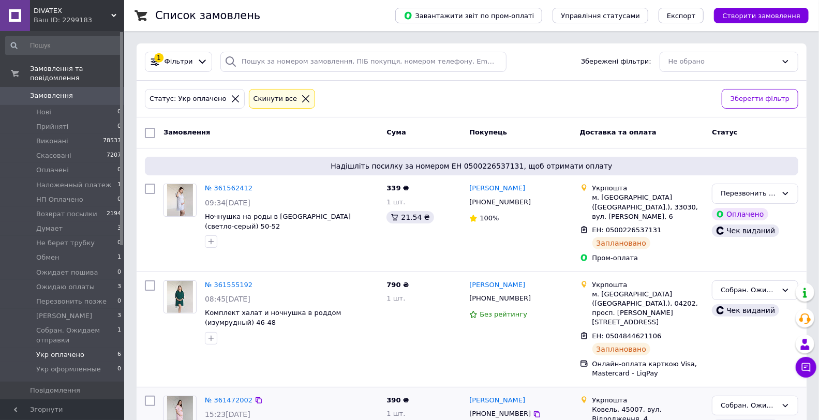
click at [92, 87] on link "Замовлення 0" at bounding box center [63, 96] width 127 height 18
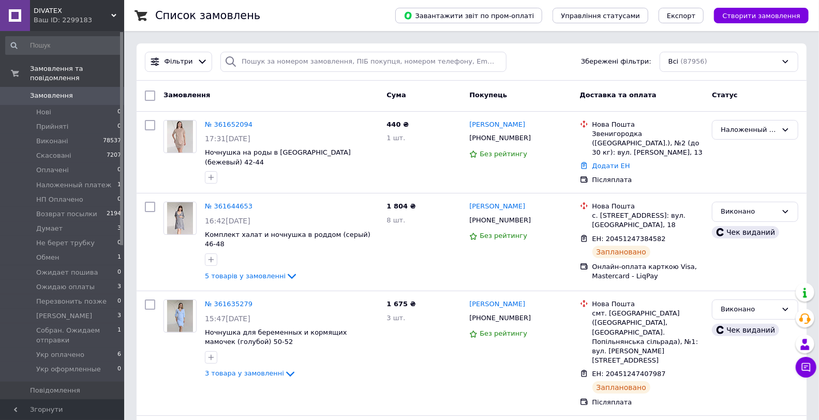
click at [99, 91] on span "0" at bounding box center [110, 95] width 28 height 9
click at [99, 181] on span "Hаложенный платеж" at bounding box center [74, 185] width 76 height 9
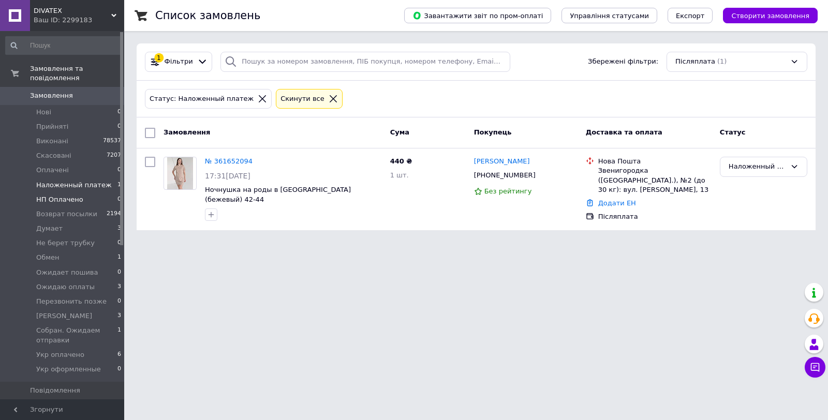
click at [100, 193] on li "HП Оплачено 0" at bounding box center [63, 200] width 127 height 14
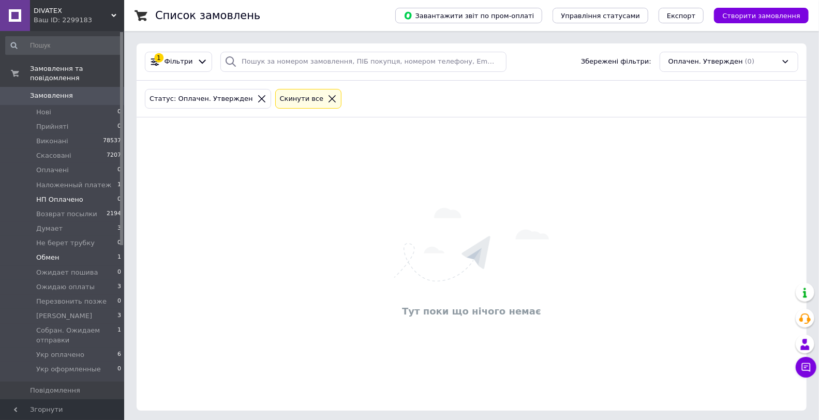
click at [88, 253] on li "Обмен 1" at bounding box center [63, 257] width 127 height 14
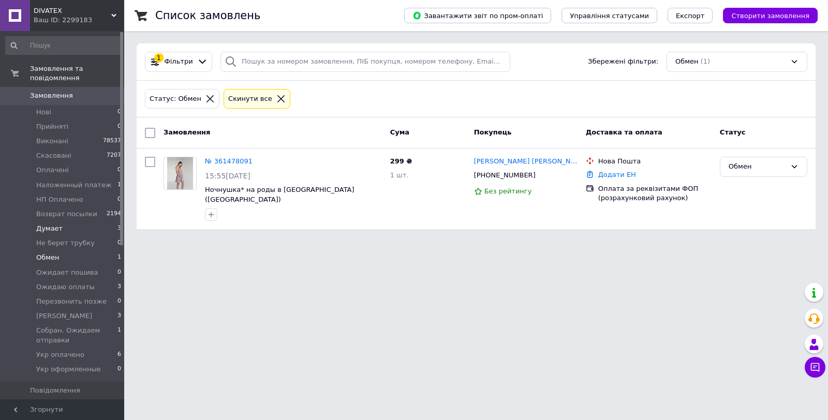
click at [85, 222] on li "Думает 3" at bounding box center [63, 229] width 127 height 14
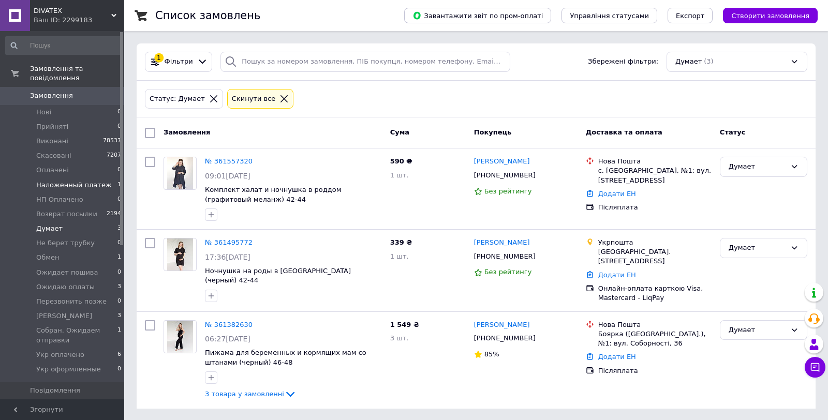
click at [100, 181] on span "Hаложенный платеж" at bounding box center [74, 185] width 76 height 9
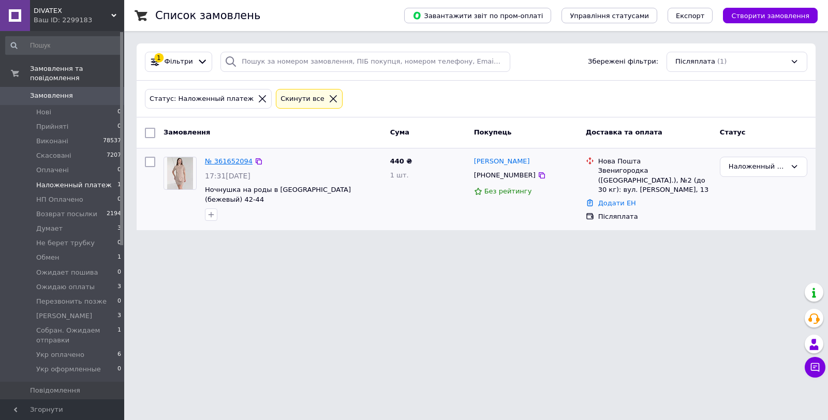
click at [223, 163] on link "№ 361652094" at bounding box center [229, 161] width 48 height 8
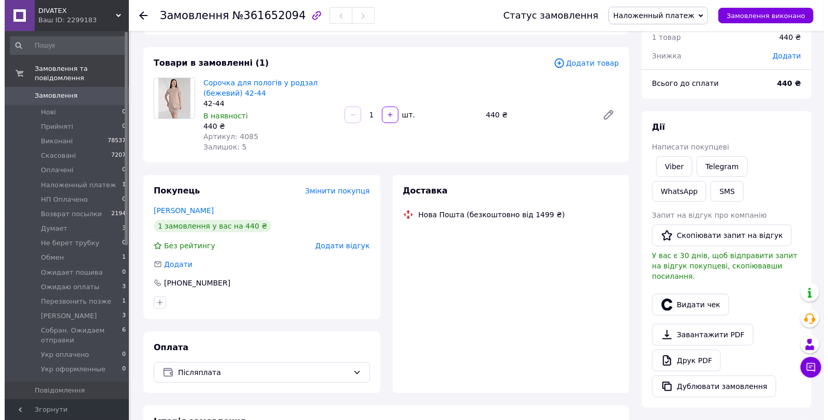
scroll to position [53, 0]
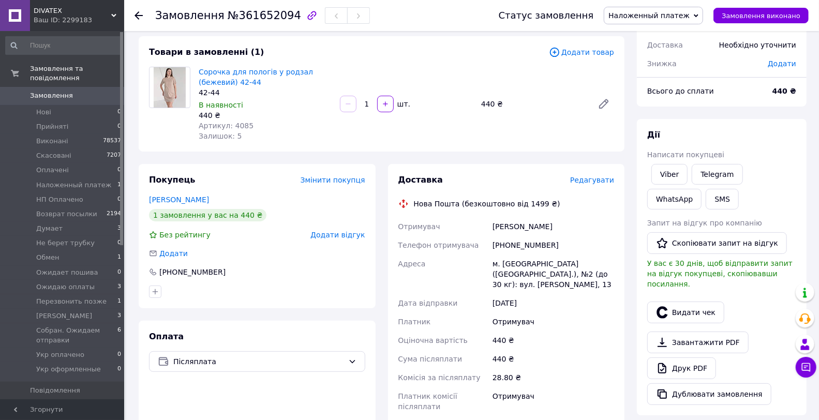
drag, startPoint x: 602, startPoint y: 186, endPoint x: 593, endPoint y: 192, distance: 10.5
click at [602, 186] on div "Доставка Редагувати Нова Пошта (безкоштовно від 1499 ₴) Отримувач Хоменко Анна …" at bounding box center [506, 345] width 216 height 342
click at [598, 176] on span "Редагувати" at bounding box center [592, 180] width 44 height 8
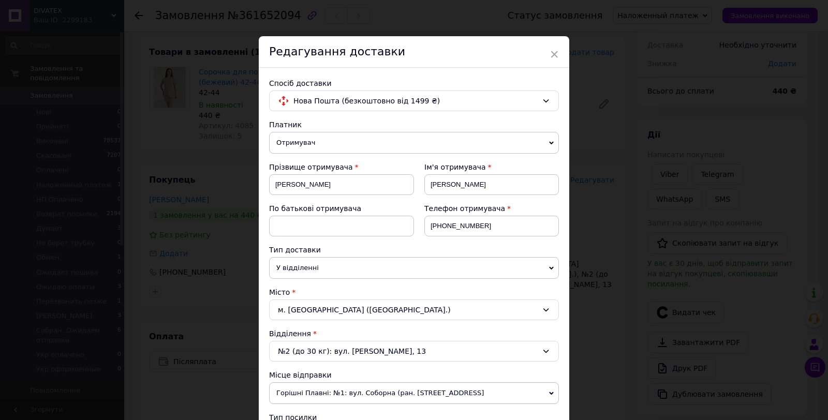
scroll to position [287, 0]
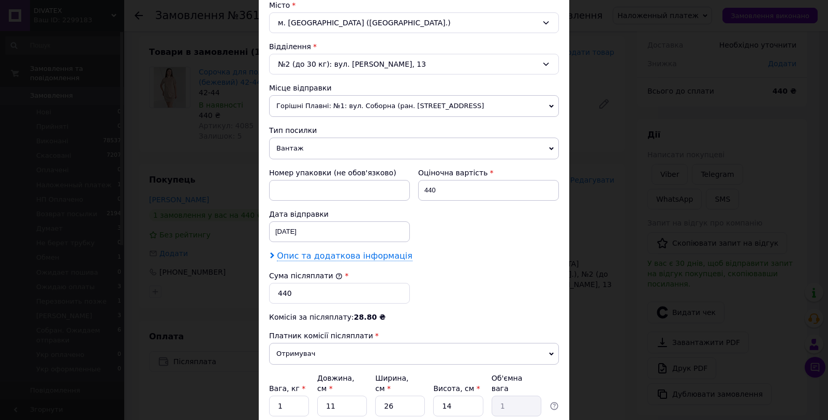
click at [356, 263] on div "Платник Отримувач Відправник Прізвище отримувача Хоменко Ім'я отримувача Анна П…" at bounding box center [414, 133] width 290 height 603
click at [356, 255] on span "Опис та додаткова інформація" at bounding box center [345, 256] width 136 height 10
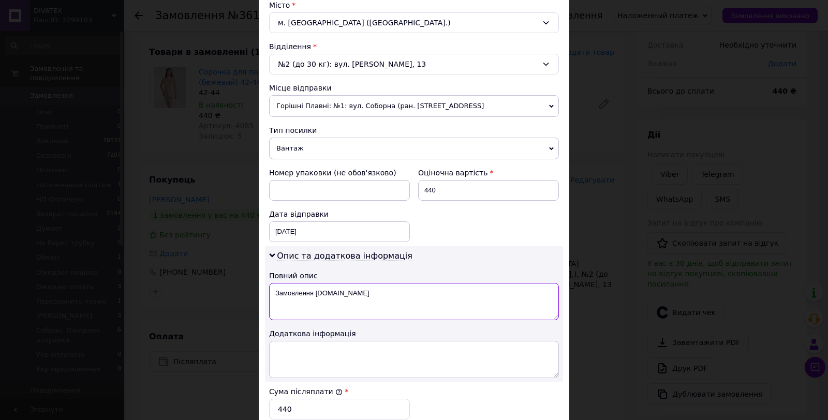
click at [345, 302] on textarea "Замовлення Prom.ua" at bounding box center [414, 301] width 290 height 37
paste textarea "рикотажні вироби 2 шт"
click at [334, 297] on textarea "Трикотажні вироби 2 шт" at bounding box center [414, 301] width 290 height 37
click at [335, 298] on textarea "Трикотажні вироби 2 шт" at bounding box center [414, 301] width 290 height 37
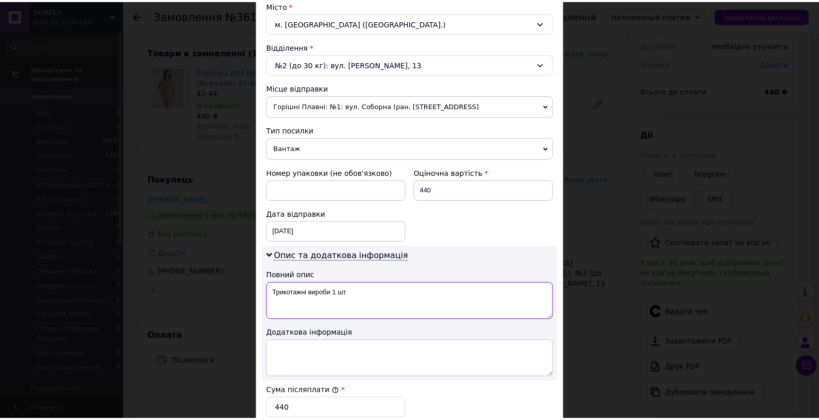
scroll to position [487, 0]
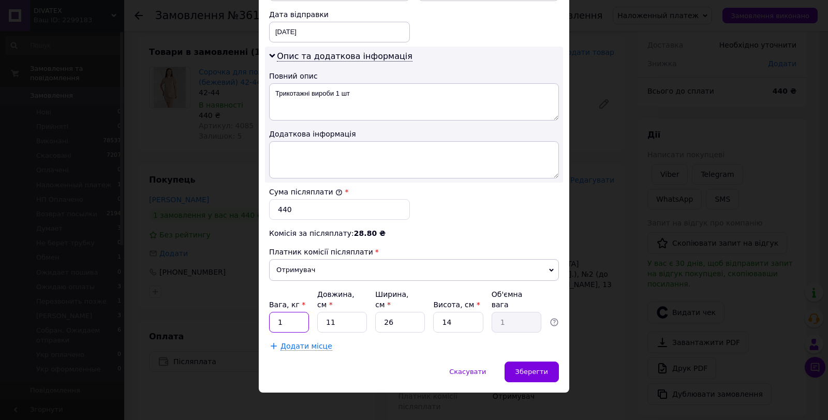
click at [296, 320] on input "1" at bounding box center [289, 322] width 40 height 21
click at [293, 318] on input "1" at bounding box center [289, 322] width 40 height 21
click at [524, 368] on span "Зберегти" at bounding box center [531, 372] width 33 height 8
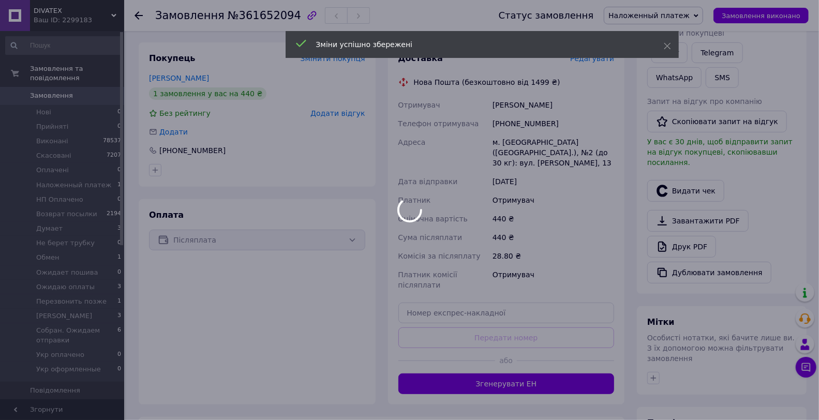
scroll to position [283, 0]
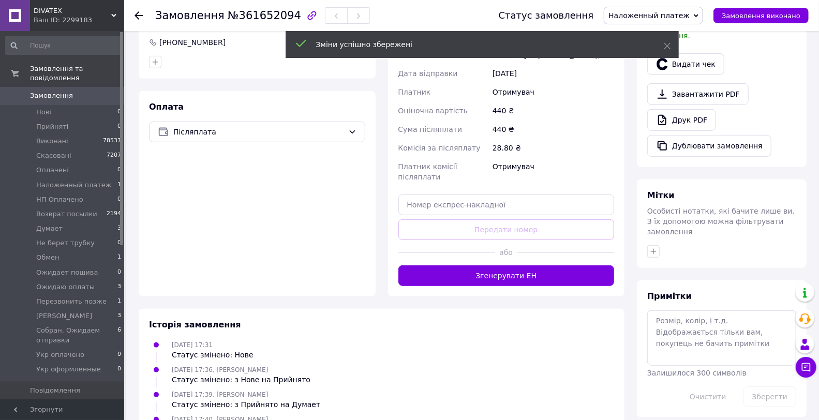
click at [524, 270] on button "Згенерувати ЕН" at bounding box center [506, 275] width 216 height 21
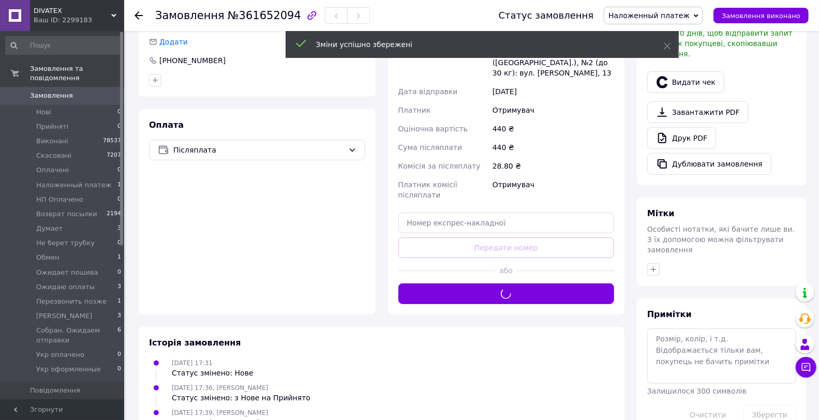
scroll to position [110, 0]
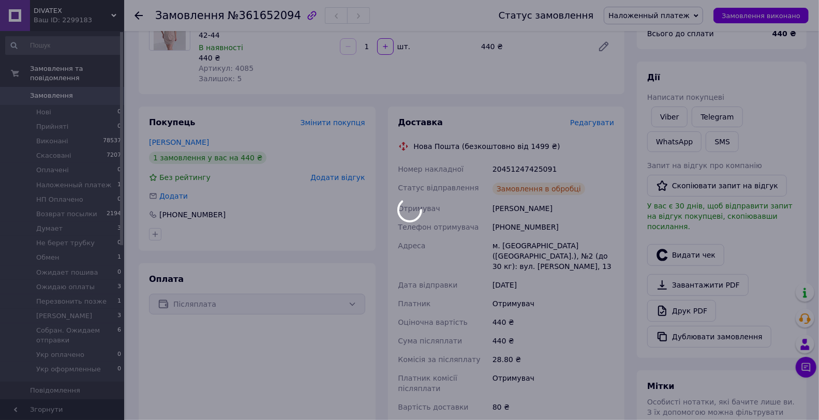
click at [514, 169] on div at bounding box center [409, 210] width 819 height 420
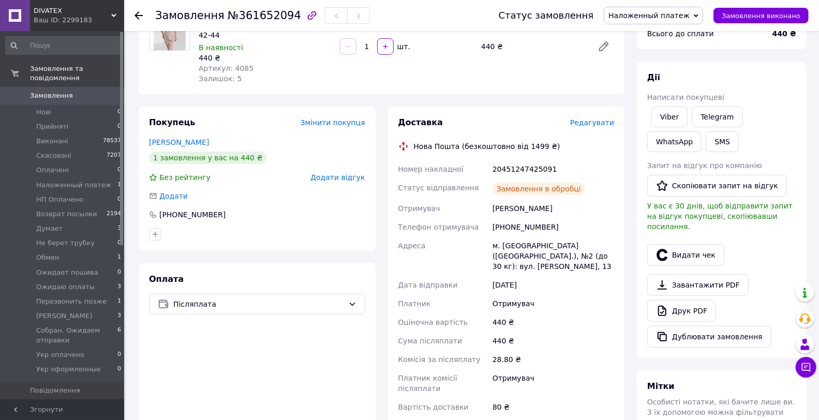
click at [520, 169] on div "20451247425091" at bounding box center [554, 169] width 126 height 19
click at [689, 244] on button "Видати чек" at bounding box center [685, 255] width 77 height 22
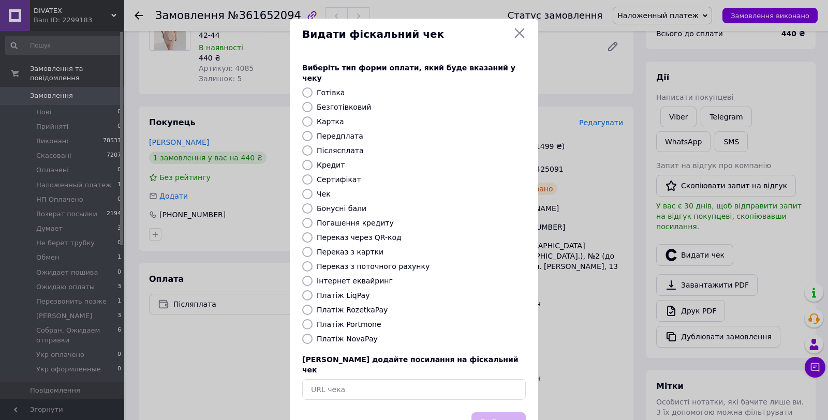
click at [353, 335] on label "Платіж NovaPay" at bounding box center [347, 339] width 61 height 8
click at [313, 334] on input "Платіж NovaPay" at bounding box center [307, 339] width 10 height 10
click at [475, 412] on button "Вибрати" at bounding box center [498, 423] width 54 height 22
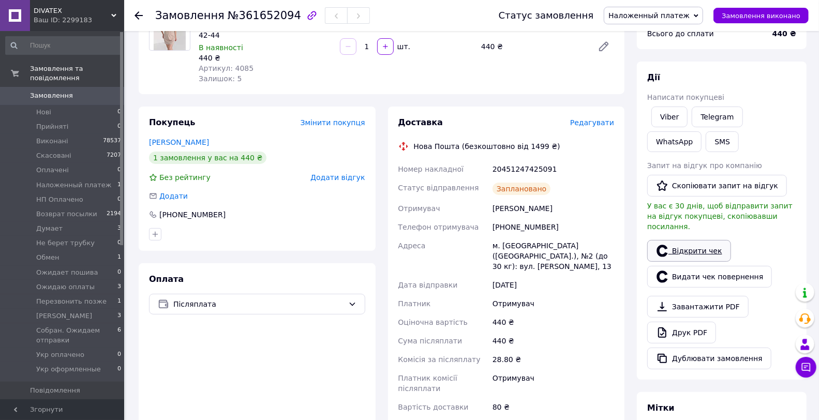
click at [704, 240] on link "Відкрити чек" at bounding box center [689, 251] width 84 height 22
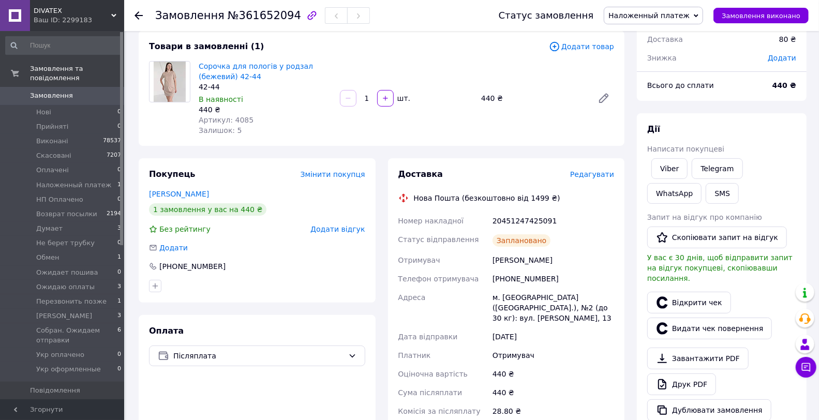
scroll to position [0, 0]
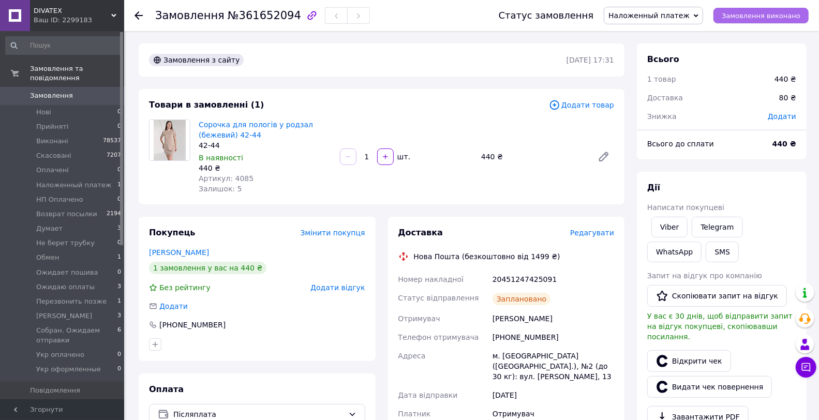
drag, startPoint x: 752, startPoint y: 13, endPoint x: 732, endPoint y: 19, distance: 21.5
click at [752, 13] on span "Замовлення виконано" at bounding box center [761, 16] width 79 height 8
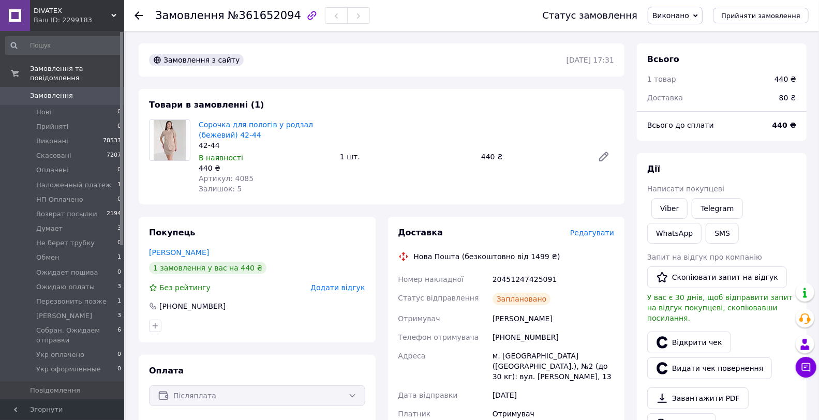
click at [97, 91] on span "0" at bounding box center [110, 95] width 28 height 9
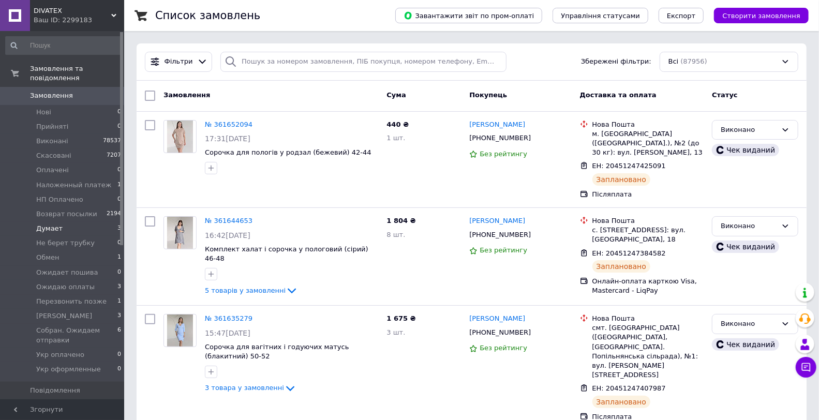
click at [63, 225] on li "Думает 3" at bounding box center [63, 229] width 127 height 14
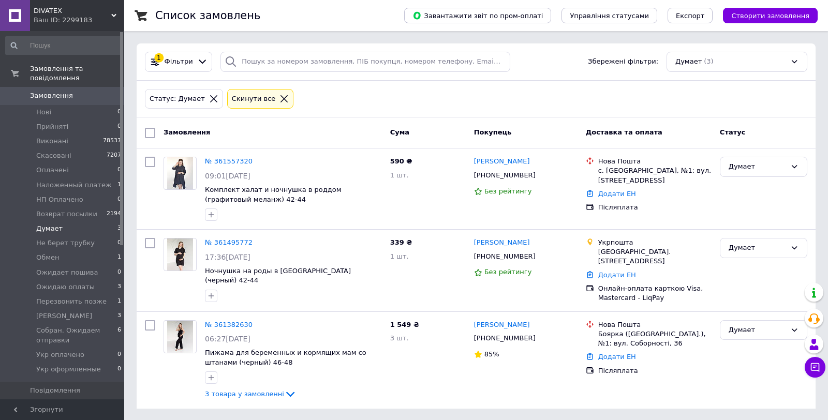
click at [102, 91] on span "0" at bounding box center [110, 95] width 28 height 9
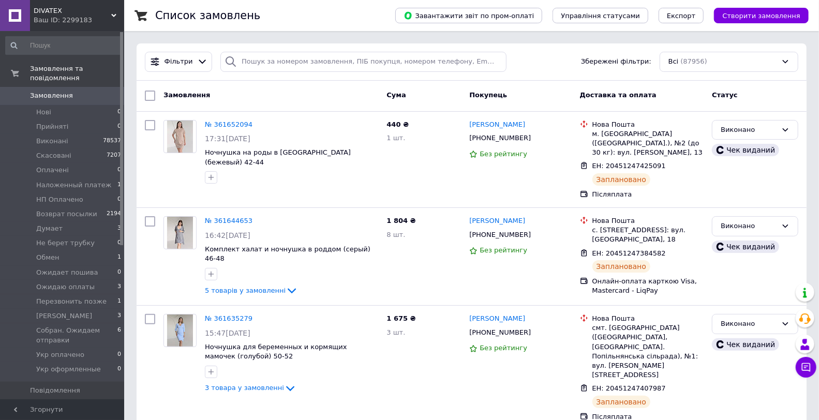
click at [94, 91] on span "Замовлення" at bounding box center [63, 95] width 66 height 9
click at [90, 326] on span "Собран. Ожидаем отправки" at bounding box center [76, 335] width 81 height 19
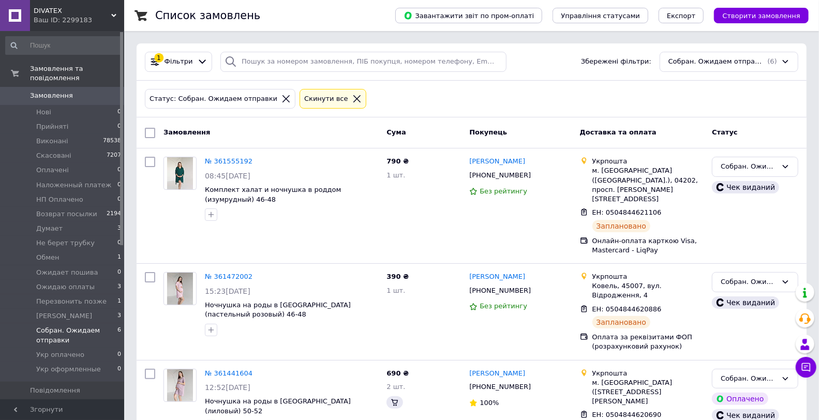
click at [151, 131] on input "checkbox" at bounding box center [150, 133] width 10 height 10
checkbox input "true"
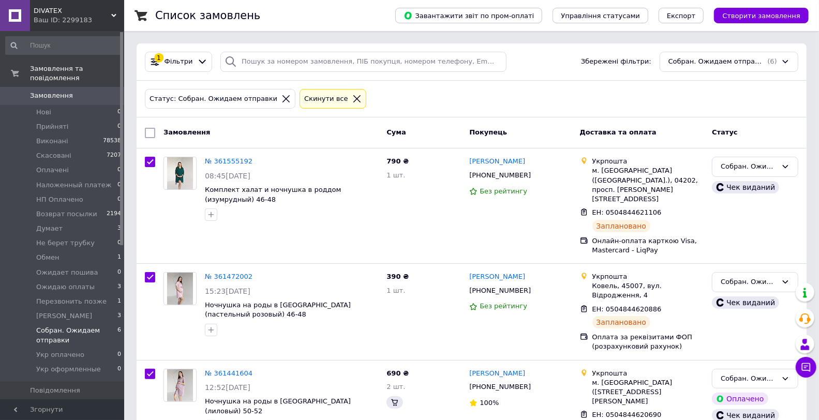
checkbox input "true"
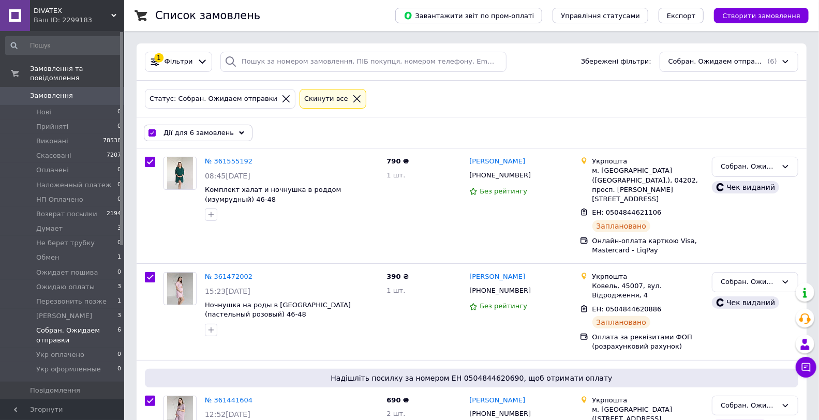
click at [237, 137] on div "Дії для 6 замовлень" at bounding box center [198, 133] width 109 height 17
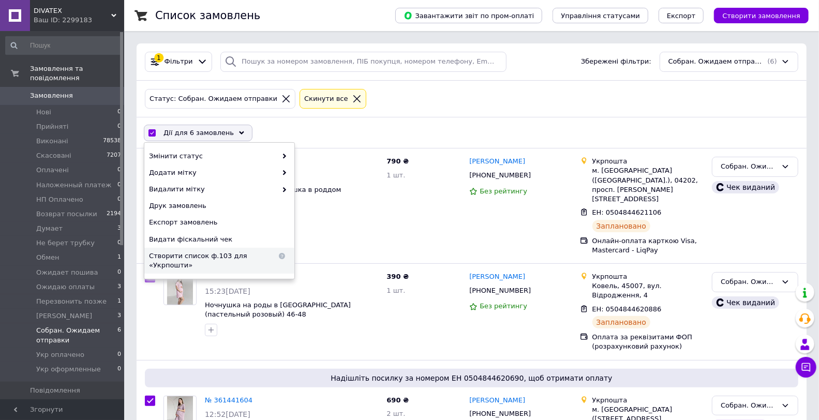
click at [215, 253] on span "Створити список ф.103 для «Укрпошти»" at bounding box center [213, 261] width 128 height 19
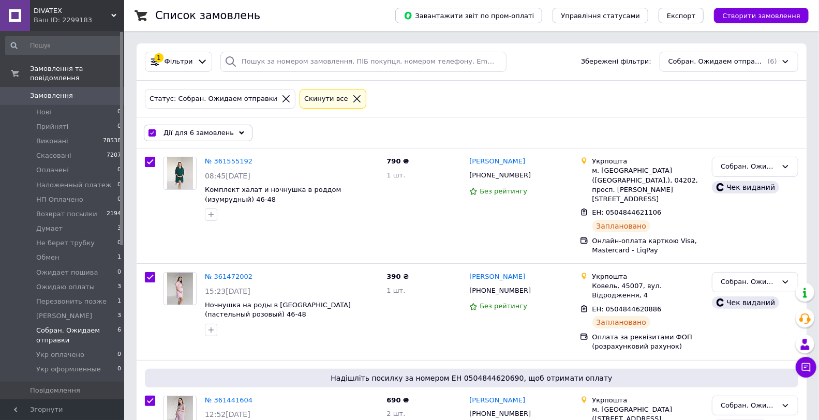
click at [218, 134] on span "Дії для 6 замовлень" at bounding box center [199, 132] width 70 height 9
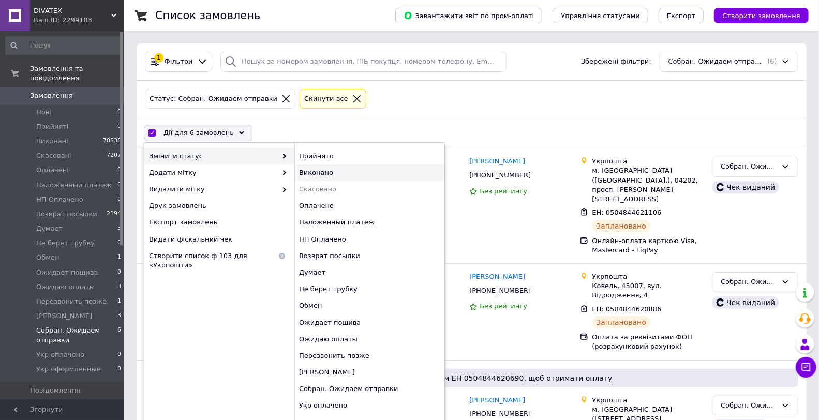
click at [306, 170] on div "Виконано" at bounding box center [369, 173] width 150 height 17
checkbox input "false"
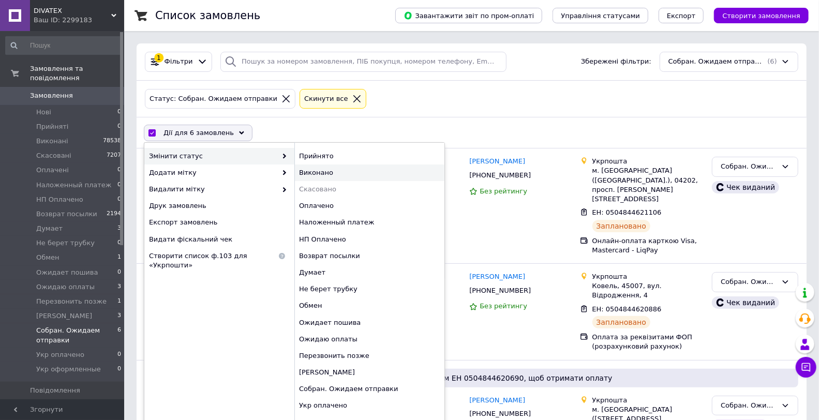
checkbox input "false"
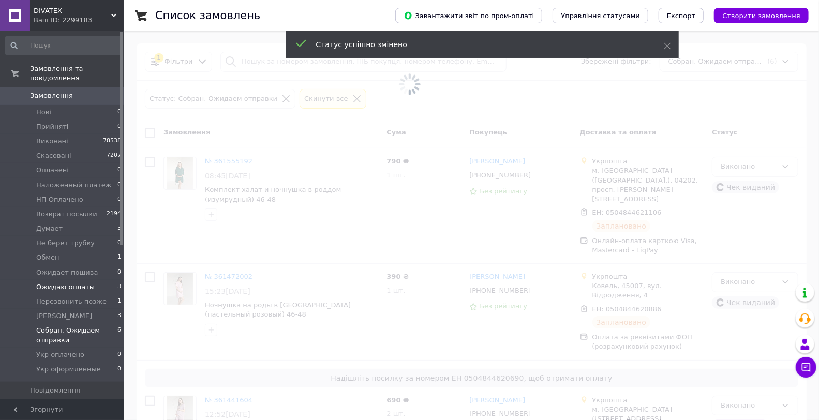
click at [110, 280] on li "Ожидаю оплаты 3" at bounding box center [63, 287] width 127 height 14
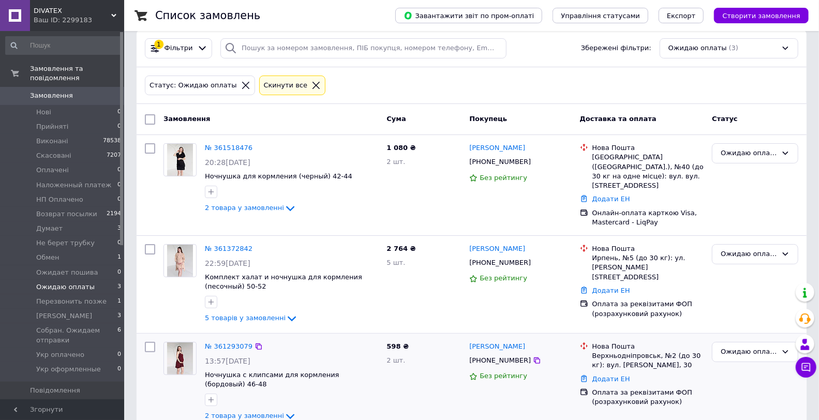
scroll to position [18, 0]
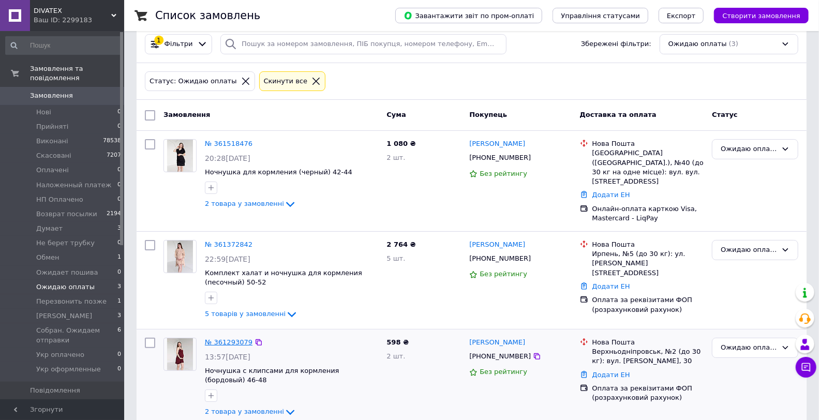
click at [210, 338] on link "№ 361293079" at bounding box center [229, 342] width 48 height 8
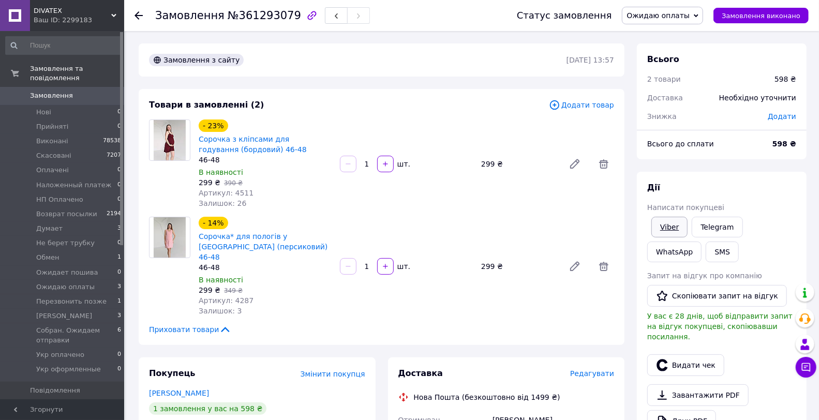
click at [672, 228] on link "Viber" at bounding box center [670, 227] width 36 height 21
click at [325, 19] on button "button" at bounding box center [336, 15] width 23 height 17
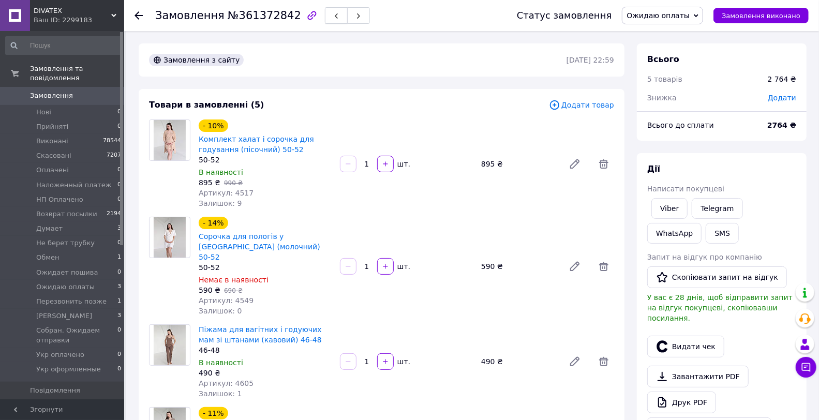
click at [333, 13] on icon "button" at bounding box center [336, 16] width 6 height 6
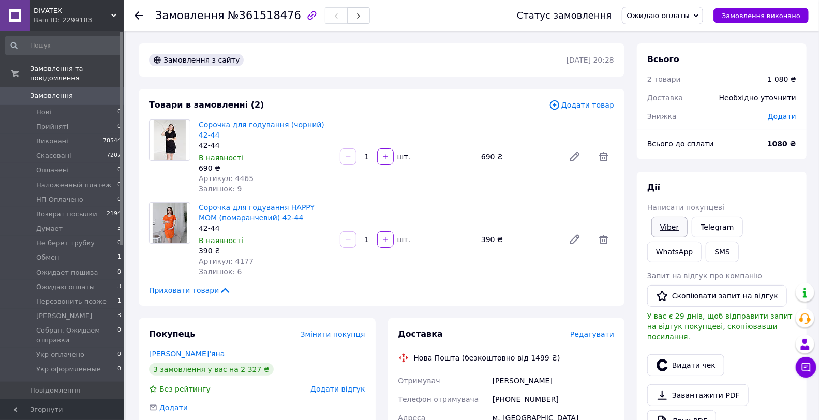
click at [667, 226] on link "Viber" at bounding box center [670, 227] width 36 height 21
click at [96, 87] on link "Замовлення 0" at bounding box center [63, 96] width 127 height 18
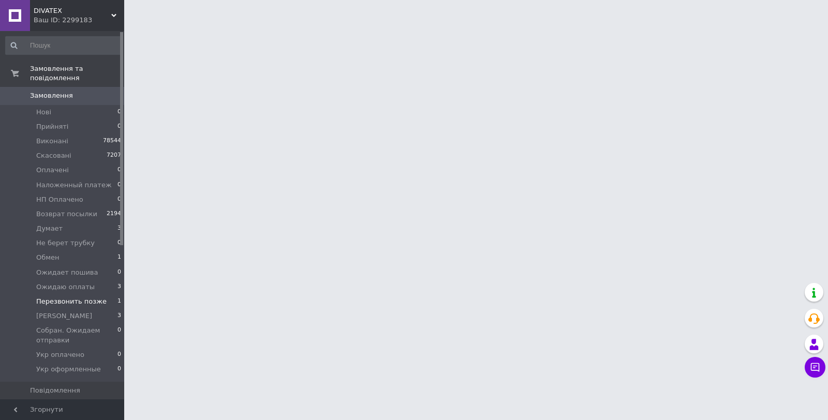
click at [96, 297] on span "Перезвонить позже" at bounding box center [71, 301] width 70 height 9
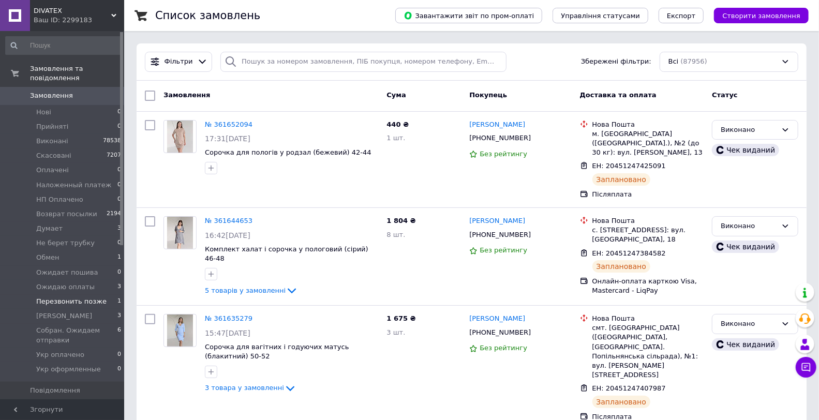
click at [96, 297] on span "Перезвонить позже" at bounding box center [71, 301] width 70 height 9
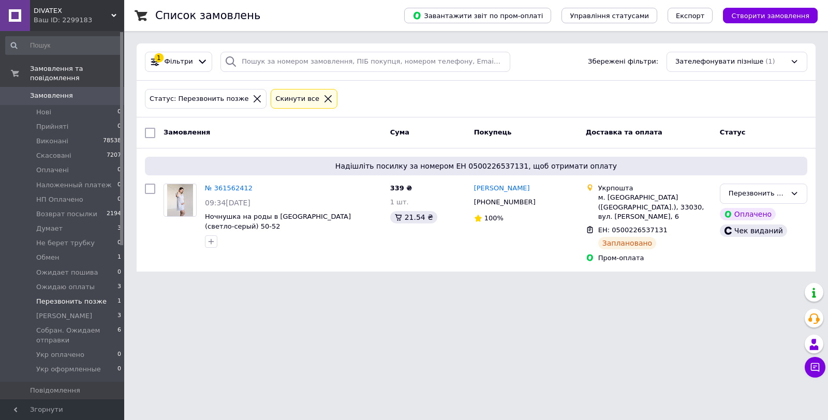
click at [146, 130] on input "checkbox" at bounding box center [150, 133] width 10 height 10
click at [219, 129] on span "Дії для 1 замовлення" at bounding box center [201, 132] width 75 height 9
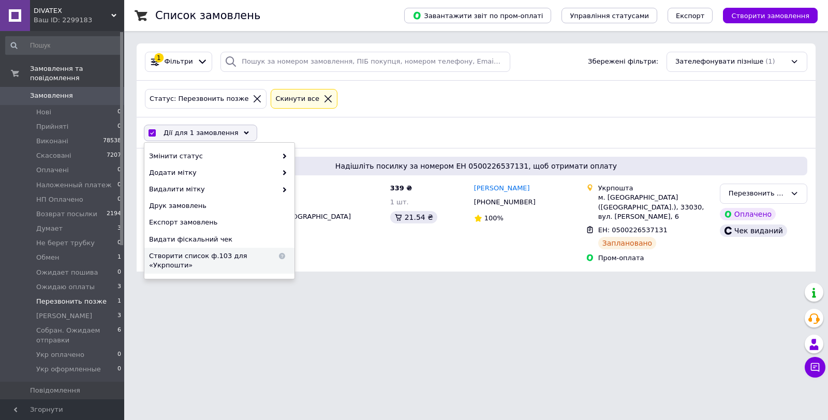
click at [232, 249] on div "Створити список ф.103 для «Укрпошти»" at bounding box center [219, 261] width 150 height 26
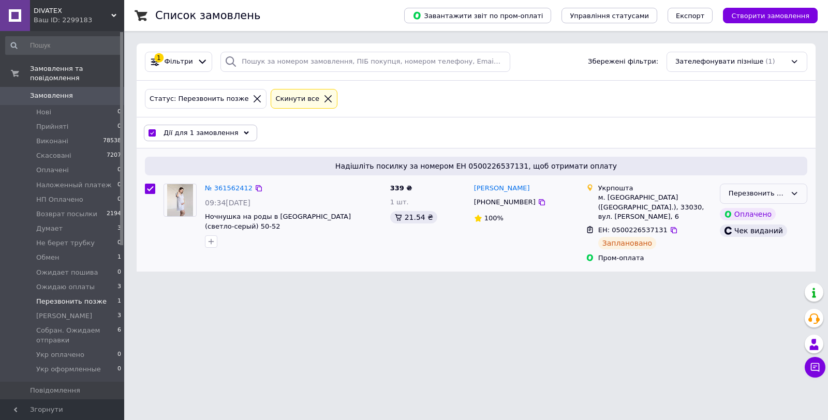
drag, startPoint x: 761, startPoint y: 188, endPoint x: 763, endPoint y: 199, distance: 10.6
click at [761, 189] on div "Перезвонить позже" at bounding box center [757, 193] width 57 height 11
click at [757, 233] on li "Виконано" at bounding box center [763, 234] width 86 height 19
checkbox input "false"
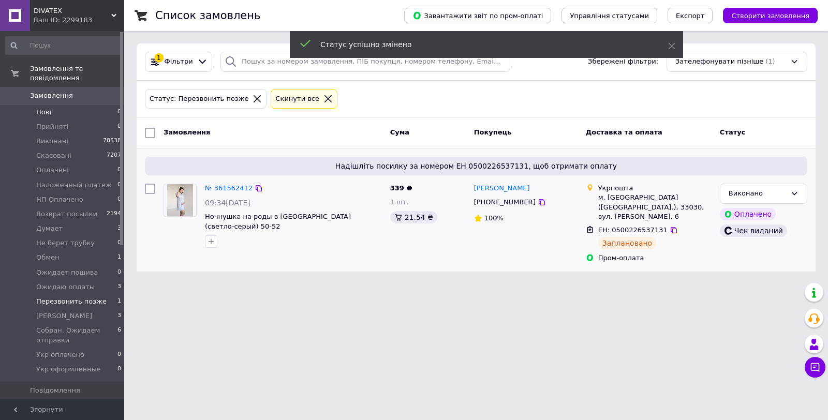
click at [94, 105] on li "Нові 0" at bounding box center [63, 112] width 127 height 14
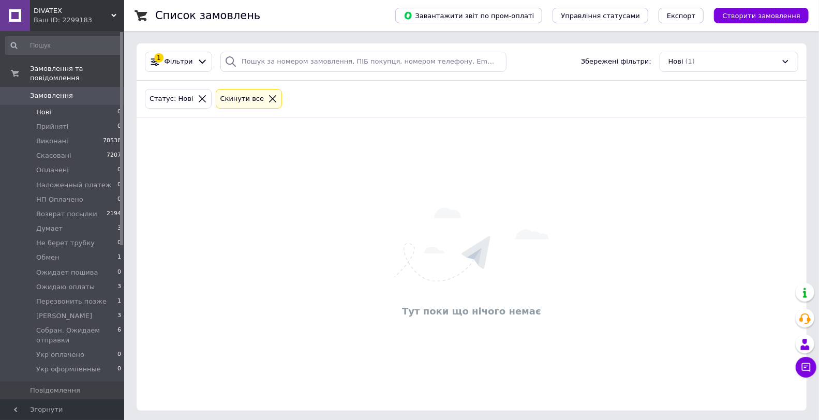
click at [70, 91] on span "Замовлення" at bounding box center [63, 95] width 66 height 9
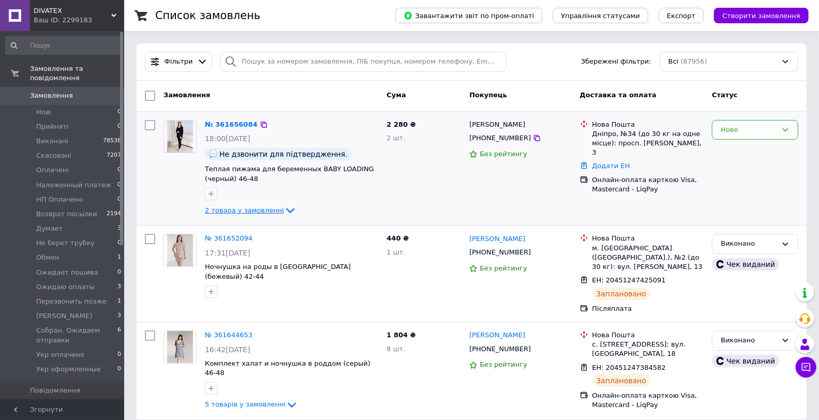
click at [270, 213] on span "2 товара у замовленні" at bounding box center [244, 210] width 79 height 8
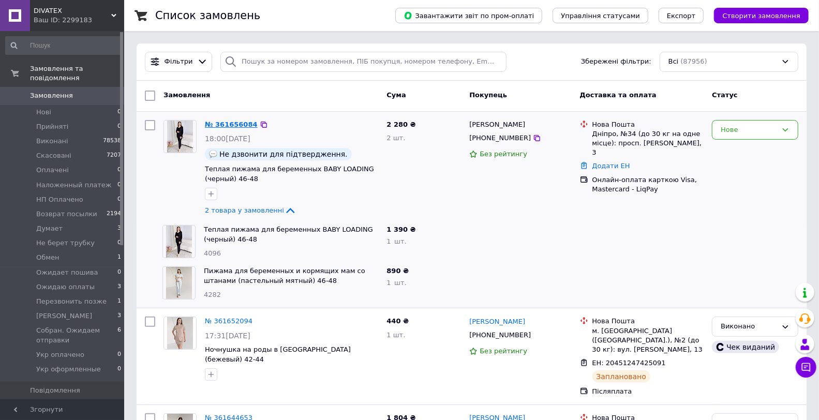
click at [229, 125] on link "№ 361656084" at bounding box center [231, 125] width 53 height 8
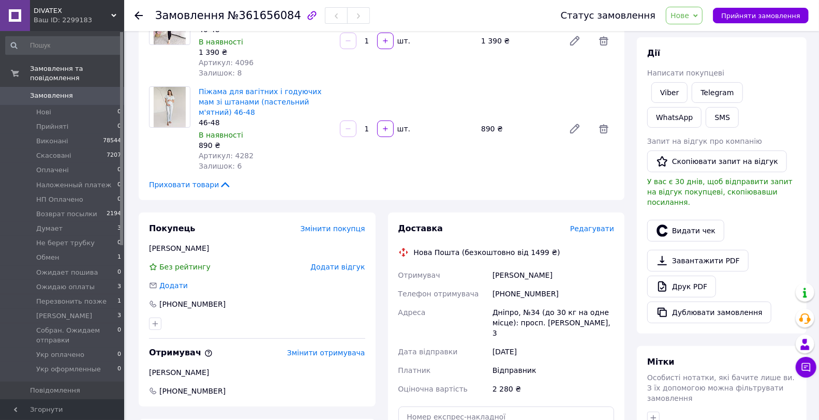
scroll to position [230, 0]
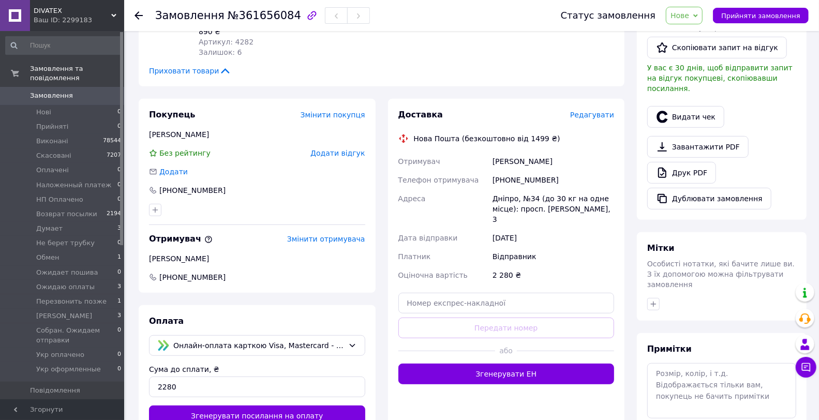
click at [90, 91] on span "Замовлення" at bounding box center [63, 95] width 66 height 9
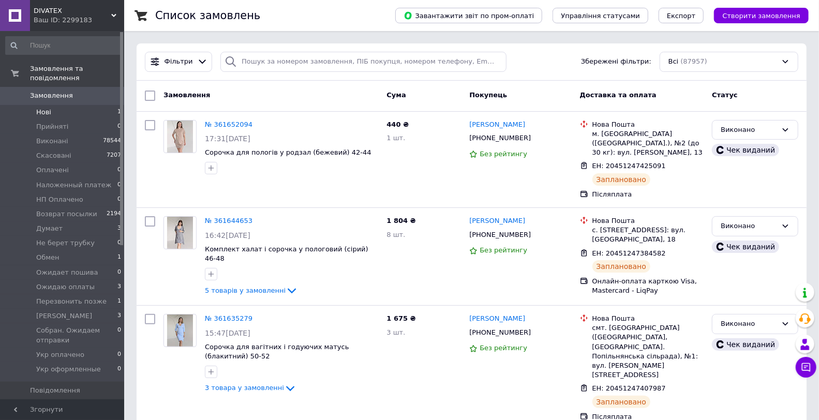
click at [105, 105] on li "Нові 1" at bounding box center [63, 112] width 127 height 14
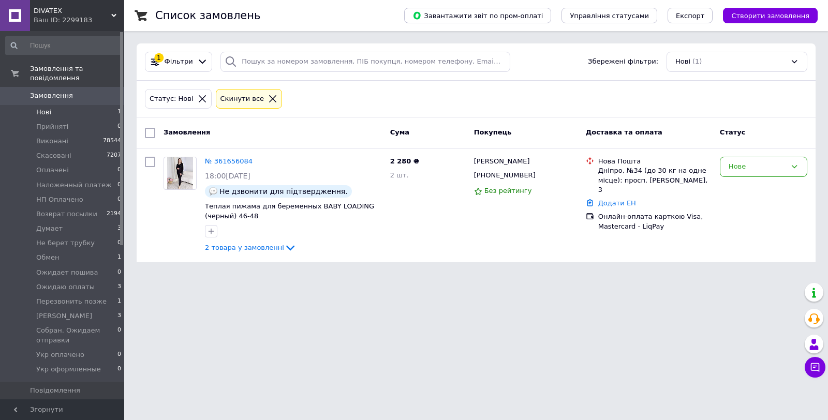
click at [101, 91] on span "0" at bounding box center [110, 95] width 28 height 9
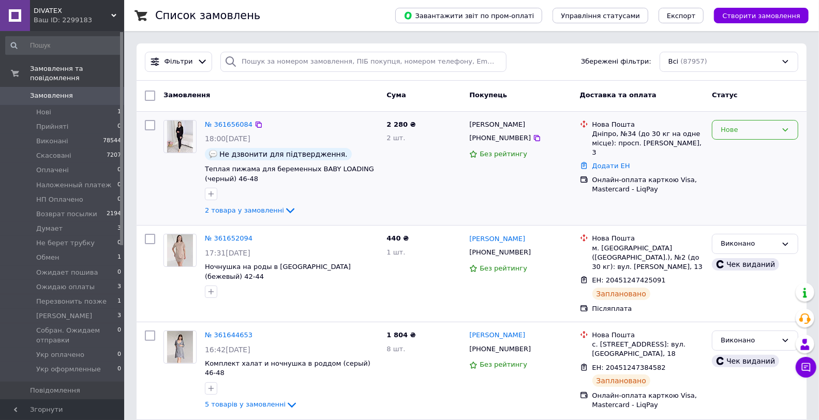
click at [751, 127] on div "Нове" at bounding box center [749, 130] width 56 height 11
click at [747, 141] on div "Нове Прийнято Виконано Скасовано Оплачено Hаложенный платеж HП Оплачено Возврат…" at bounding box center [755, 169] width 95 height 106
click at [740, 134] on div "Нове" at bounding box center [749, 130] width 56 height 11
click at [739, 152] on li "Прийнято" at bounding box center [755, 151] width 85 height 19
click at [224, 124] on link "№ 361656084" at bounding box center [229, 125] width 48 height 8
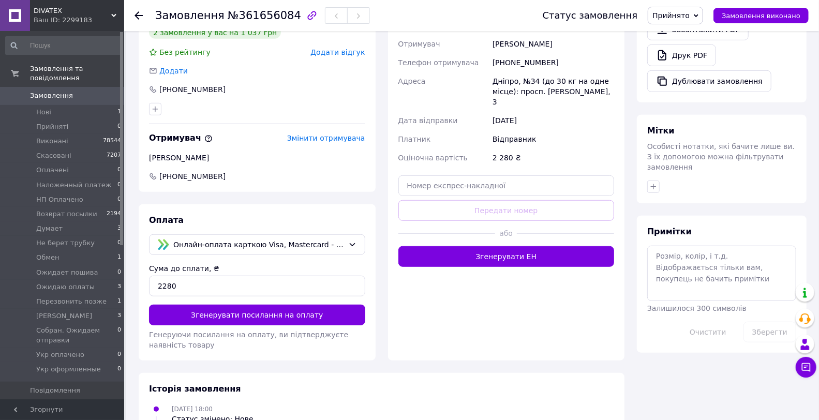
scroll to position [389, 0]
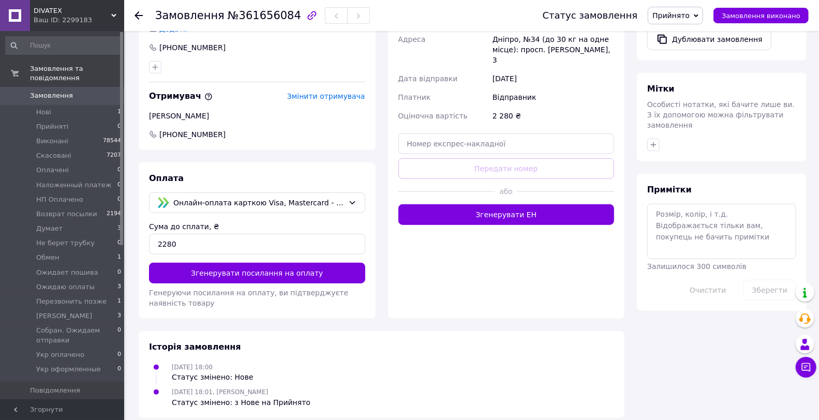
click at [102, 95] on link "Замовлення 0" at bounding box center [63, 96] width 127 height 18
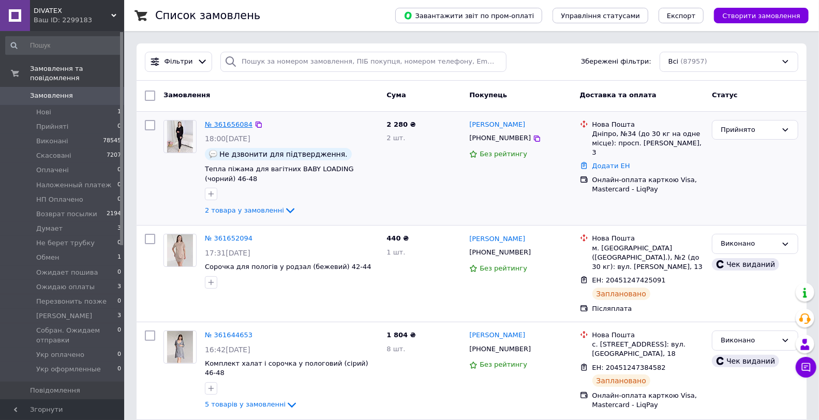
click at [225, 121] on link "№ 361656084" at bounding box center [229, 125] width 48 height 8
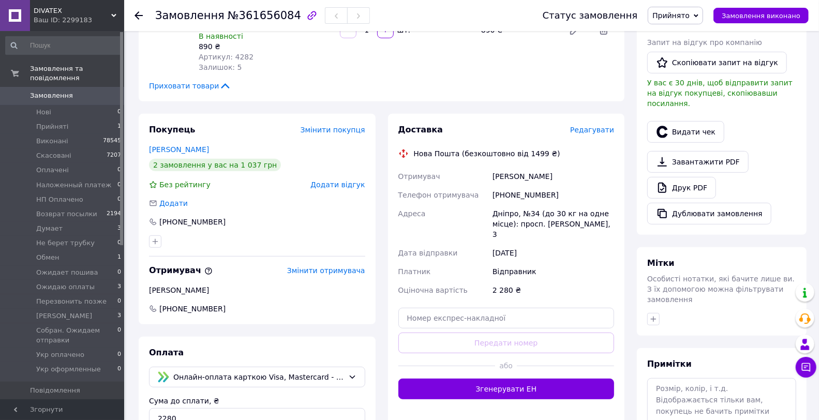
scroll to position [101, 0]
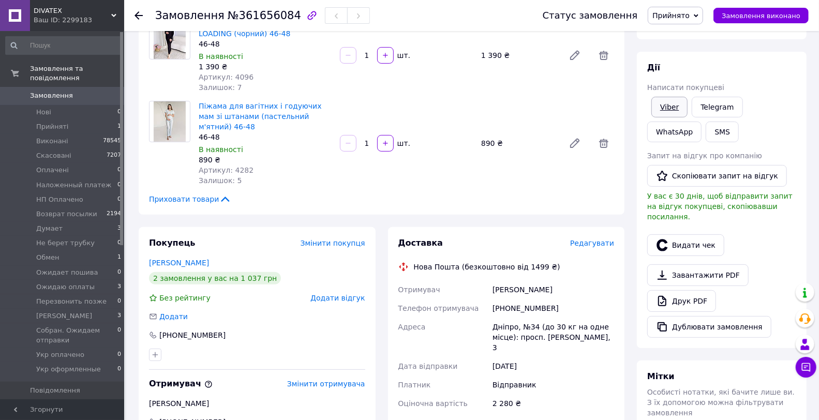
click at [675, 105] on link "Viber" at bounding box center [670, 107] width 36 height 21
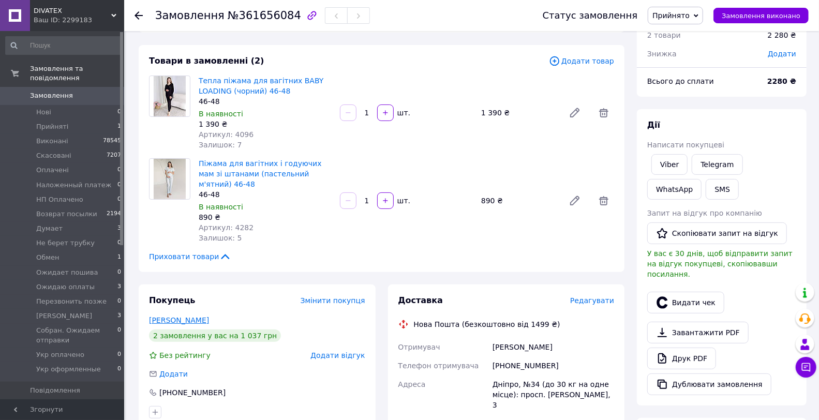
click at [185, 316] on link "[PERSON_NAME]" at bounding box center [179, 320] width 60 height 8
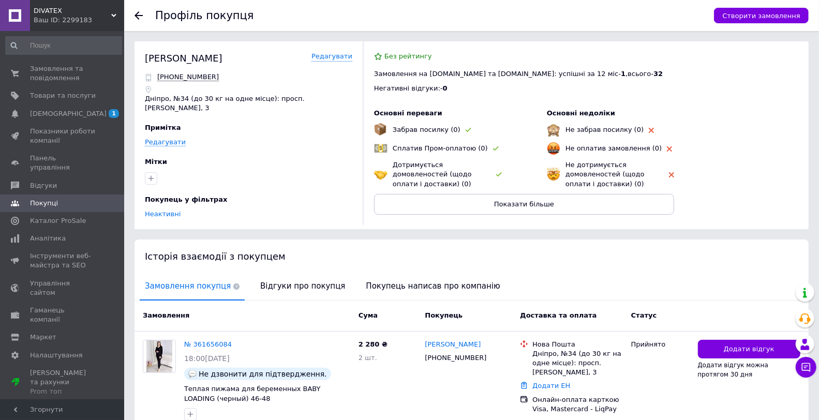
scroll to position [256, 0]
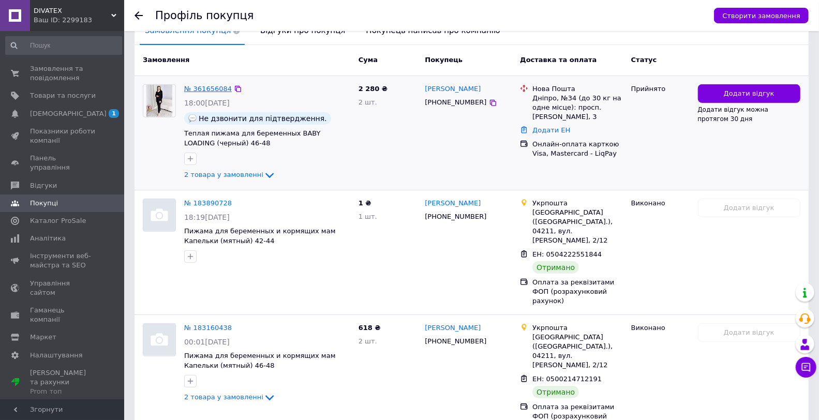
click at [216, 86] on link "№ 361656084" at bounding box center [208, 89] width 48 height 8
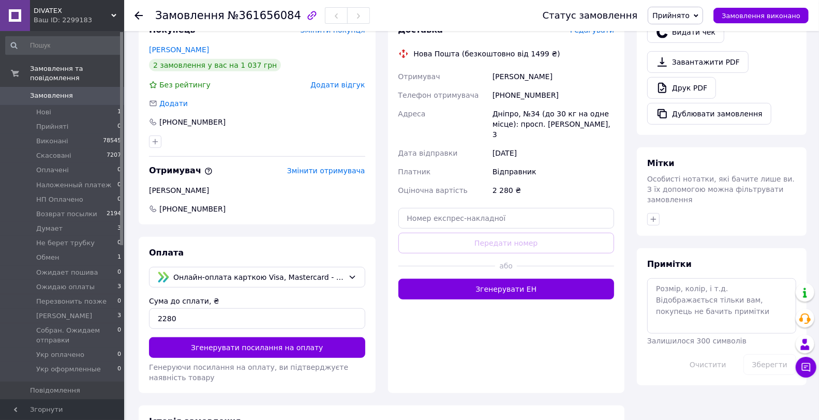
scroll to position [216, 0]
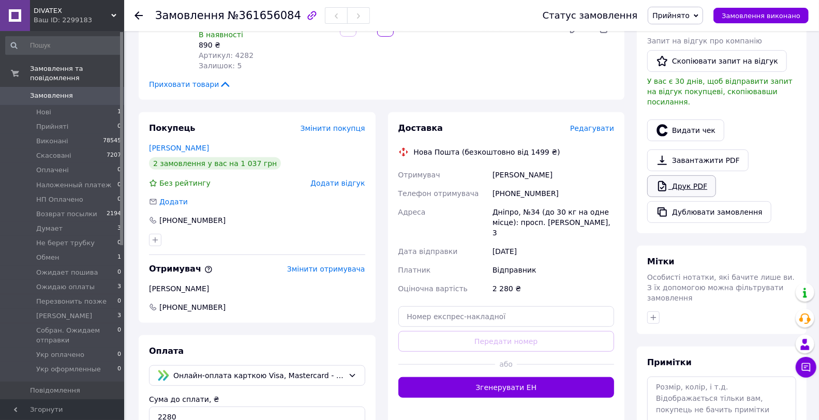
click at [680, 175] on link "Друк PDF" at bounding box center [681, 186] width 69 height 22
click at [105, 91] on span "0" at bounding box center [110, 95] width 28 height 9
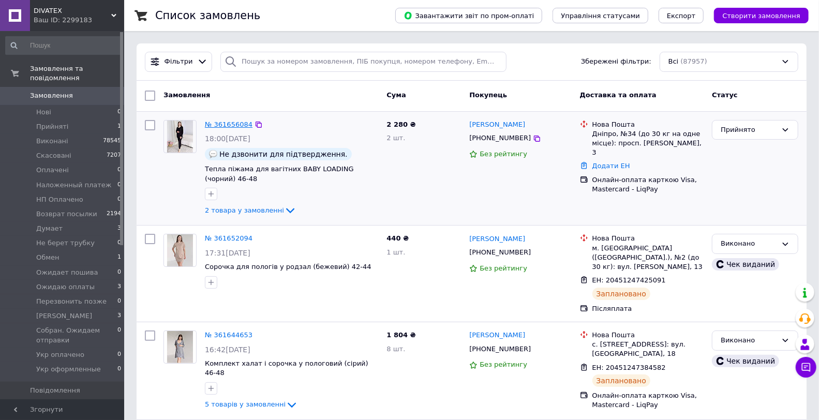
click at [226, 123] on link "№ 361656084" at bounding box center [229, 125] width 48 height 8
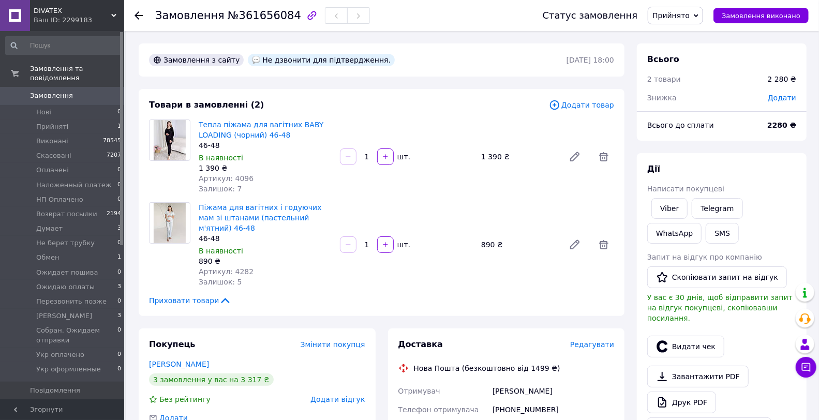
click at [88, 91] on span "Замовлення" at bounding box center [63, 95] width 66 height 9
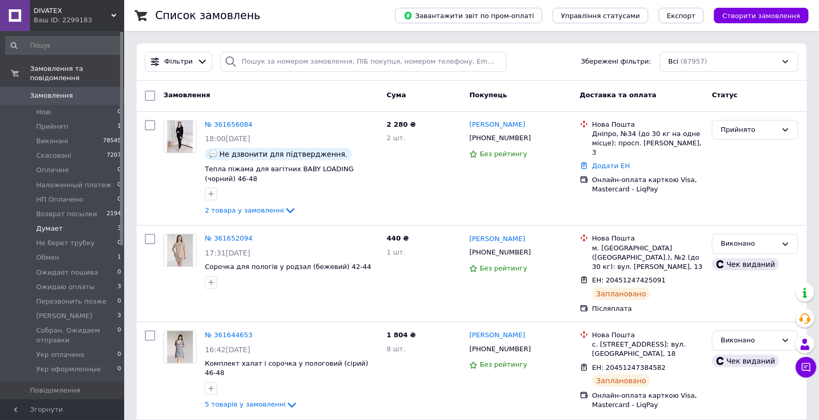
click at [81, 222] on li "Думает 3" at bounding box center [63, 229] width 127 height 14
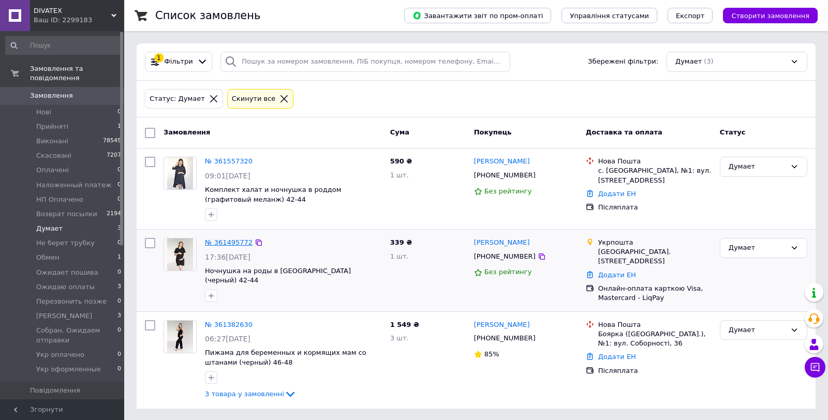
click at [220, 239] on link "№ 361495772" at bounding box center [229, 243] width 48 height 8
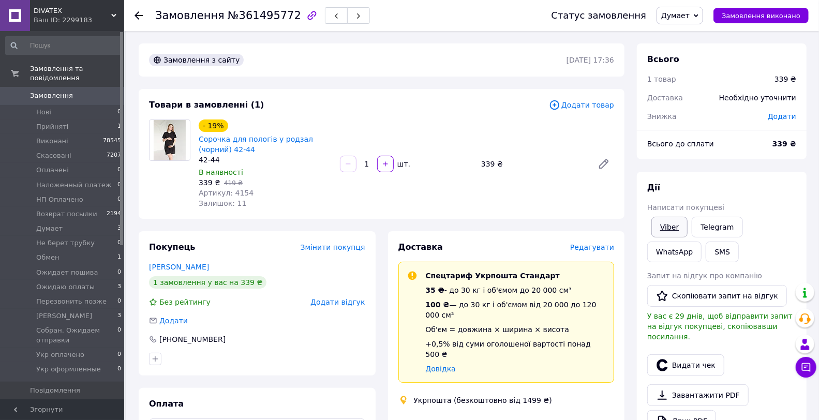
click at [674, 223] on link "Viber" at bounding box center [670, 227] width 36 height 21
click at [690, 17] on span "Думает" at bounding box center [675, 15] width 28 height 8
click at [700, 65] on li "Скасовано" at bounding box center [712, 68] width 110 height 16
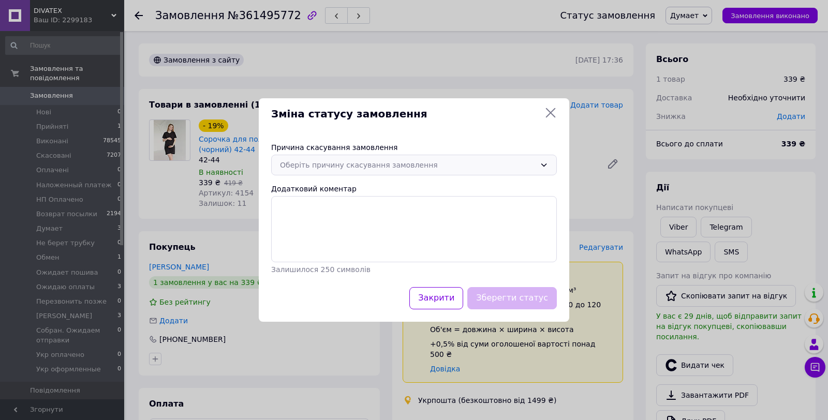
click at [363, 159] on div "Оберіть причину скасування замовлення" at bounding box center [408, 164] width 256 height 11
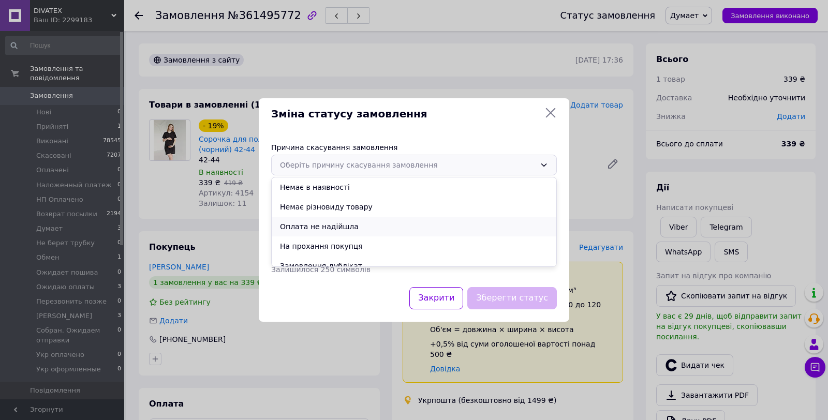
click at [319, 225] on li "Оплата не надійшла" at bounding box center [414, 227] width 285 height 20
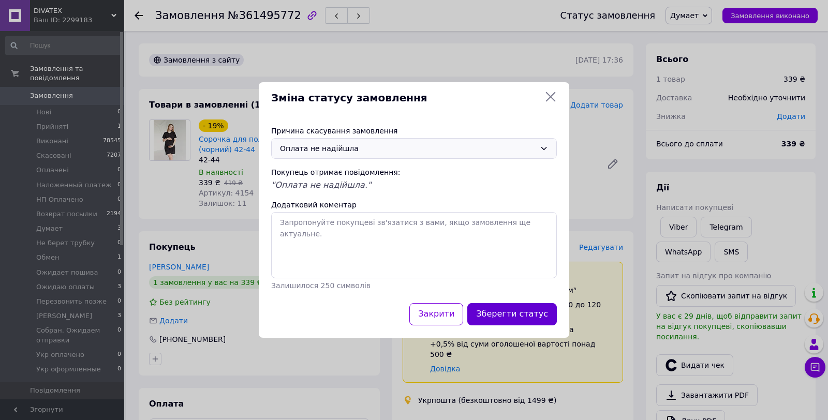
click at [525, 320] on button "Зберегти статус" at bounding box center [512, 314] width 90 height 22
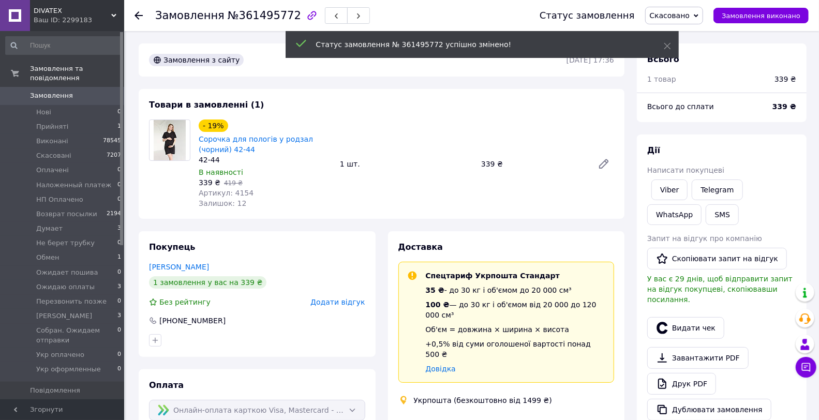
click at [94, 91] on span "Замовлення" at bounding box center [63, 95] width 66 height 9
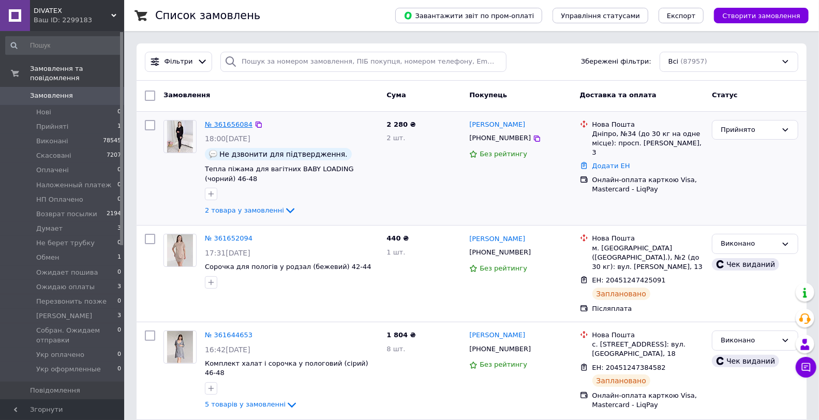
click at [222, 125] on link "№ 361656084" at bounding box center [229, 125] width 48 height 8
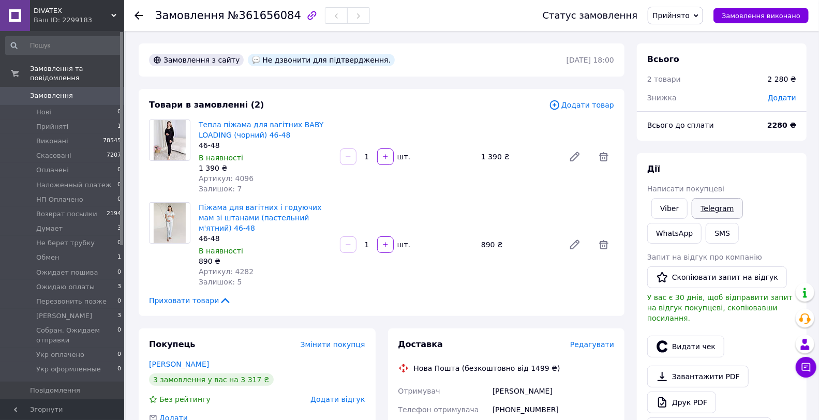
click at [719, 206] on link "Telegram" at bounding box center [717, 208] width 51 height 21
click at [691, 22] on span "Прийнято" at bounding box center [675, 16] width 55 height 18
click at [697, 69] on li "Думает" at bounding box center [703, 72] width 110 height 16
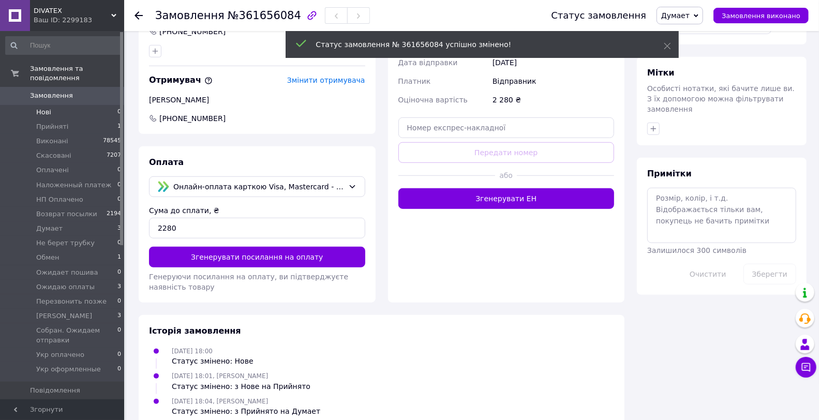
scroll to position [414, 0]
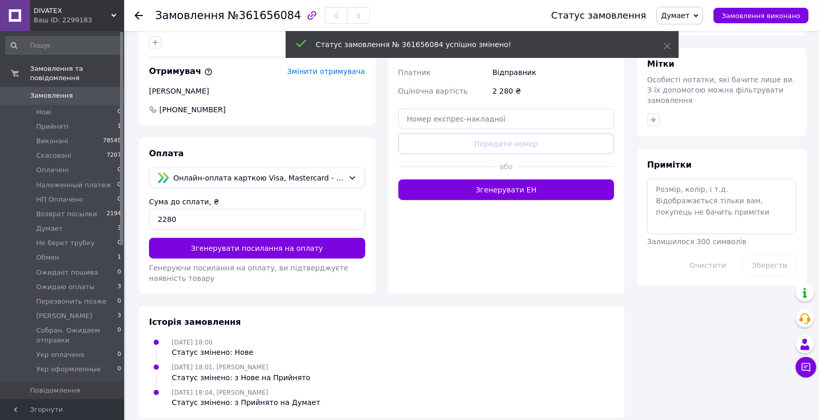
click at [69, 91] on span "Замовлення" at bounding box center [63, 95] width 66 height 9
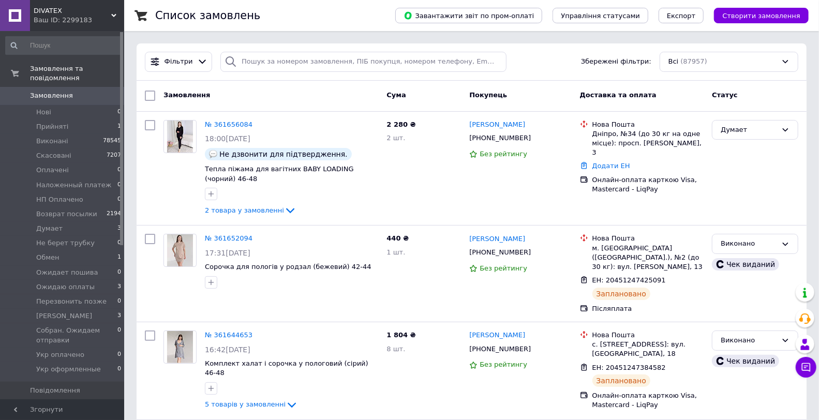
click at [100, 91] on span "0" at bounding box center [110, 95] width 28 height 9
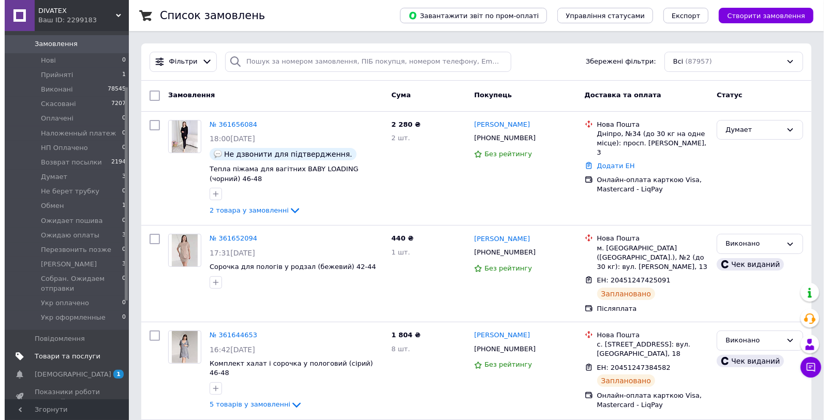
scroll to position [115, 0]
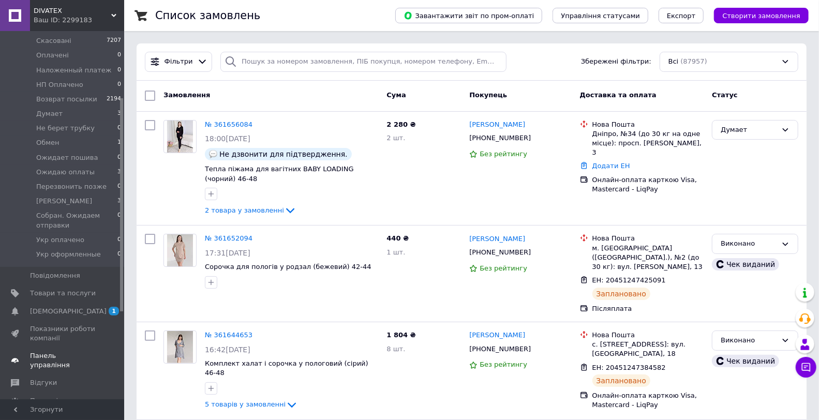
click at [70, 351] on span "Панель управління" at bounding box center [63, 360] width 66 height 19
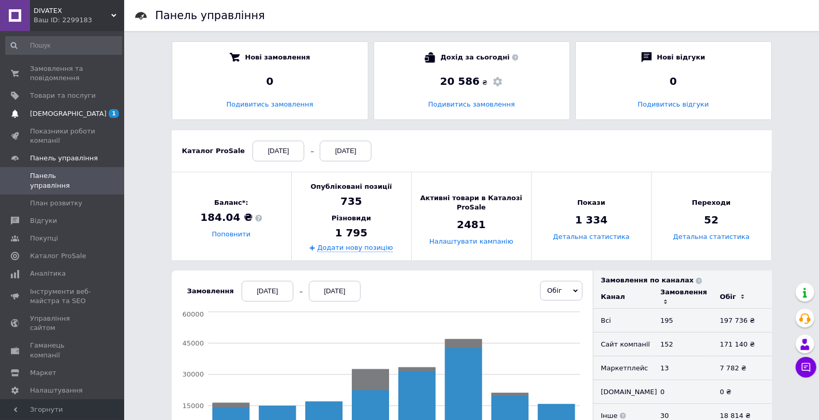
click at [108, 119] on link "Сповіщення 1 0" at bounding box center [63, 114] width 127 height 18
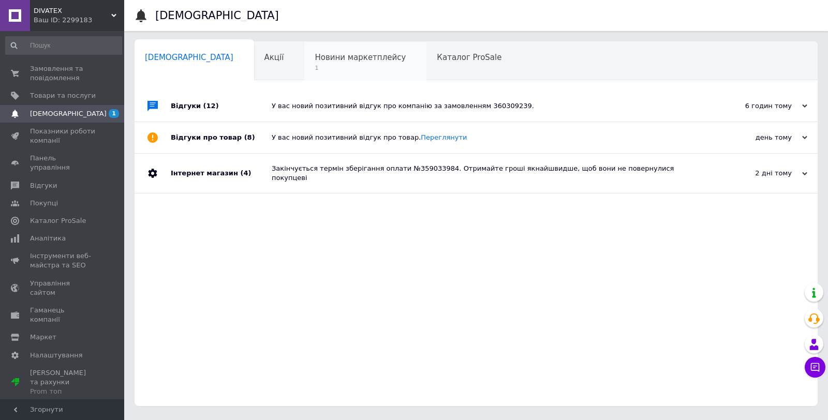
click at [323, 60] on span "Новини маркетплейсу" at bounding box center [360, 57] width 91 height 9
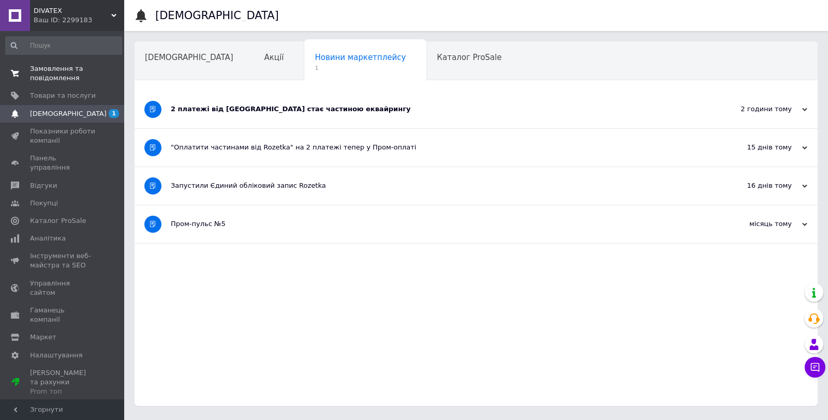
click at [81, 63] on link "Замовлення та повідомлення 0 0" at bounding box center [63, 73] width 127 height 27
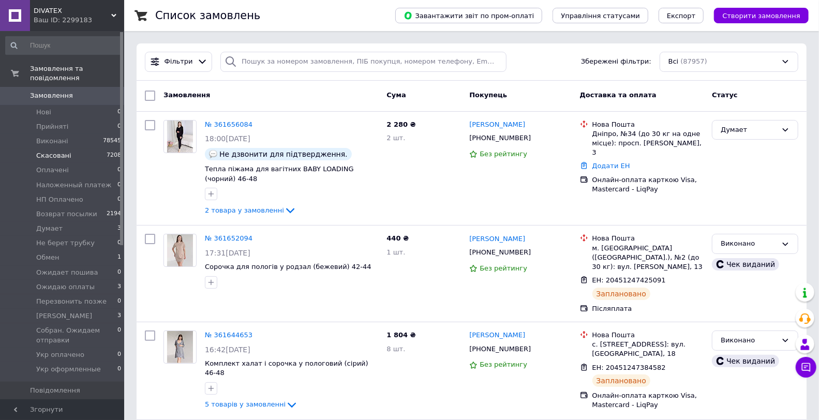
click at [81, 149] on li "Скасовані 7208" at bounding box center [63, 156] width 127 height 14
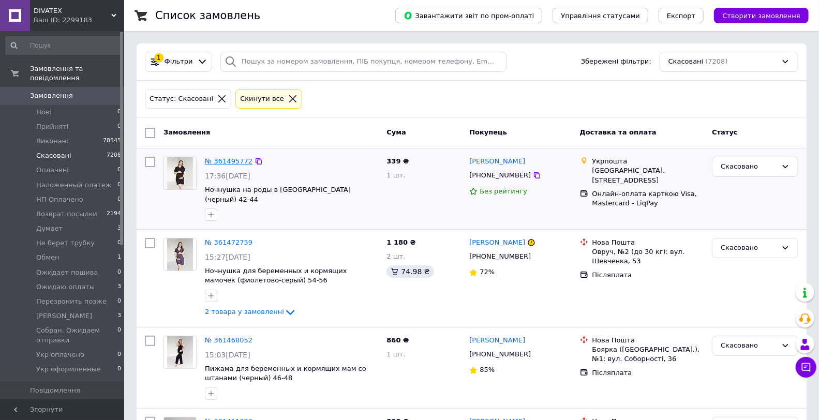
click at [224, 159] on link "№ 361495772" at bounding box center [229, 161] width 48 height 8
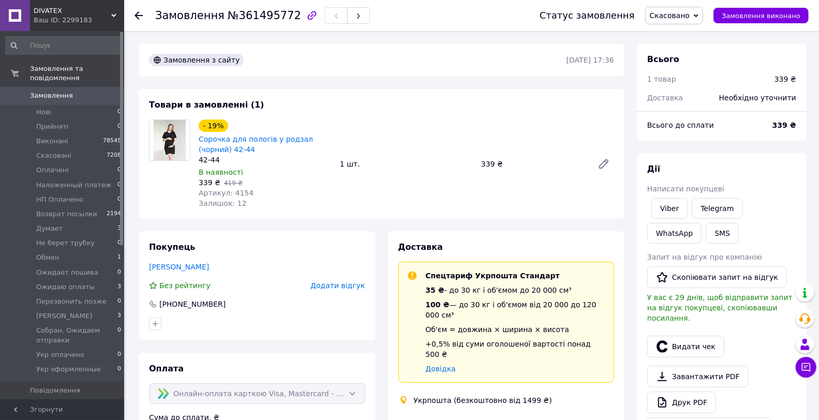
click at [246, 16] on span "№361495772" at bounding box center [264, 15] width 73 height 12
copy span "361495772"
click at [682, 7] on span "Скасовано" at bounding box center [674, 16] width 58 height 18
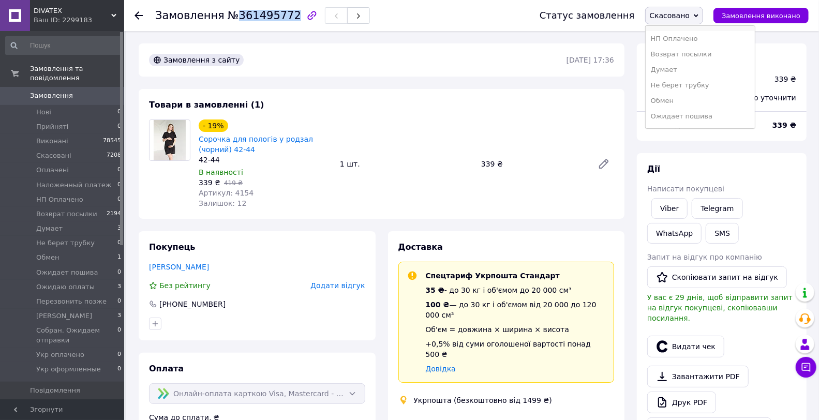
scroll to position [151, 0]
click at [716, 43] on li "Ожидаю оплаты" at bounding box center [701, 41] width 110 height 16
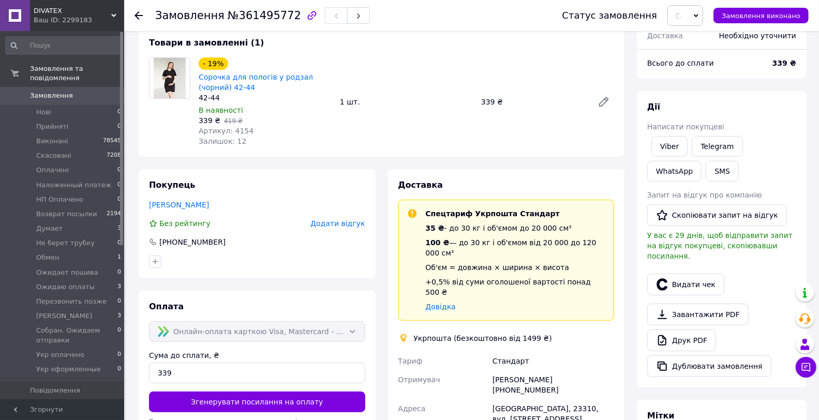
scroll to position [115, 0]
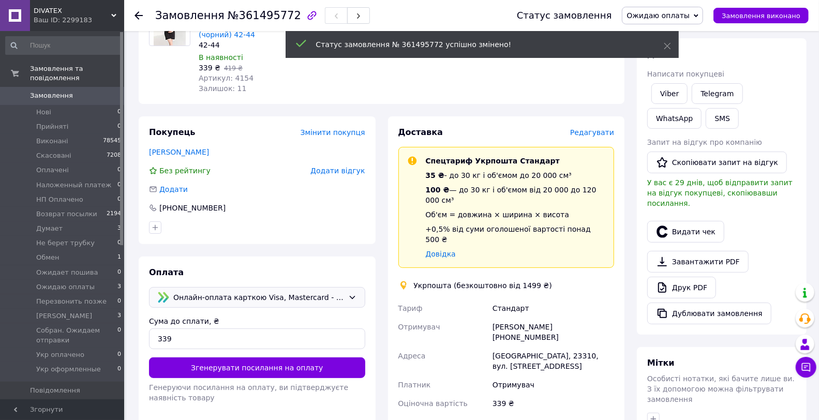
click at [252, 306] on div "Онлайн-оплата карткою Visa, Mastercard - LiqPay" at bounding box center [257, 297] width 216 height 21
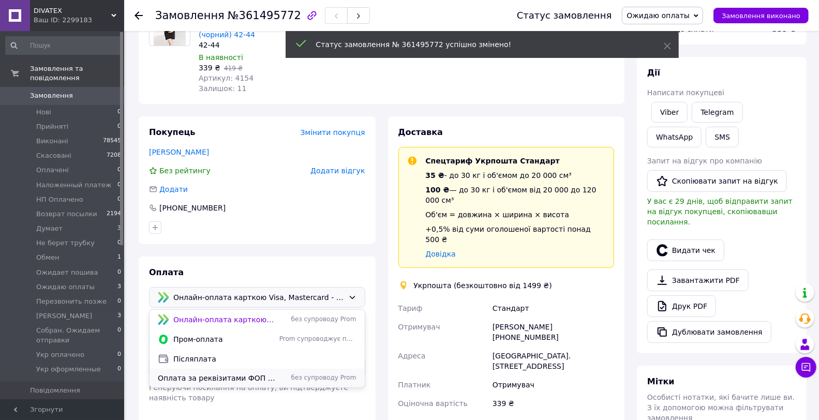
click at [202, 374] on span "Оплата за реквізитами ФОП (розрахунковий рахунок)" at bounding box center [216, 378] width 117 height 10
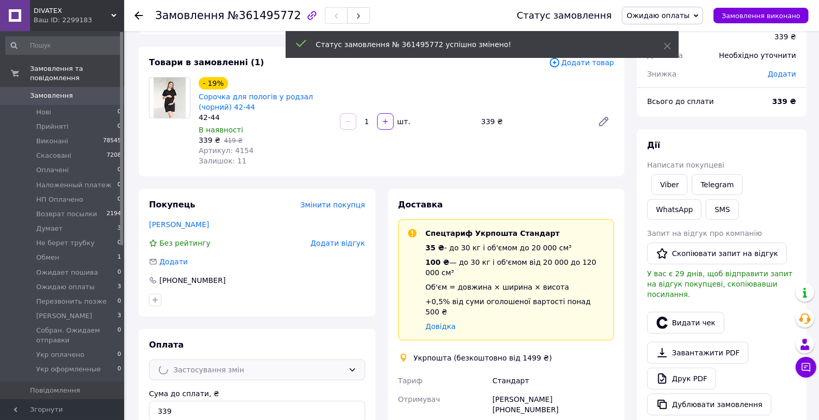
scroll to position [0, 0]
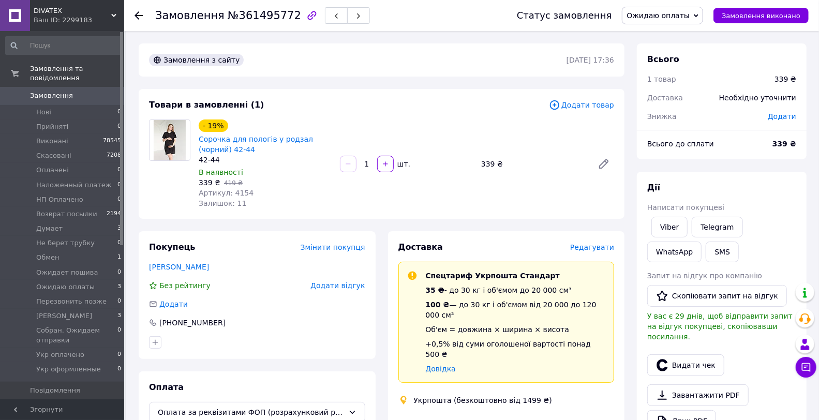
click at [674, 229] on link "Viber" at bounding box center [670, 227] width 36 height 21
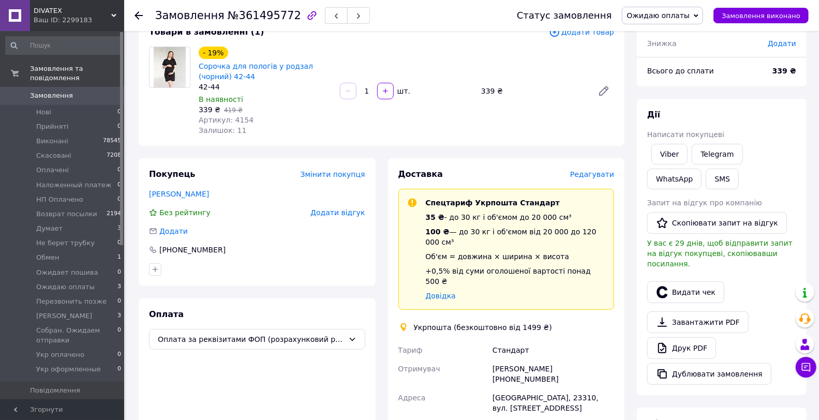
scroll to position [115, 0]
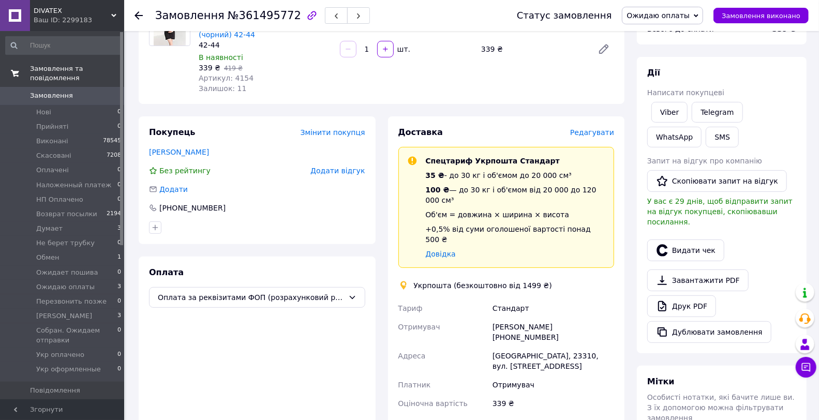
drag, startPoint x: 87, startPoint y: 88, endPoint x: 94, endPoint y: 69, distance: 20.8
click at [87, 91] on span "Замовлення" at bounding box center [63, 95] width 66 height 9
